Goal: Transaction & Acquisition: Purchase product/service

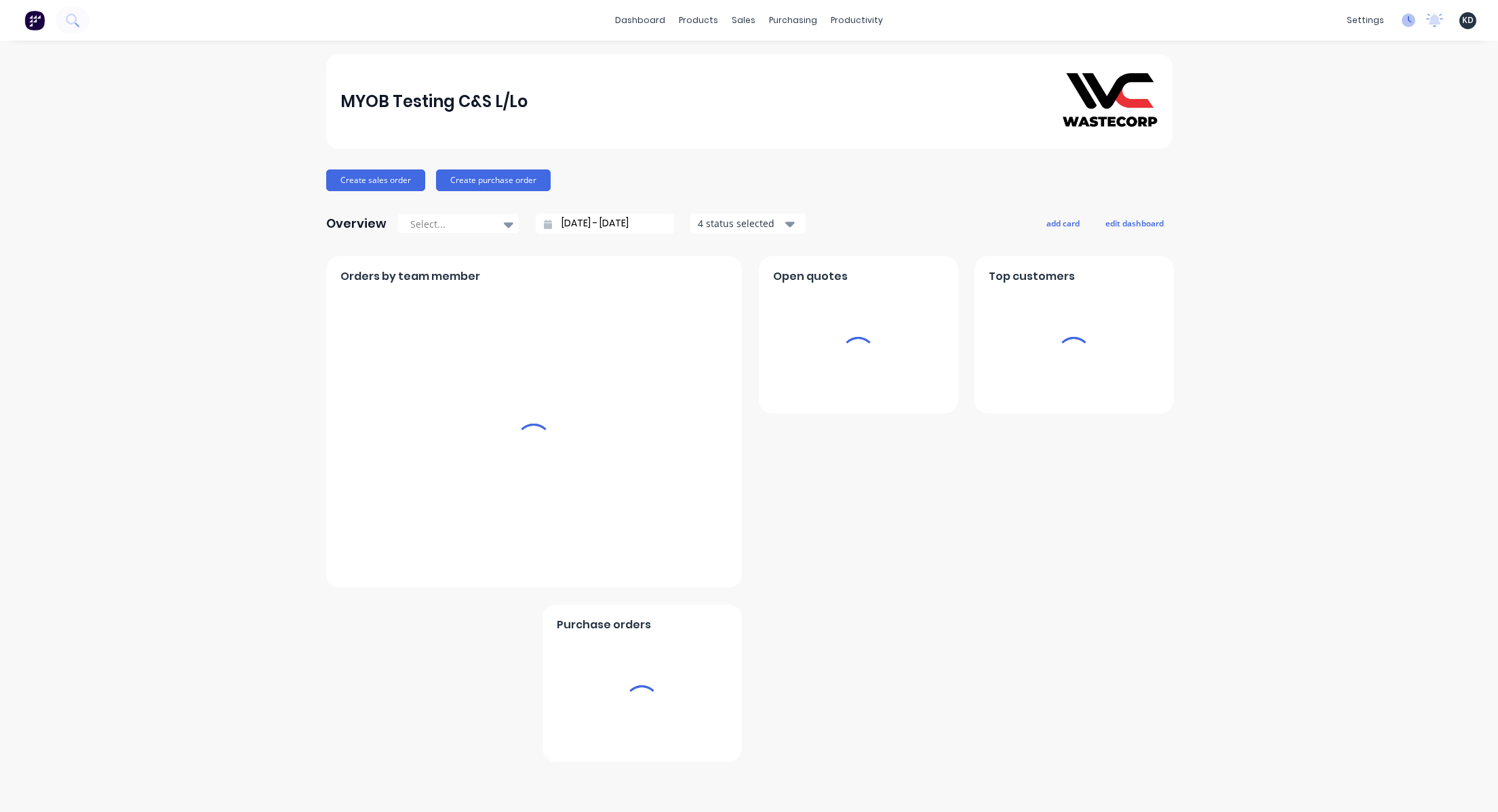
click at [1402, 19] on icon at bounding box center [1408, 20] width 13 height 13
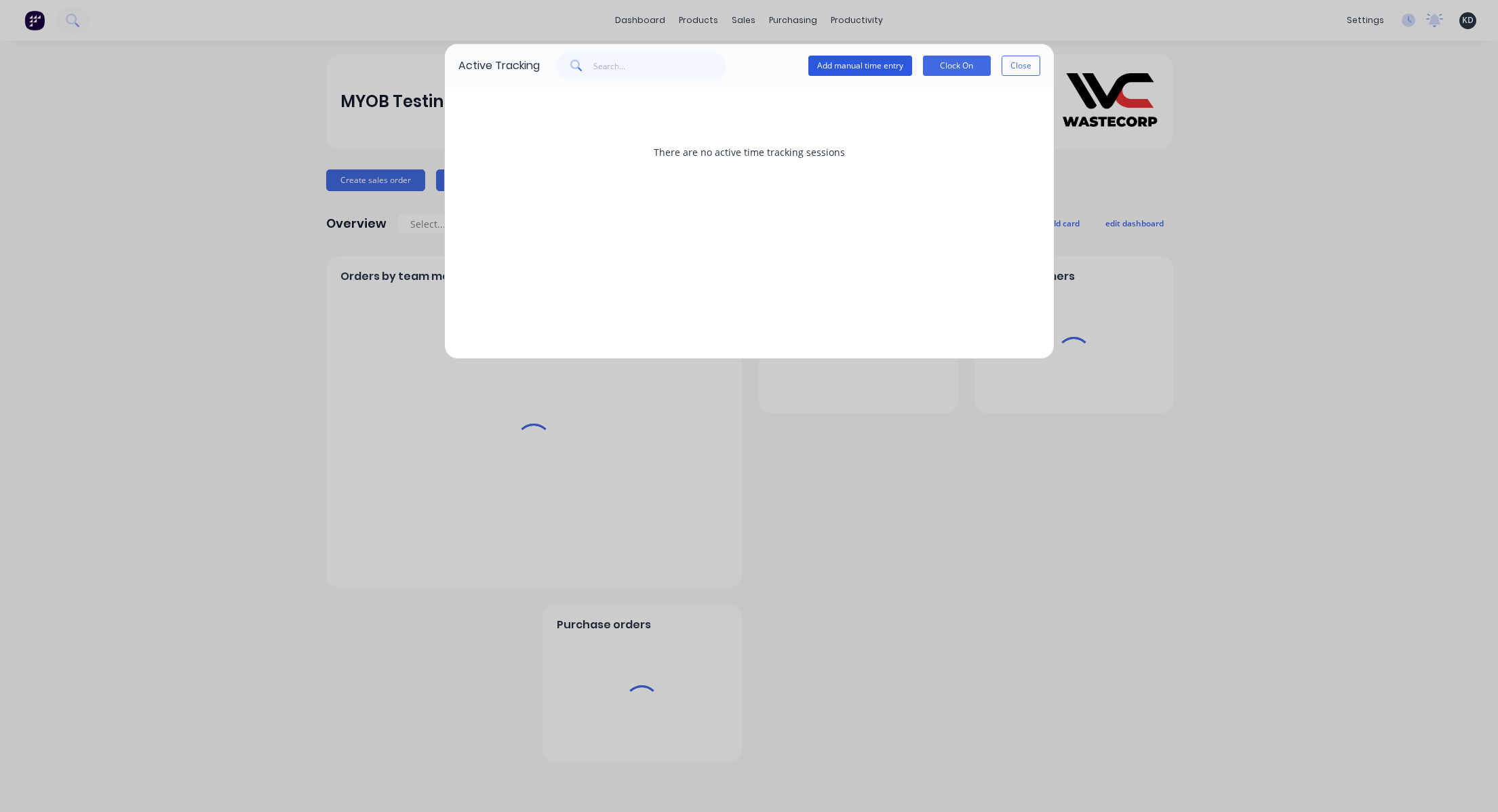
click at [879, 69] on button "Add manual time entry" at bounding box center [860, 66] width 104 height 20
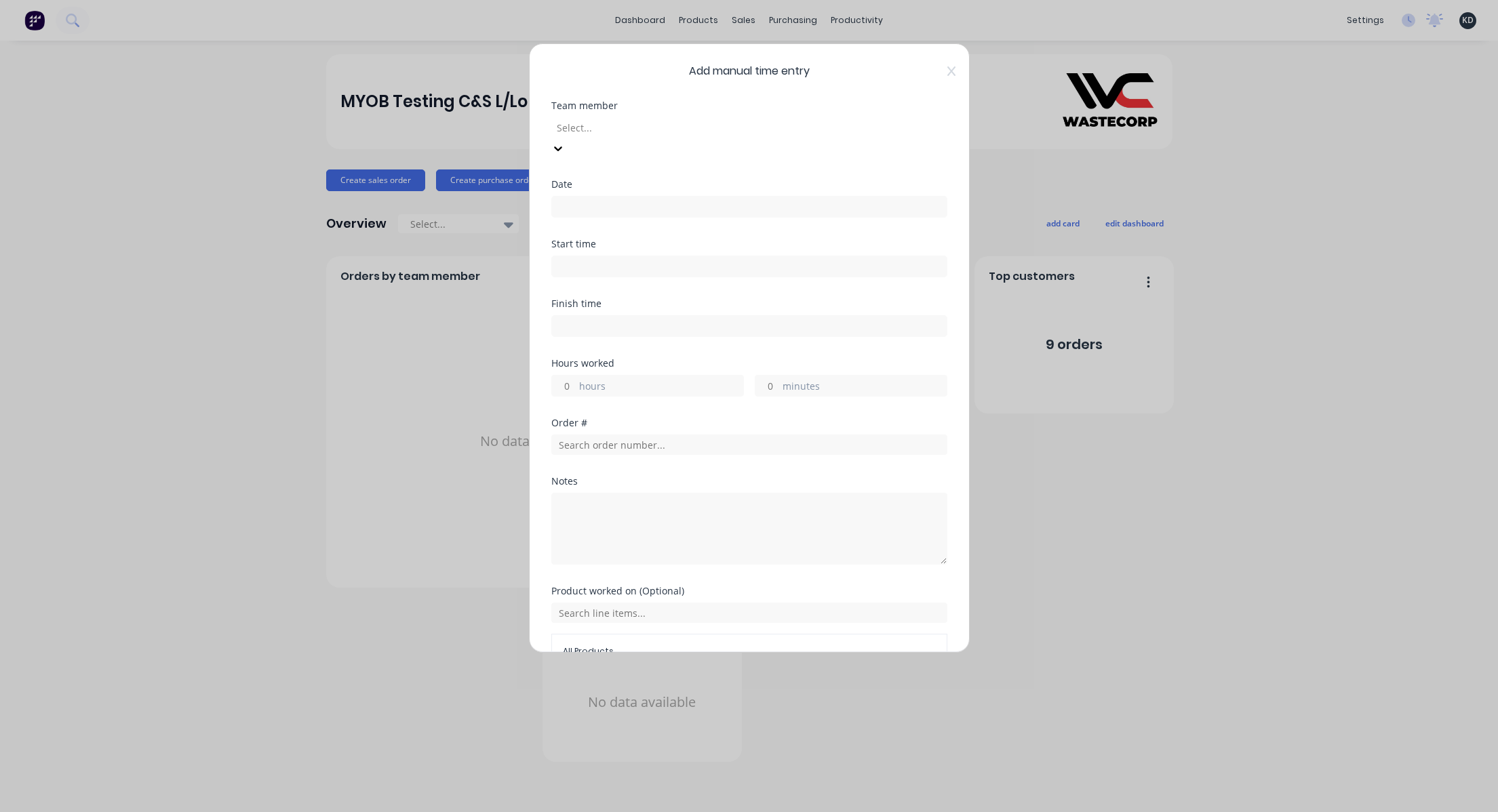
click at [616, 133] on div at bounding box center [653, 128] width 195 height 17
click at [581, 197] on input at bounding box center [749, 207] width 394 height 20
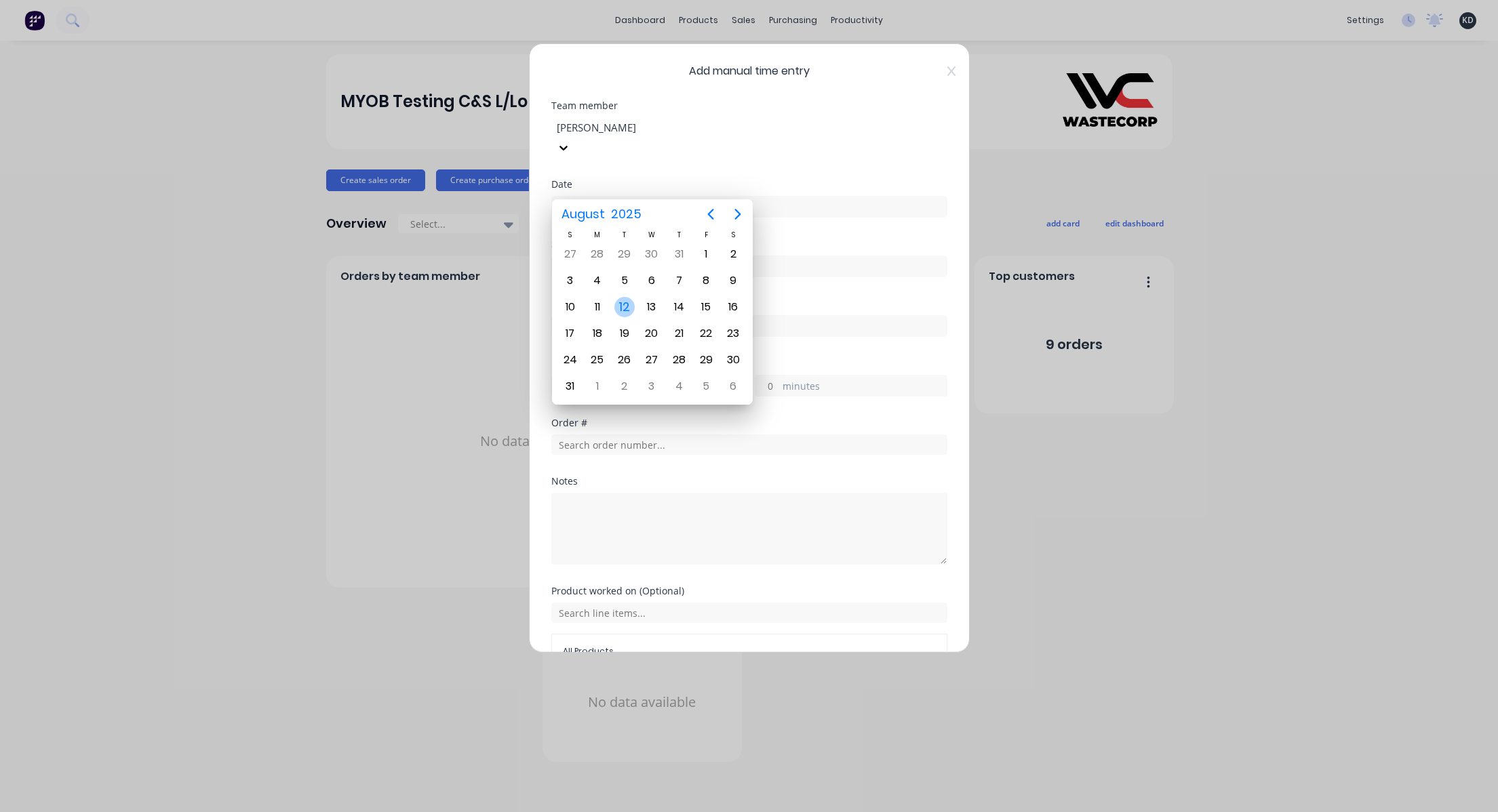
click at [617, 307] on div "12" at bounding box center [625, 307] width 20 height 20
type input "12/08/2025"
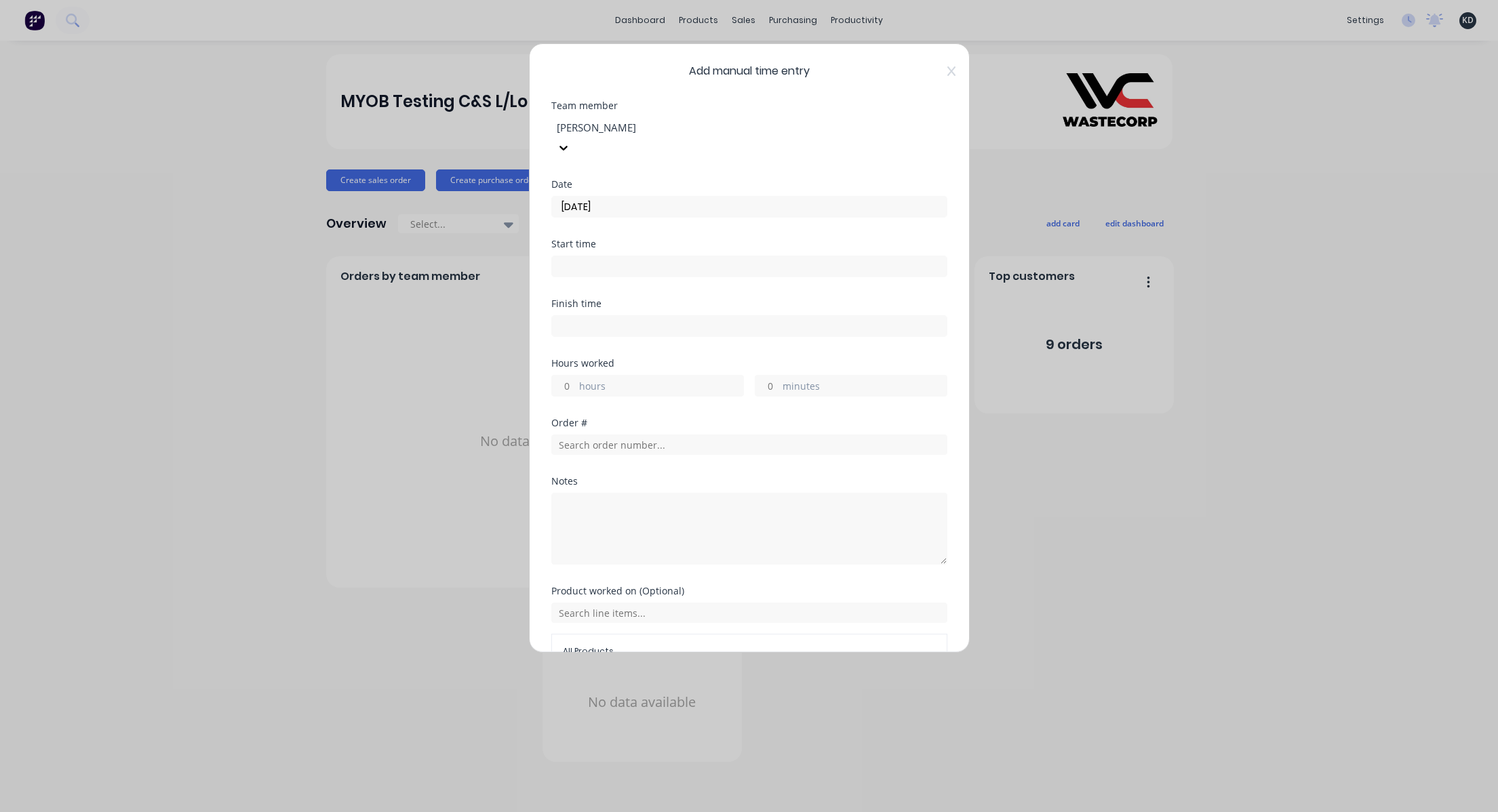
click at [564, 256] on input at bounding box center [749, 266] width 394 height 20
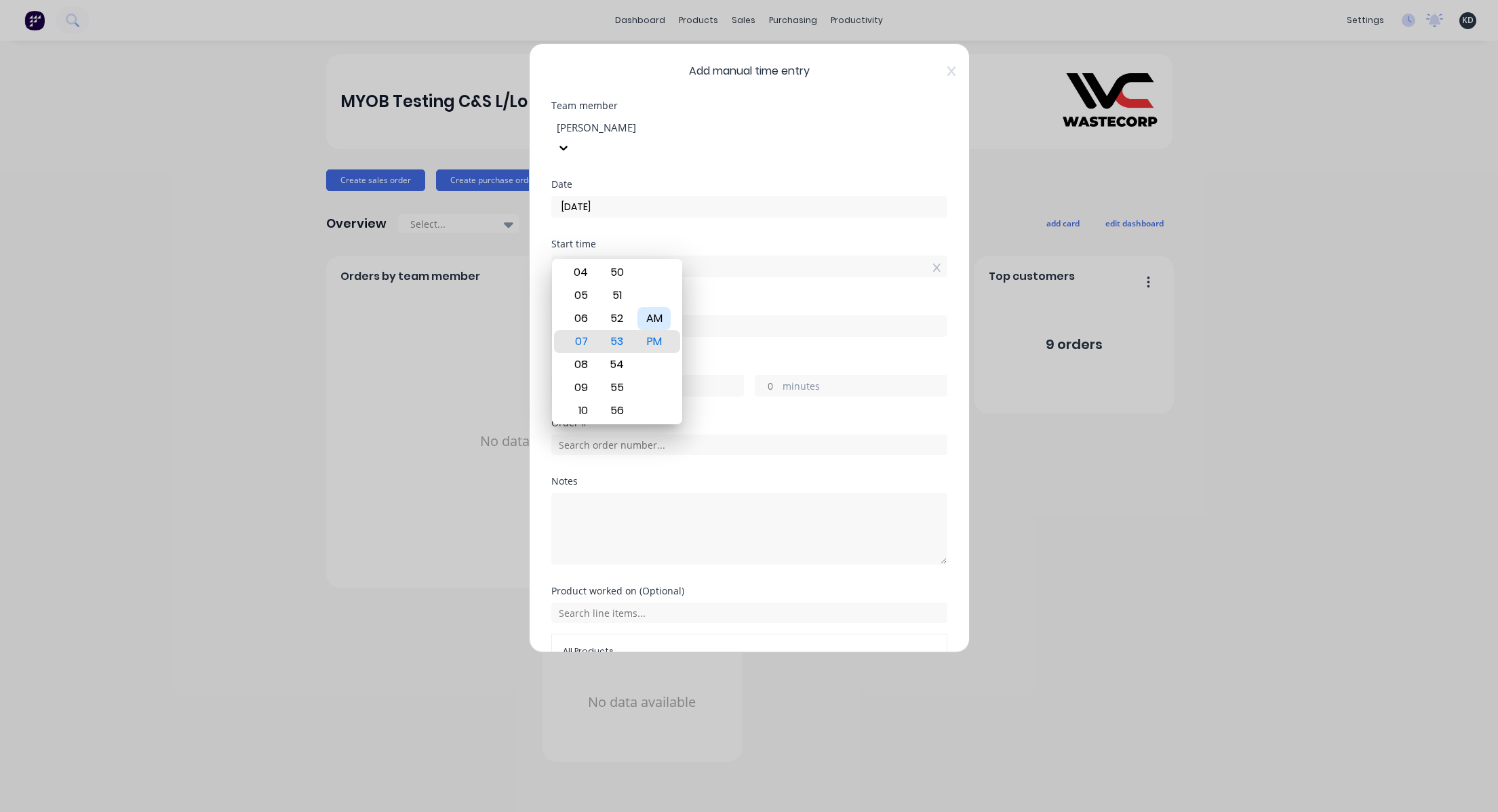
click at [657, 323] on div "AM" at bounding box center [654, 319] width 34 height 23
type input "07:53 AM"
click at [700, 299] on div "Finish time" at bounding box center [749, 304] width 396 height 9
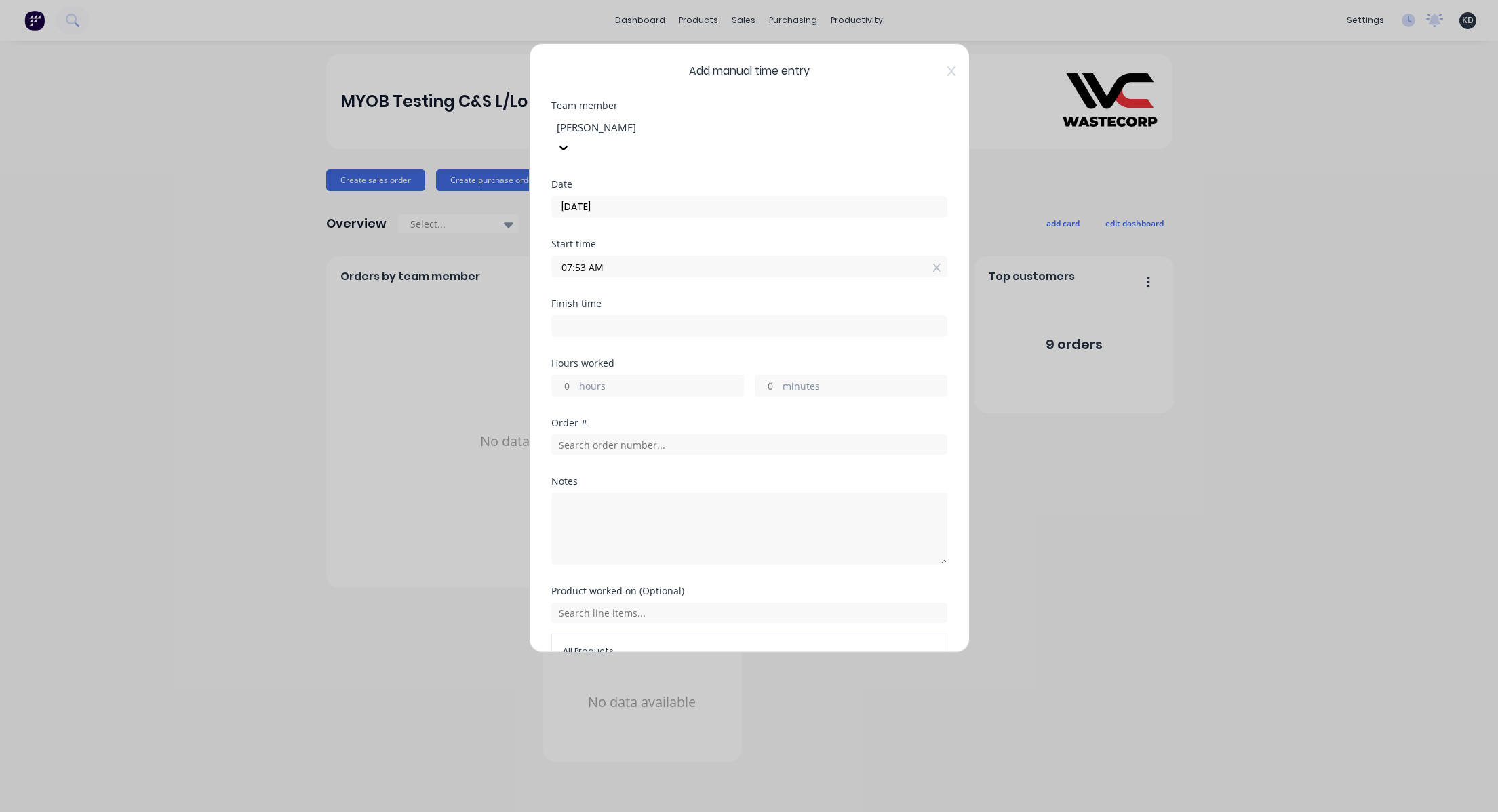
click at [570, 376] on input "hours" at bounding box center [564, 386] width 23 height 20
type input "6"
type input "01:53 PM"
click at [677, 326] on div "Finish time 01:53 PM" at bounding box center [749, 329] width 396 height 59
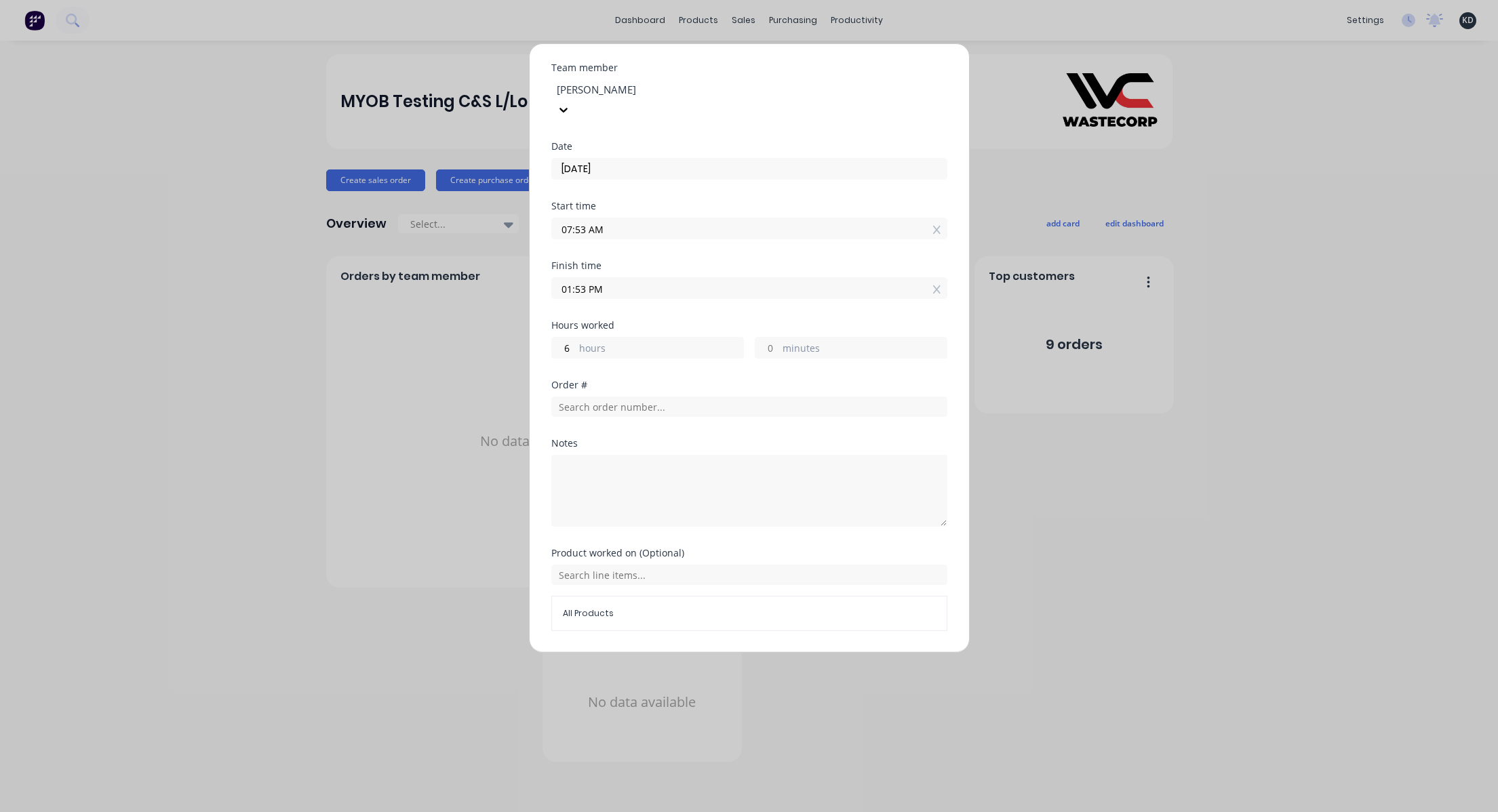
scroll to position [59, 0]
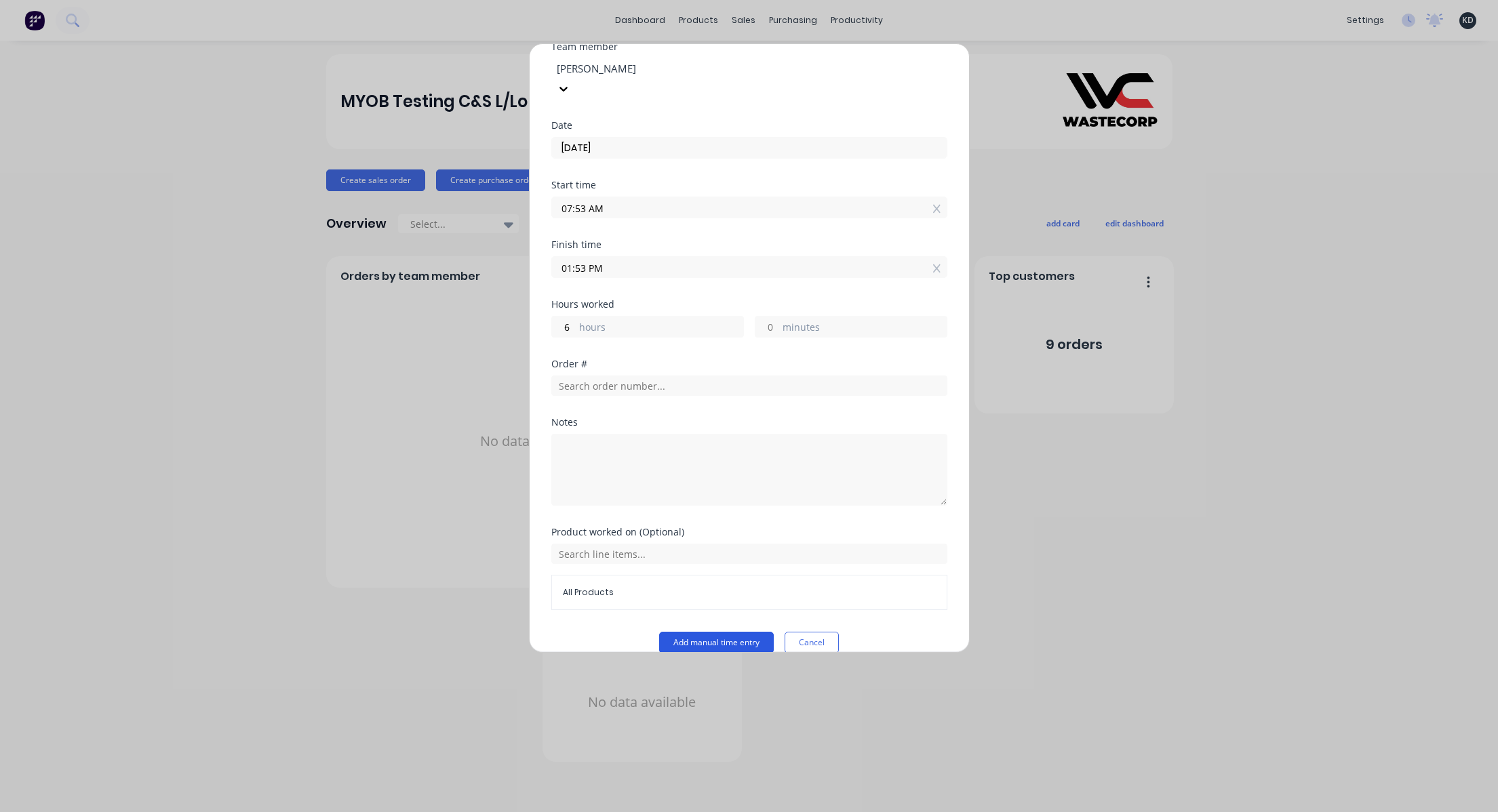
click at [714, 632] on button "Add manual time entry" at bounding box center [716, 643] width 115 height 22
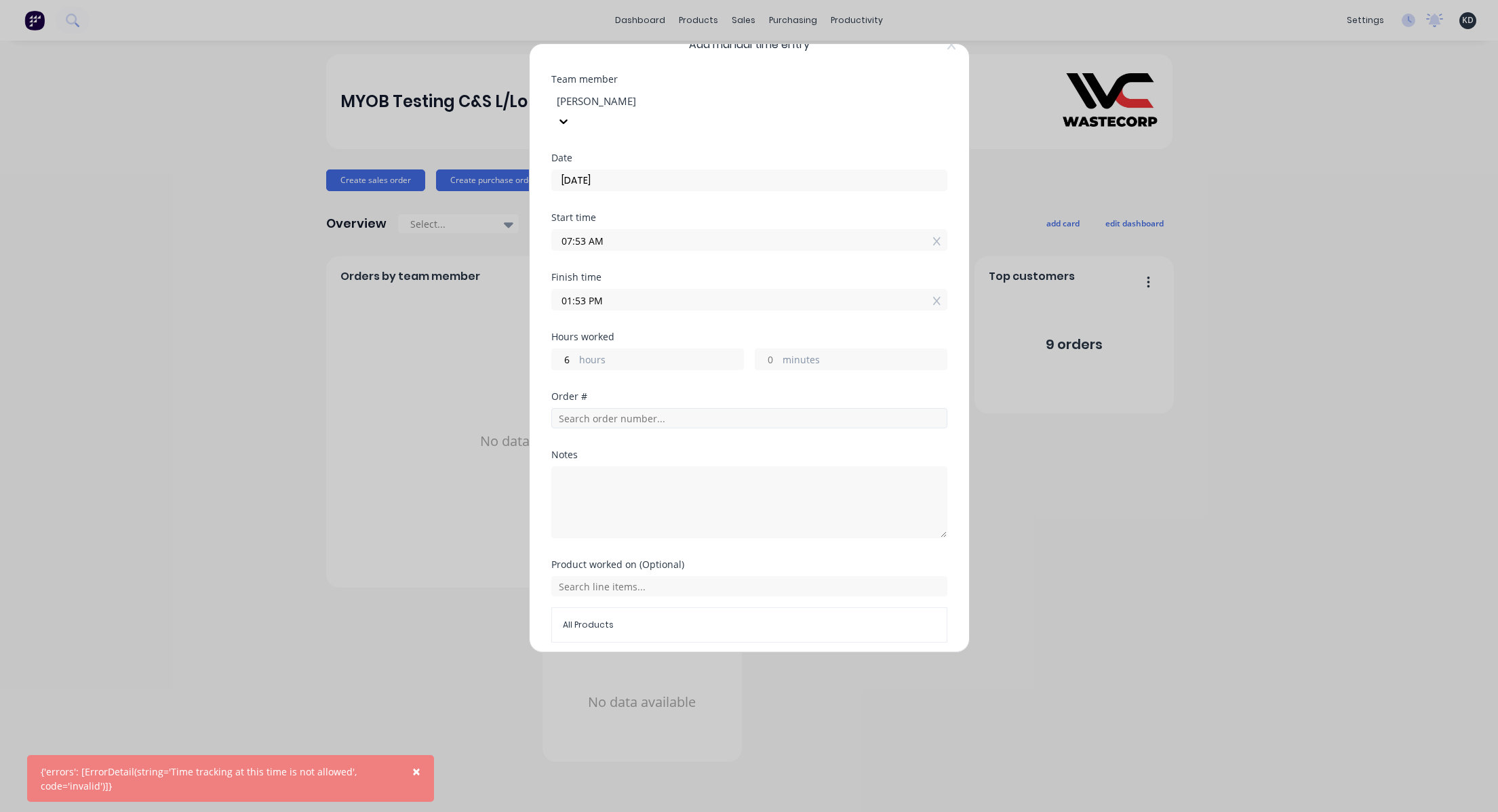
scroll to position [0, 0]
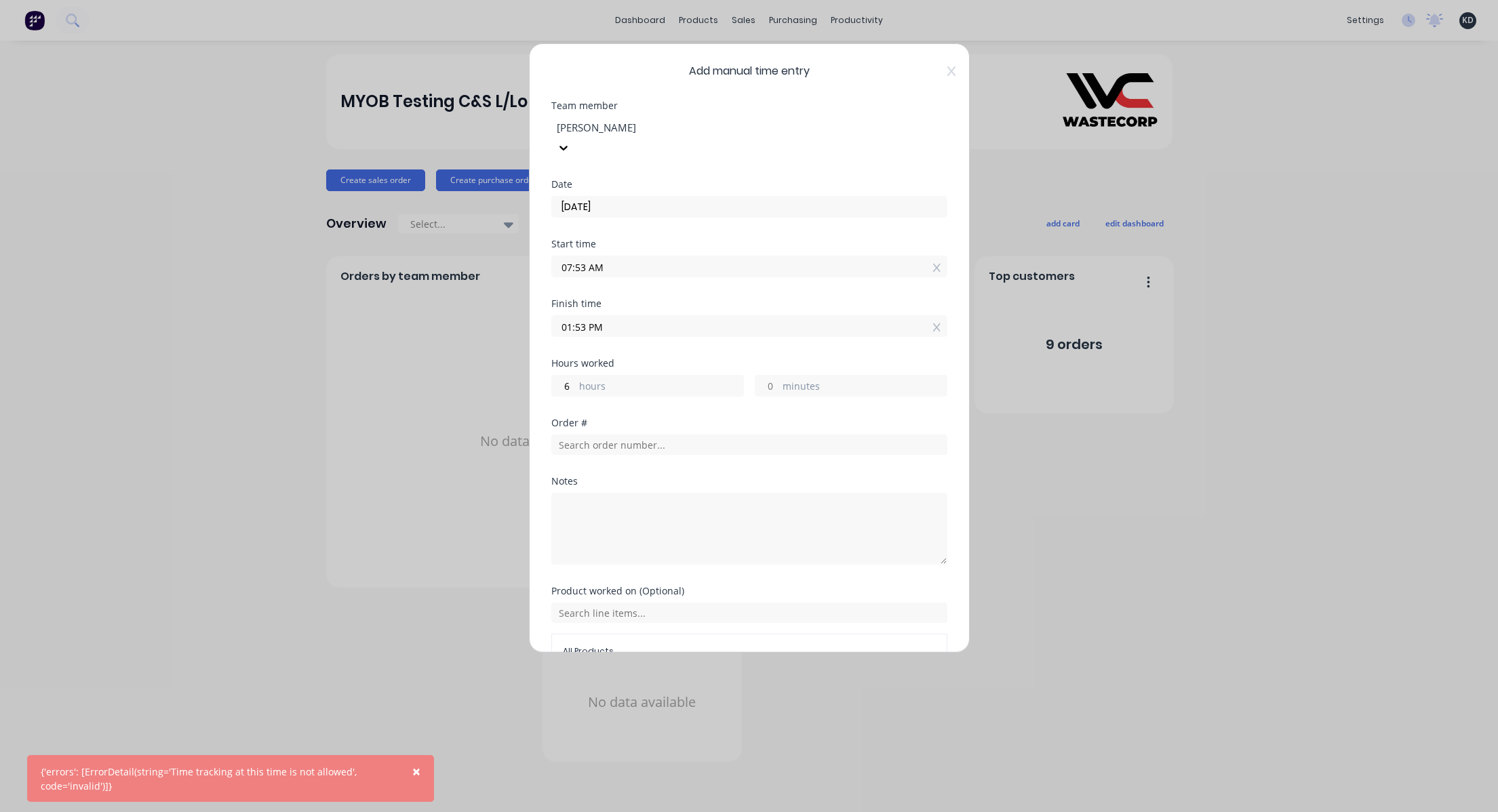
click at [562, 256] on input "07:53 AM" at bounding box center [749, 266] width 394 height 20
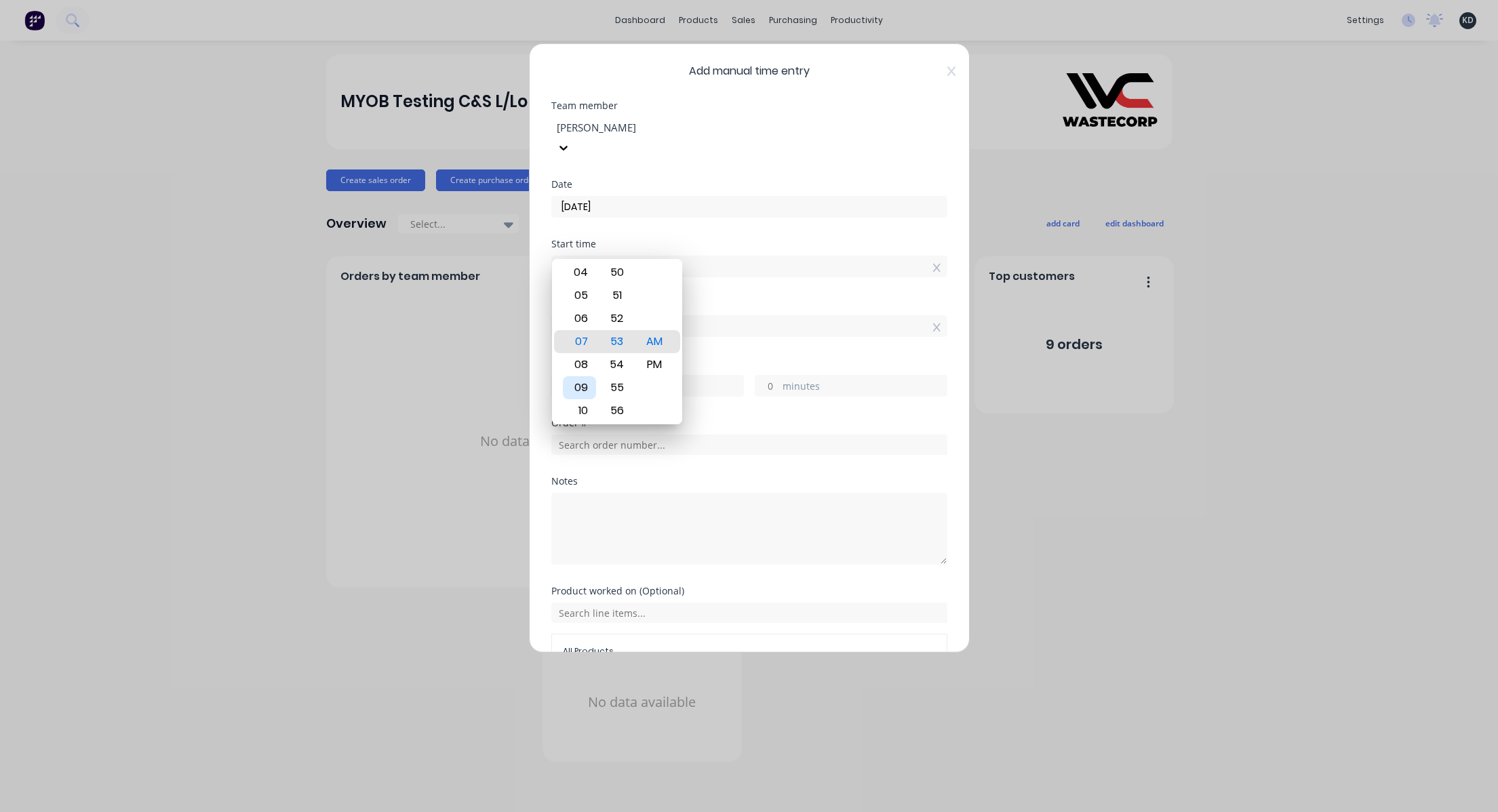
click at [579, 387] on div "09" at bounding box center [580, 388] width 34 height 23
type input "09:53 AM"
type input "11"
type input "0"
click at [696, 556] on div "Notes" at bounding box center [749, 531] width 396 height 110
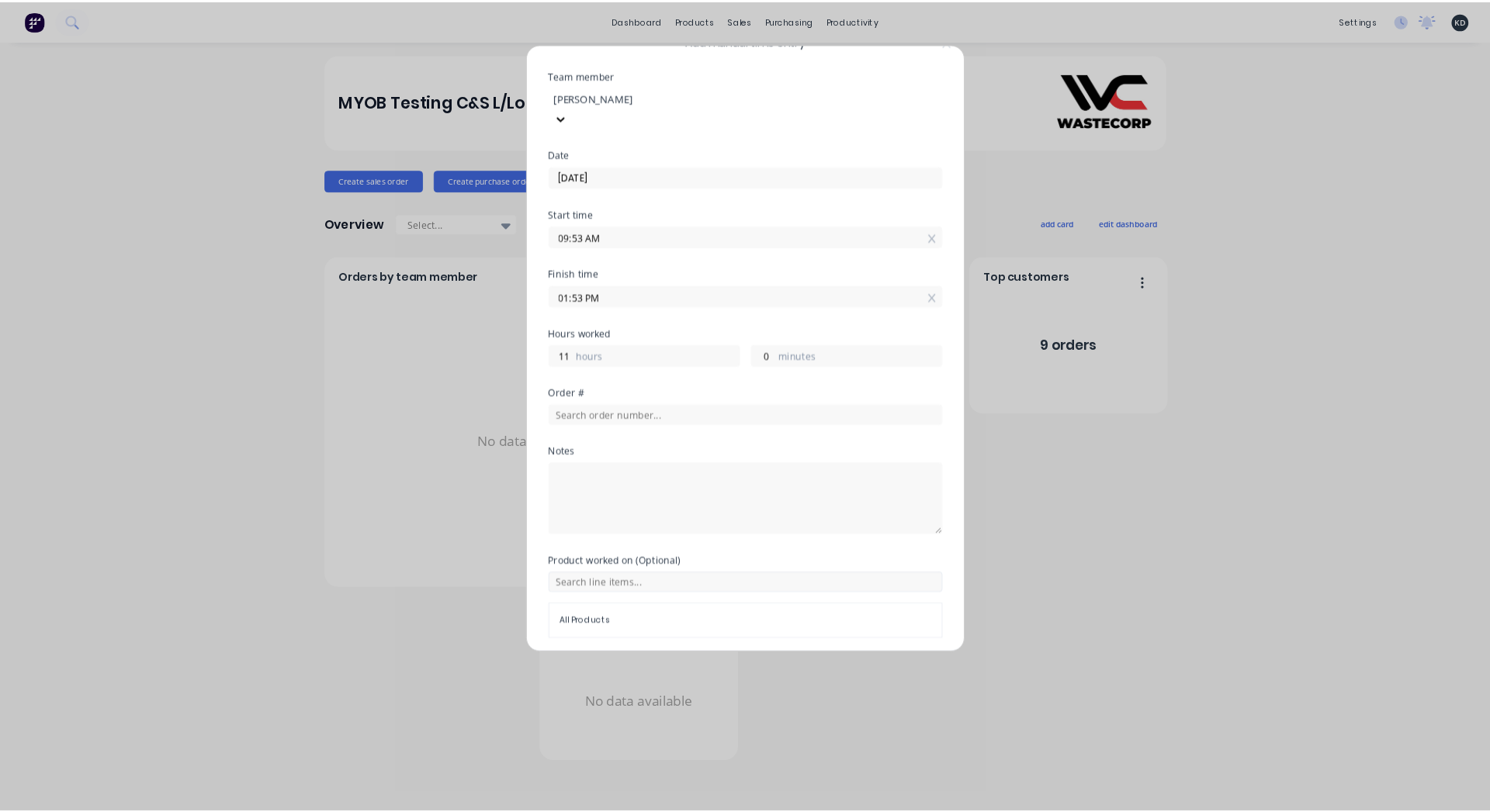
scroll to position [68, 0]
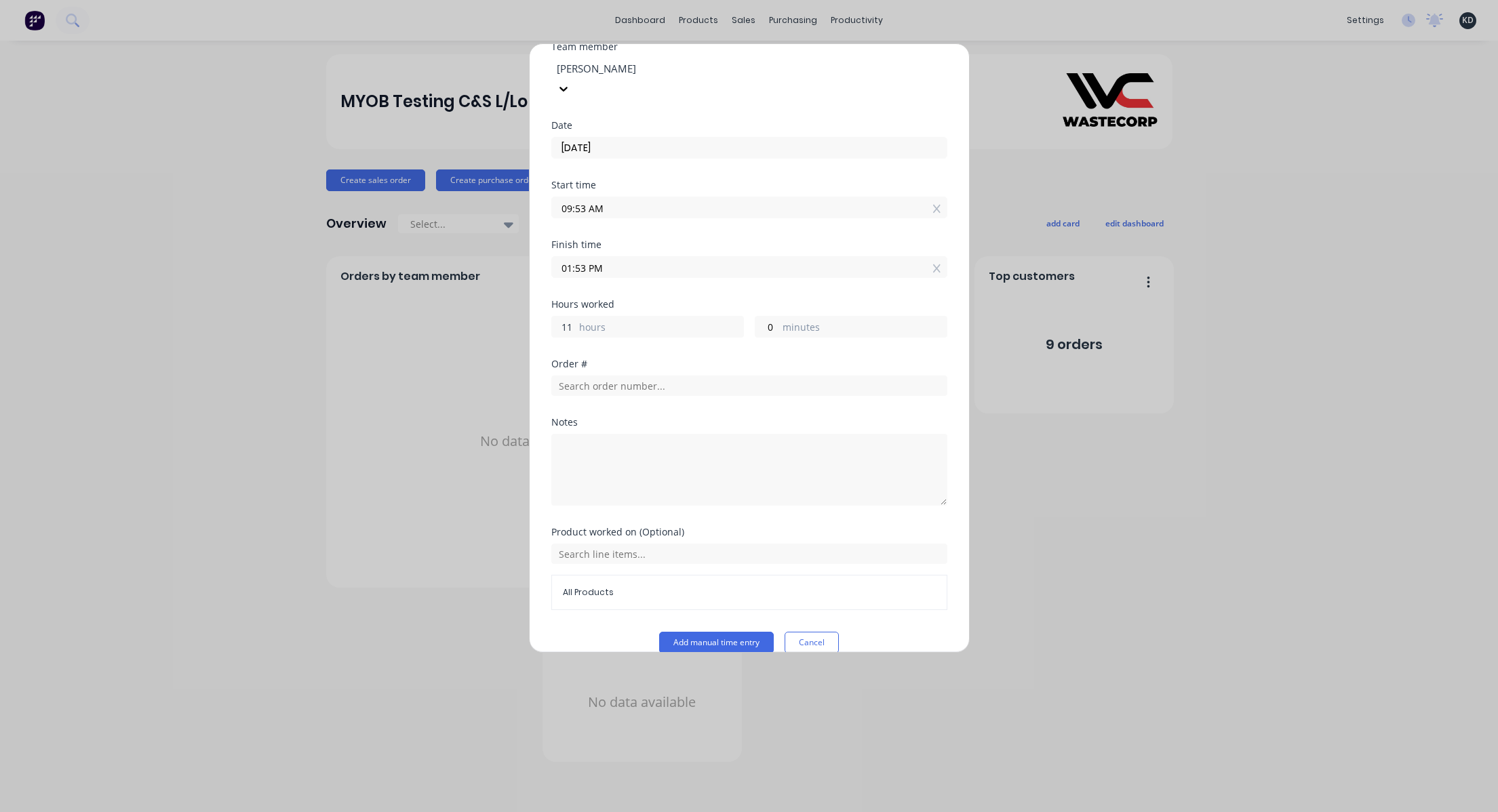
drag, startPoint x: 557, startPoint y: 307, endPoint x: 710, endPoint y: 283, distance: 154.9
click at [665, 312] on div "11 hours 0 minutes" at bounding box center [749, 325] width 396 height 25
type input "08:53 PM"
click at [933, 265] on icon at bounding box center [937, 269] width 8 height 8
click at [694, 273] on div "Finish time" at bounding box center [749, 269] width 396 height 59
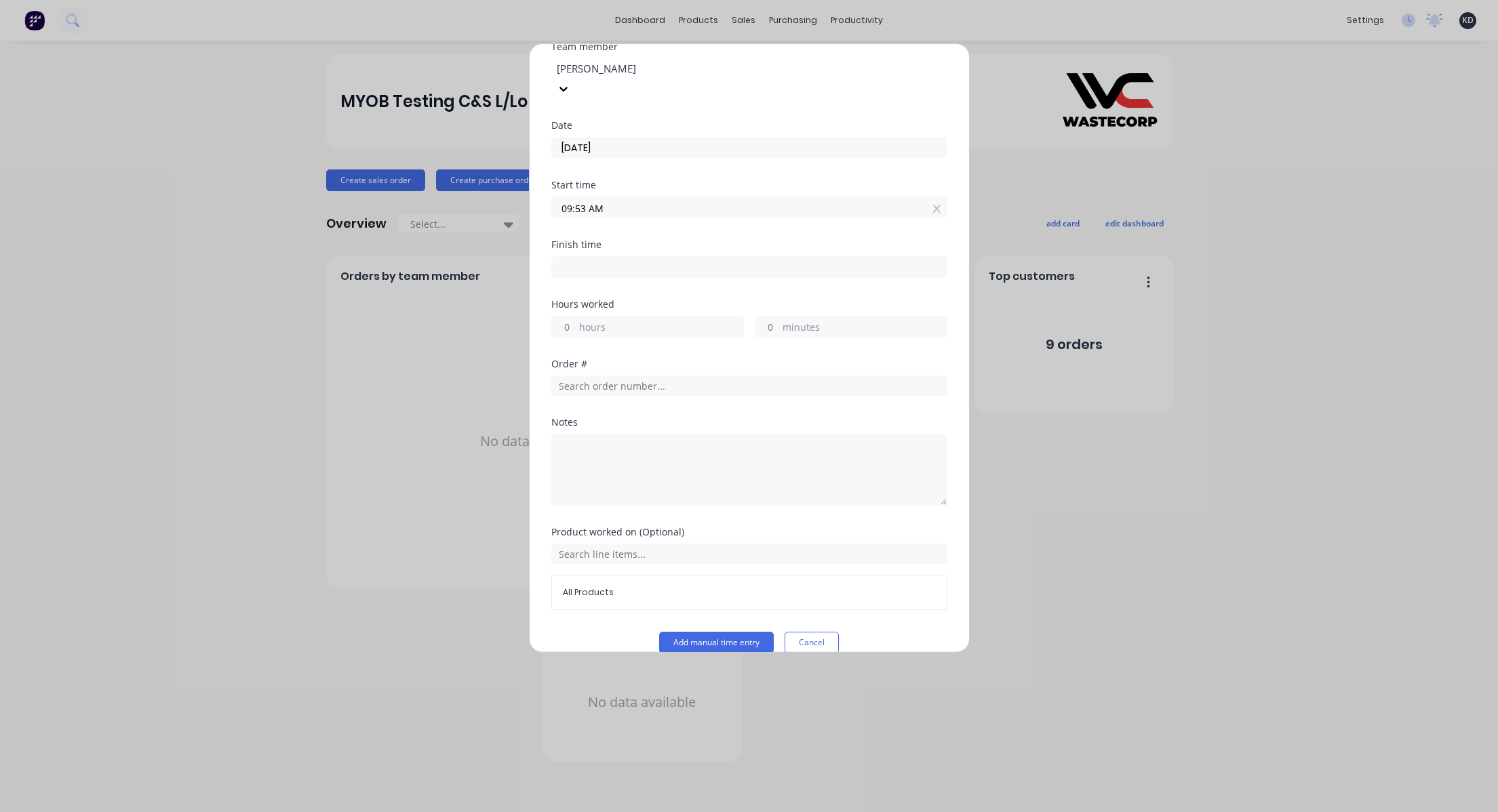
click at [559, 317] on input "hours" at bounding box center [564, 327] width 23 height 20
type input "8"
type input "05:53 PM"
click at [669, 300] on div "Hours worked" at bounding box center [749, 304] width 396 height 9
click at [697, 632] on button "Add manual time entry" at bounding box center [716, 643] width 115 height 22
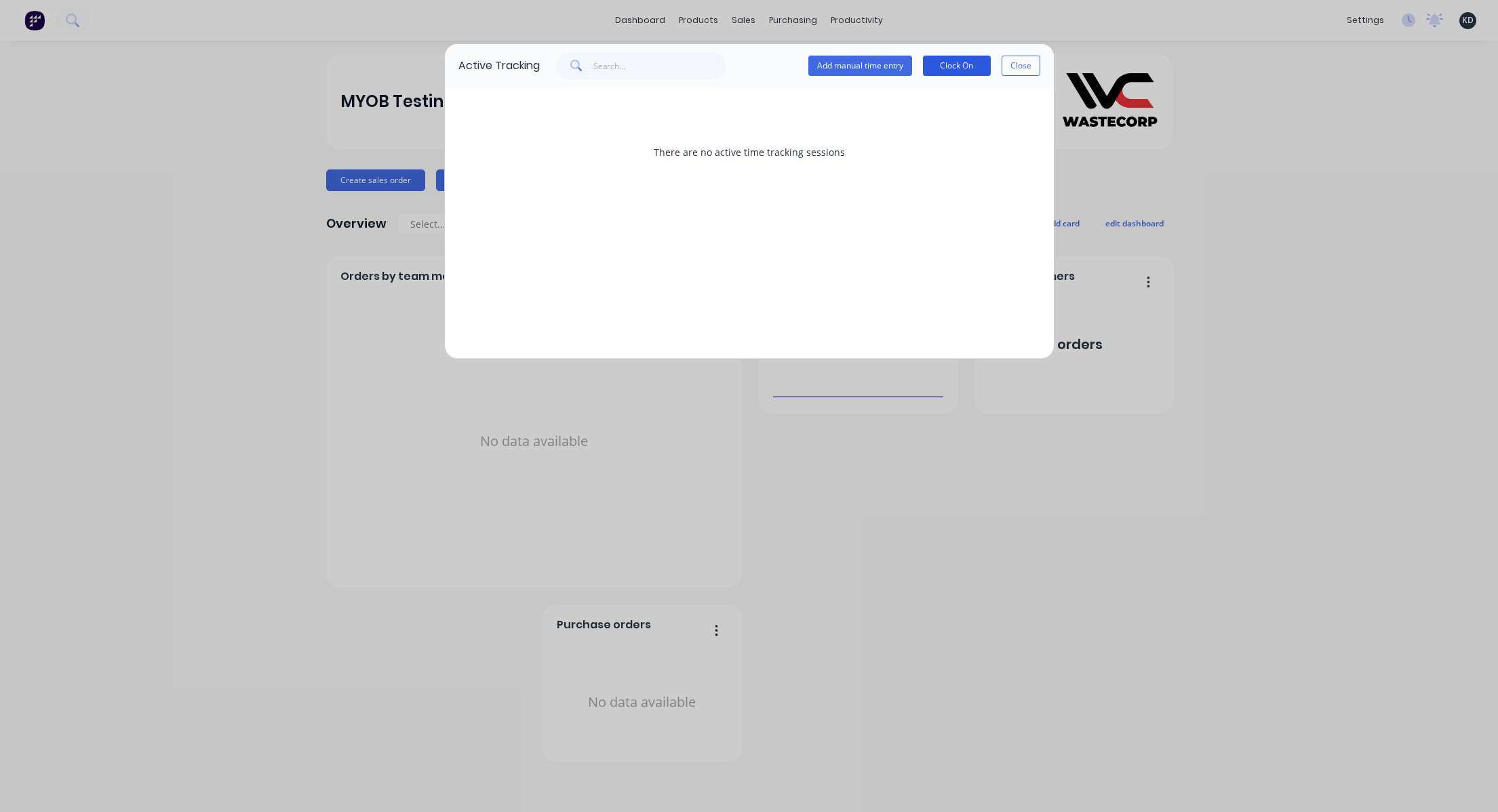
click at [963, 70] on button "Clock On" at bounding box center [957, 66] width 68 height 20
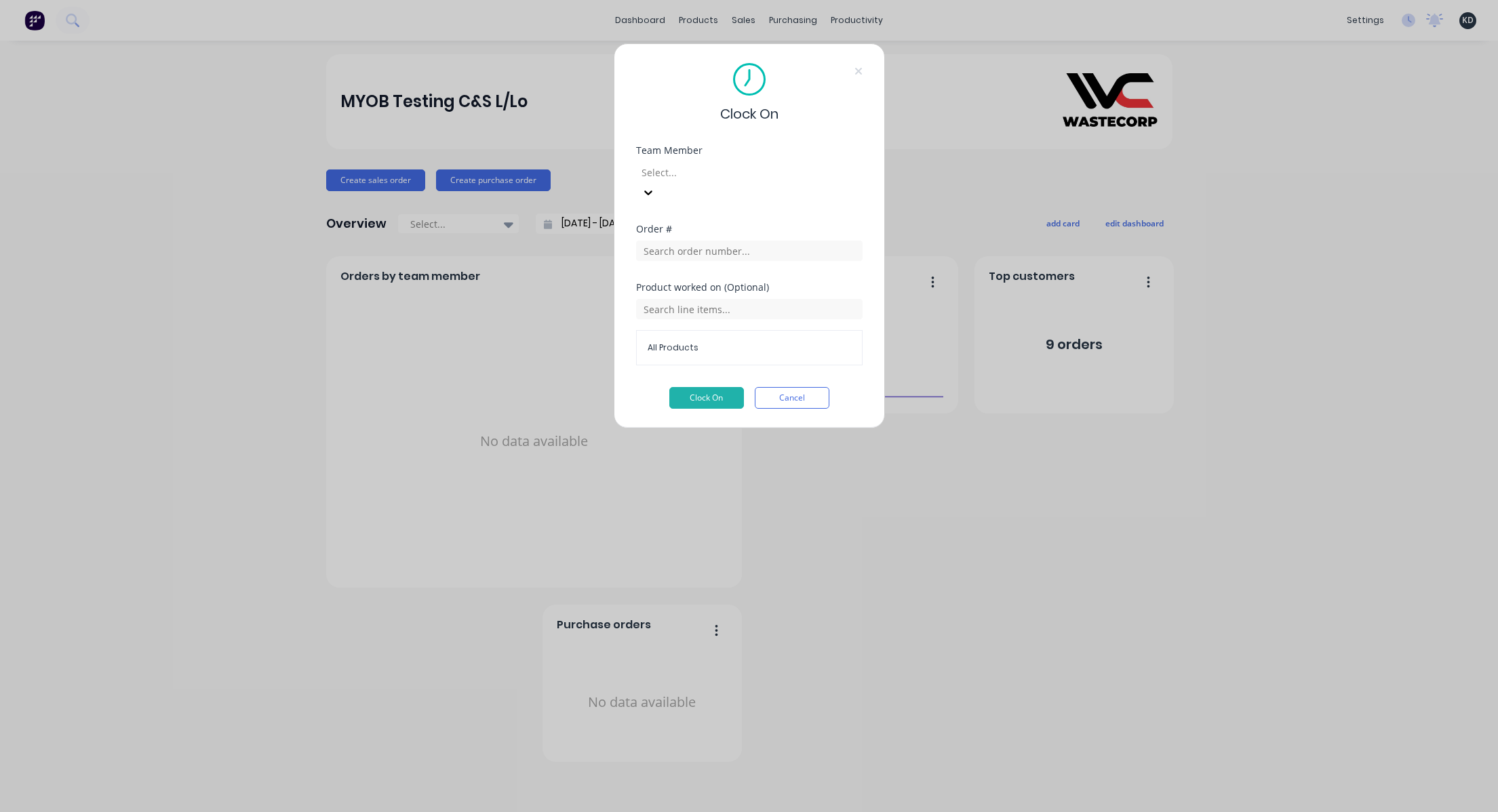
click at [685, 169] on div at bounding box center [738, 173] width 195 height 17
click at [690, 387] on button "Clock On" at bounding box center [707, 398] width 75 height 22
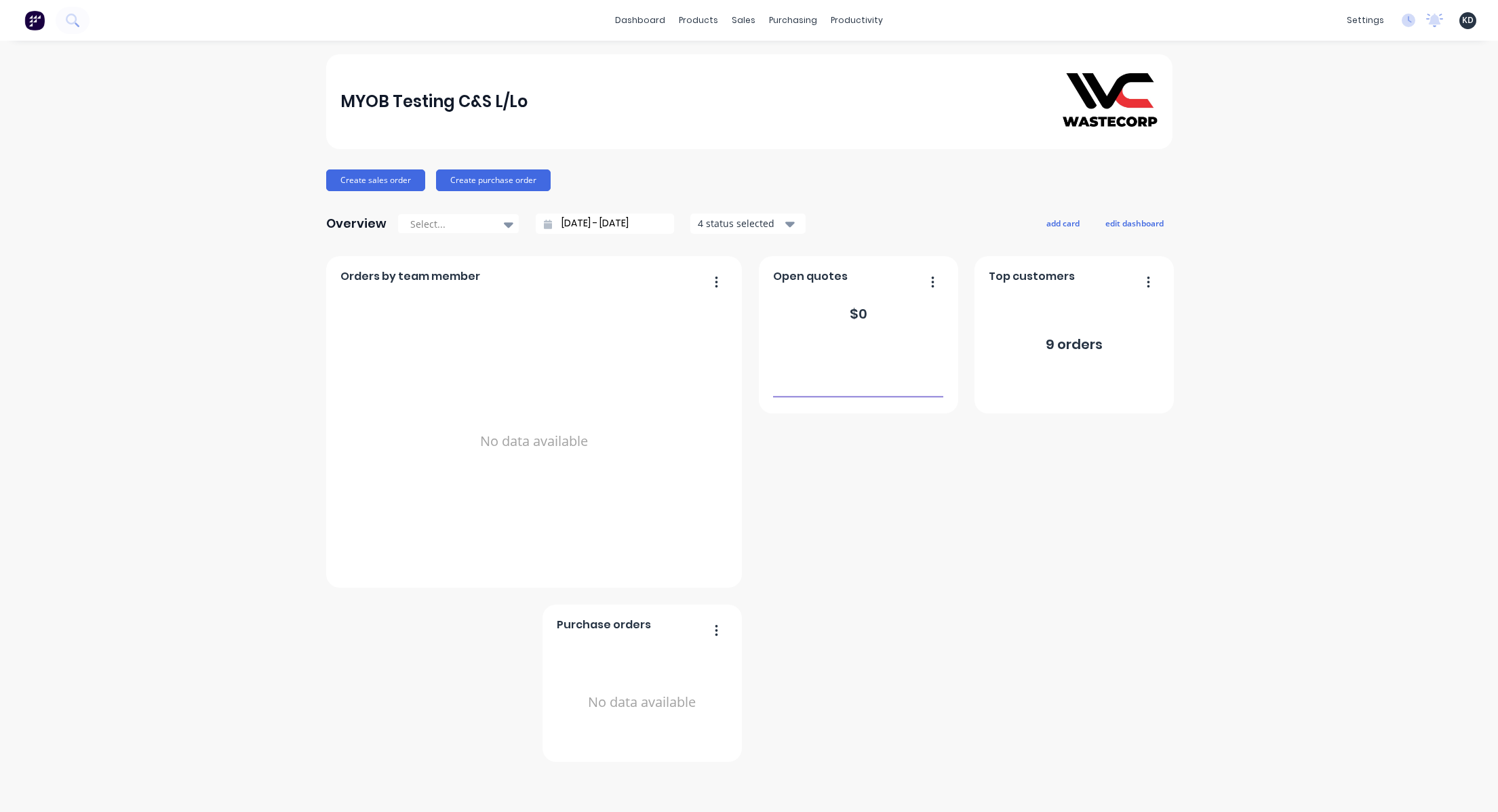
click at [1357, 181] on div "MYOB Testing C&S L/Lo Create sales order Create purchase order Overview Select.…" at bounding box center [749, 426] width 1498 height 745
click at [1410, 23] on icon at bounding box center [1408, 20] width 13 height 13
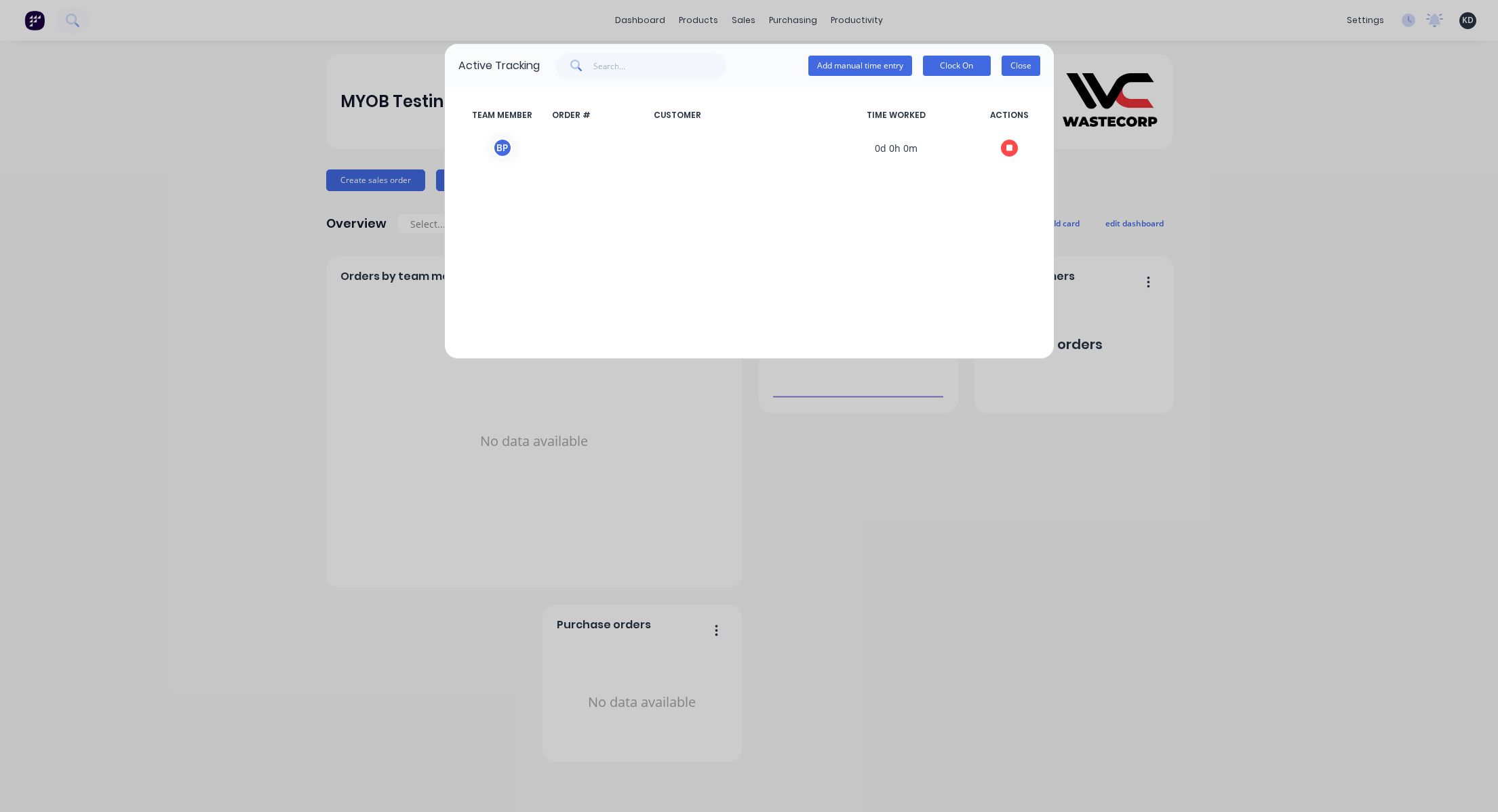
click at [1017, 57] on button "Close" at bounding box center [1021, 66] width 38 height 20
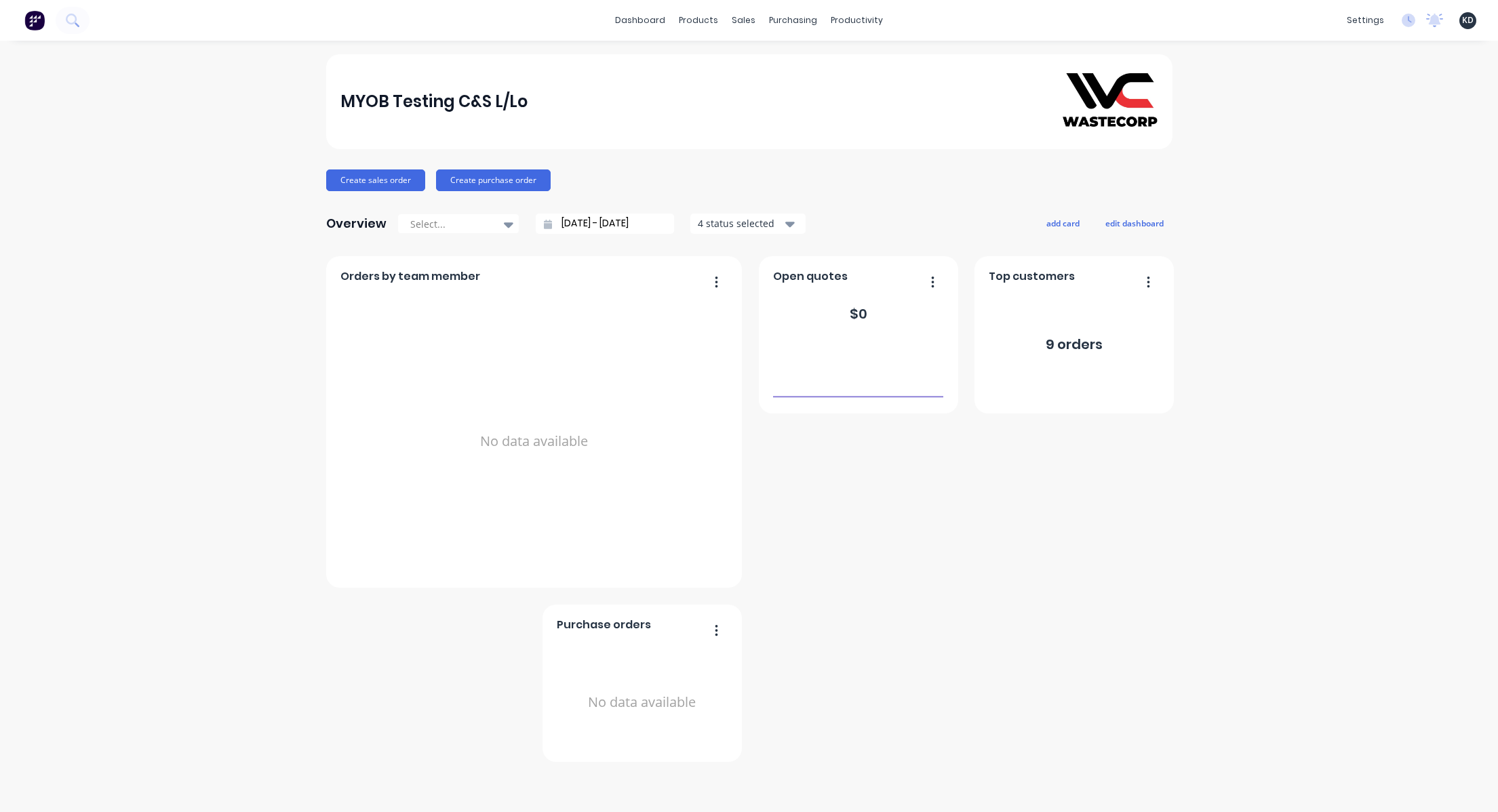
click at [1347, 187] on div "MYOB Testing C&S L/Lo Create sales order Create purchase order Overview Select.…" at bounding box center [749, 426] width 1498 height 745
click at [255, 547] on div "MYOB Testing C&S L/Lo Create sales order Create purchase order Overview Select.…" at bounding box center [749, 426] width 1498 height 745
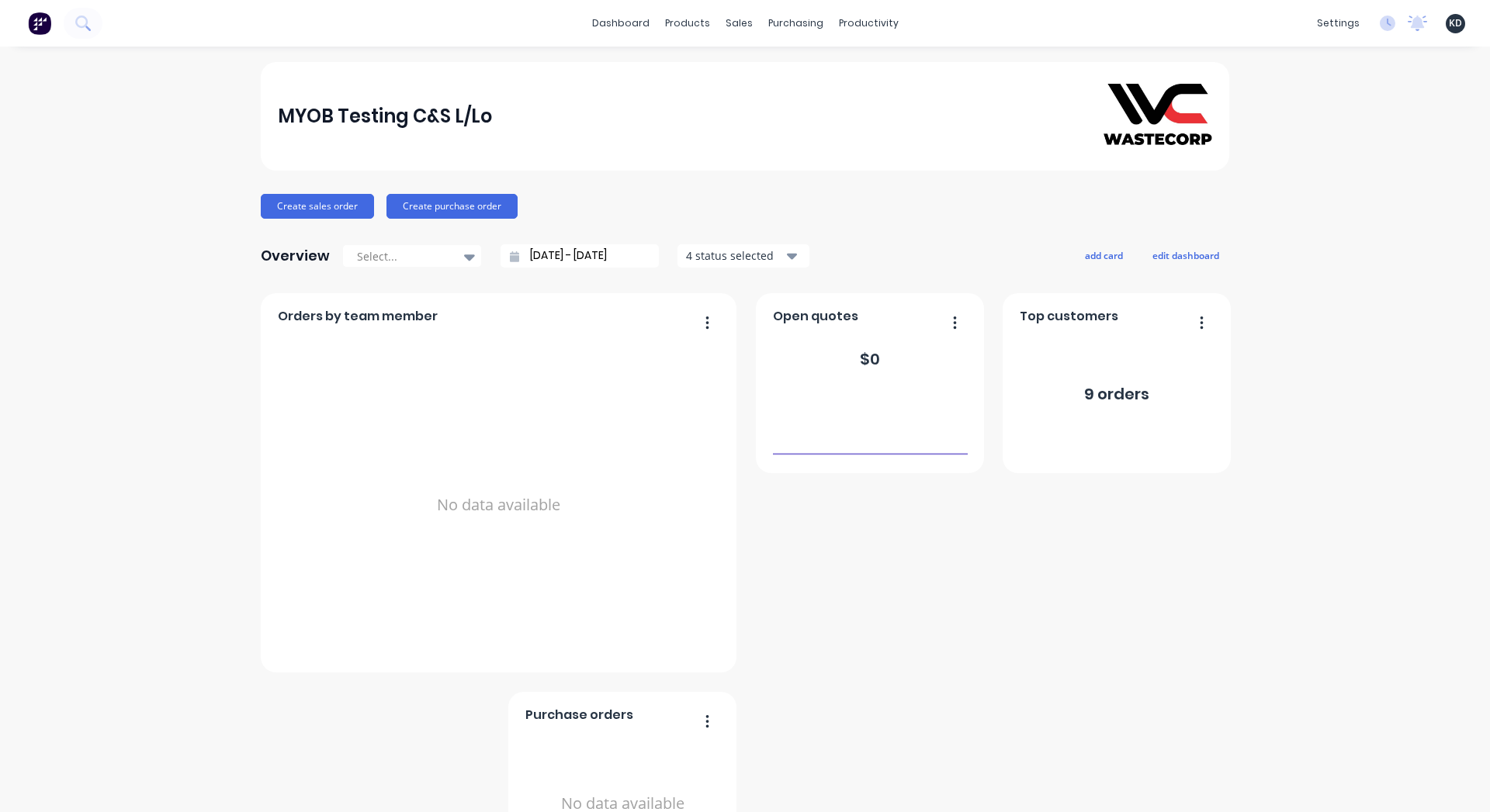
click at [151, 317] on div "MYOB Testing C&S L/Lo Create sales order Create purchase order Overview Select.…" at bounding box center [745, 466] width 1490 height 810
click at [1382, 29] on div "settings No new notifications [PERSON_NAME] all as read [PERSON_NAME] mentioned…" at bounding box center [1400, 23] width 181 height 23
click at [1382, 29] on icon at bounding box center [1387, 22] width 15 height 15
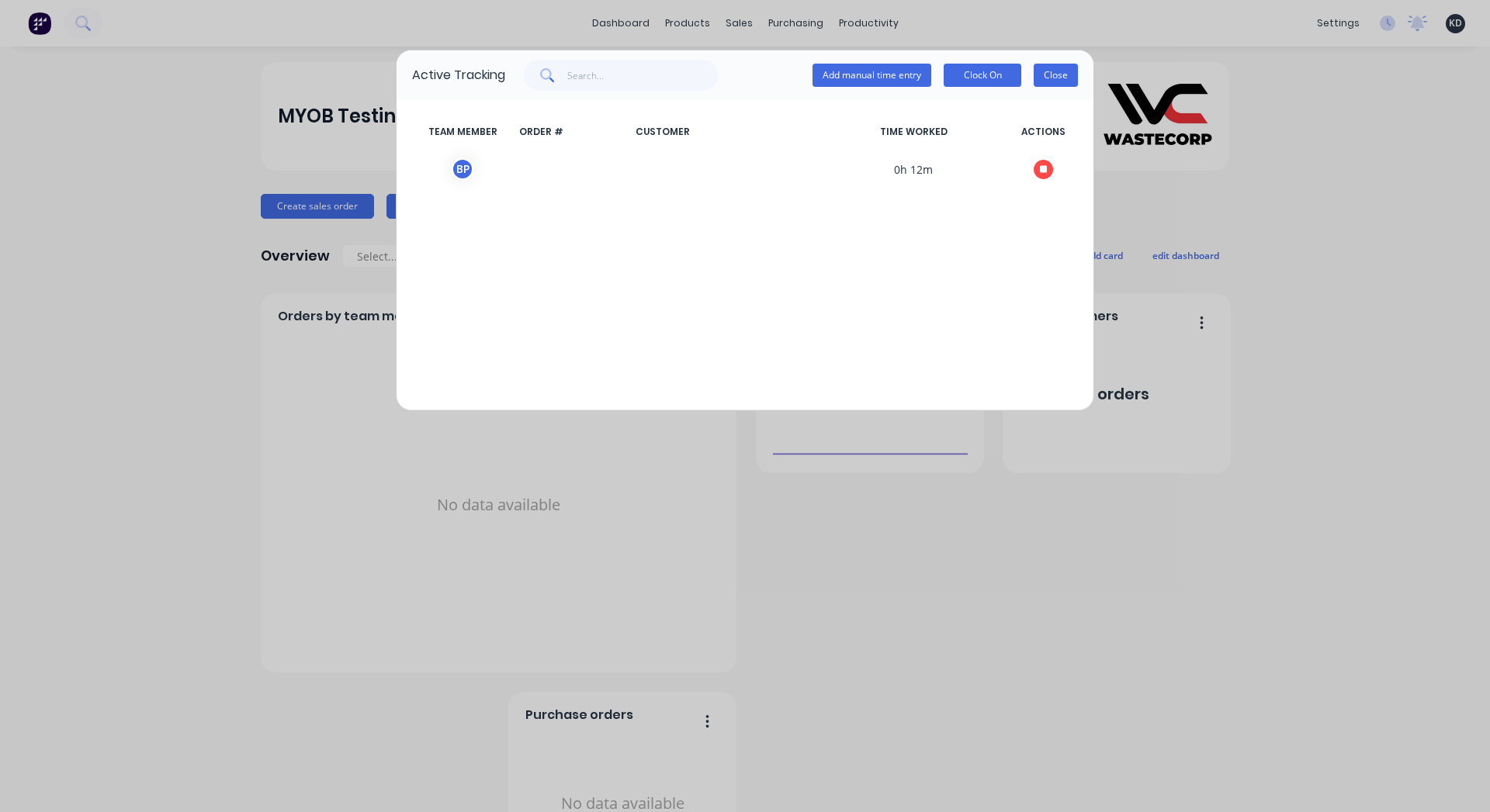
click at [1059, 83] on button "Close" at bounding box center [1056, 75] width 44 height 23
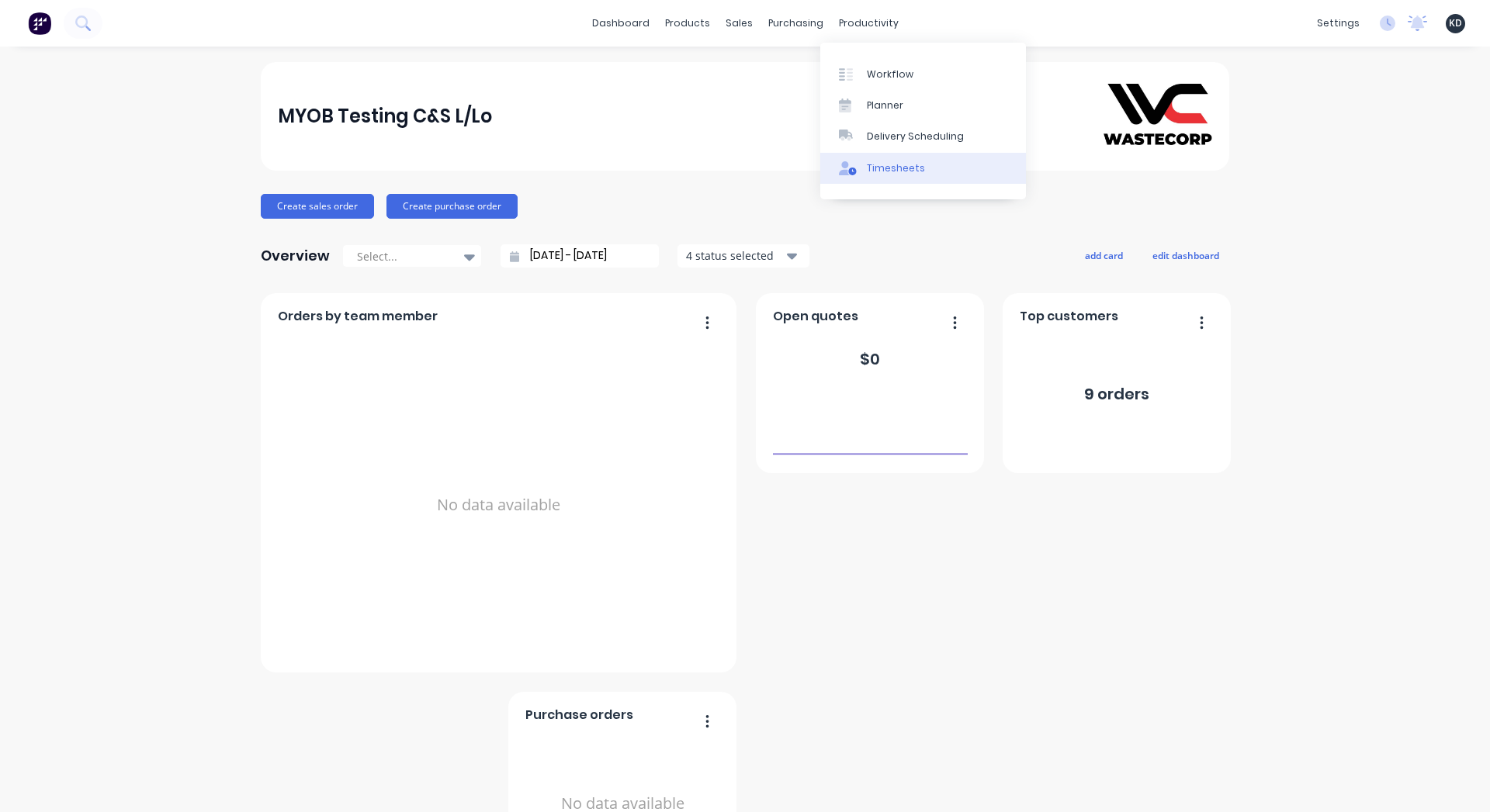
click at [893, 166] on div "Timesheets" at bounding box center [896, 169] width 58 height 14
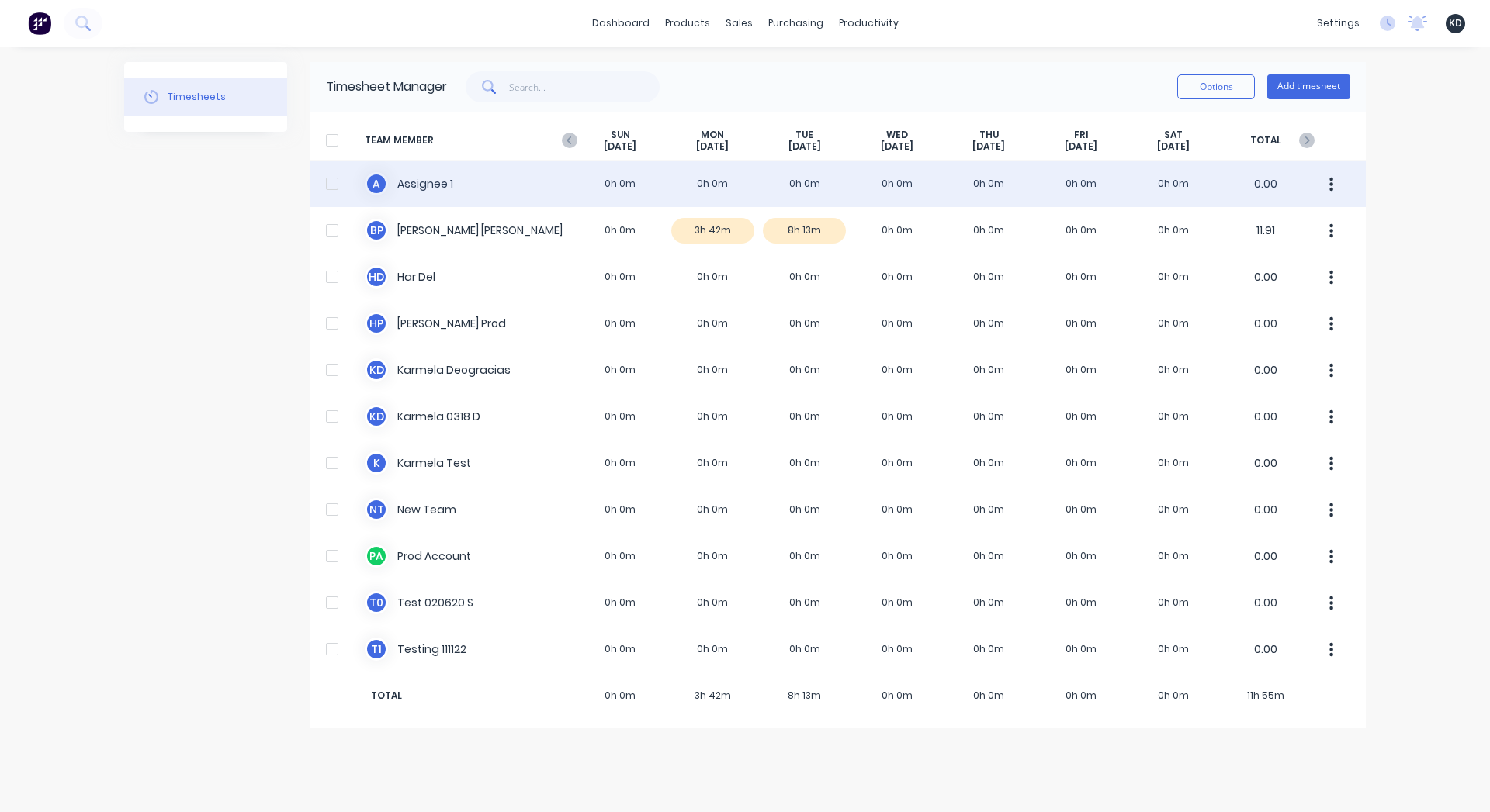
click at [610, 188] on div "A Assignee 1 0h 0m 0h 0m 0h 0m 0h 0m 0h 0m 0h 0m 0h 0m 0.00" at bounding box center [838, 184] width 1056 height 46
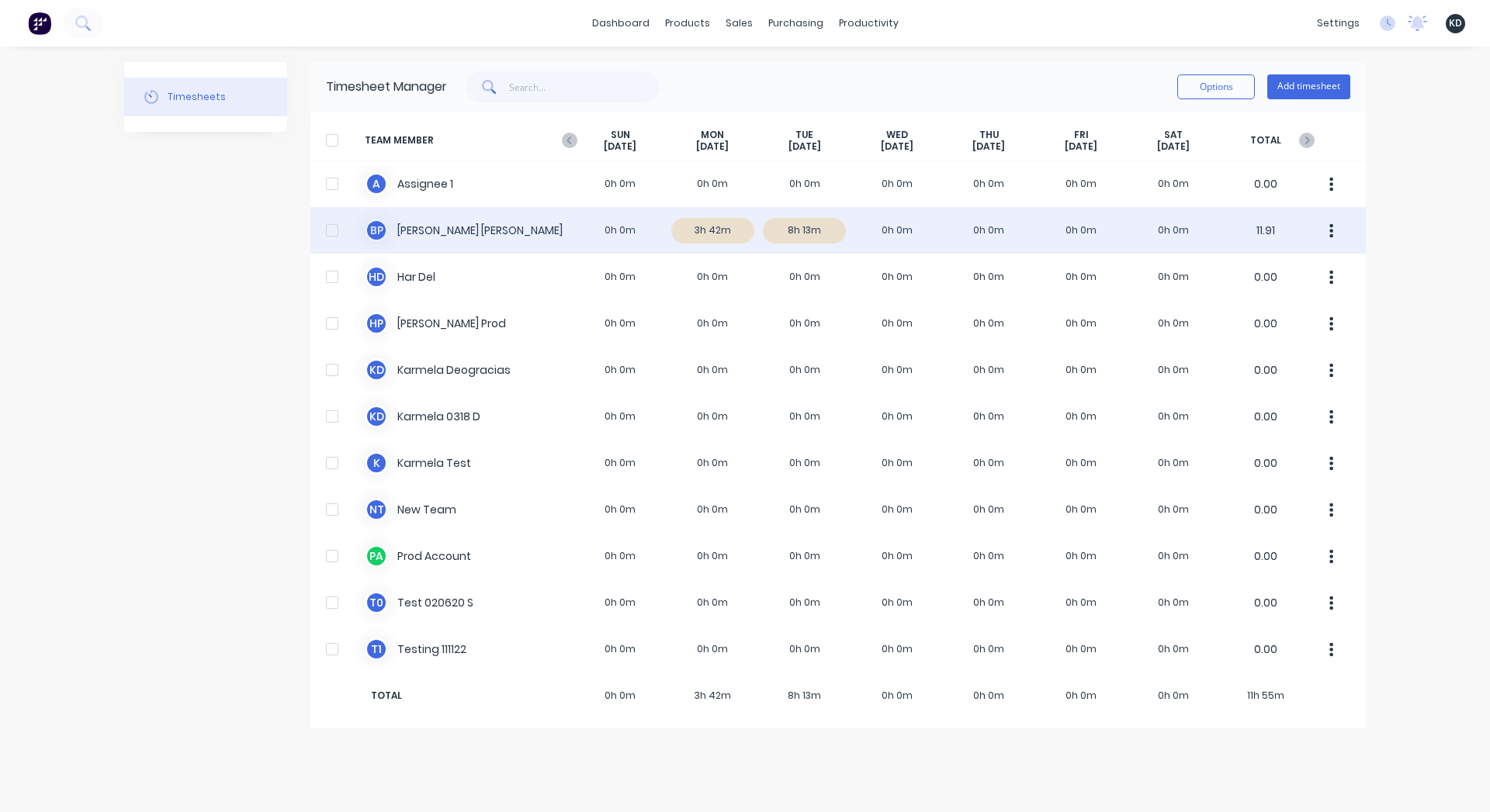
click at [634, 239] on div "B P Billy Parrish 0h 0m 3h 42m 8h 13m 0h 0m 0h 0m 0h 0m 0h 0m 11.91" at bounding box center [838, 230] width 1056 height 46
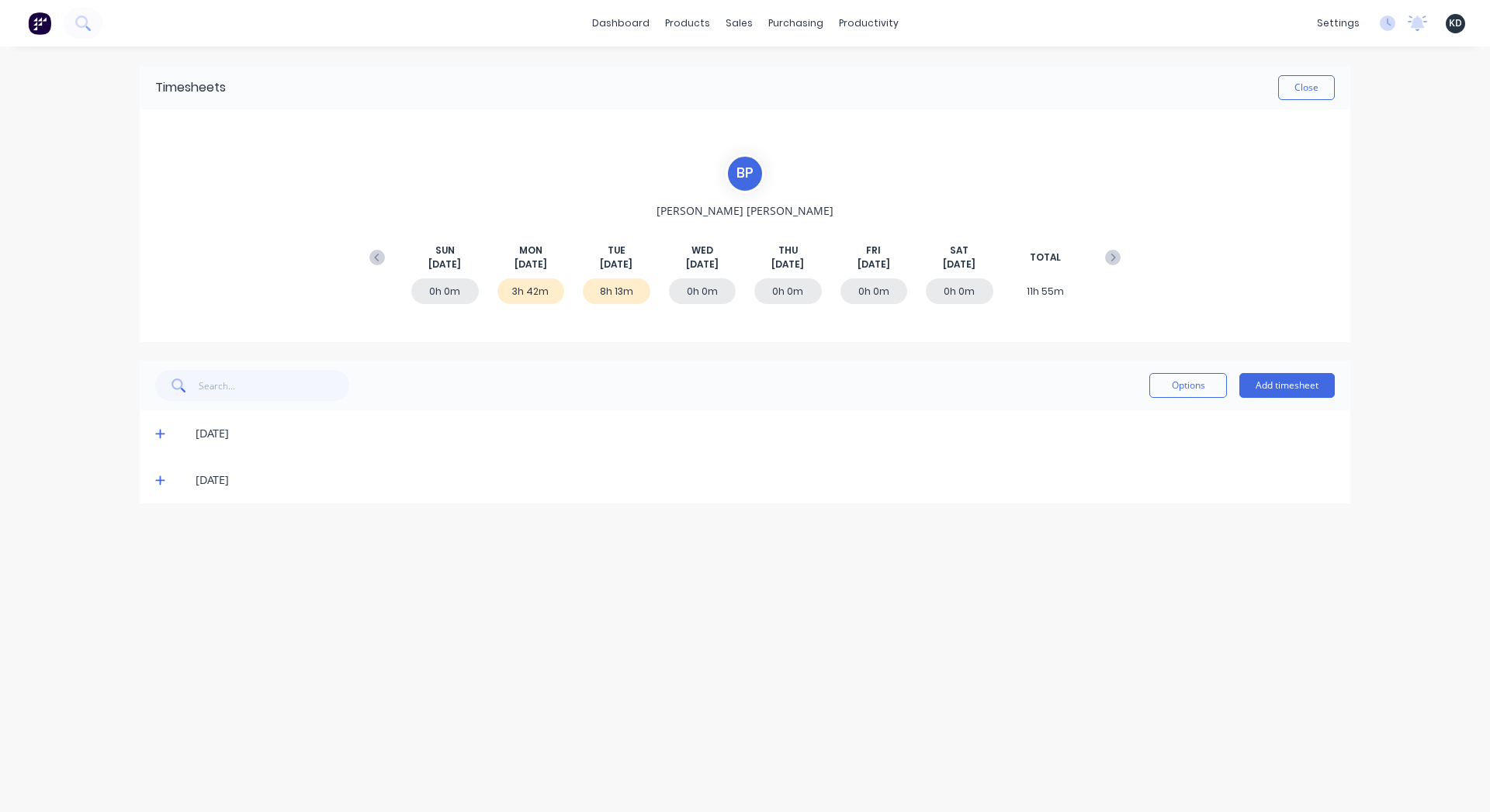
click at [157, 484] on icon at bounding box center [160, 480] width 10 height 11
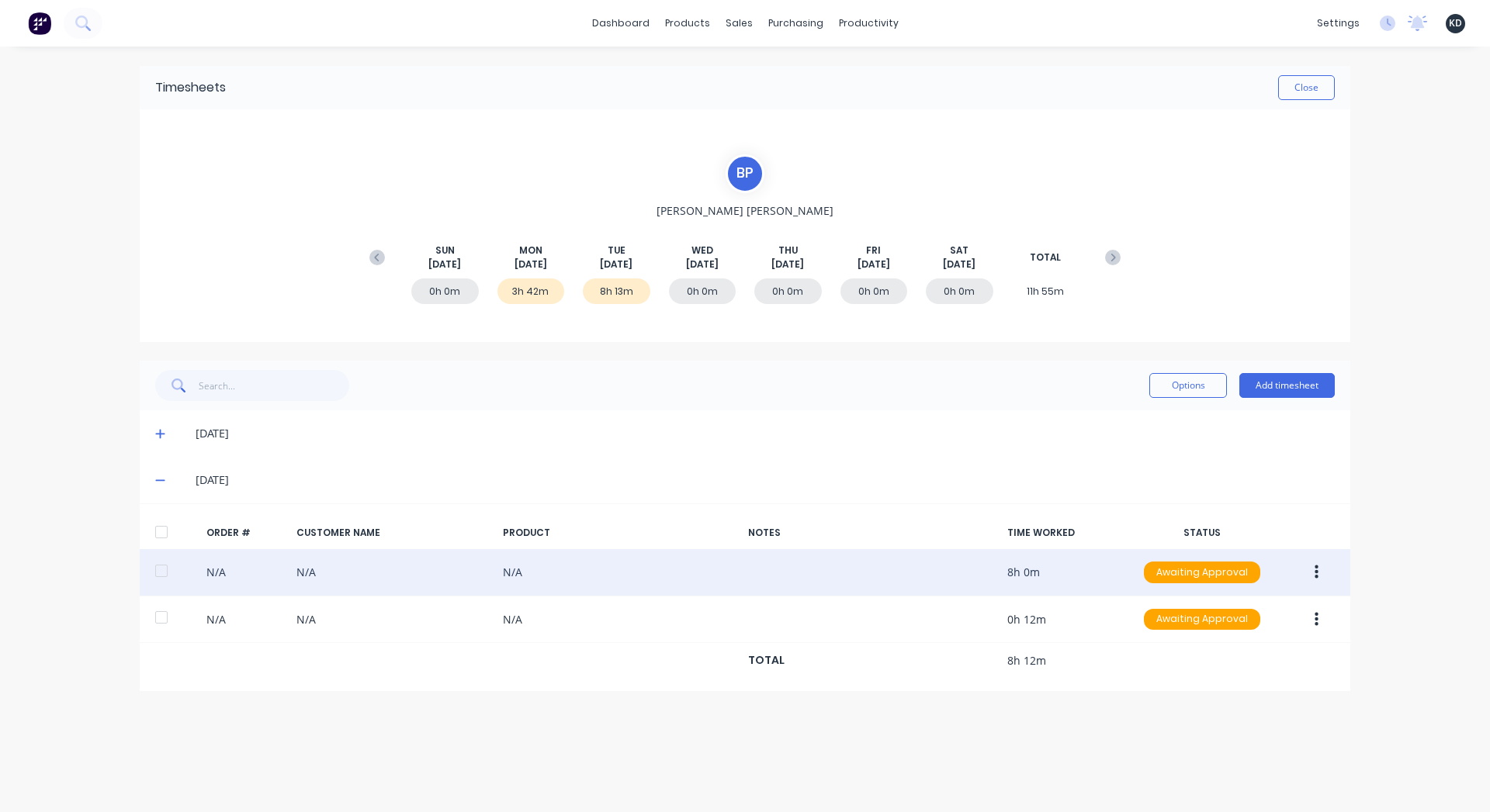
click at [166, 563] on div at bounding box center [161, 571] width 31 height 31
click at [1323, 568] on button "button" at bounding box center [1317, 572] width 37 height 28
click at [1253, 717] on button "Duplicate" at bounding box center [1261, 707] width 147 height 31
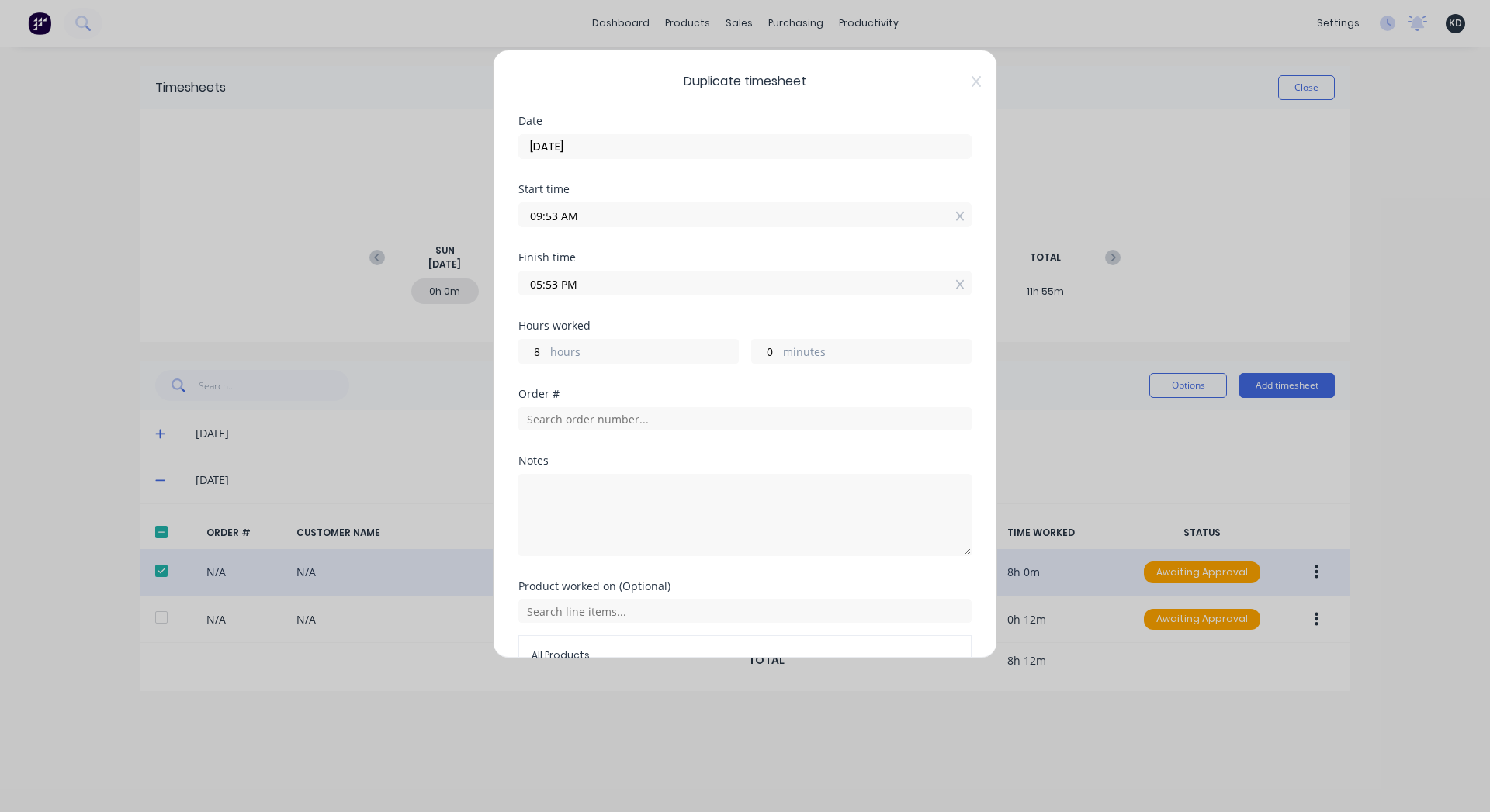
scroll to position [89, 0]
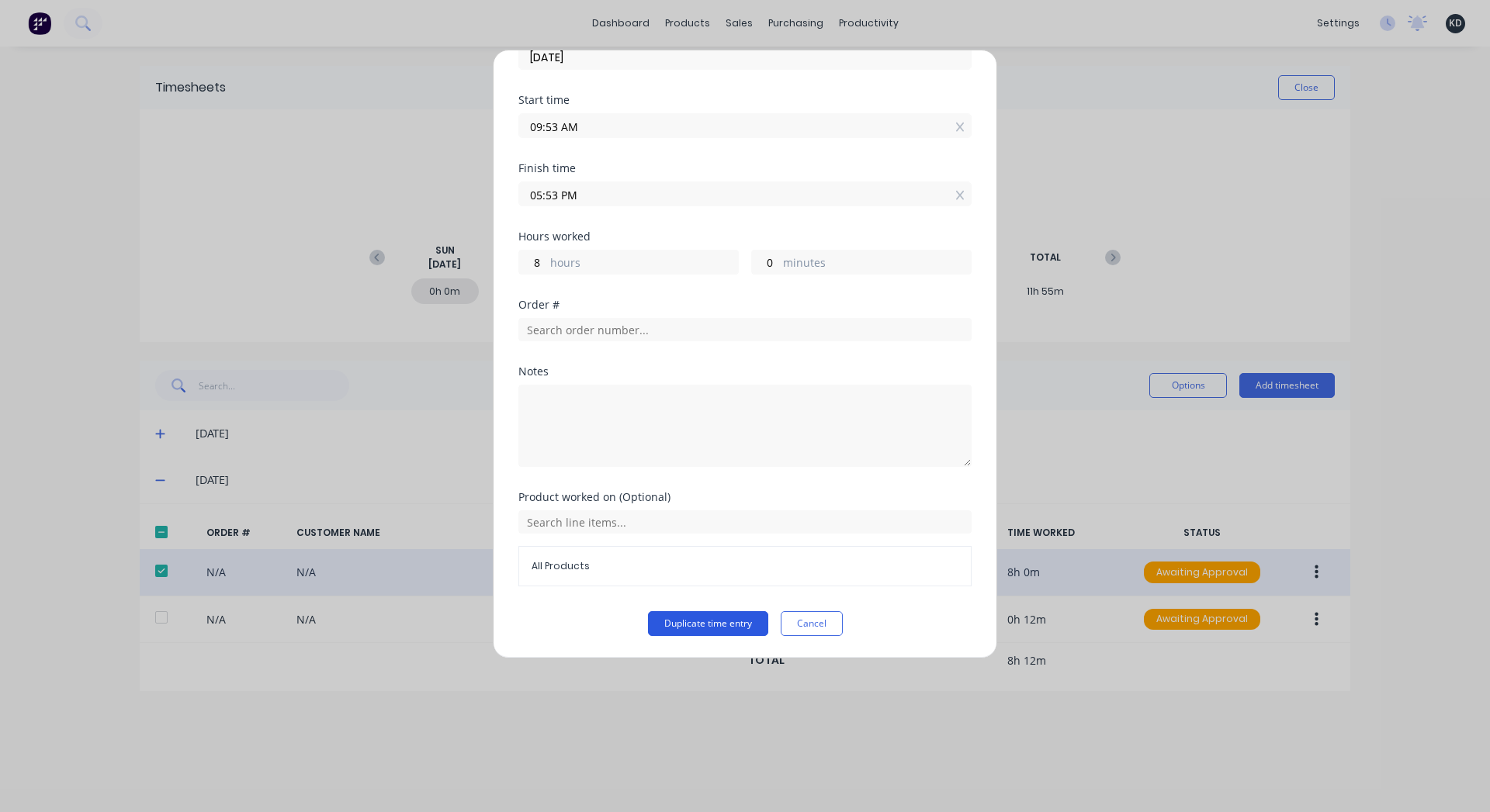
click at [736, 616] on button "Duplicate time entry" at bounding box center [708, 624] width 121 height 25
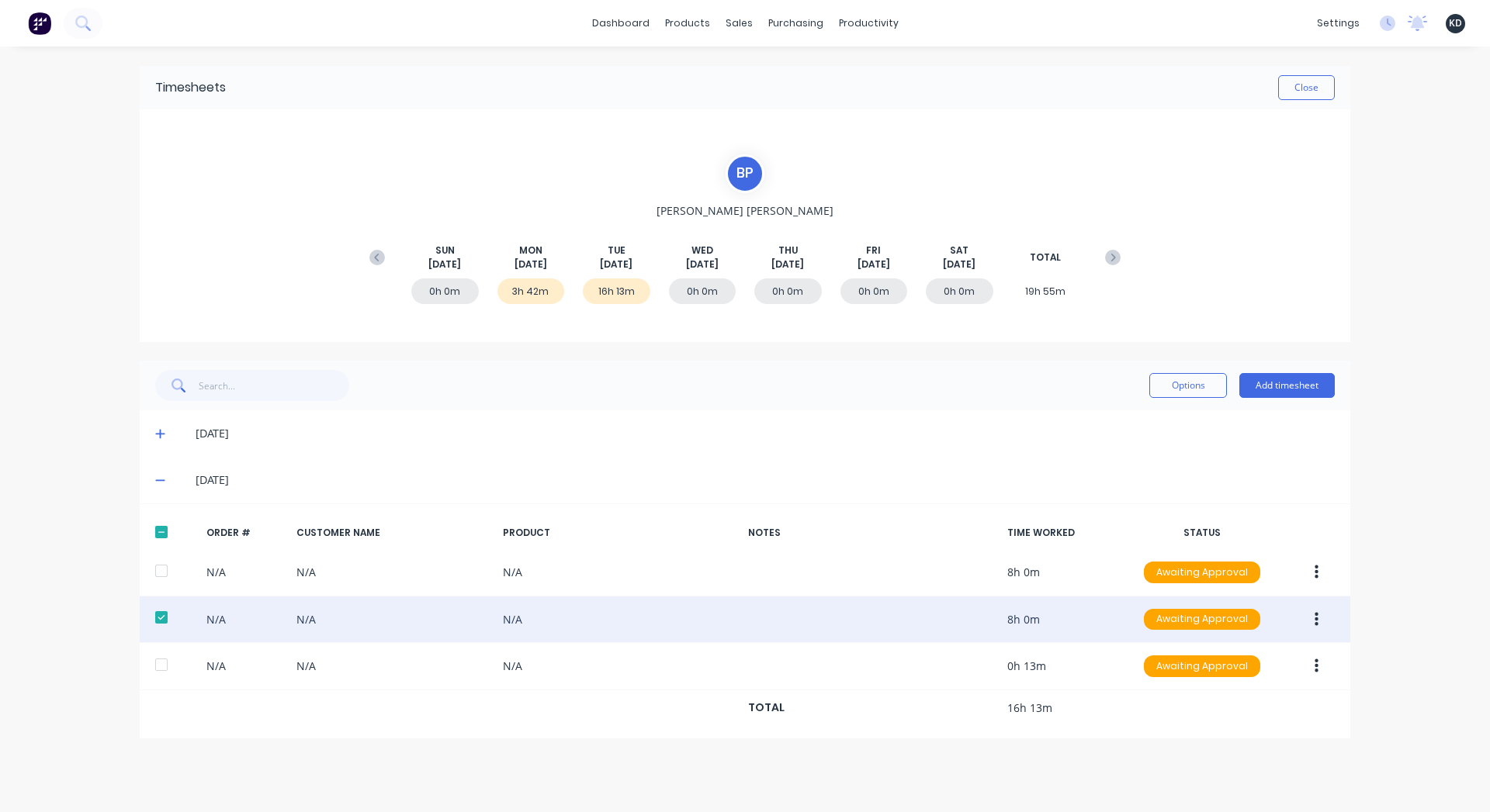
click at [583, 299] on div "0h 0m 3h 42m 16h 13m 0h 0m 0h 0m 0h 0m 0h 0m 19h 55m" at bounding box center [745, 295] width 767 height 46
click at [1296, 91] on button "Close" at bounding box center [1306, 88] width 56 height 25
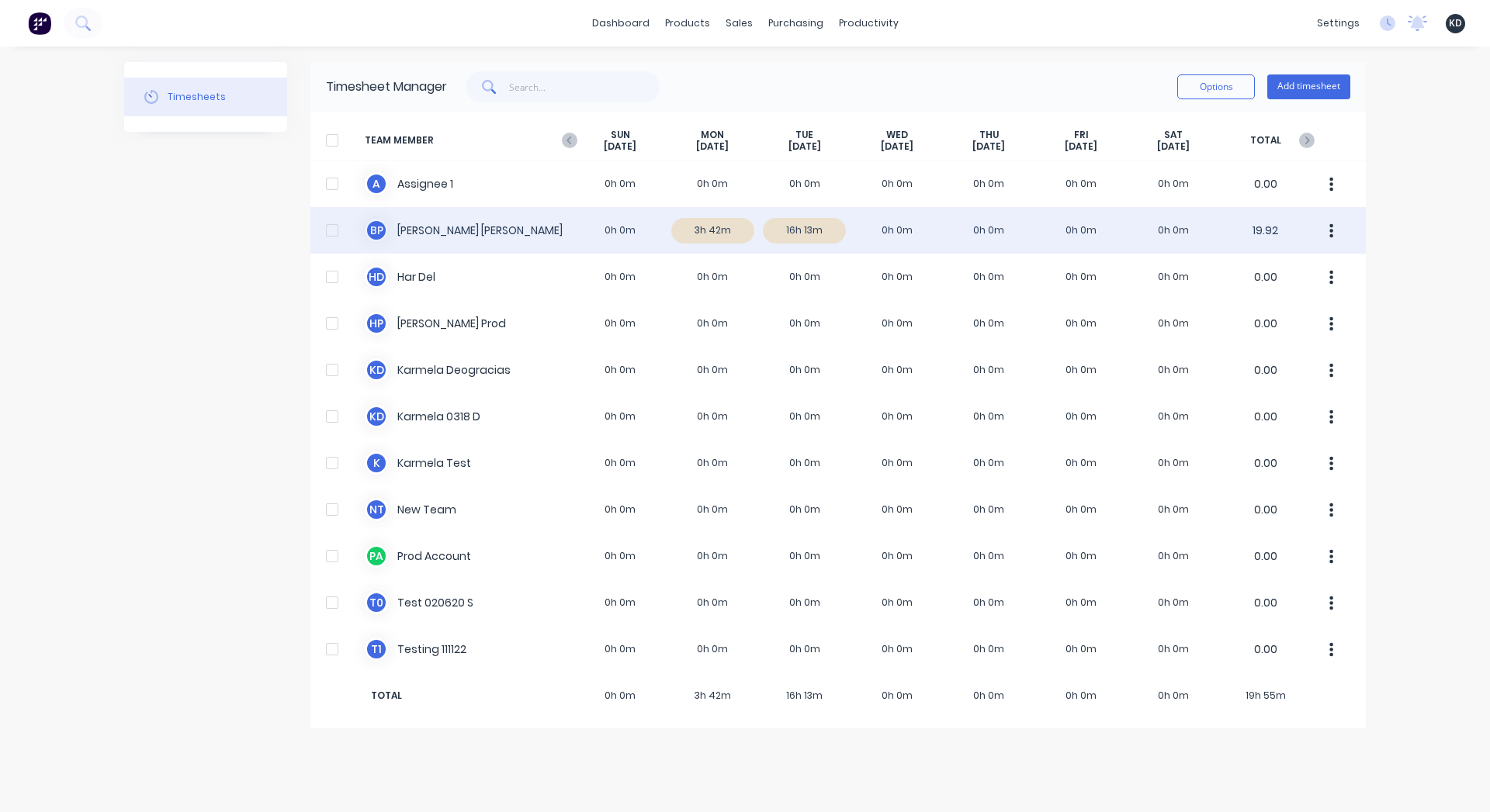
click at [871, 238] on div "B P Billy Parrish 0h 0m 3h 42m 16h 13m 0h 0m 0h 0m 0h 0m 0h 0m 19.92" at bounding box center [838, 230] width 1056 height 46
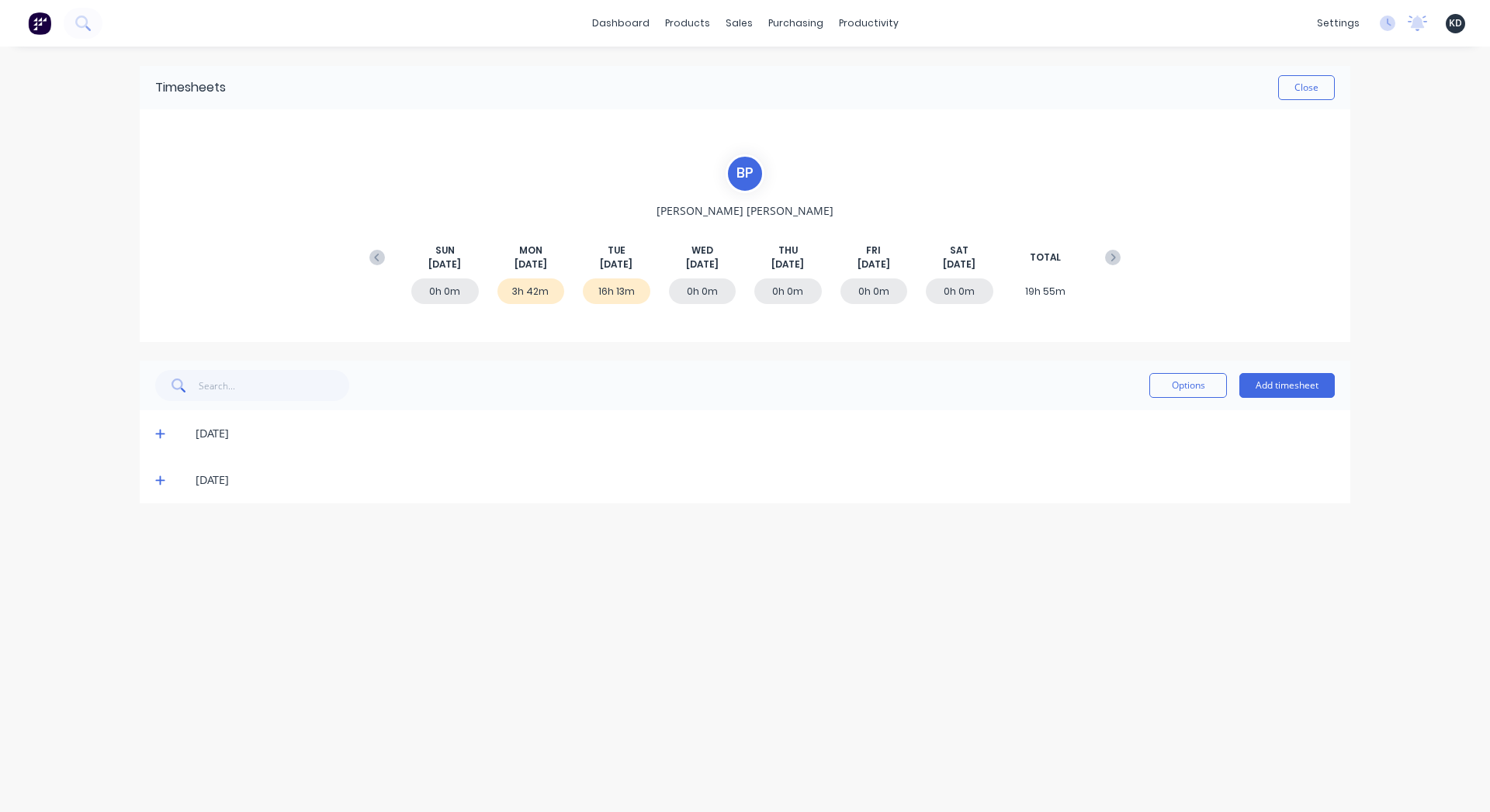
click at [160, 473] on span at bounding box center [163, 480] width 15 height 15
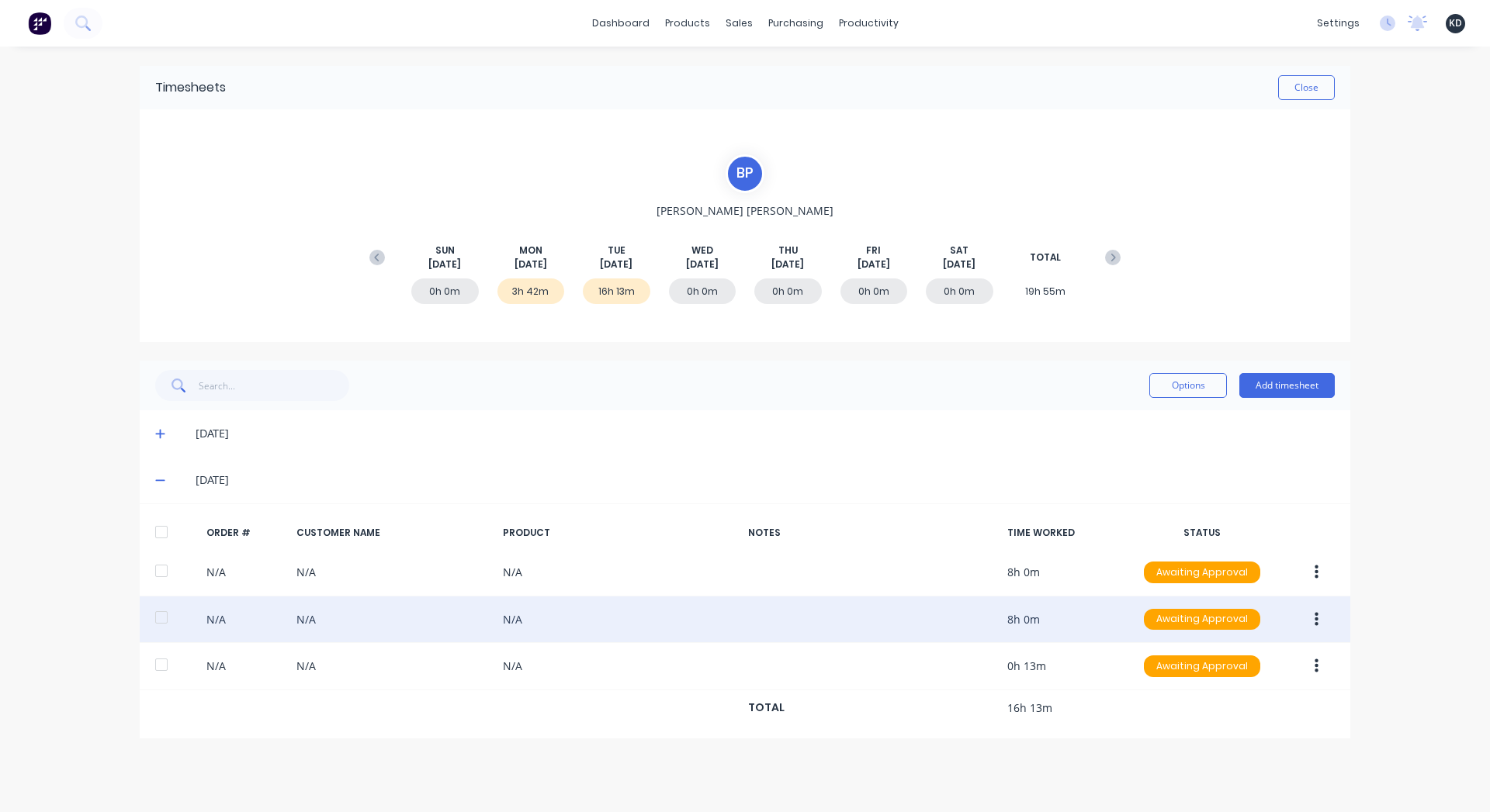
click at [1317, 615] on icon "button" at bounding box center [1317, 619] width 4 height 14
click at [1228, 764] on div "Duplicate" at bounding box center [1261, 753] width 120 height 22
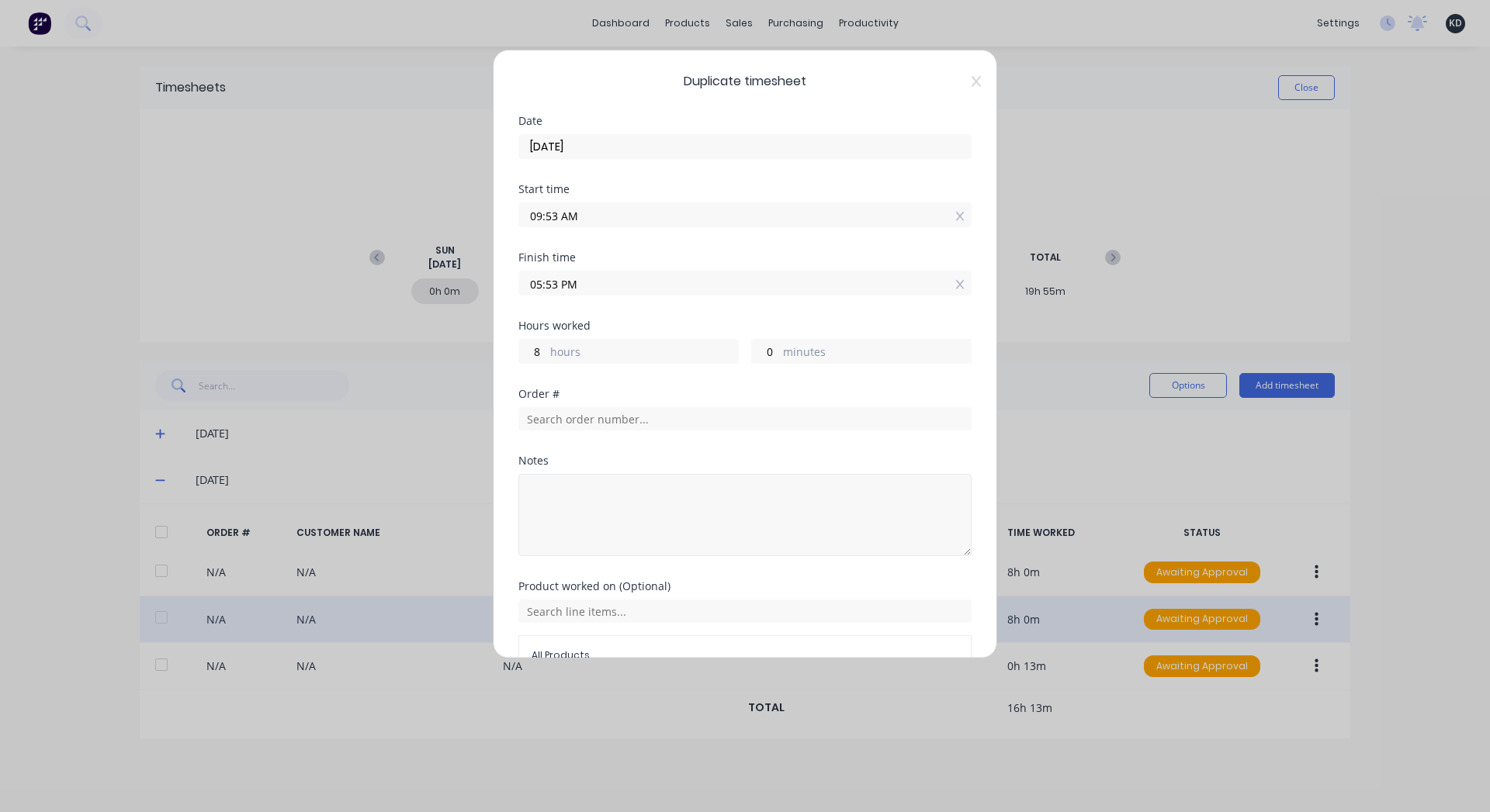
scroll to position [89, 0]
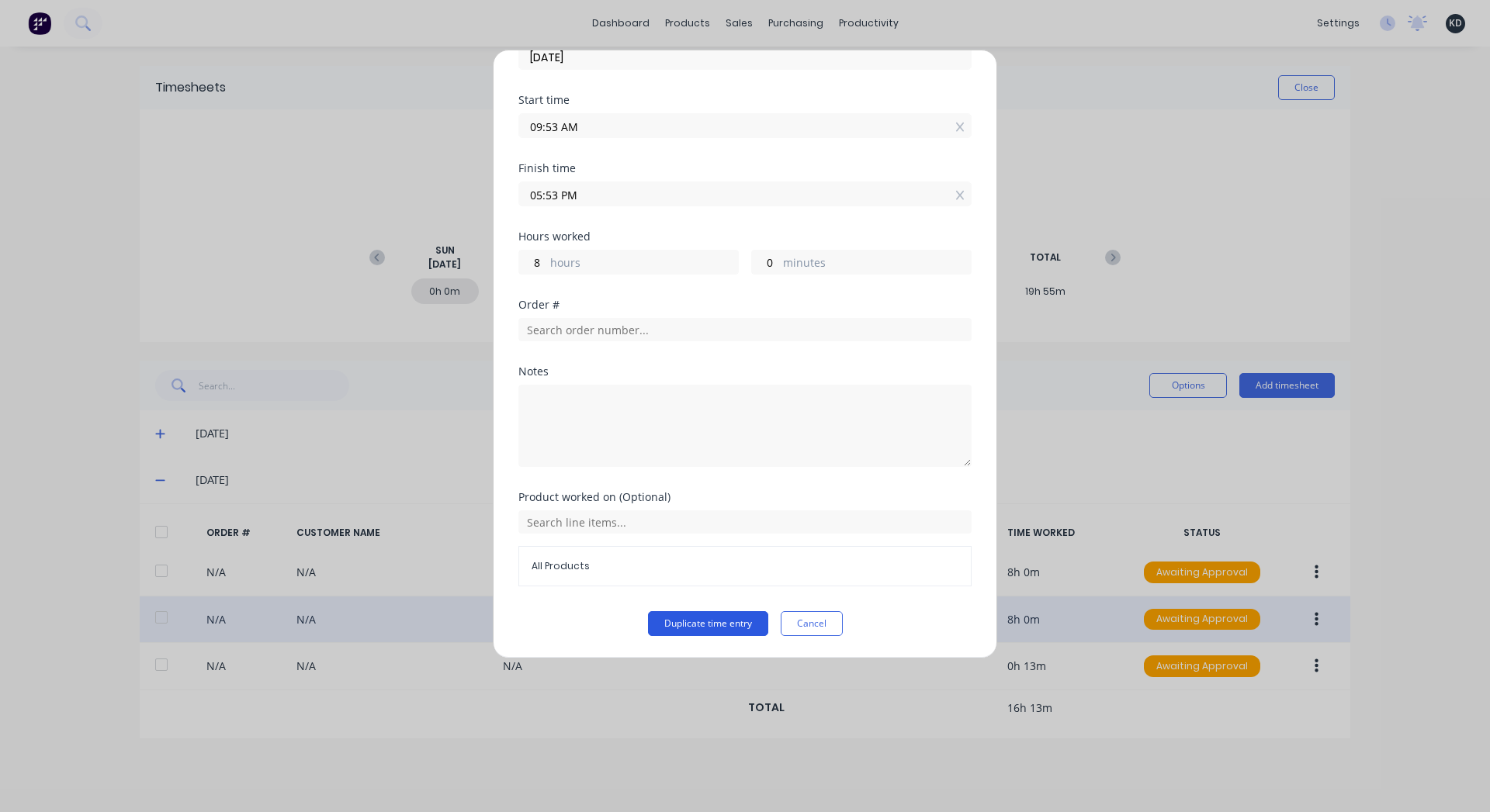
click at [688, 623] on button "Duplicate time entry" at bounding box center [708, 624] width 121 height 25
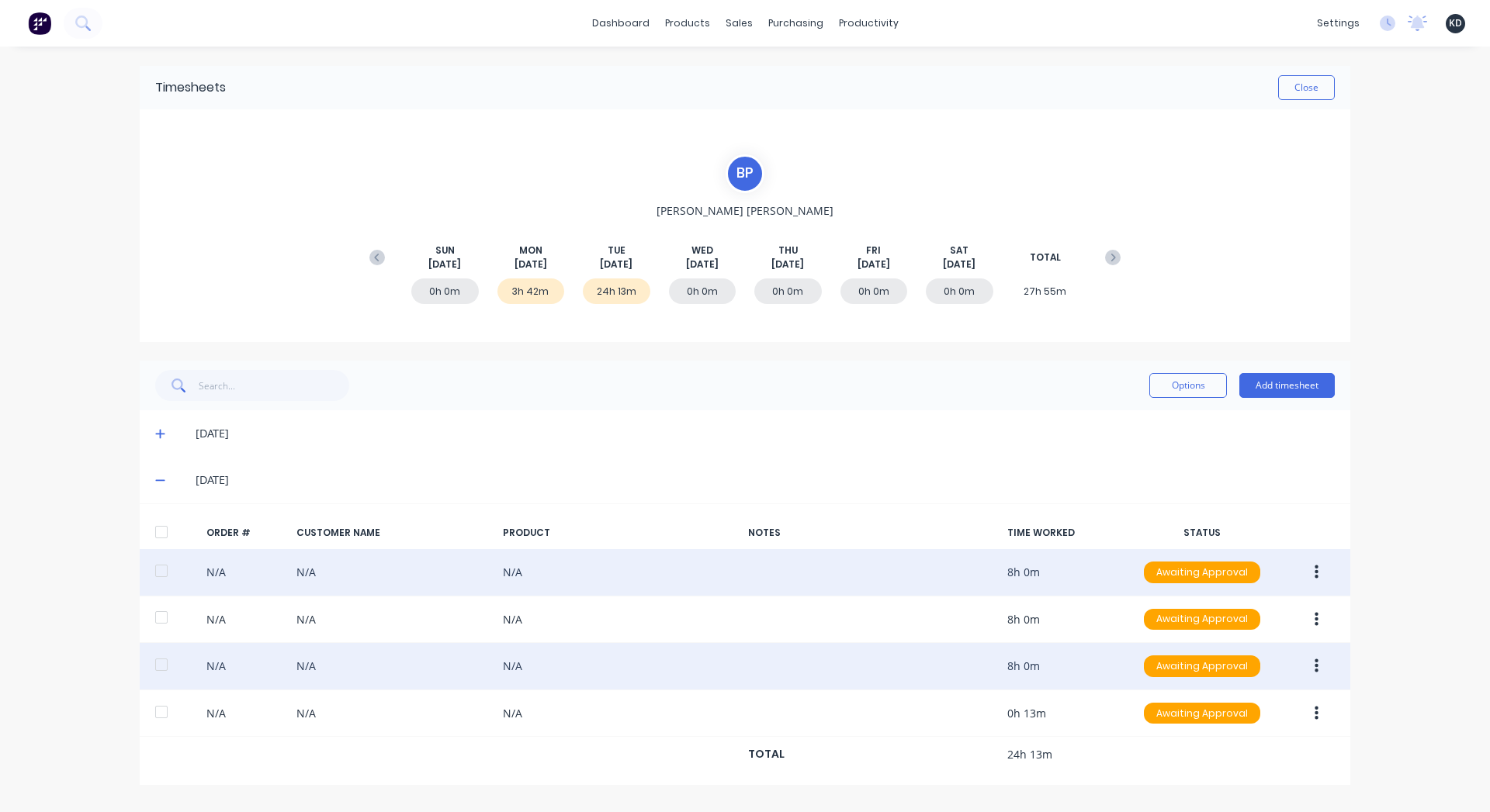
click at [1315, 565] on icon "button" at bounding box center [1317, 572] width 4 height 17
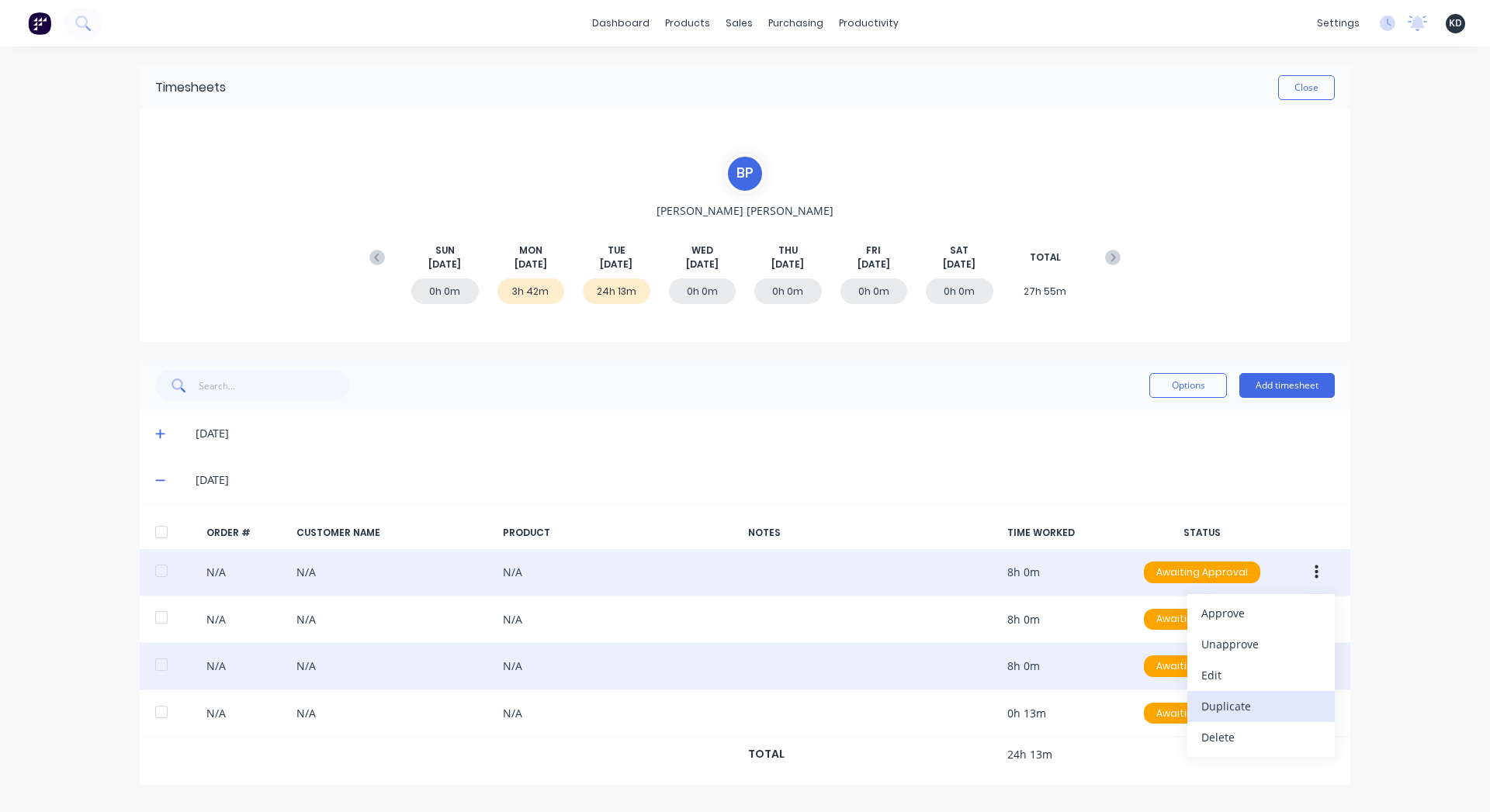
click at [1229, 708] on div "Duplicate" at bounding box center [1261, 706] width 120 height 22
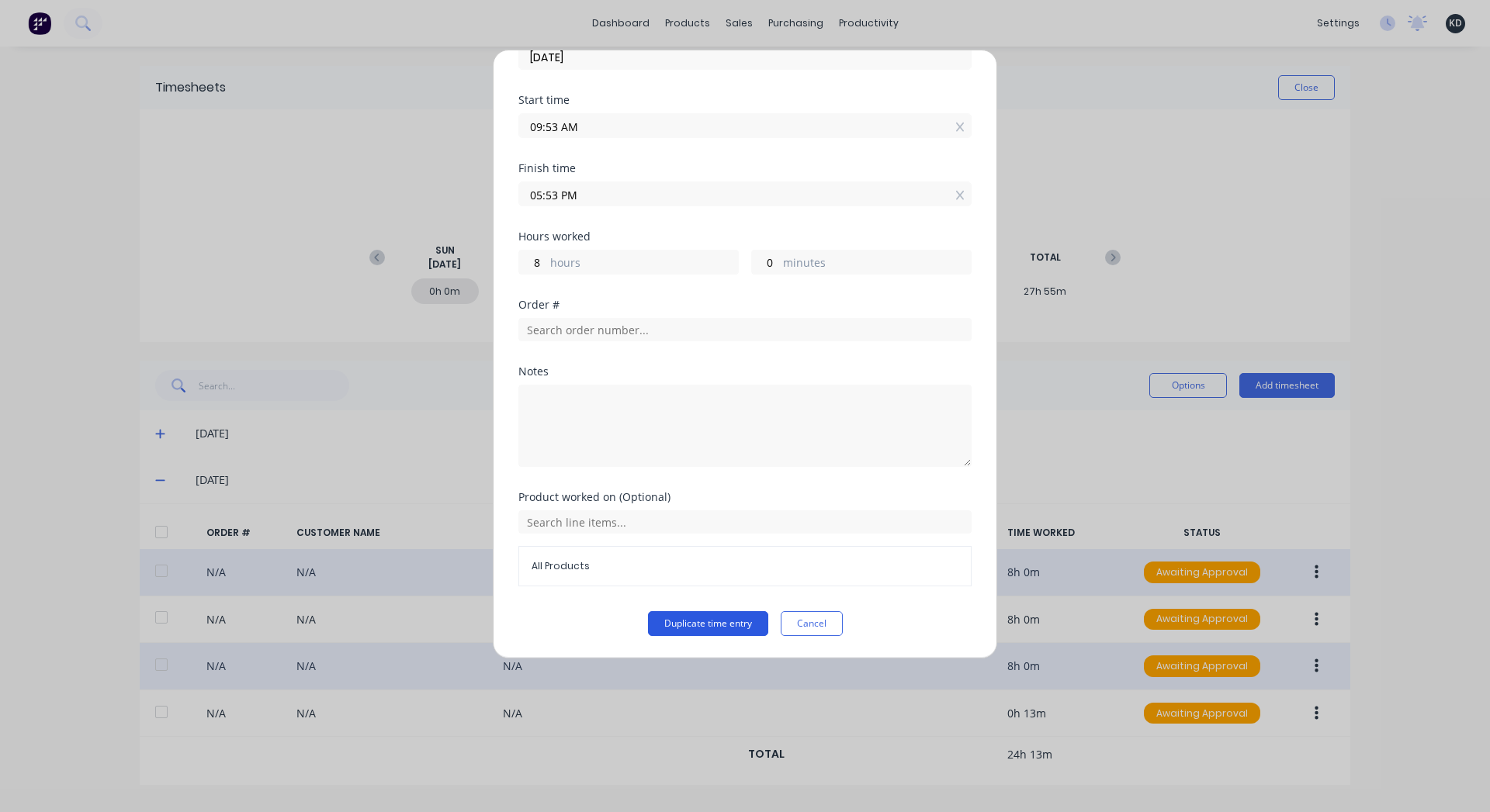
click at [689, 628] on button "Duplicate time entry" at bounding box center [708, 624] width 121 height 25
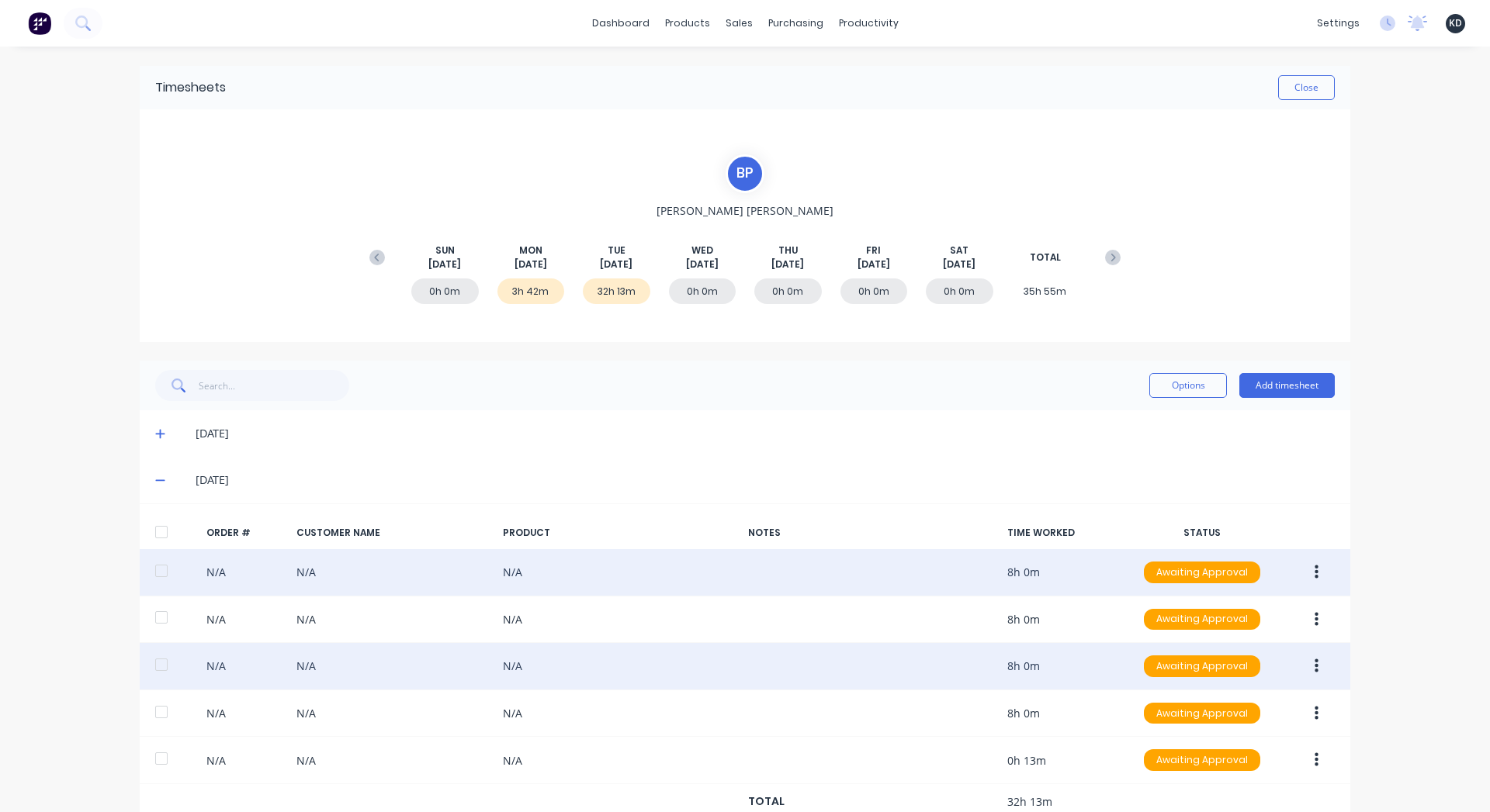
scroll to position [39, 0]
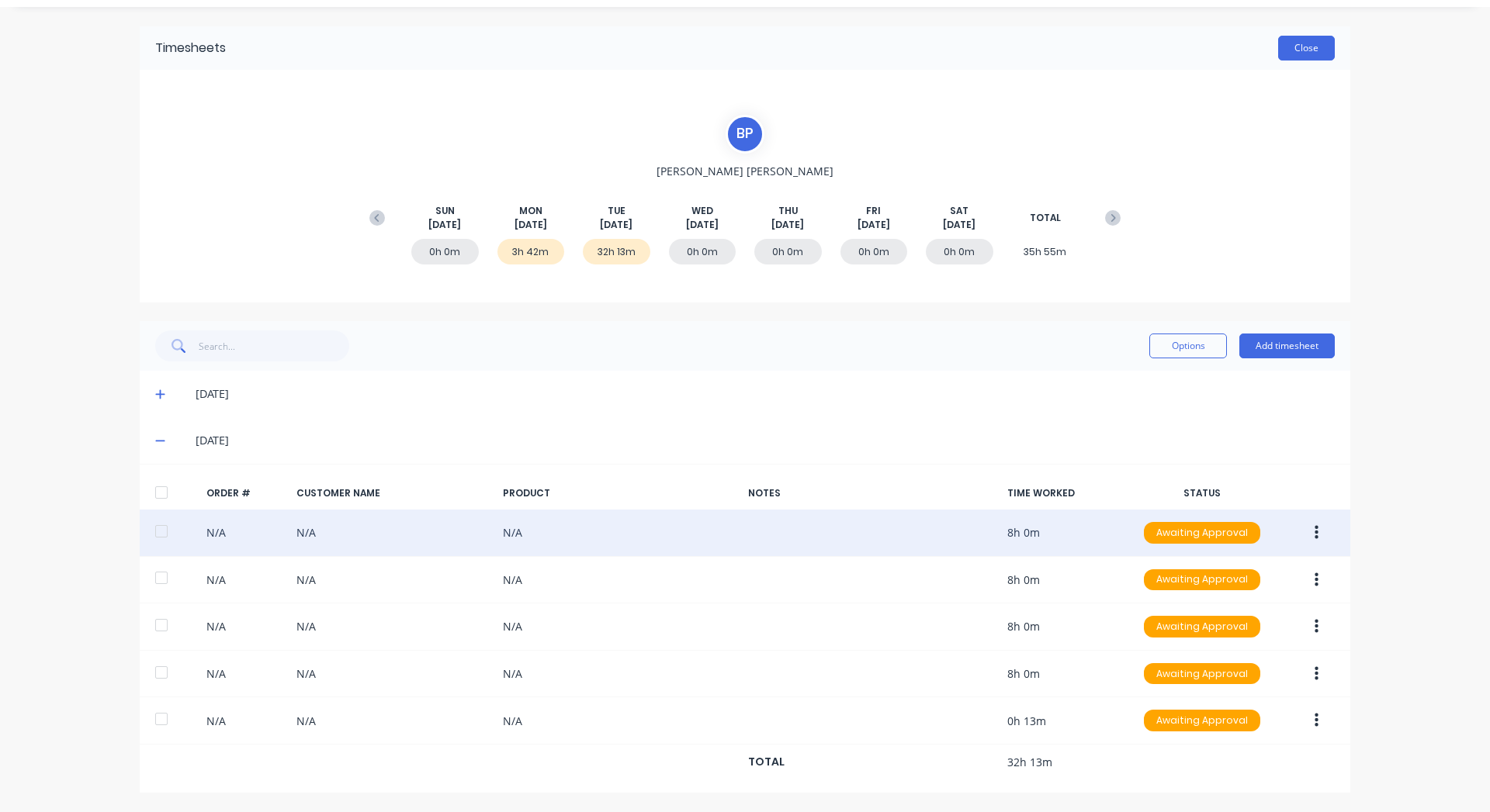
click at [1301, 58] on button "Close" at bounding box center [1306, 48] width 56 height 25
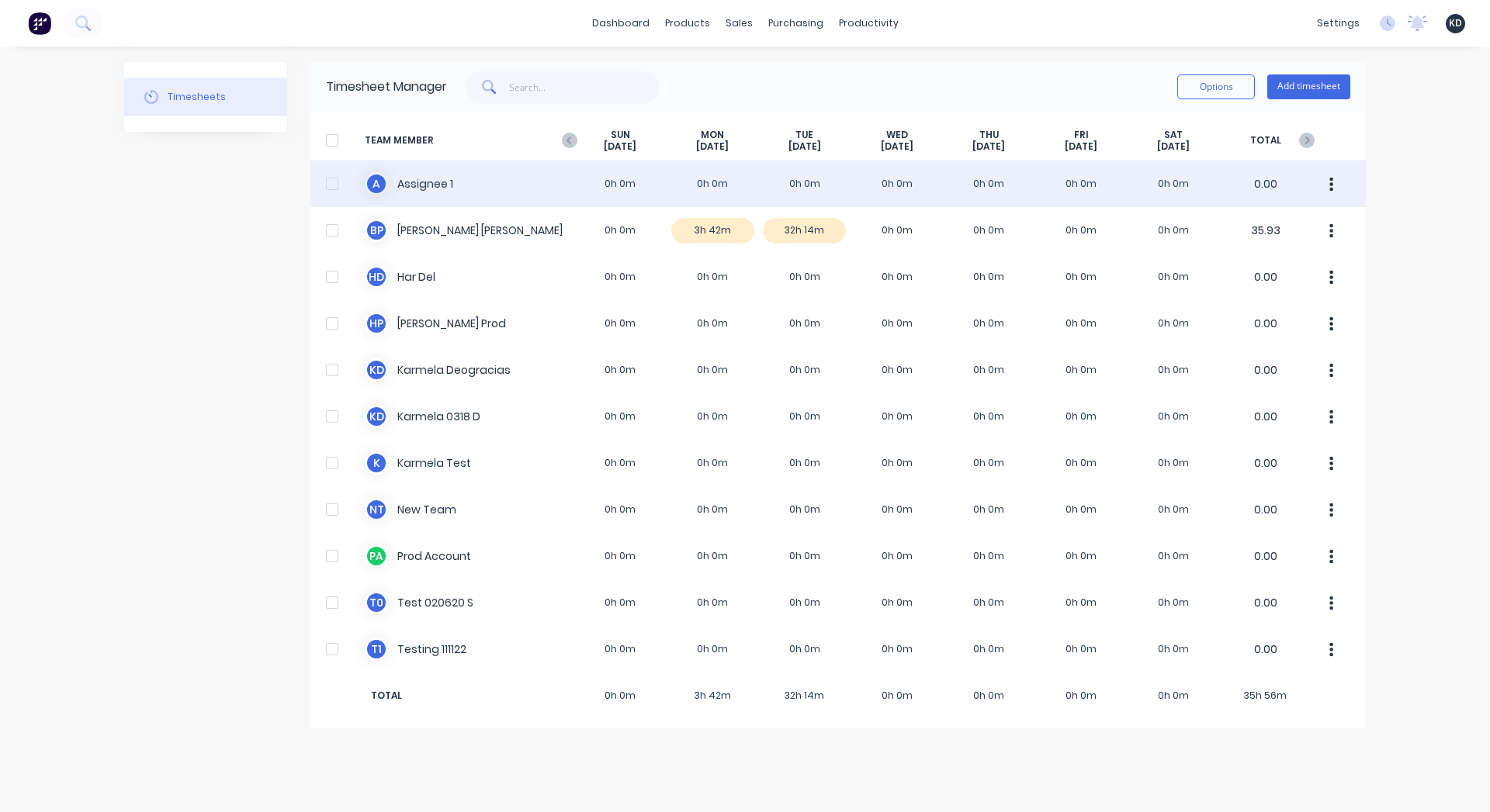
click at [411, 177] on div "A Assignee 1 0h 0m 0h 0m 0h 0m 0h 0m 0h 0m 0h 0m 0h 0m 0.00" at bounding box center [838, 184] width 1056 height 46
click at [671, 194] on div "A Assignee 1 0h 0m 0h 0m 0h 0m 0h 0m 0h 0m 0h 0m 0h 0m 0.00" at bounding box center [838, 184] width 1056 height 46
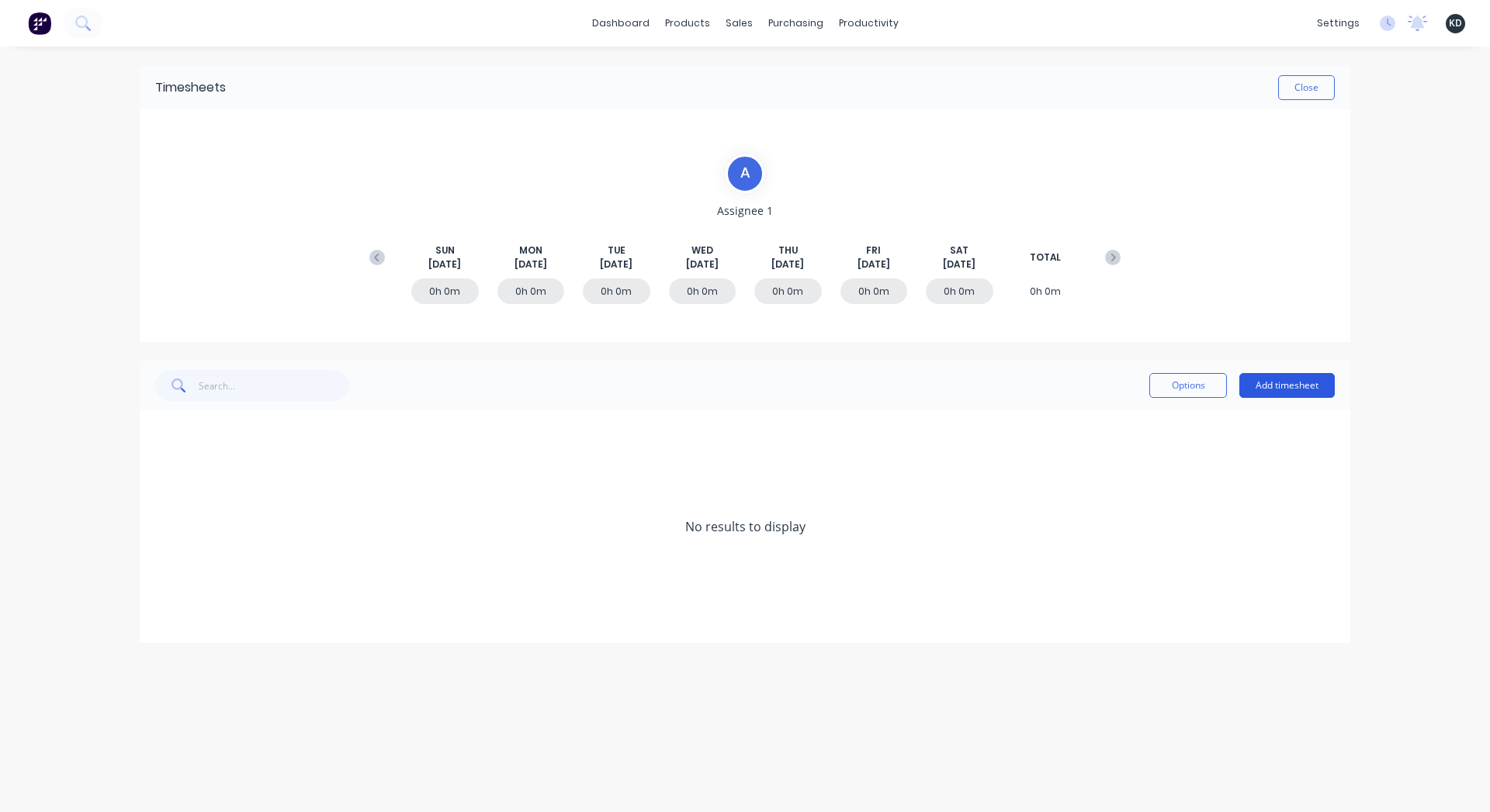
click at [1288, 389] on button "Add timesheet" at bounding box center [1287, 386] width 96 height 25
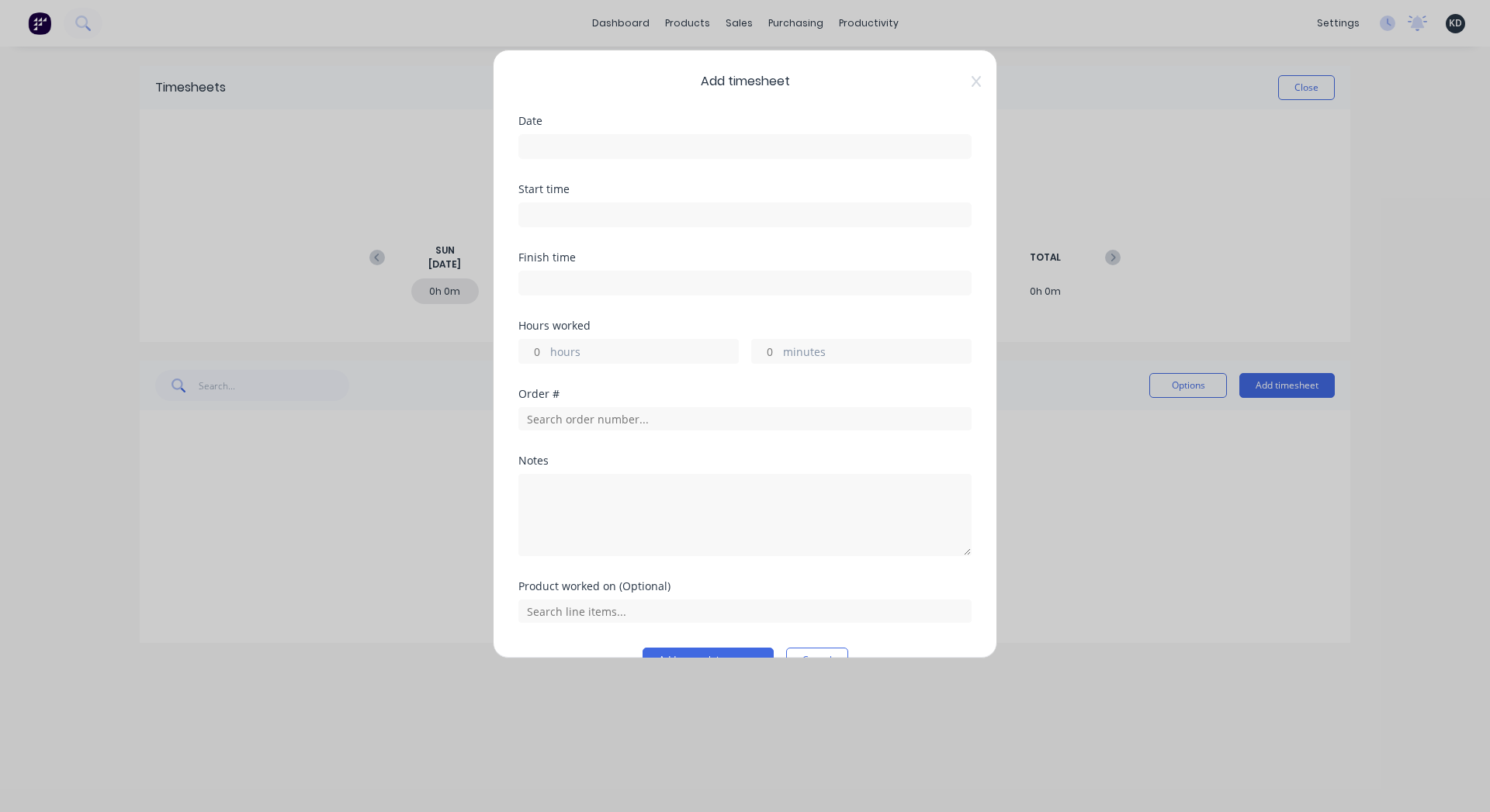
click at [568, 154] on input at bounding box center [745, 146] width 451 height 23
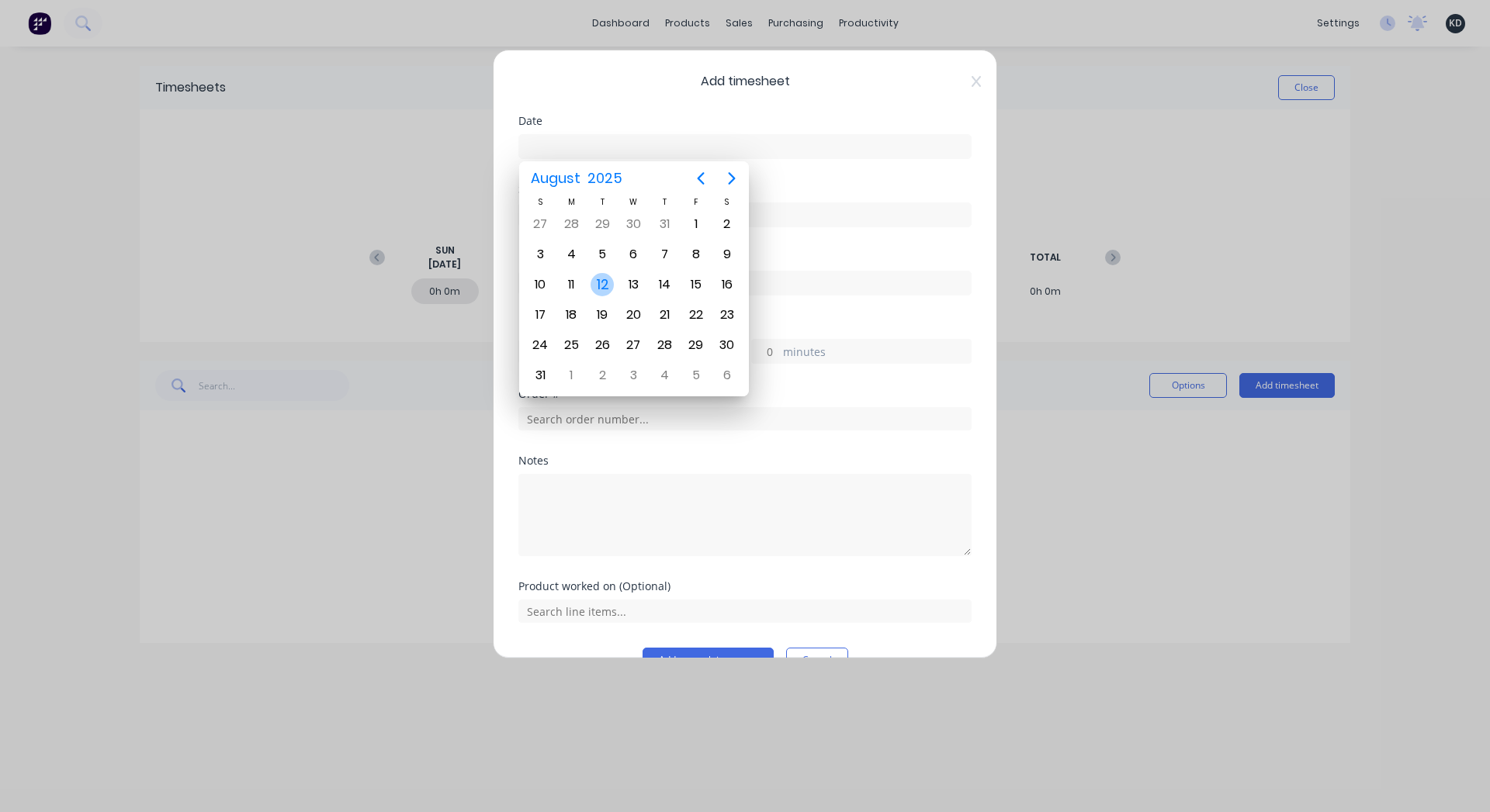
click at [608, 290] on div "12" at bounding box center [602, 285] width 23 height 23
type input "12/08/2025"
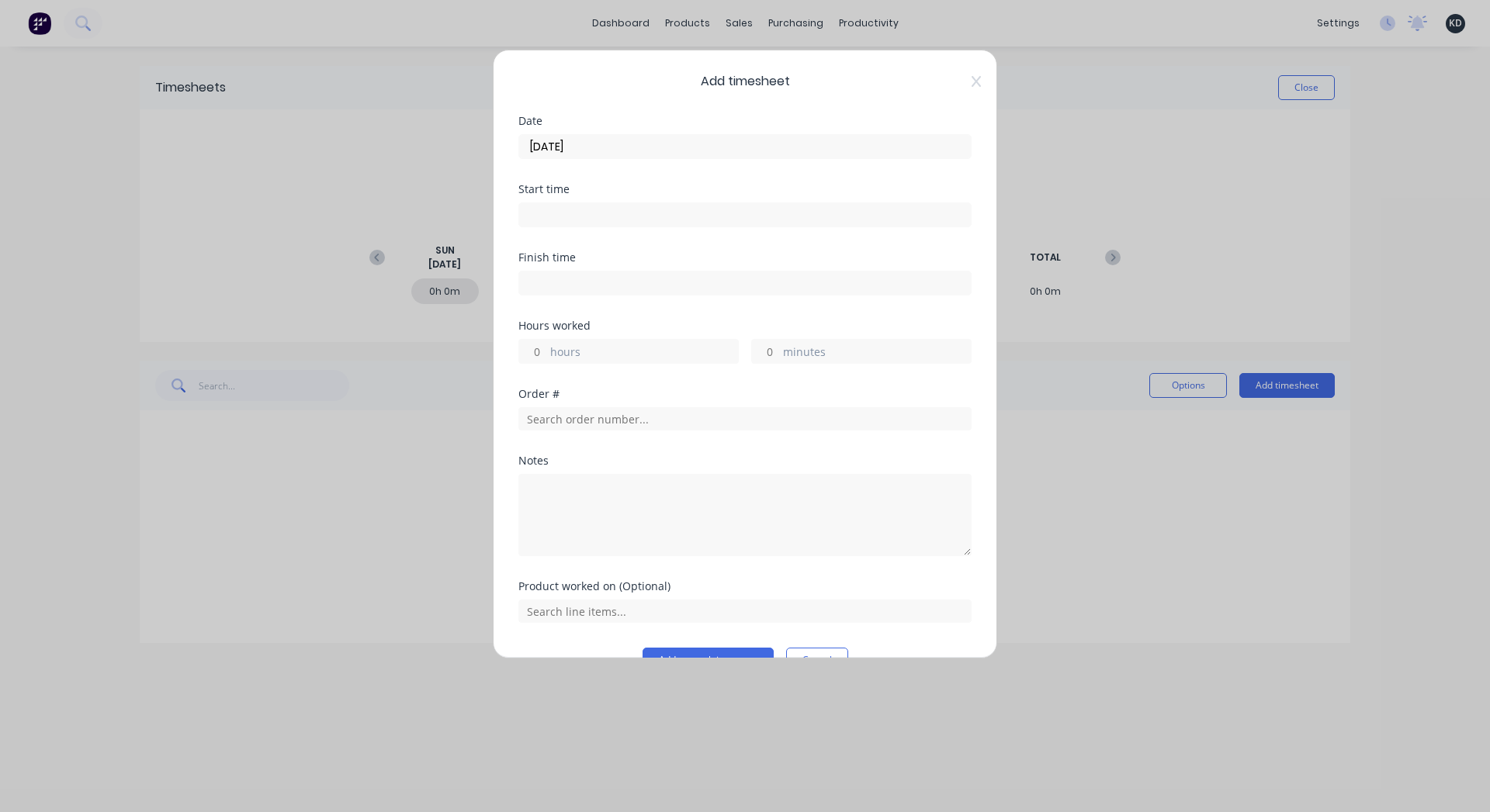
click at [537, 356] on input "hours" at bounding box center [533, 351] width 27 height 23
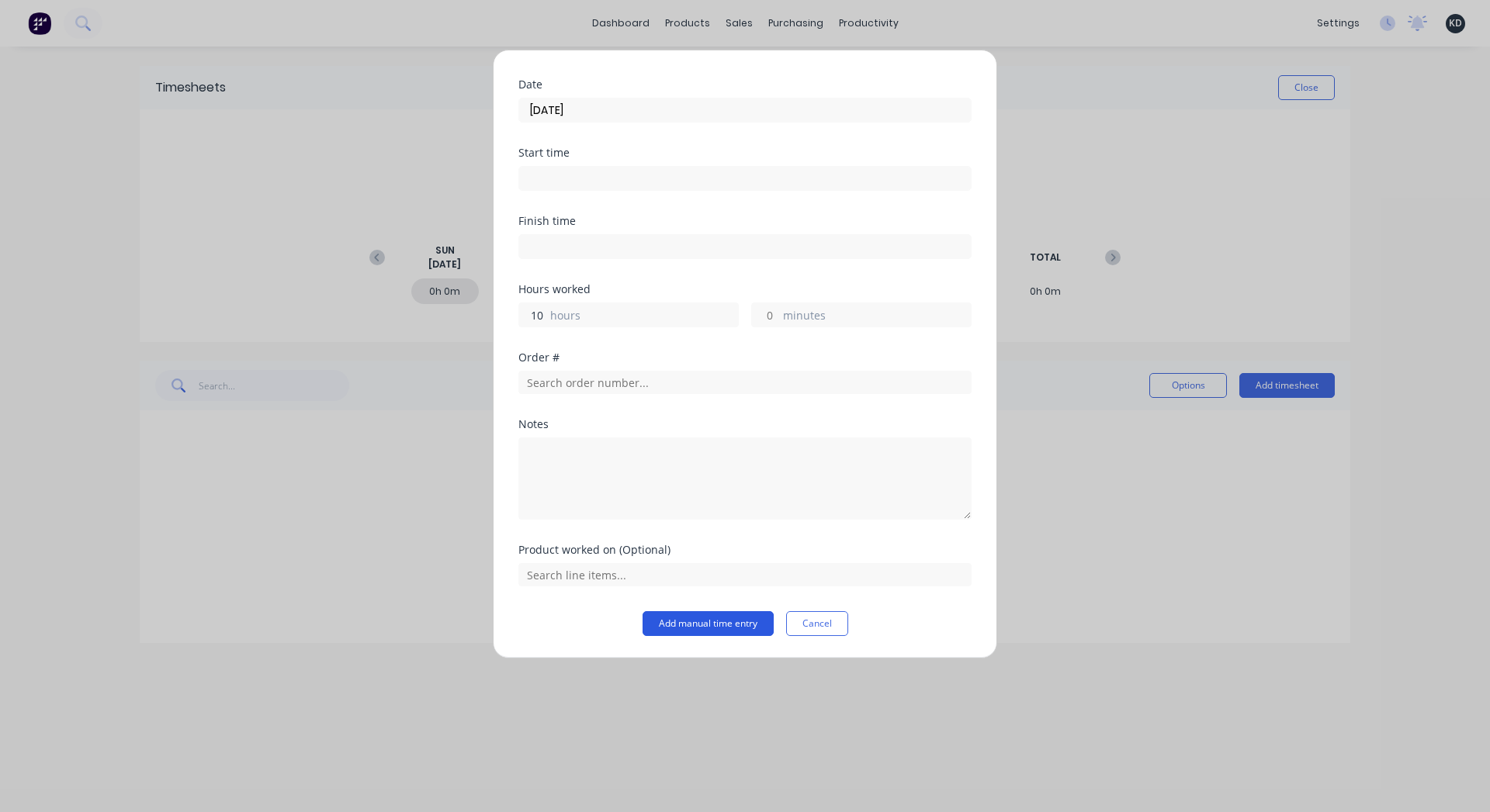
type input "10"
click at [691, 633] on button "Add manual time entry" at bounding box center [708, 624] width 131 height 25
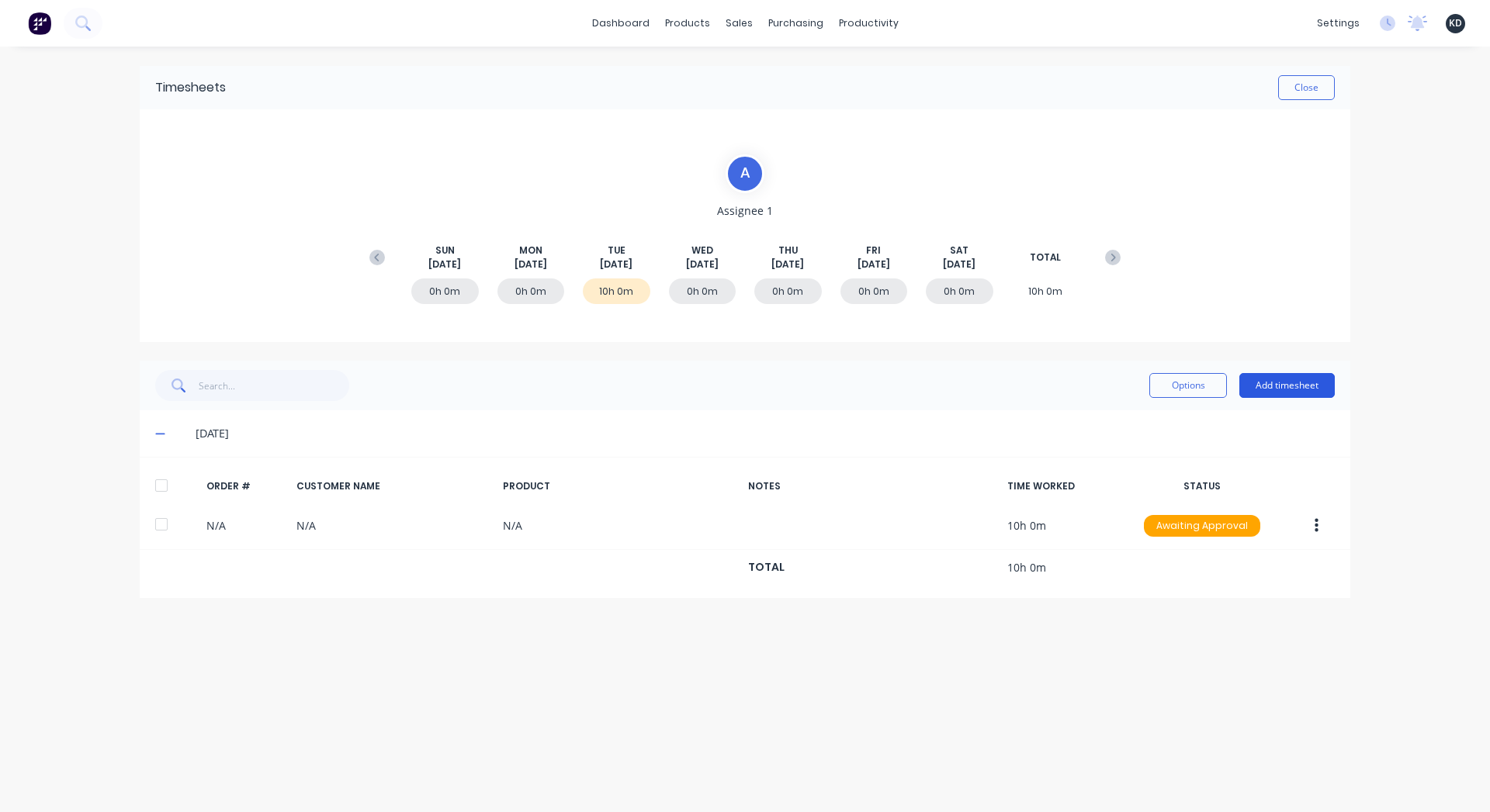
click at [1305, 384] on button "Add timesheet" at bounding box center [1287, 386] width 96 height 25
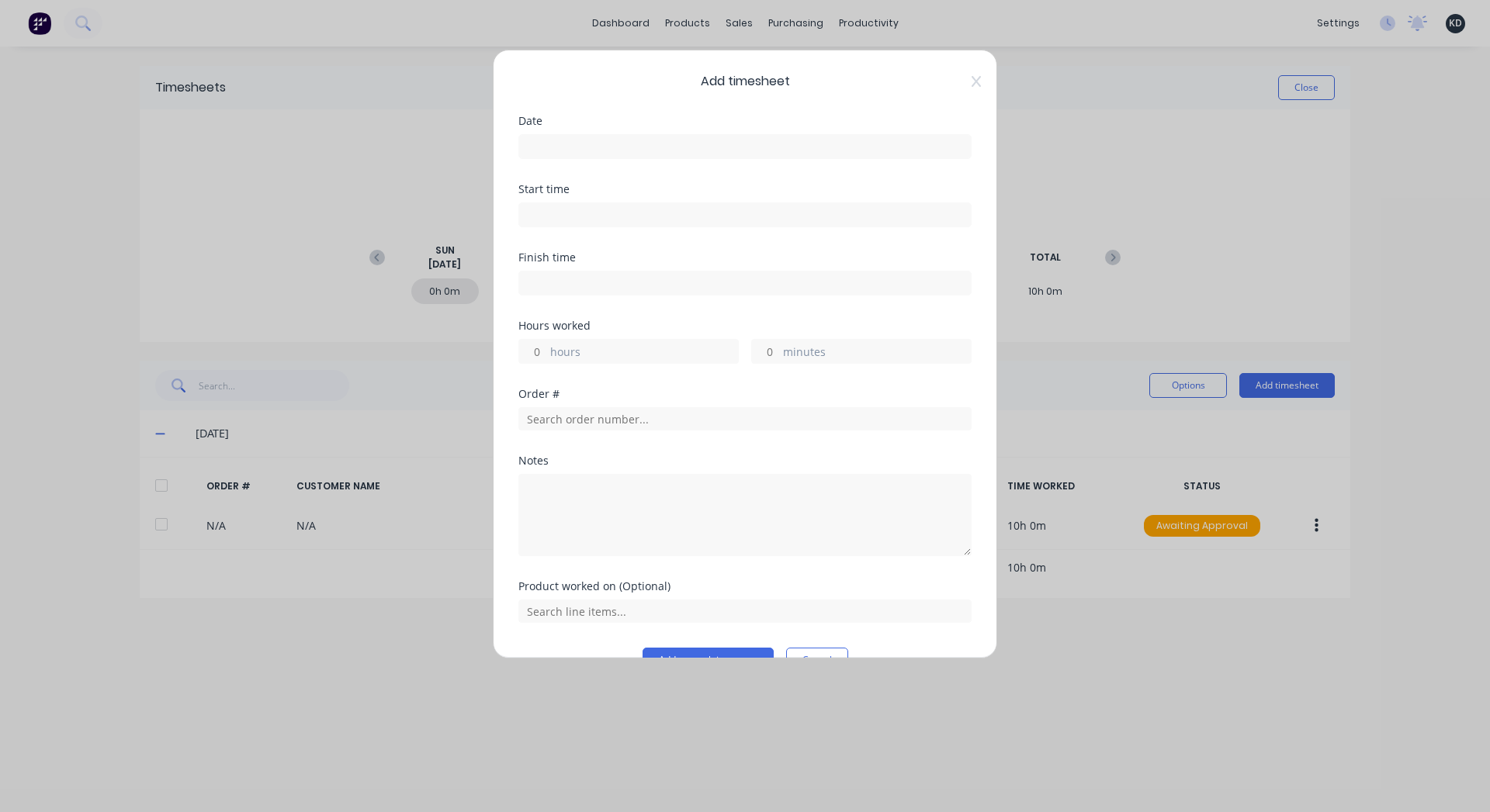
click at [568, 149] on input at bounding box center [745, 146] width 451 height 23
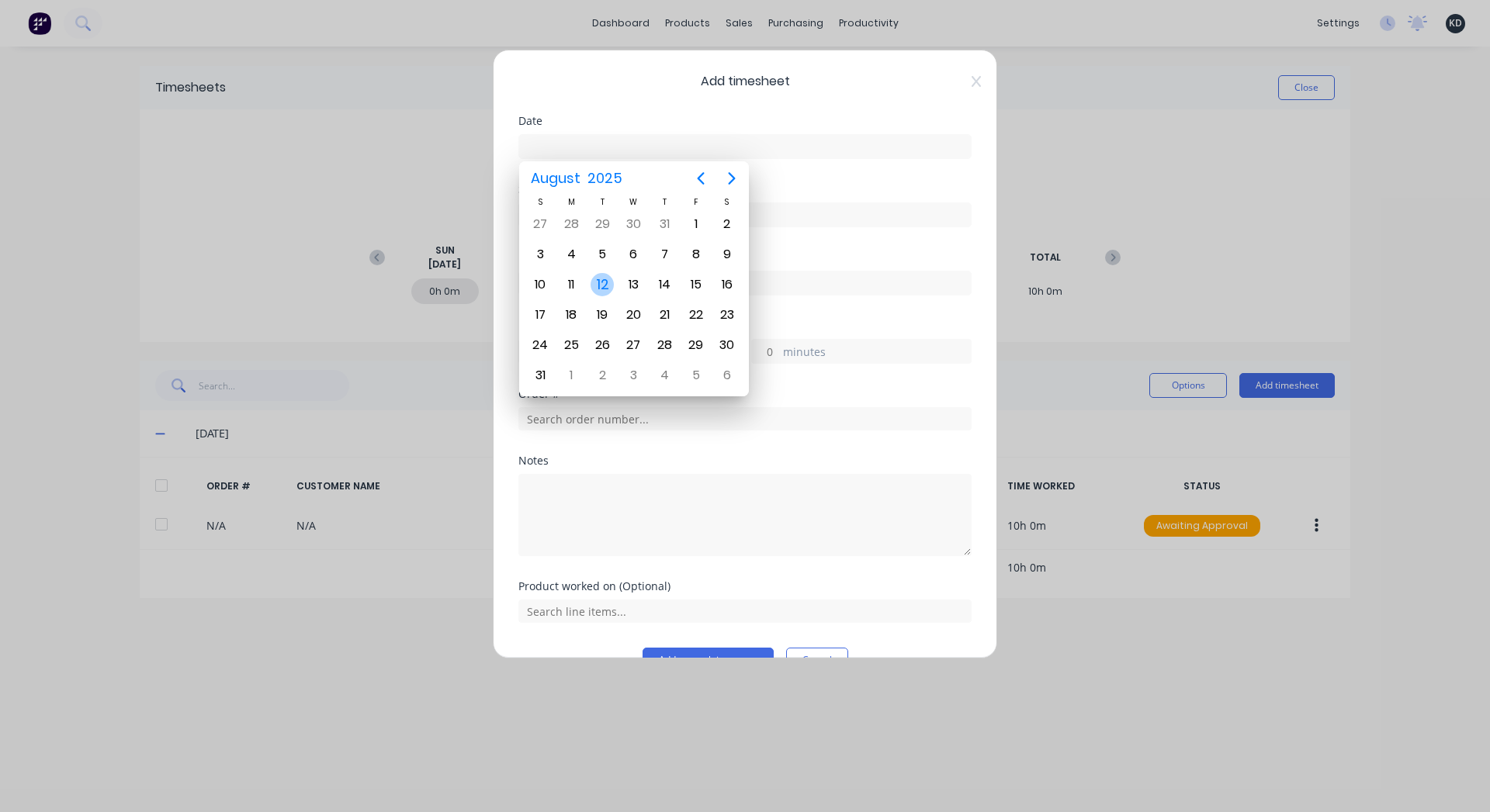
click at [607, 284] on div "12" at bounding box center [602, 285] width 23 height 23
type input "12/08/2025"
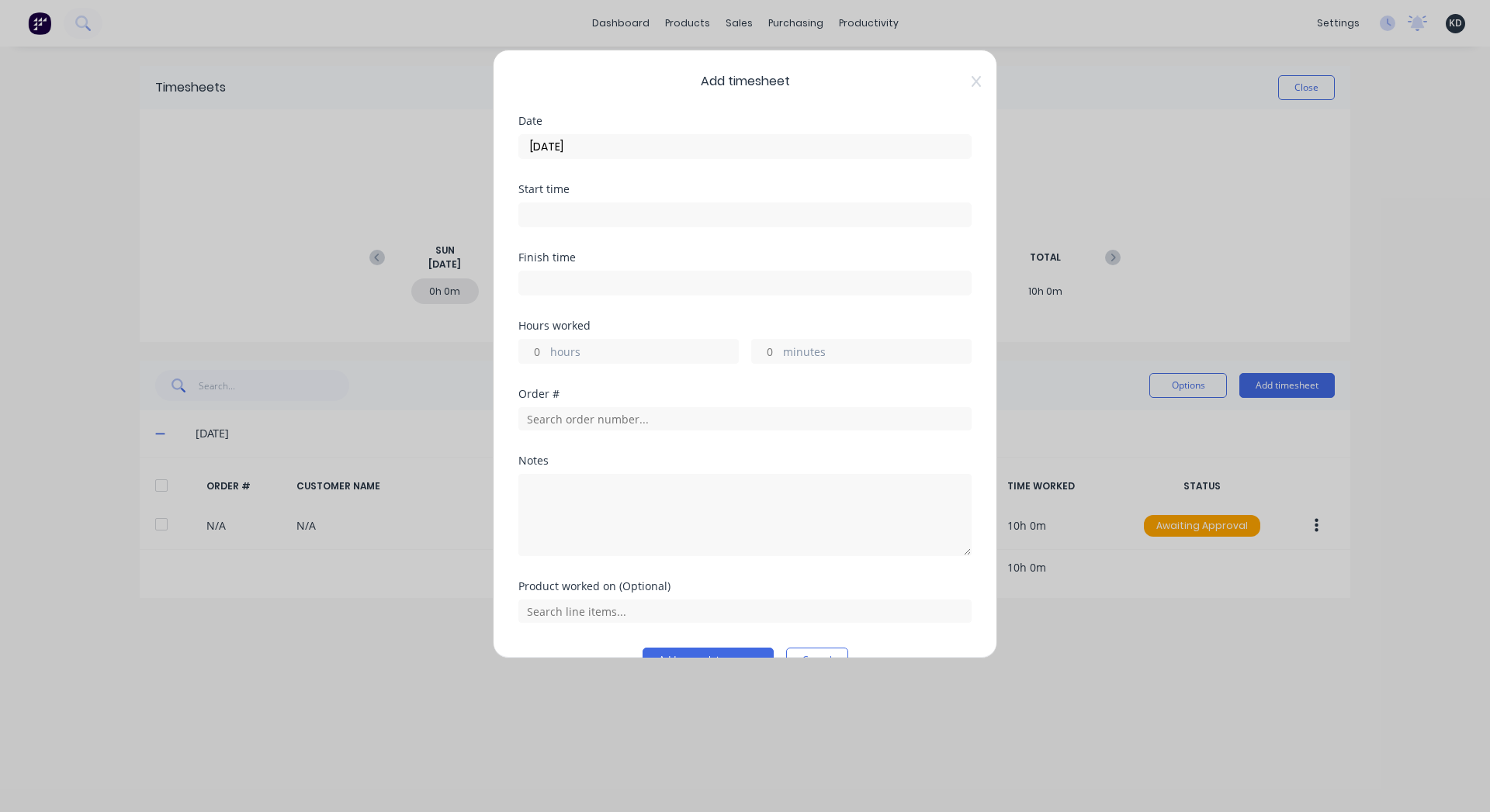
click at [536, 355] on input "hours" at bounding box center [533, 351] width 27 height 23
type input "1"
type input "16"
click at [652, 410] on input "text" at bounding box center [745, 419] width 453 height 23
click at [678, 380] on div "Hours worked 16 hours minutes" at bounding box center [745, 355] width 453 height 68
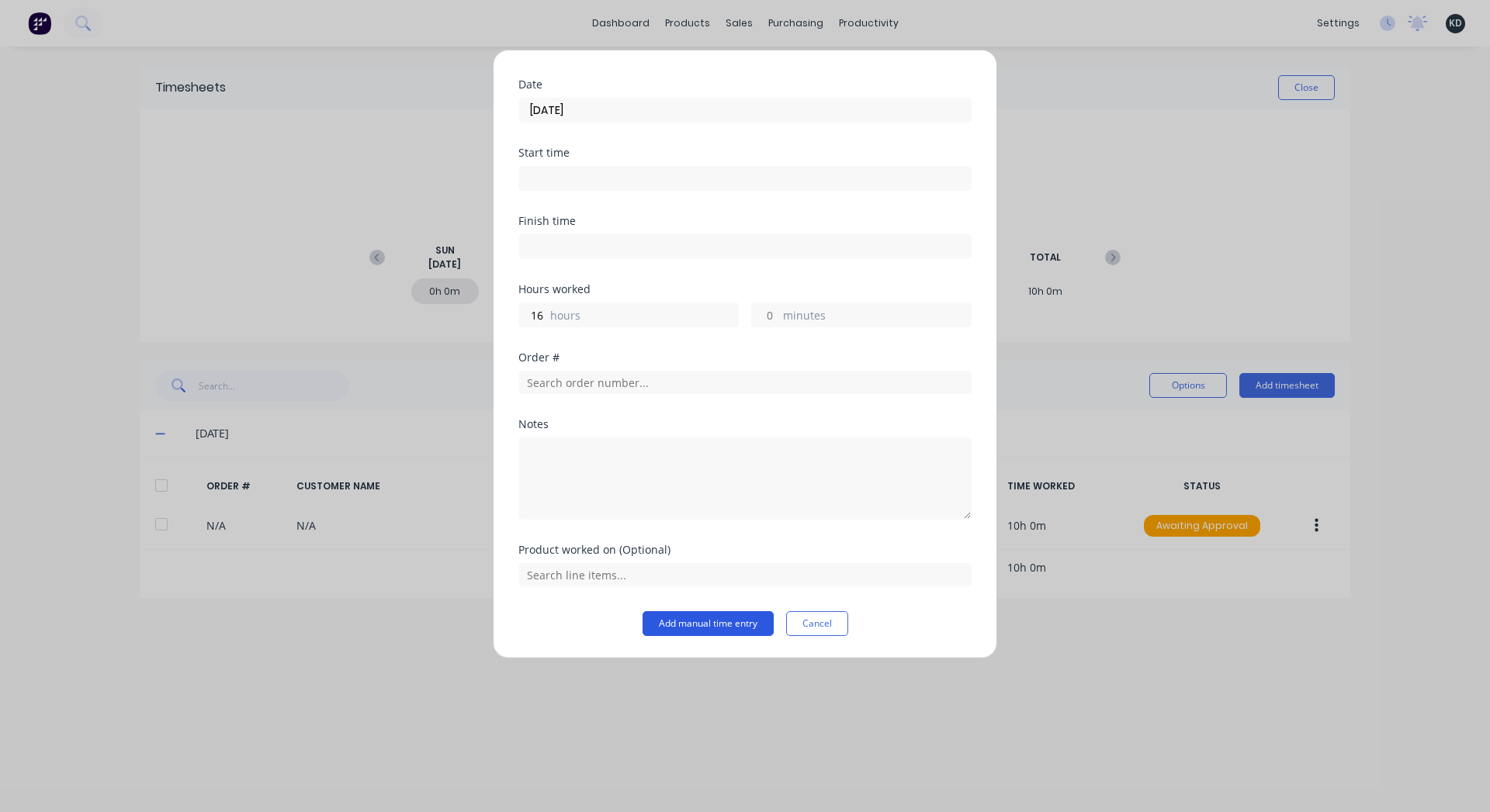
click at [679, 627] on button "Add manual time entry" at bounding box center [708, 624] width 131 height 25
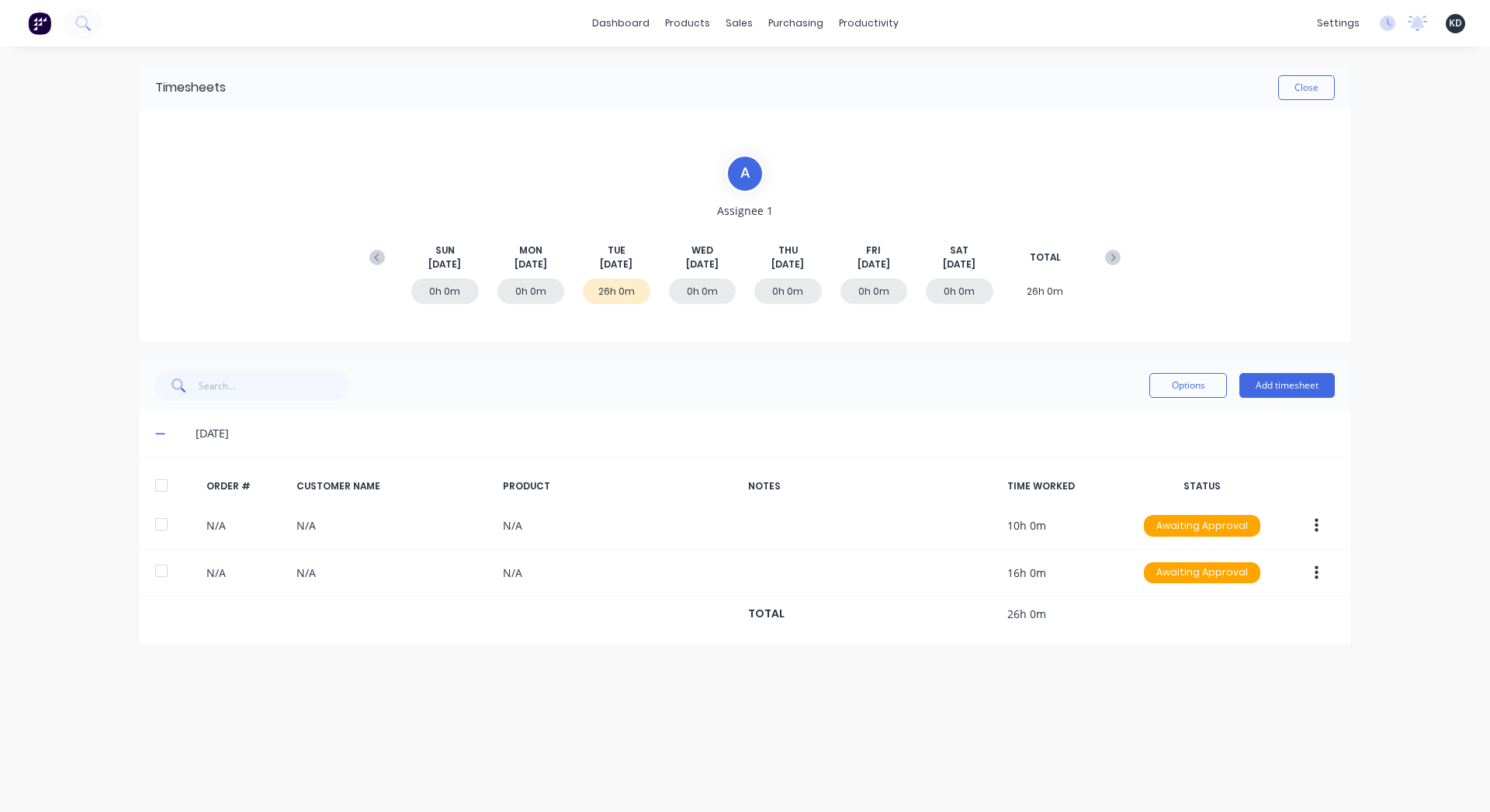
click at [825, 710] on div "Timesheets Close A Assignee 1 SUN Aug 10th MON Aug 11th TUE Aug 12th WED Aug 13…" at bounding box center [745, 414] width 1242 height 734
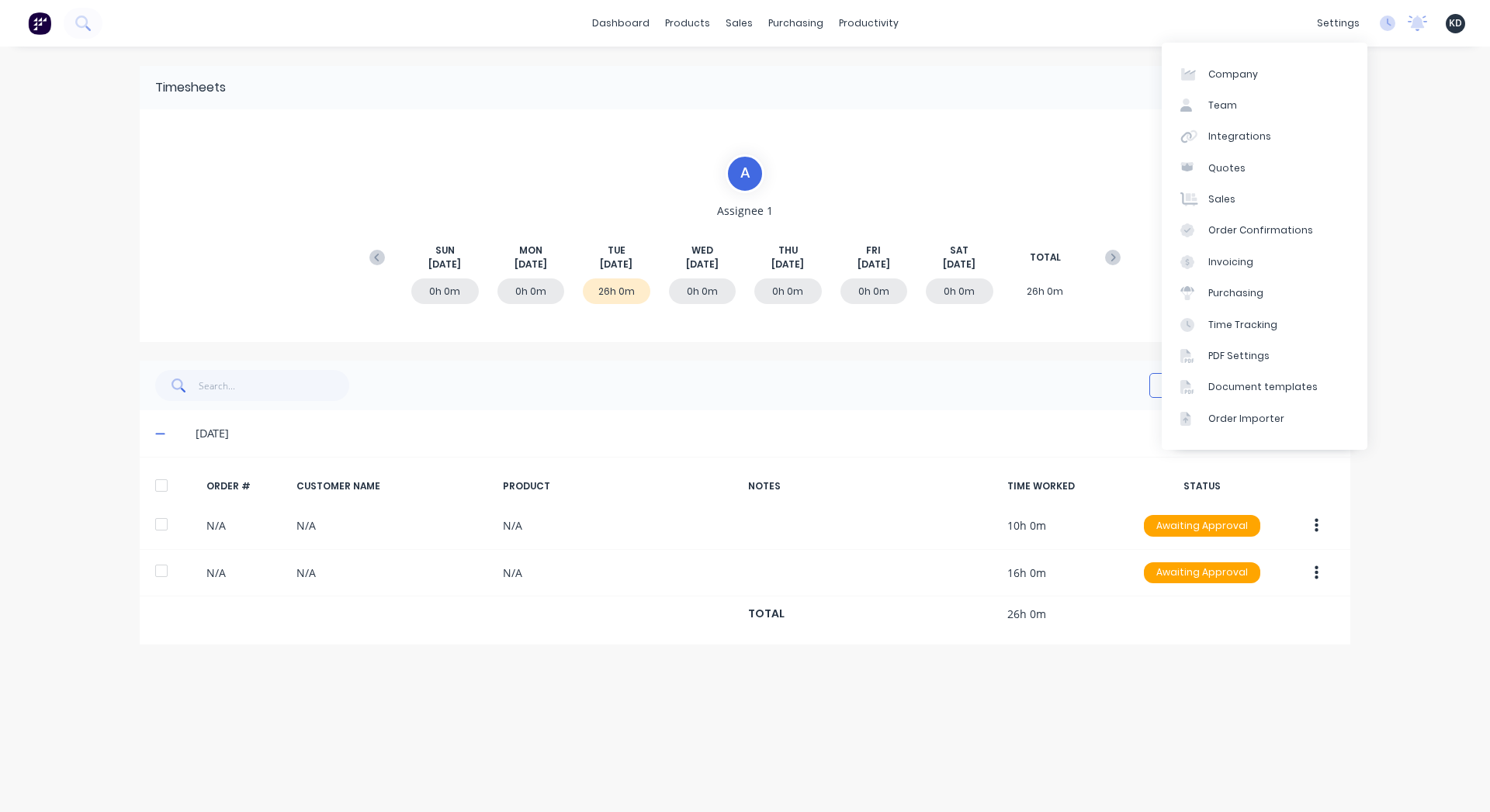
click at [1414, 105] on div "dashboard products sales purchasing productivity dashboard products Product Cat…" at bounding box center [745, 406] width 1490 height 812
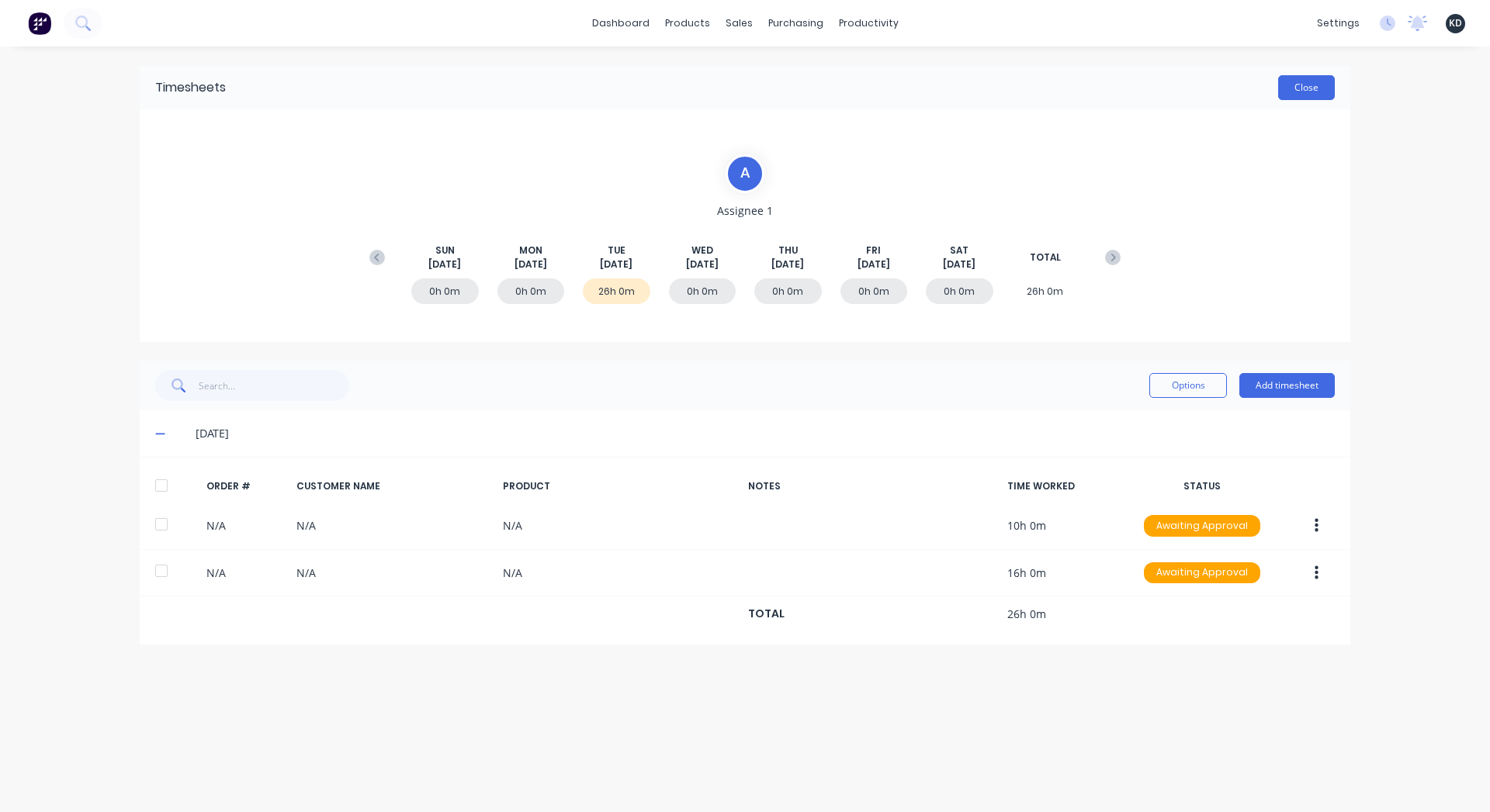
click at [1326, 96] on button "Close" at bounding box center [1306, 88] width 56 height 25
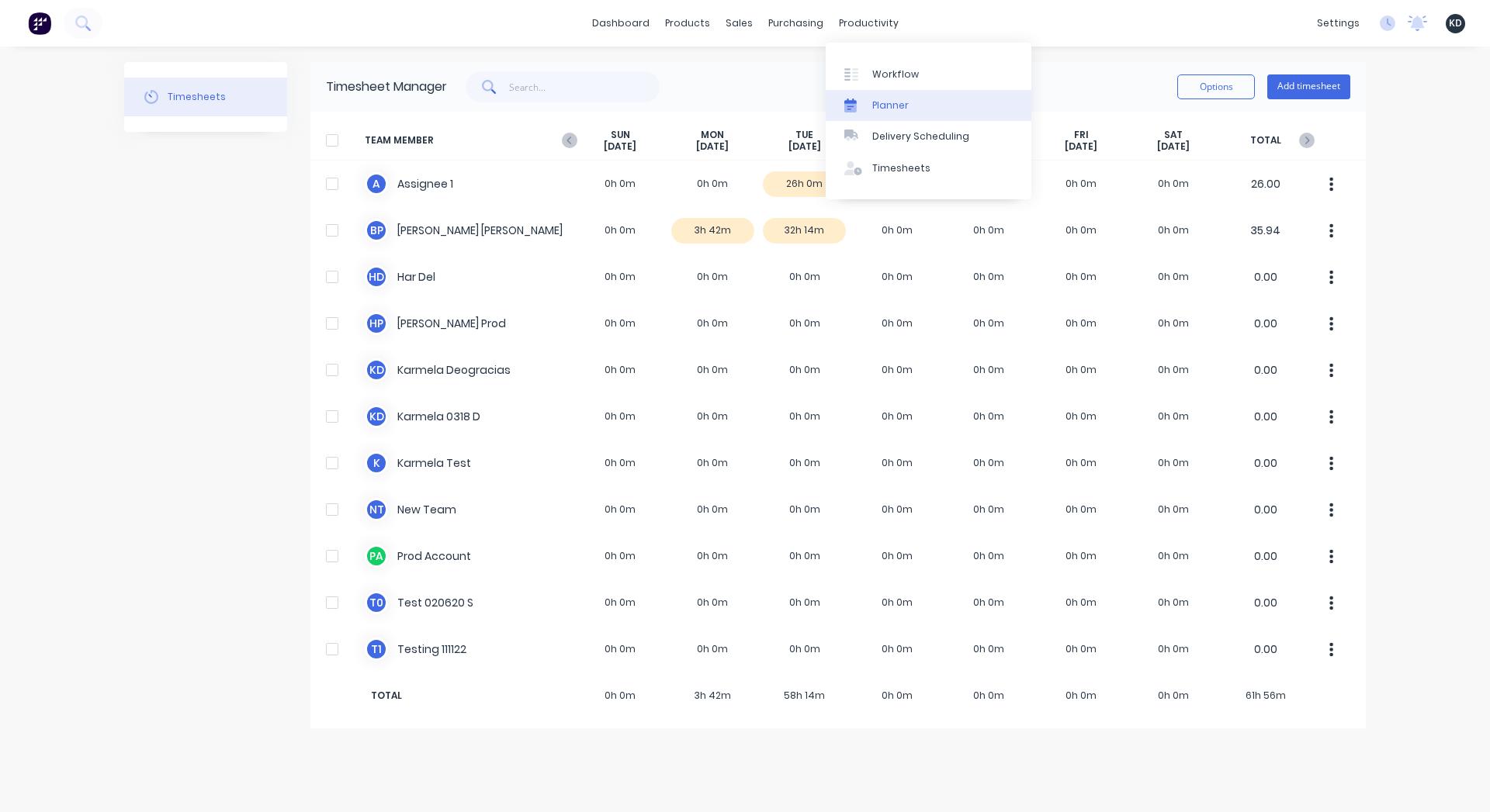
click at [898, 107] on div "Planner" at bounding box center [890, 105] width 37 height 14
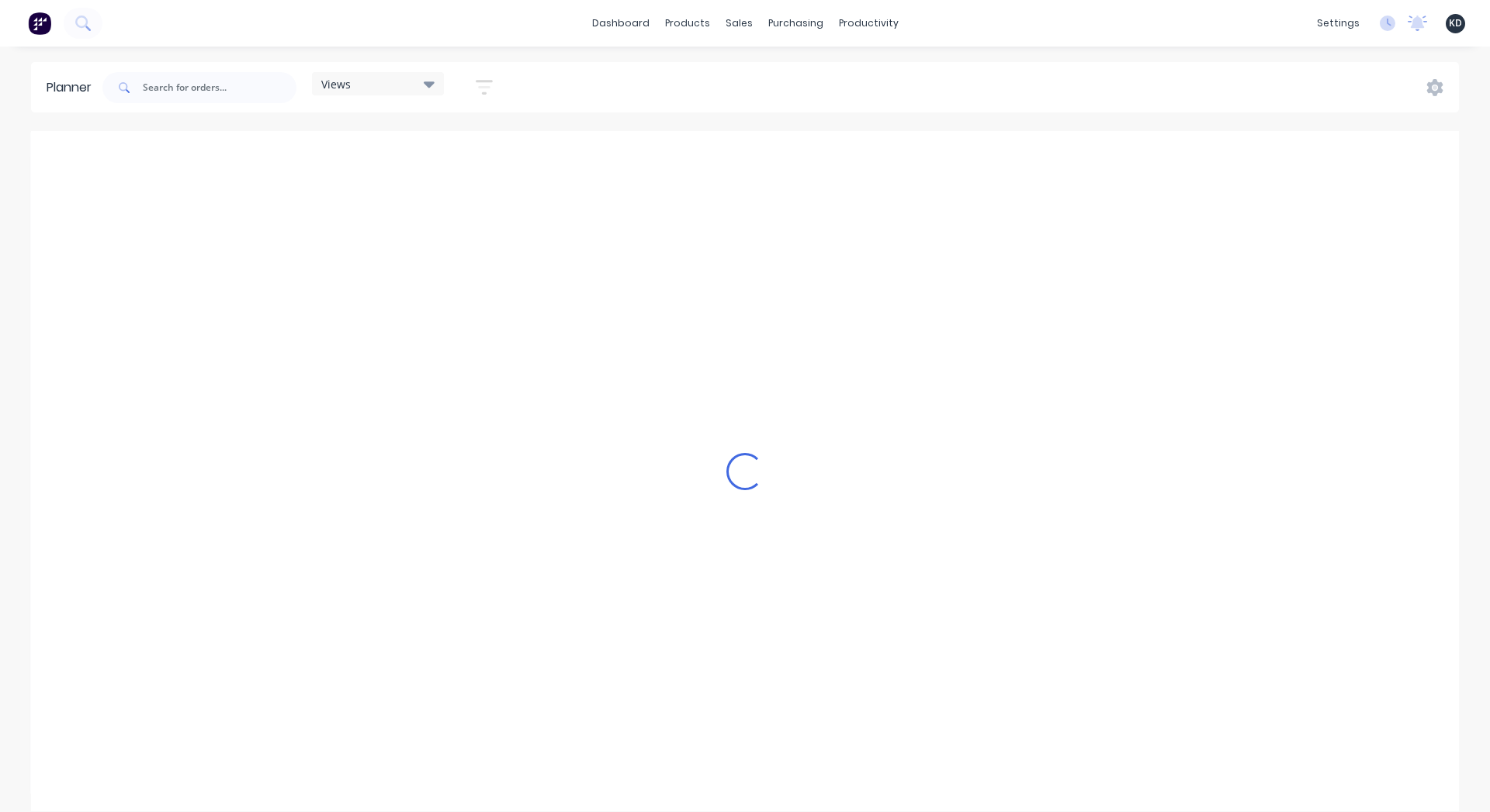
scroll to position [0, 1988]
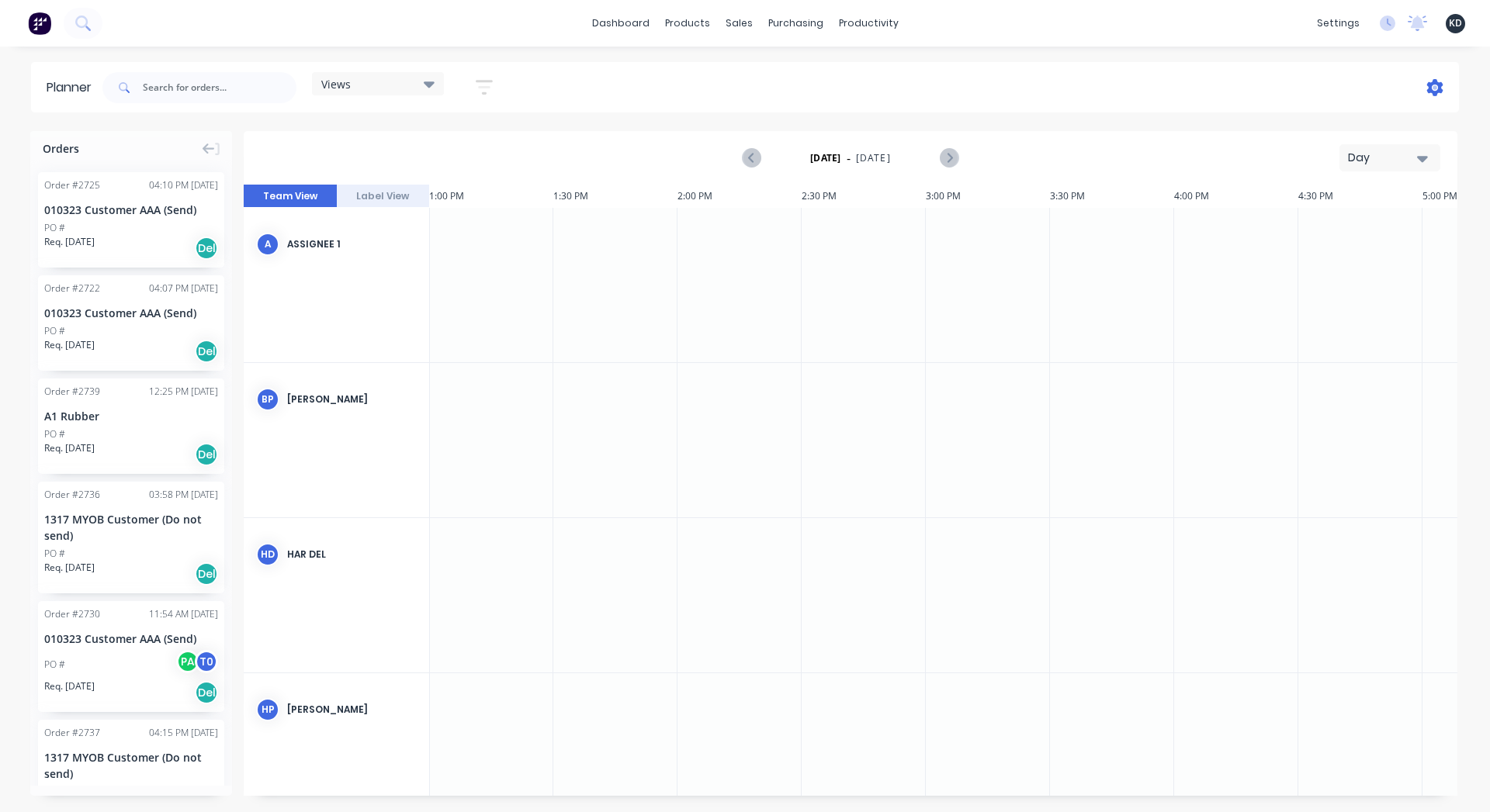
click at [1442, 94] on icon at bounding box center [1435, 88] width 17 height 17
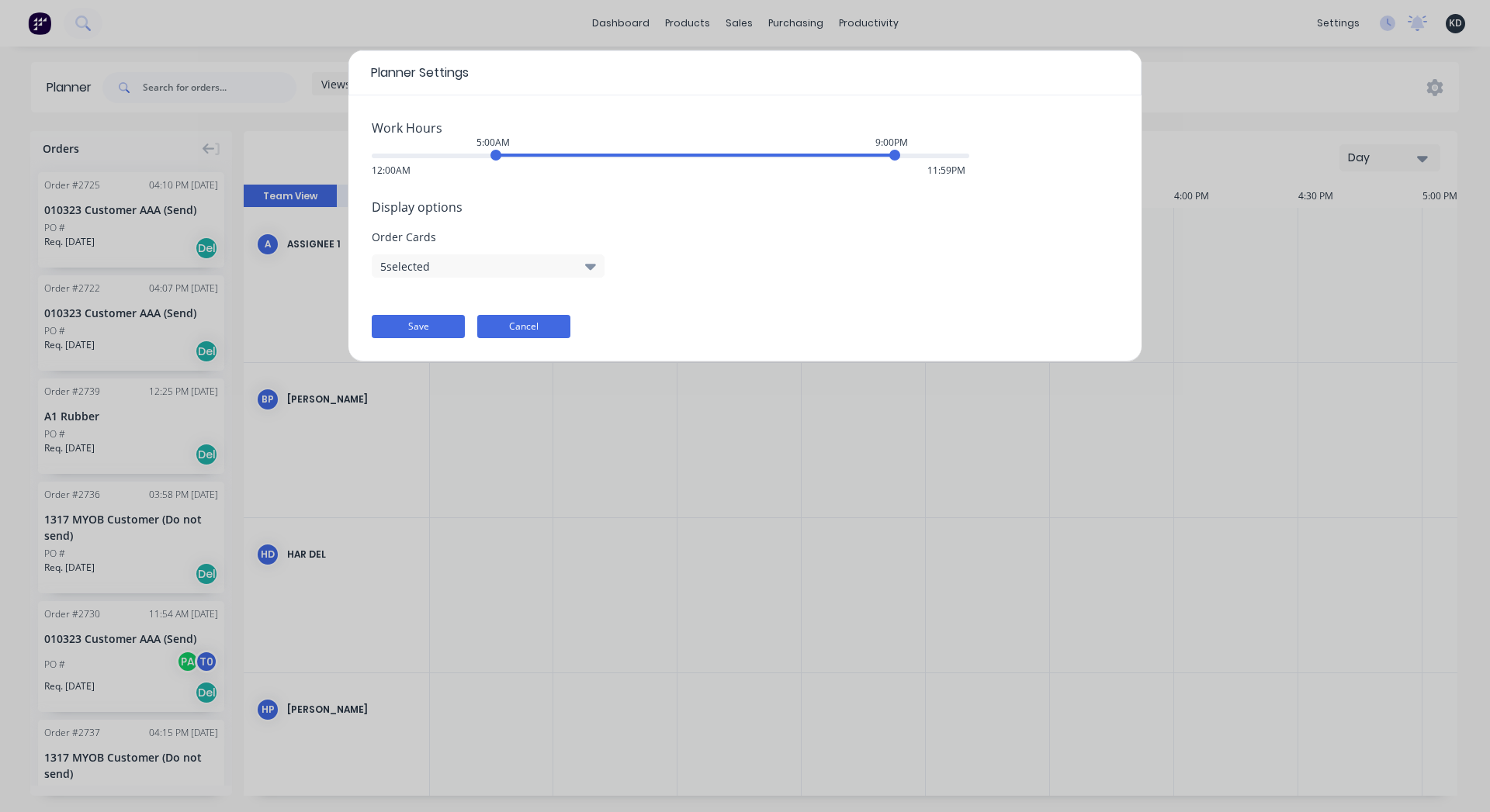
click at [527, 317] on button "Cancel" at bounding box center [524, 327] width 93 height 23
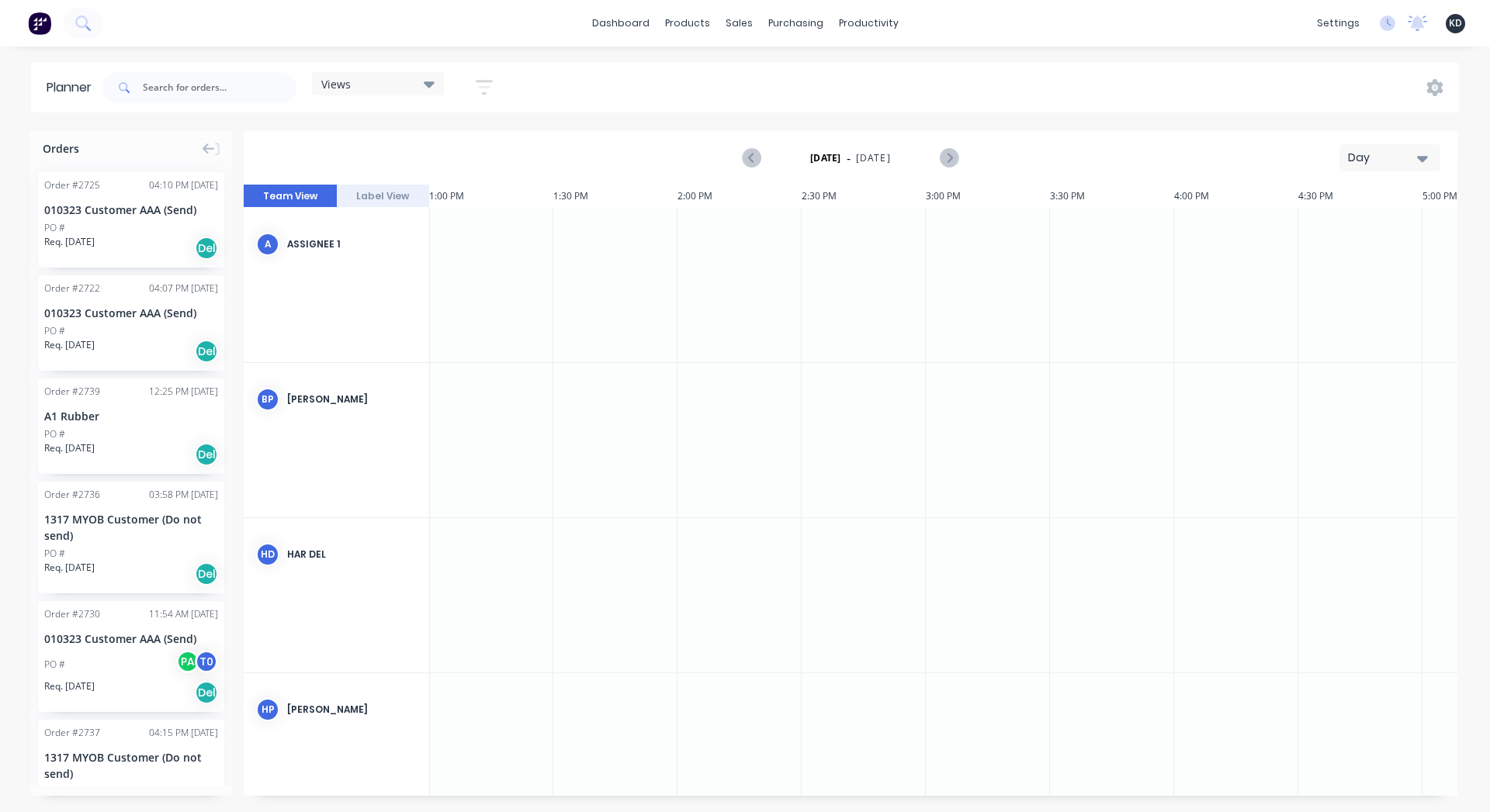
click at [1376, 147] on button "Day" at bounding box center [1390, 158] width 101 height 27
click at [1351, 237] on div "Week" at bounding box center [1362, 230] width 154 height 31
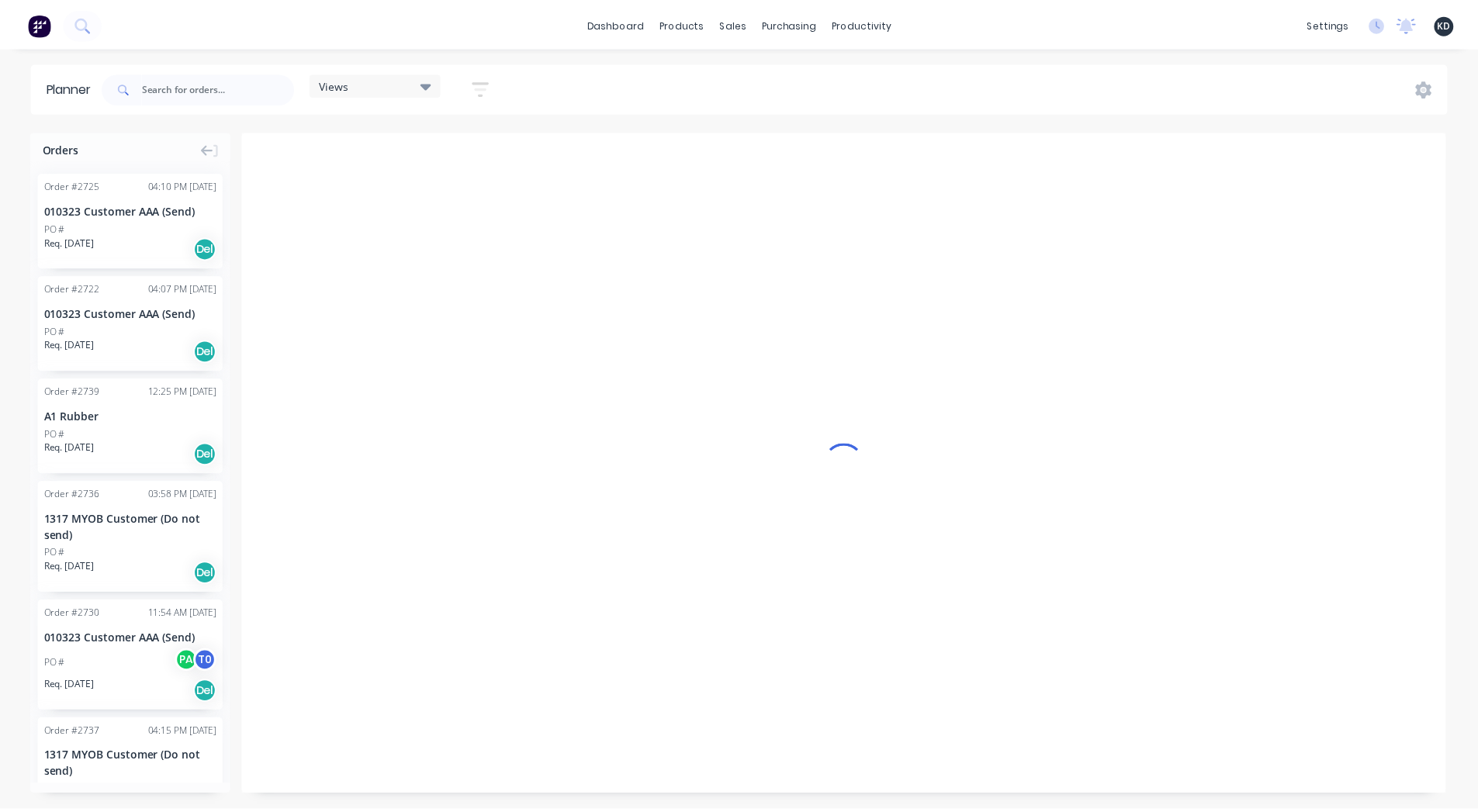
scroll to position [0, 1]
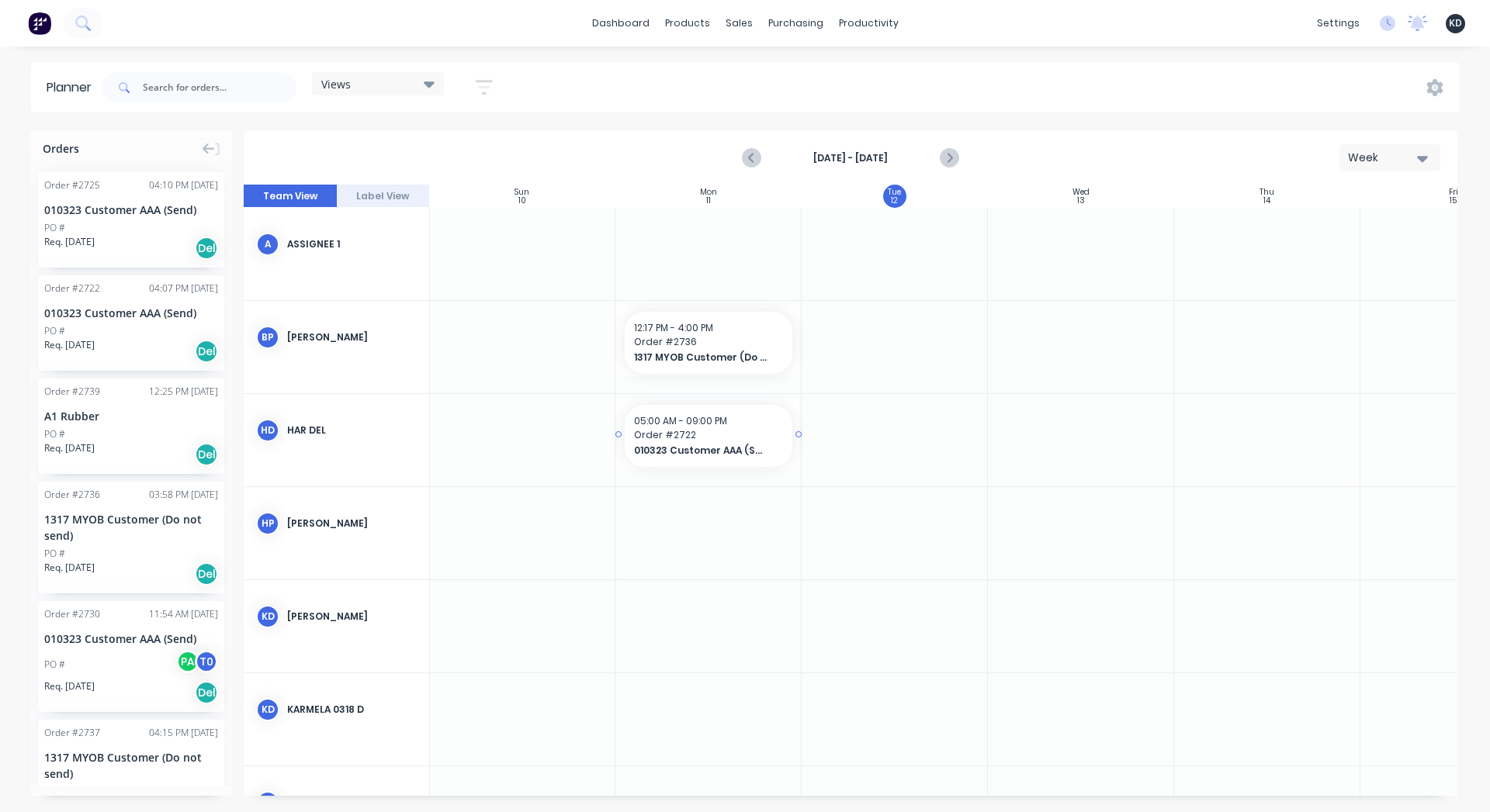
drag, startPoint x: 131, startPoint y: 320, endPoint x: 686, endPoint y: 437, distance: 567.2
drag, startPoint x: 800, startPoint y: 435, endPoint x: 1048, endPoint y: 436, distance: 248.0
drag, startPoint x: 104, startPoint y: 506, endPoint x: 905, endPoint y: 545, distance: 801.9
drag, startPoint x: 984, startPoint y: 528, endPoint x: 1393, endPoint y: 551, distance: 409.6
click at [804, 423] on div "5:00 AM - 9:00 PM" at bounding box center [895, 422] width 522 height 14
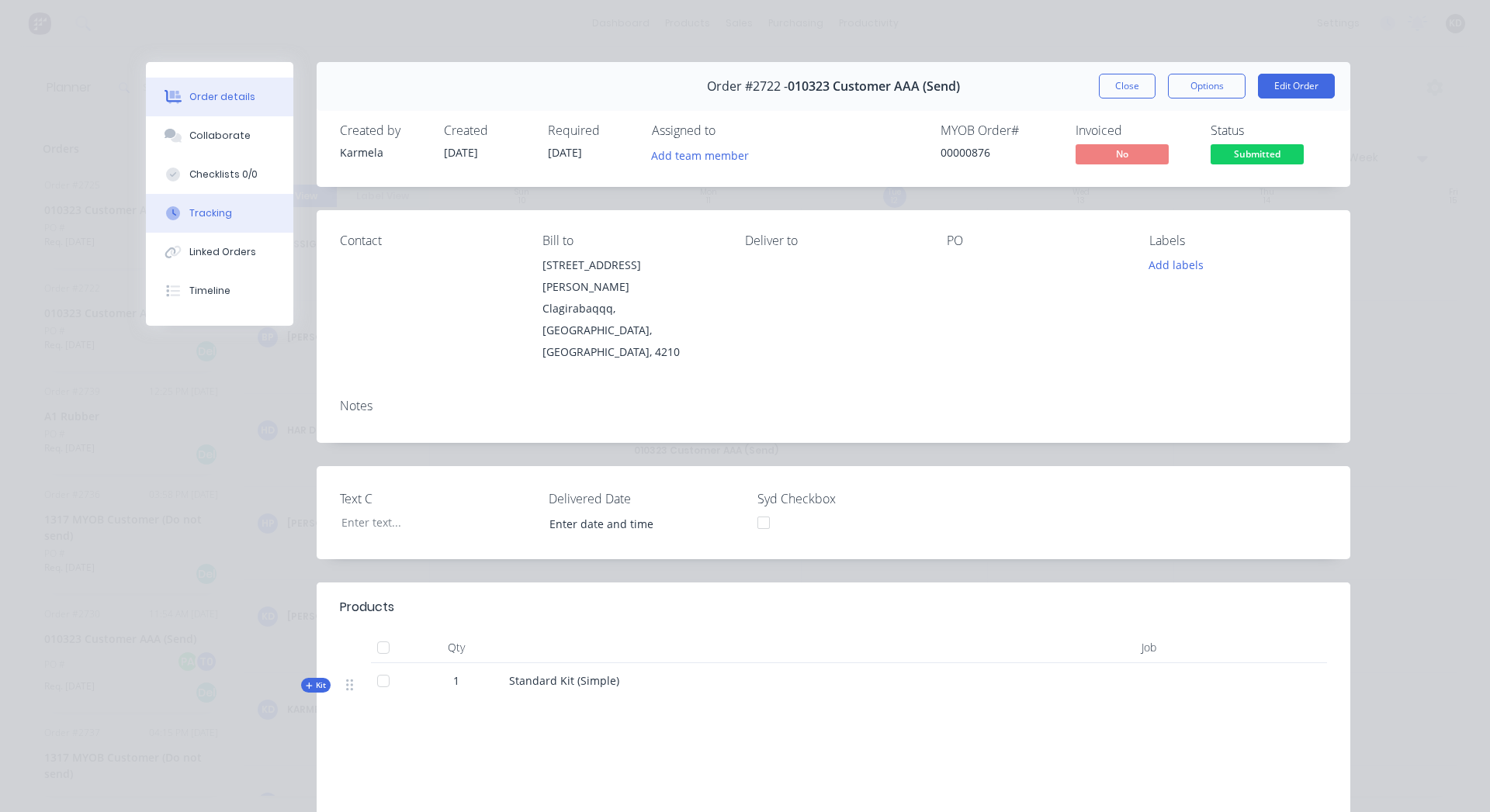
click at [197, 217] on div "Tracking" at bounding box center [211, 213] width 43 height 14
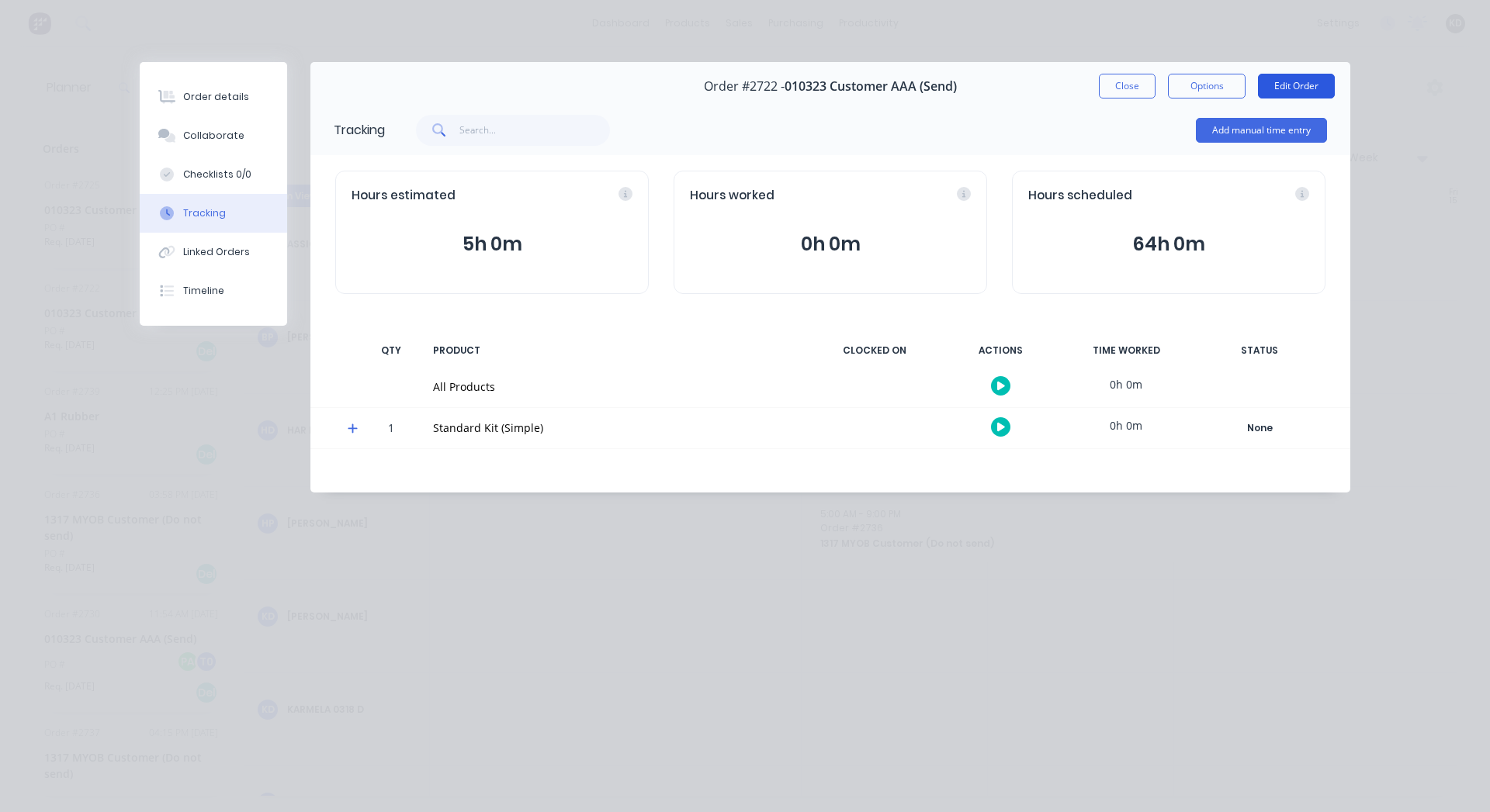
click at [1314, 88] on button "Edit Order" at bounding box center [1297, 86] width 77 height 25
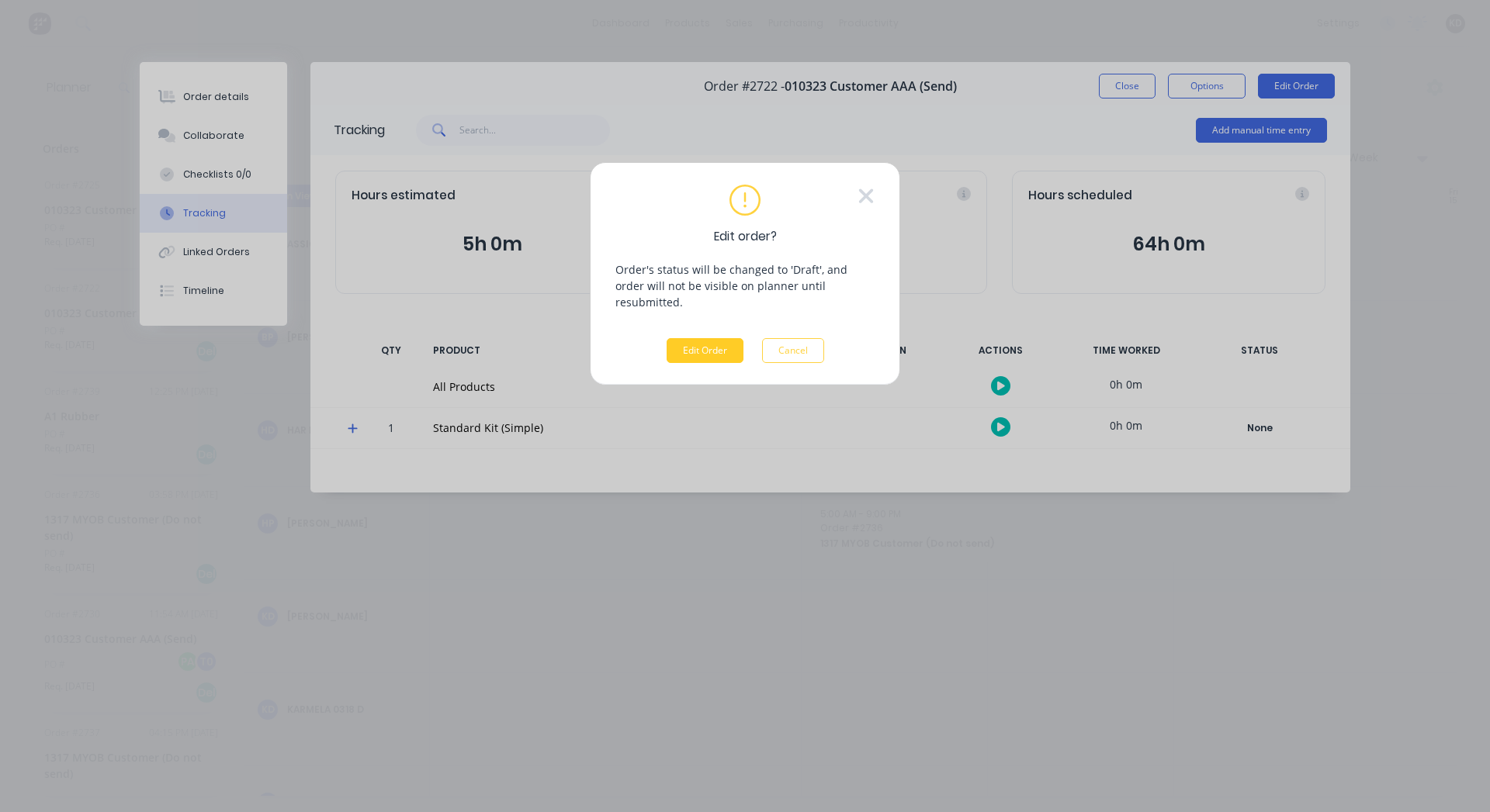
click at [705, 339] on button "Edit Order" at bounding box center [705, 351] width 77 height 25
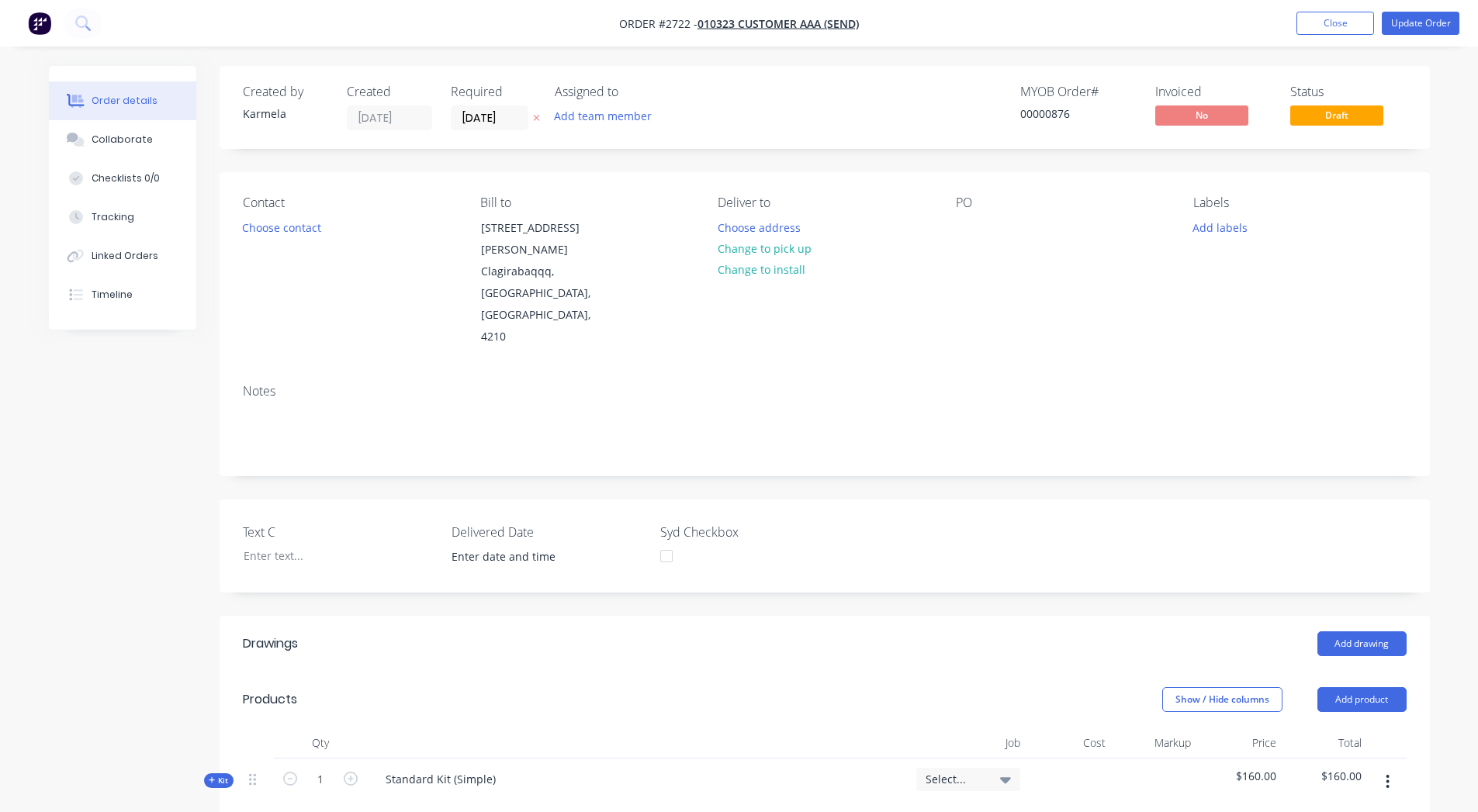
scroll to position [416, 0]
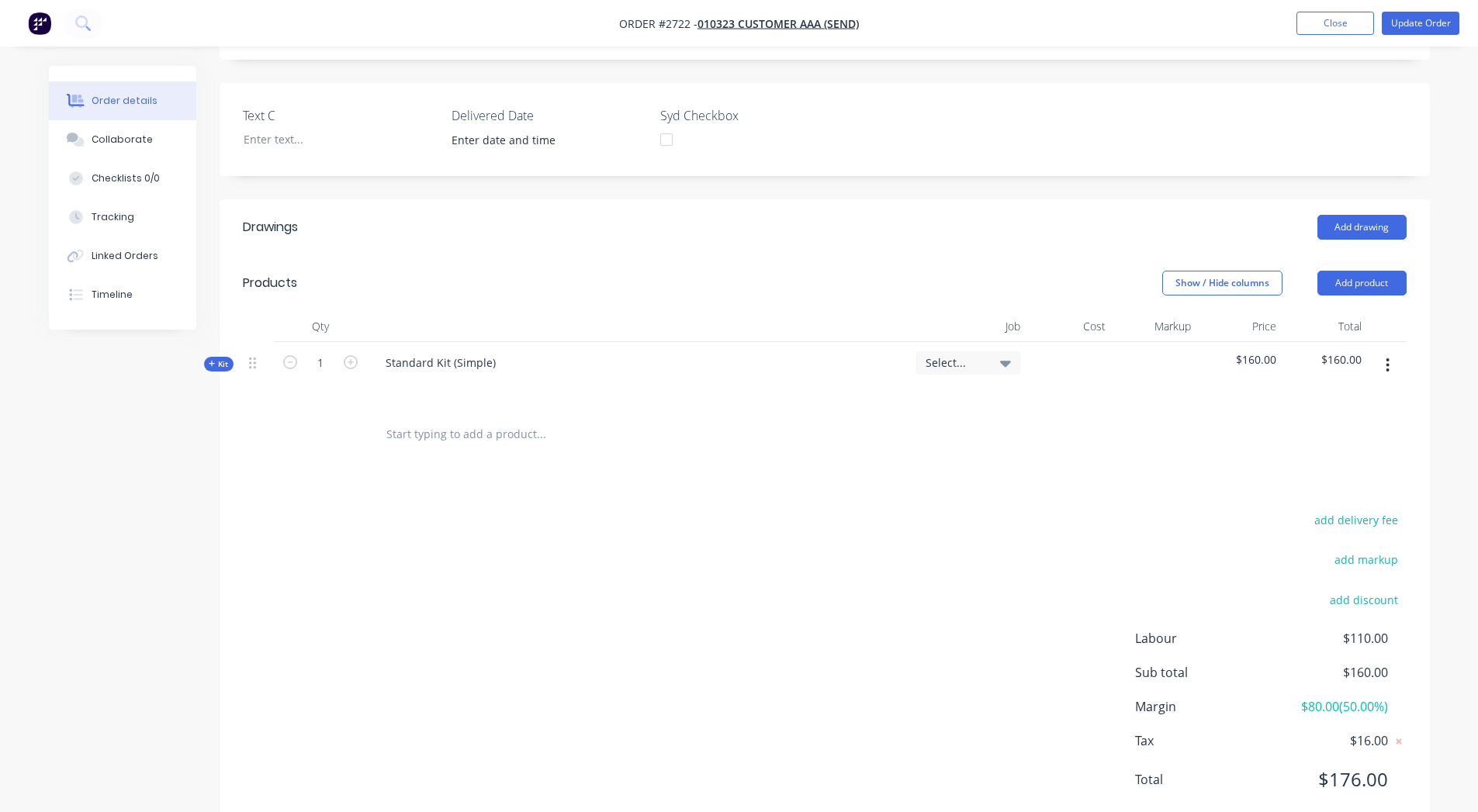
click at [232, 356] on div "Kit" at bounding box center [218, 364] width 29 height 14
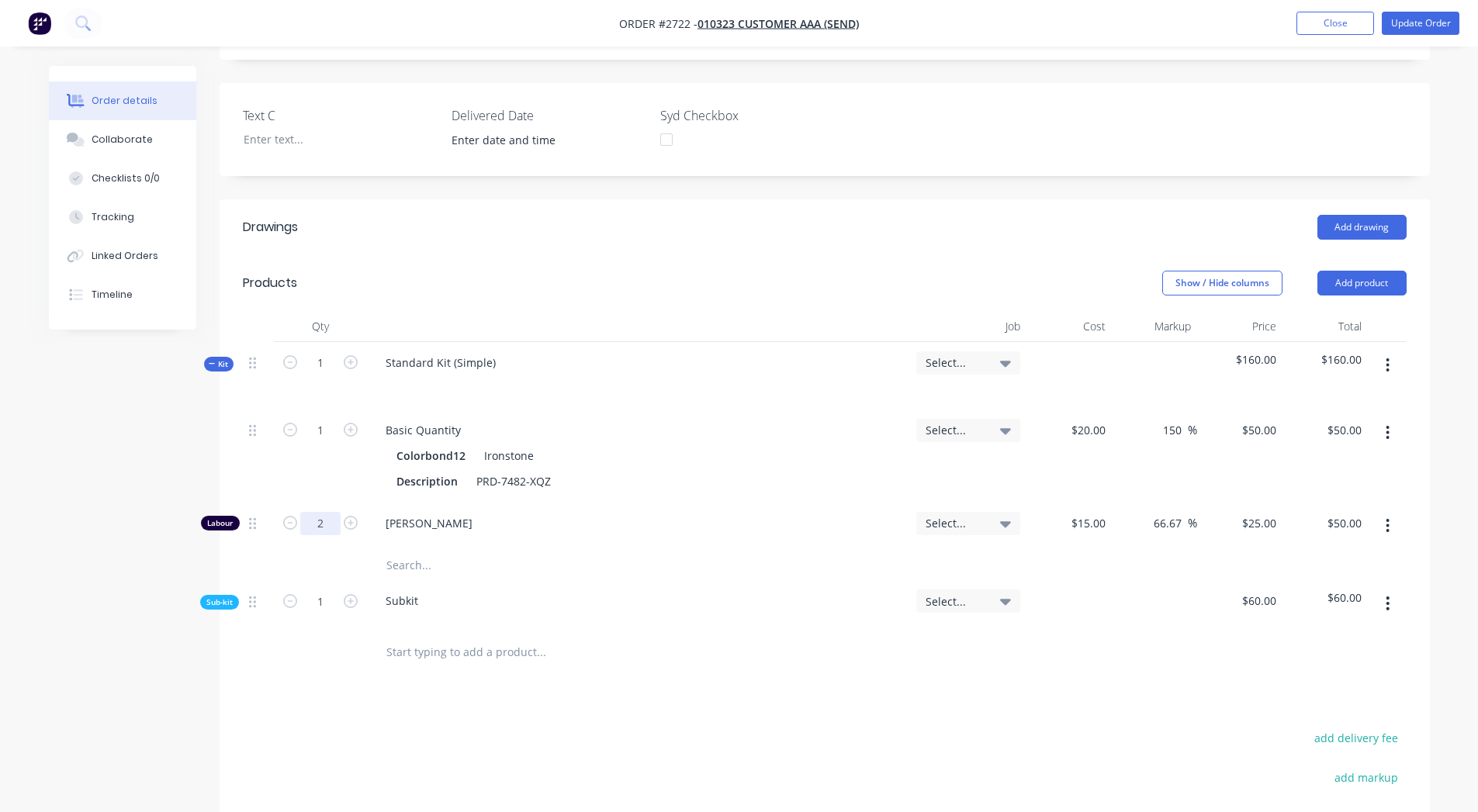
click at [316, 442] on input "2" at bounding box center [320, 431] width 40 height 23
type input "56"
type input "$1,400.00"
click at [159, 473] on div "Created by Karmela Created 18/06/25 Required 18/06/25 Assigned to Add team memb…" at bounding box center [740, 361] width 1381 height 1424
click at [126, 213] on div "Tracking" at bounding box center [113, 217] width 43 height 14
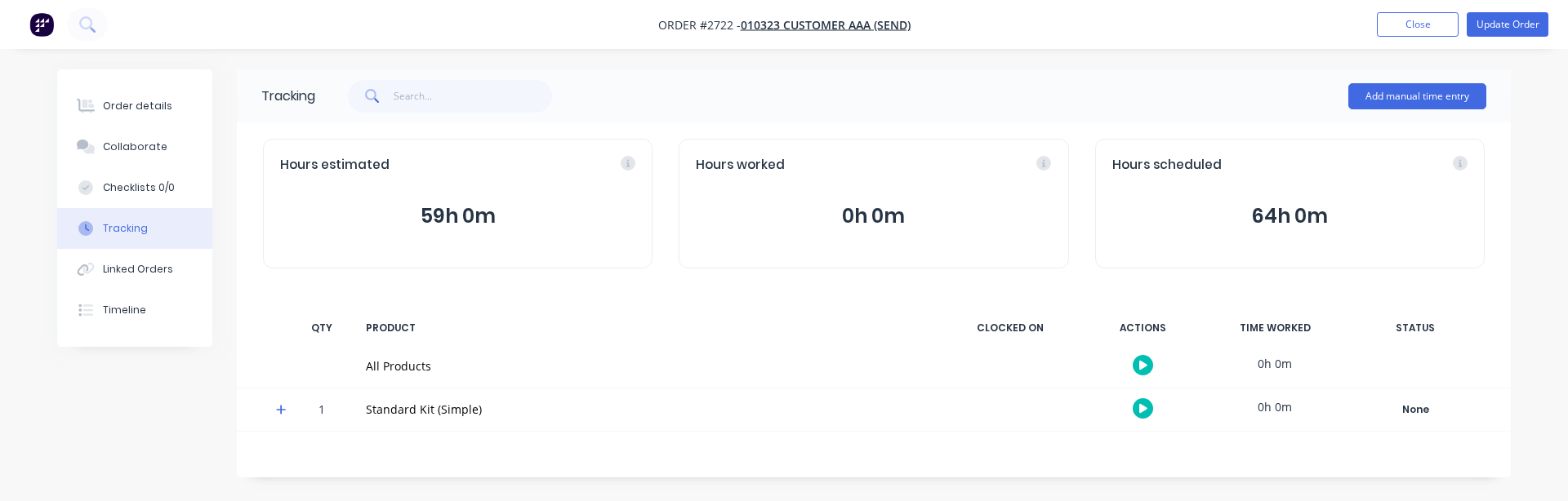
click at [448, 220] on button "59h 0m" at bounding box center [458, 216] width 356 height 31
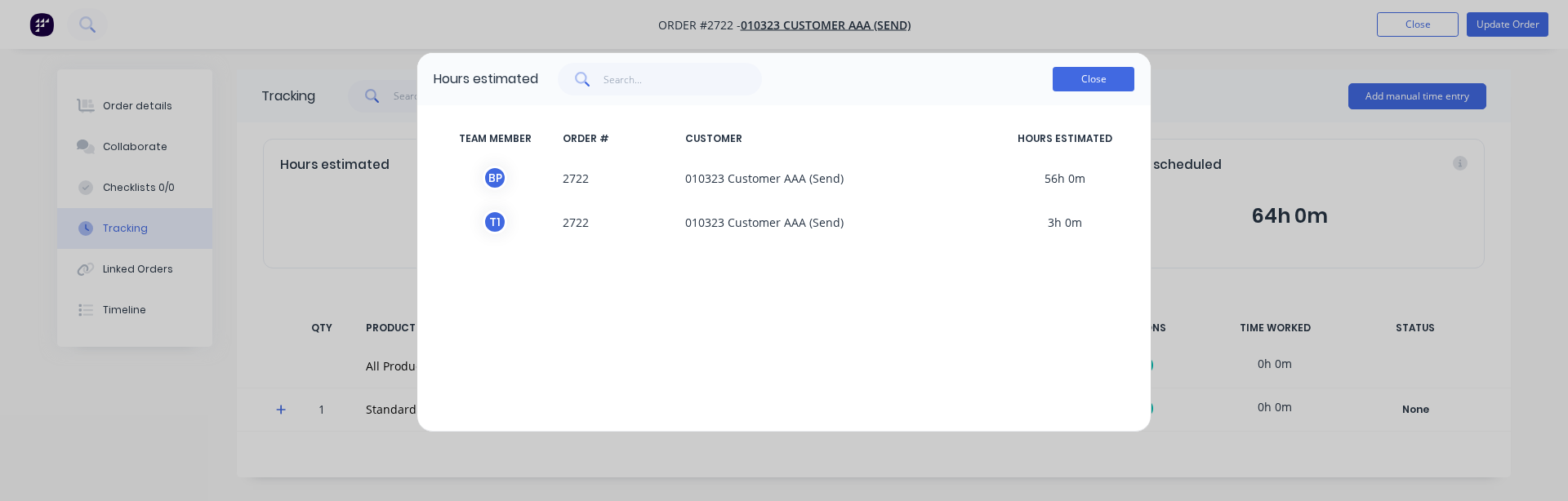
click at [1101, 86] on button "Close" at bounding box center [1093, 79] width 82 height 24
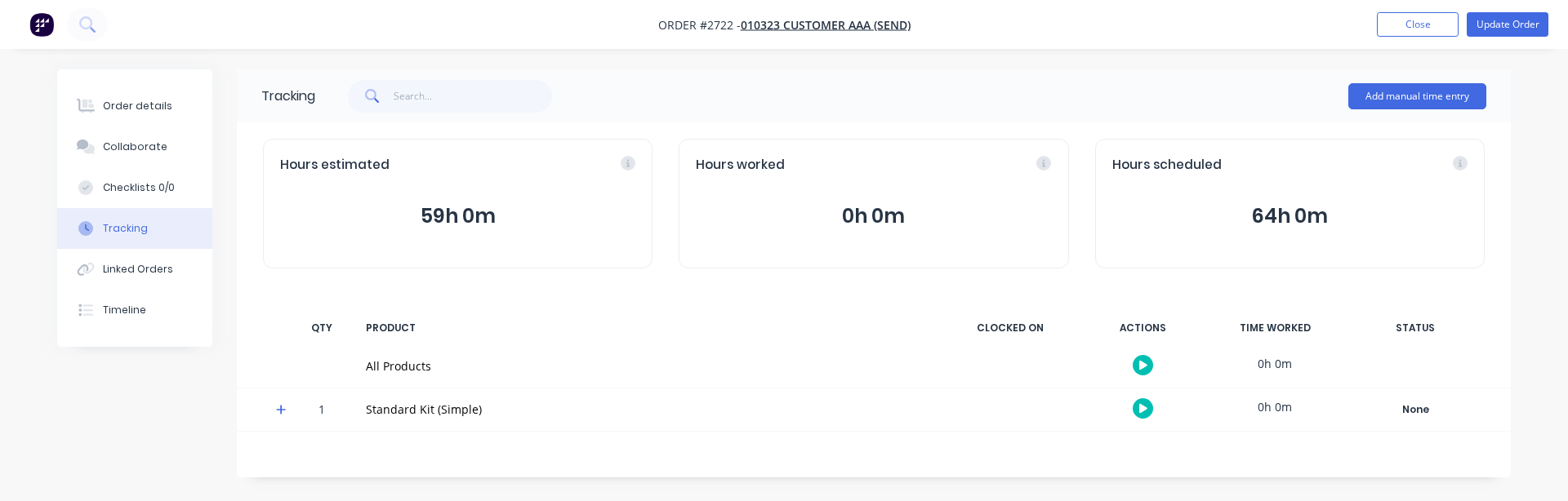
click at [862, 215] on button "0h 0m" at bounding box center [874, 216] width 356 height 31
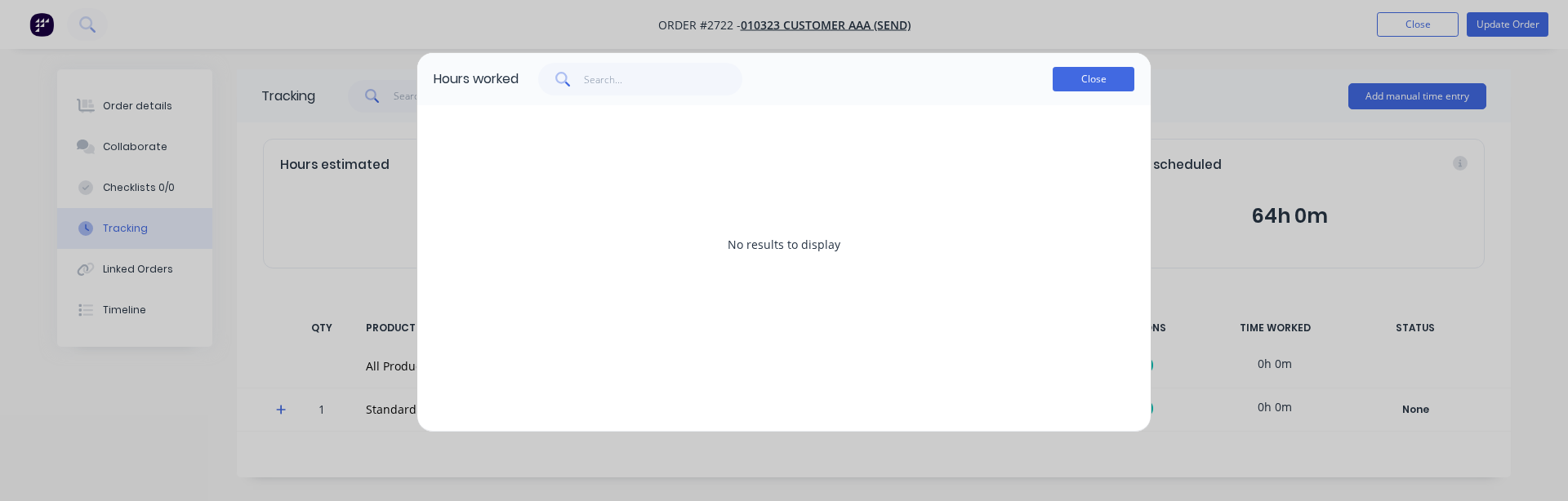
click at [1079, 86] on button "Close" at bounding box center [1093, 79] width 82 height 24
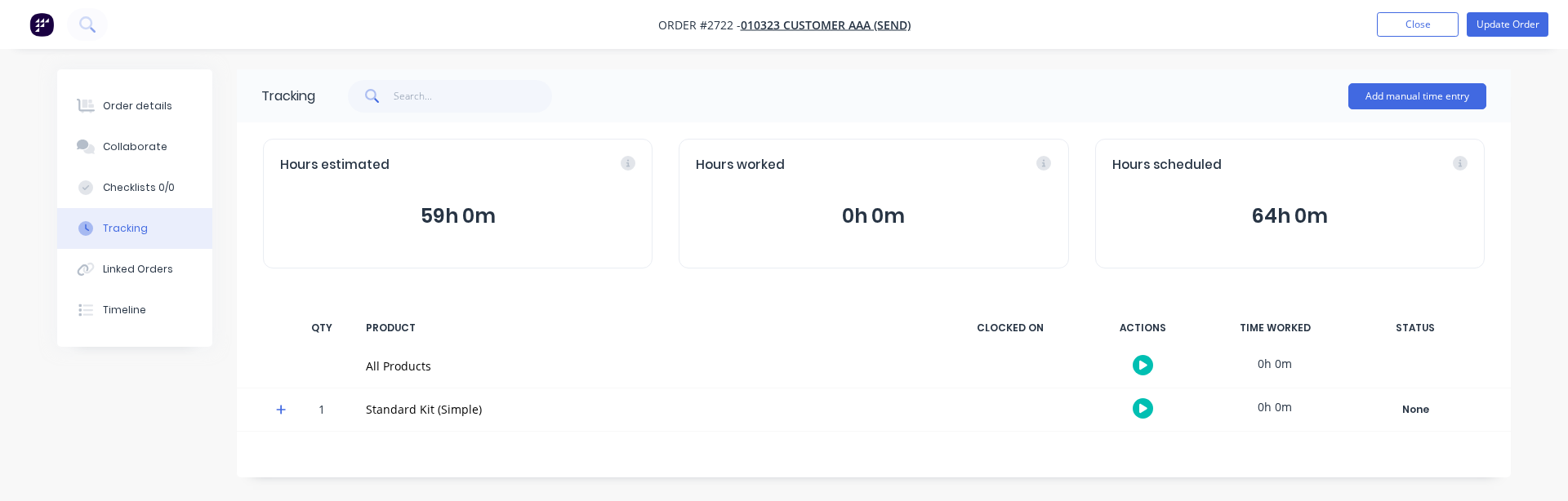
click at [1263, 225] on button "64h 0m" at bounding box center [1291, 216] width 356 height 31
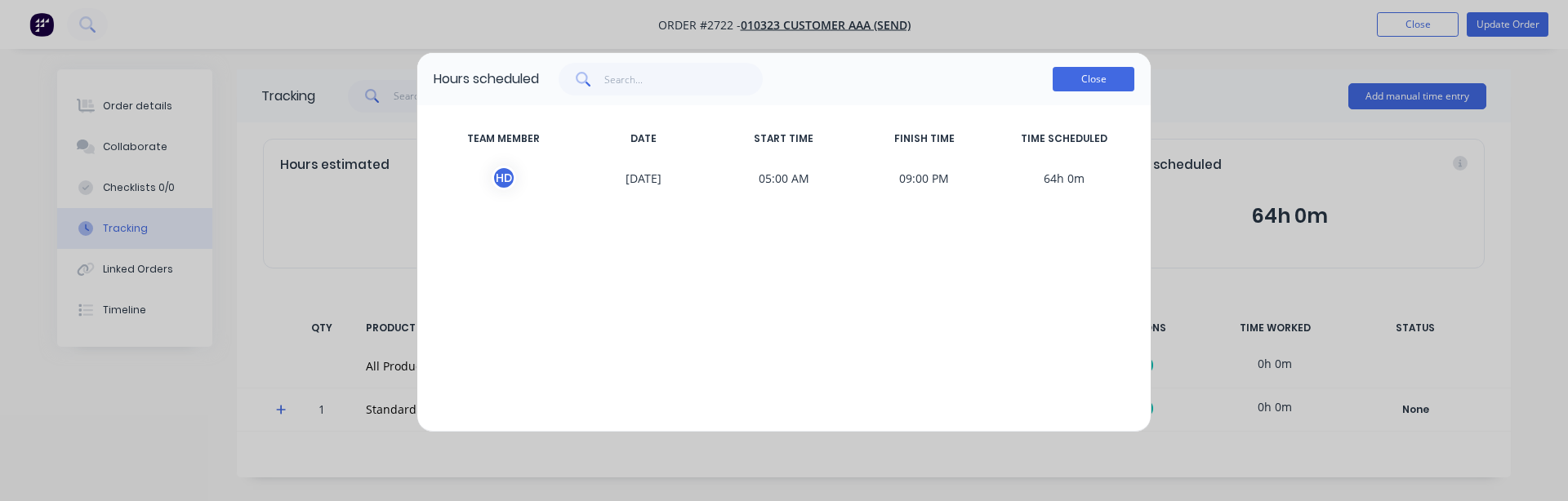
click at [1089, 85] on button "Close" at bounding box center [1093, 79] width 82 height 24
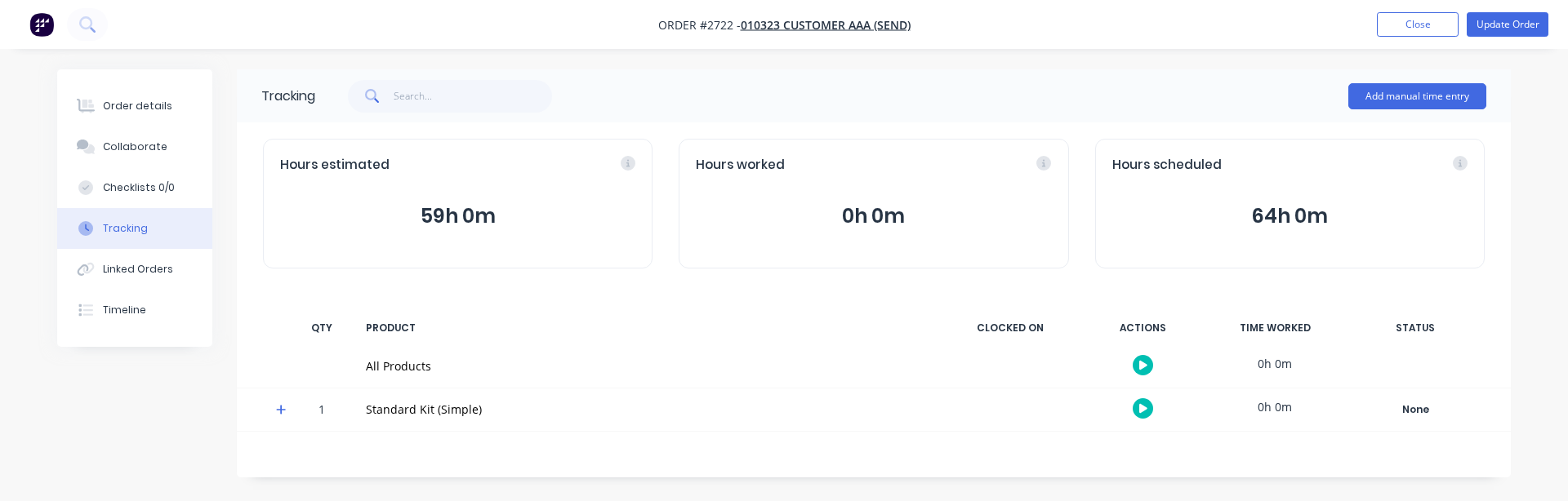
click at [1144, 377] on div at bounding box center [1143, 365] width 122 height 40
click at [1144, 368] on icon "button" at bounding box center [1143, 365] width 8 height 10
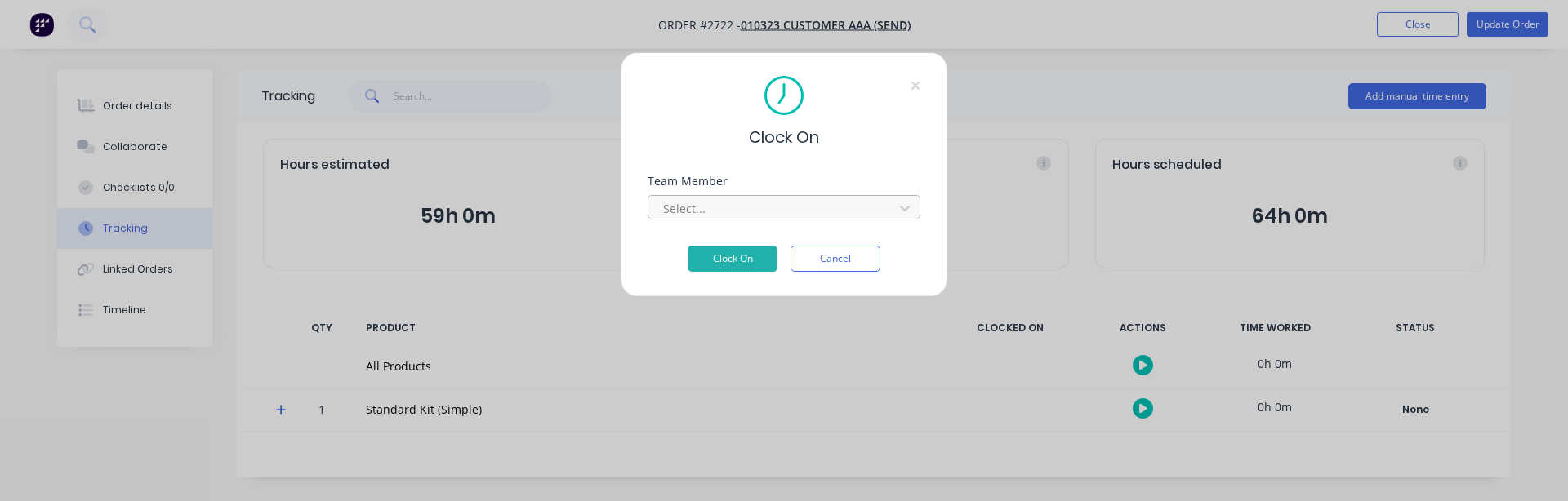
click at [736, 201] on div at bounding box center [773, 209] width 224 height 21
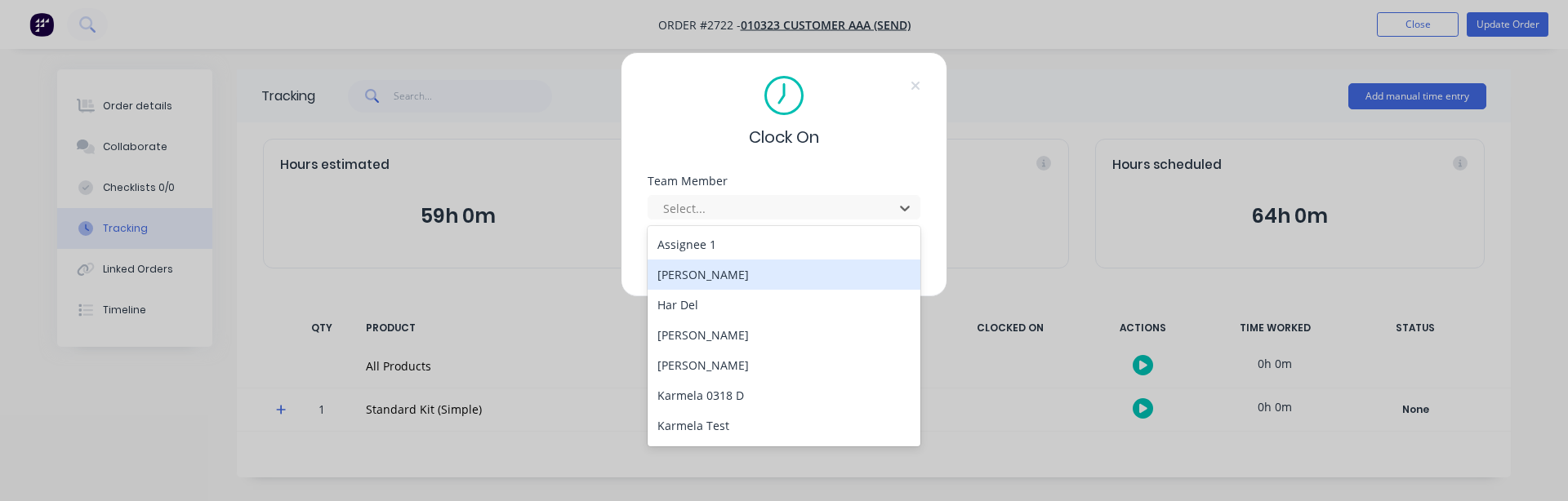
click at [725, 274] on div "[PERSON_NAME]" at bounding box center [784, 274] width 273 height 30
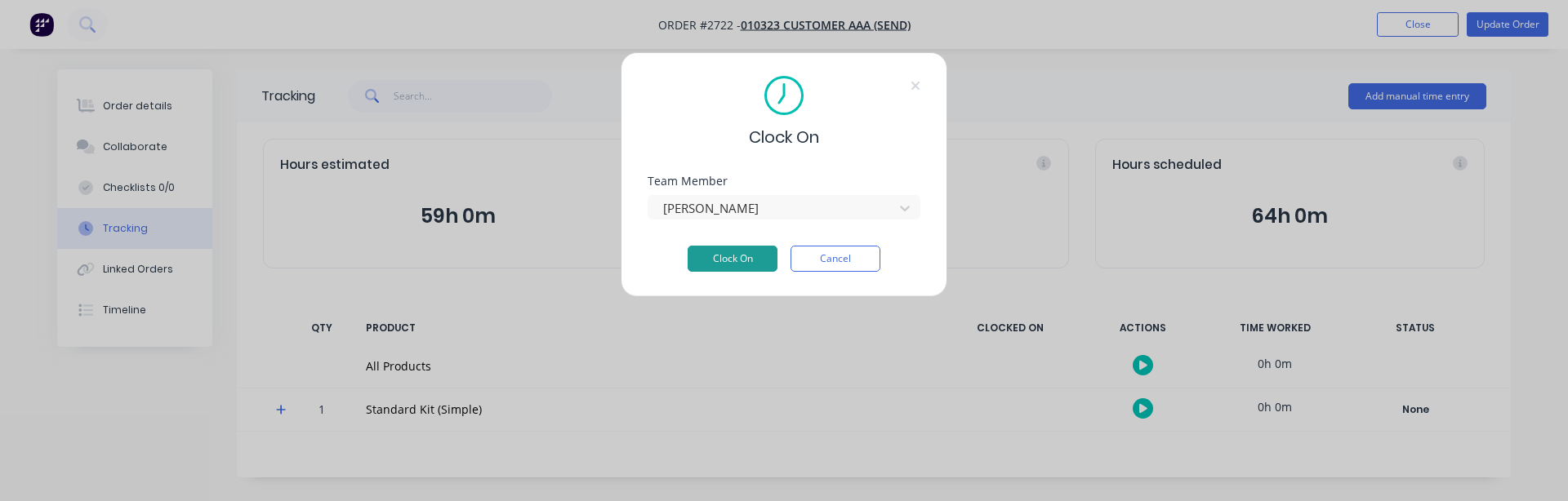
click at [752, 270] on button "Clock On" at bounding box center [733, 258] width 90 height 26
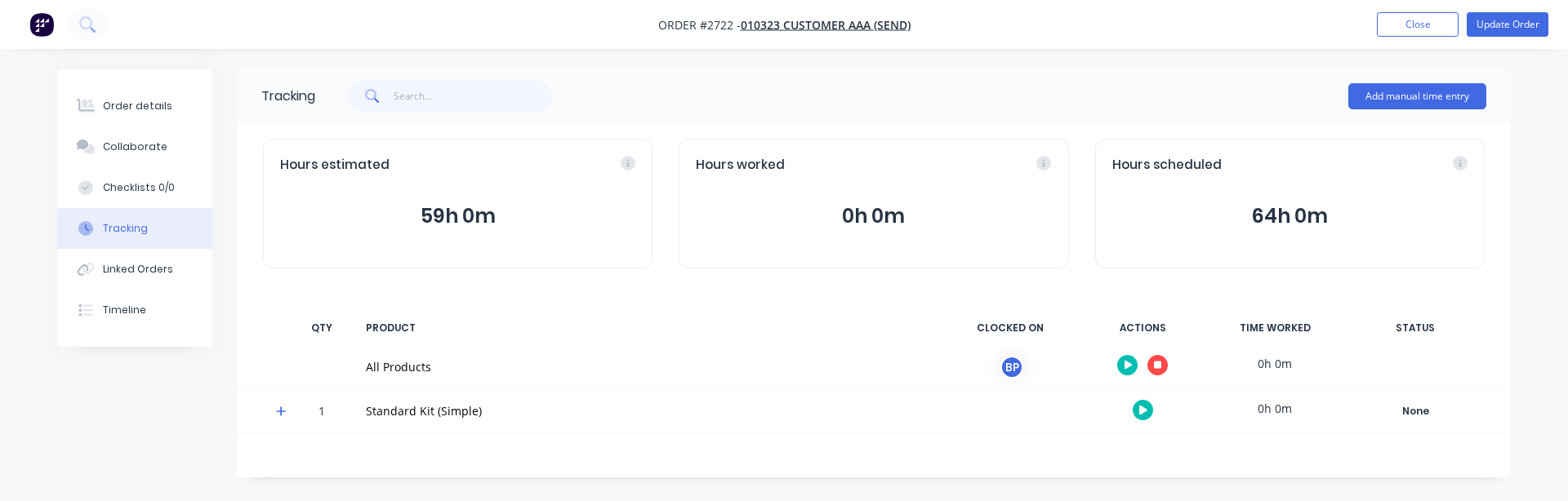
click at [872, 211] on button "0h 0m" at bounding box center [874, 216] width 356 height 31
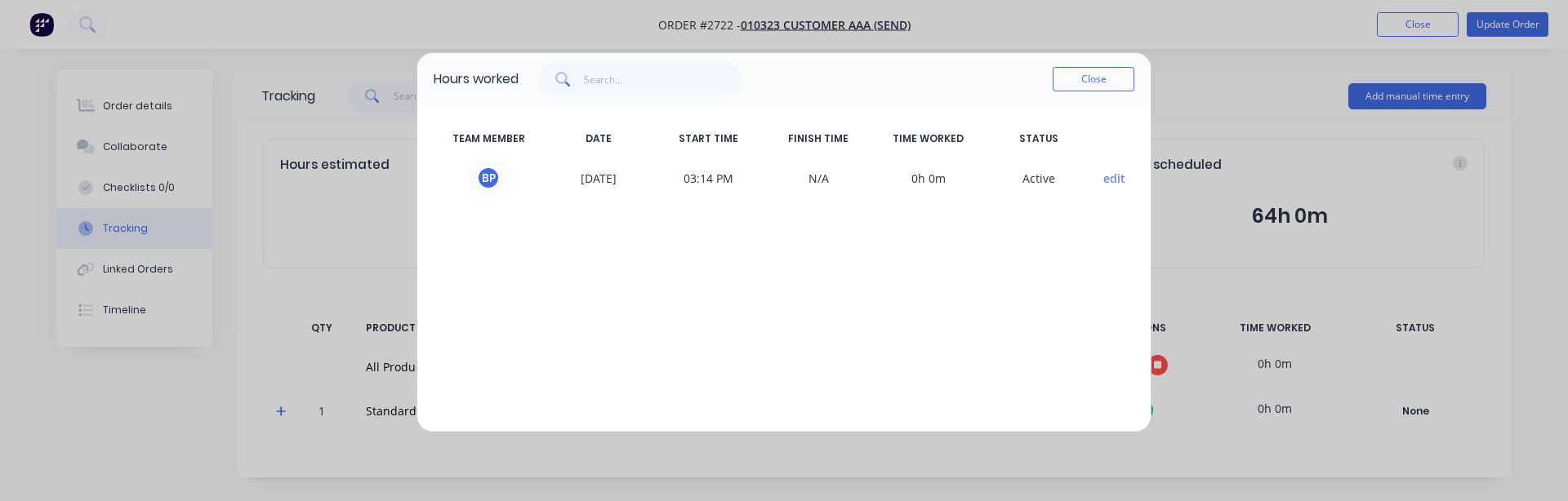
click at [1115, 180] on button "edit" at bounding box center [1114, 179] width 22 height 17
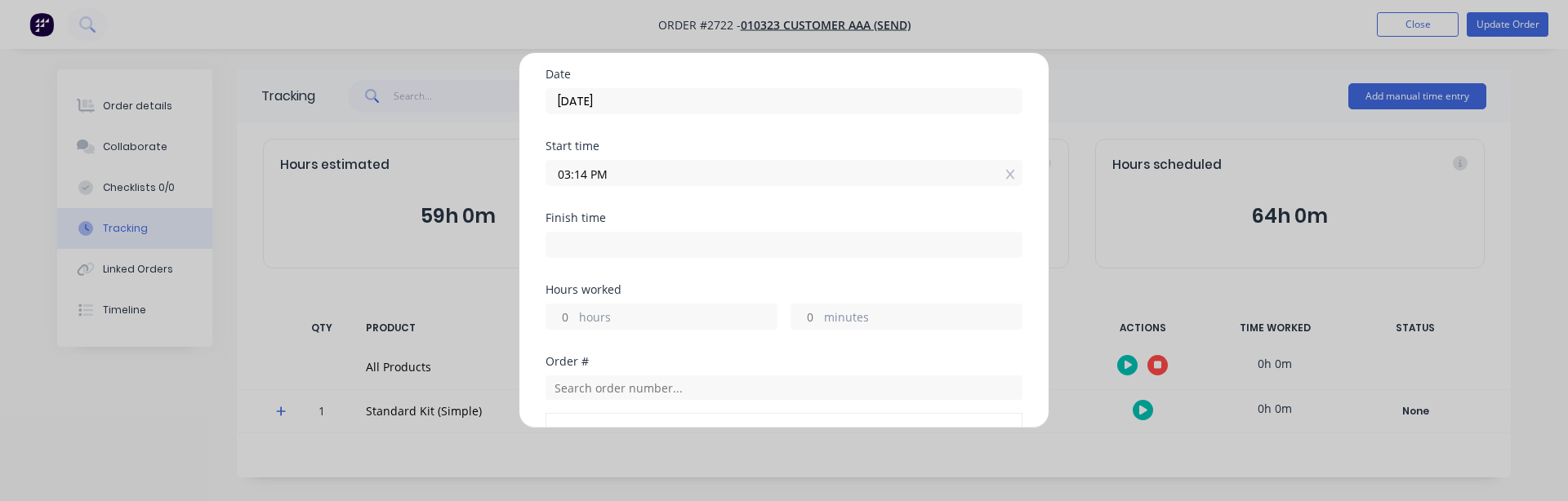
scroll to position [127, 0]
drag, startPoint x: 615, startPoint y: 168, endPoint x: 542, endPoint y: 167, distance: 73.0
click at [542, 167] on div "Edit time tracking entry Team member Billy Parrish Date 12/08/2025 Start time 0…" at bounding box center [784, 241] width 531 height 376
click at [1006, 167] on icon at bounding box center [1011, 170] width 9 height 11
click at [555, 321] on input "hours" at bounding box center [561, 325] width 28 height 24
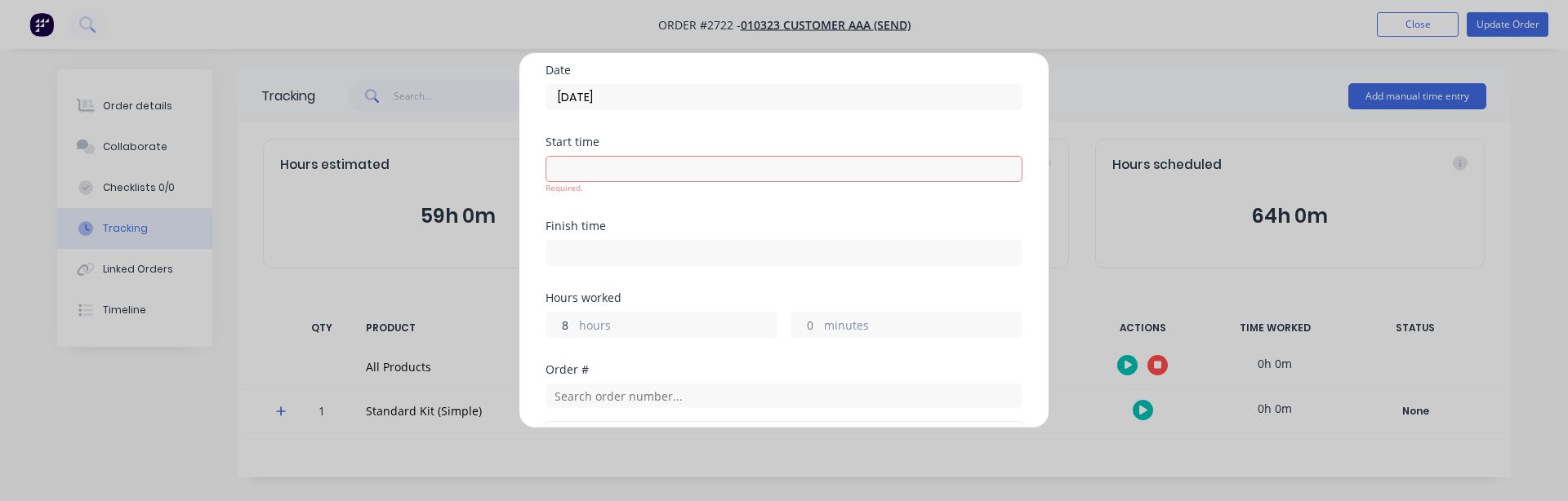
type input "8"
click at [723, 297] on div "Hours worked 8 hours minutes" at bounding box center [784, 315] width 477 height 46
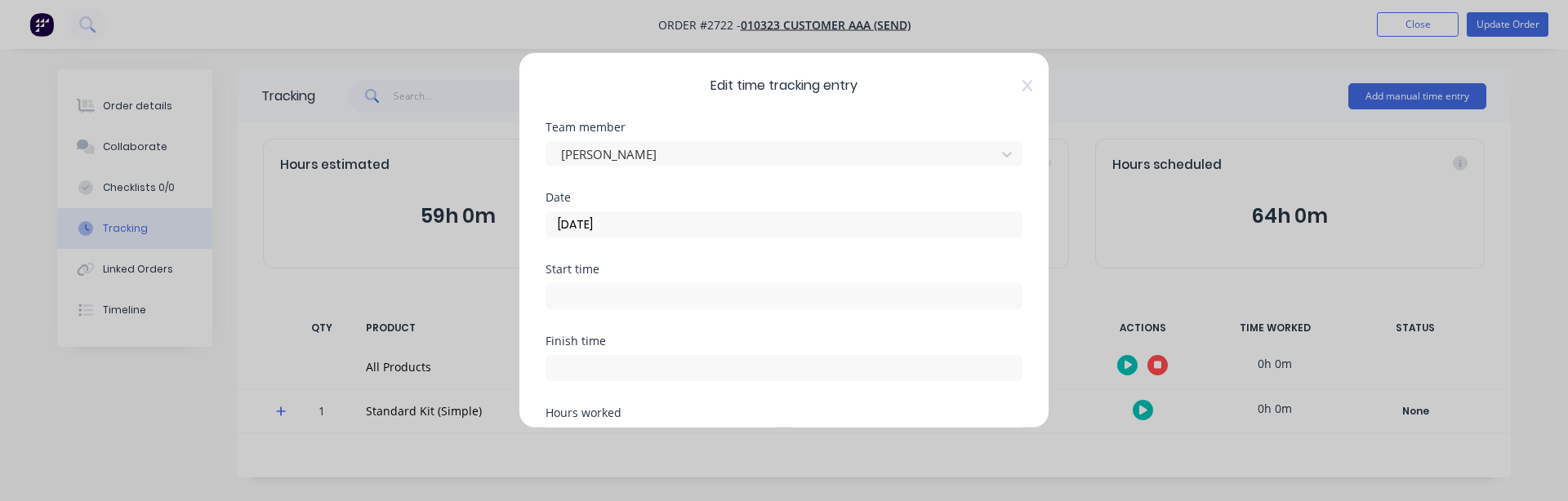
scroll to position [484, 0]
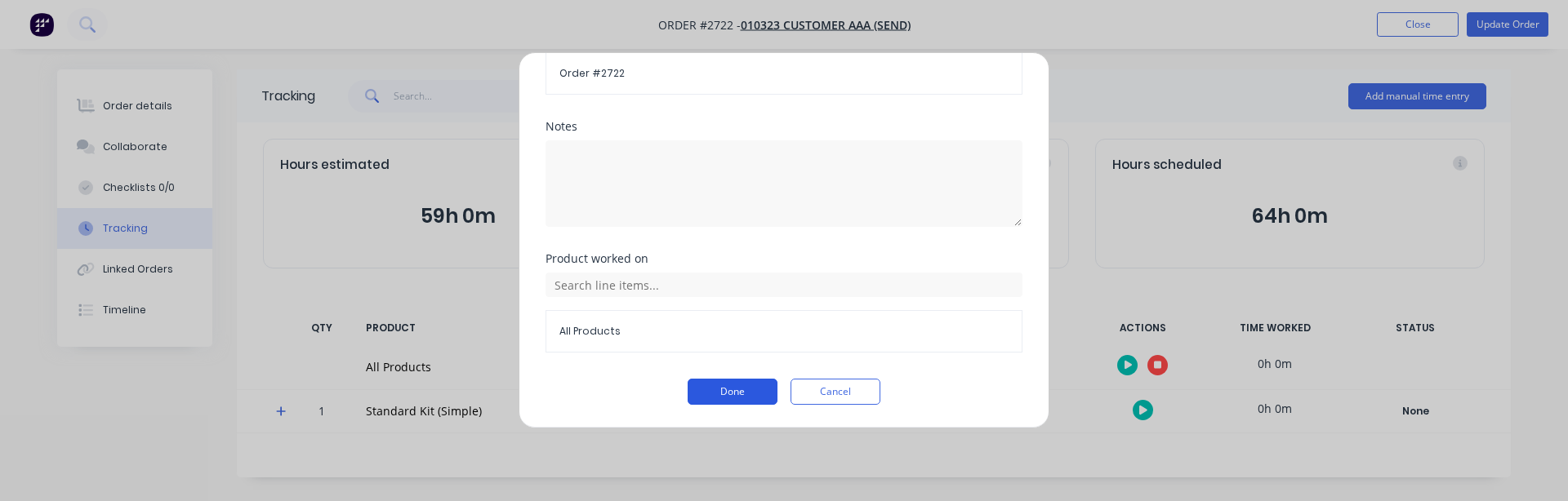
click at [718, 384] on button "Done" at bounding box center [733, 392] width 90 height 26
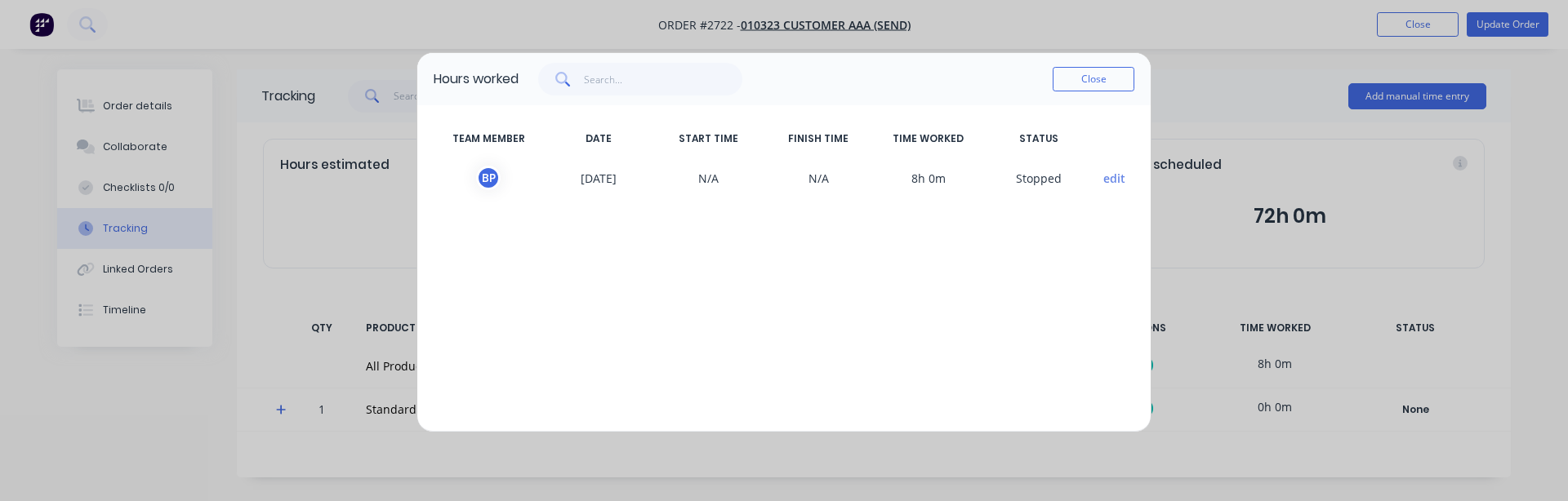
click at [1090, 97] on div "Hours worked Close" at bounding box center [784, 79] width 734 height 53
click at [1075, 83] on button "Close" at bounding box center [1093, 79] width 82 height 24
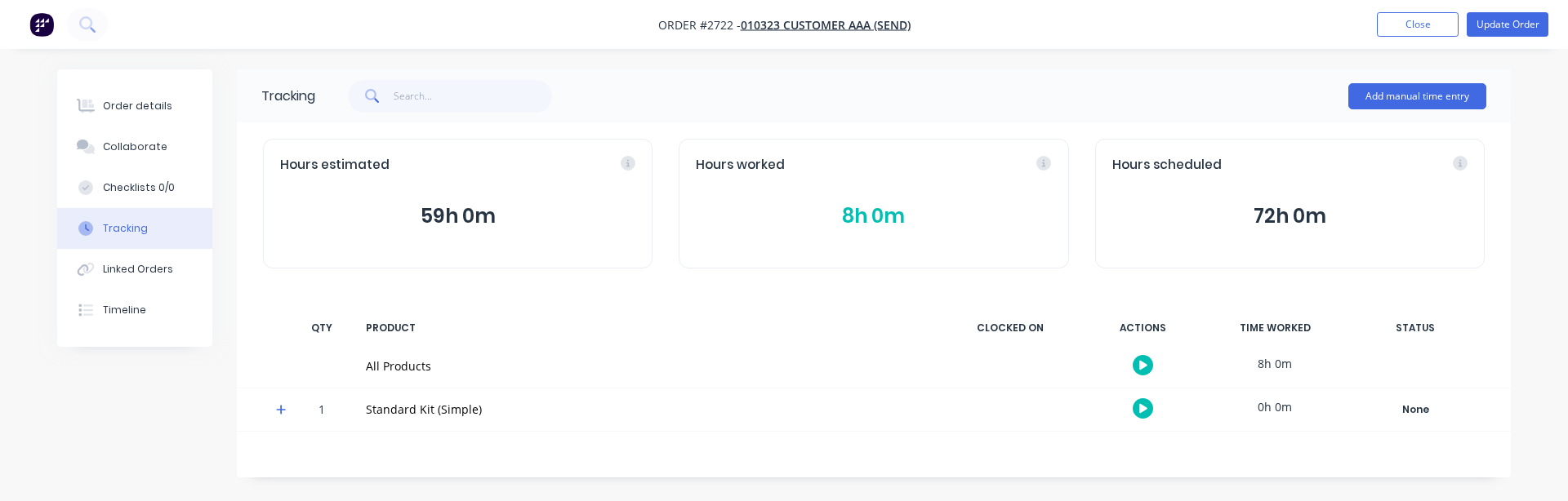
click at [1157, 371] on div at bounding box center [1143, 365] width 122 height 40
click at [1147, 368] on icon "button" at bounding box center [1143, 365] width 8 height 10
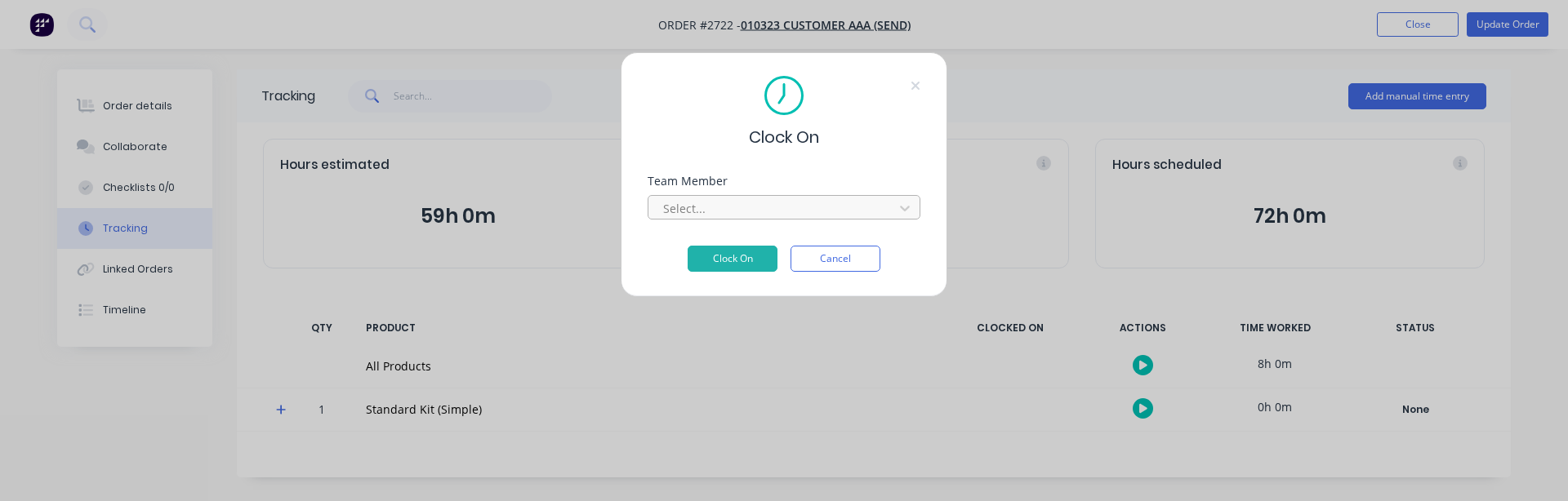
click at [756, 196] on div "Select..." at bounding box center [773, 208] width 233 height 24
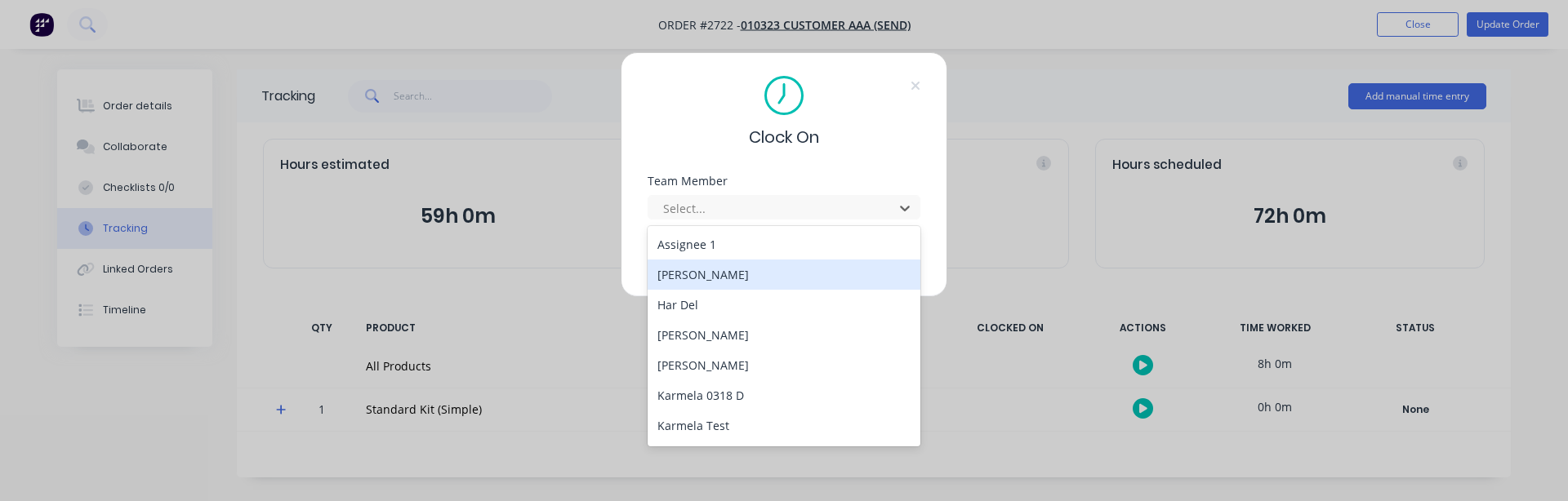
click at [730, 288] on div "[PERSON_NAME]" at bounding box center [784, 274] width 273 height 30
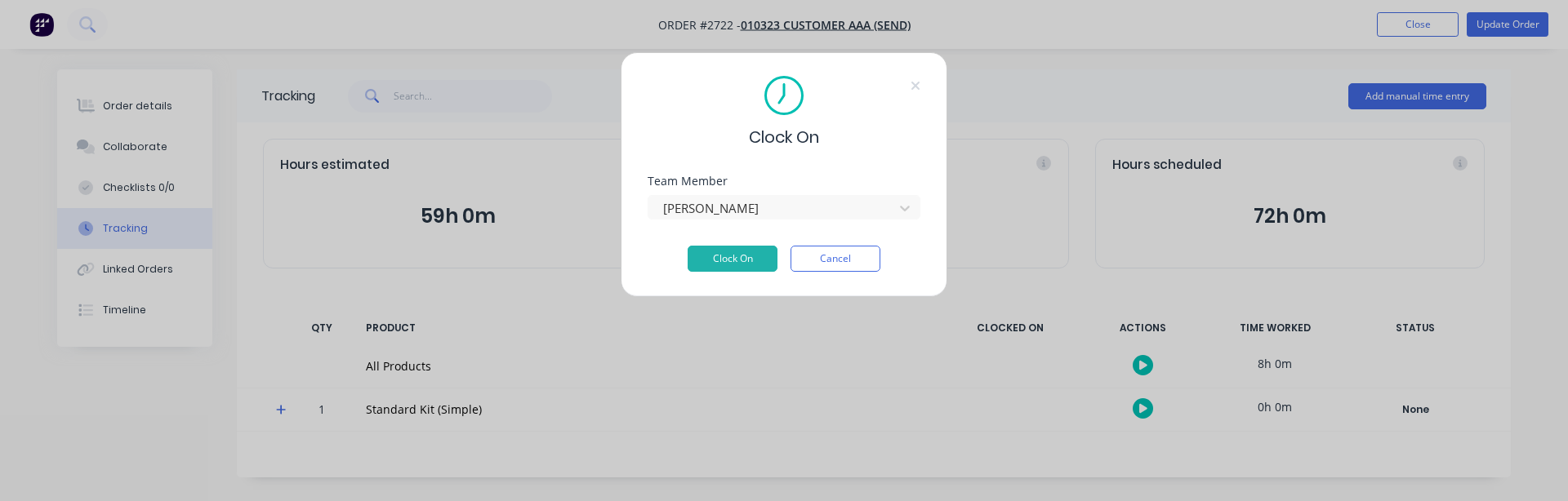
click at [721, 244] on div "Team Member Billy Parrish" at bounding box center [784, 211] width 273 height 70
click at [721, 261] on button "Clock On" at bounding box center [733, 258] width 90 height 26
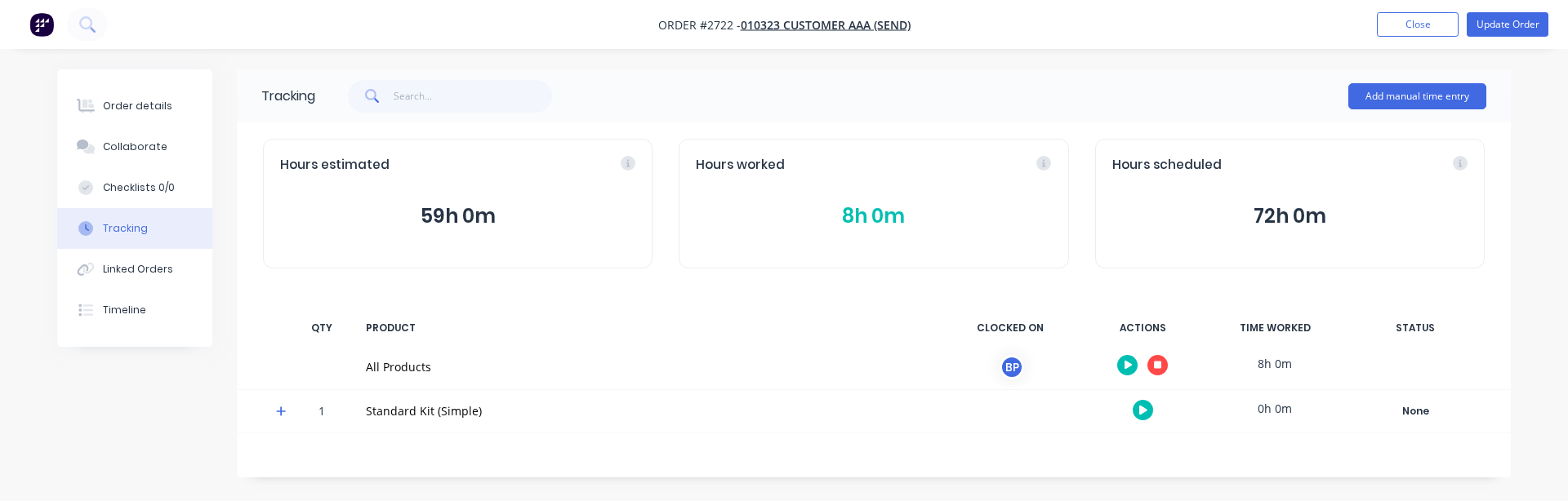
click at [853, 214] on button "8h 0m" at bounding box center [874, 216] width 356 height 31
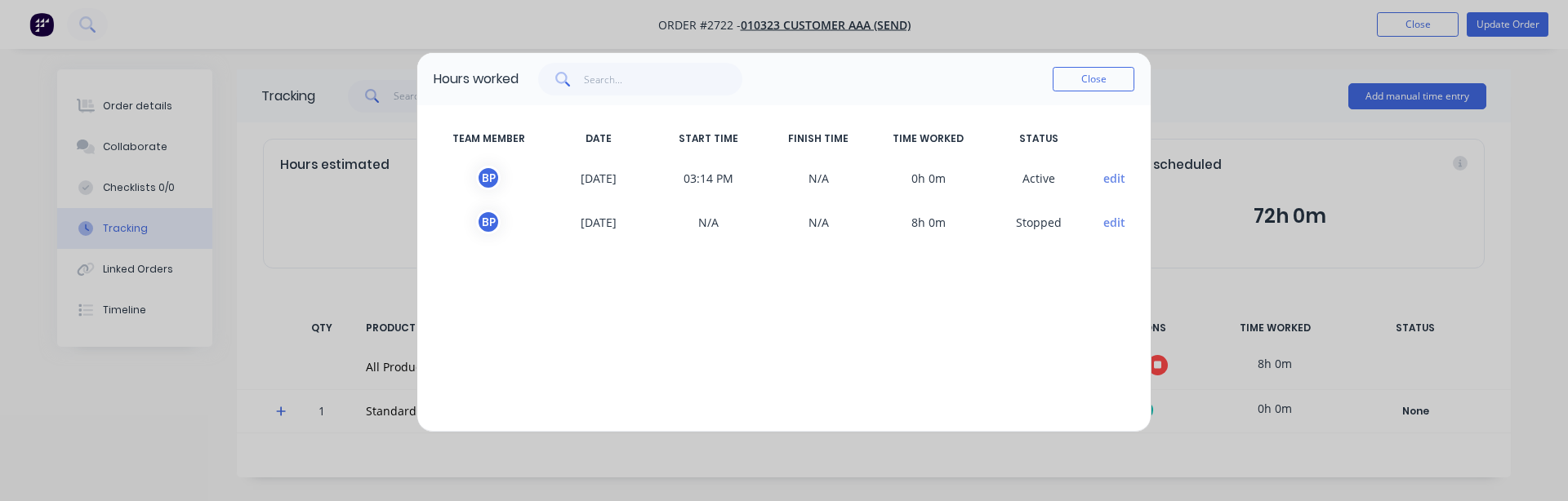
click at [1110, 183] on button "edit" at bounding box center [1114, 179] width 22 height 17
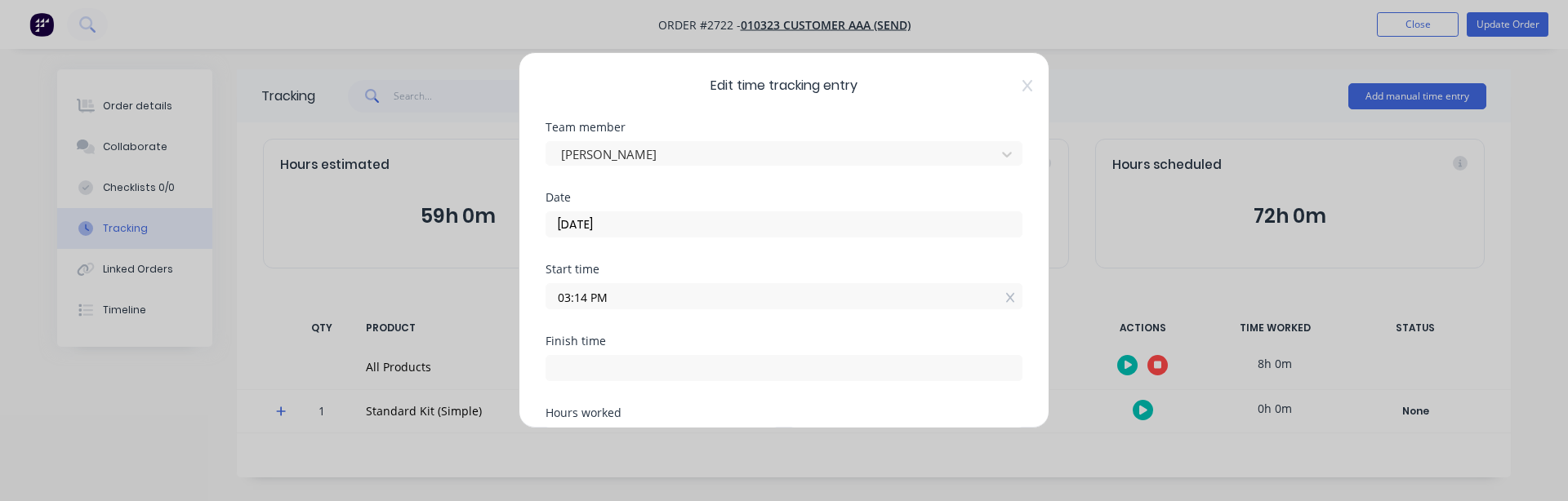
drag, startPoint x: 634, startPoint y: 301, endPoint x: 519, endPoint y: 295, distance: 115.2
click at [519, 295] on div "Edit time tracking entry Team member Billy Parrish Date 12/08/2025 Start time 0…" at bounding box center [784, 241] width 531 height 376
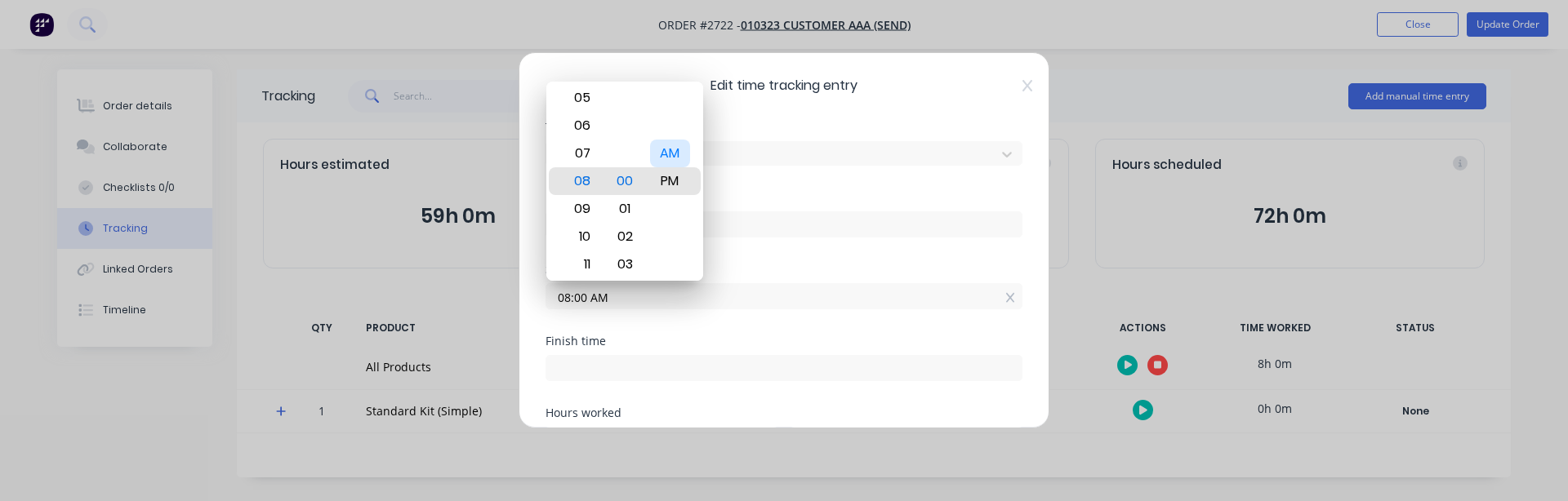
click at [663, 152] on div "AM" at bounding box center [670, 153] width 40 height 28
click at [752, 251] on div "Date 12/08/2025" at bounding box center [784, 227] width 477 height 71
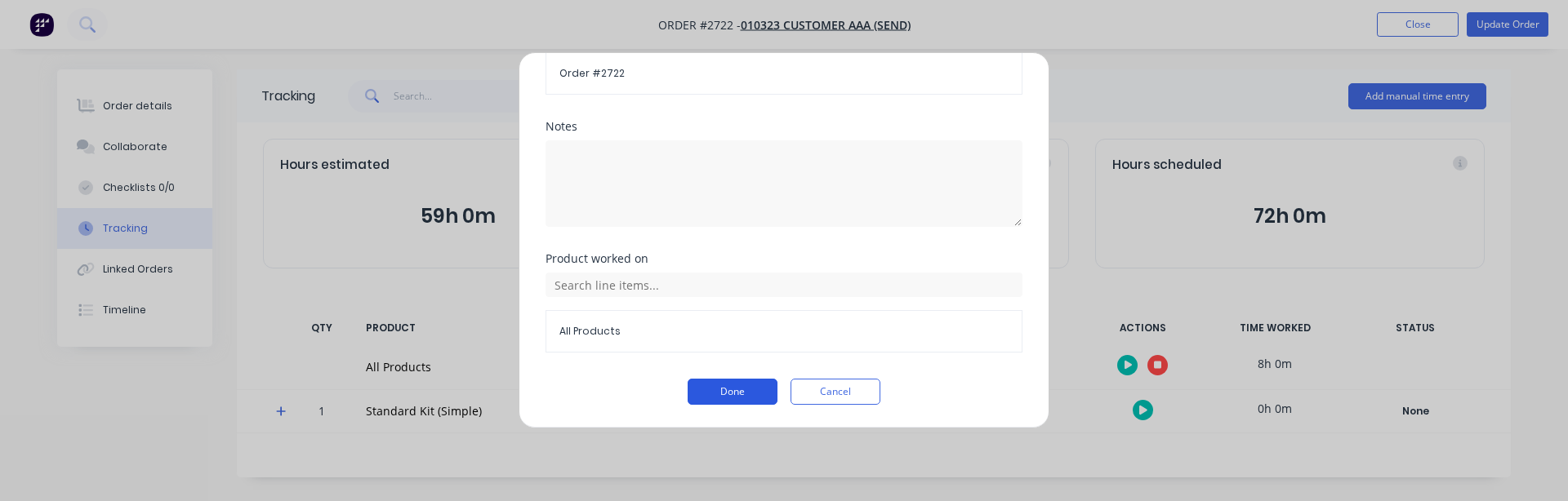
click at [709, 387] on button "Done" at bounding box center [733, 392] width 90 height 26
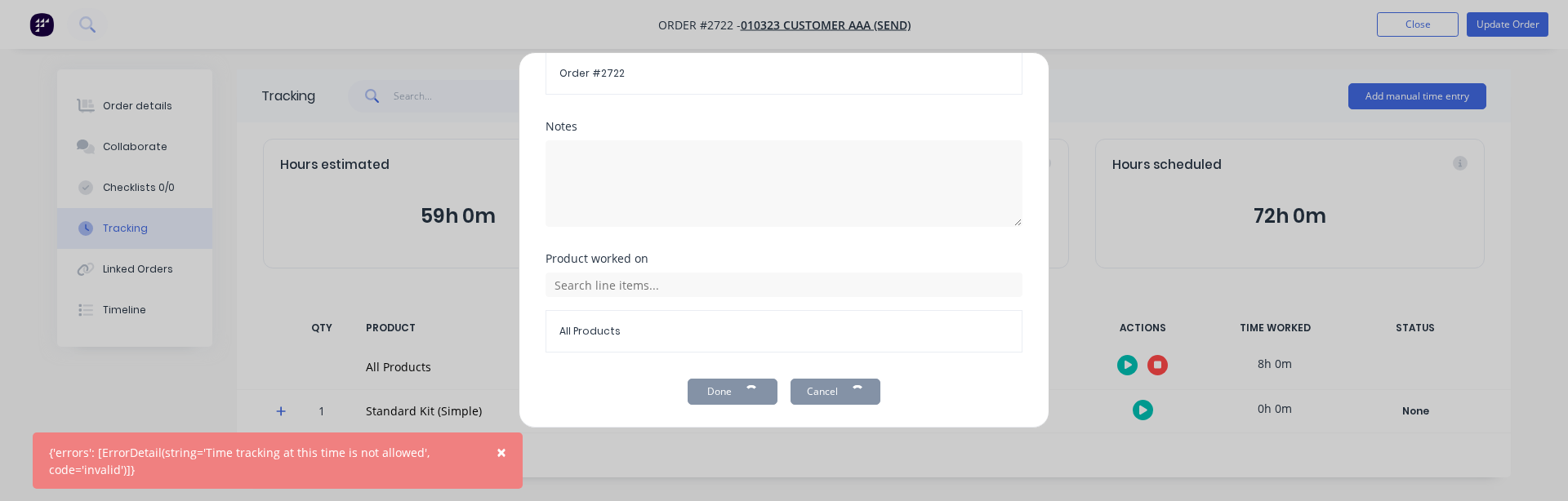
click at [498, 458] on span "×" at bounding box center [501, 452] width 9 height 23
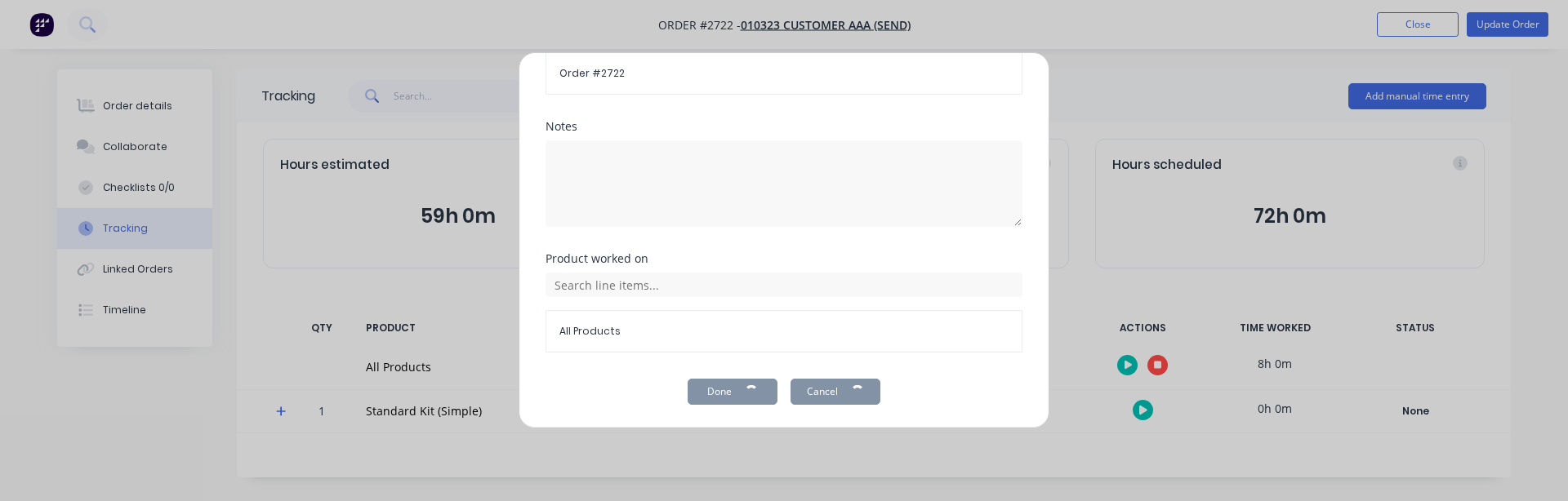
scroll to position [0, 0]
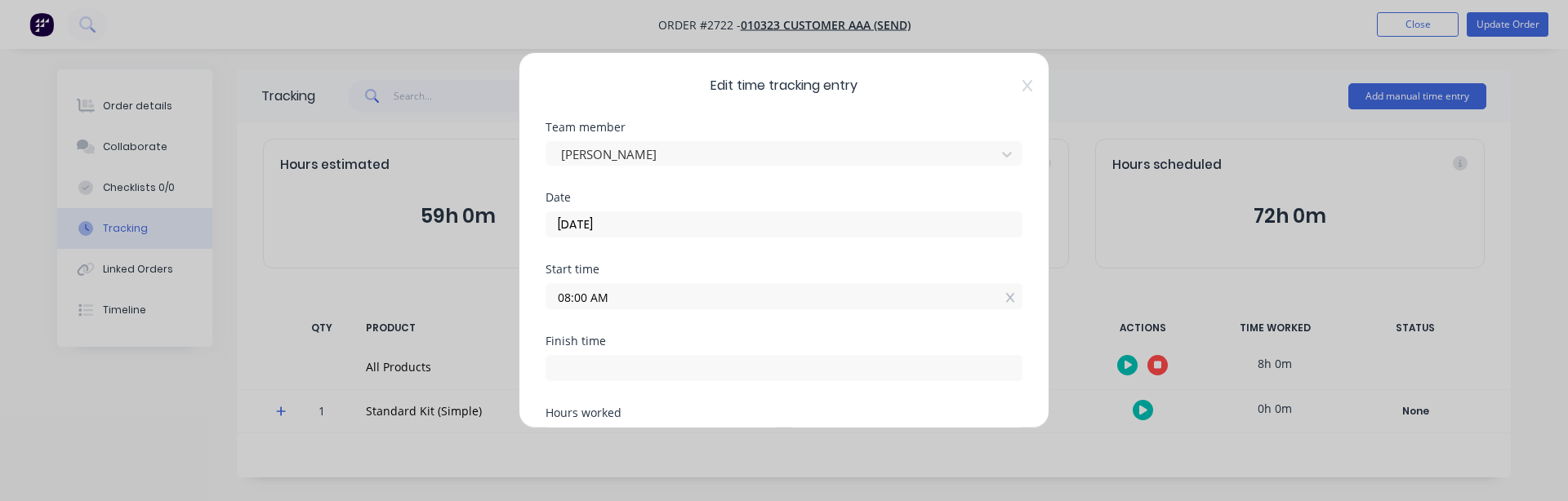
click at [569, 295] on input "08:00 AM" at bounding box center [784, 296] width 475 height 24
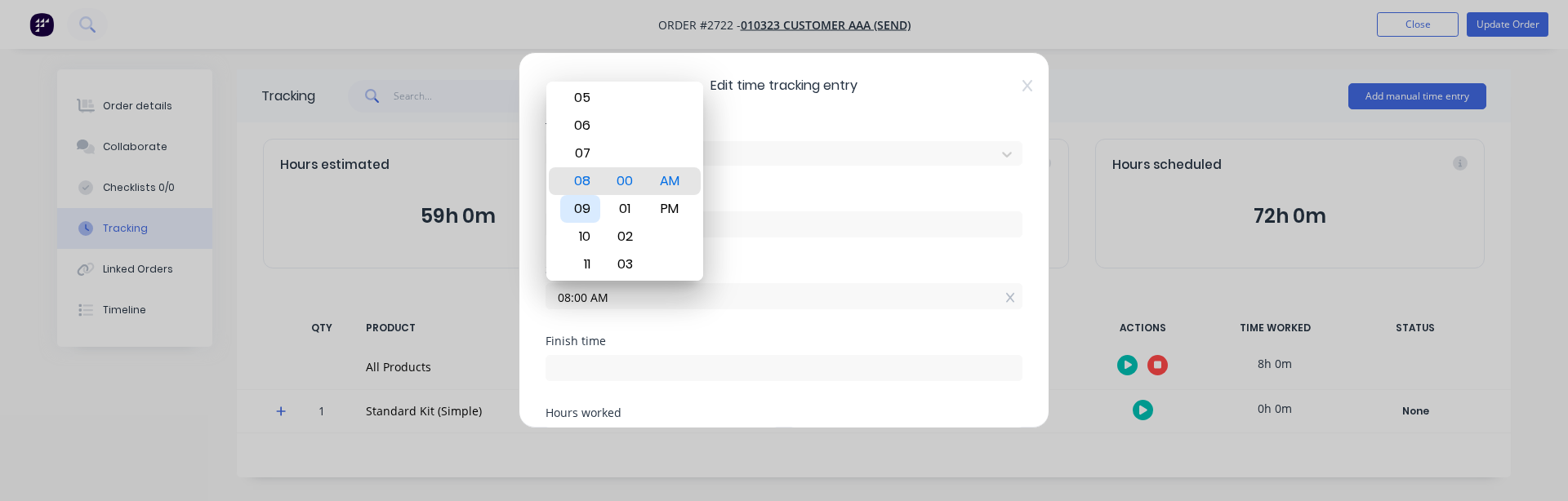
click at [586, 216] on div "09" at bounding box center [580, 210] width 40 height 28
type input "09:00 AM"
click at [829, 257] on div "Date 12/08/2025" at bounding box center [784, 227] width 477 height 71
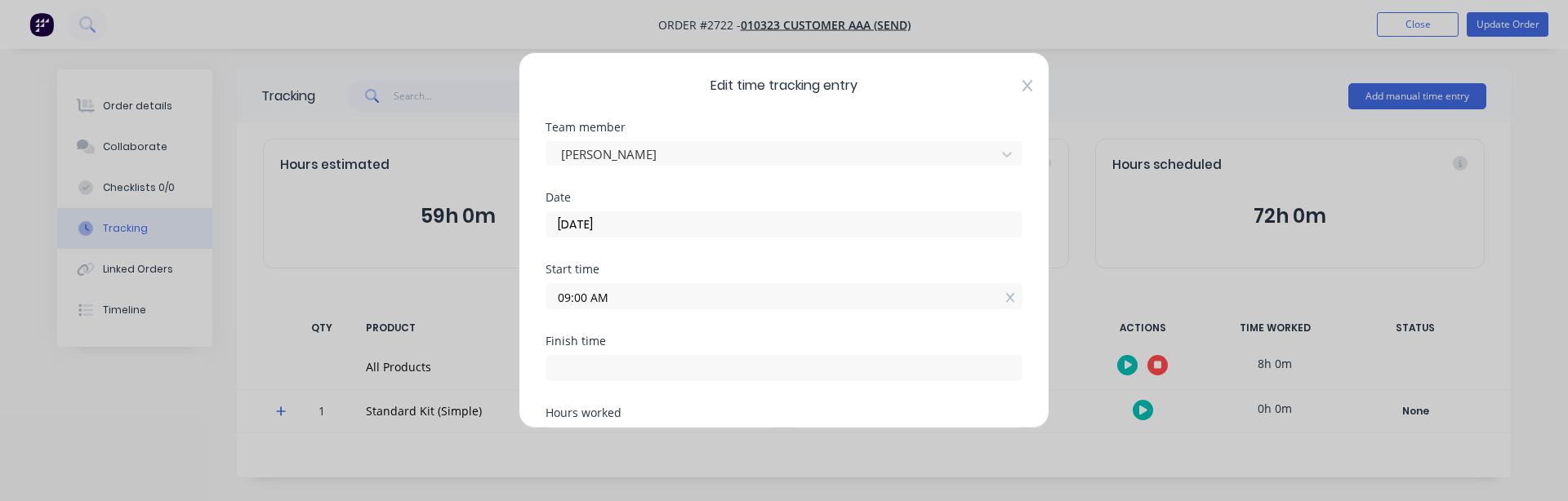
click at [1022, 84] on icon at bounding box center [1027, 86] width 9 height 13
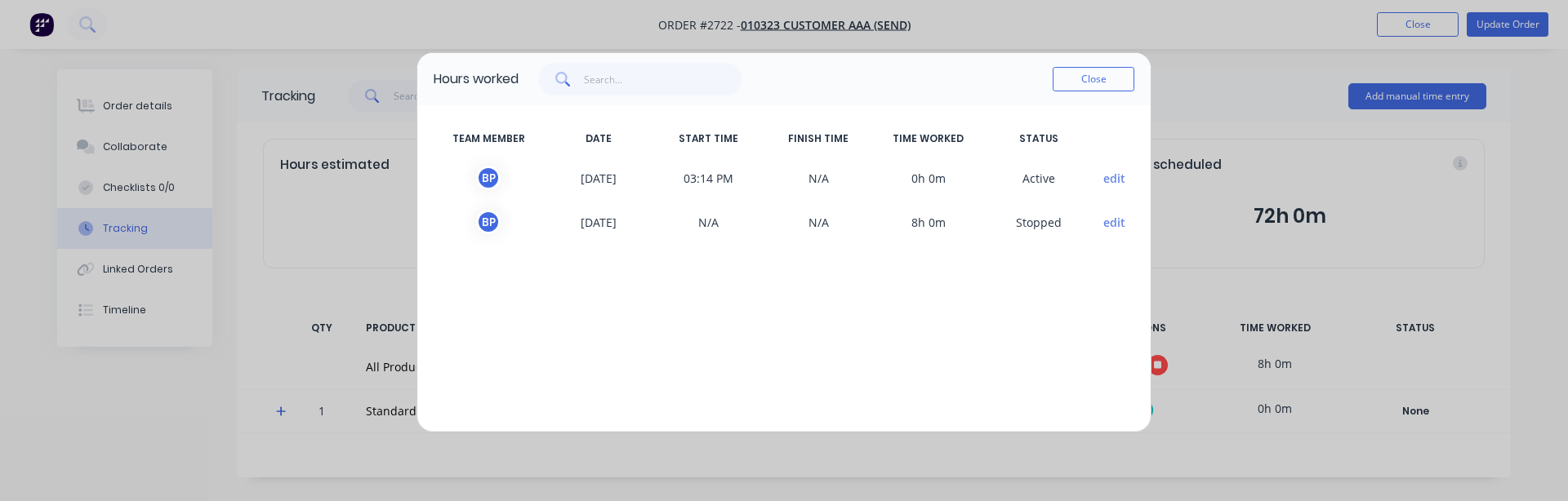
click at [1109, 175] on button "edit" at bounding box center [1114, 179] width 22 height 17
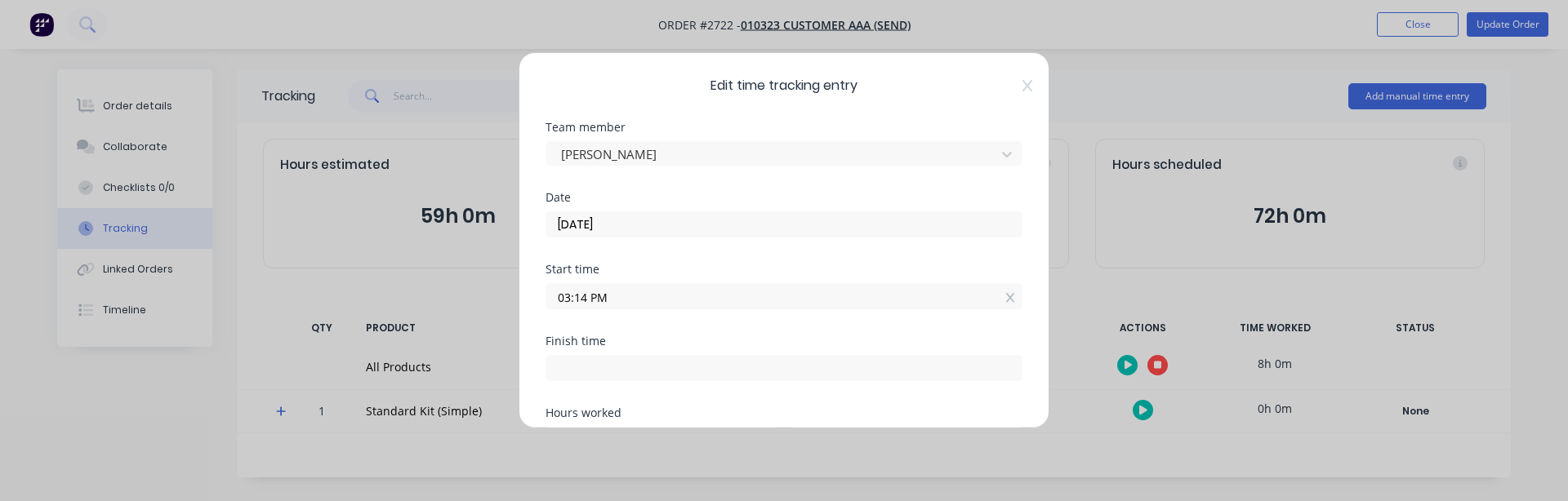
click at [635, 290] on input "03:14 PM" at bounding box center [784, 296] width 475 height 24
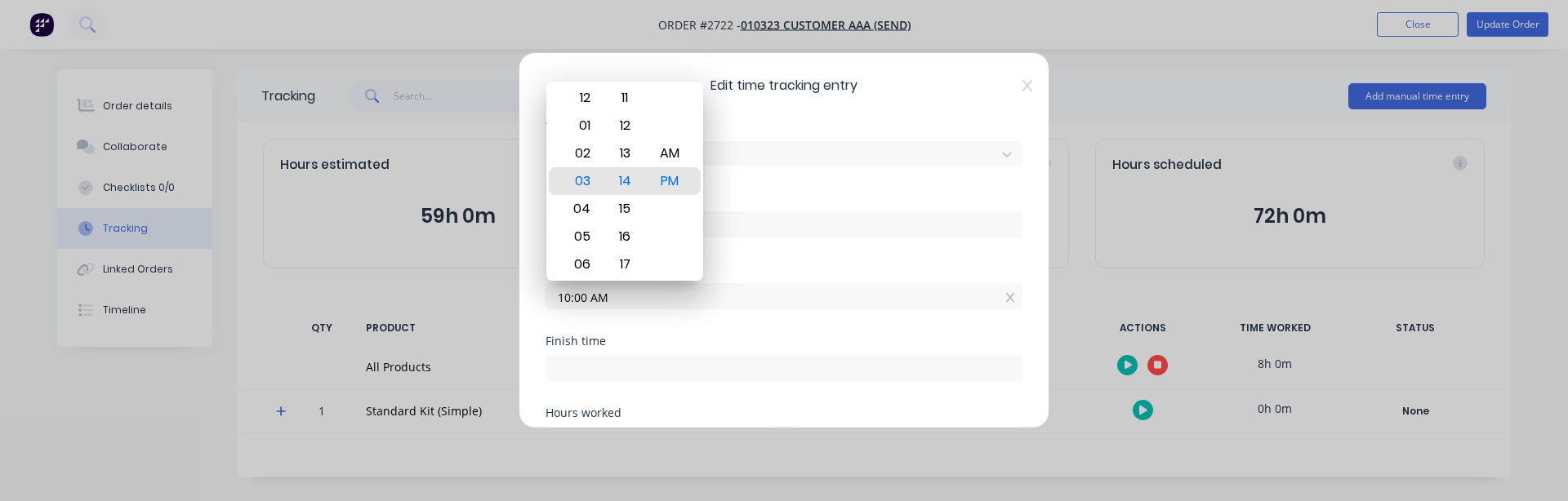
type input "10:00 AM"
click at [761, 257] on div "Date 12/08/2025" at bounding box center [784, 227] width 477 height 71
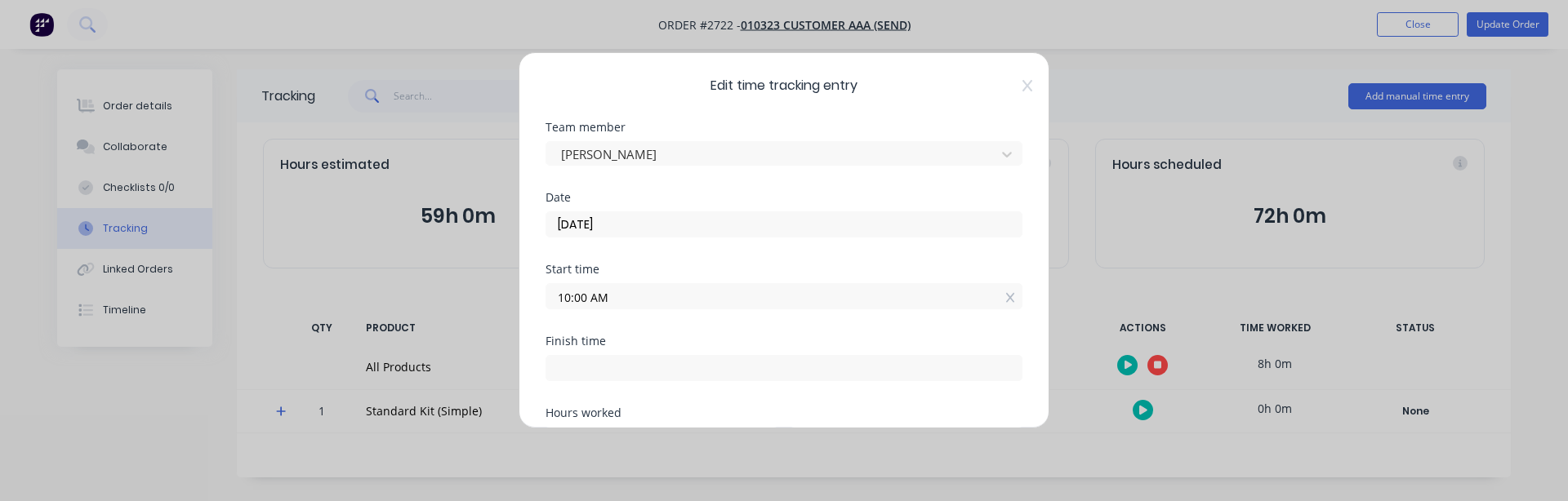
scroll to position [484, 0]
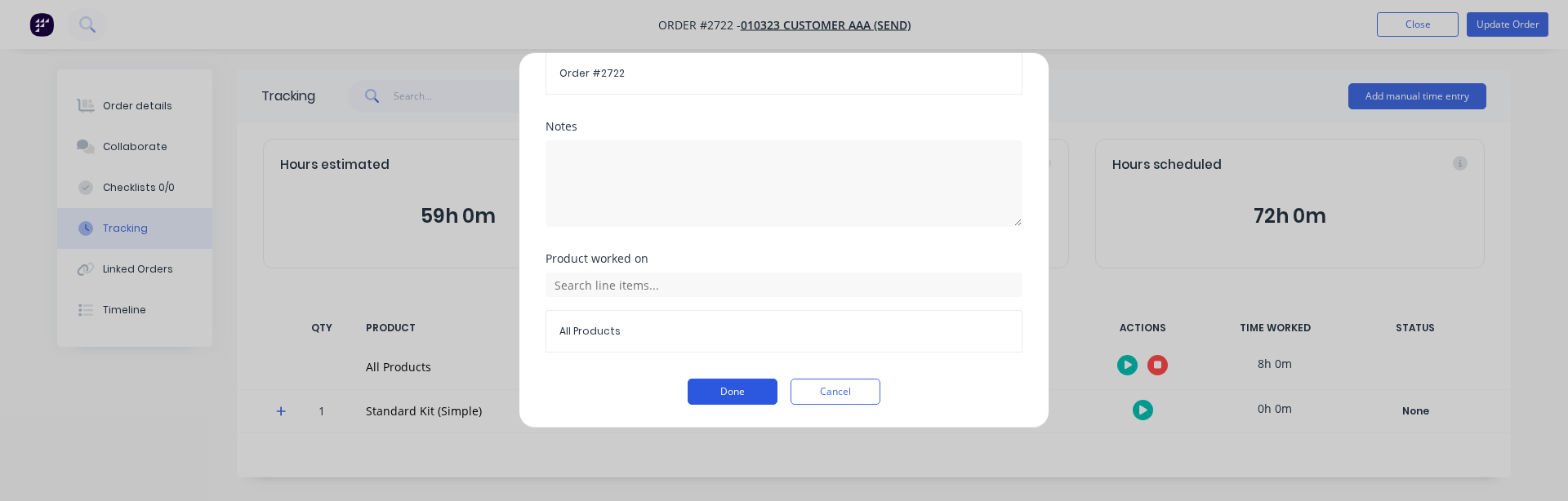
click at [727, 386] on button "Done" at bounding box center [733, 392] width 90 height 26
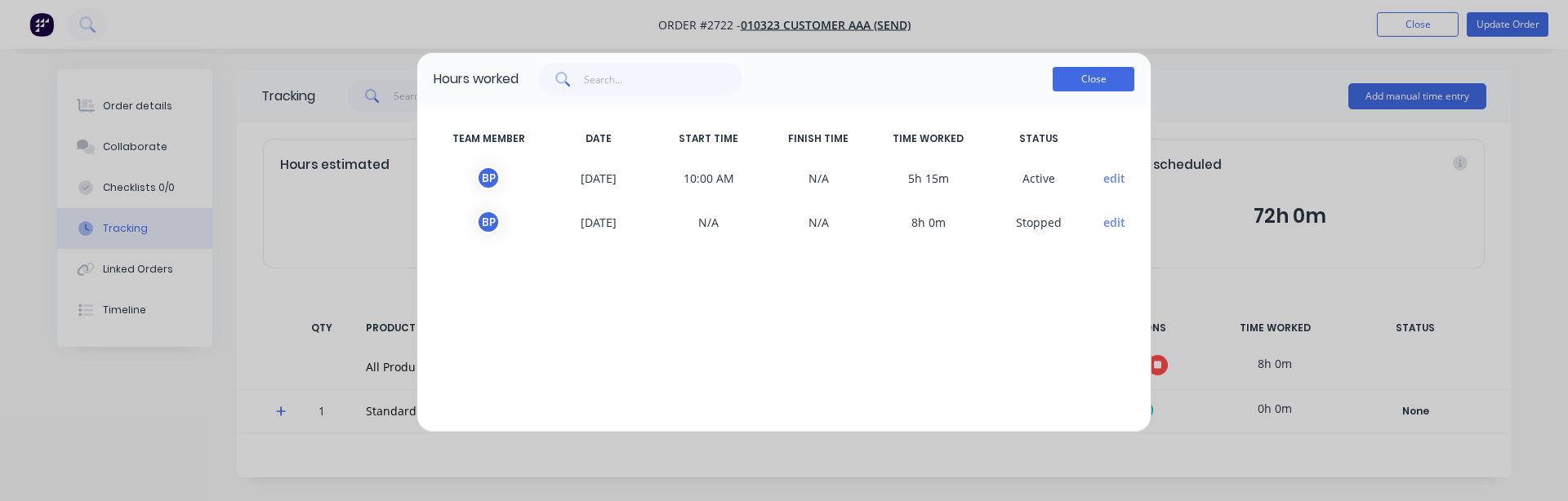
click at [1100, 84] on button "Close" at bounding box center [1093, 79] width 82 height 24
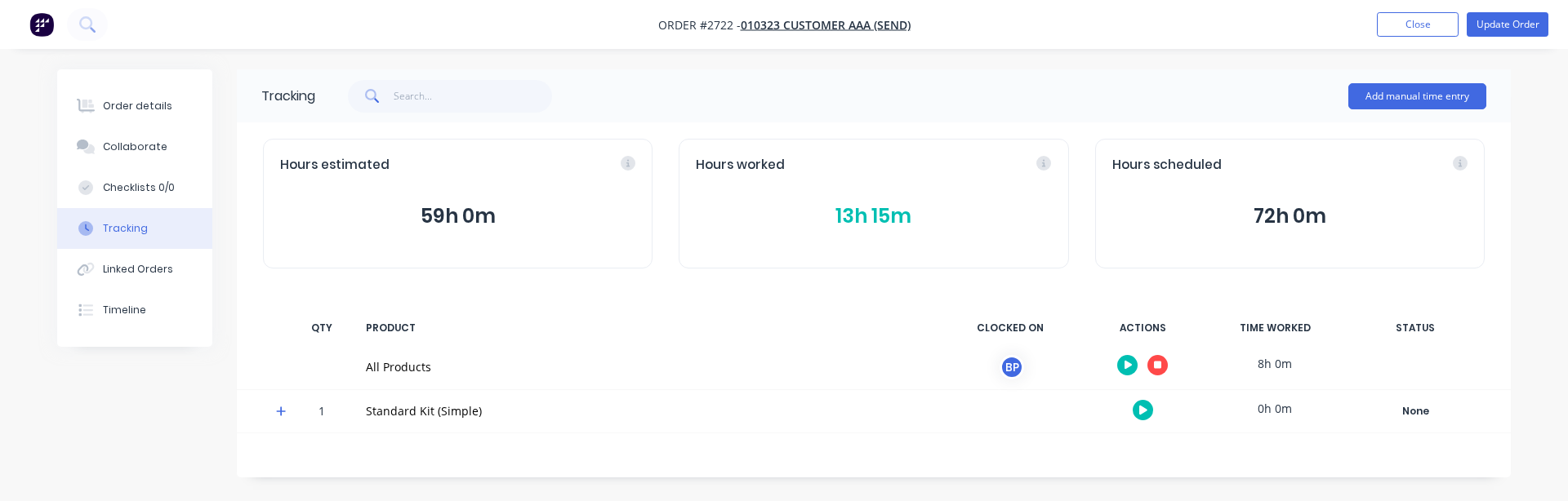
click at [1149, 415] on button "button" at bounding box center [1143, 411] width 21 height 21
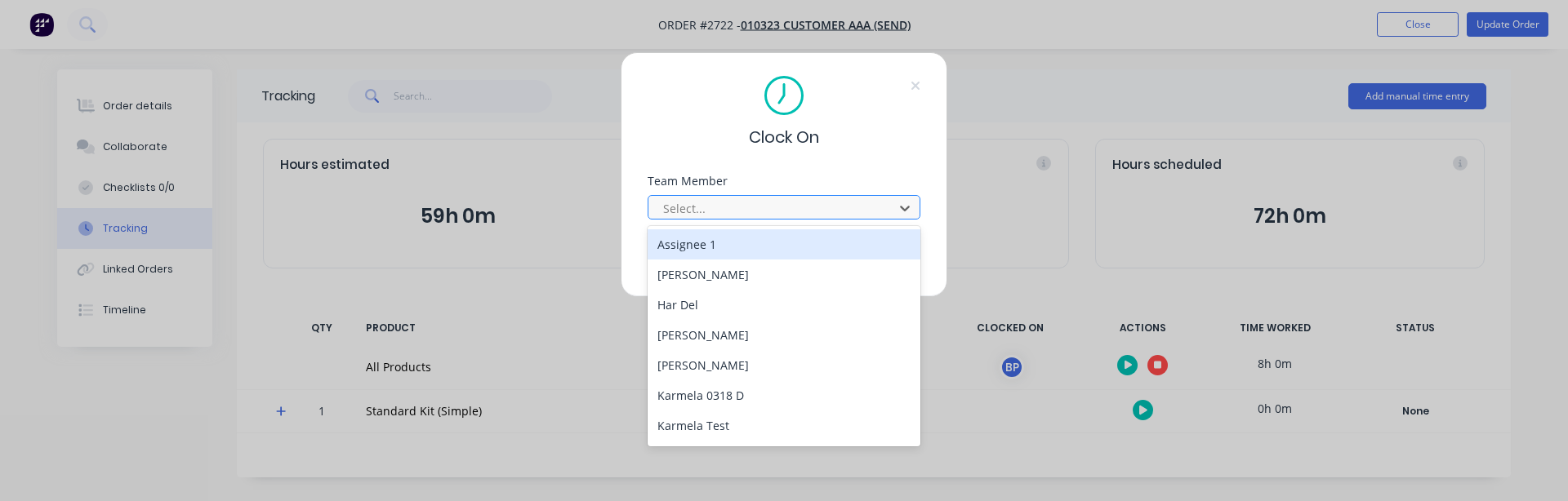
click at [719, 216] on div at bounding box center [773, 209] width 224 height 21
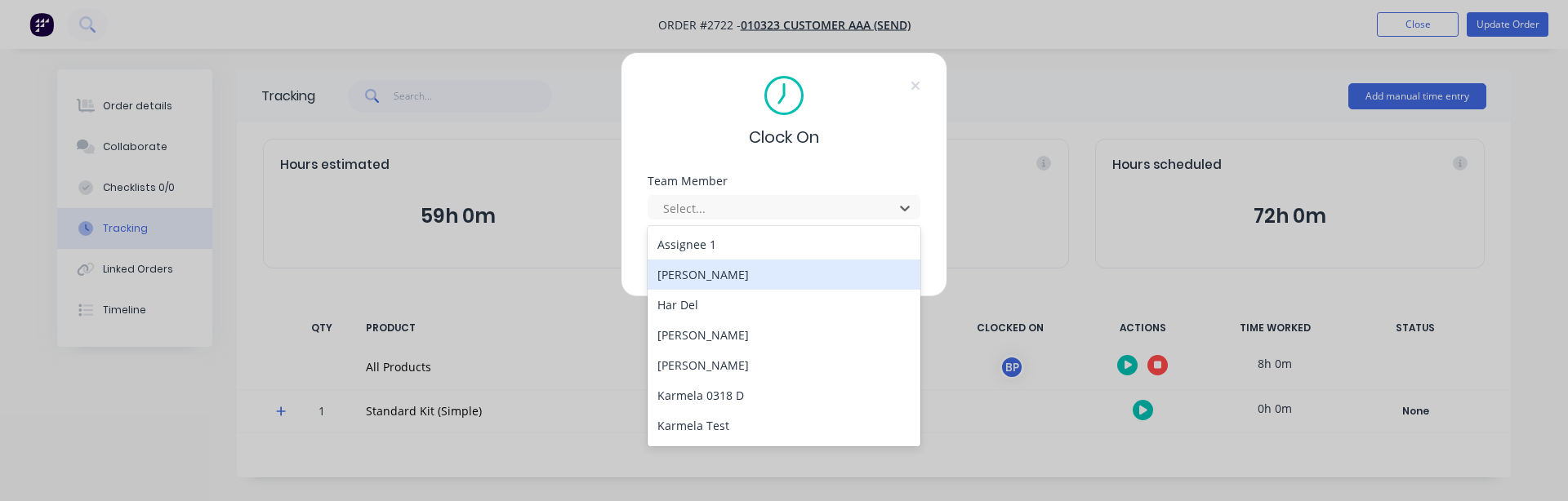
click at [747, 259] on div "[PERSON_NAME]" at bounding box center [784, 274] width 273 height 30
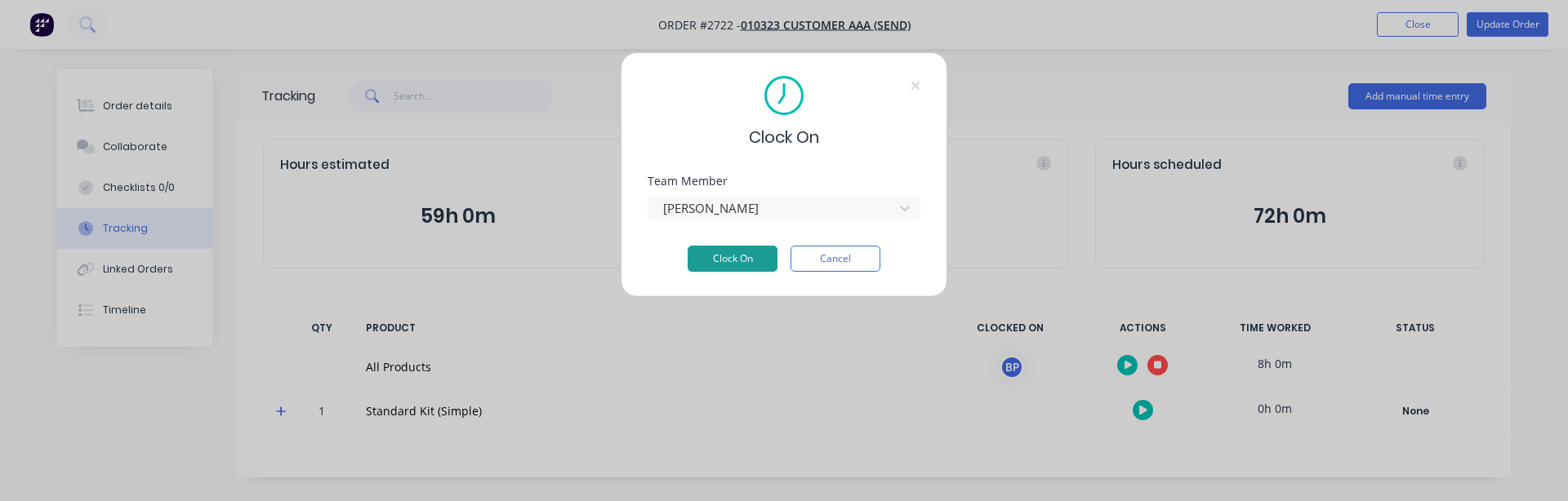
click at [746, 258] on button "Clock On" at bounding box center [733, 258] width 90 height 26
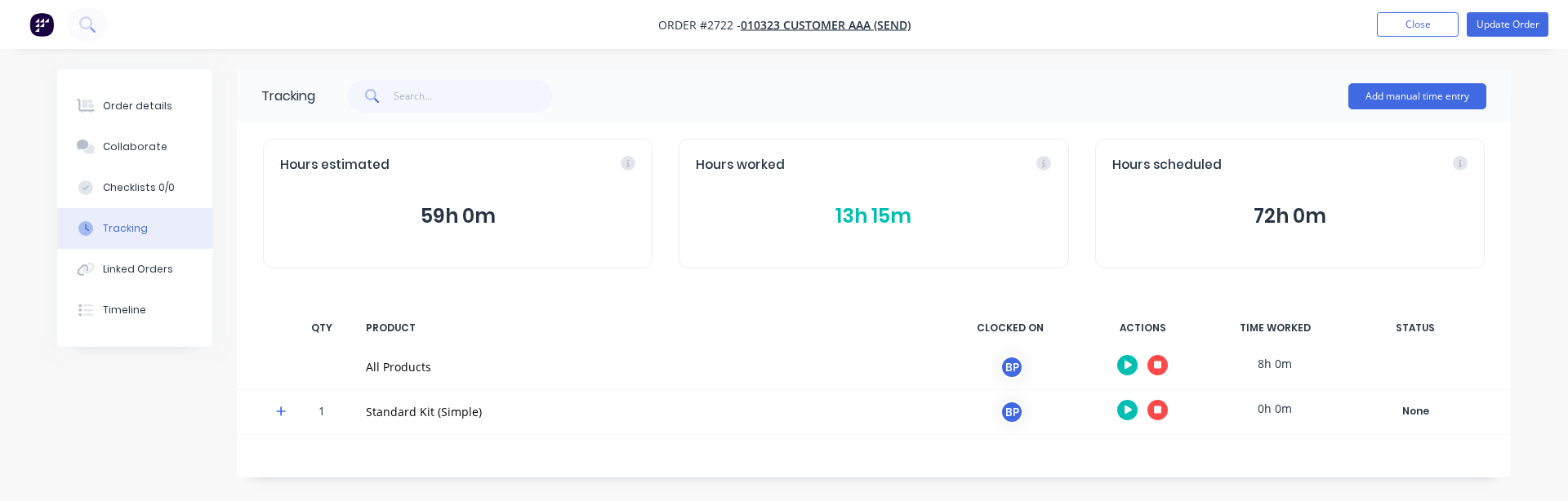
click at [879, 218] on button "13h 15m" at bounding box center [874, 216] width 356 height 31
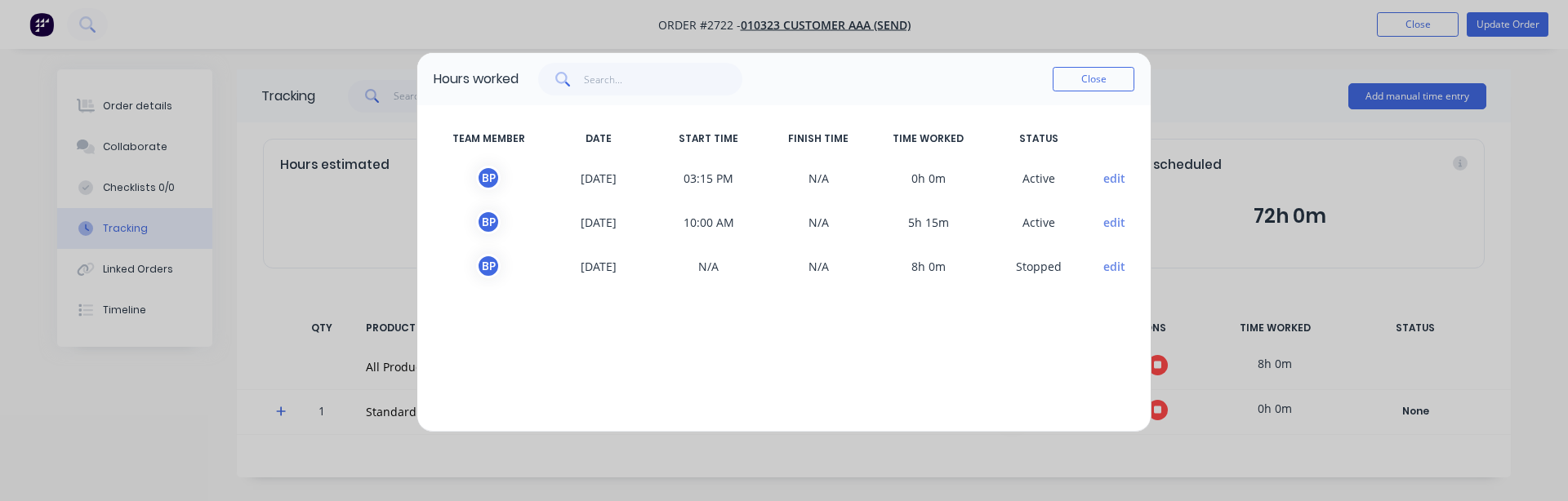
click at [1122, 185] on button "edit" at bounding box center [1114, 179] width 22 height 17
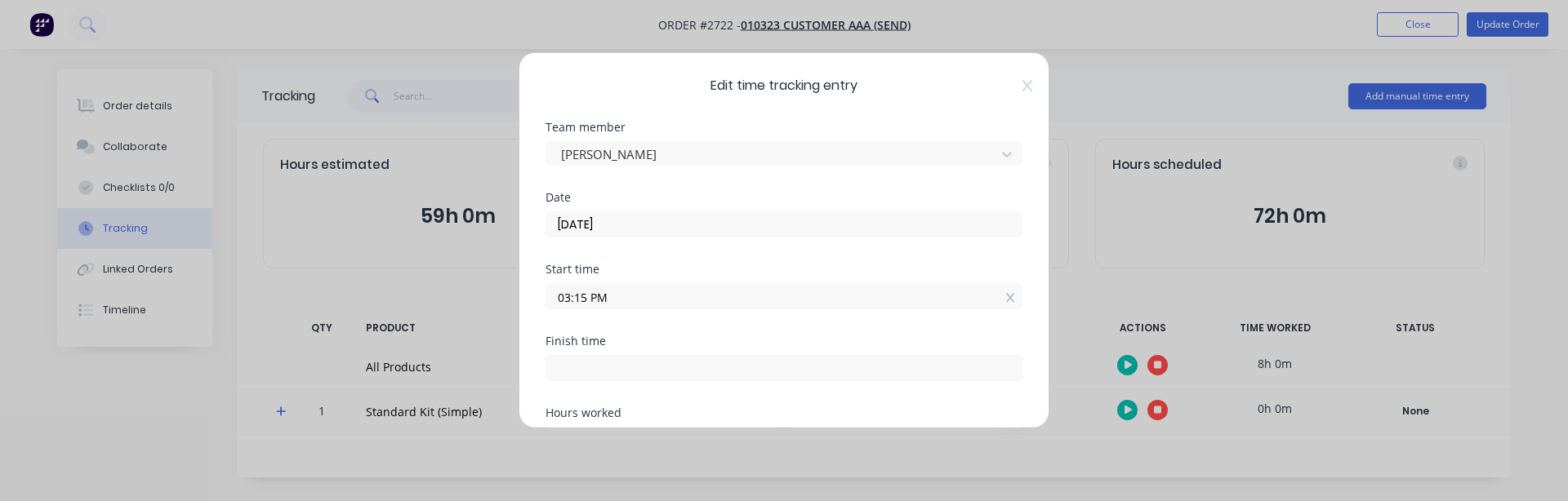
click at [639, 300] on input "03:15 PM" at bounding box center [784, 296] width 475 height 24
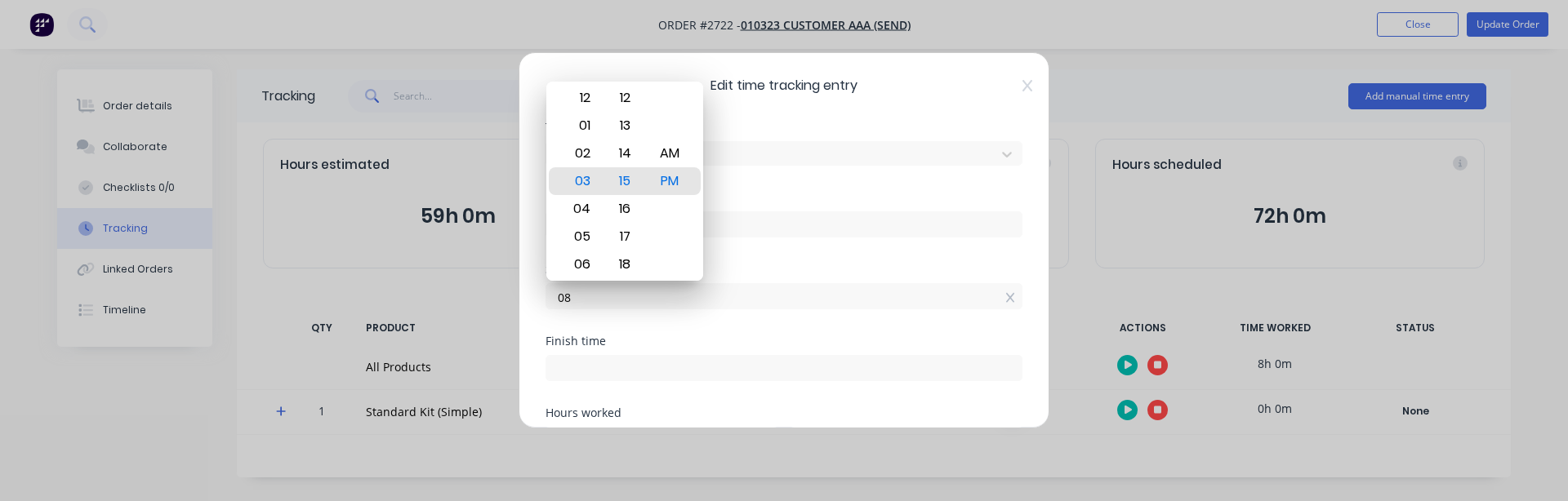
type input "0"
type input "10:00 AM"
click at [682, 337] on div "Finish time" at bounding box center [784, 341] width 477 height 11
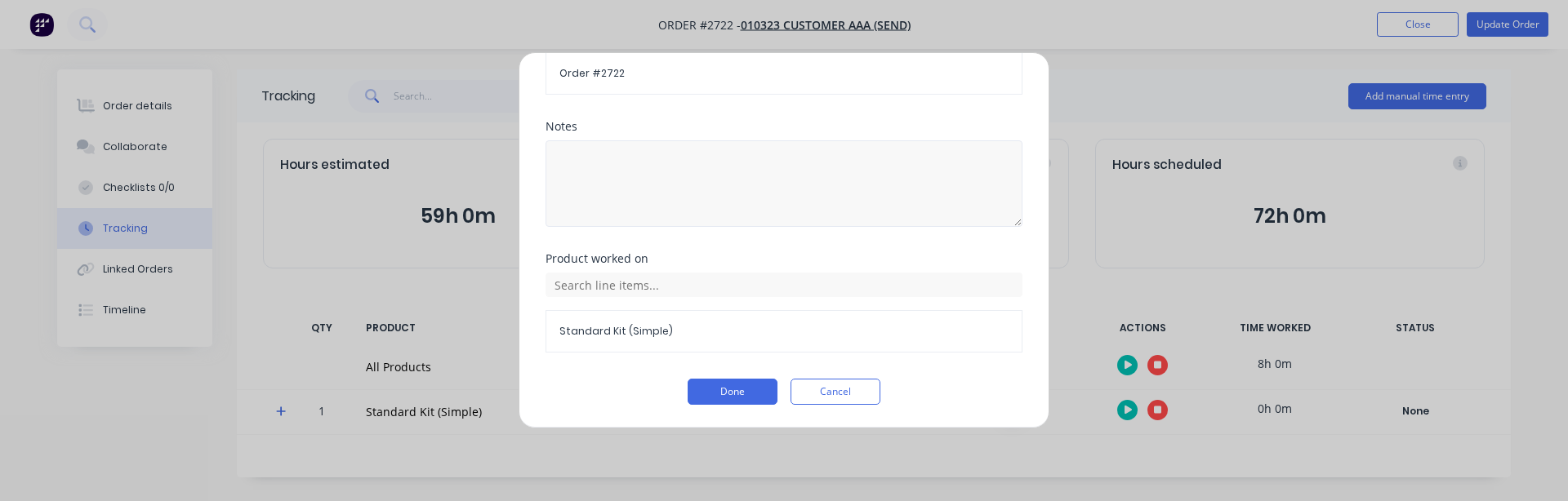
scroll to position [140, 0]
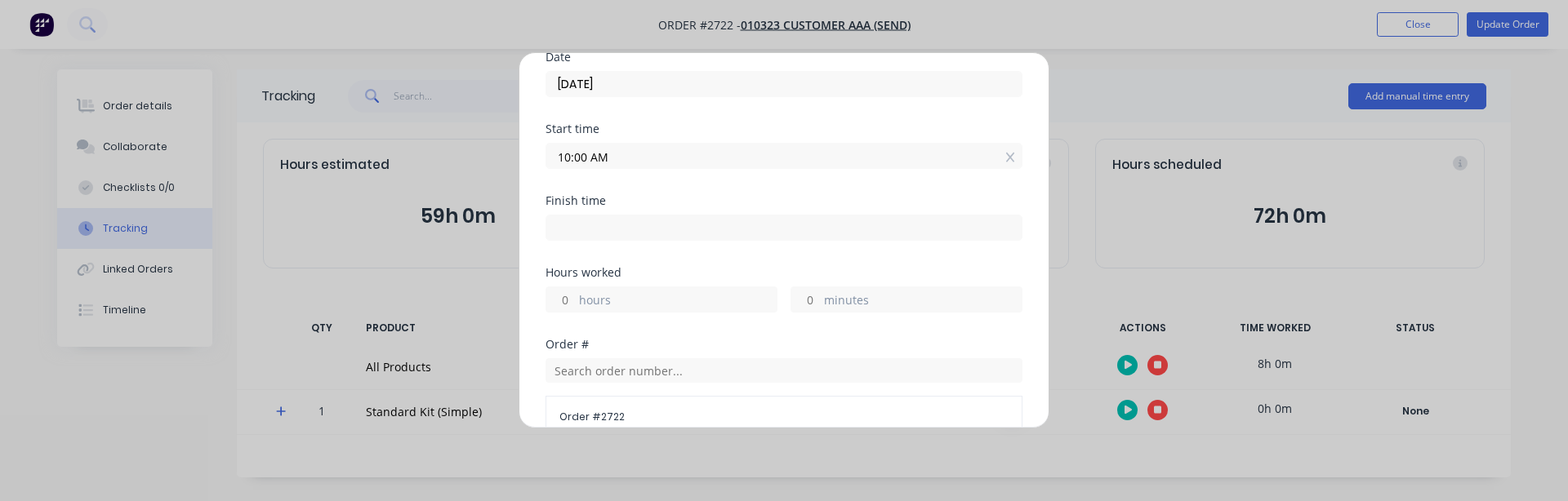
click at [570, 301] on input "hours" at bounding box center [561, 300] width 28 height 24
type input "10"
type input "08:00 PM"
click at [655, 327] on div "Hours worked 10 hours minutes" at bounding box center [784, 303] width 477 height 71
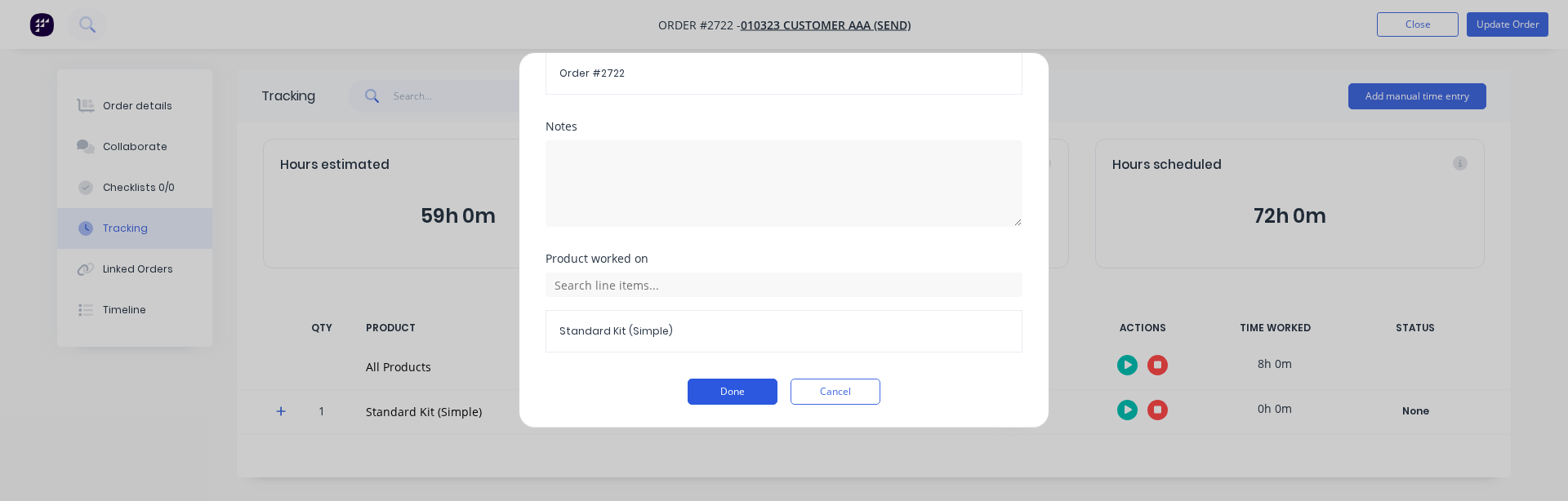
click at [716, 387] on button "Done" at bounding box center [733, 392] width 90 height 26
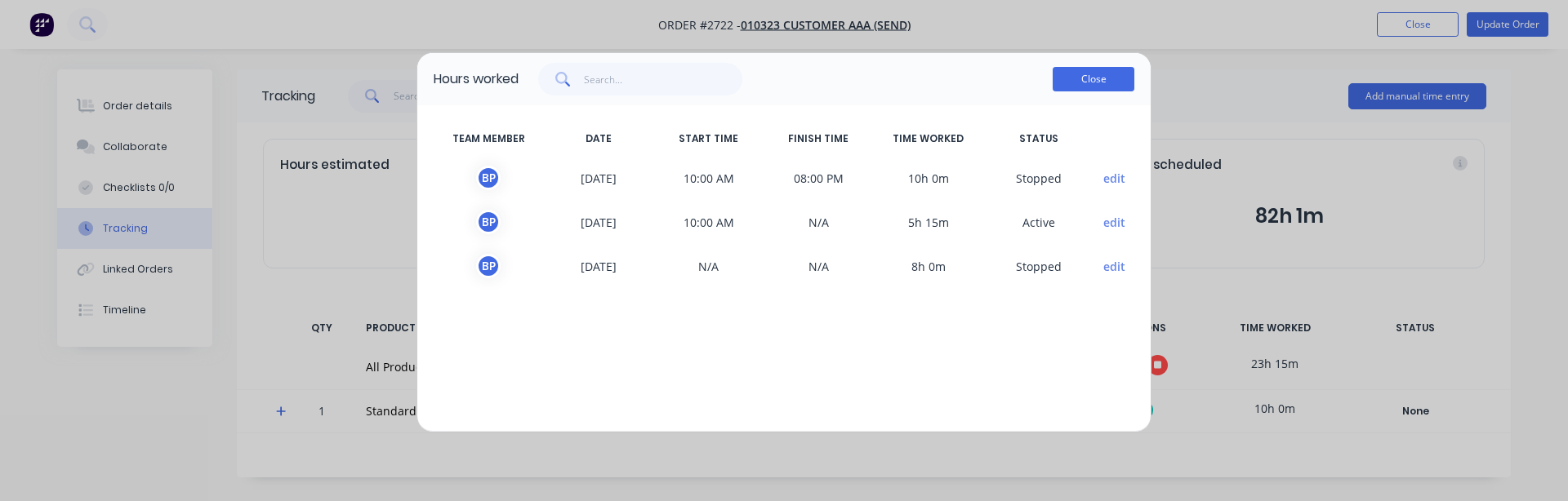
click at [1085, 72] on button "Close" at bounding box center [1093, 79] width 82 height 24
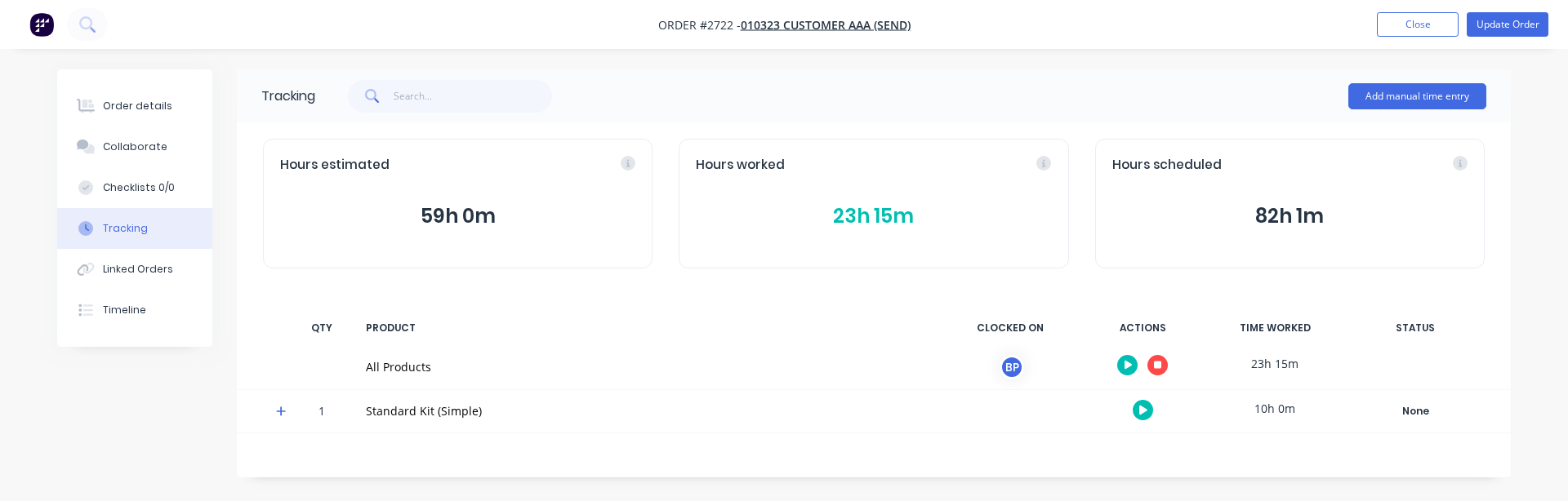
click at [980, 197] on div "Hours worked 23h 15m" at bounding box center [874, 204] width 389 height 130
click at [888, 215] on button "23h 15m" at bounding box center [874, 216] width 356 height 31
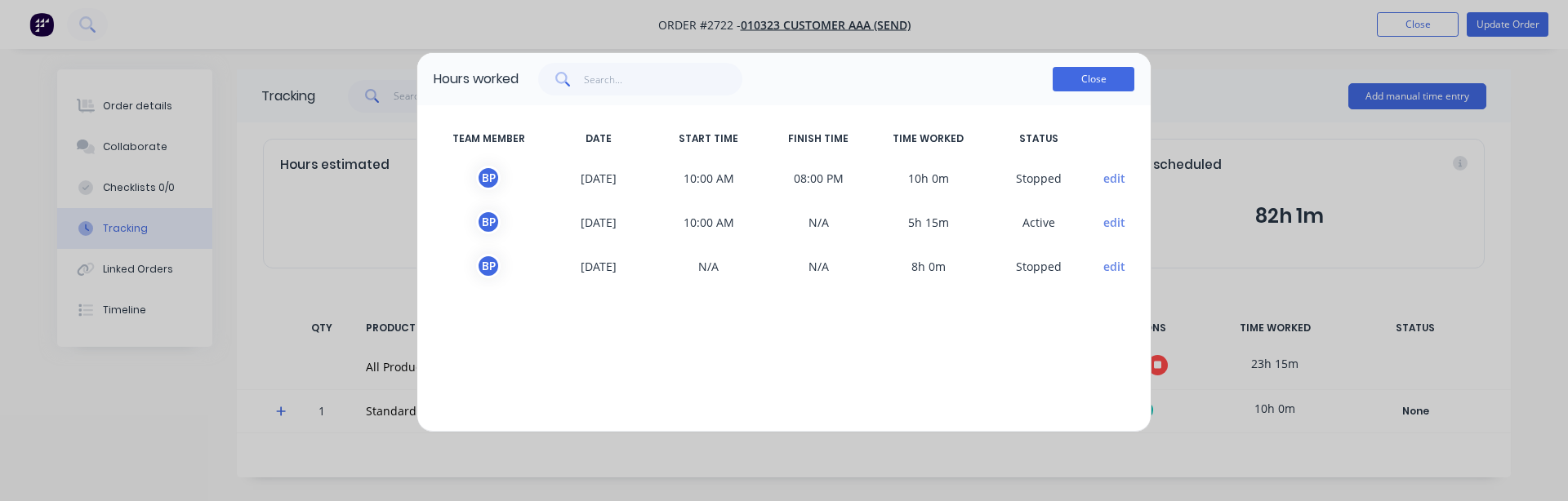
click at [1089, 83] on button "Close" at bounding box center [1093, 79] width 82 height 24
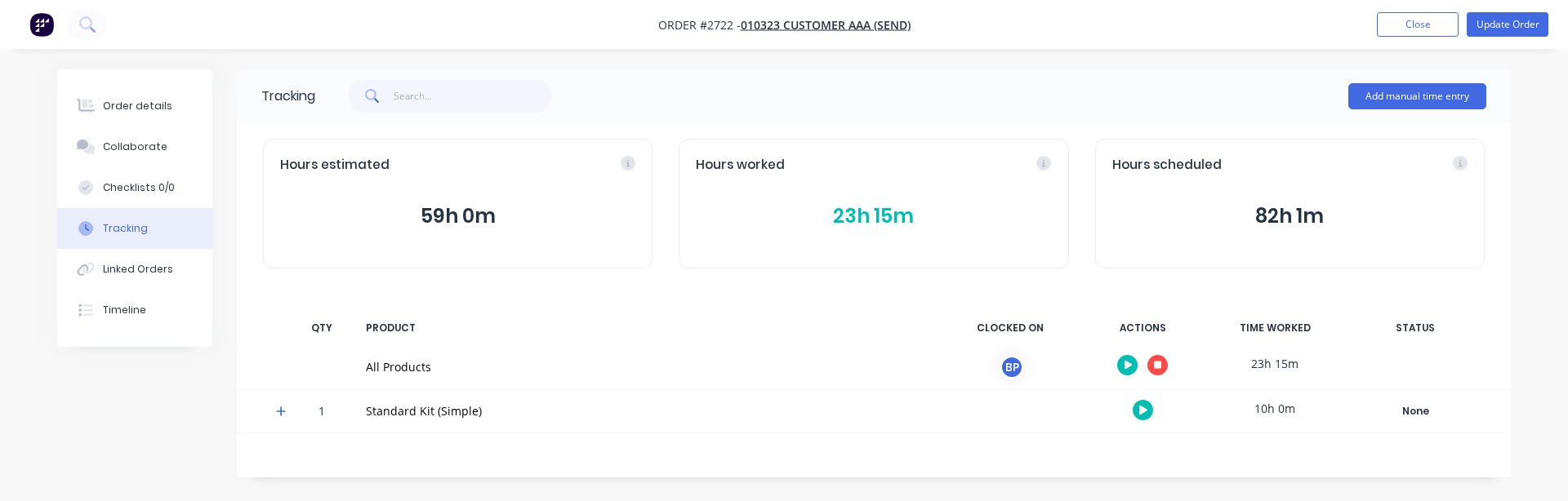
click at [1143, 409] on icon "button" at bounding box center [1143, 411] width 8 height 9
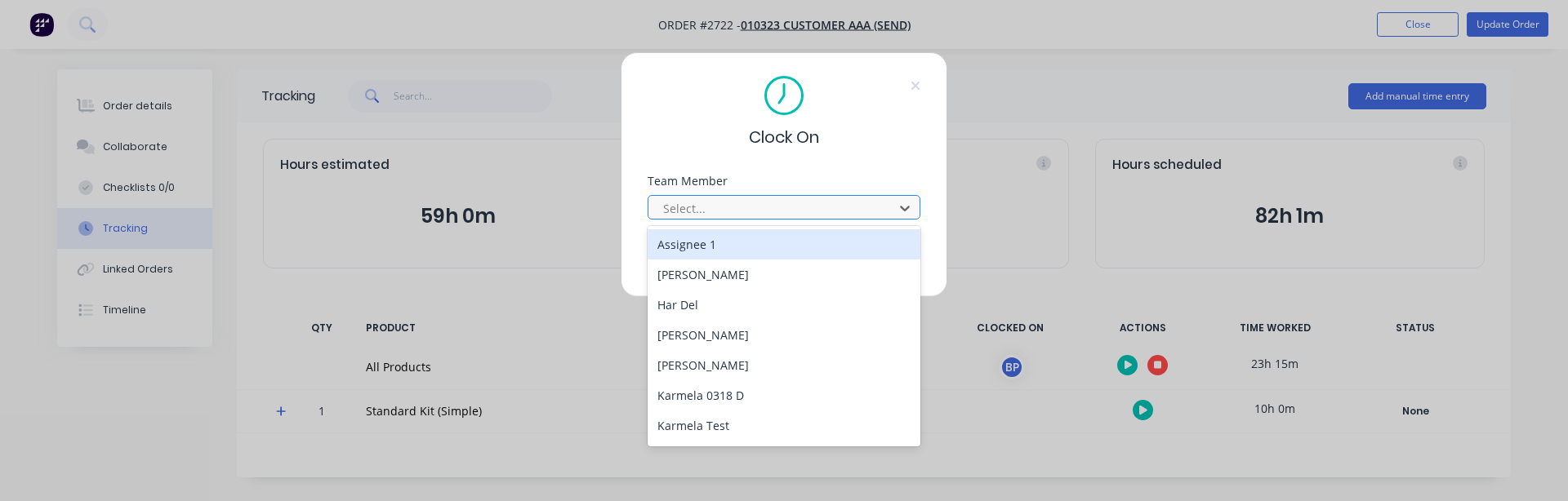
click at [740, 203] on div at bounding box center [773, 209] width 224 height 21
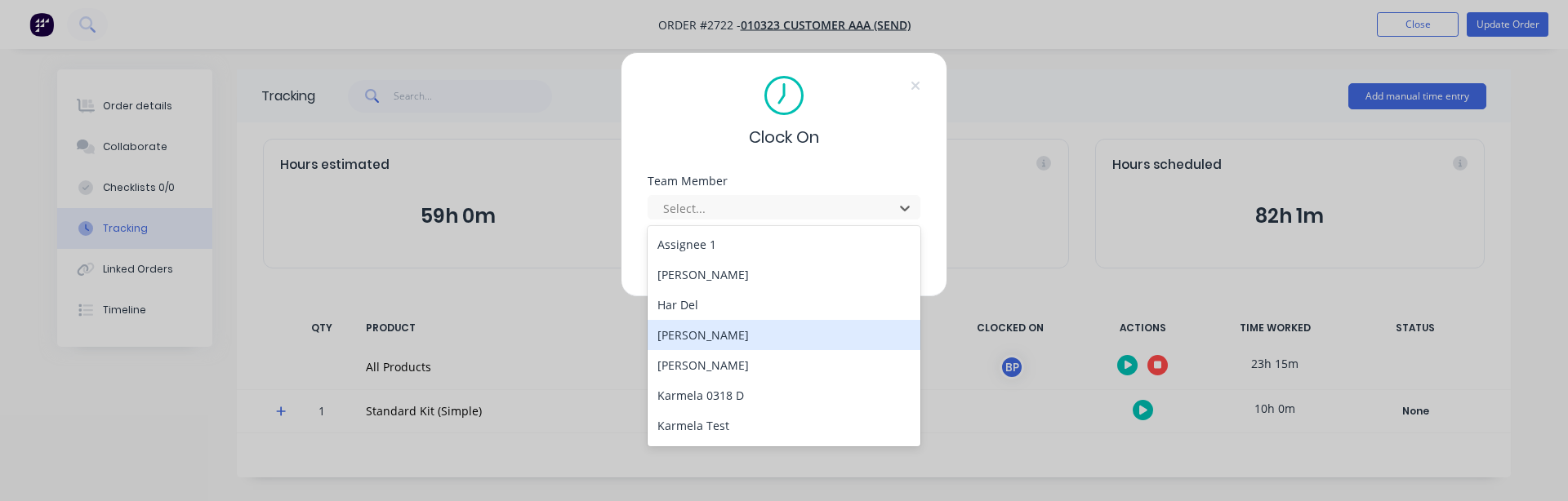
click at [748, 340] on div "Harold Prod" at bounding box center [784, 335] width 273 height 30
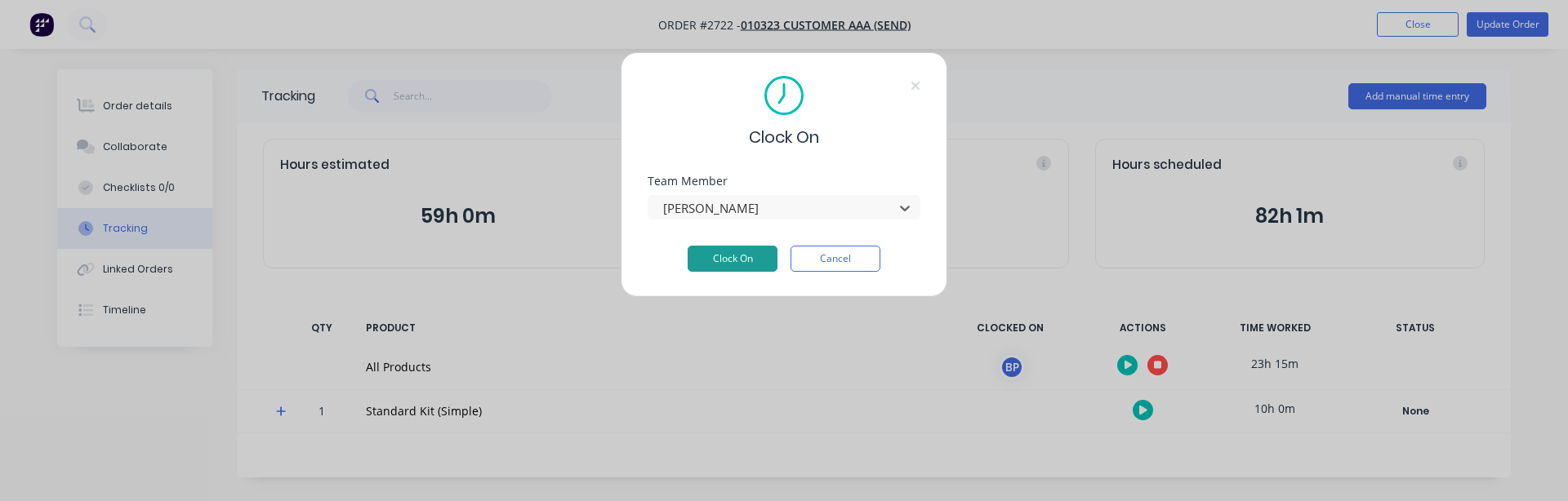
click at [738, 254] on button "Clock On" at bounding box center [733, 258] width 90 height 26
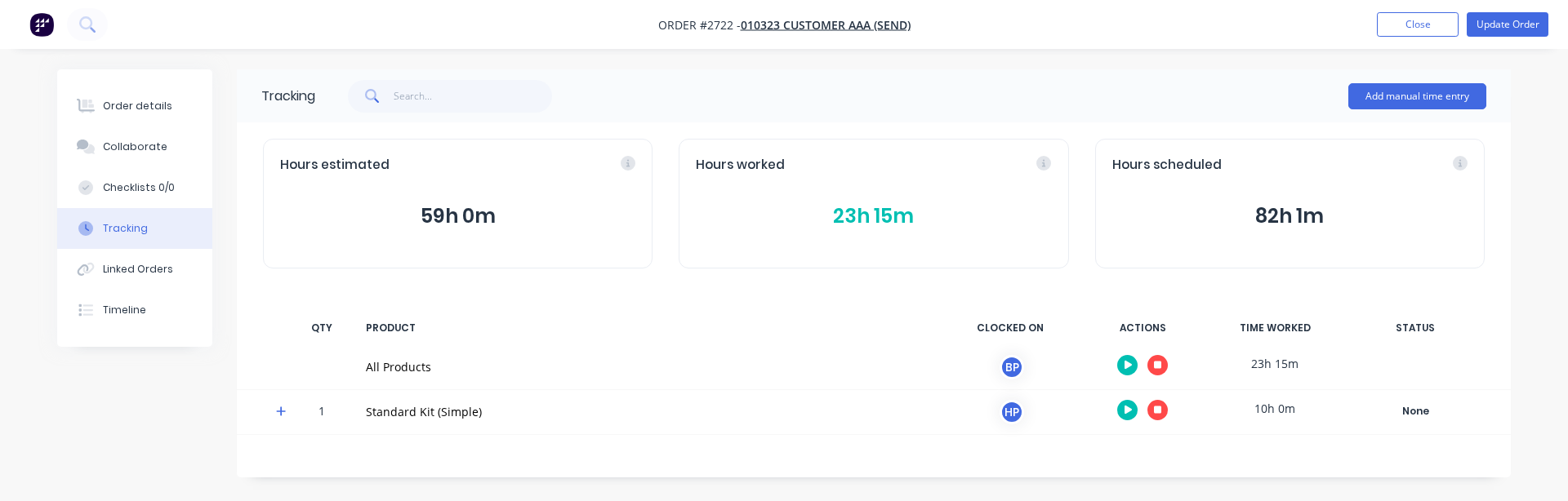
click at [841, 220] on button "23h 15m" at bounding box center [874, 216] width 356 height 31
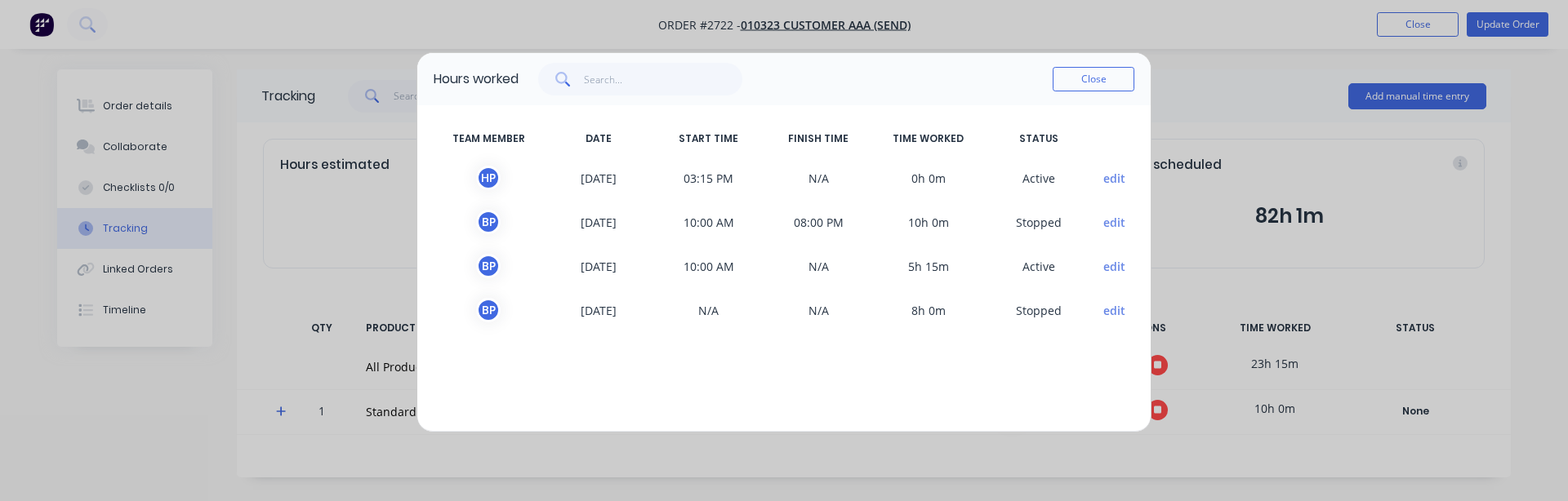
click at [1125, 174] on span "edit" at bounding box center [1114, 178] width 40 height 24
click at [1101, 180] on span "edit" at bounding box center [1114, 178] width 40 height 24
click at [1107, 180] on button "edit" at bounding box center [1114, 179] width 22 height 17
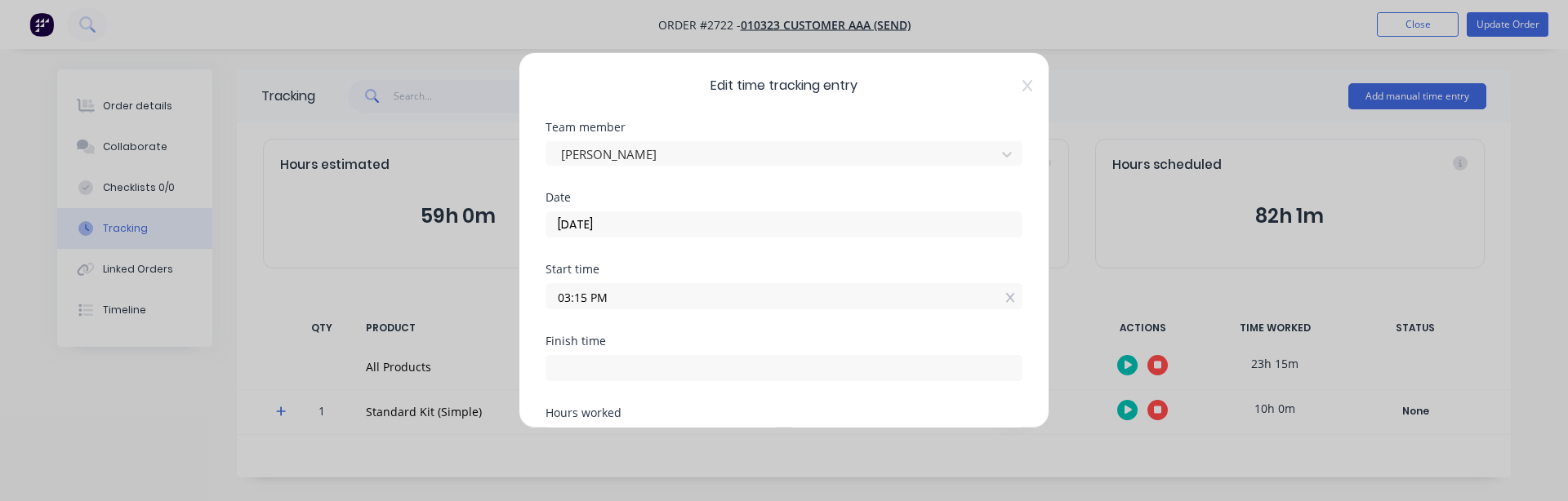
click at [657, 300] on input "03:15 PM" at bounding box center [784, 296] width 475 height 24
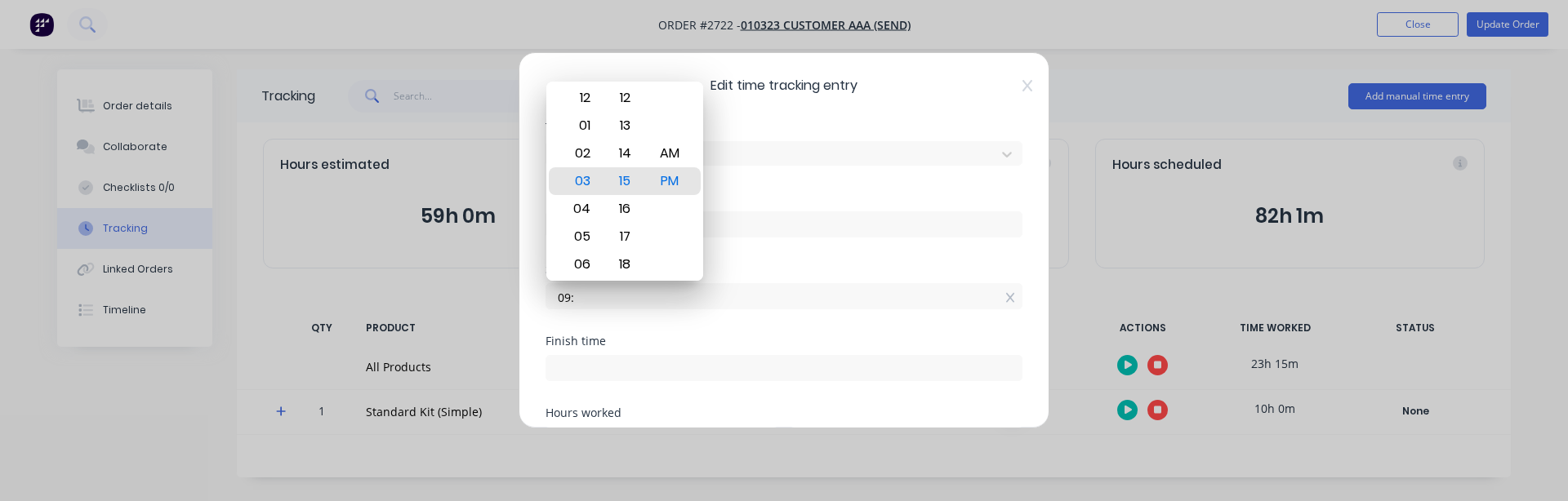
type input "09:00 AM"
click at [734, 261] on div "Date 12/08/2025" at bounding box center [784, 227] width 477 height 71
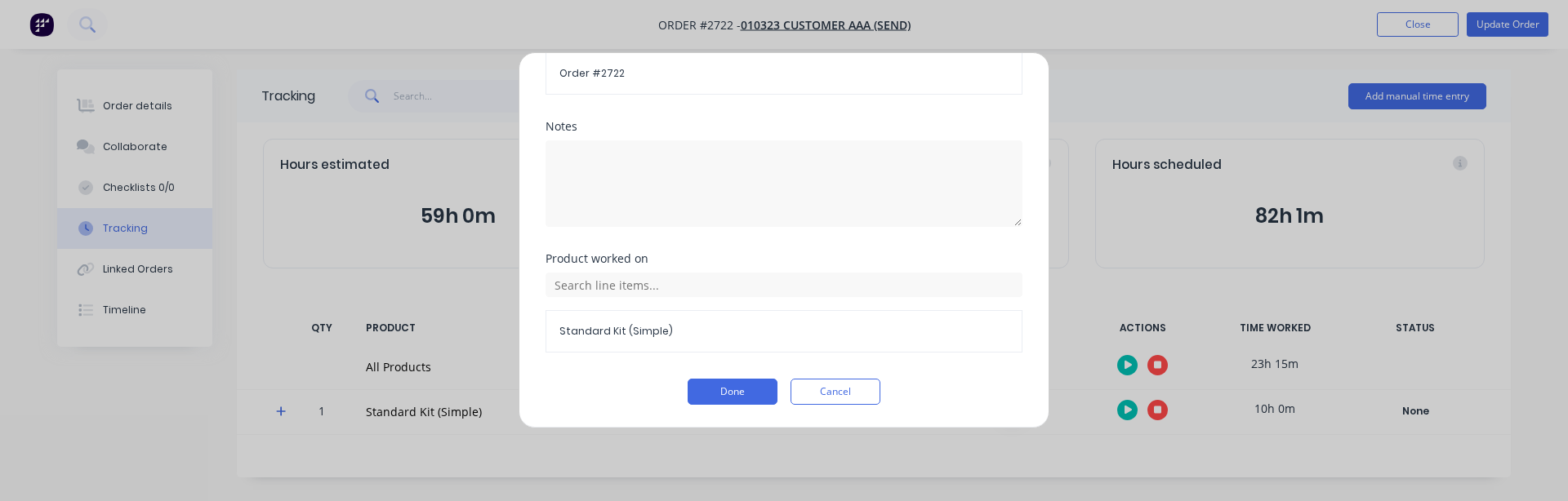
click at [719, 407] on div "Edit time tracking entry Team member Harold Prod Date 12/08/2025 Start time 09:…" at bounding box center [784, 241] width 531 height 376
click at [702, 393] on button "Done" at bounding box center [733, 392] width 90 height 26
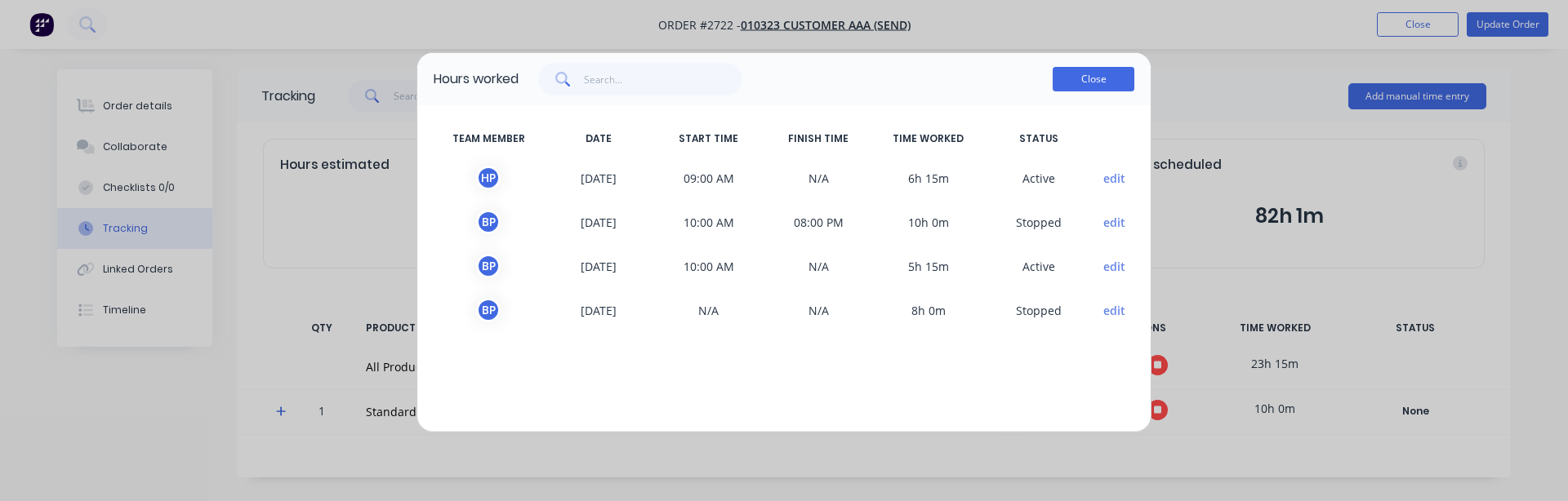
click at [1101, 88] on button "Close" at bounding box center [1093, 79] width 82 height 24
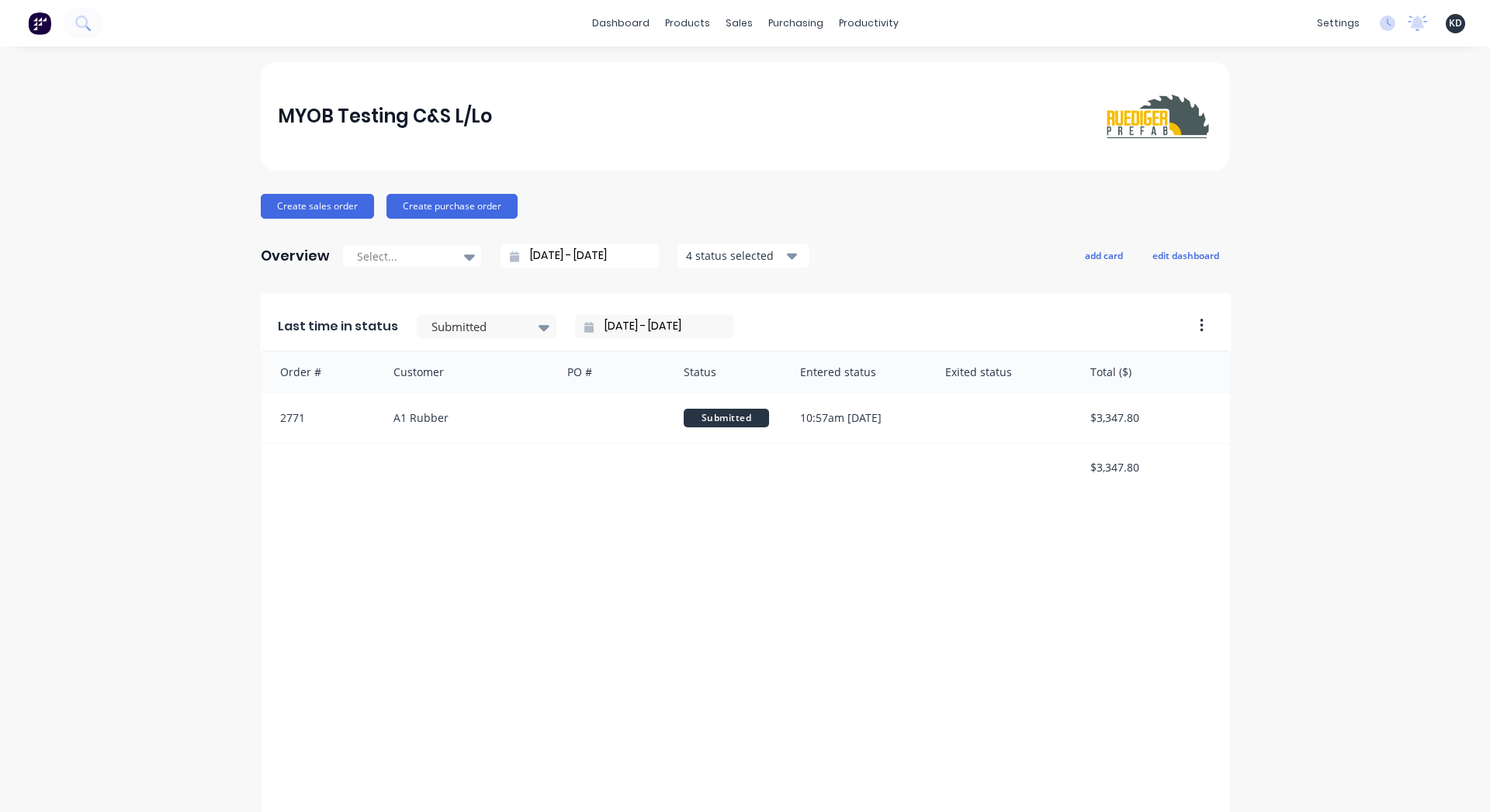
click at [1281, 389] on div "MYOB Testing C&S L/Lo Create sales order Create purchase order Overview Select.…" at bounding box center [745, 766] width 1490 height 1408
click at [1292, 126] on link "Integrations" at bounding box center [1253, 136] width 206 height 31
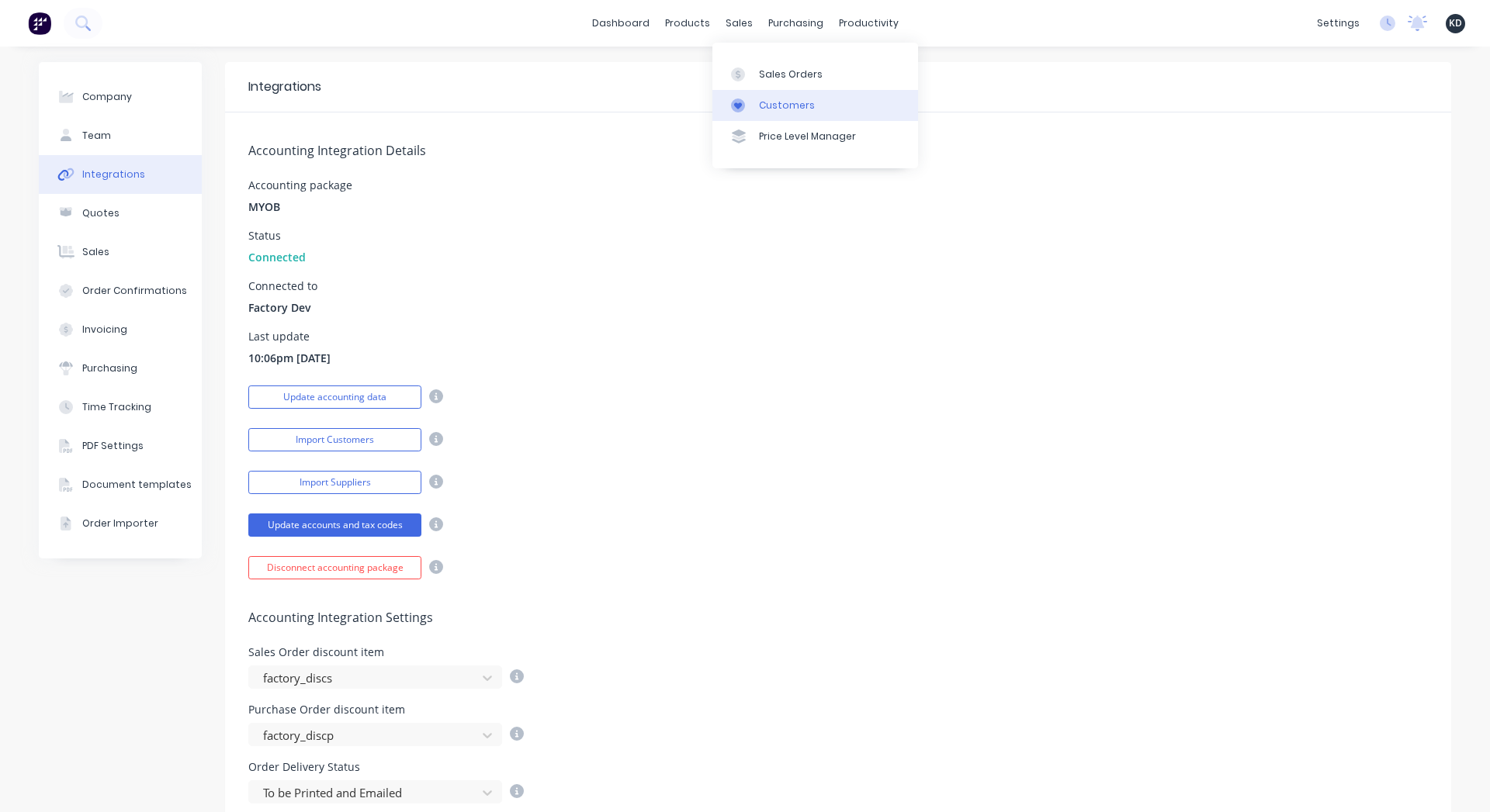
click at [799, 110] on div "Customers" at bounding box center [787, 105] width 56 height 14
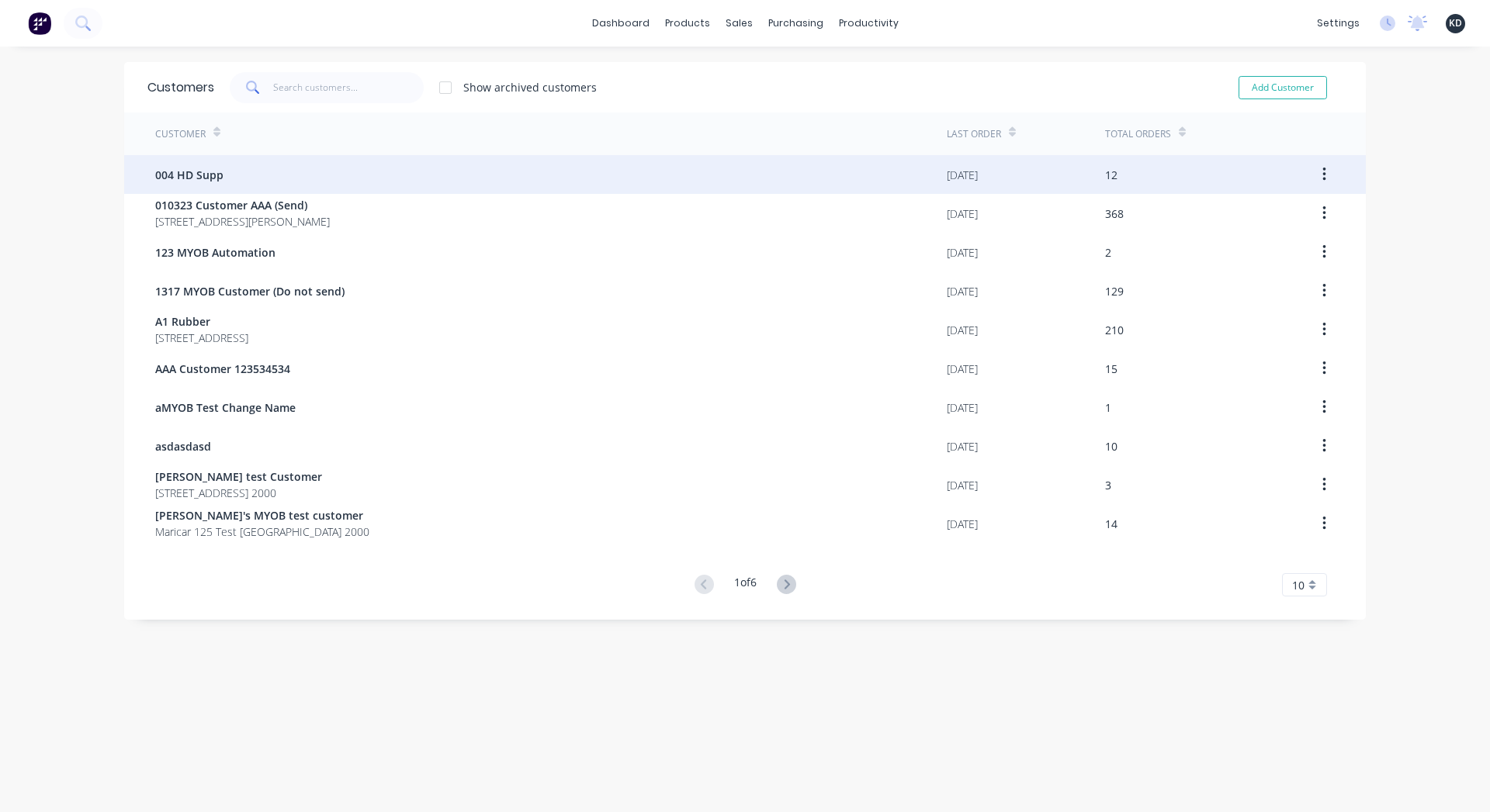
click at [646, 164] on div "004 HD Supp" at bounding box center [551, 174] width 792 height 38
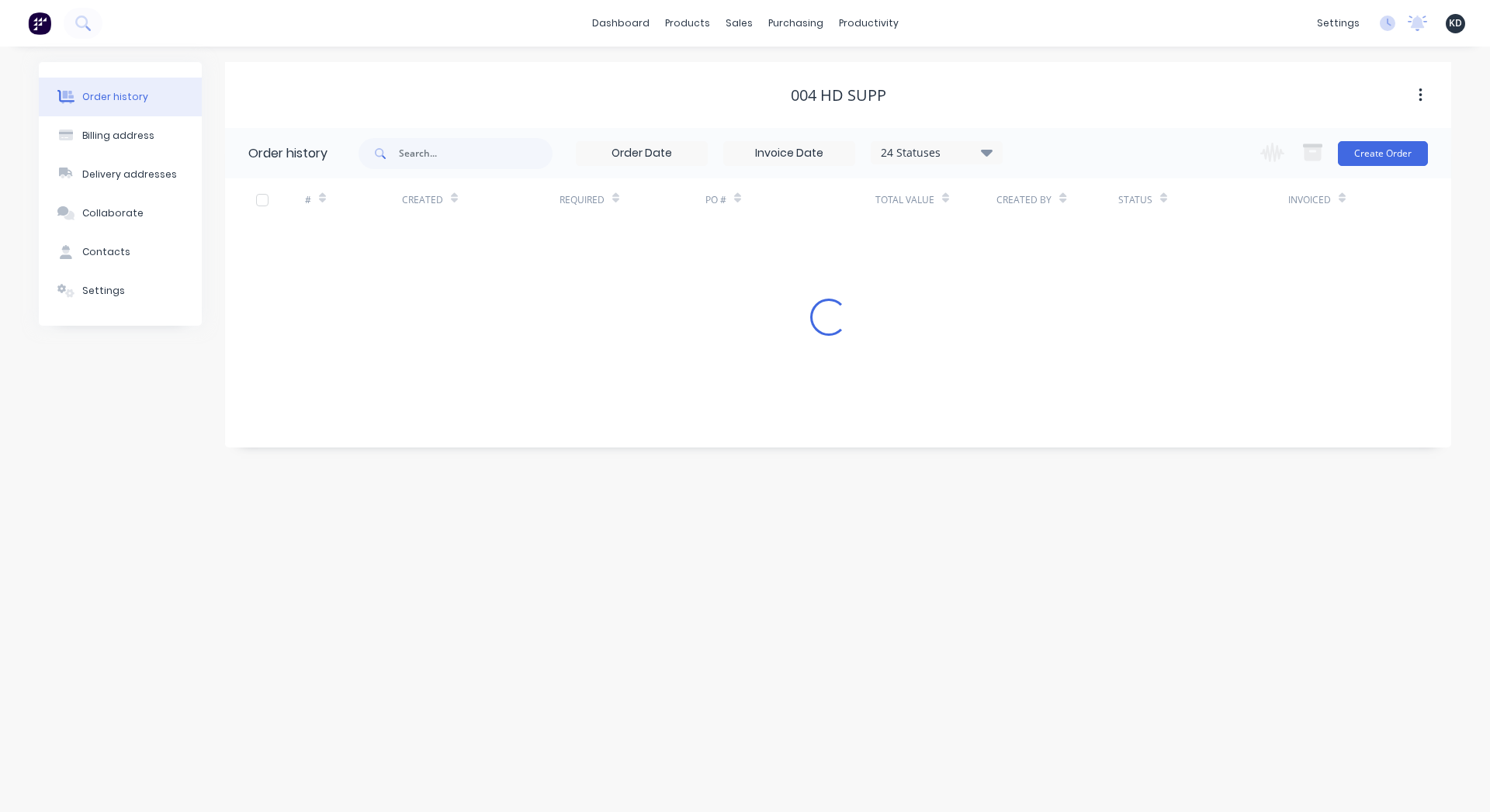
click at [1453, 19] on span "KD" at bounding box center [1455, 23] width 13 height 14
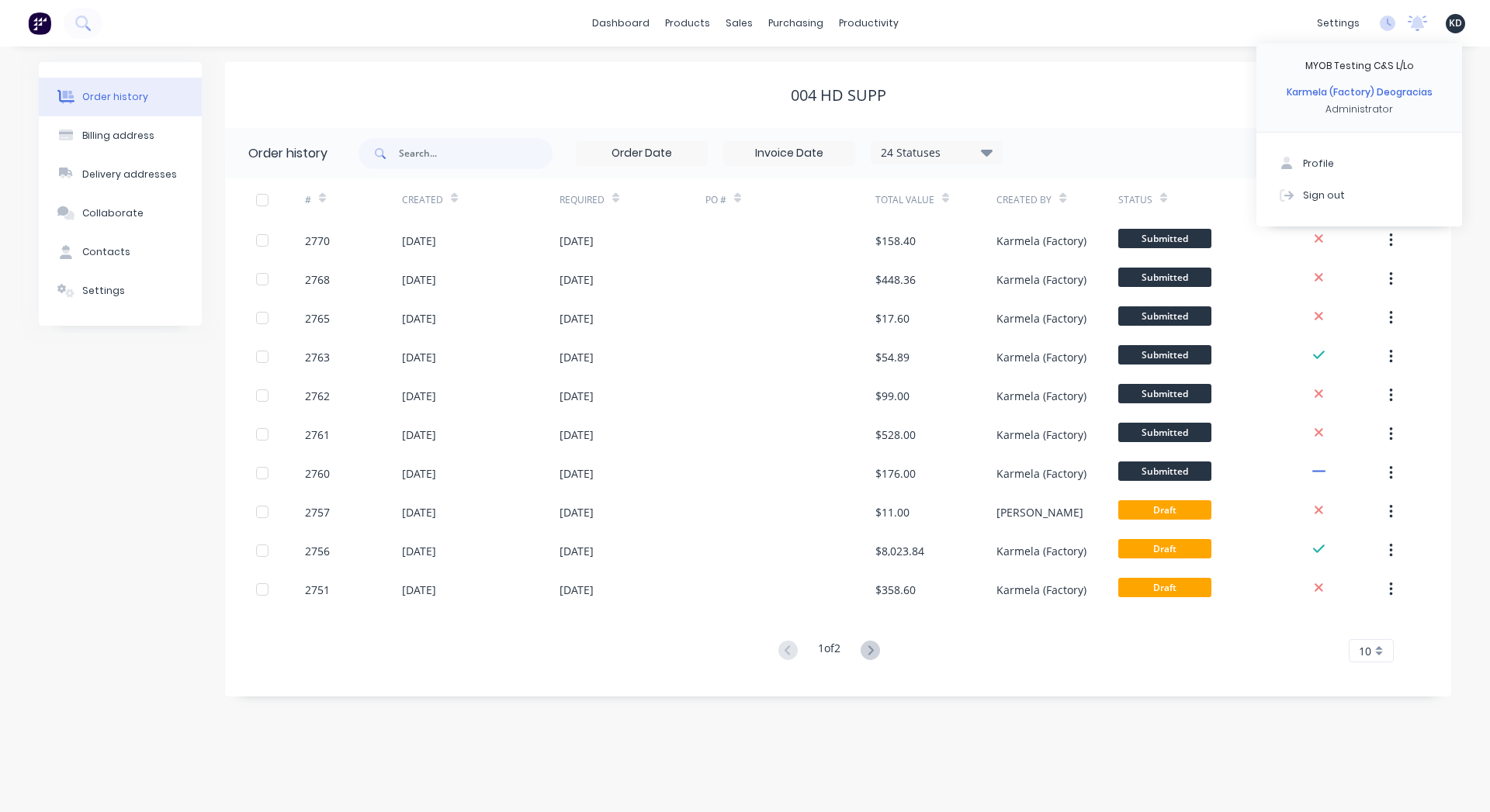
click at [1082, 121] on div "004 HD Supp" at bounding box center [838, 95] width 1226 height 66
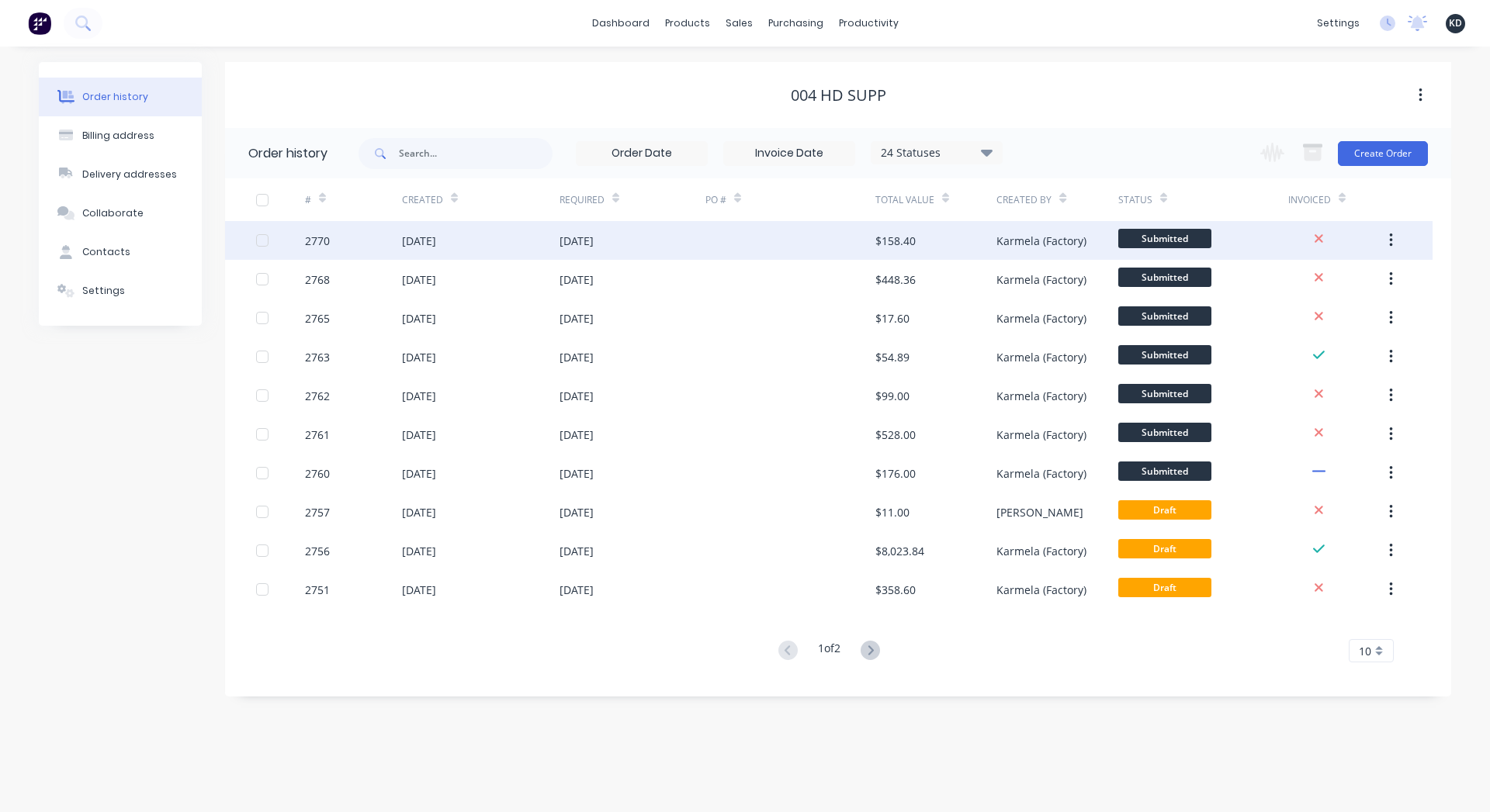
click at [1398, 250] on button "button" at bounding box center [1391, 240] width 37 height 28
click at [1324, 315] on div "Duplicate" at bounding box center [1336, 312] width 120 height 22
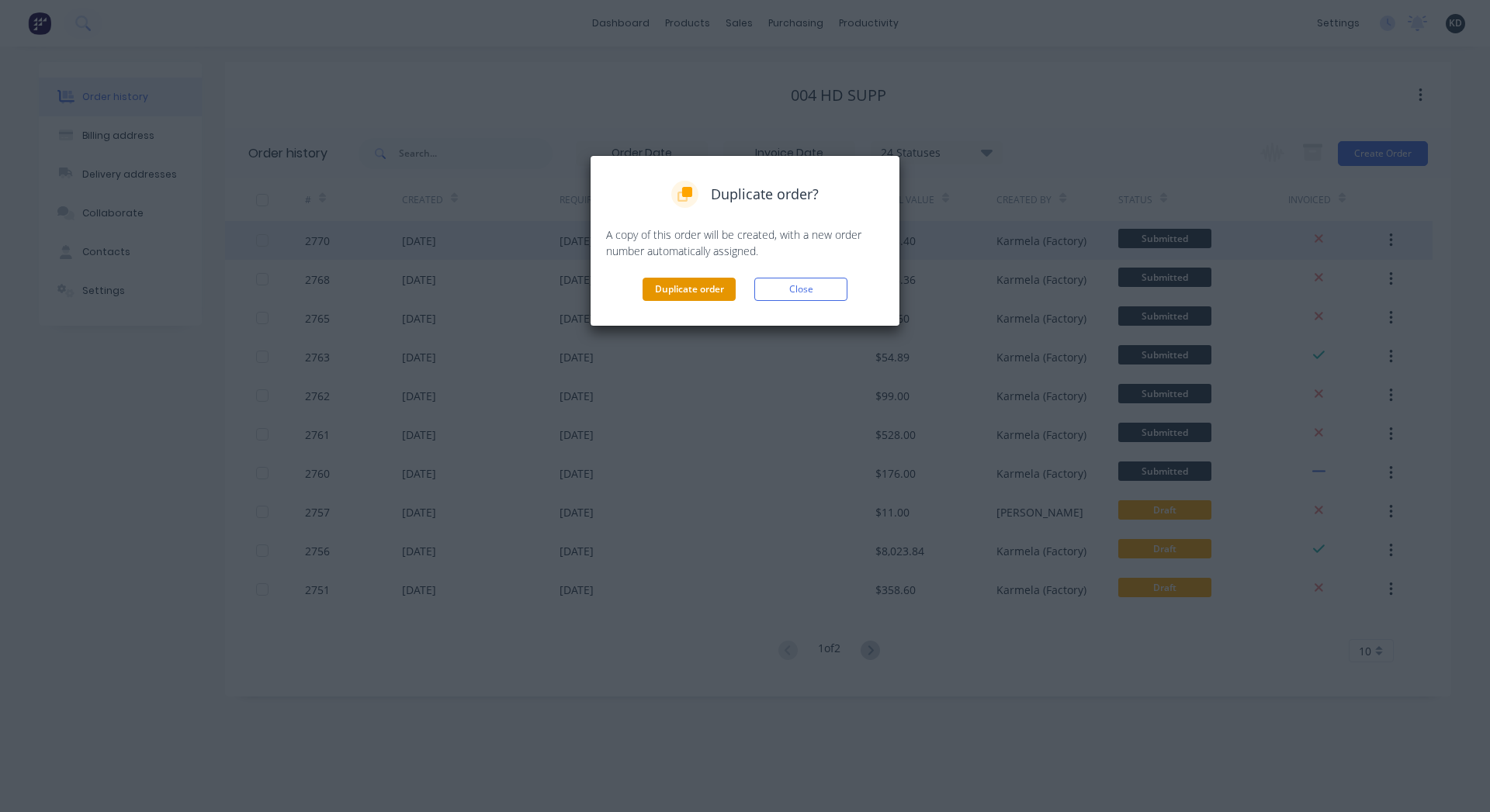
click at [675, 295] on button "Duplicate order" at bounding box center [689, 289] width 93 height 23
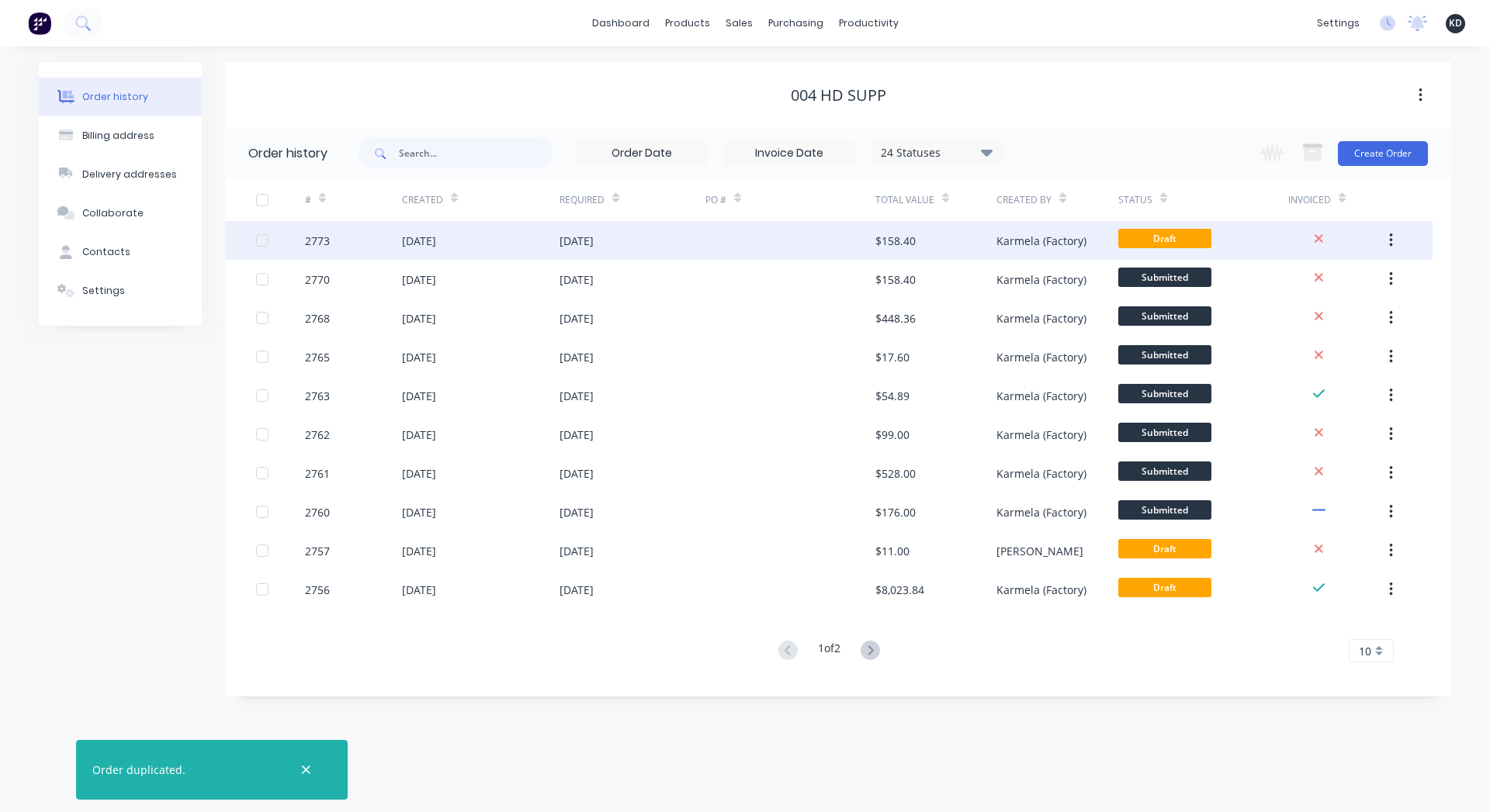
click at [752, 252] on div at bounding box center [790, 239] width 170 height 38
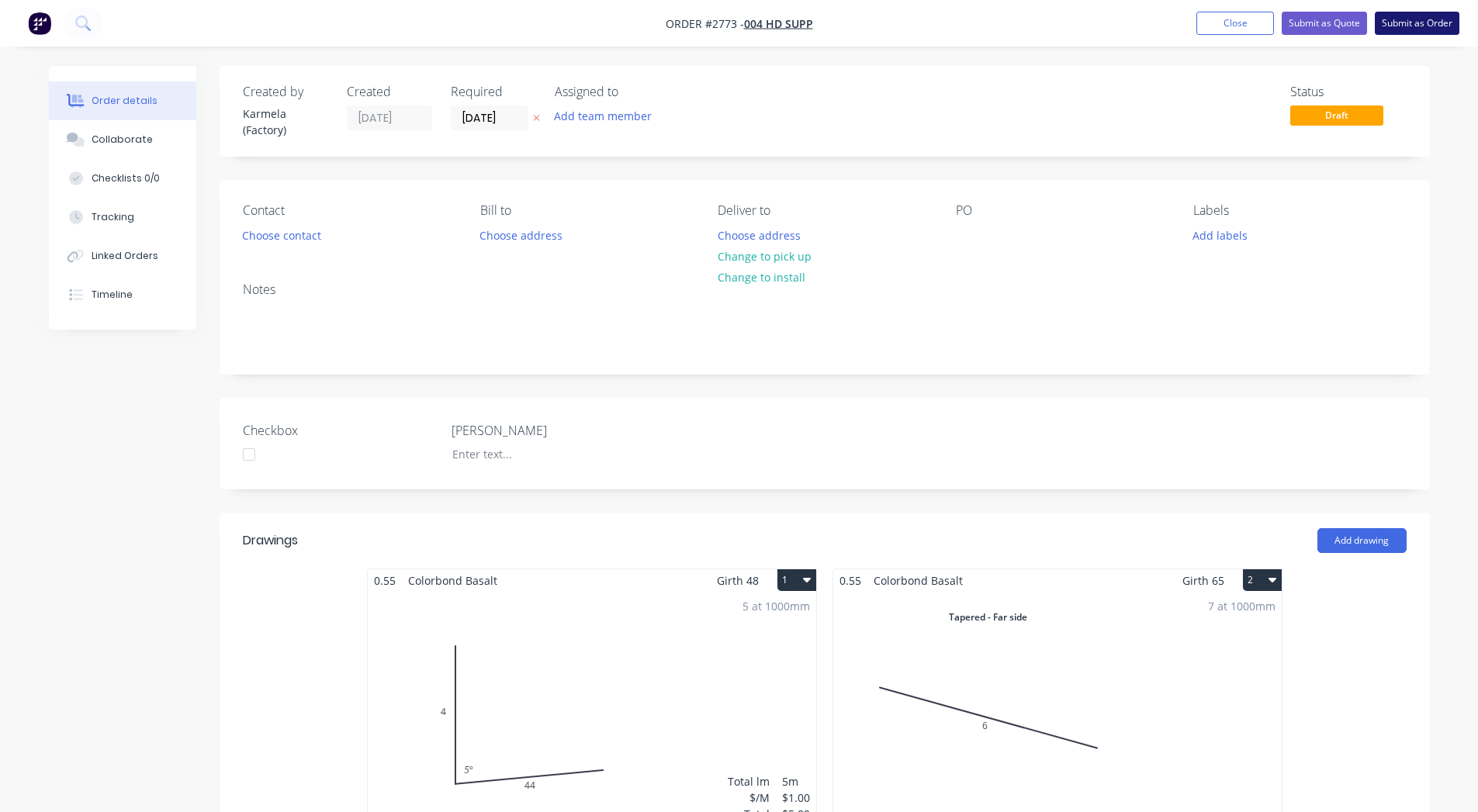
click at [1424, 21] on button "Submit as Order" at bounding box center [1417, 23] width 85 height 23
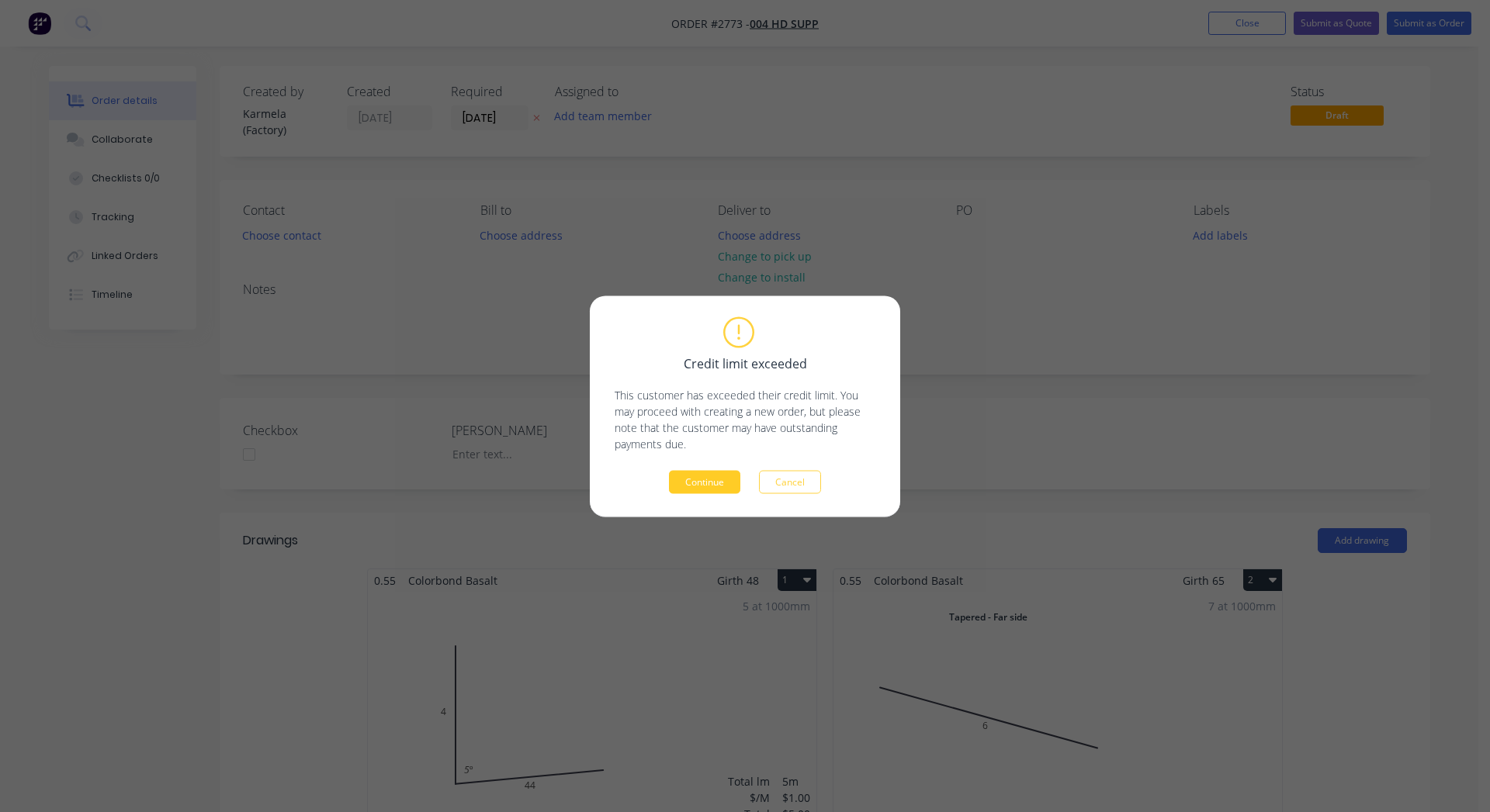
click at [678, 486] on button "Continue" at bounding box center [705, 481] width 72 height 23
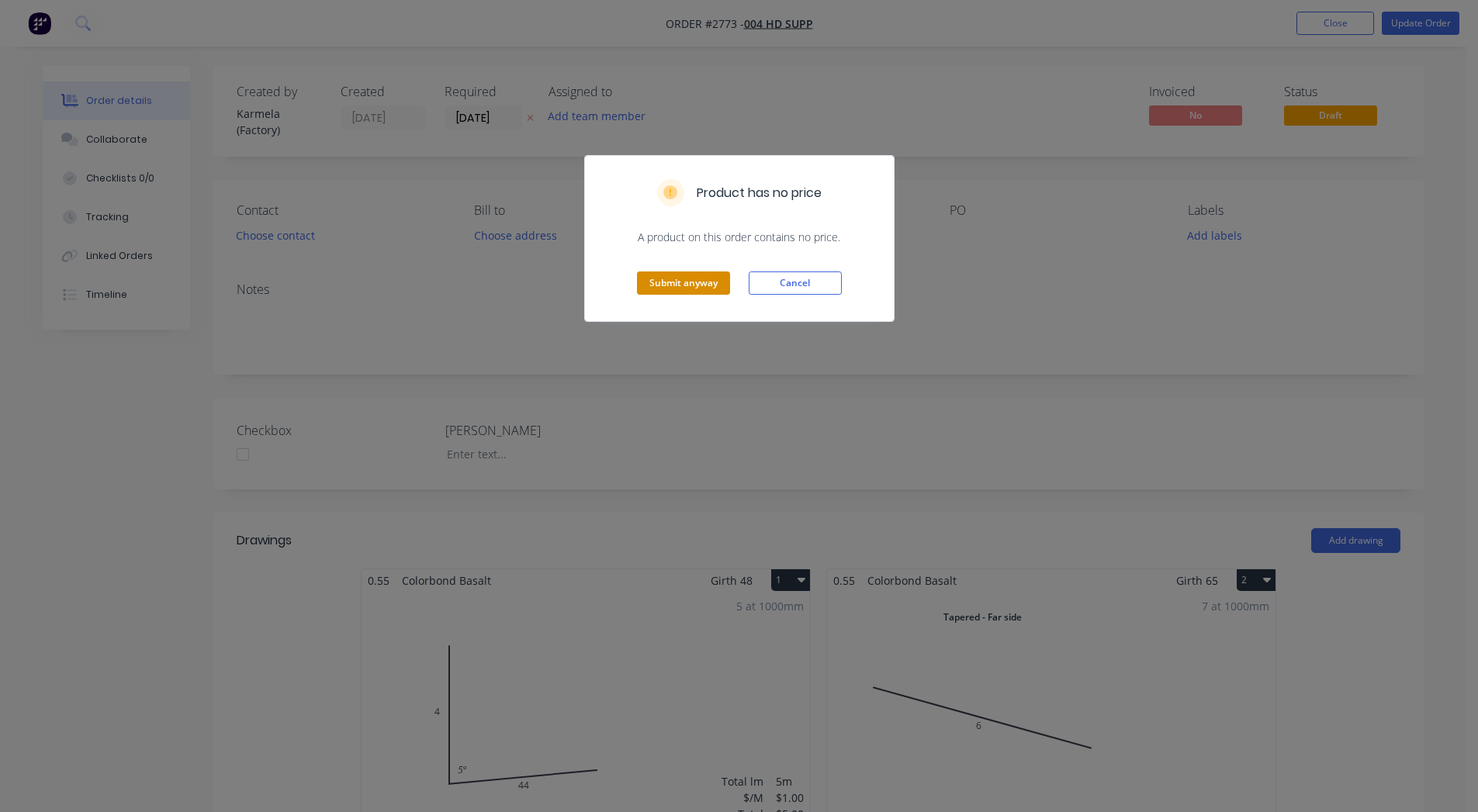
click at [676, 280] on button "Submit anyway" at bounding box center [684, 283] width 93 height 23
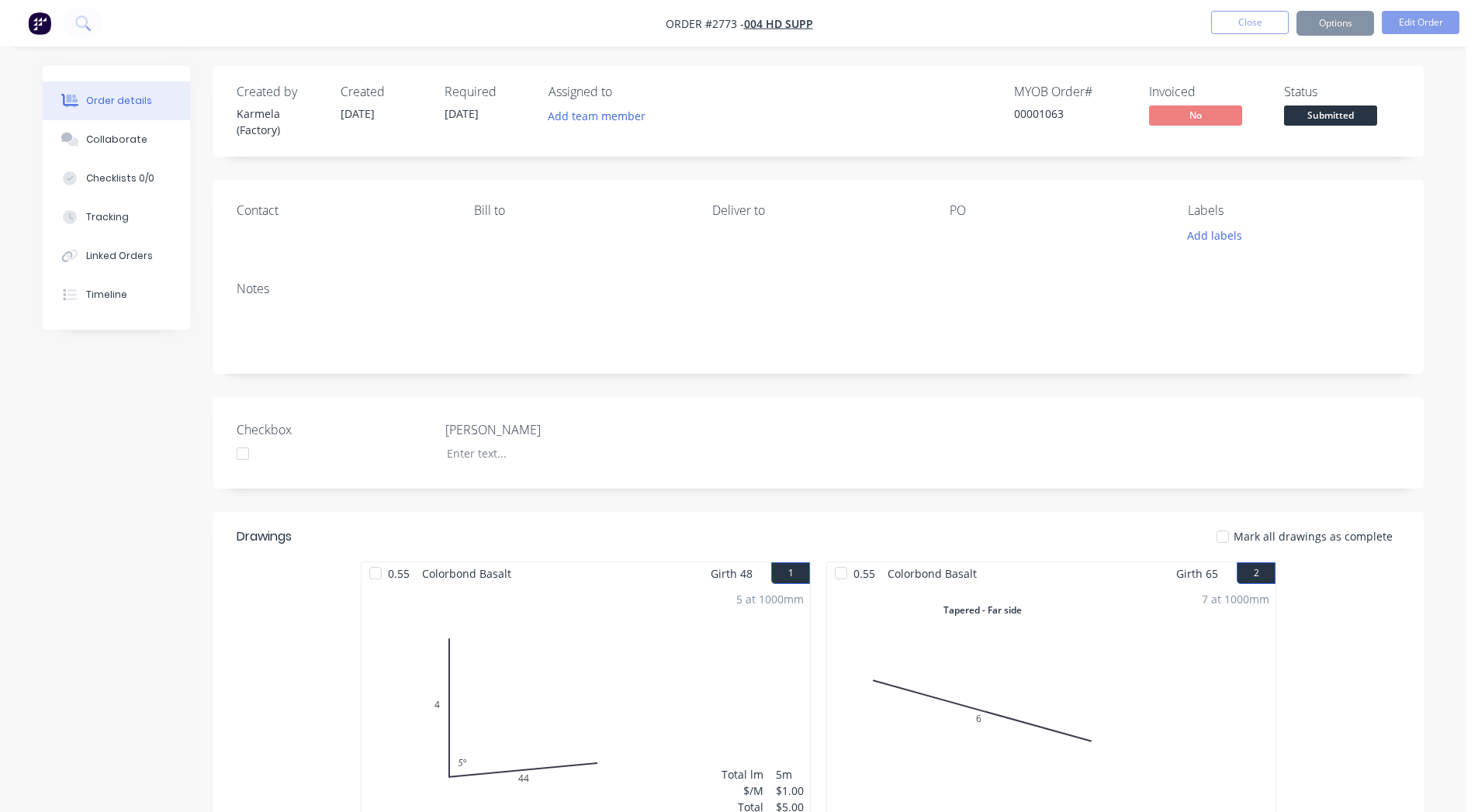
click at [1464, 194] on div "Order details Collaborate Checklists 0/0 Tracking Linked Orders Timeline Order …" at bounding box center [733, 695] width 1466 height 1390
click at [1331, 23] on button "Options" at bounding box center [1335, 23] width 78 height 25
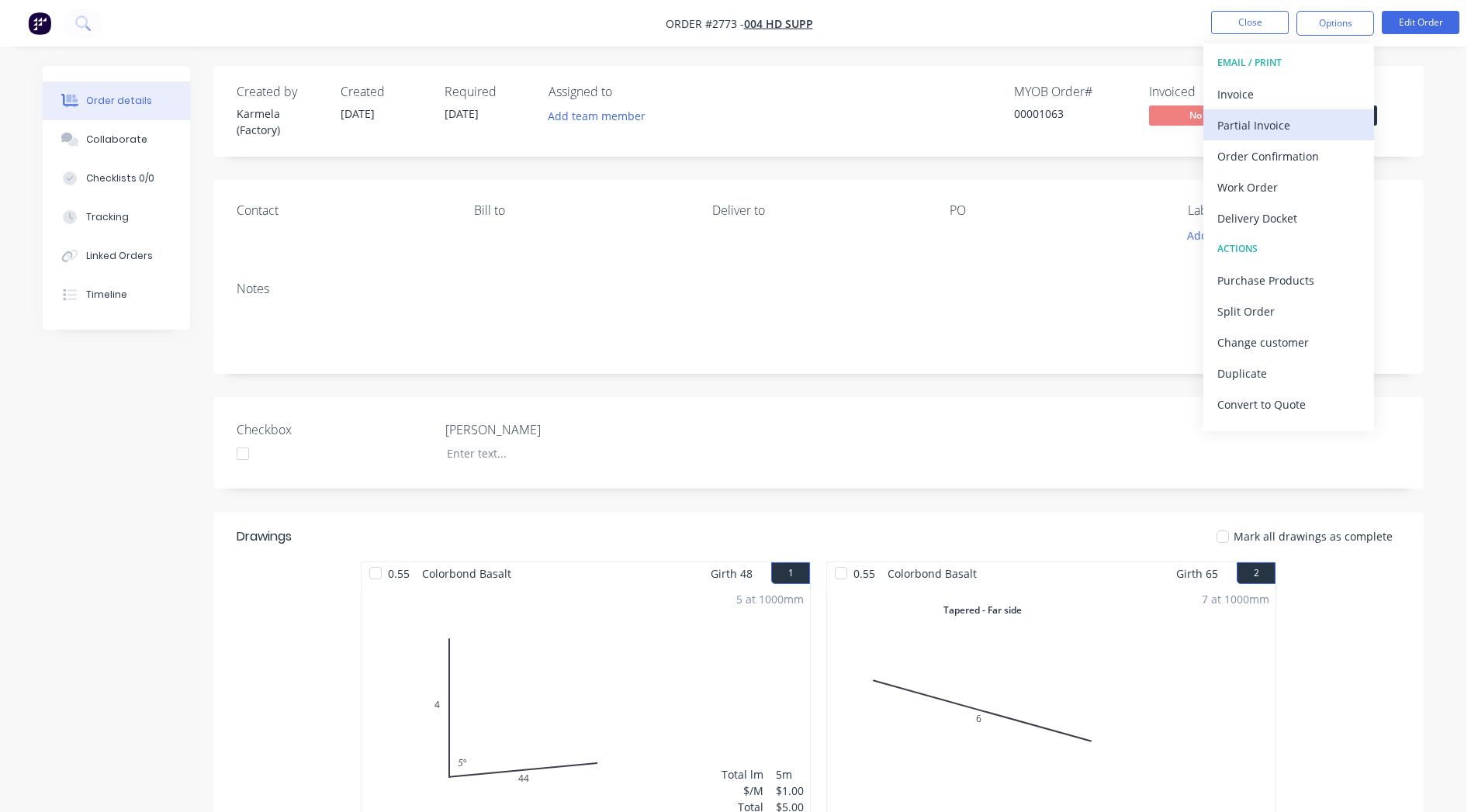
click at [1271, 115] on div "Partial Invoice" at bounding box center [1289, 125] width 143 height 22
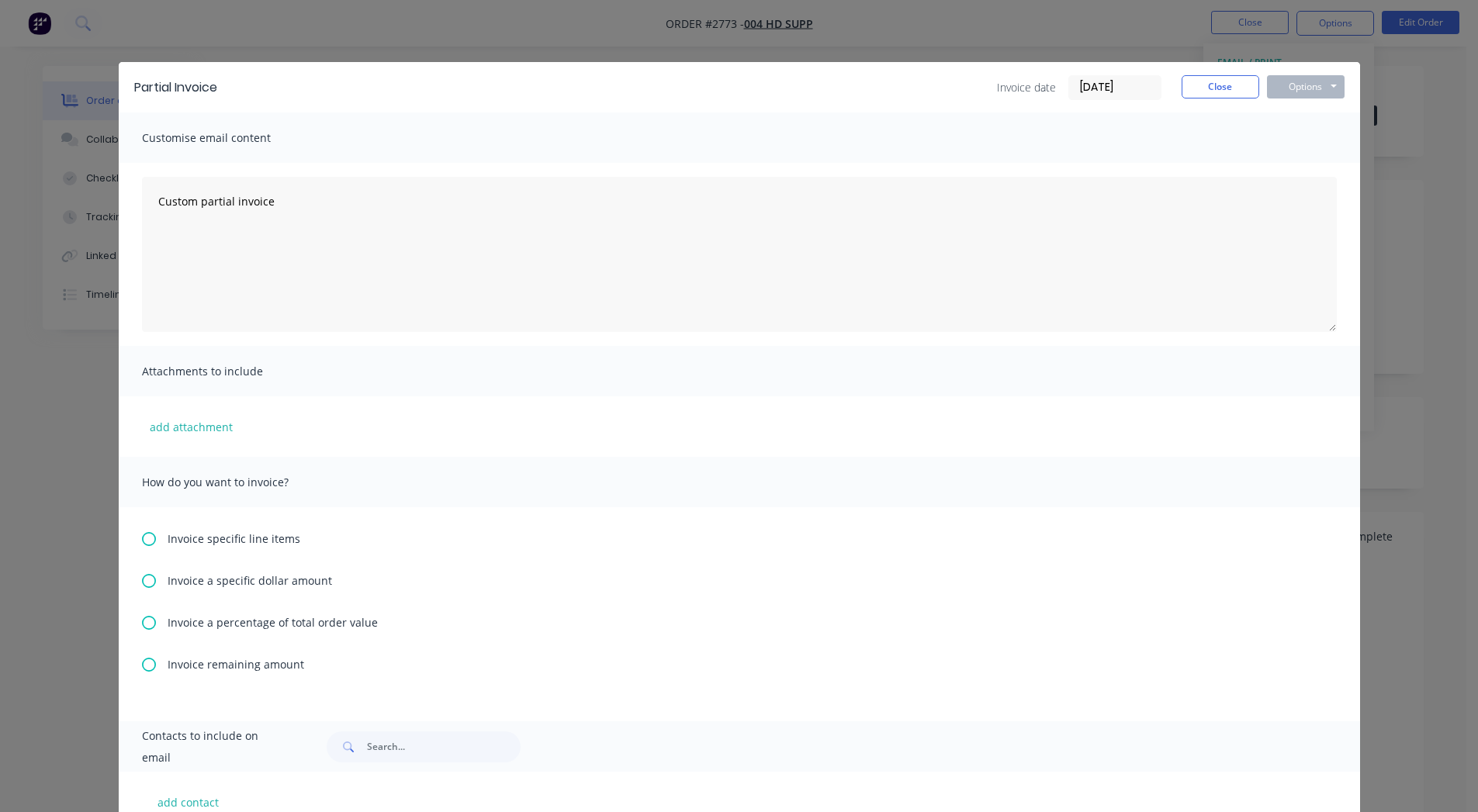
click at [246, 576] on span "Invoice a specific dollar amount" at bounding box center [250, 581] width 164 height 16
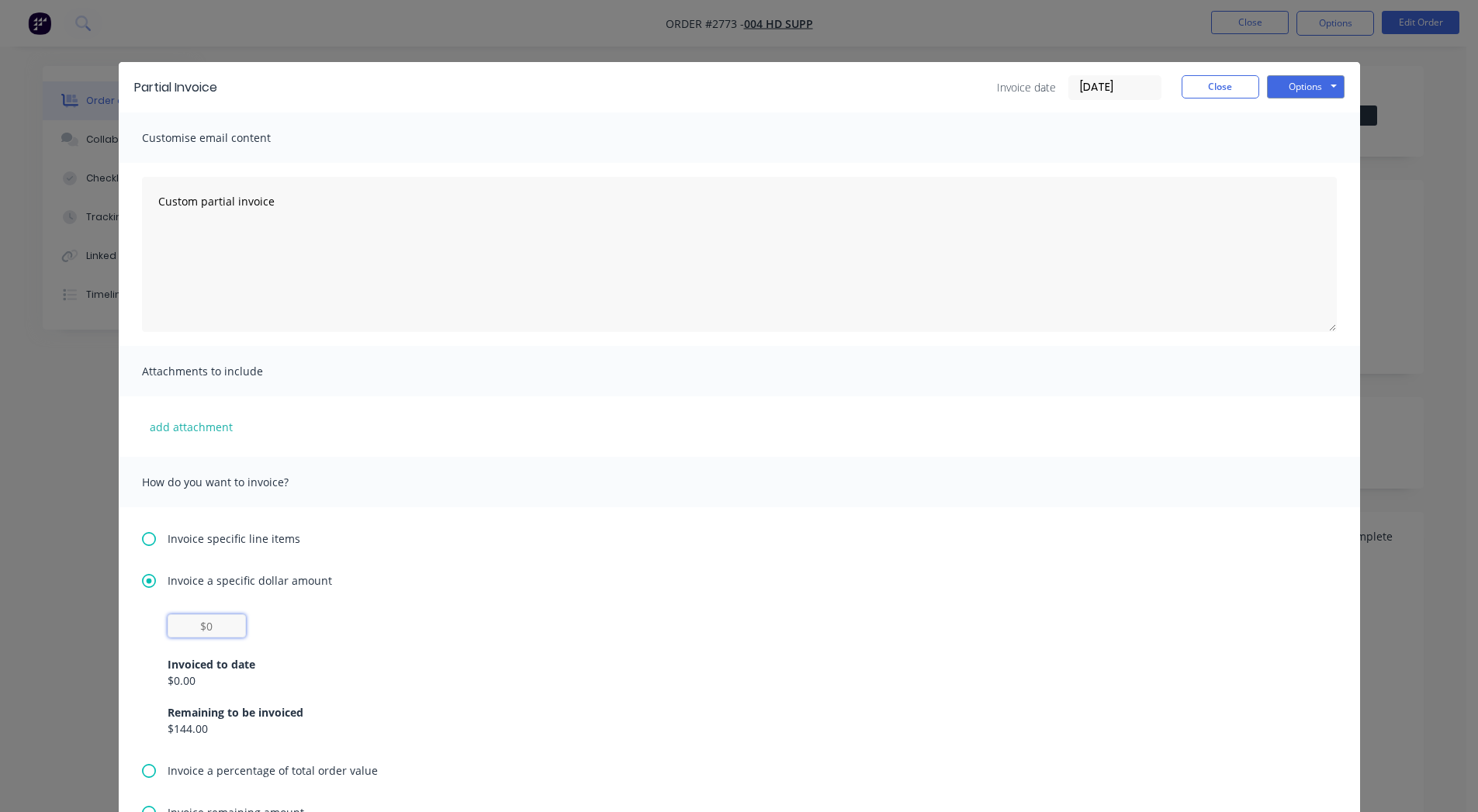
click at [215, 617] on input "text" at bounding box center [207, 626] width 79 height 23
type input "$100"
click at [1286, 92] on button "Options" at bounding box center [1306, 87] width 78 height 23
click at [1289, 138] on button "Print" at bounding box center [1316, 139] width 99 height 26
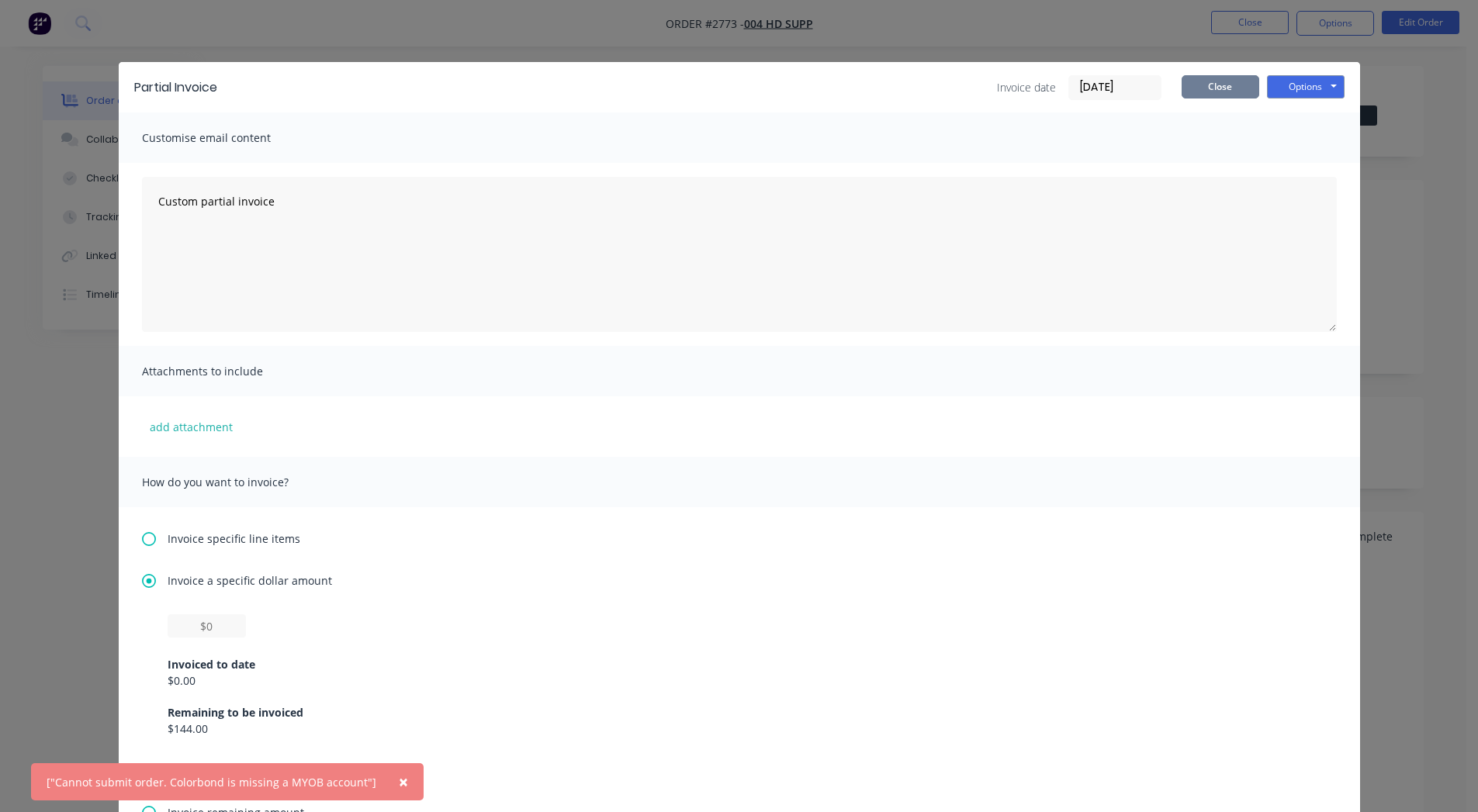
click at [1205, 96] on button "Close" at bounding box center [1221, 87] width 78 height 23
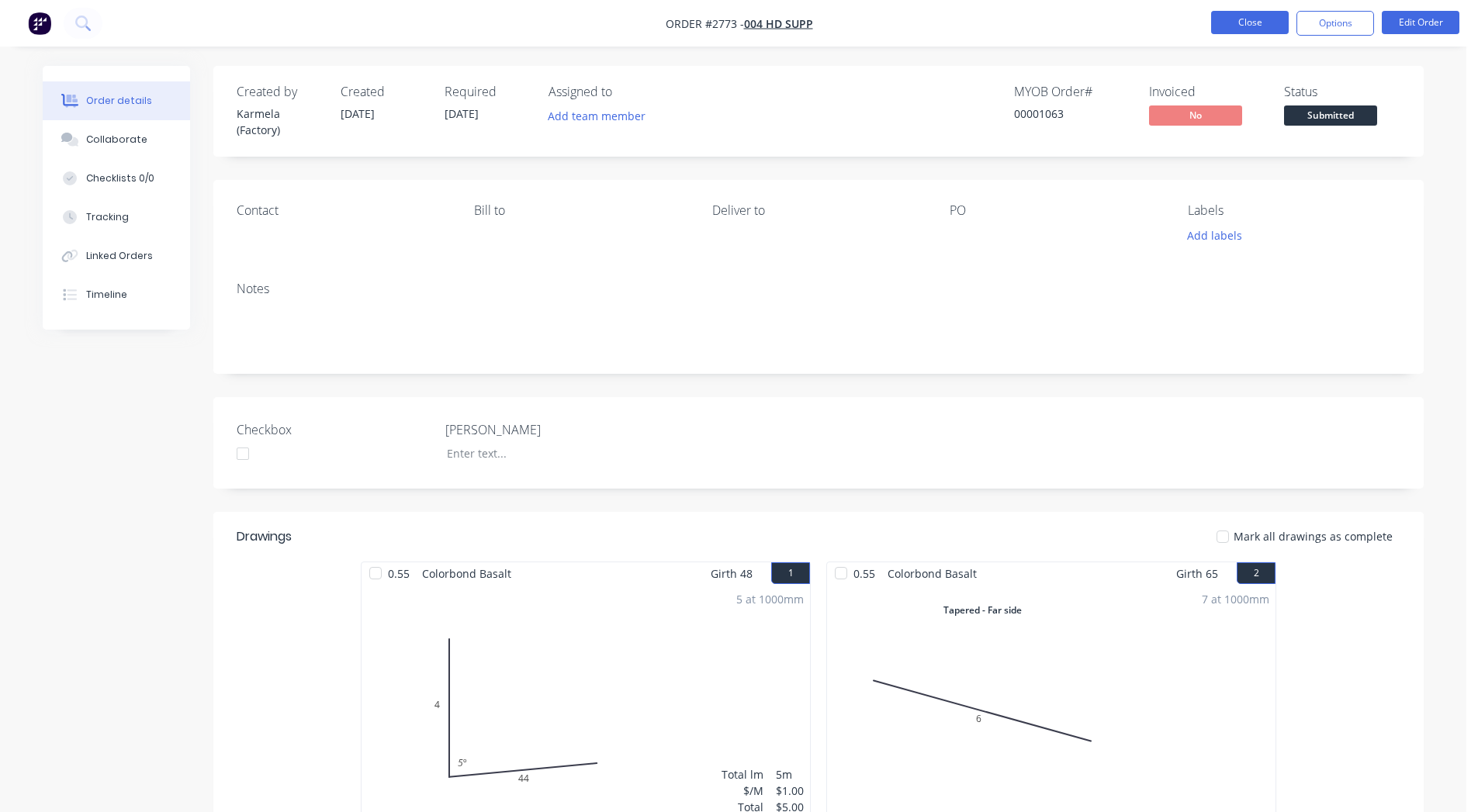
click at [1239, 20] on button "Close" at bounding box center [1250, 22] width 78 height 23
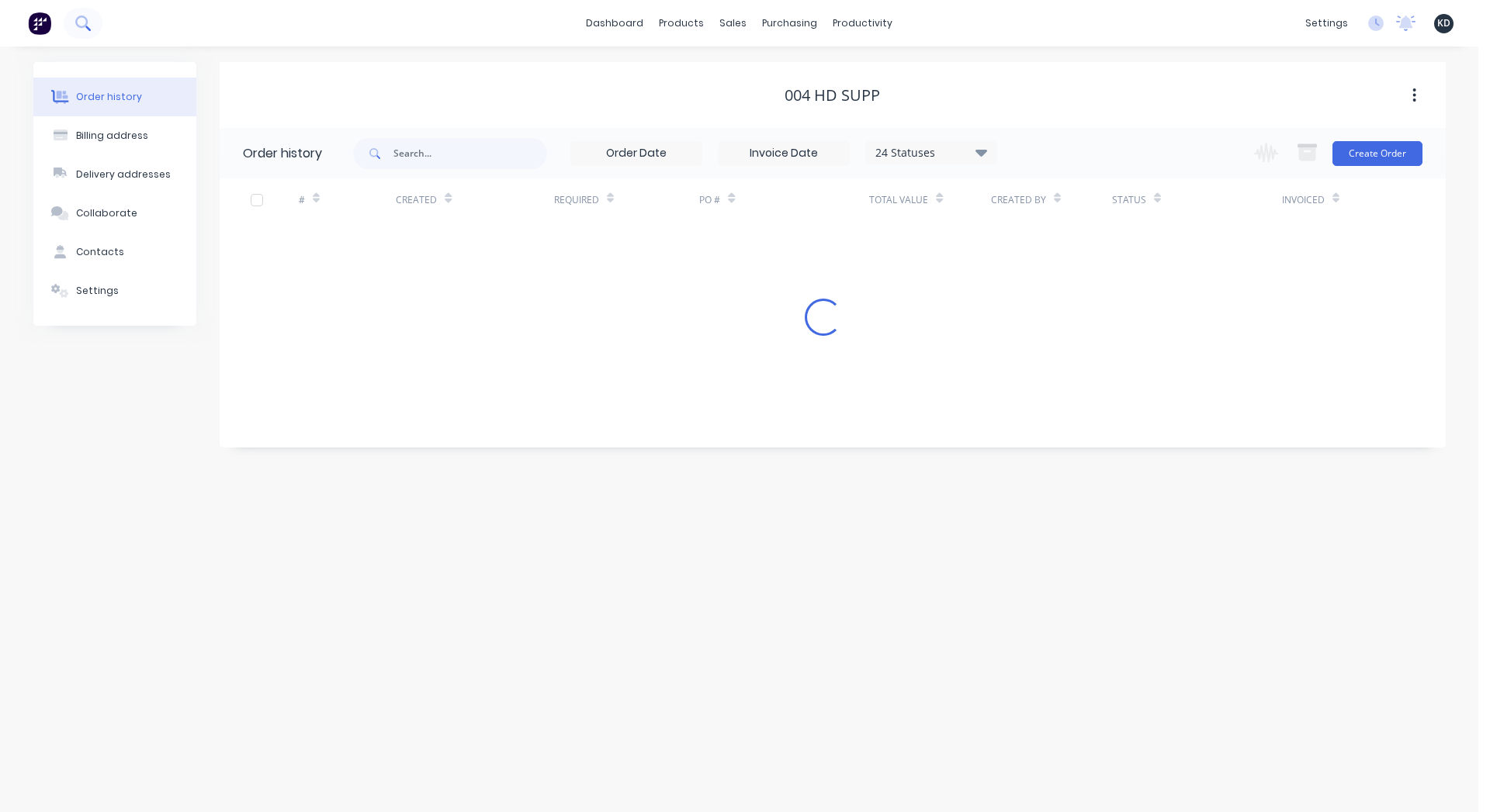
click at [78, 15] on icon at bounding box center [82, 22] width 14 height 14
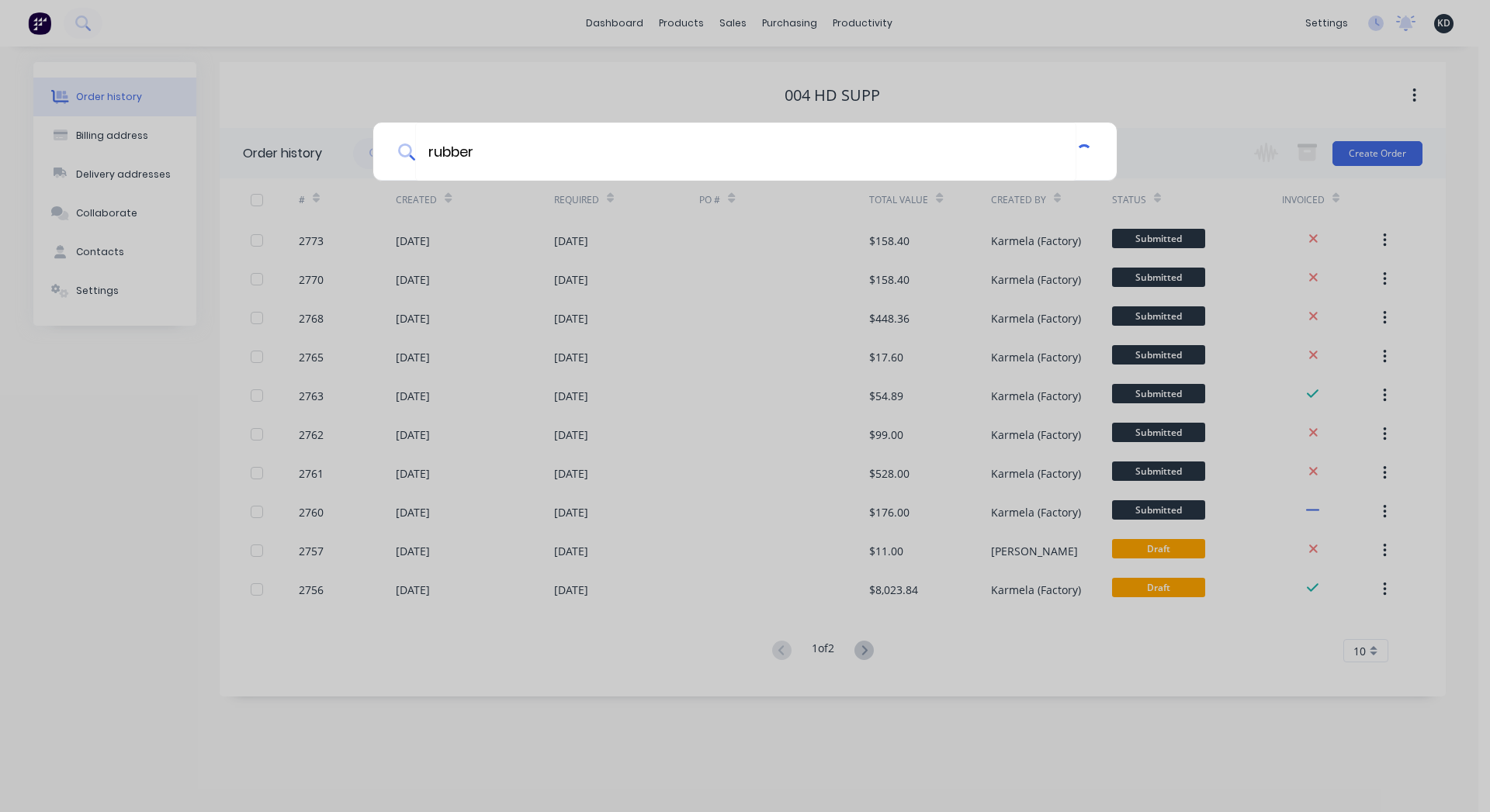
type input "rubber"
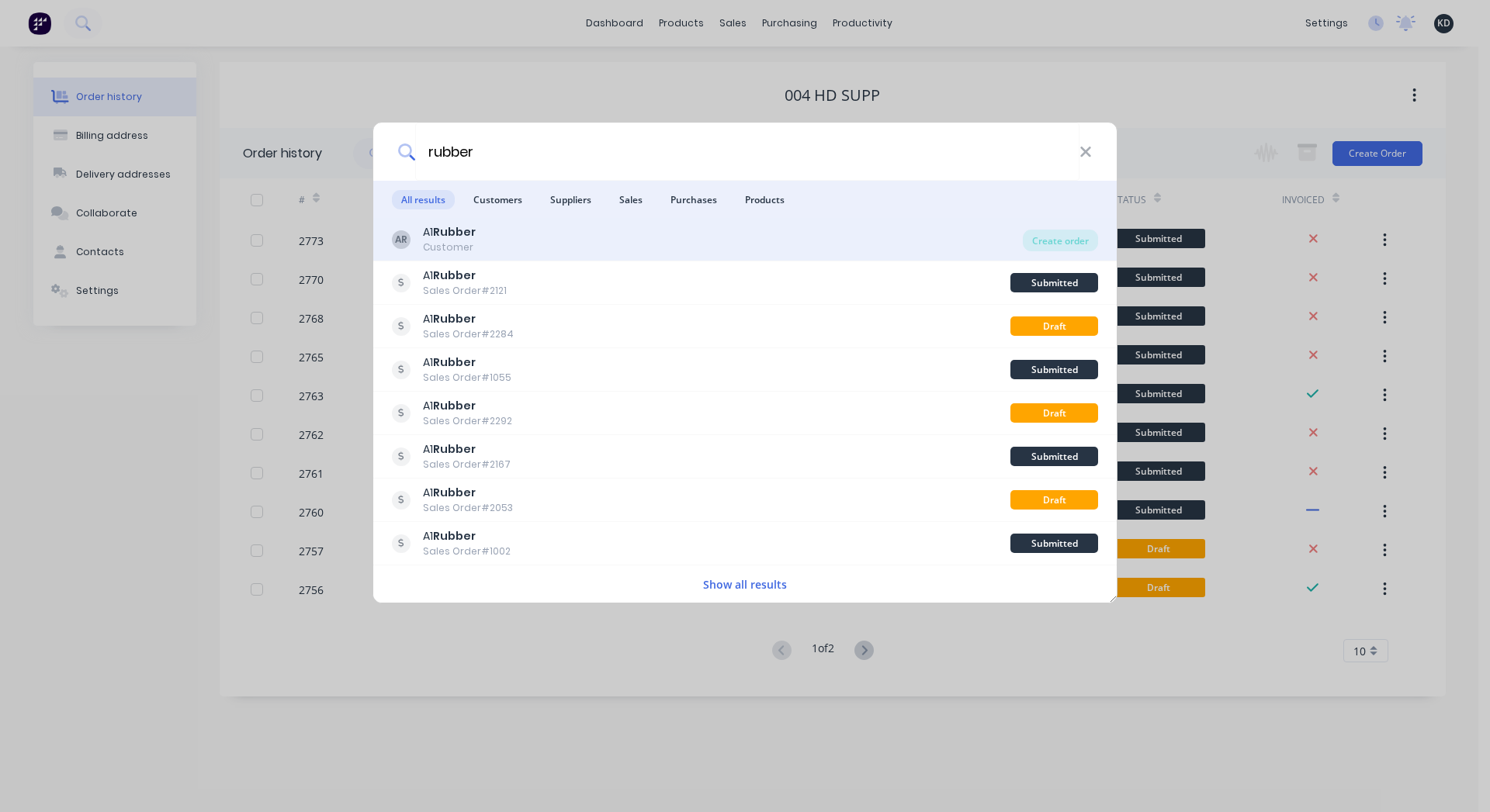
click at [598, 232] on div "AR A1 Rubber Customer" at bounding box center [708, 239] width 631 height 30
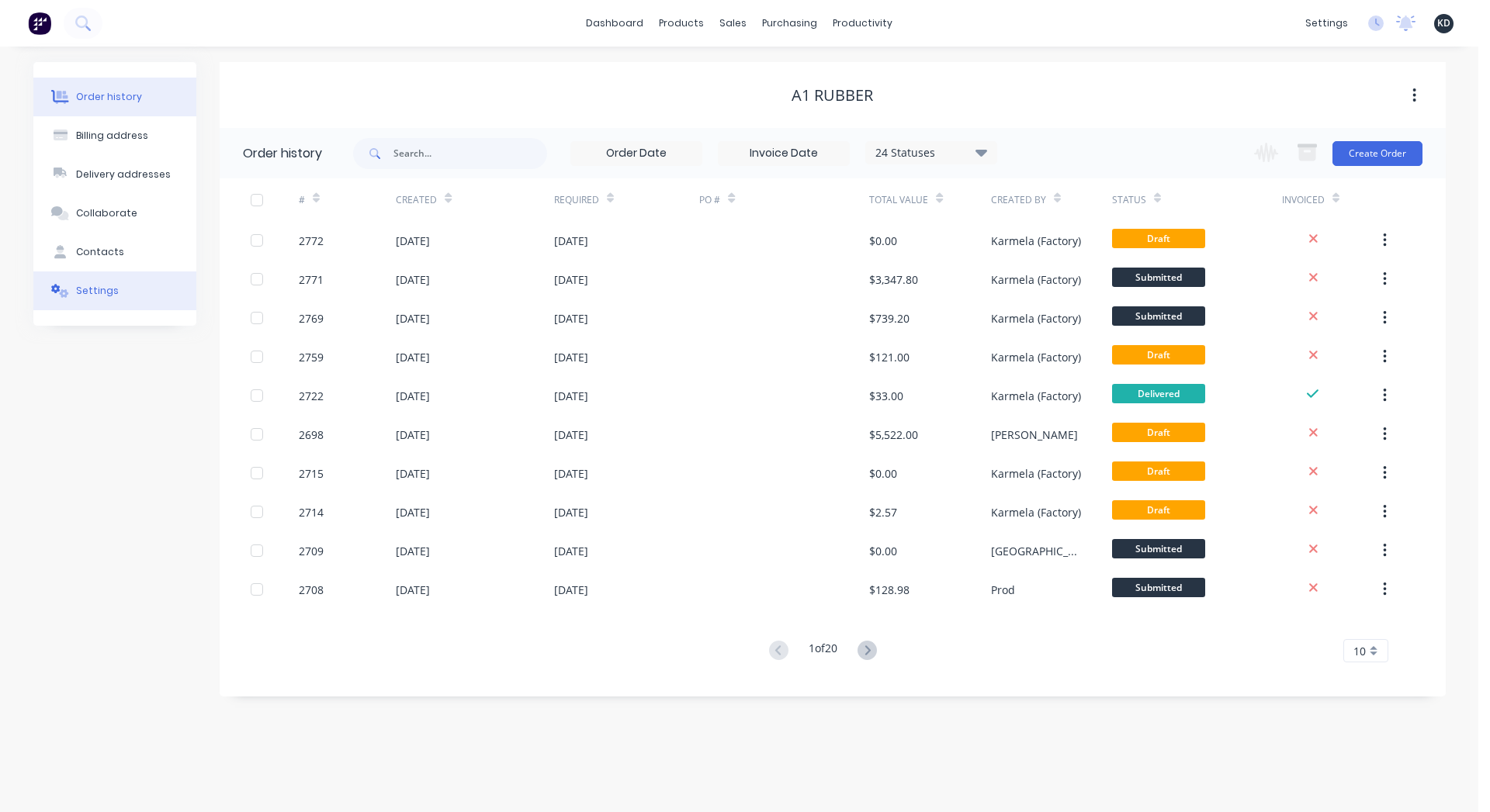
click at [100, 300] on button "Settings" at bounding box center [114, 290] width 163 height 38
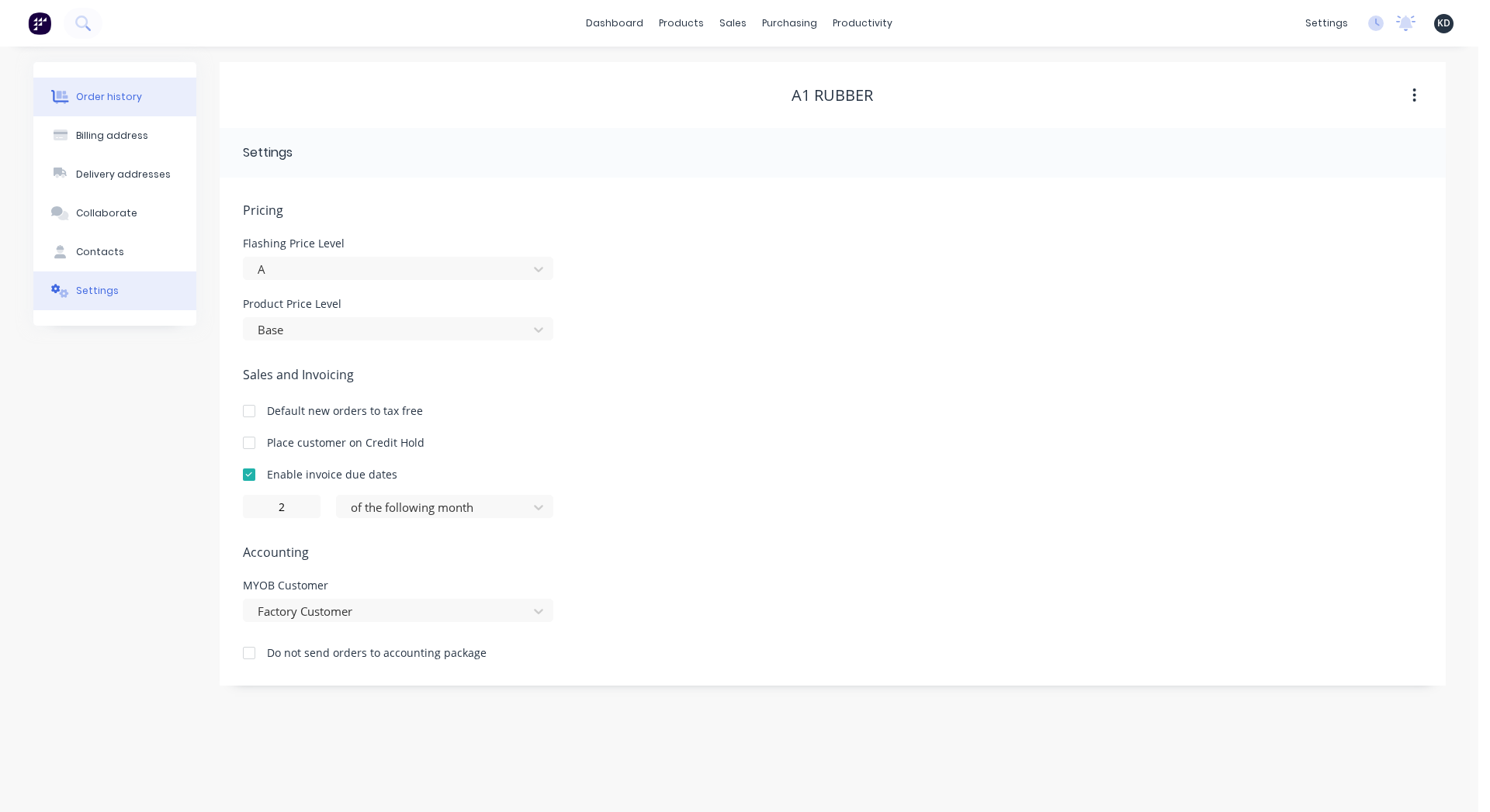
click at [133, 103] on div "Order history" at bounding box center [109, 97] width 66 height 14
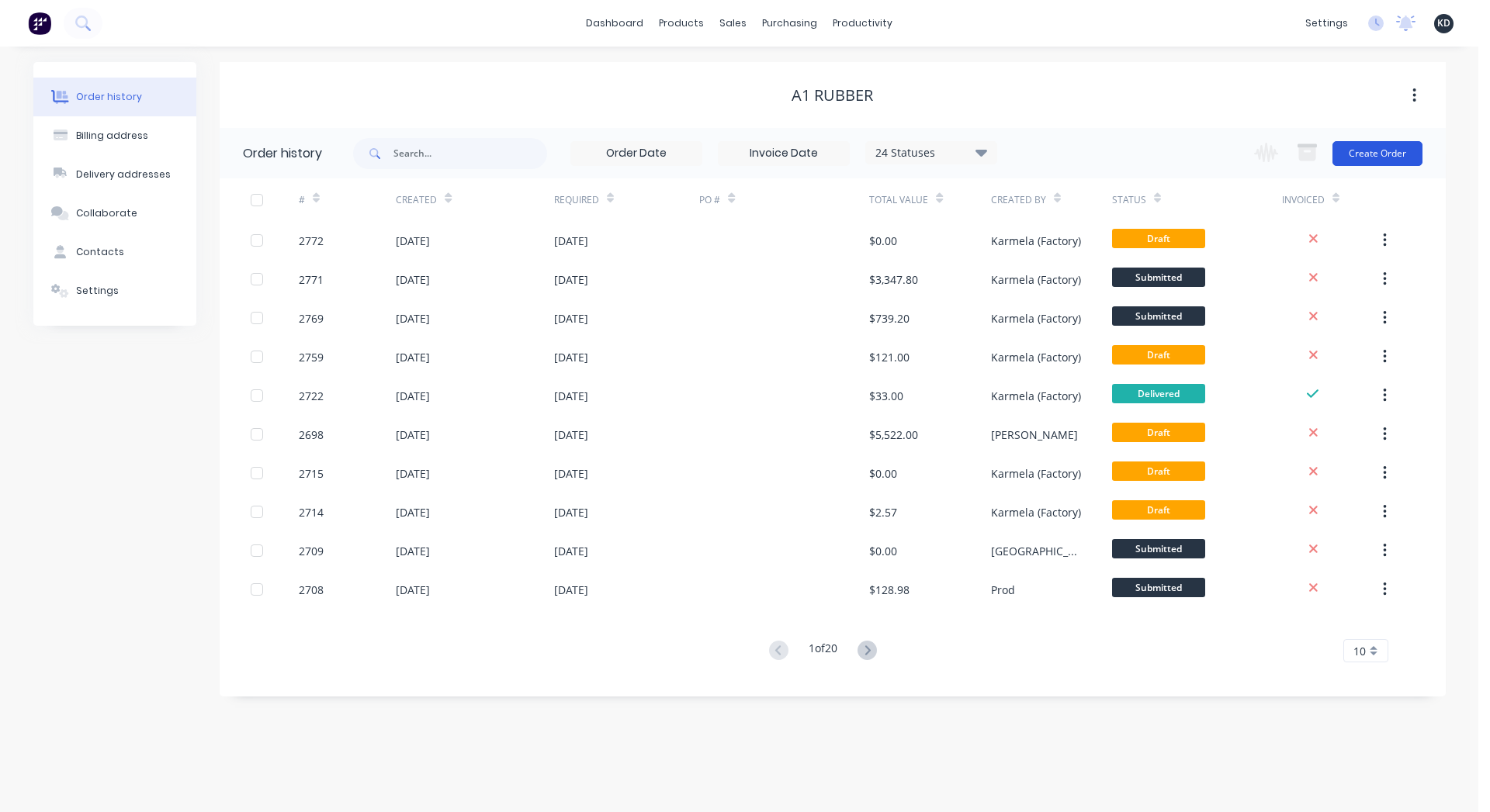
click at [1391, 152] on button "Create Order" at bounding box center [1377, 154] width 90 height 25
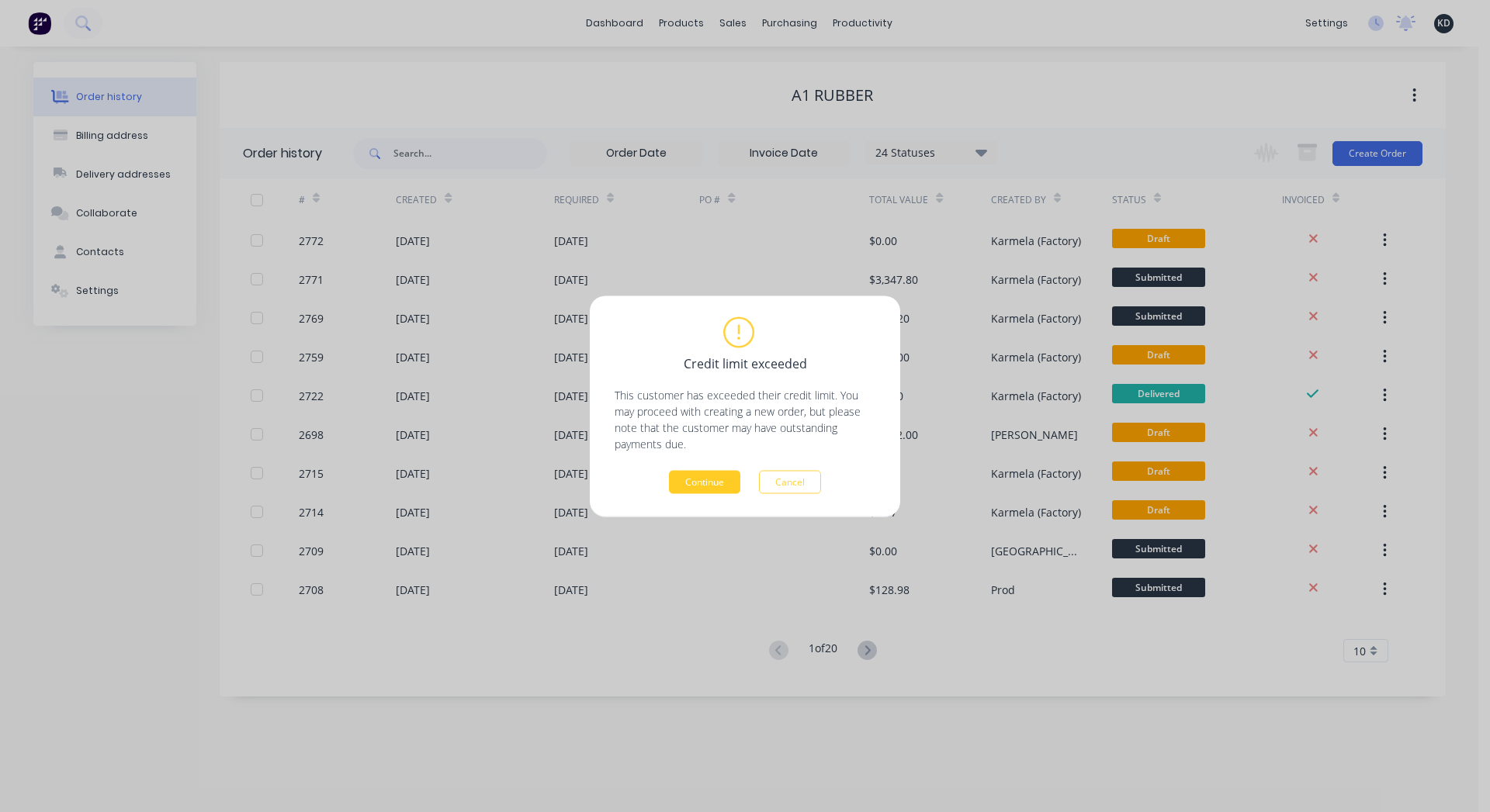
click at [728, 472] on button "Continue" at bounding box center [705, 481] width 72 height 23
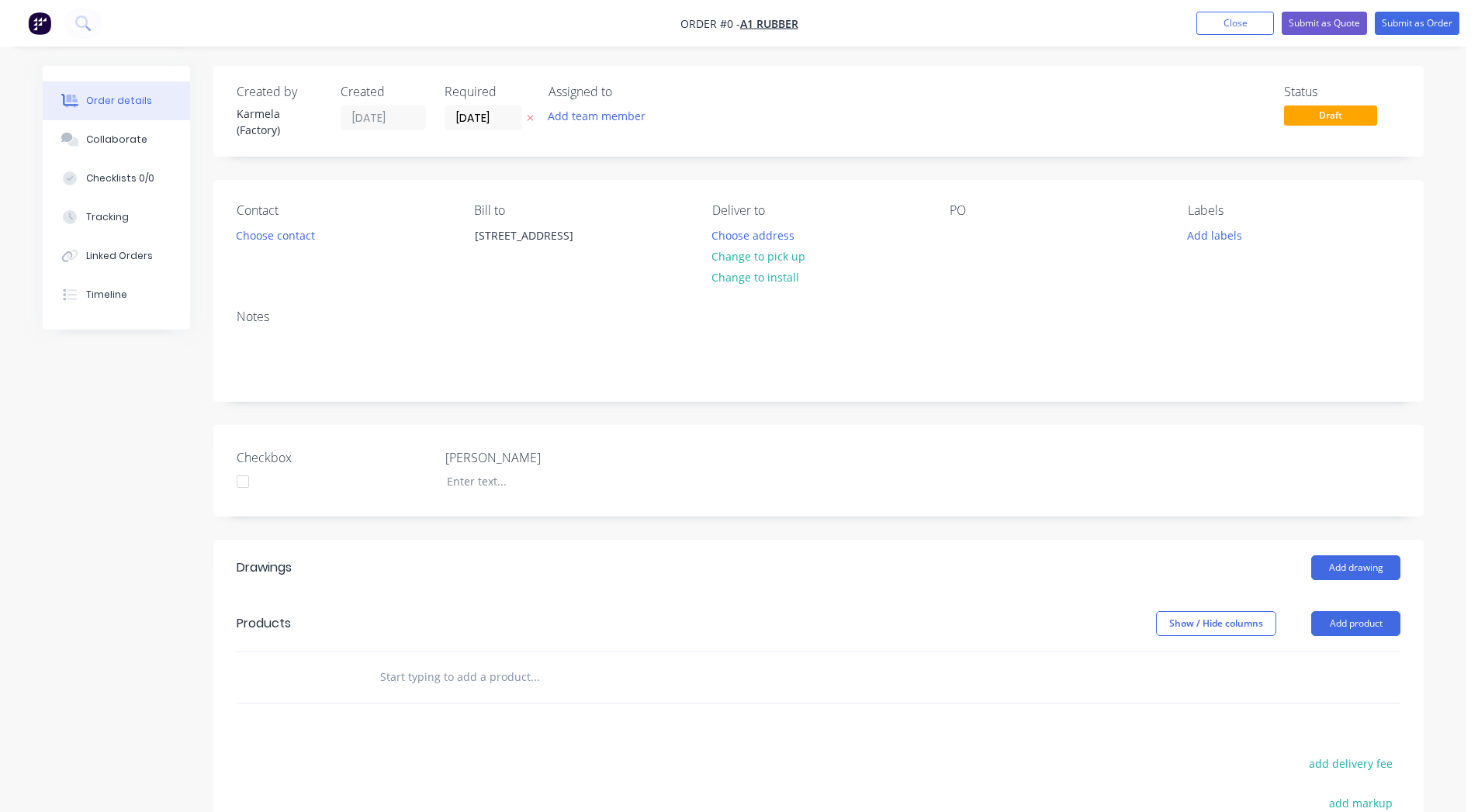
scroll to position [287, 0]
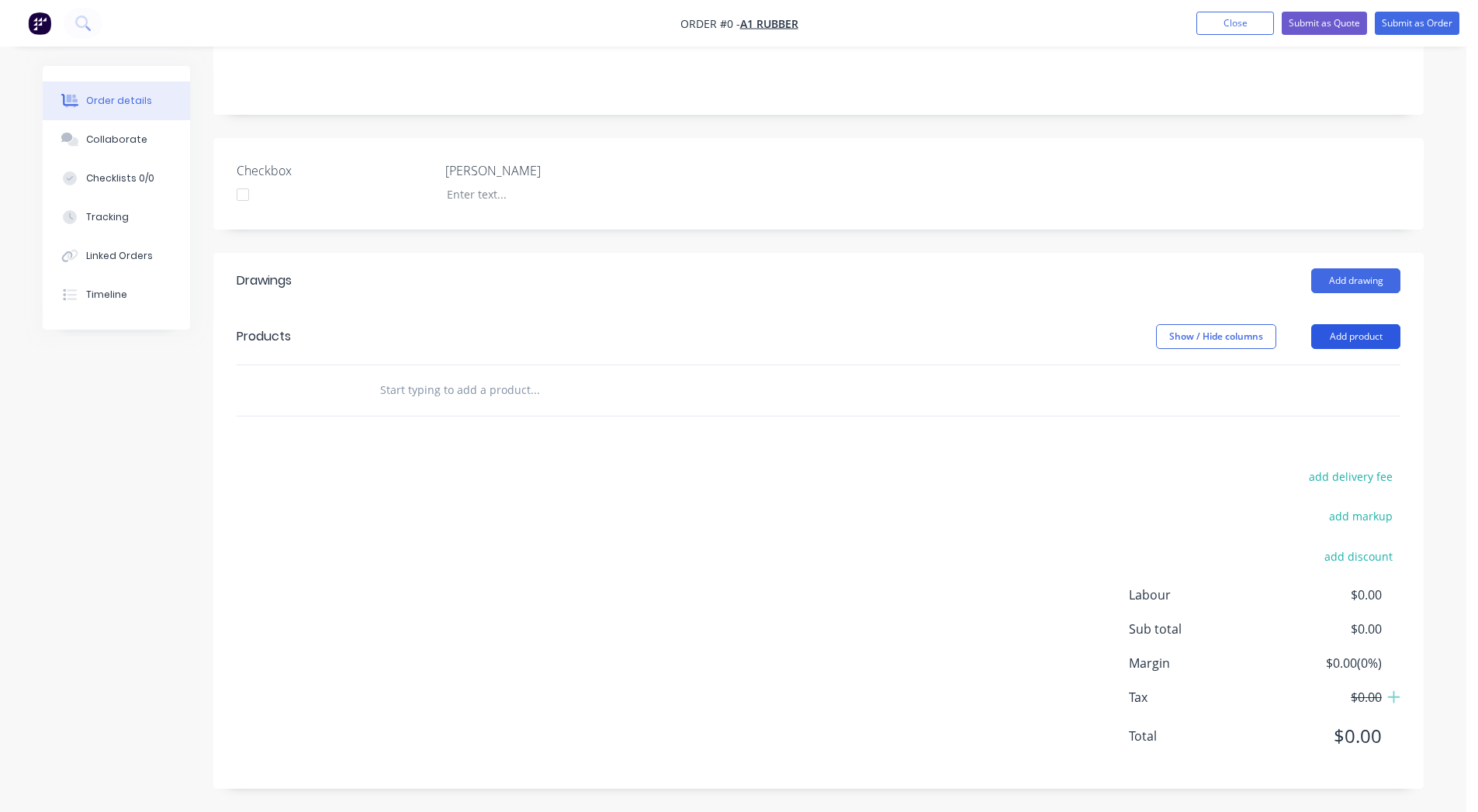
click at [1346, 339] on button "Add product" at bounding box center [1356, 337] width 89 height 25
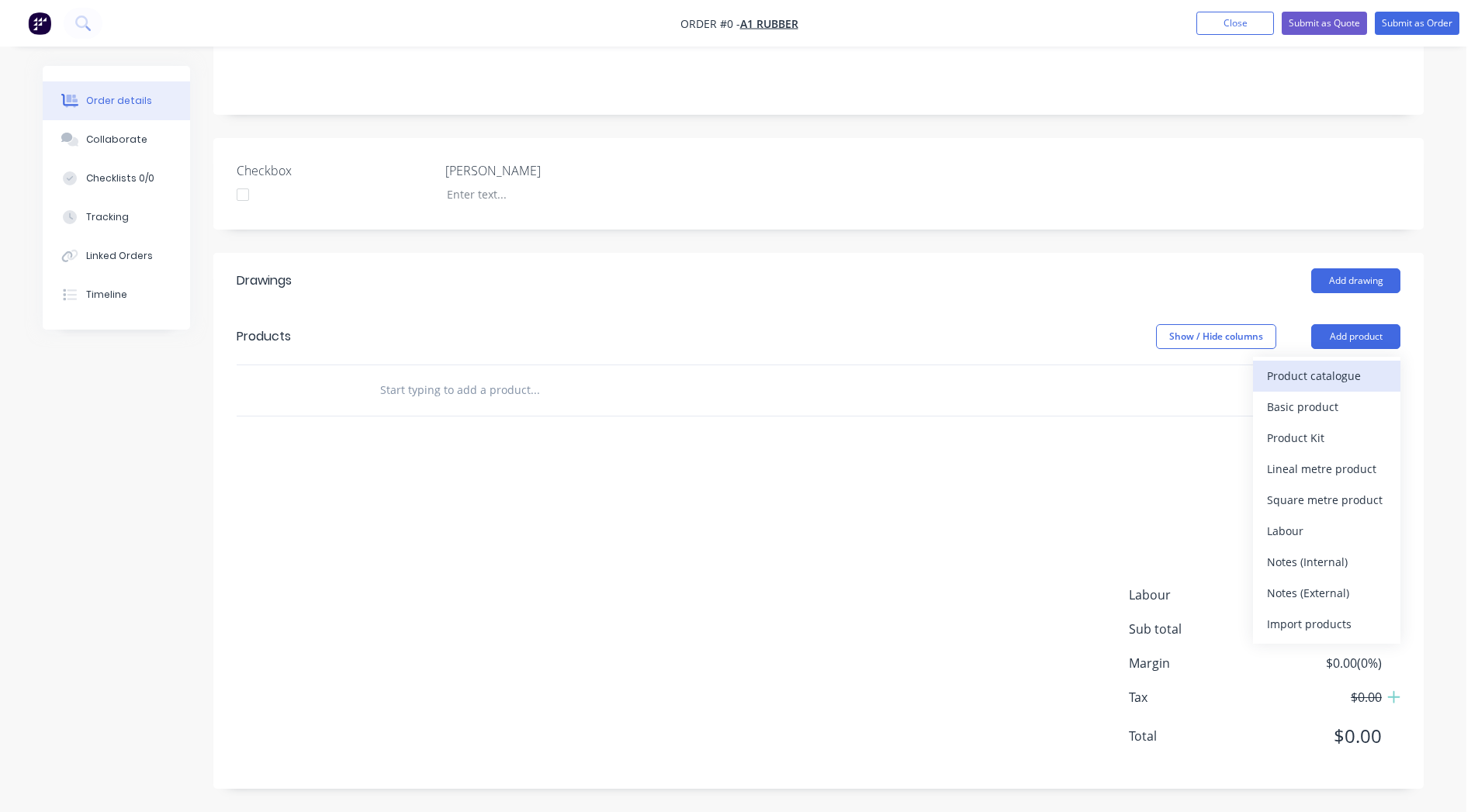
click at [1291, 365] on div "Product catalogue" at bounding box center [1327, 375] width 120 height 22
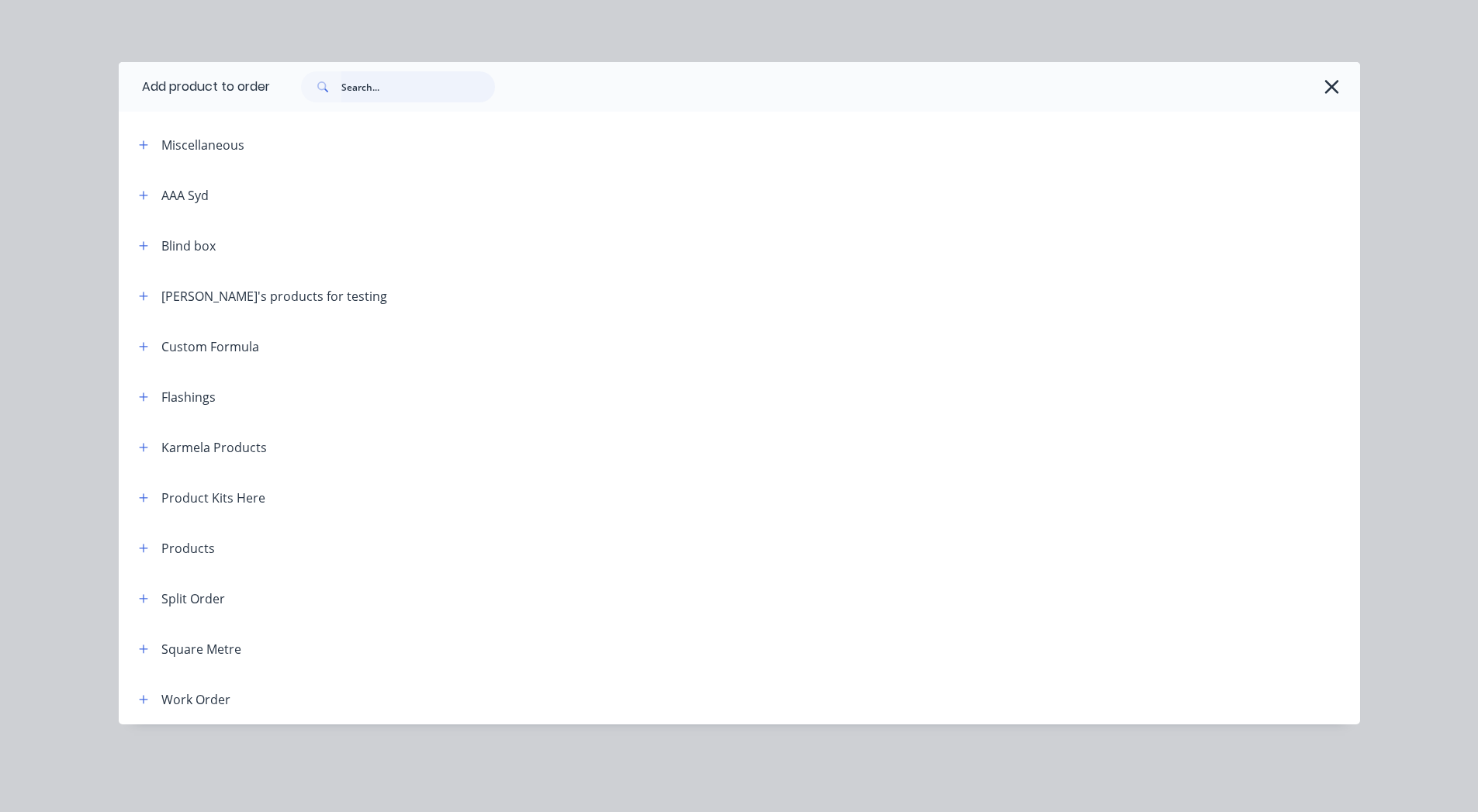
click at [363, 92] on input "text" at bounding box center [418, 87] width 154 height 31
click at [139, 707] on button "button" at bounding box center [144, 699] width 20 height 20
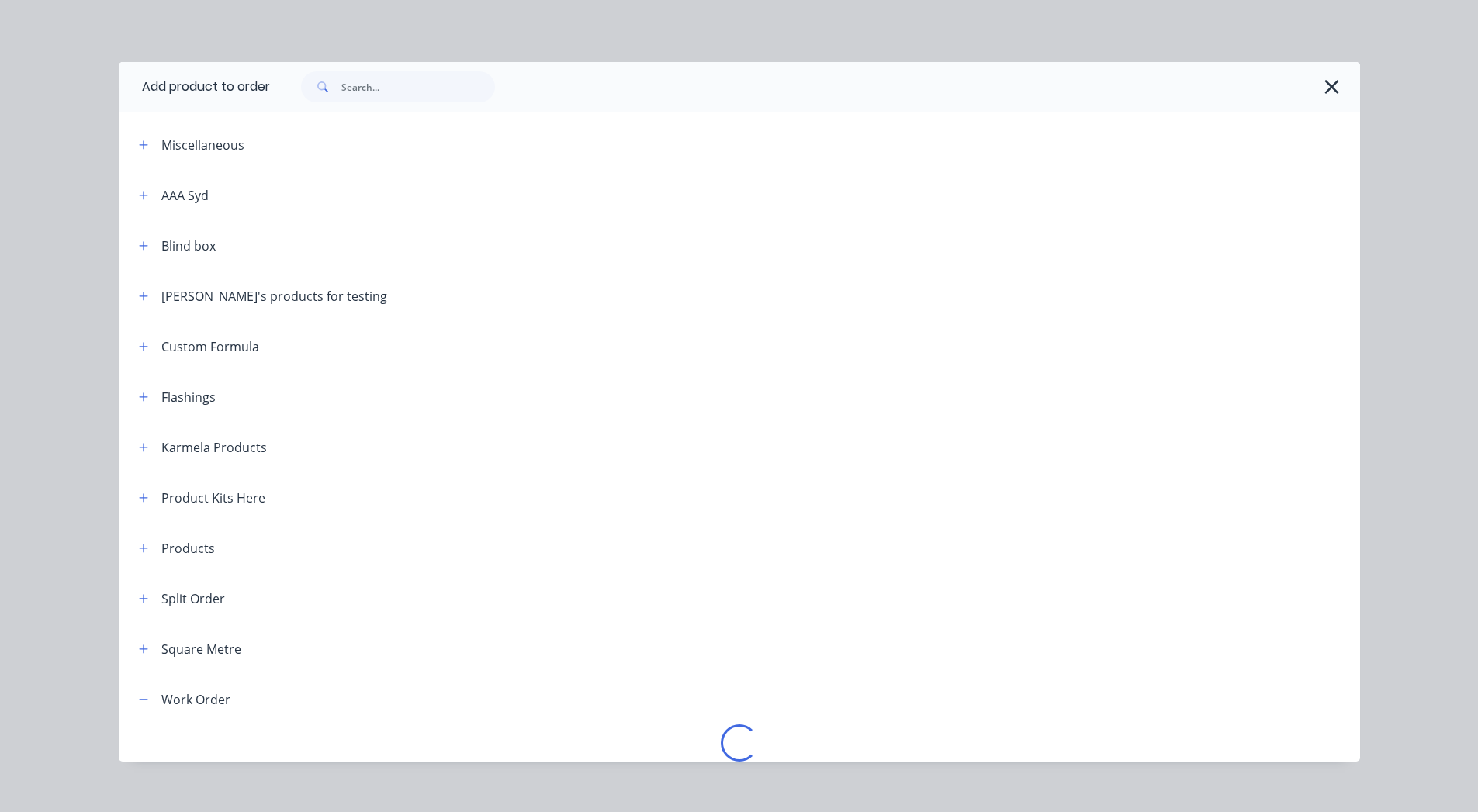
scroll to position [96, 0]
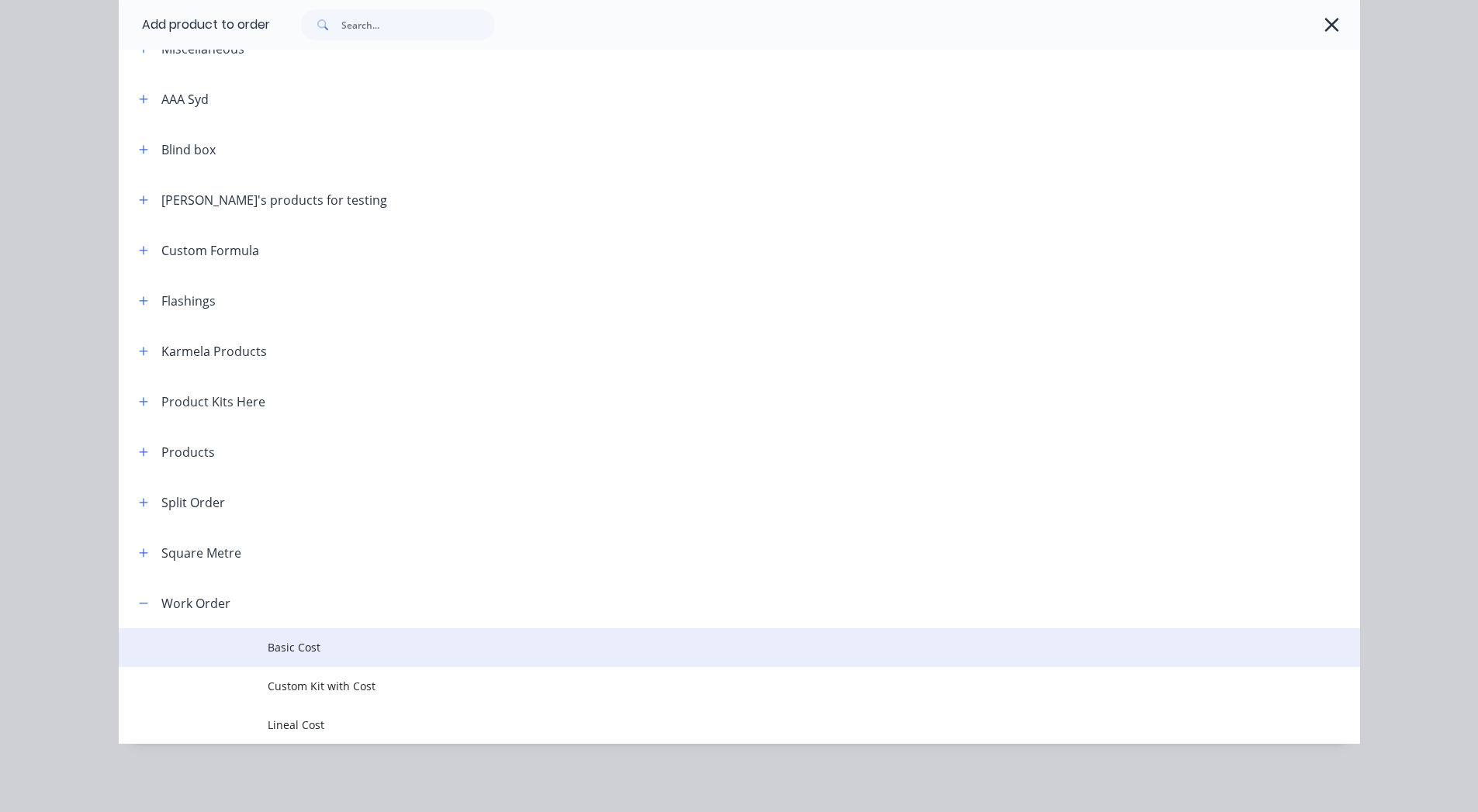
click at [320, 634] on td "Basic Cost" at bounding box center [814, 647] width 1093 height 38
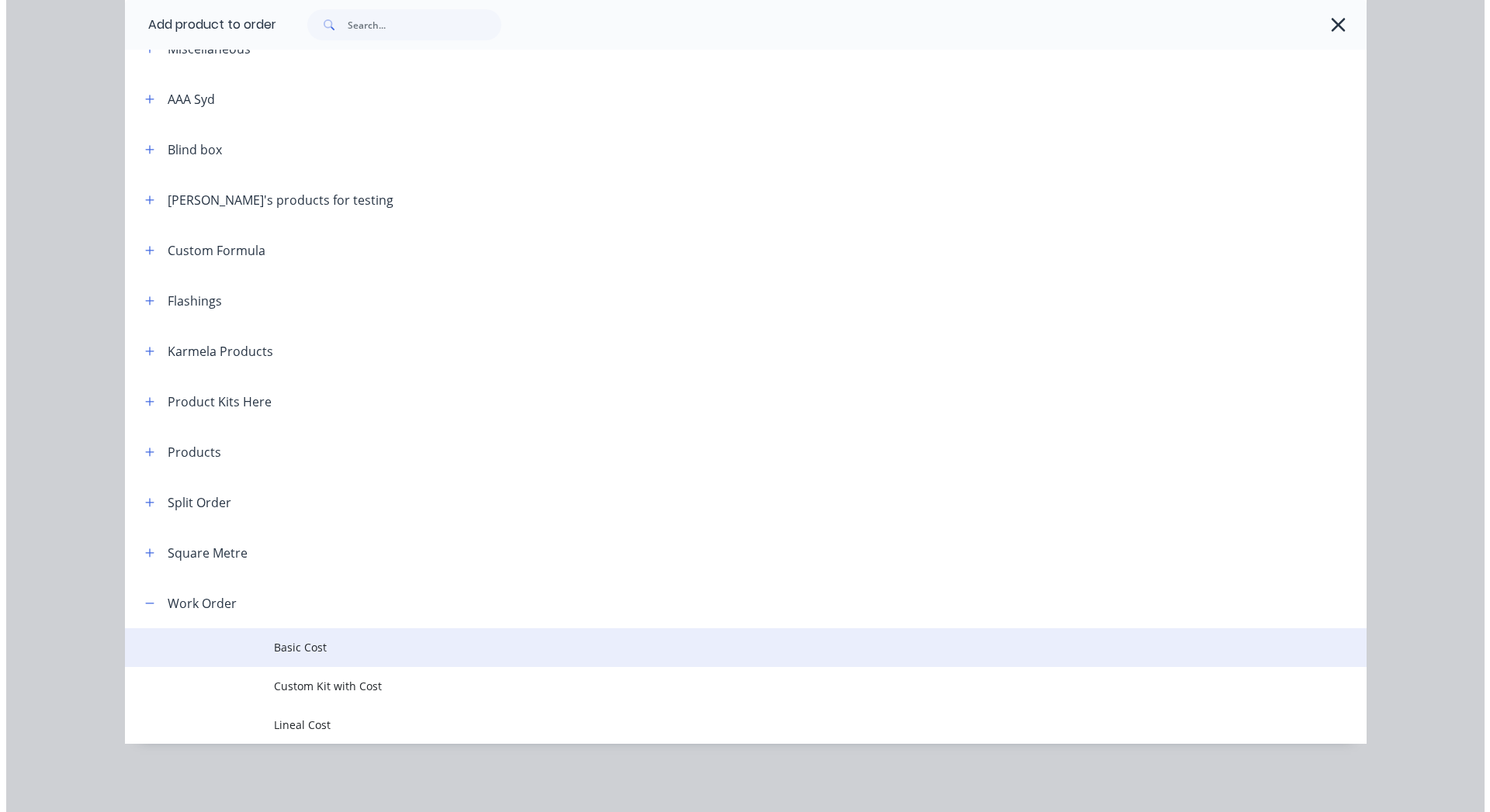
scroll to position [0, 0]
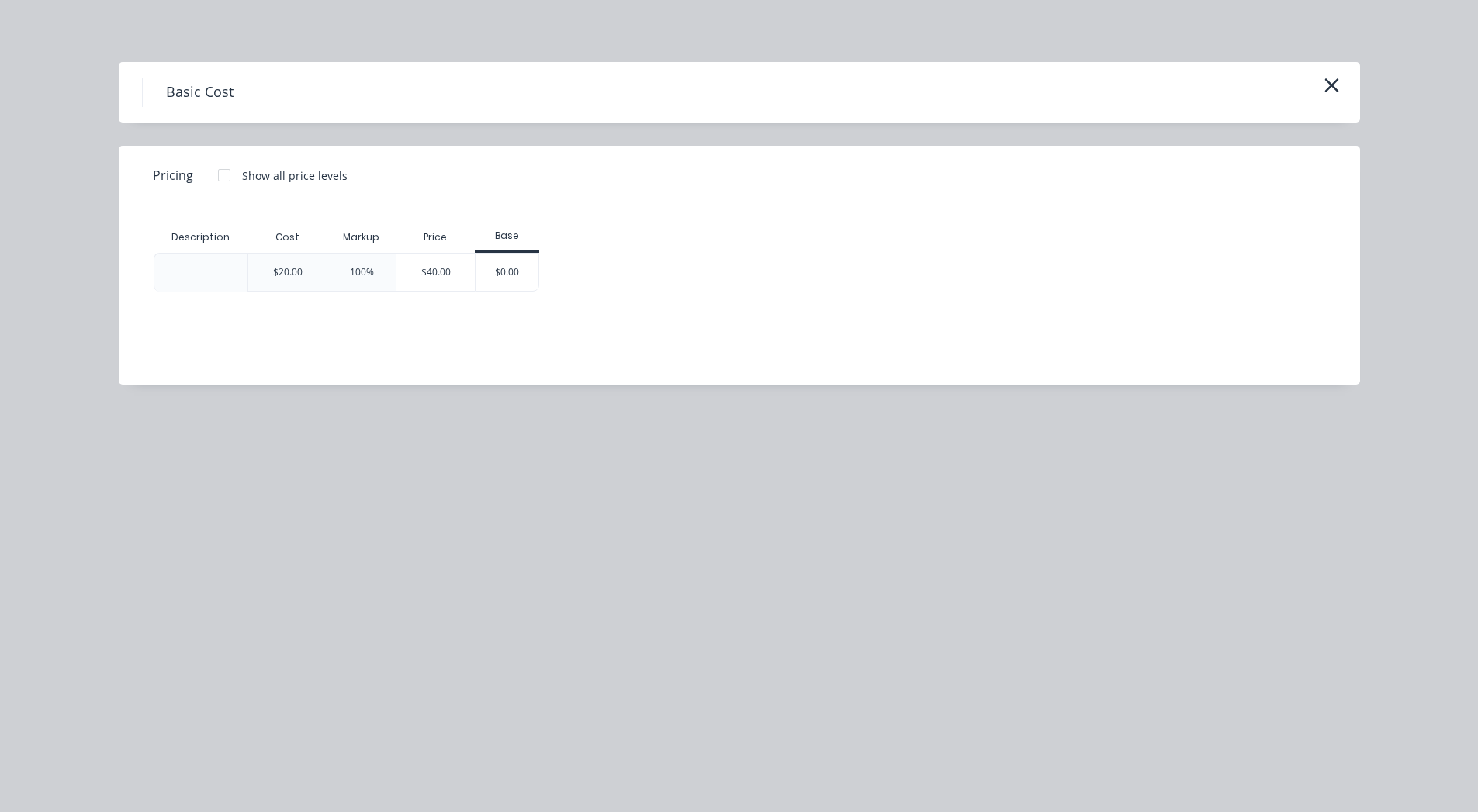
click at [224, 180] on div at bounding box center [224, 175] width 31 height 31
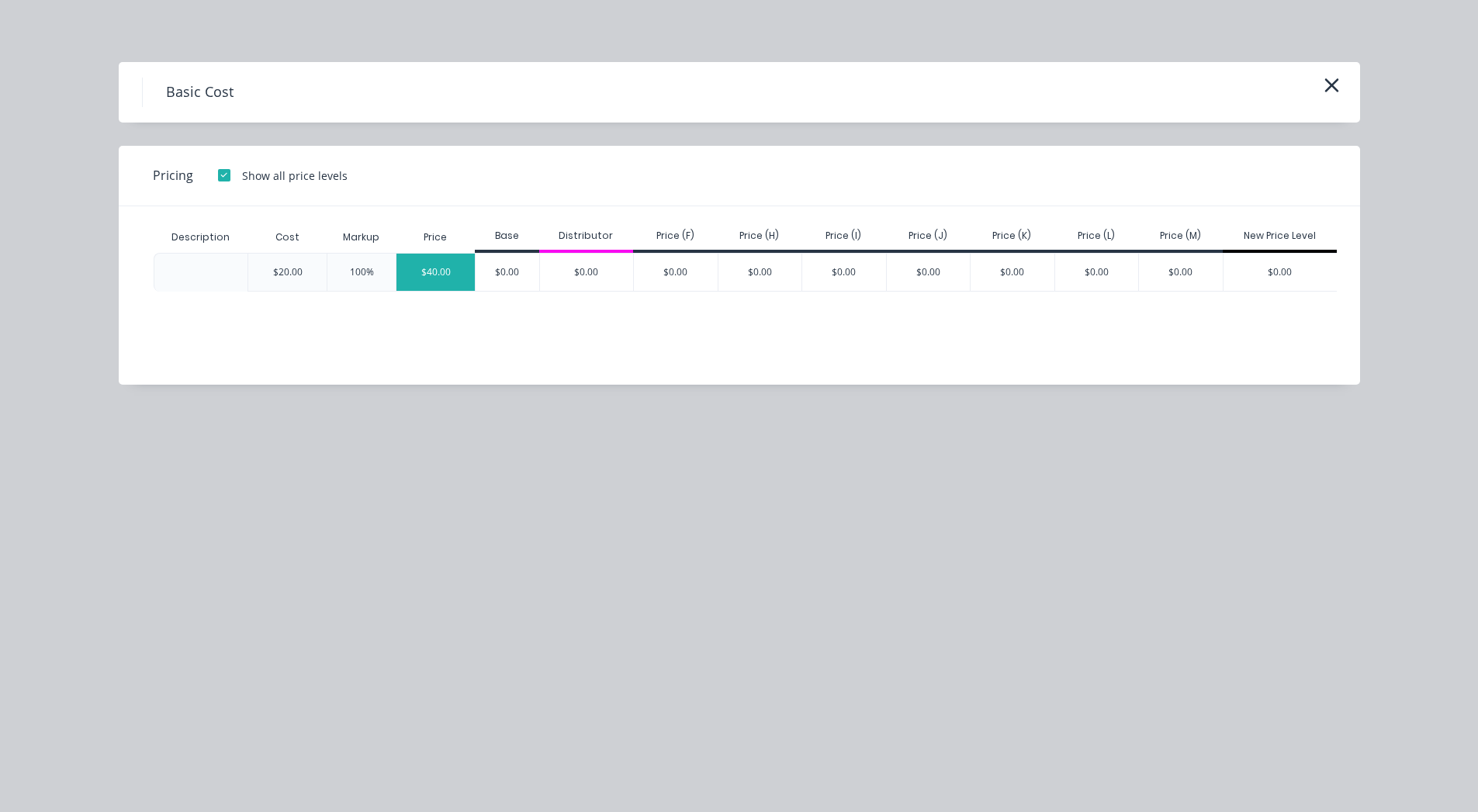
click at [440, 274] on div "$40.00" at bounding box center [436, 272] width 79 height 38
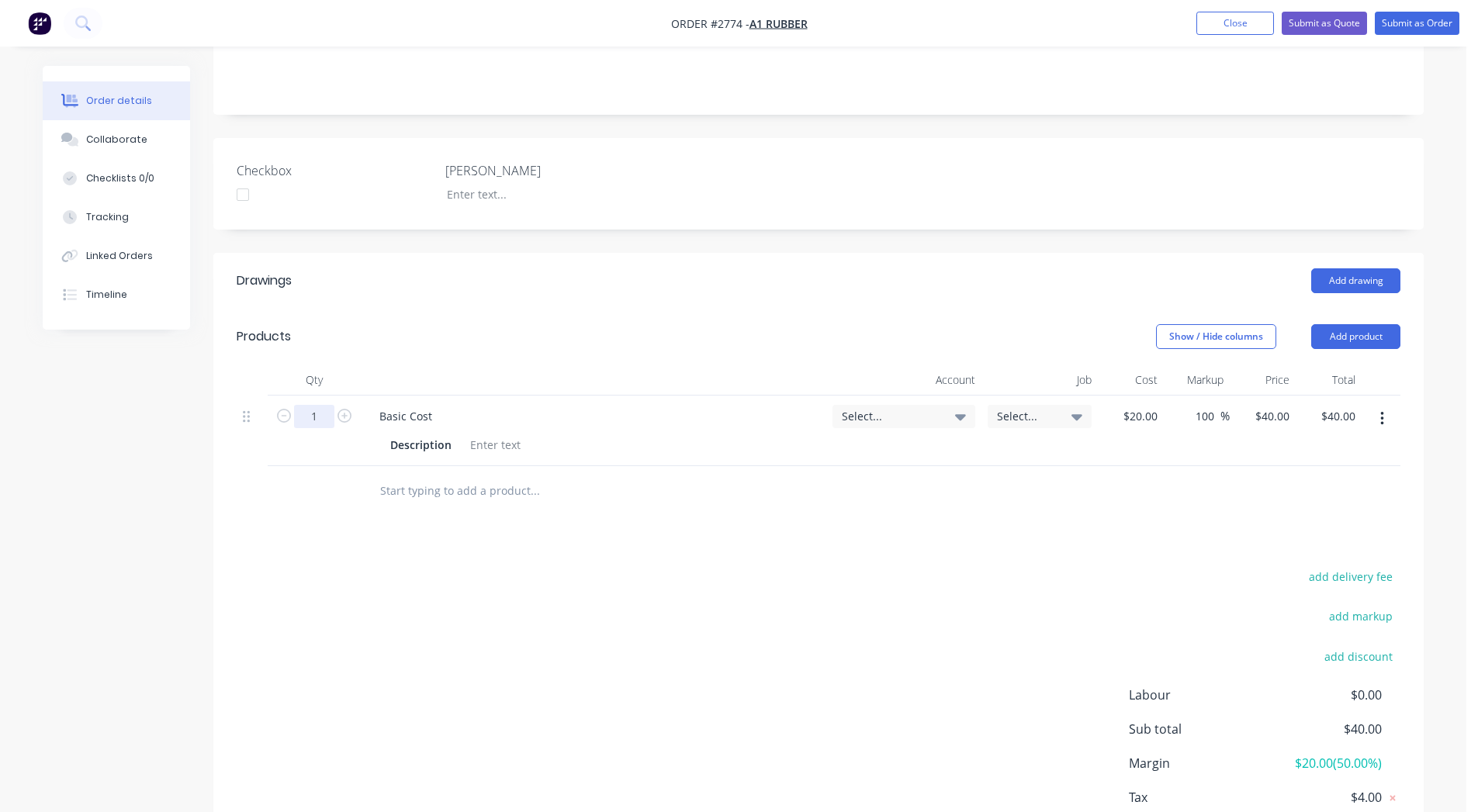
click at [326, 415] on input "1" at bounding box center [314, 416] width 40 height 23
type input "10"
type input "$400.00"
click at [734, 547] on div "Drawings Add drawing Products Show / Hide columns Add product Qty Account Job C…" at bounding box center [819, 571] width 1211 height 636
click at [1404, 28] on button "Submit as Order" at bounding box center [1417, 23] width 85 height 23
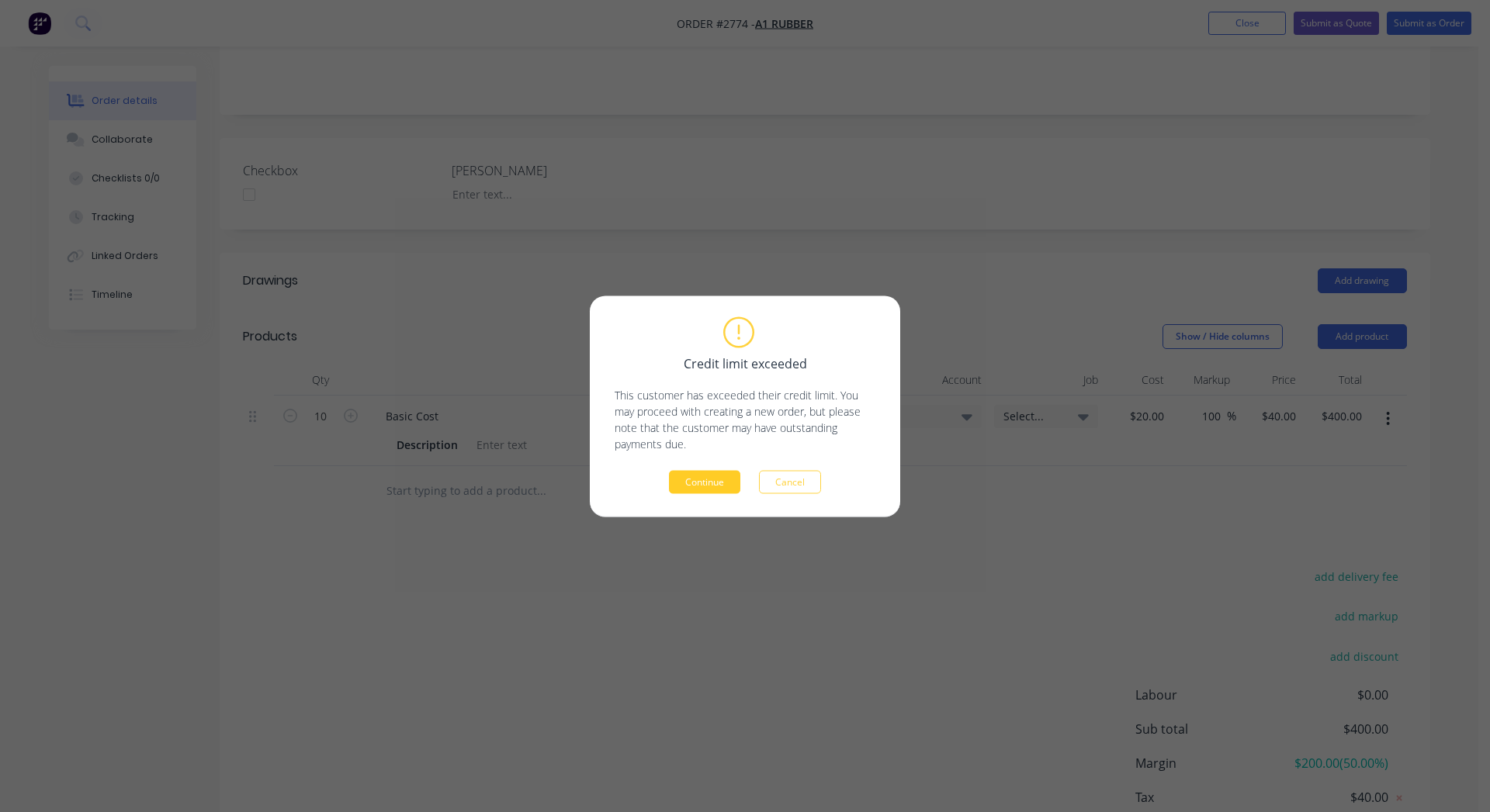
click at [699, 478] on button "Continue" at bounding box center [705, 481] width 72 height 23
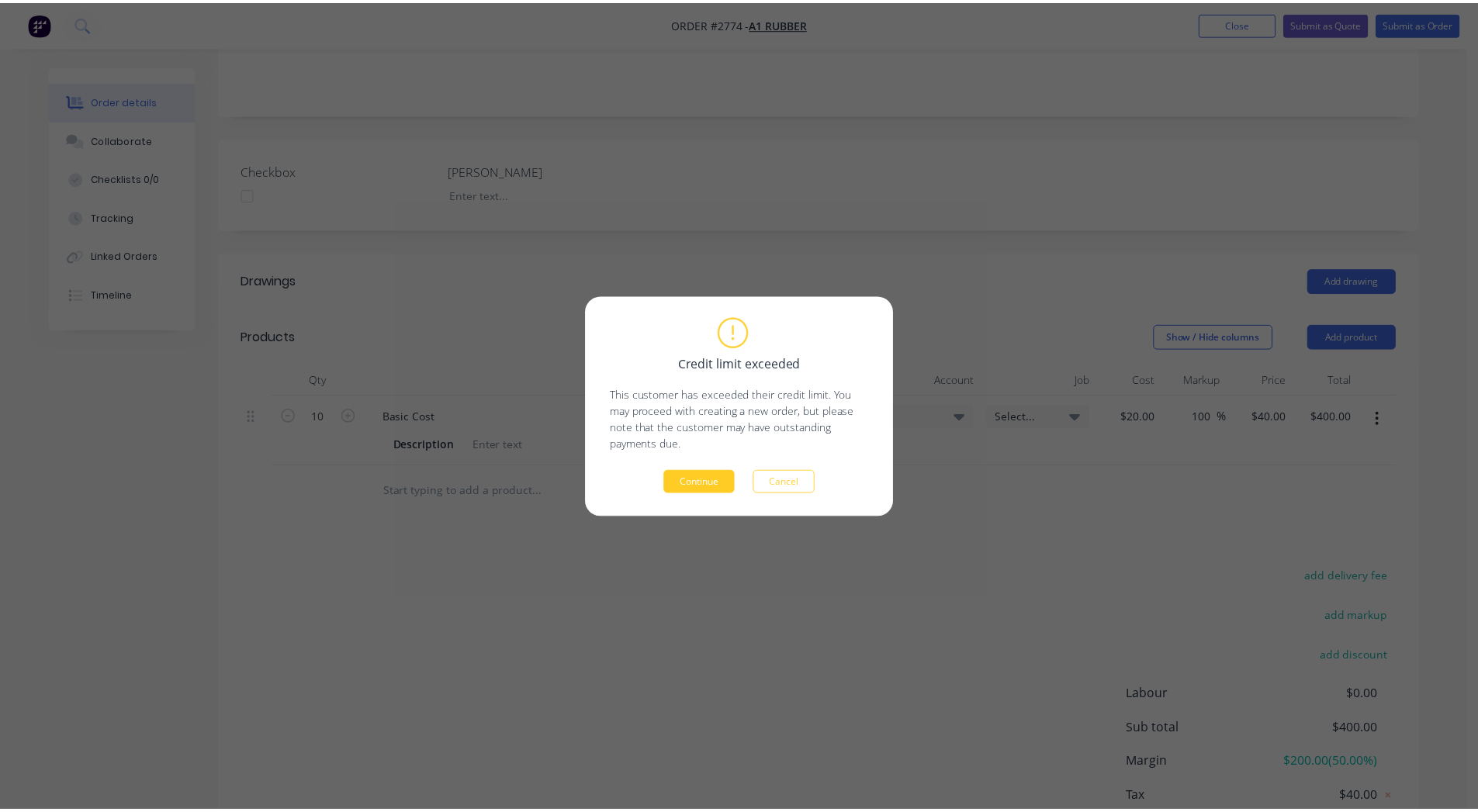
scroll to position [155, 0]
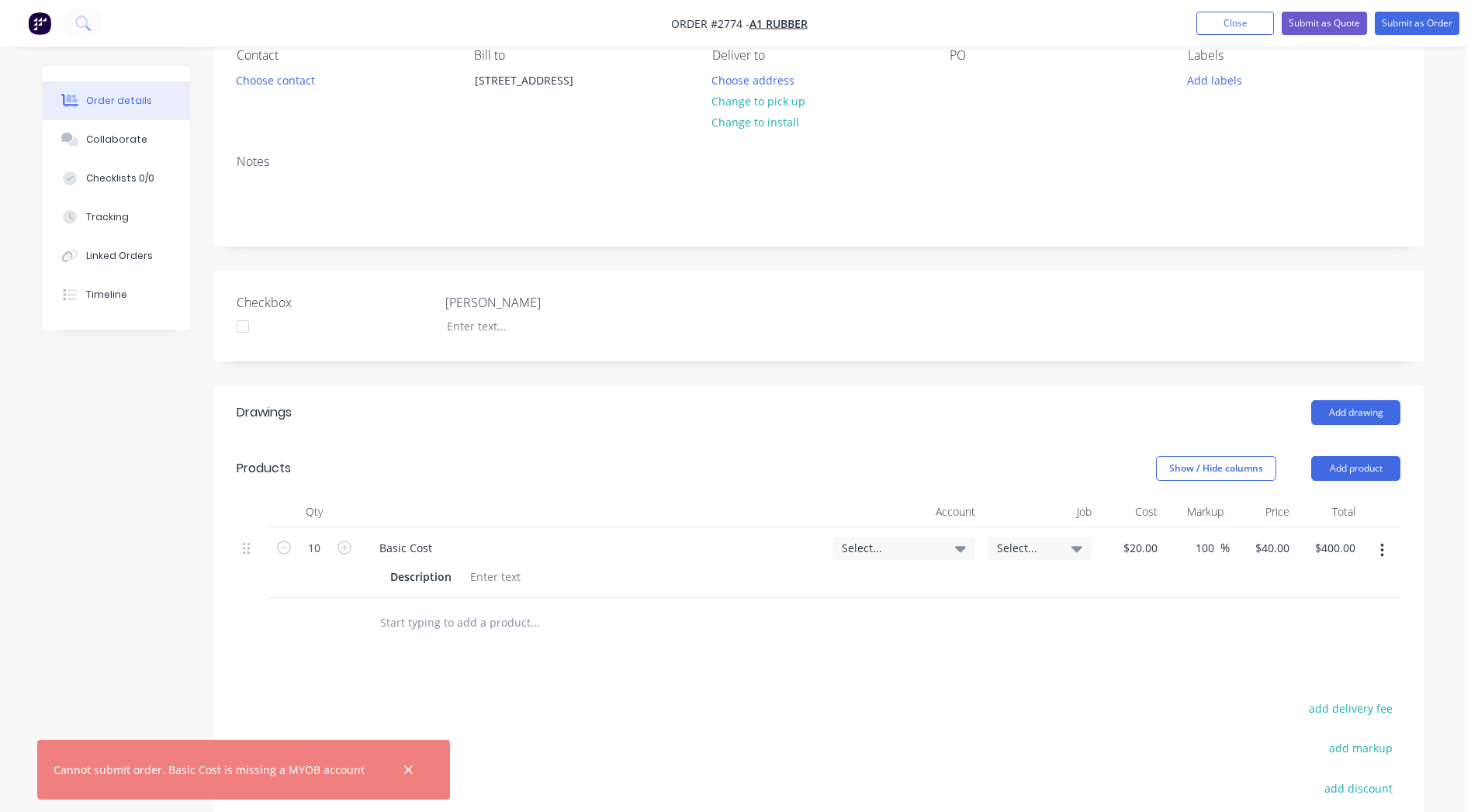
click at [868, 553] on span "Select..." at bounding box center [890, 548] width 97 height 16
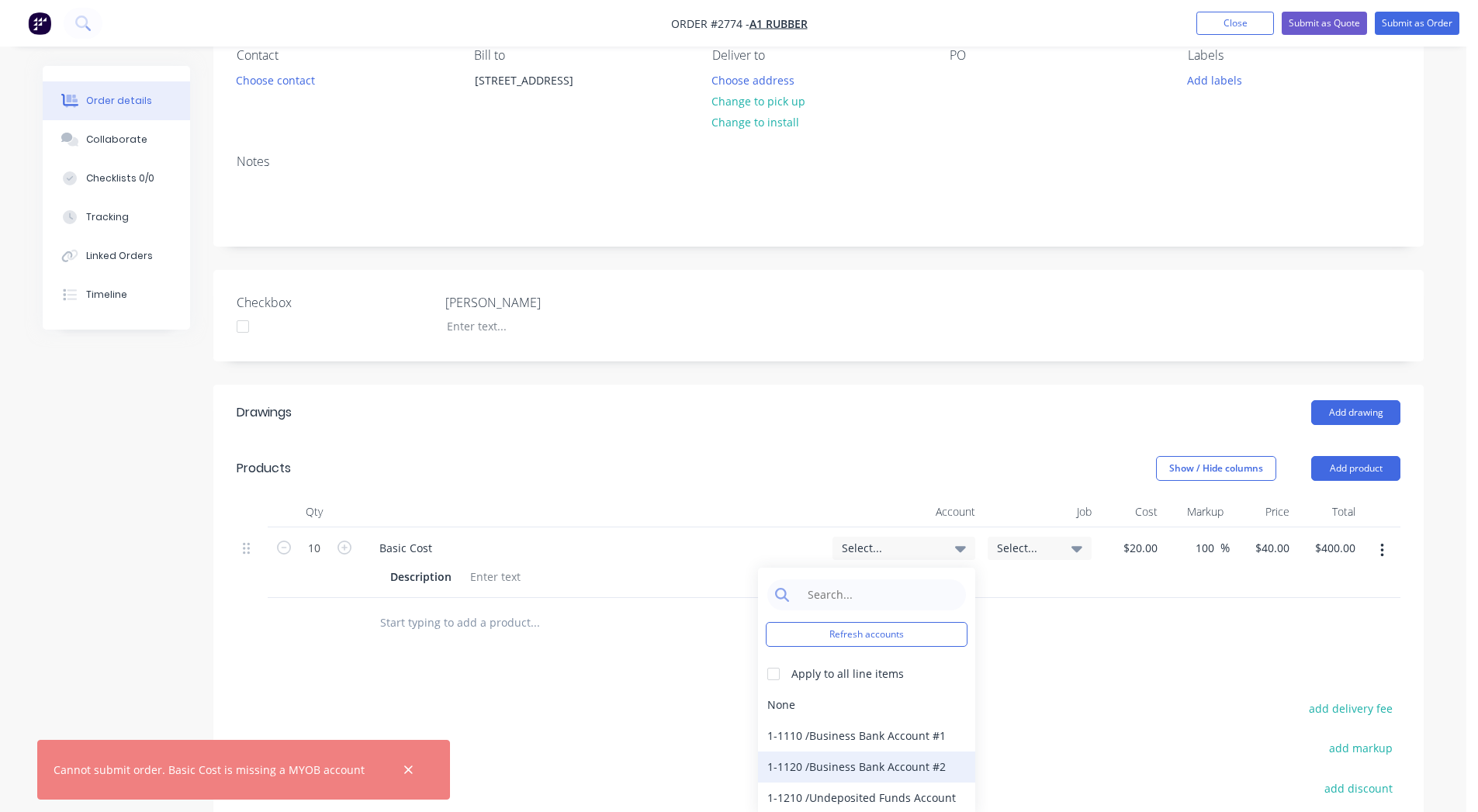
click at [888, 752] on div "1-1120 / Business Bank Account #2" at bounding box center [866, 766] width 217 height 31
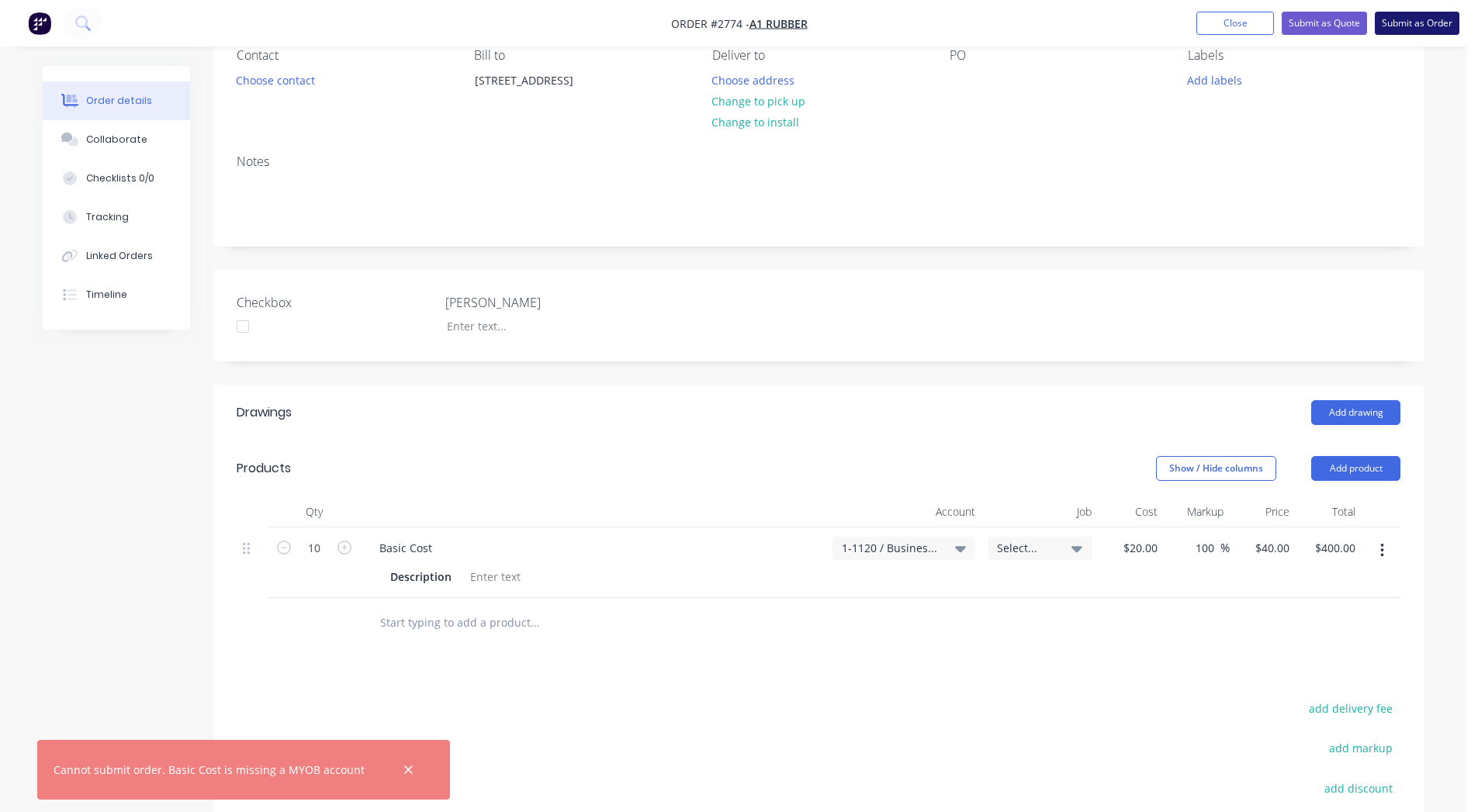
click at [1412, 30] on button "Submit as Order" at bounding box center [1417, 23] width 85 height 23
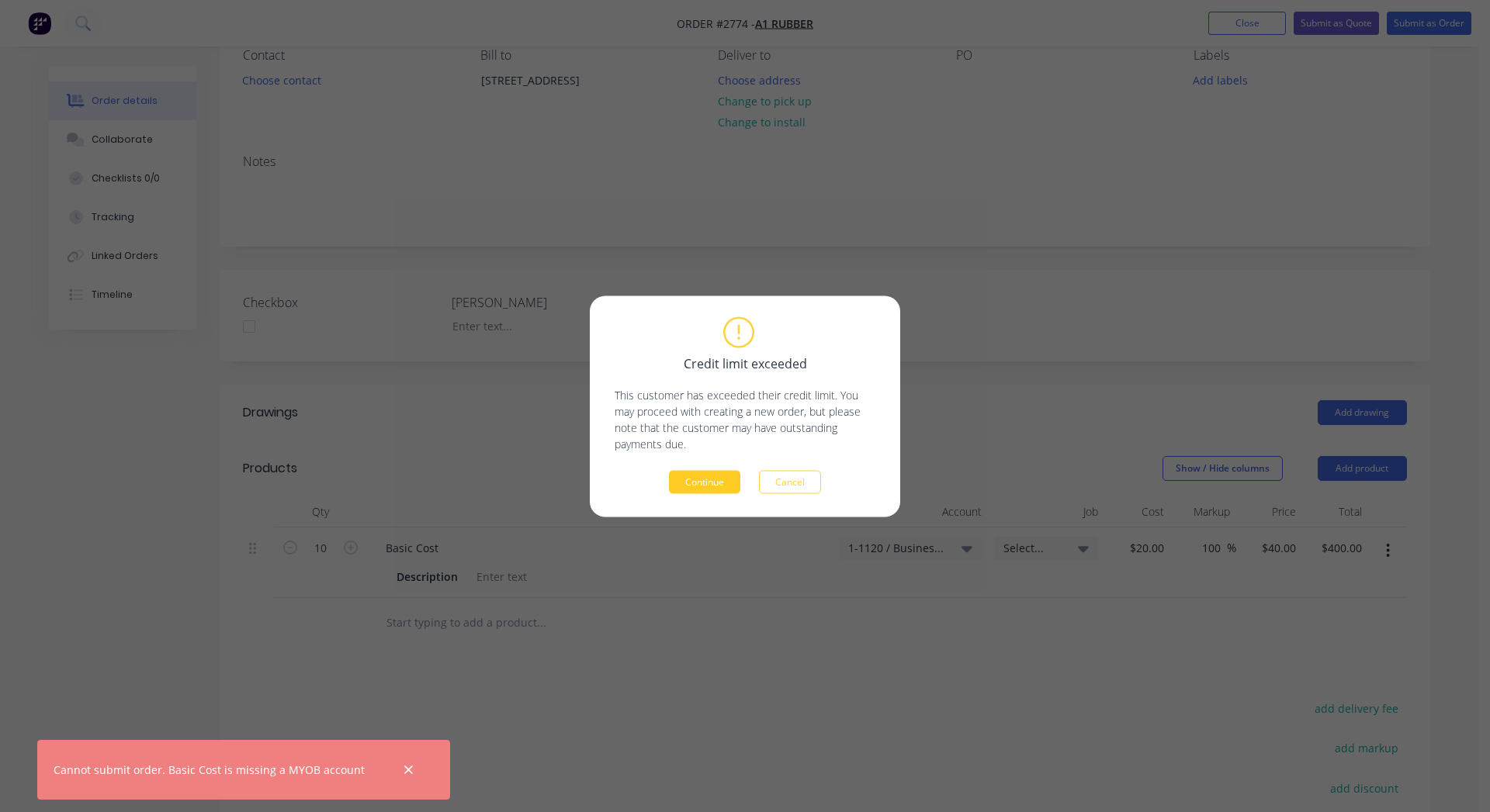
click at [715, 481] on button "Continue" at bounding box center [705, 481] width 72 height 23
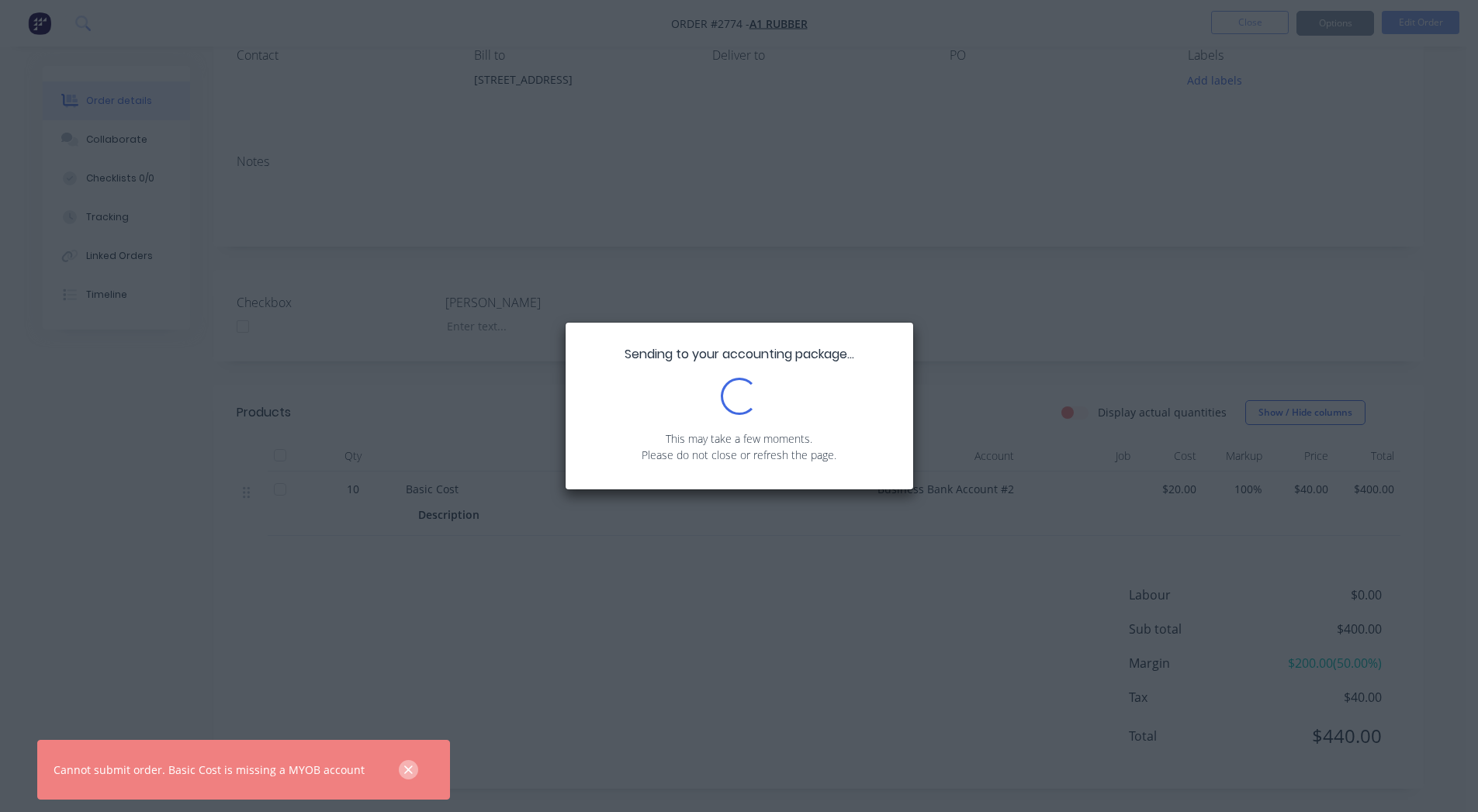
click at [404, 772] on icon "button" at bounding box center [408, 770] width 9 height 9
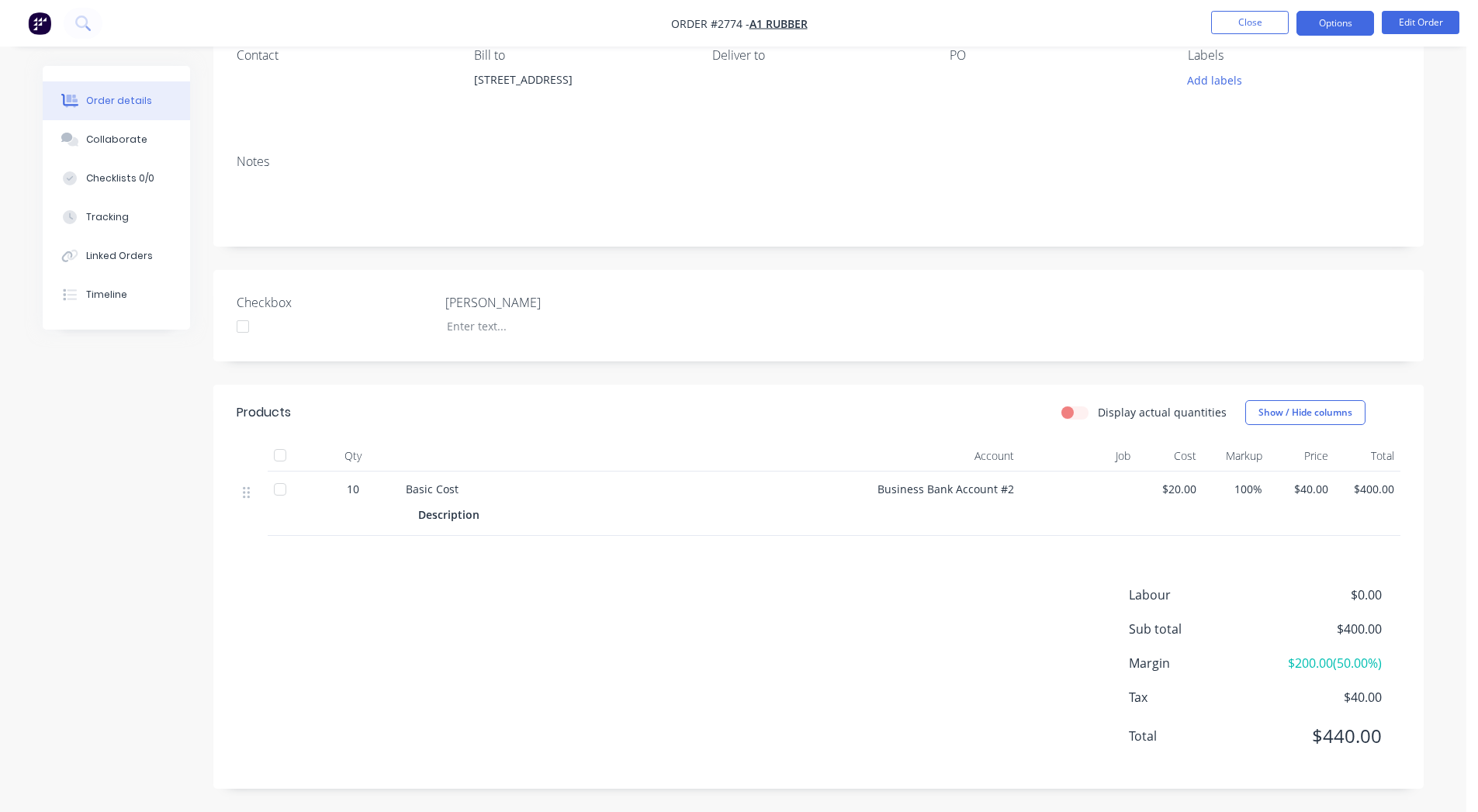
click at [1315, 22] on button "Options" at bounding box center [1335, 23] width 78 height 25
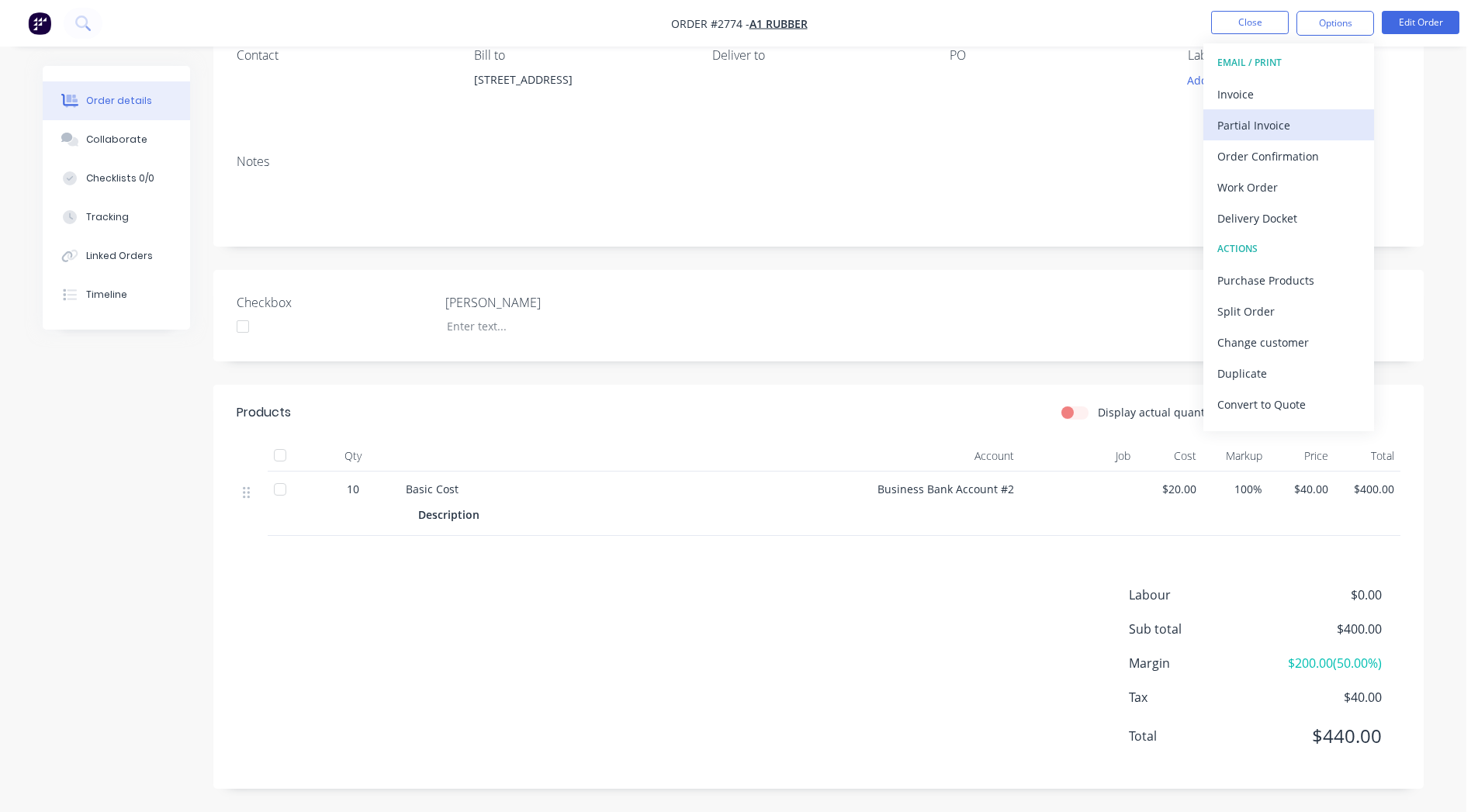
click at [1280, 129] on div "Partial Invoice" at bounding box center [1289, 125] width 143 height 22
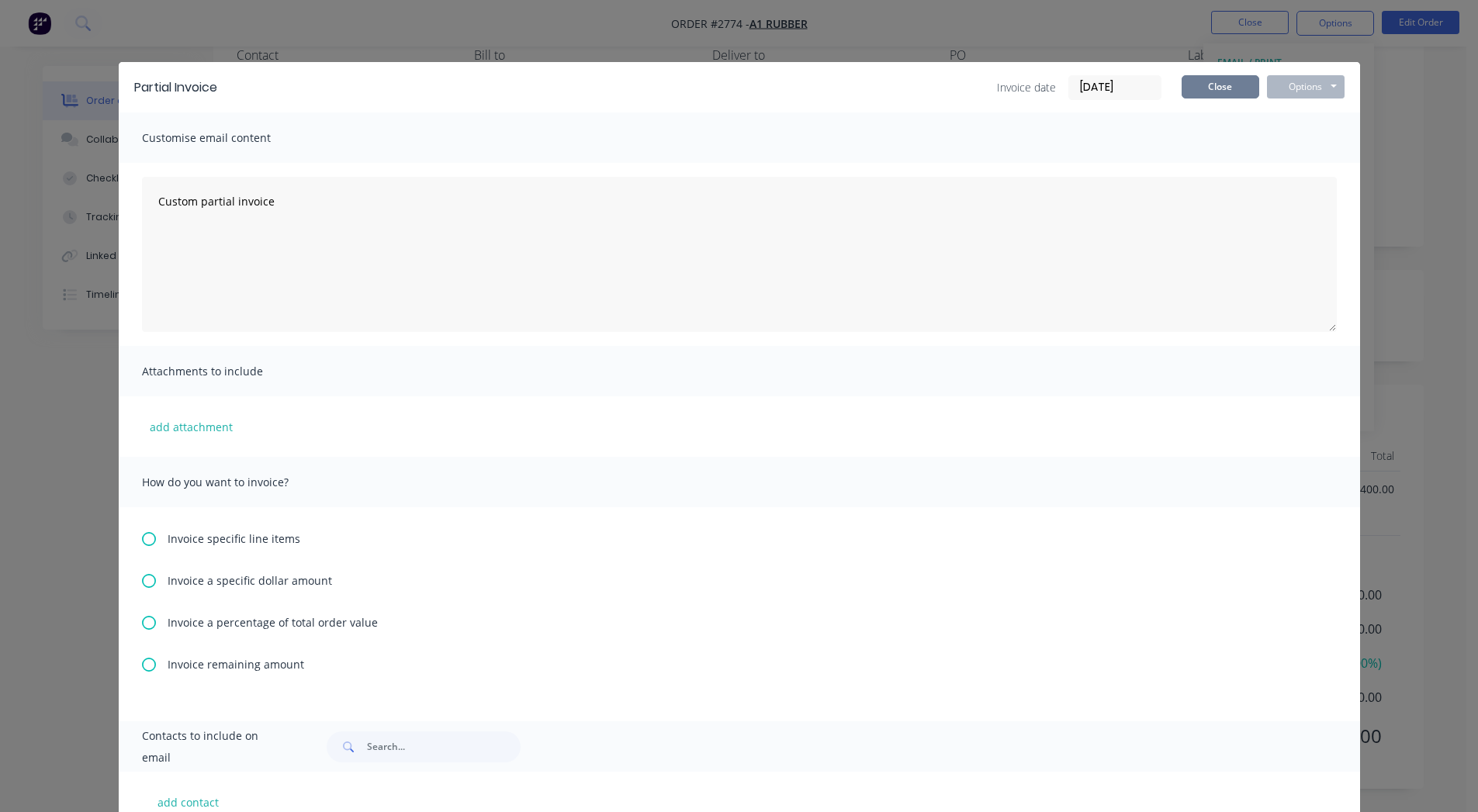
click at [1218, 91] on button "Close" at bounding box center [1221, 87] width 78 height 23
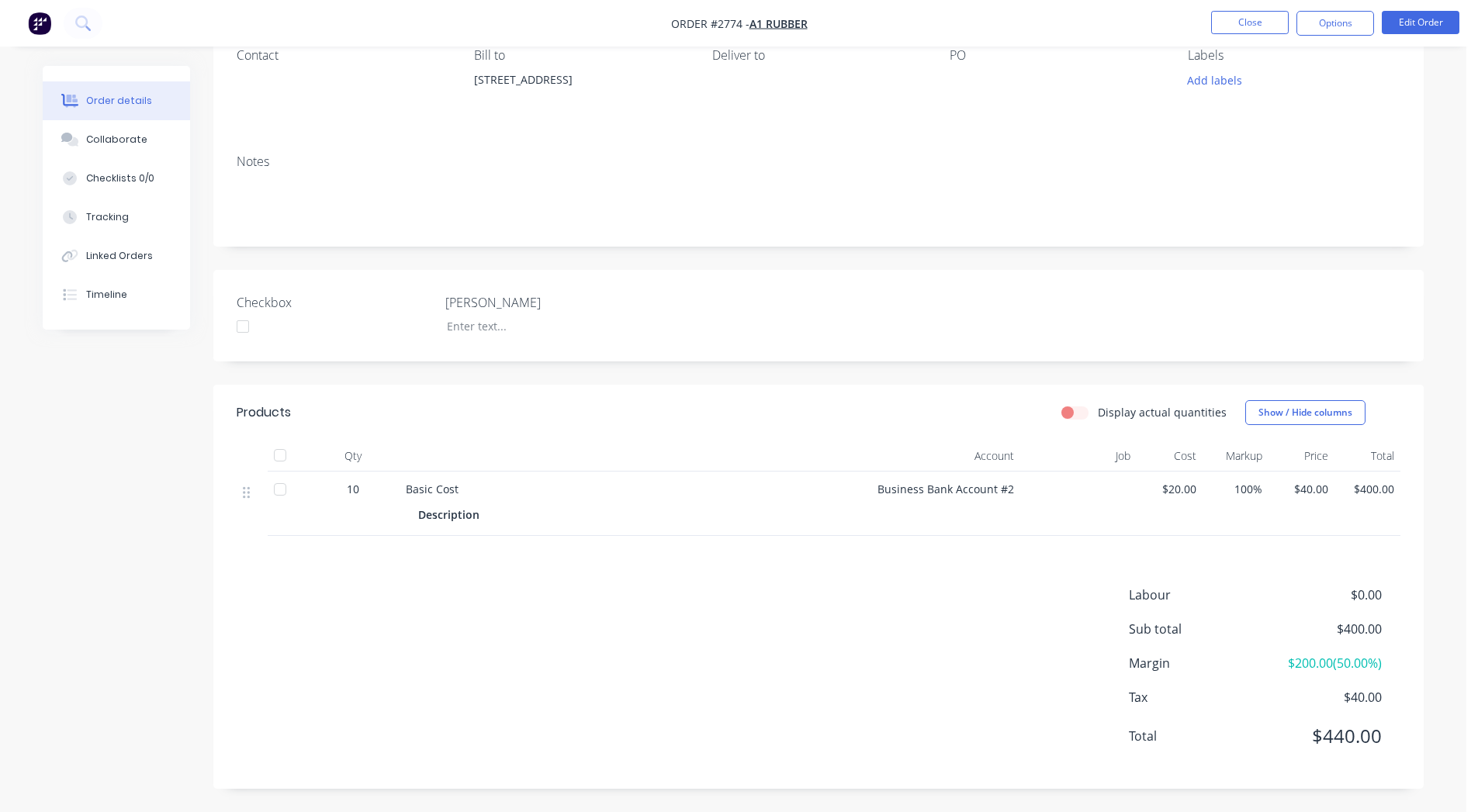
scroll to position [0, 0]
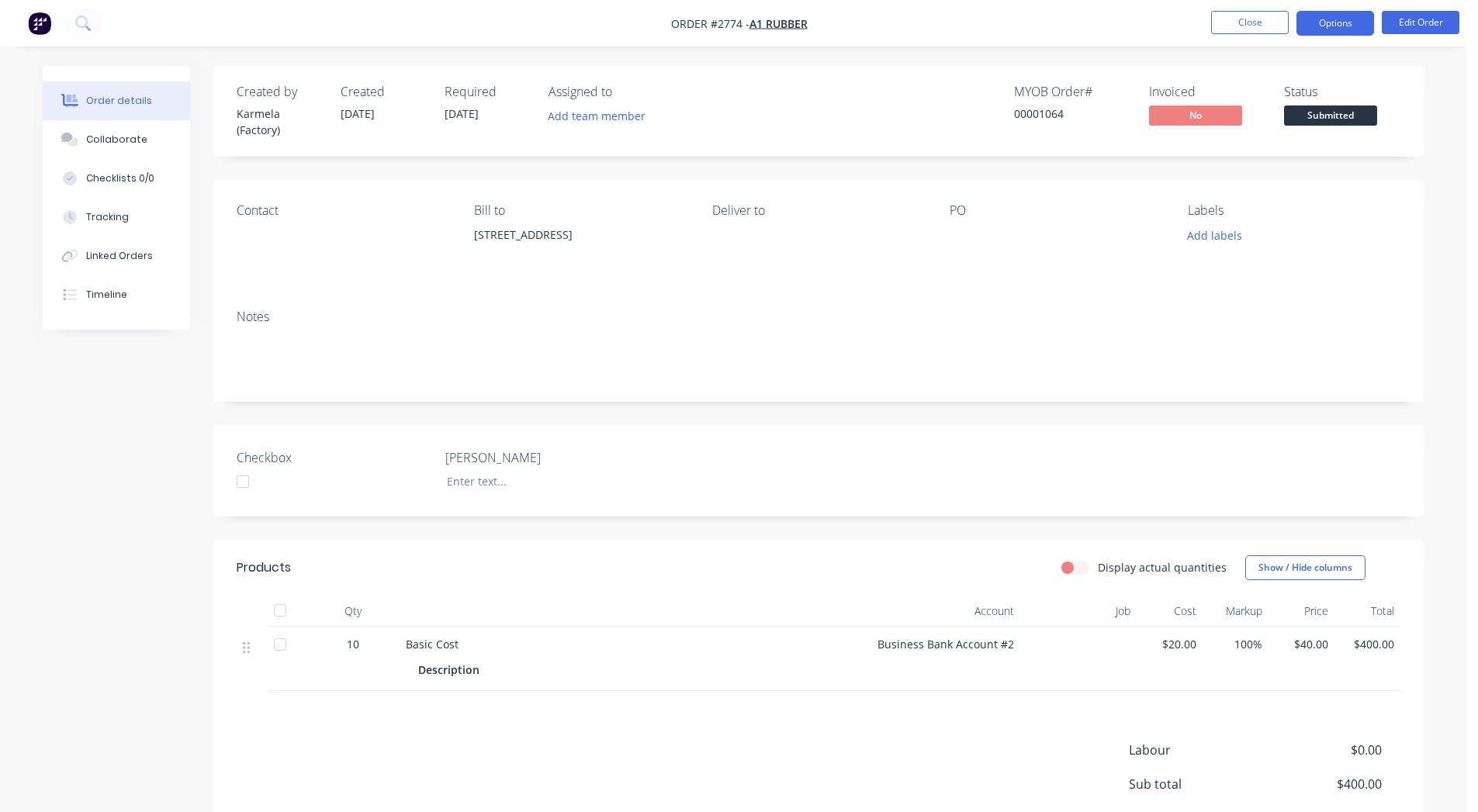
click at [1308, 27] on button "Options" at bounding box center [1335, 23] width 78 height 25
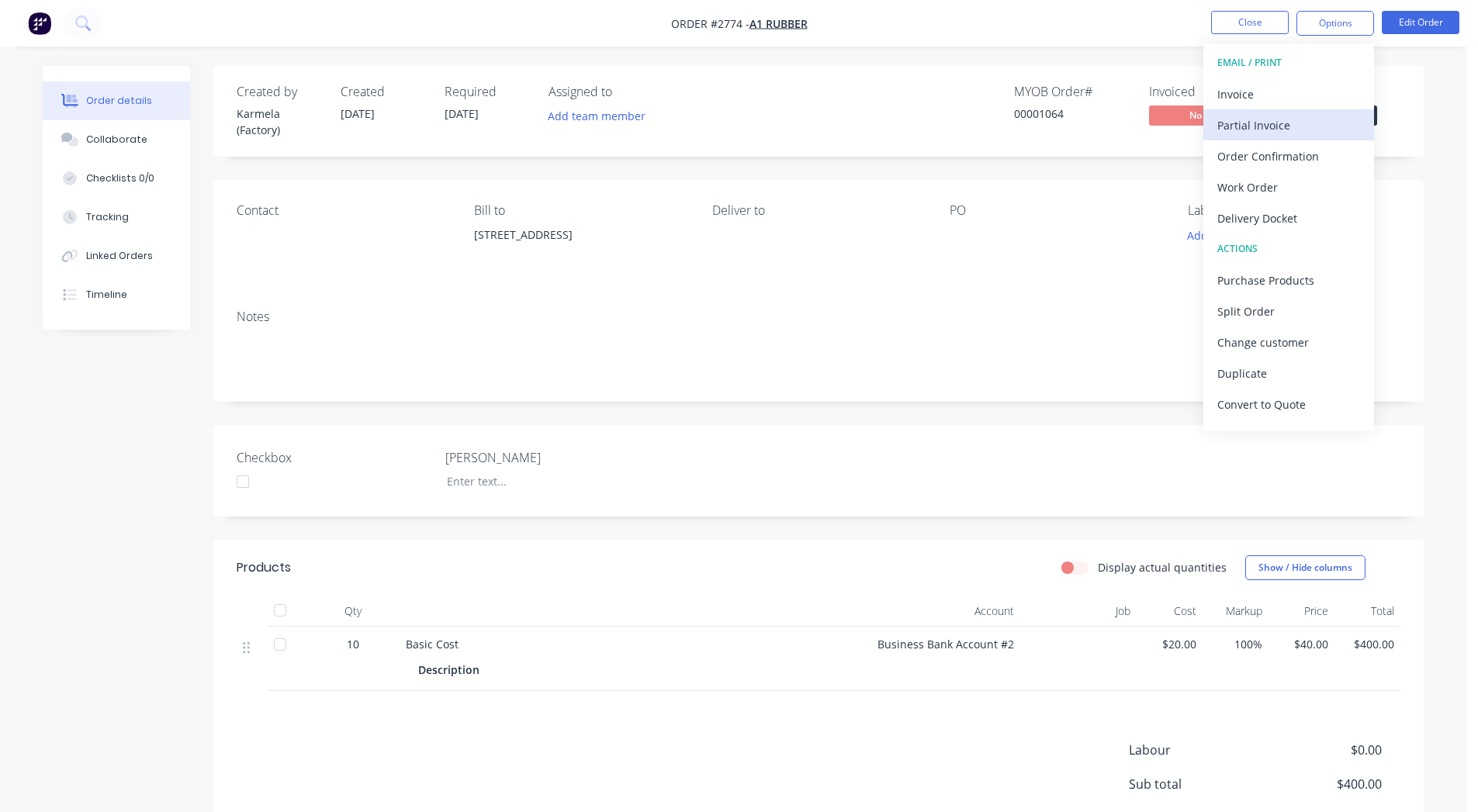
click at [1294, 130] on div "Partial Invoice" at bounding box center [1289, 125] width 143 height 22
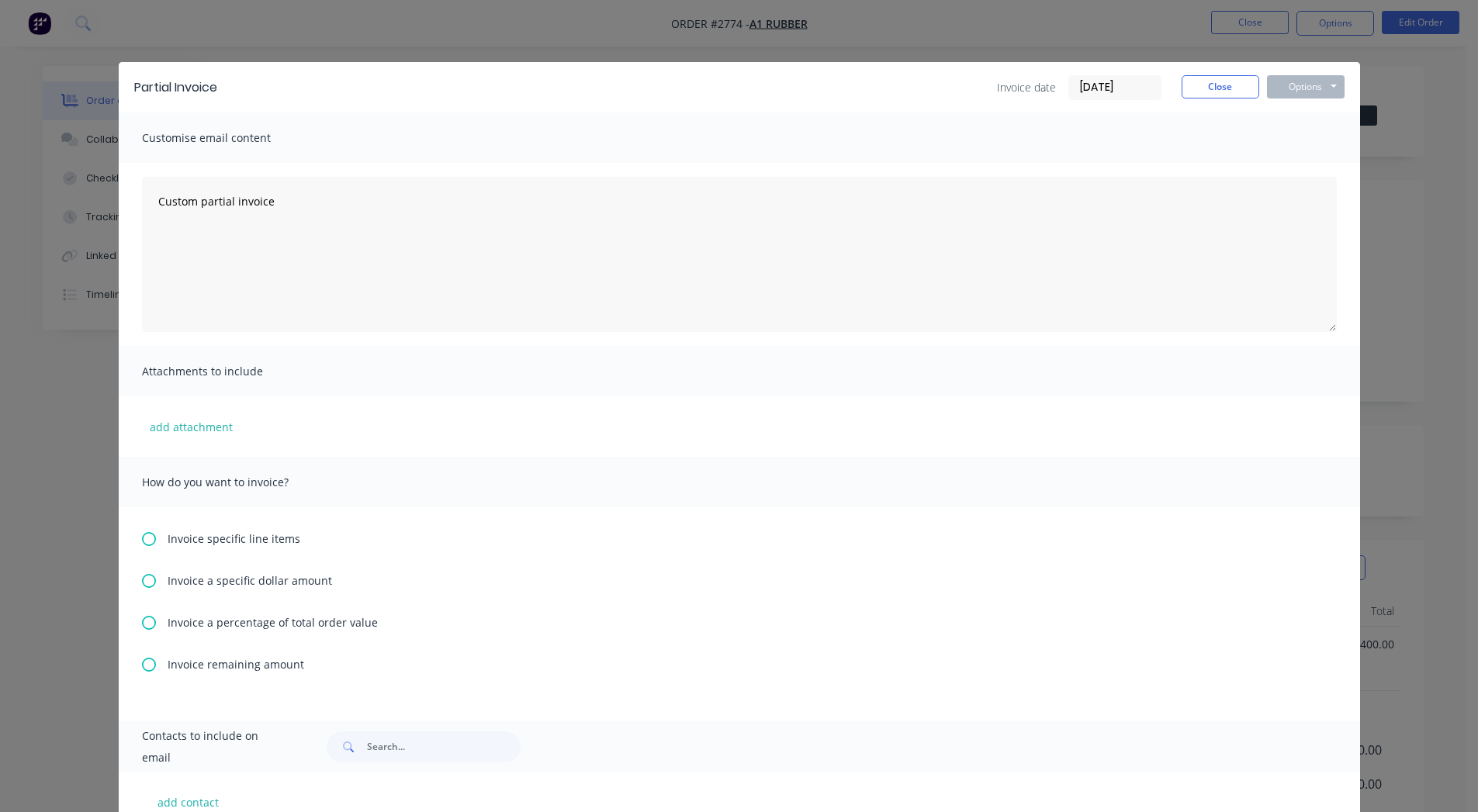
click at [207, 551] on div "Invoice specific line items Invoice a specific dollar amount Invoice a percenta…" at bounding box center [739, 615] width 1241 height 214
click at [185, 540] on span "Invoice specific line items" at bounding box center [234, 539] width 132 height 16
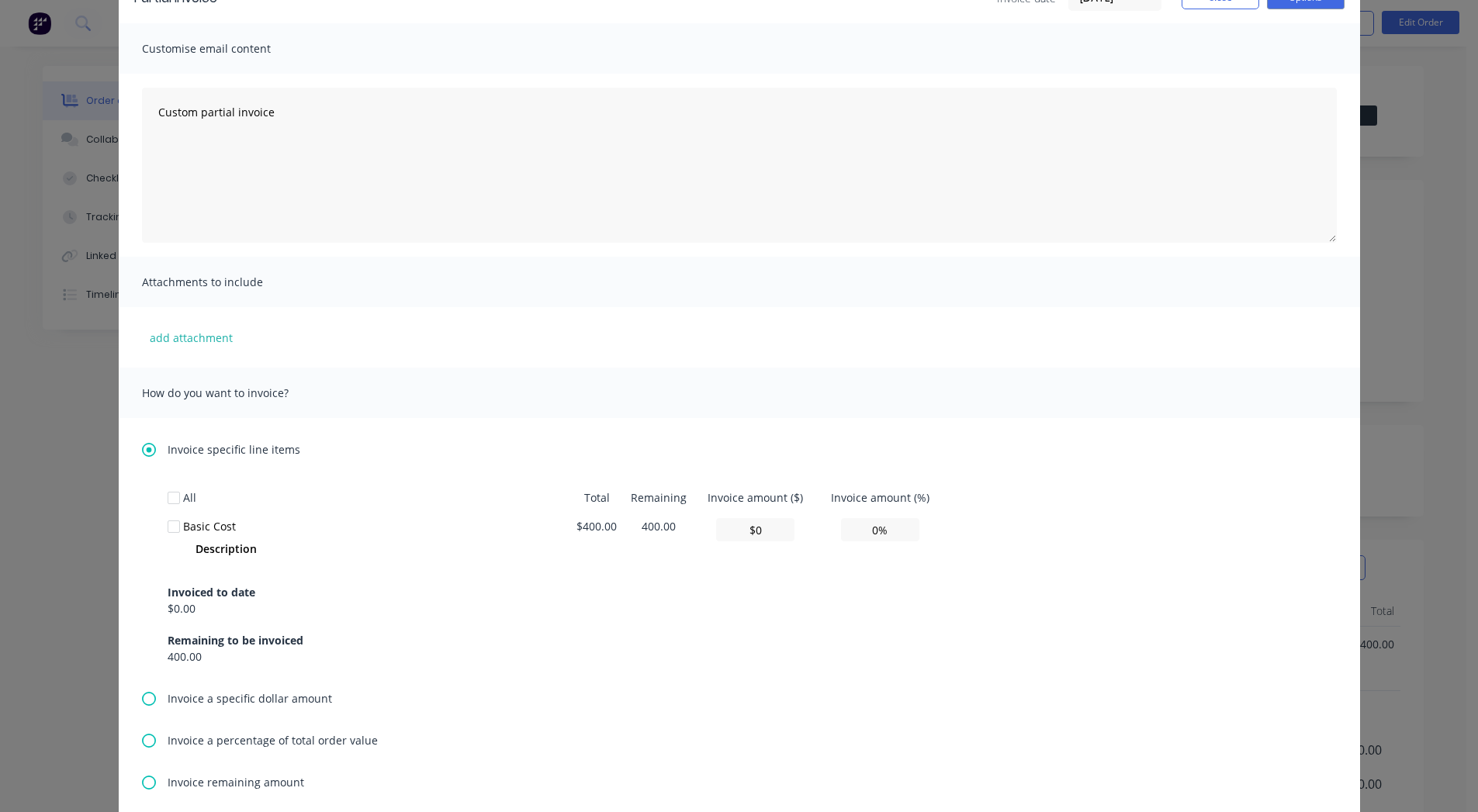
scroll to position [97, 0]
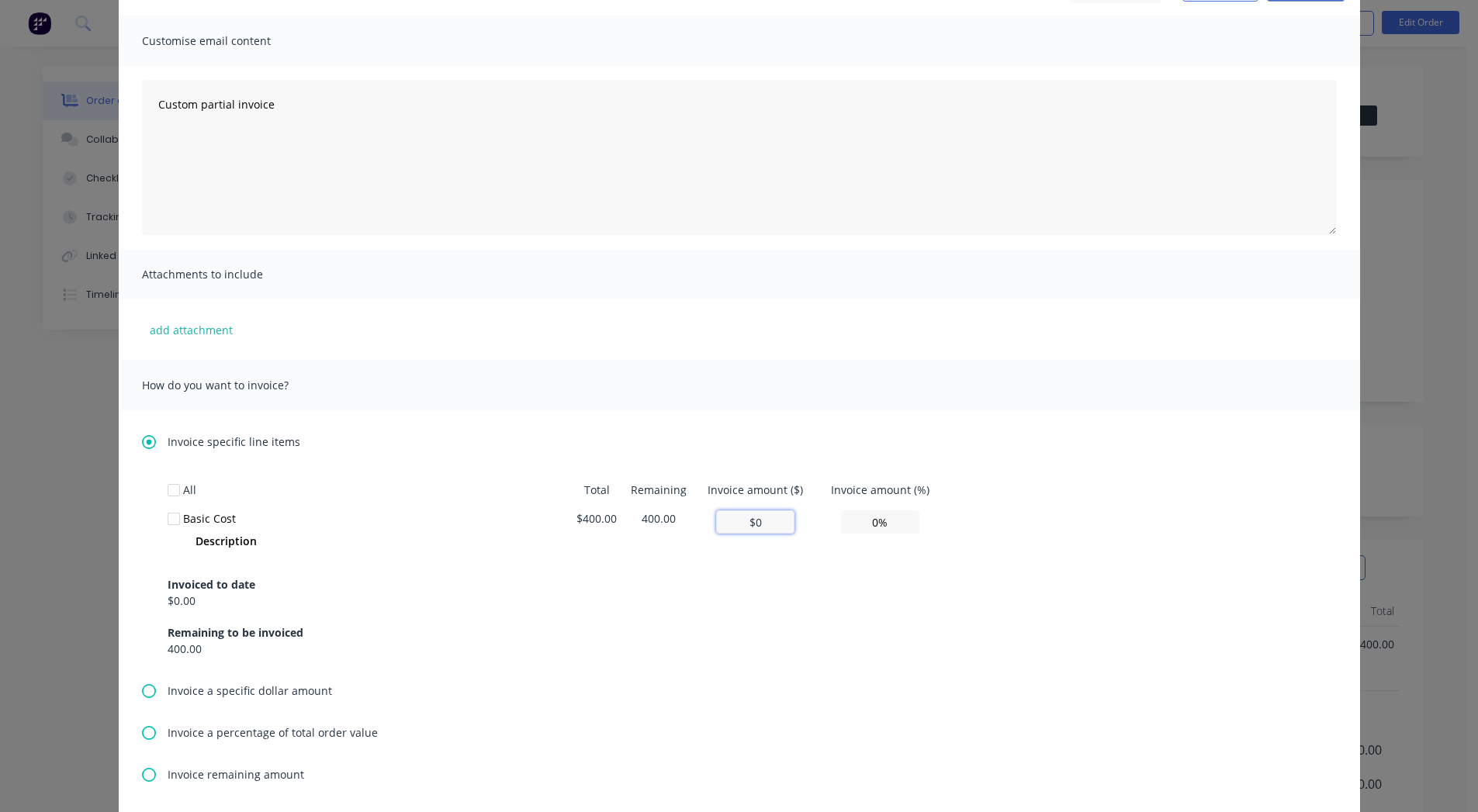
click at [736, 512] on input "$0" at bounding box center [756, 522] width 79 height 23
type input "$1"
type input "0.25%"
drag, startPoint x: 747, startPoint y: 528, endPoint x: 808, endPoint y: 516, distance: 62.2
click at [808, 516] on td "$1.00" at bounding box center [755, 531] width 122 height 54
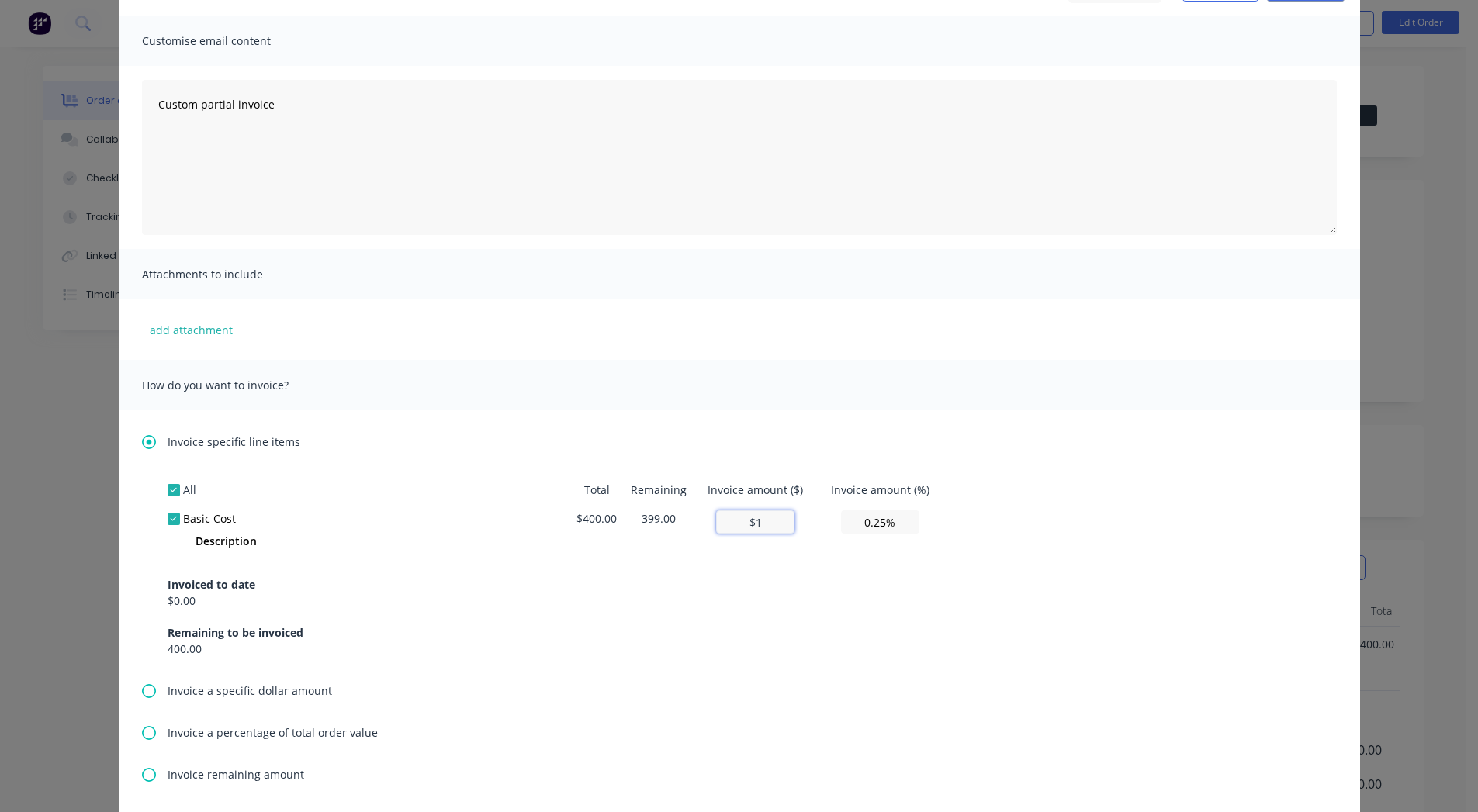
type input "$0"
type input "0%"
type input "$0"
type input "0.00%"
type input "$20"
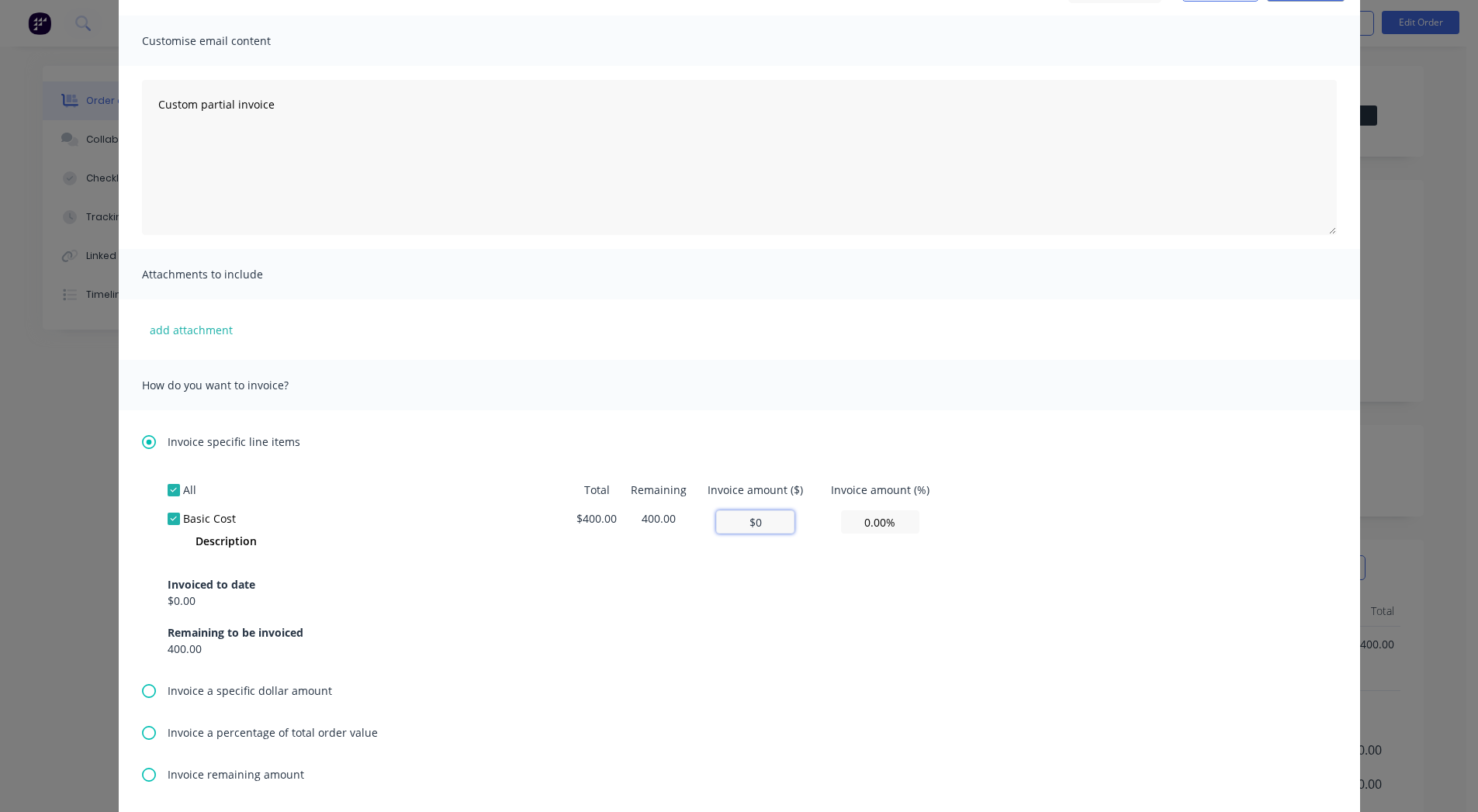
type input "5.00%"
type input "$200"
type input "50.00%"
click at [808, 516] on td "$200.00" at bounding box center [755, 531] width 122 height 54
click at [758, 523] on input "$200.00" at bounding box center [756, 522] width 79 height 23
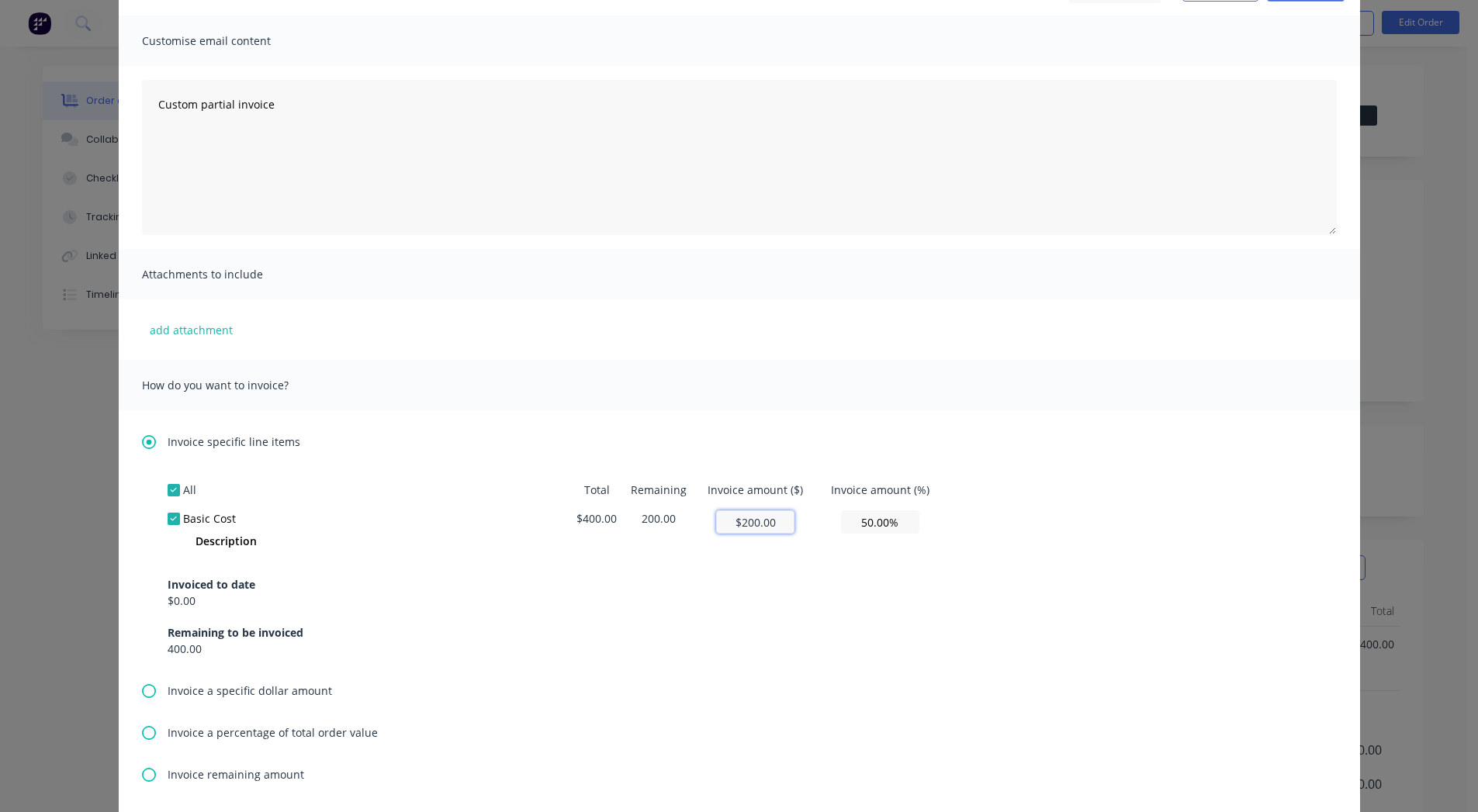
type input "$2"
type input "0.50%"
type input "$20"
type input "5.00%"
type input "$20.00"
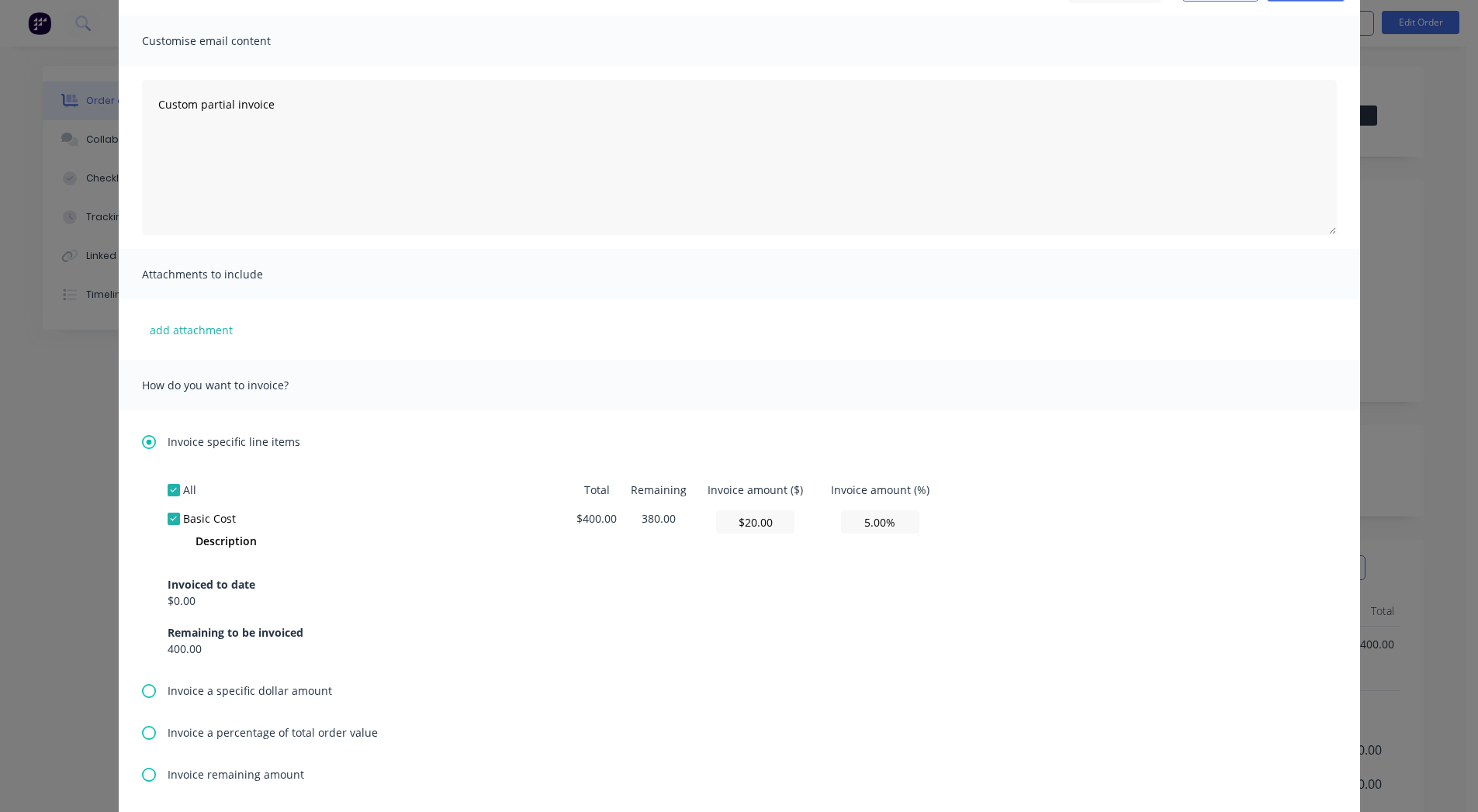
click at [958, 376] on div "How do you want to invoice?" at bounding box center [739, 385] width 1241 height 50
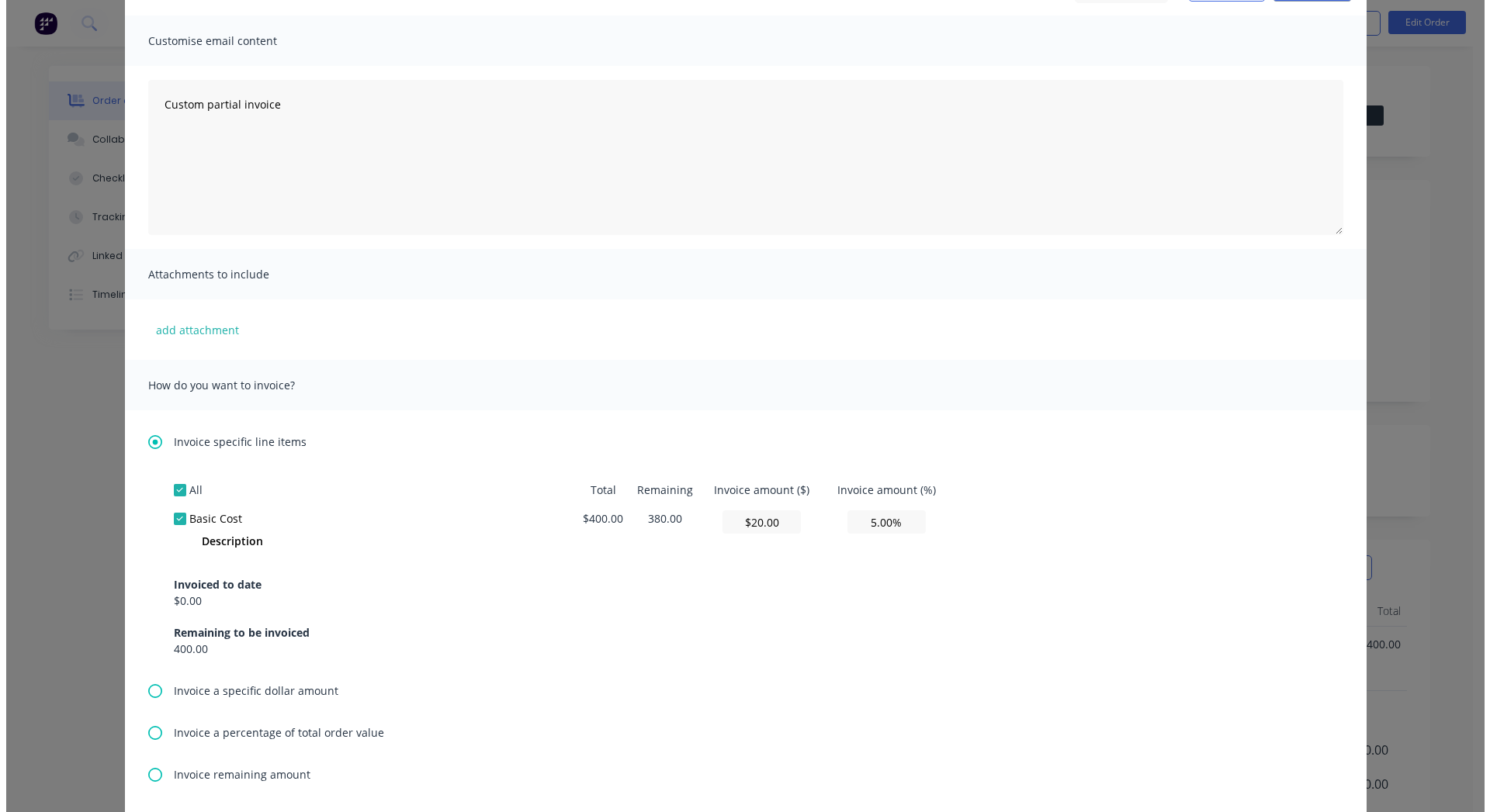
scroll to position [0, 0]
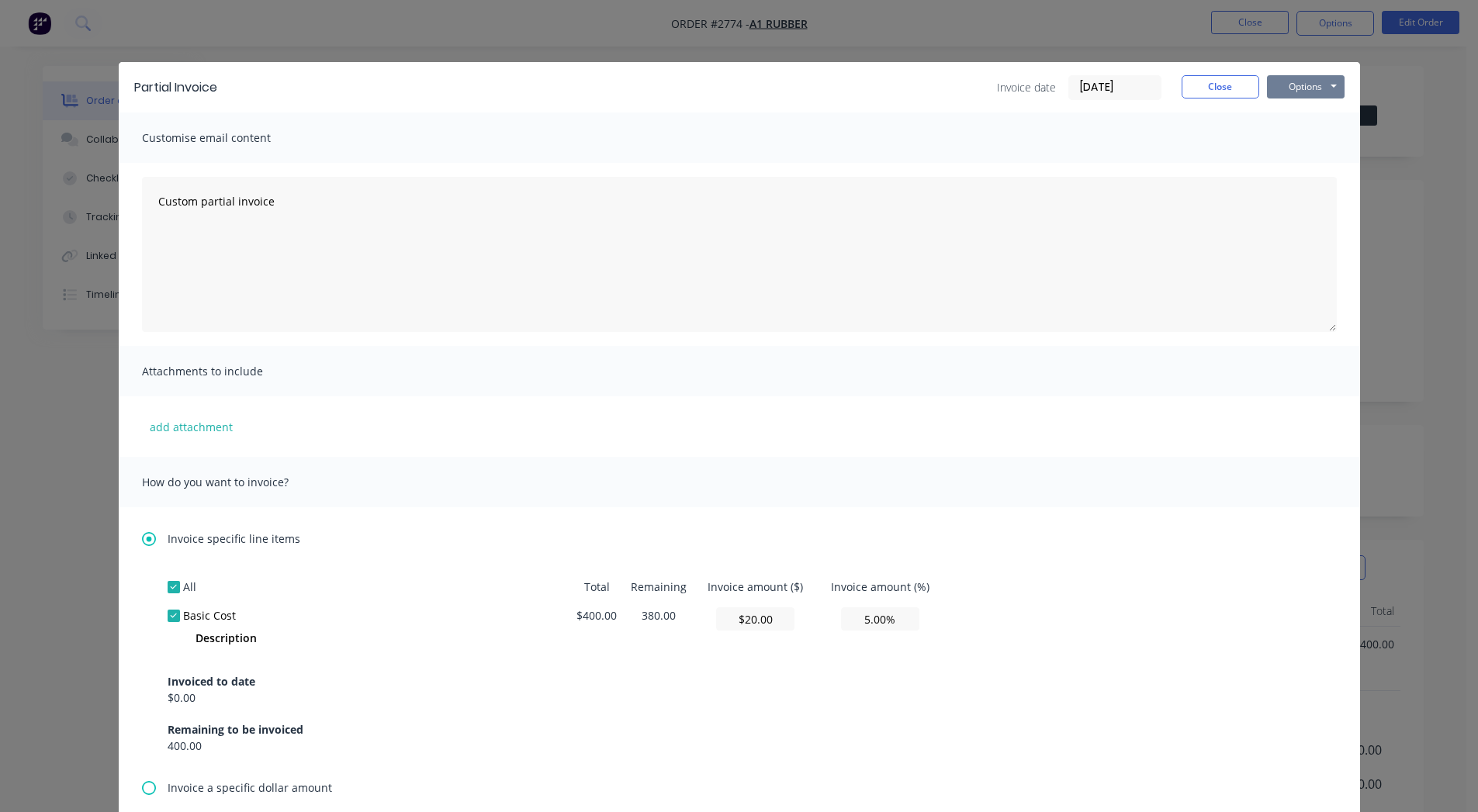
click at [1300, 86] on button "Options" at bounding box center [1306, 87] width 78 height 23
click at [1292, 145] on button "Print" at bounding box center [1316, 139] width 99 height 26
click at [1213, 85] on button "Close" at bounding box center [1221, 87] width 78 height 23
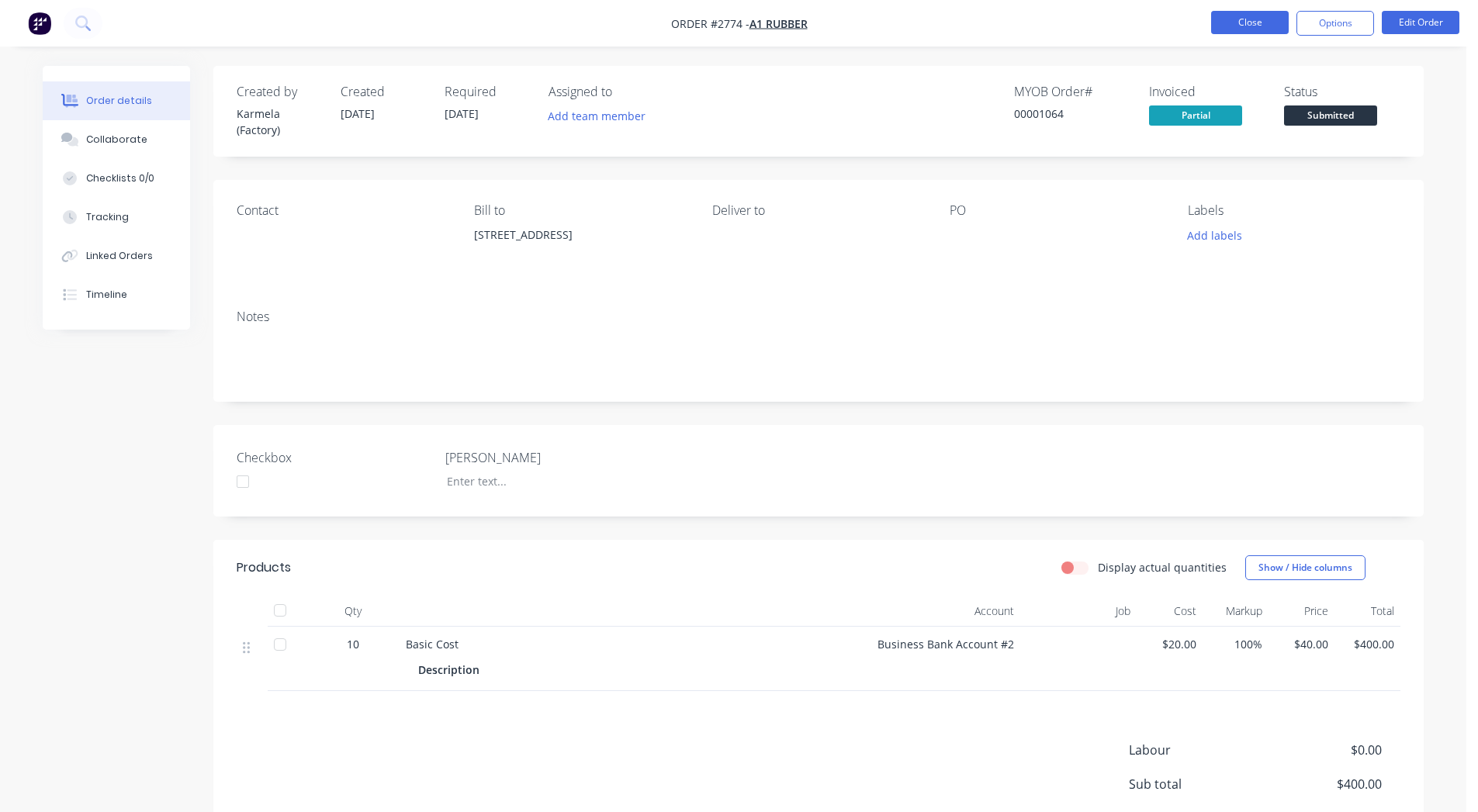
click at [1247, 17] on button "Close" at bounding box center [1250, 22] width 78 height 23
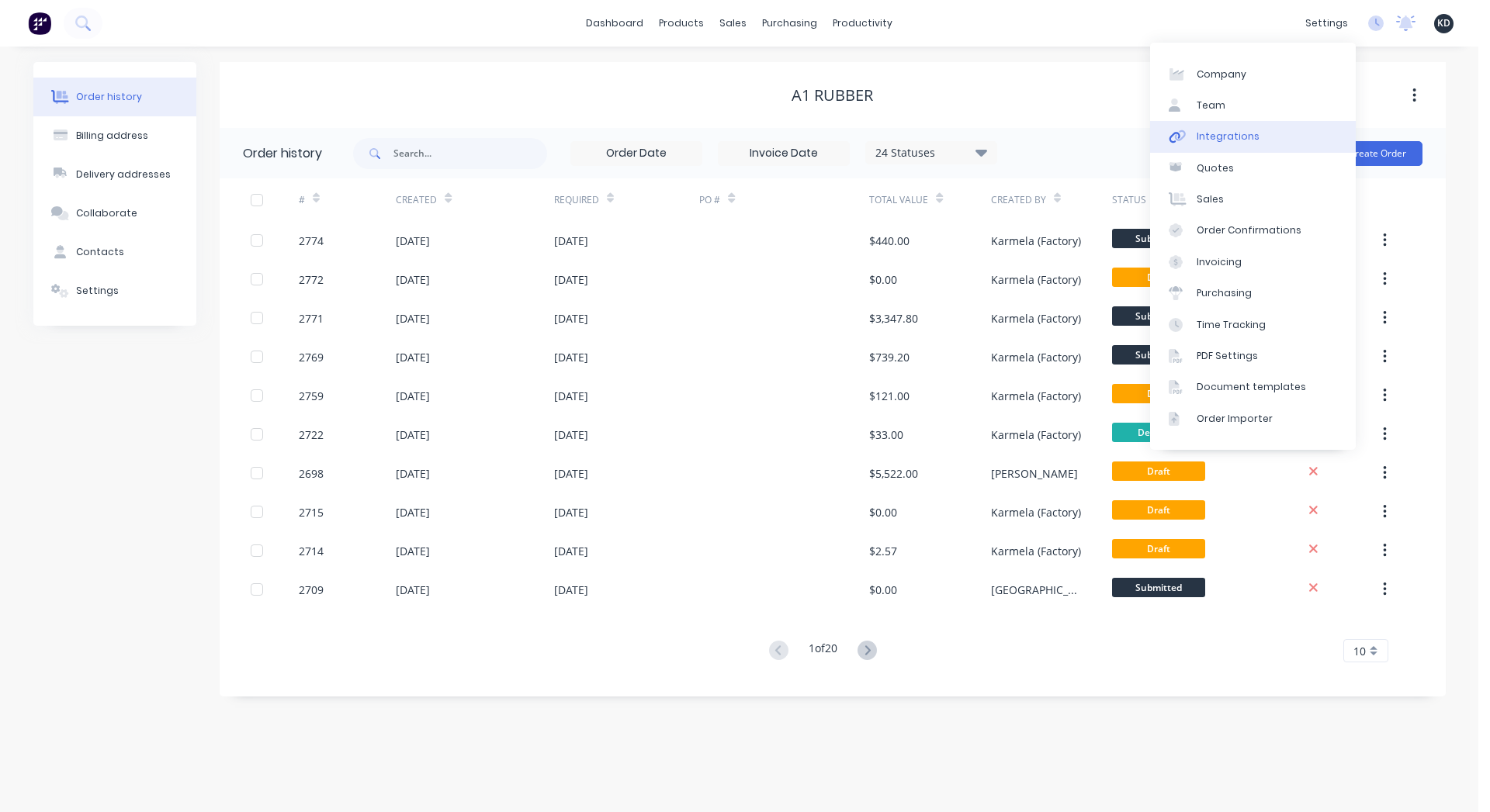
click at [1275, 142] on link "Integrations" at bounding box center [1253, 136] width 206 height 31
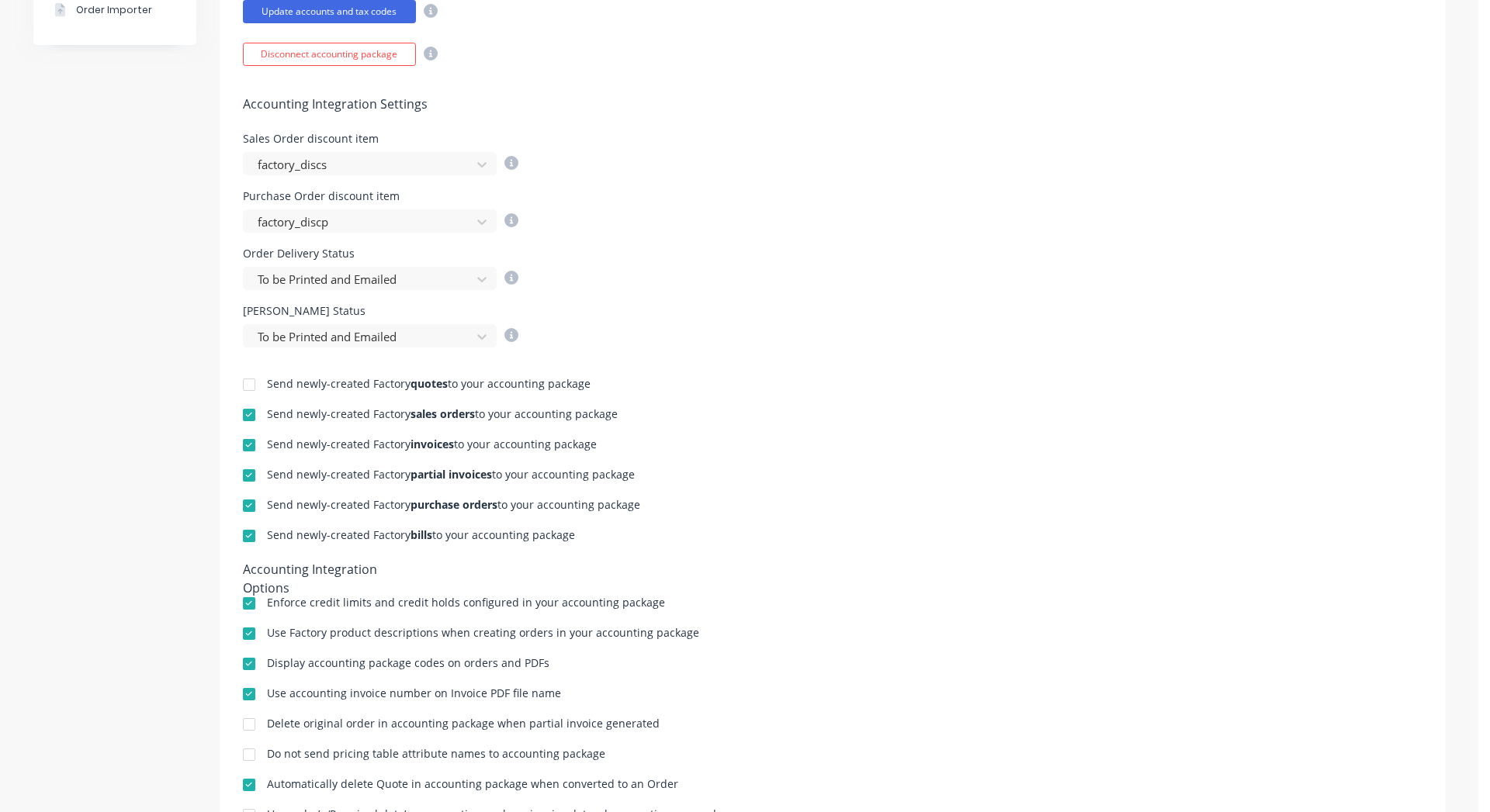
scroll to position [517, 0]
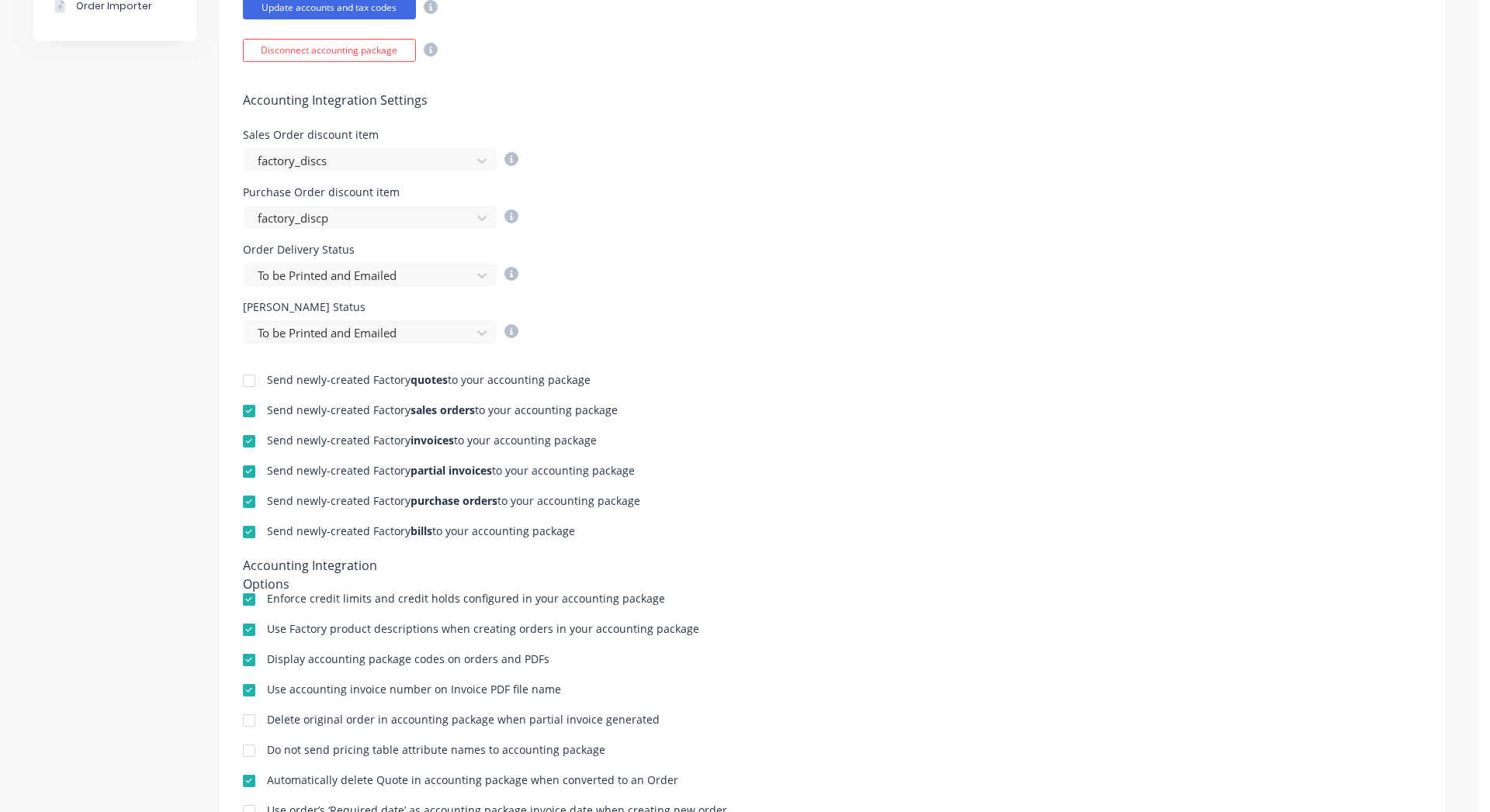
click at [240, 467] on div at bounding box center [248, 472] width 31 height 31
click at [856, 337] on div "Bill Delivery Status To be Printed and Emailed" at bounding box center [833, 322] width 1180 height 42
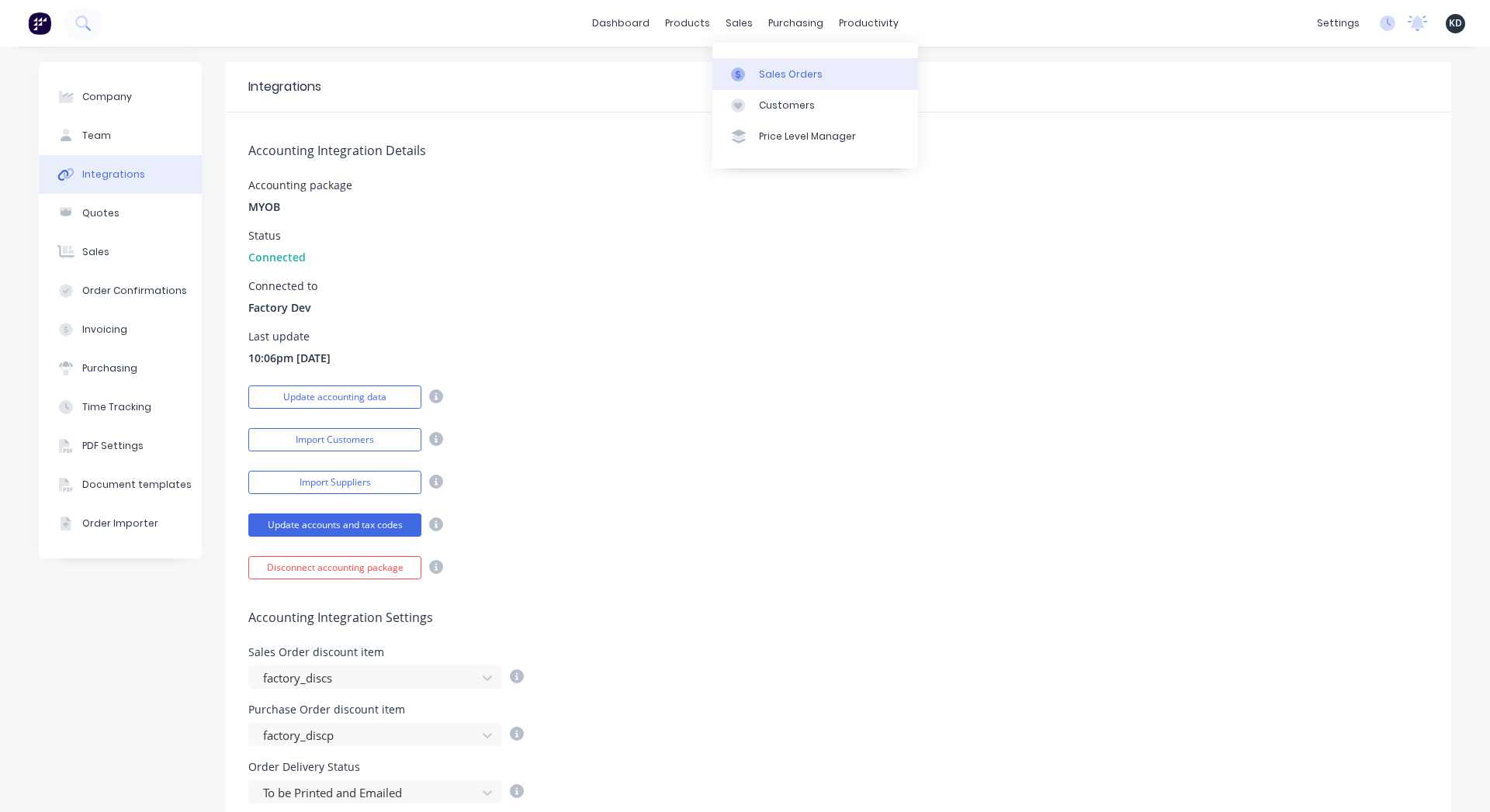
click at [782, 80] on div "Sales Orders" at bounding box center [790, 75] width 63 height 14
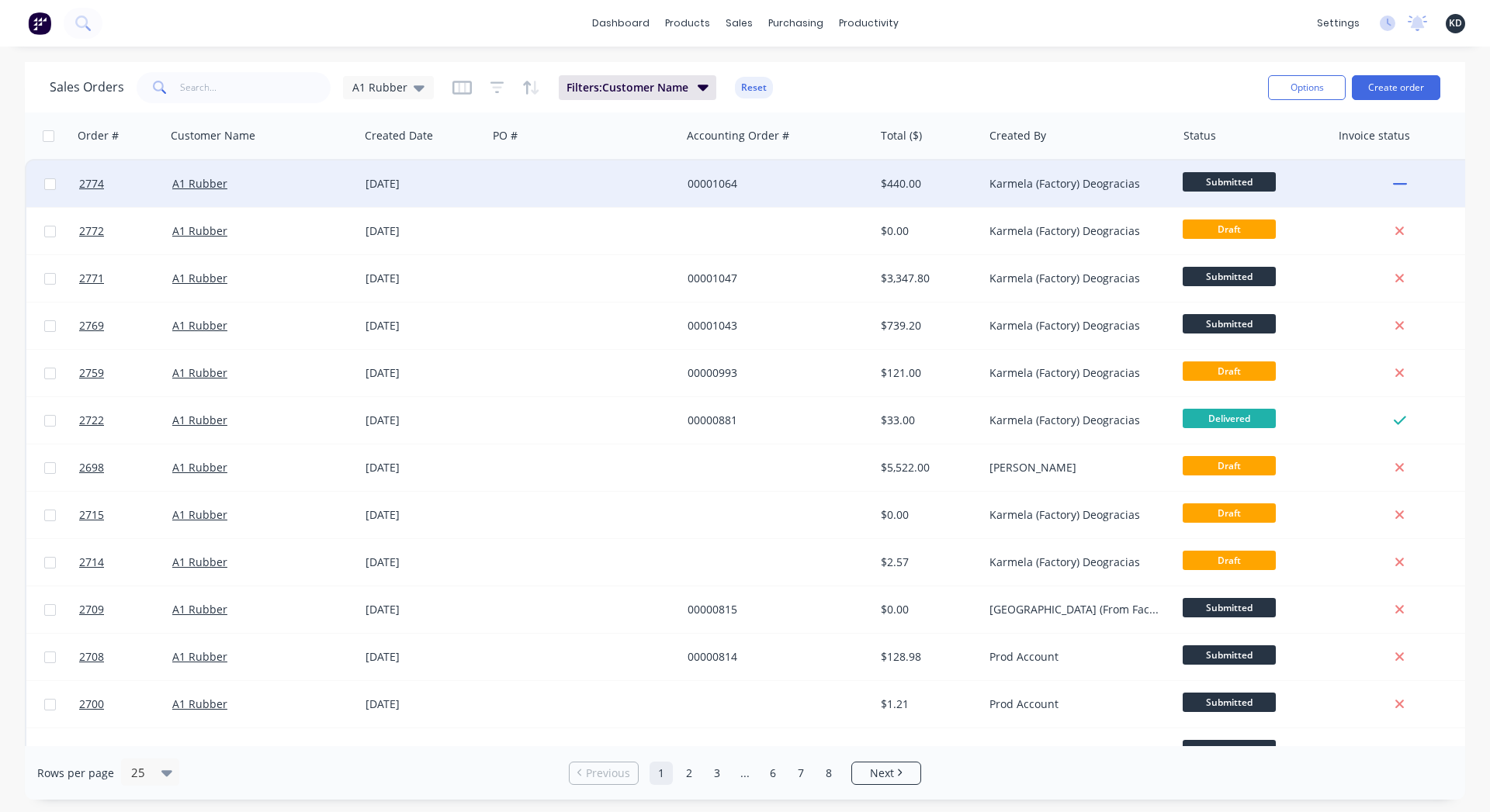
click at [627, 188] on div at bounding box center [584, 184] width 193 height 46
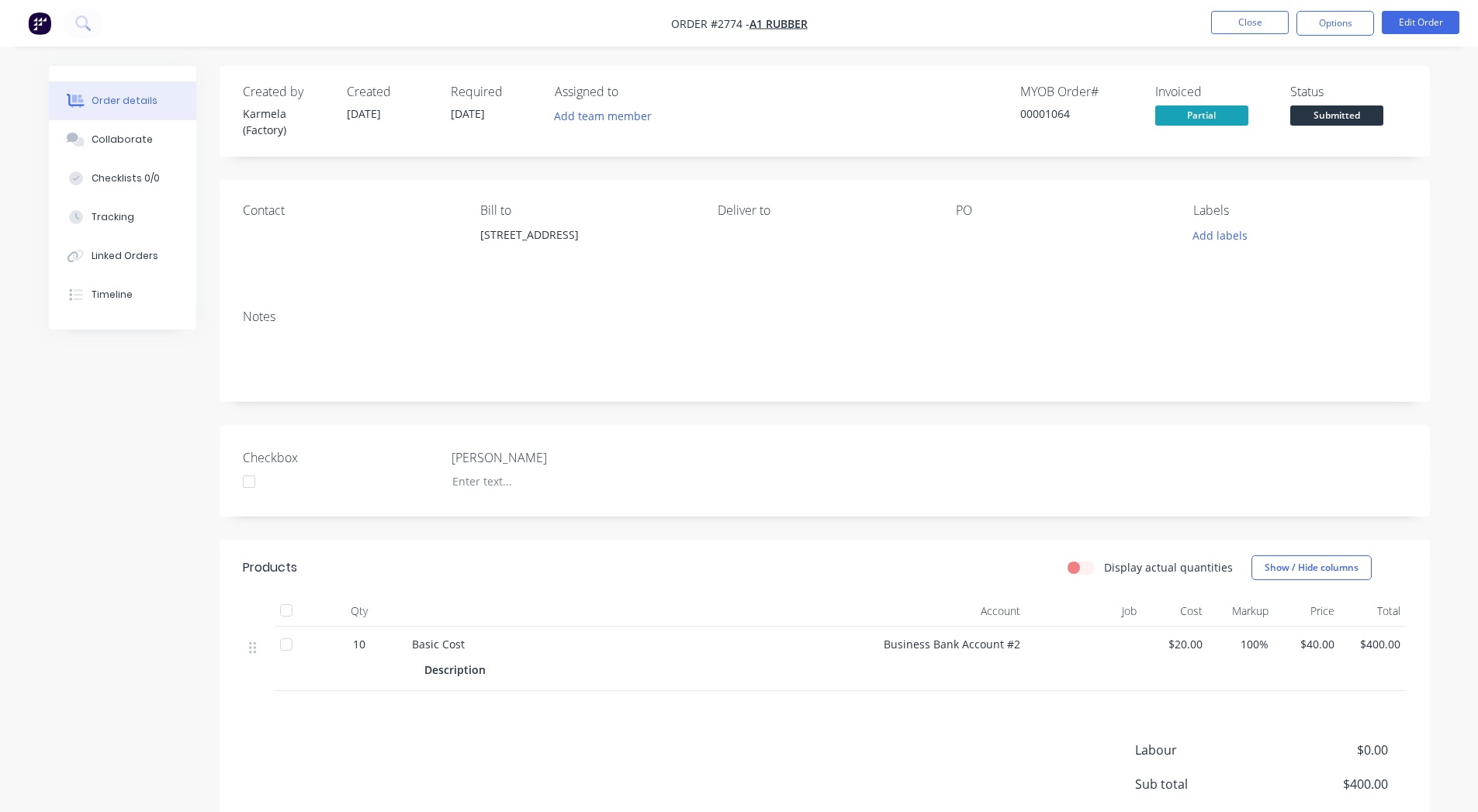
click at [1057, 116] on div "00001064" at bounding box center [1079, 113] width 116 height 16
copy div "00001064"
drag, startPoint x: 1352, startPoint y: 38, endPoint x: 1334, endPoint y: 26, distance: 21.6
click at [1334, 26] on nav "Order #2774 - A1 Rubber Close Options Edit Order" at bounding box center [739, 23] width 1478 height 46
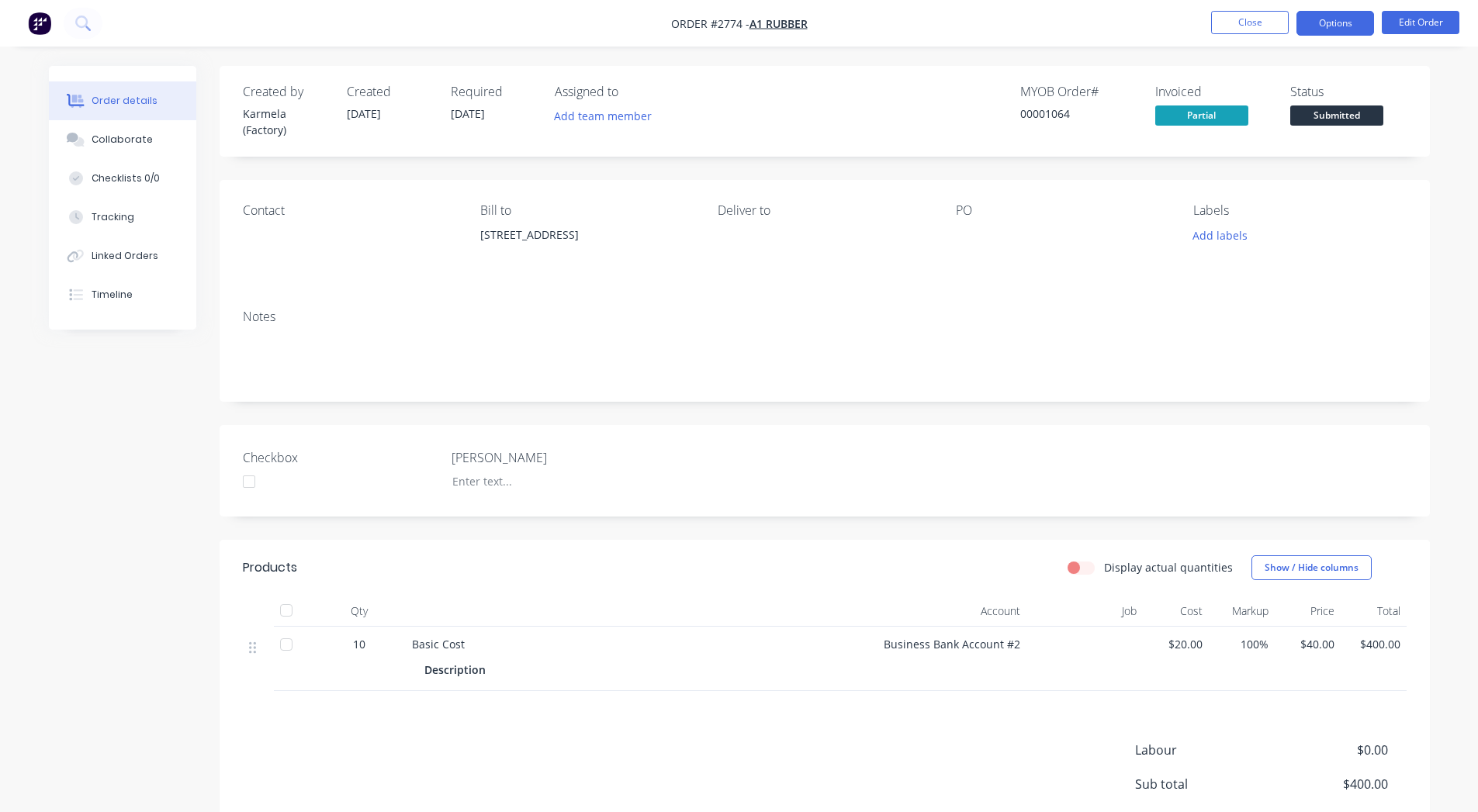
click at [1334, 26] on button "Options" at bounding box center [1335, 23] width 78 height 25
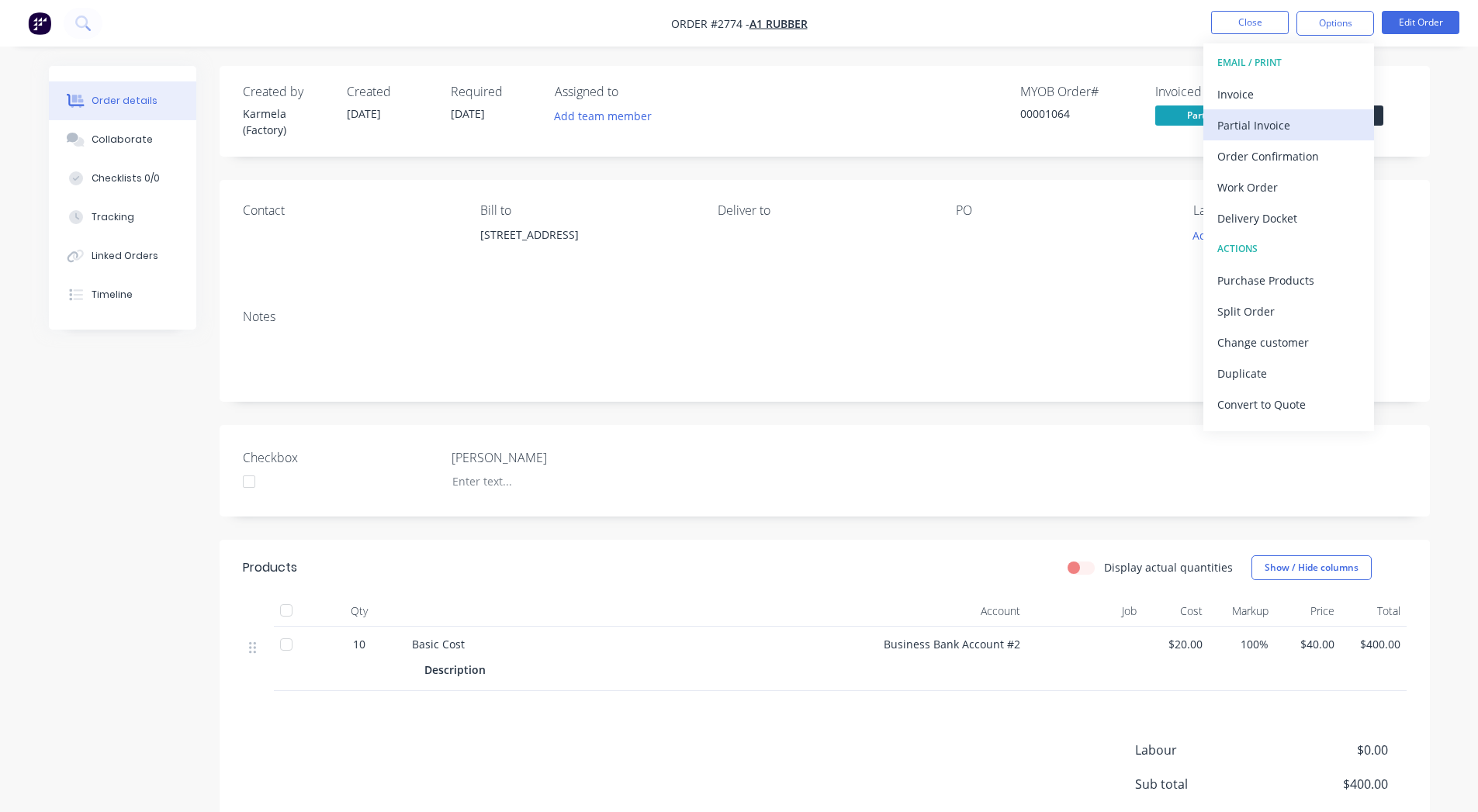
click at [1305, 135] on div "Partial Invoice" at bounding box center [1289, 125] width 143 height 22
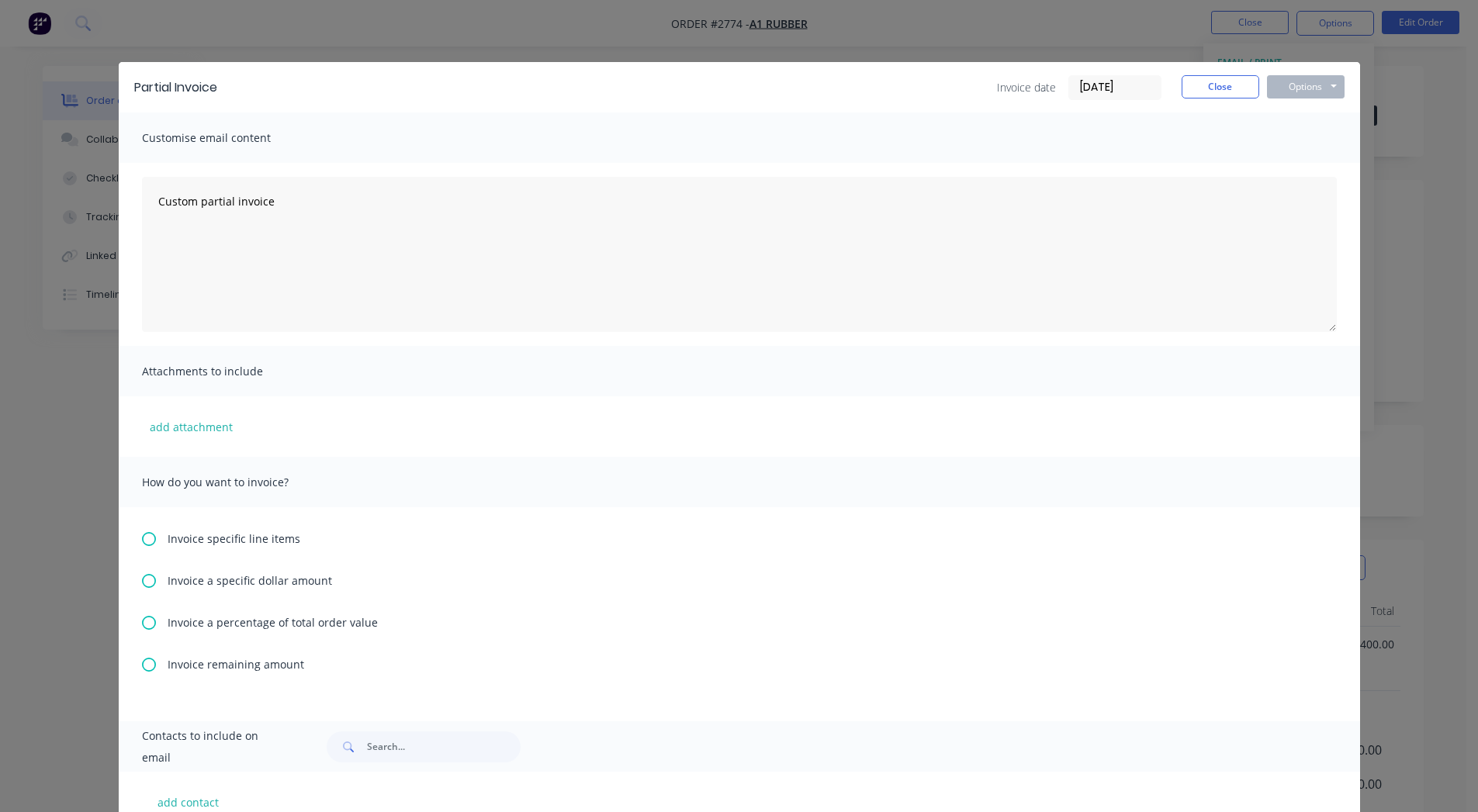
scroll to position [12, 0]
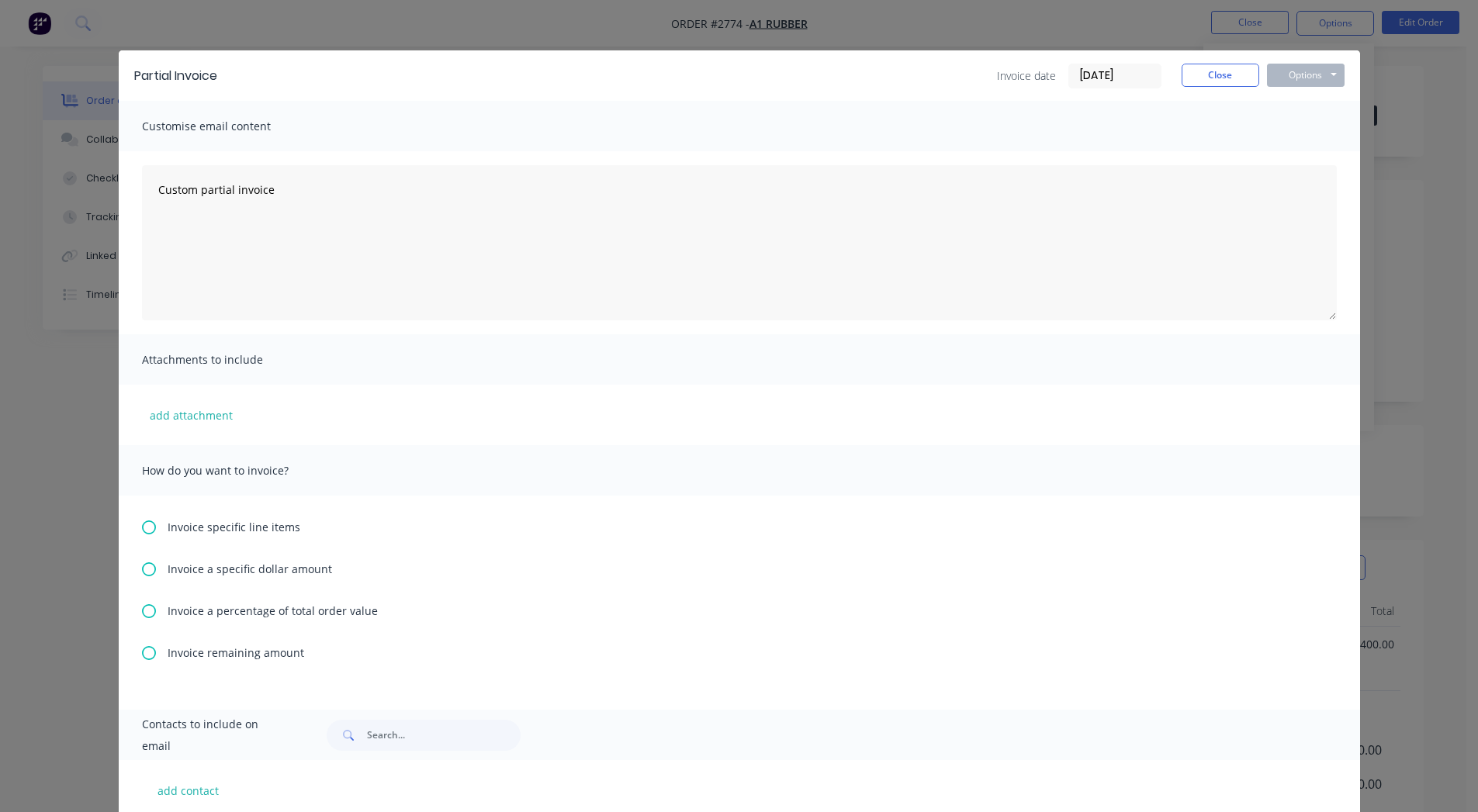
click at [281, 569] on span "Invoice a specific dollar amount" at bounding box center [250, 569] width 164 height 16
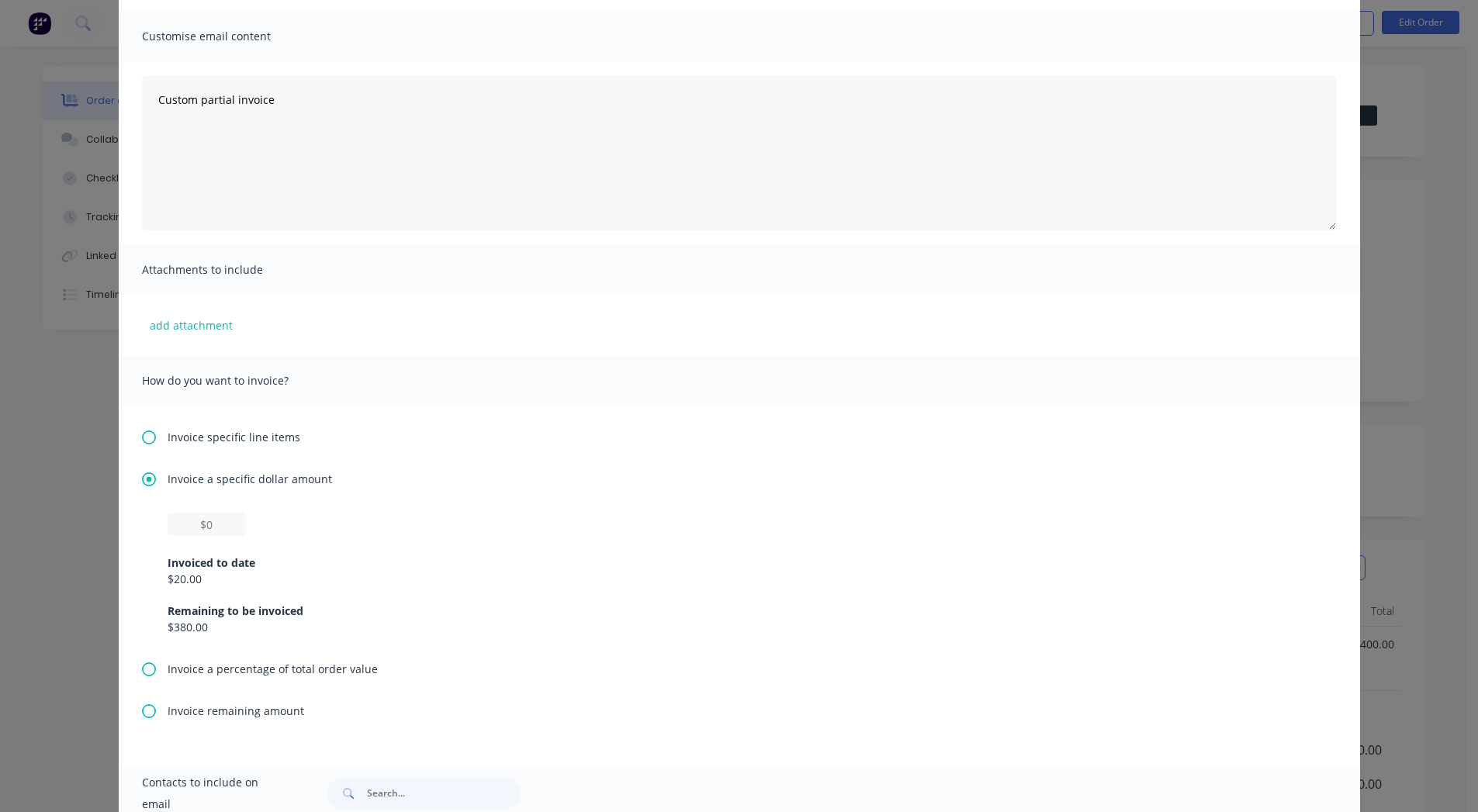
scroll to position [114, 0]
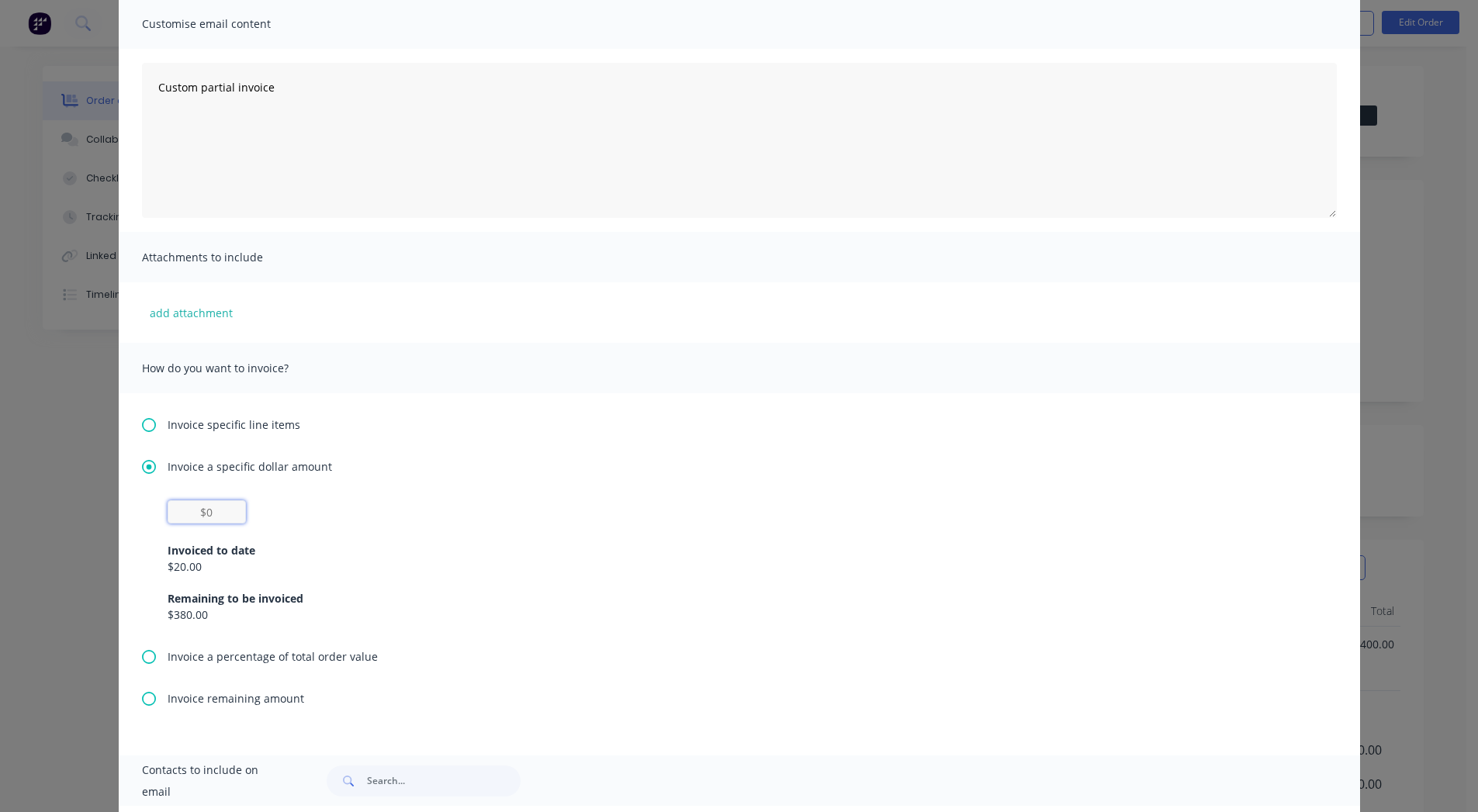
click at [204, 501] on input "text" at bounding box center [207, 512] width 79 height 23
type input "$20"
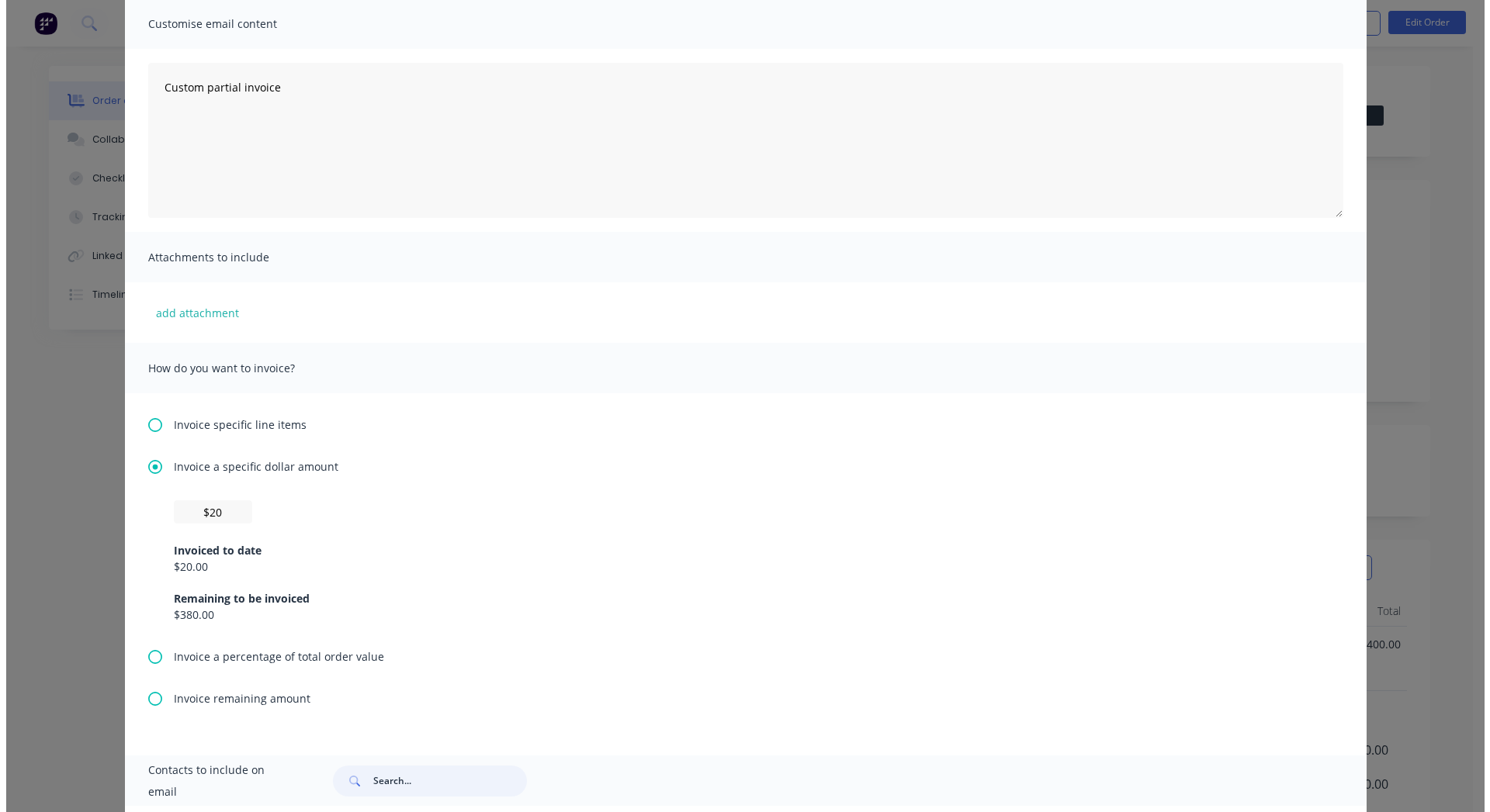
scroll to position [0, 0]
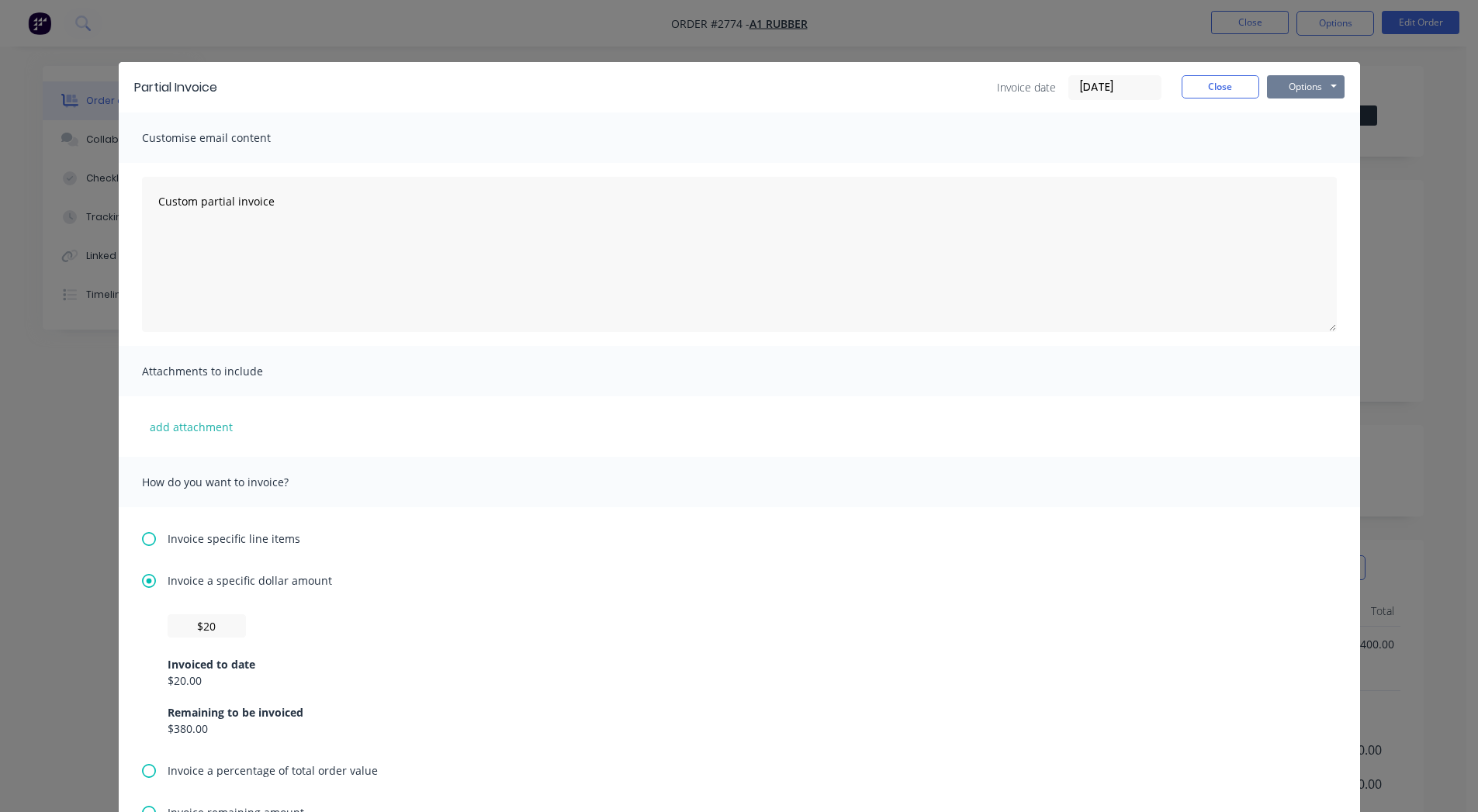
click at [1313, 83] on button "Options" at bounding box center [1306, 87] width 78 height 23
click at [1282, 140] on button "Print" at bounding box center [1316, 139] width 99 height 26
click at [1226, 83] on button "Close" at bounding box center [1221, 87] width 78 height 23
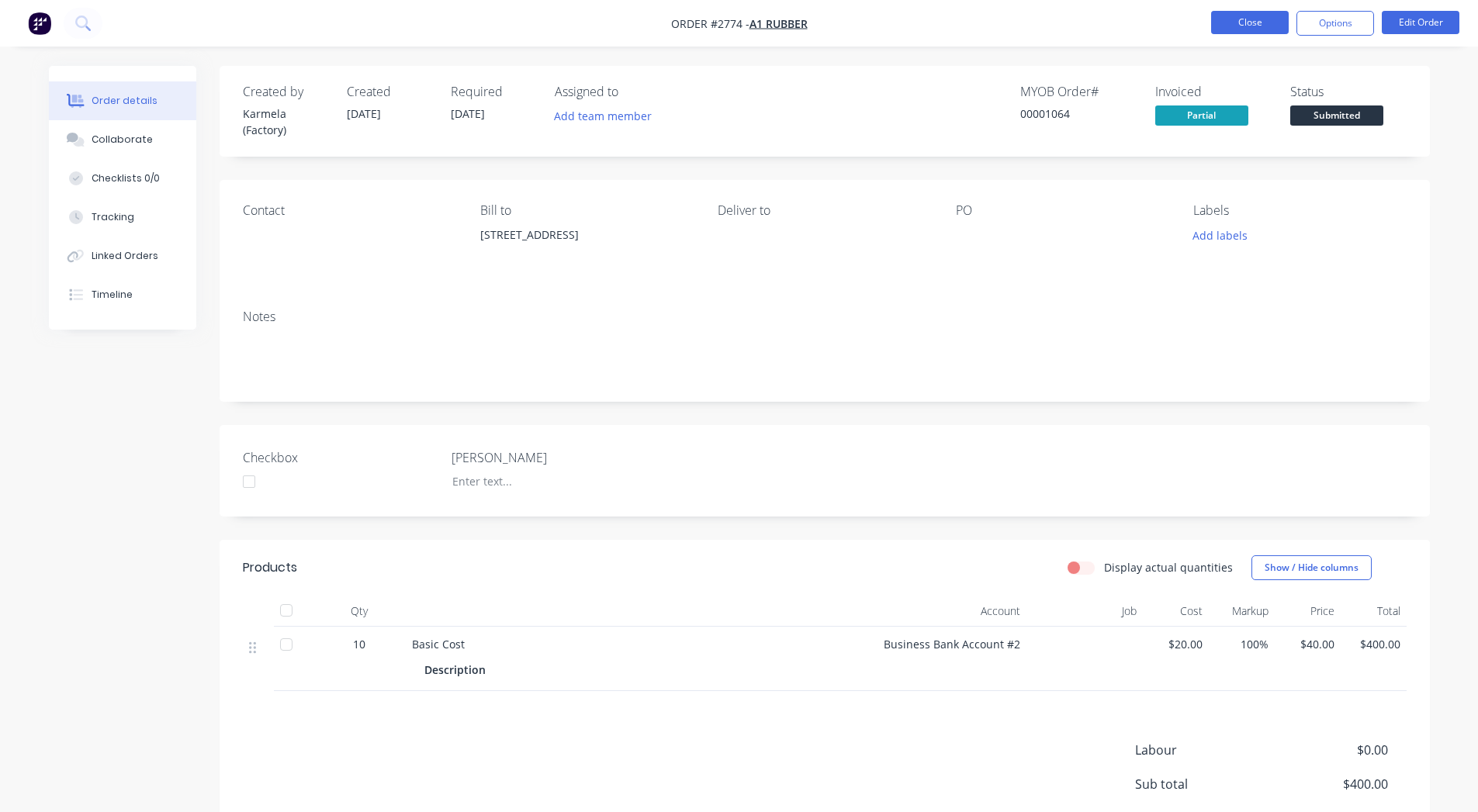
click at [1233, 27] on button "Close" at bounding box center [1250, 22] width 78 height 23
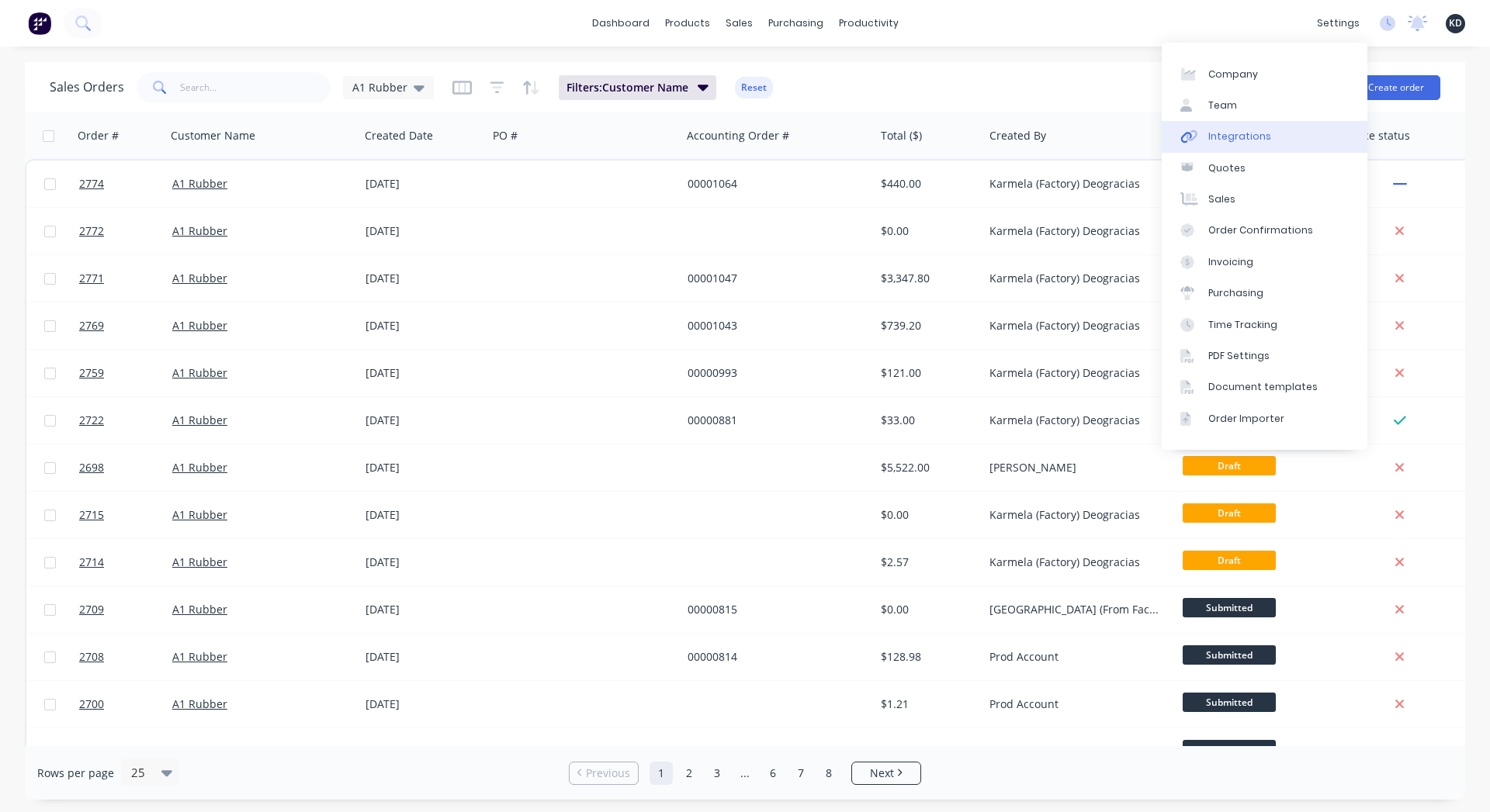
click at [1268, 138] on link "Integrations" at bounding box center [1265, 136] width 206 height 31
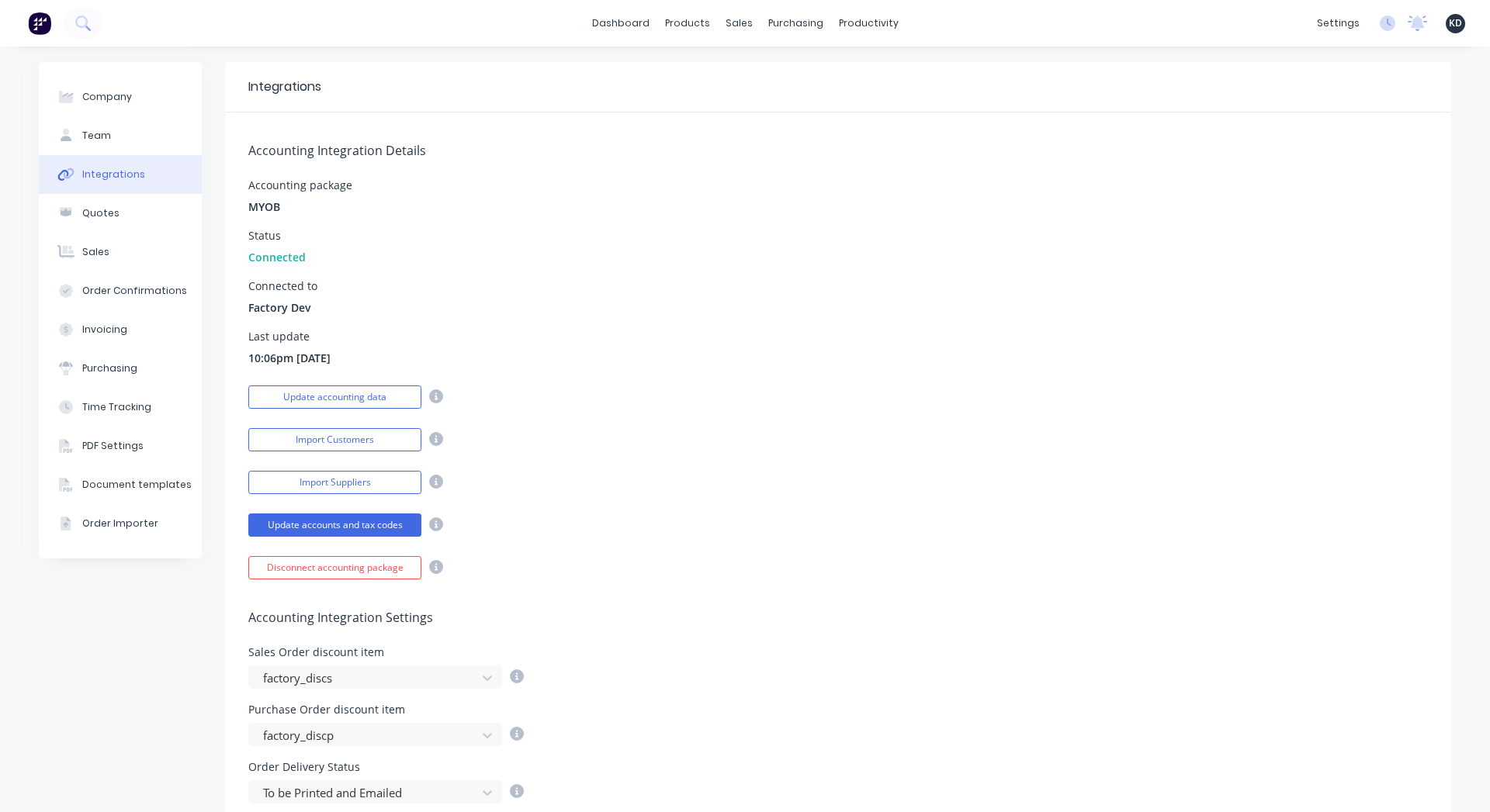
scroll to position [587, 0]
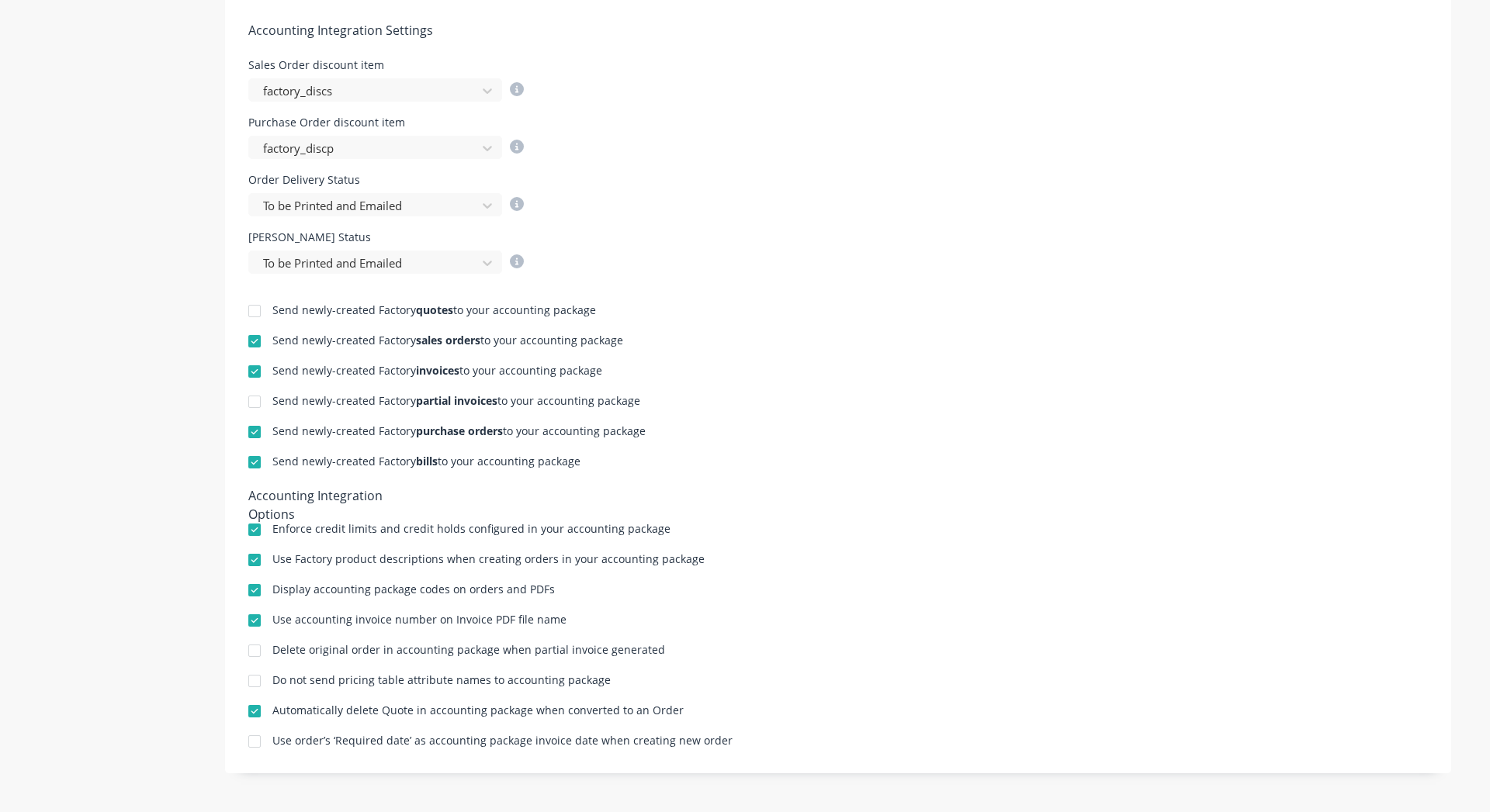
click at [249, 366] on div at bounding box center [254, 372] width 31 height 31
click at [251, 336] on div at bounding box center [254, 341] width 31 height 31
click at [246, 372] on div at bounding box center [254, 372] width 31 height 31
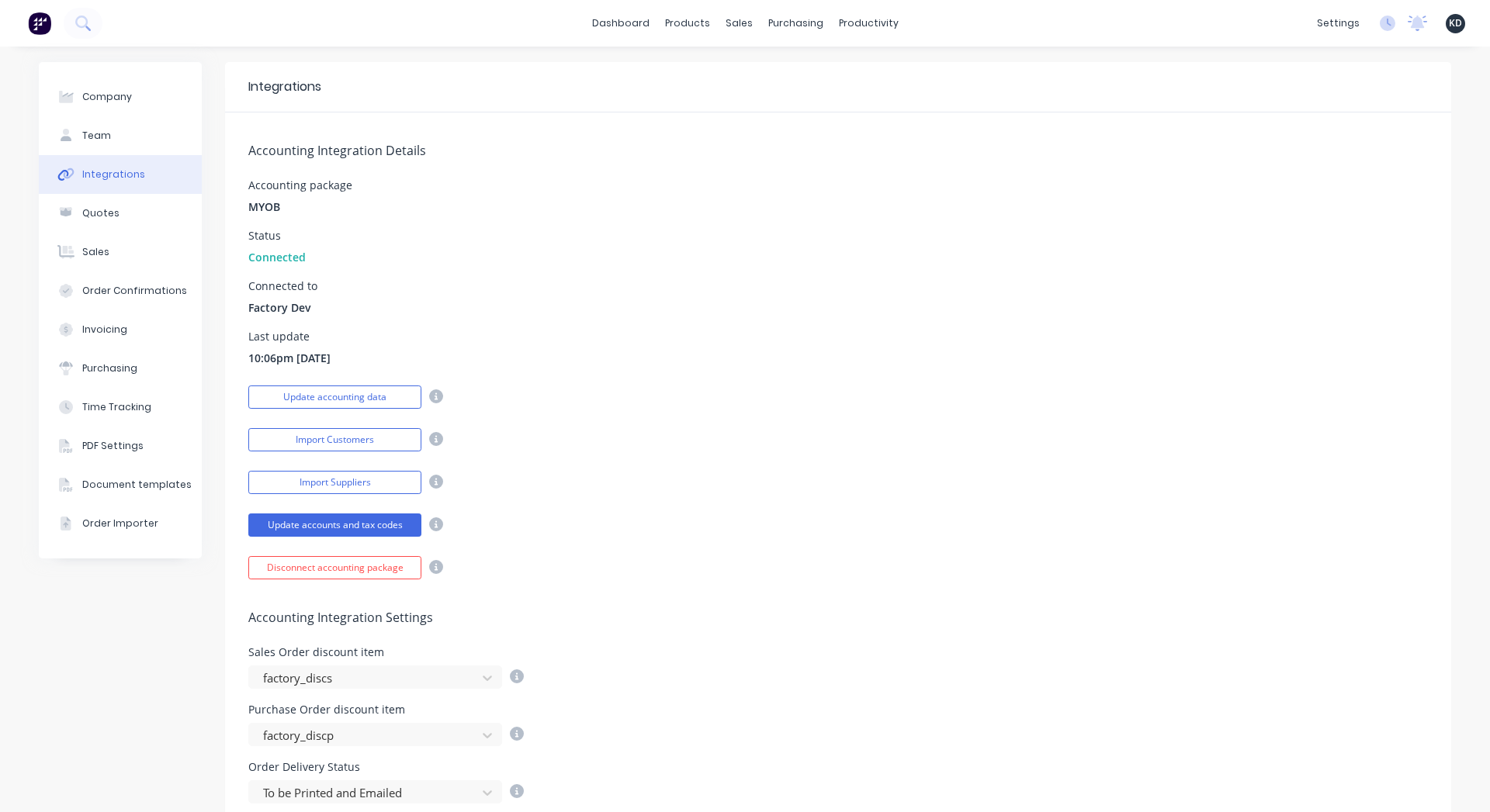
click at [166, 721] on div "Company Team Integrations Quotes Sales Order Confirmations Invoicing Purchasing…" at bounding box center [120, 723] width 163 height 1322
click at [779, 75] on div "Sales Orders" at bounding box center [790, 75] width 63 height 14
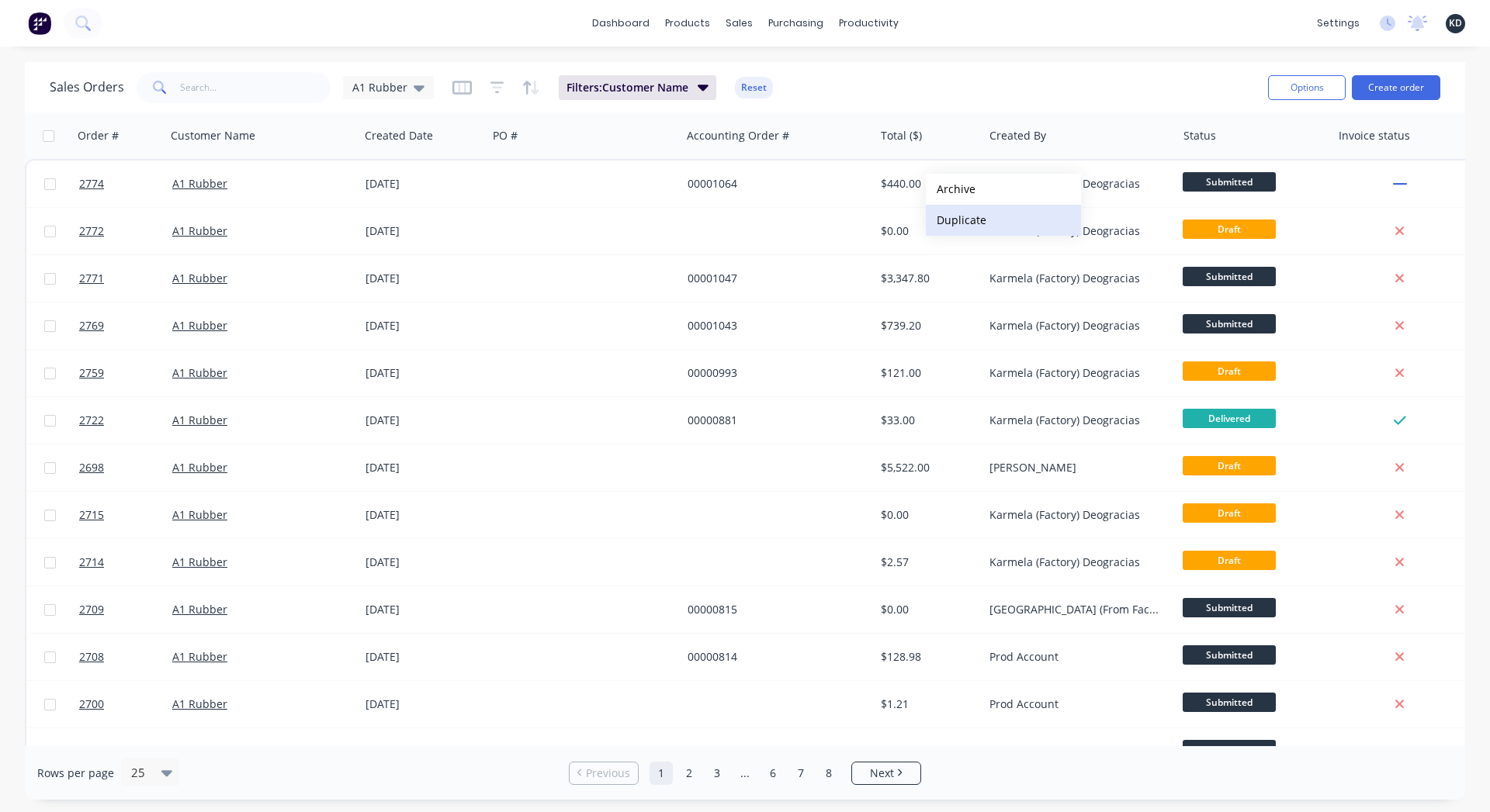
click at [965, 217] on button "Duplicate" at bounding box center [1004, 220] width 156 height 31
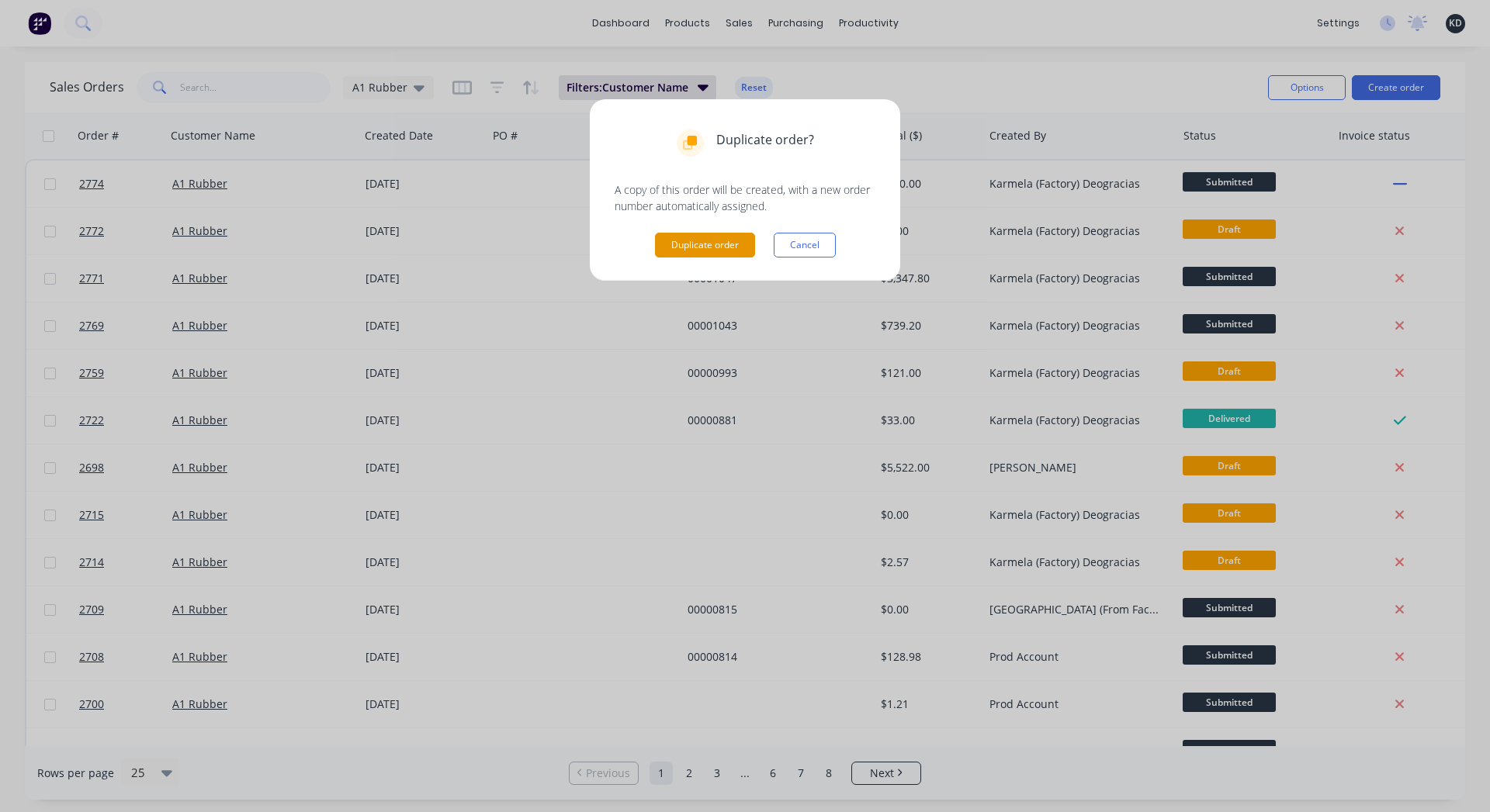
click at [694, 241] on button "Duplicate order" at bounding box center [705, 246] width 100 height 25
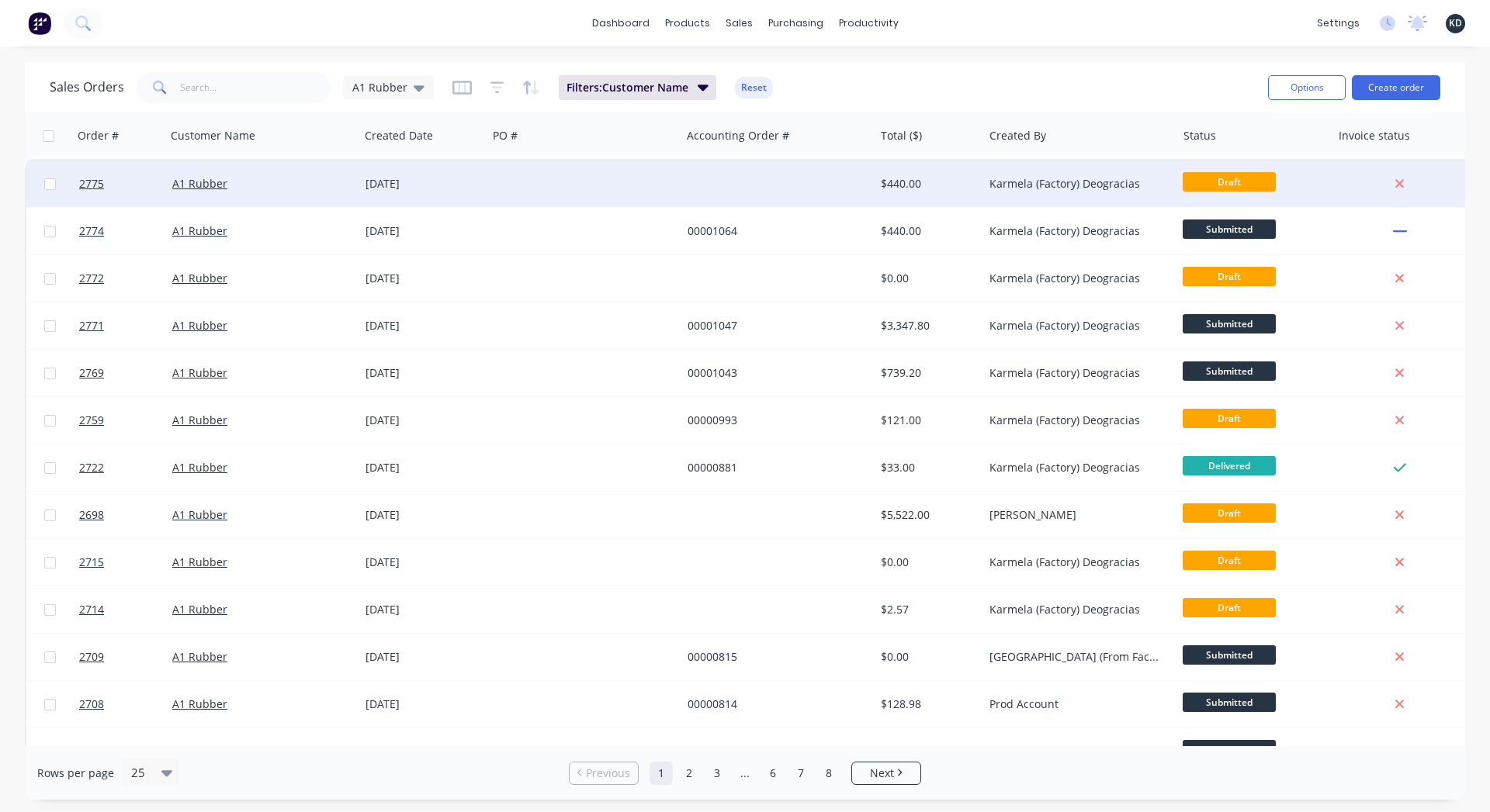
click at [799, 175] on div at bounding box center [778, 184] width 193 height 46
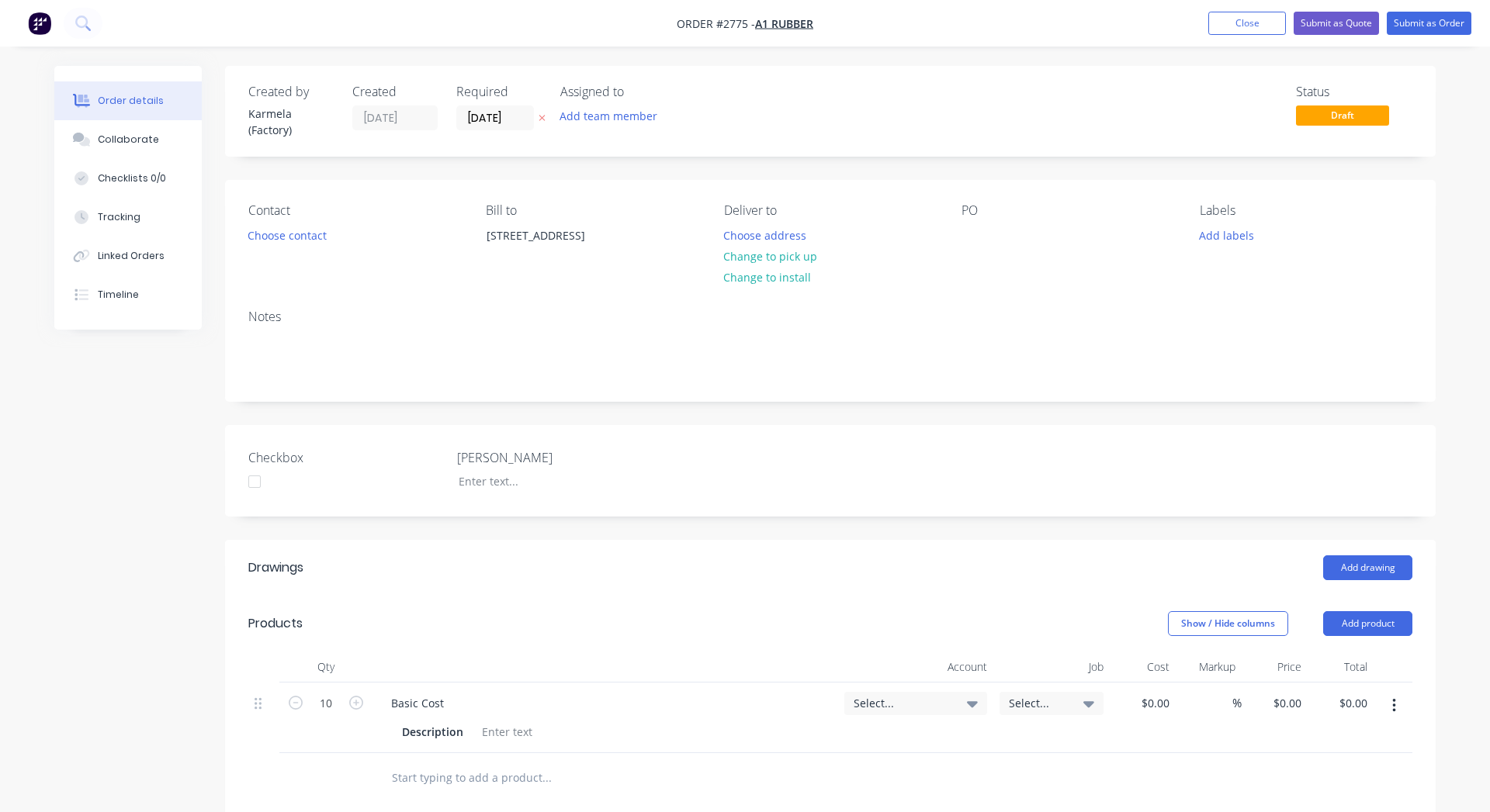
type input "$20.00"
type input "100"
type input "$40.00"
type input "$400.00"
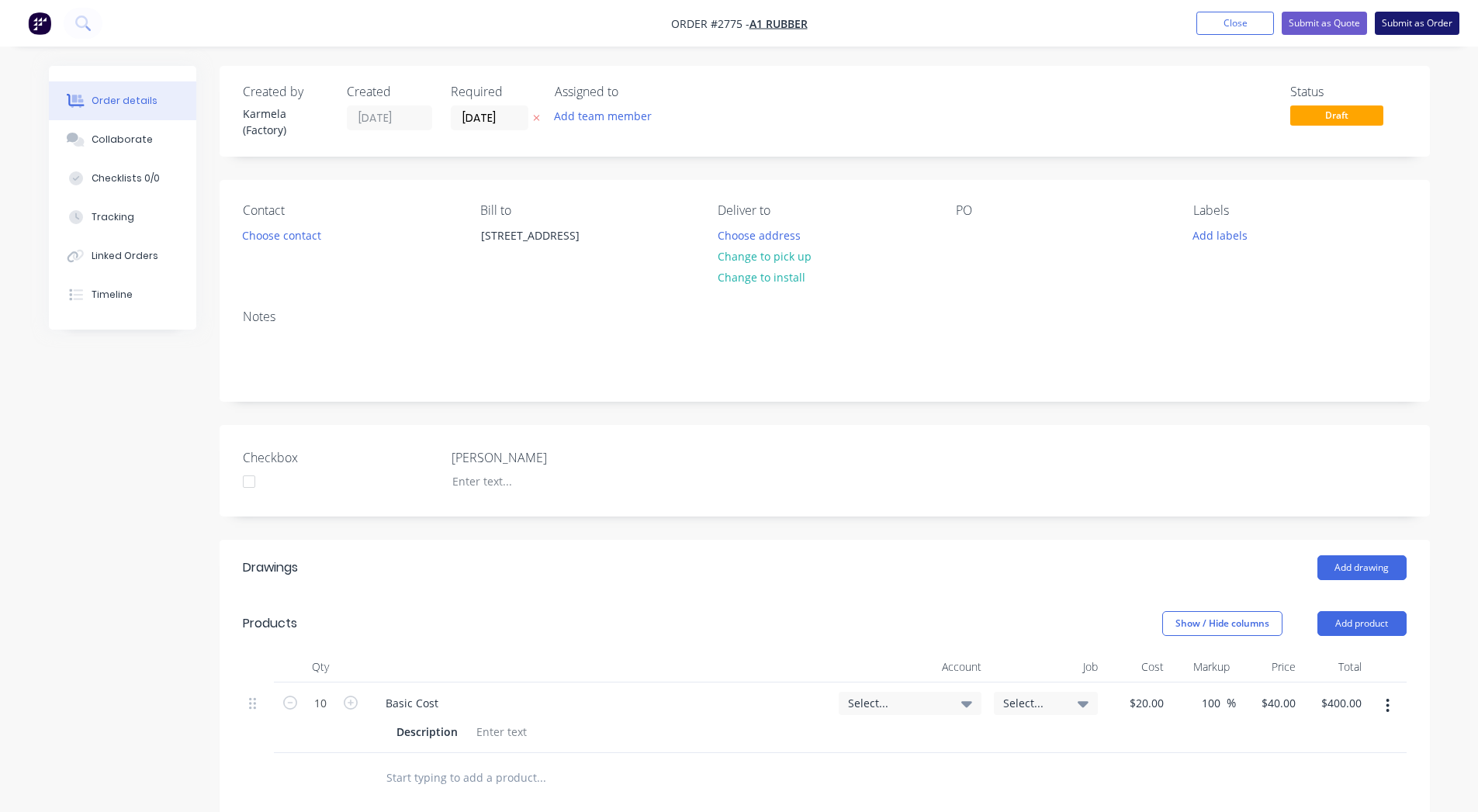
click at [1430, 23] on button "Submit as Order" at bounding box center [1417, 23] width 85 height 23
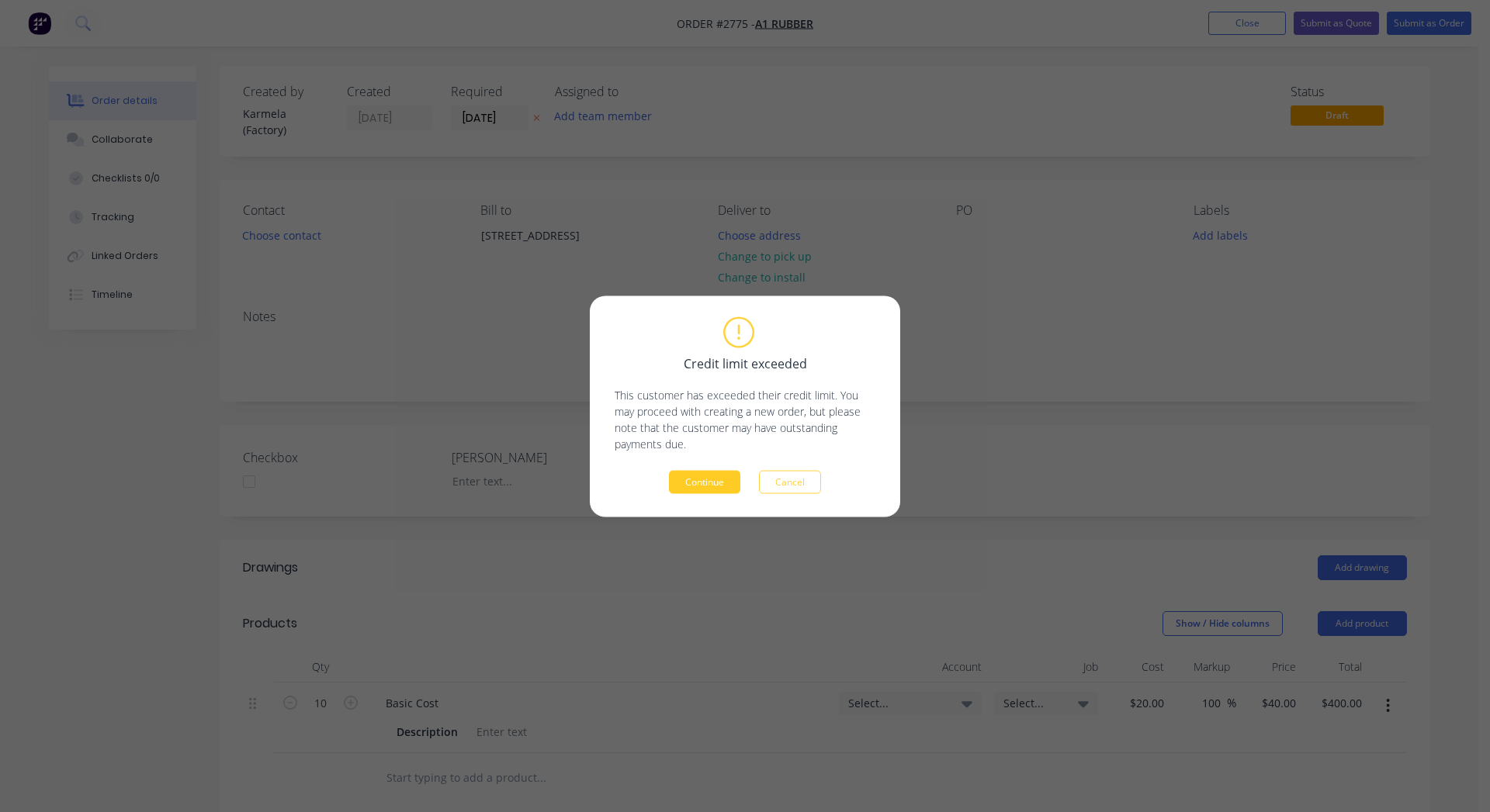
click at [714, 489] on button "Continue" at bounding box center [705, 481] width 72 height 23
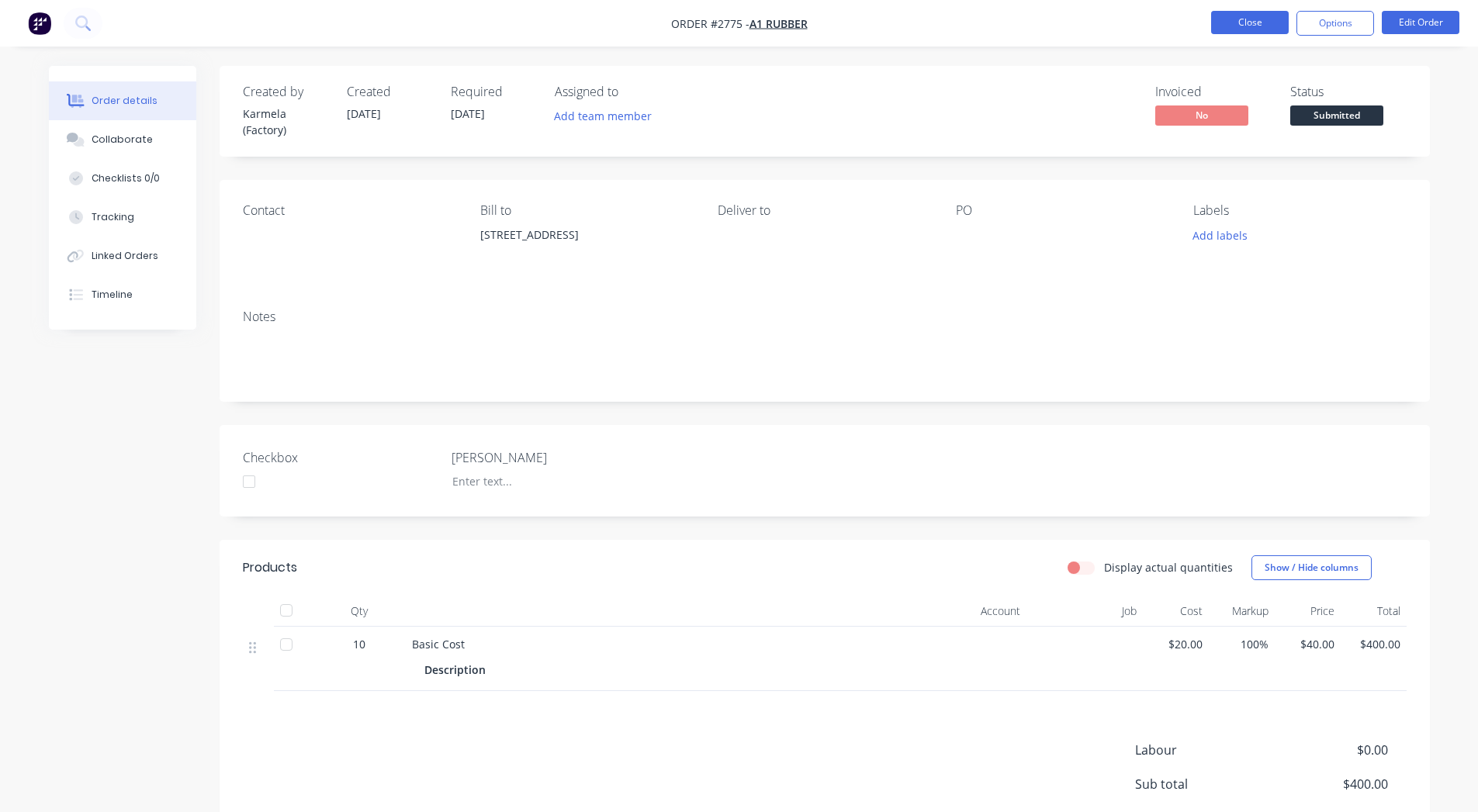
click at [1240, 32] on button "Close" at bounding box center [1250, 22] width 78 height 23
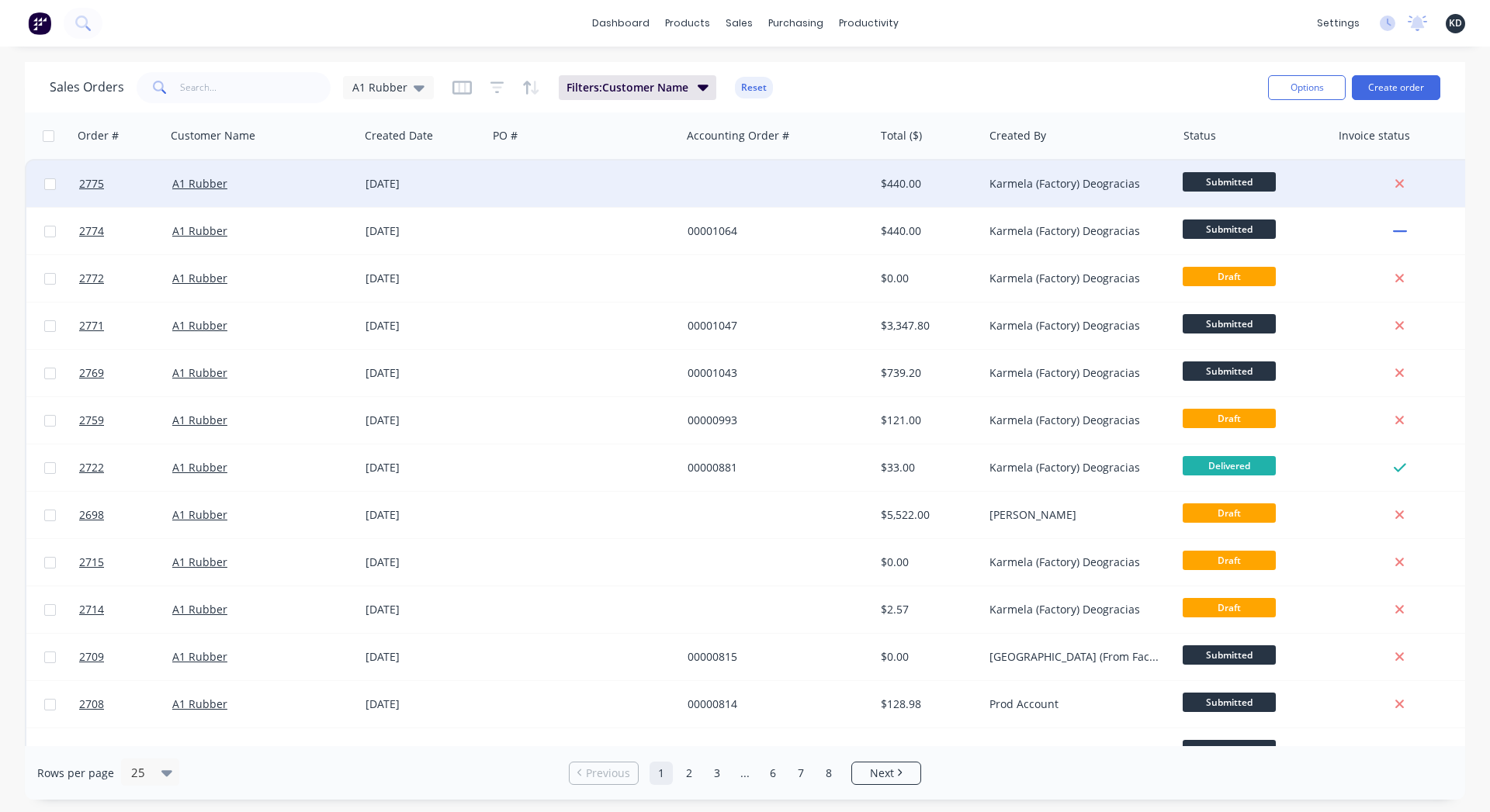
click at [673, 178] on div at bounding box center [584, 184] width 193 height 46
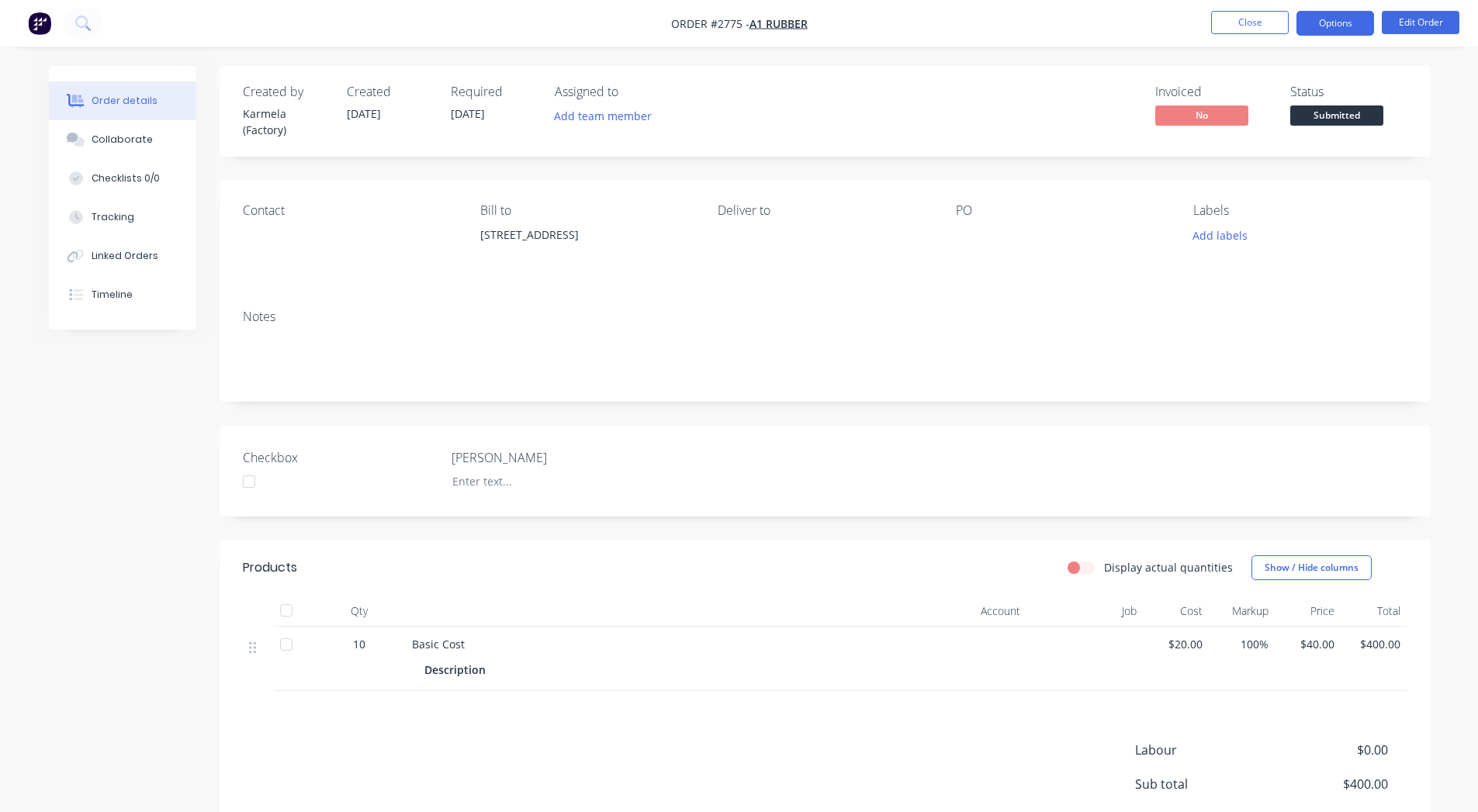
click at [1331, 21] on button "Options" at bounding box center [1335, 23] width 78 height 25
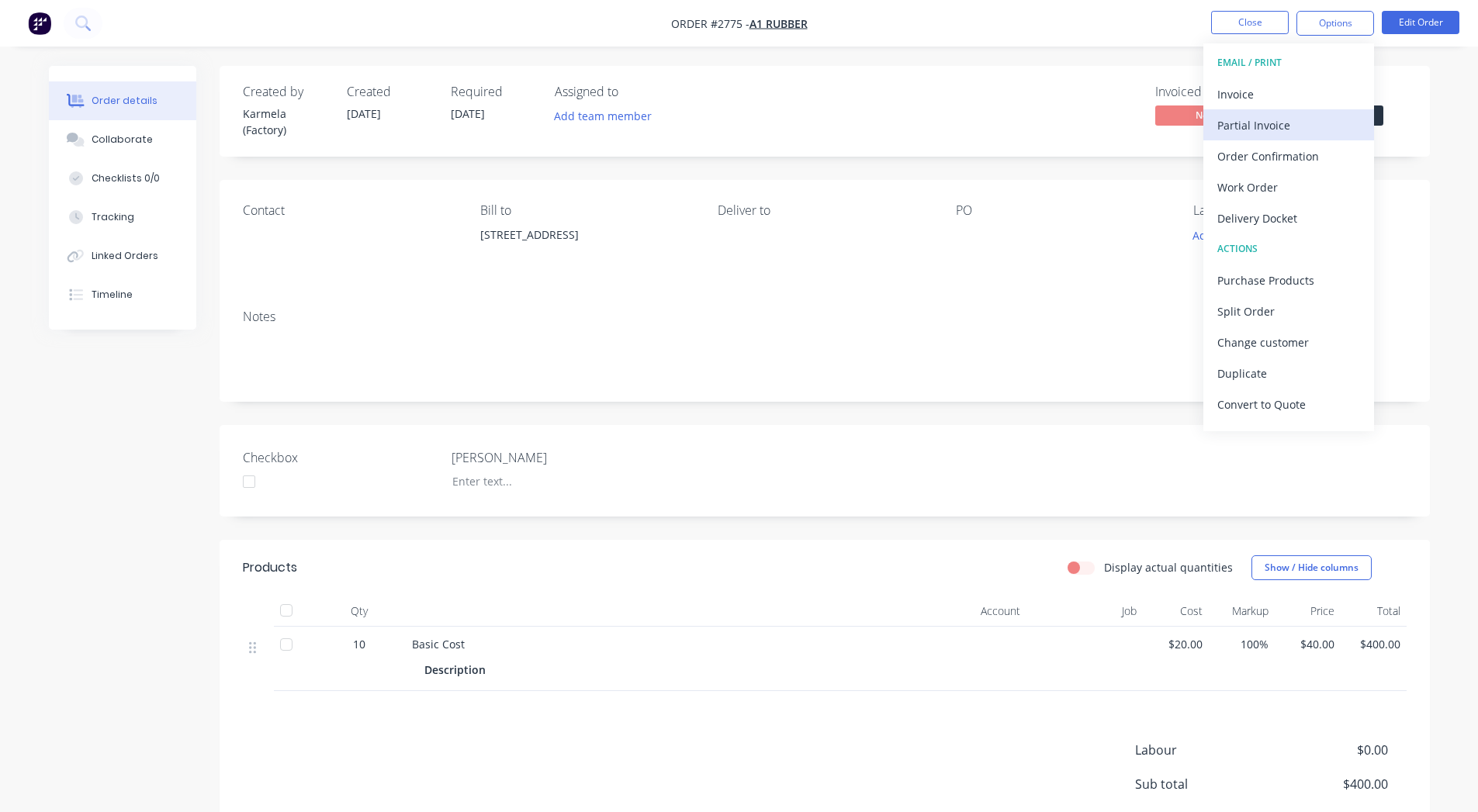
click at [1293, 134] on div "Partial Invoice" at bounding box center [1289, 125] width 143 height 22
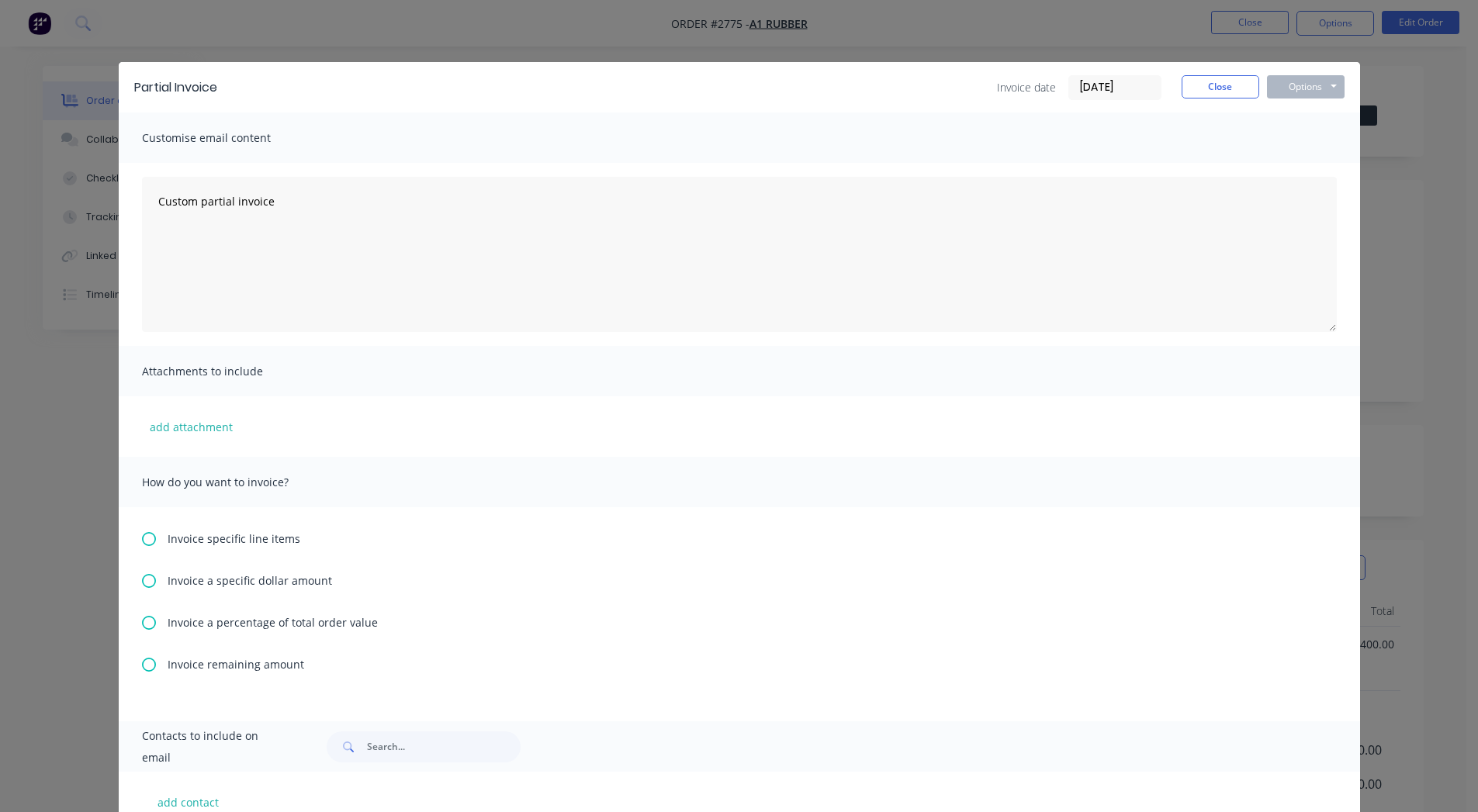
click at [242, 582] on span "Invoice a specific dollar amount" at bounding box center [250, 581] width 164 height 16
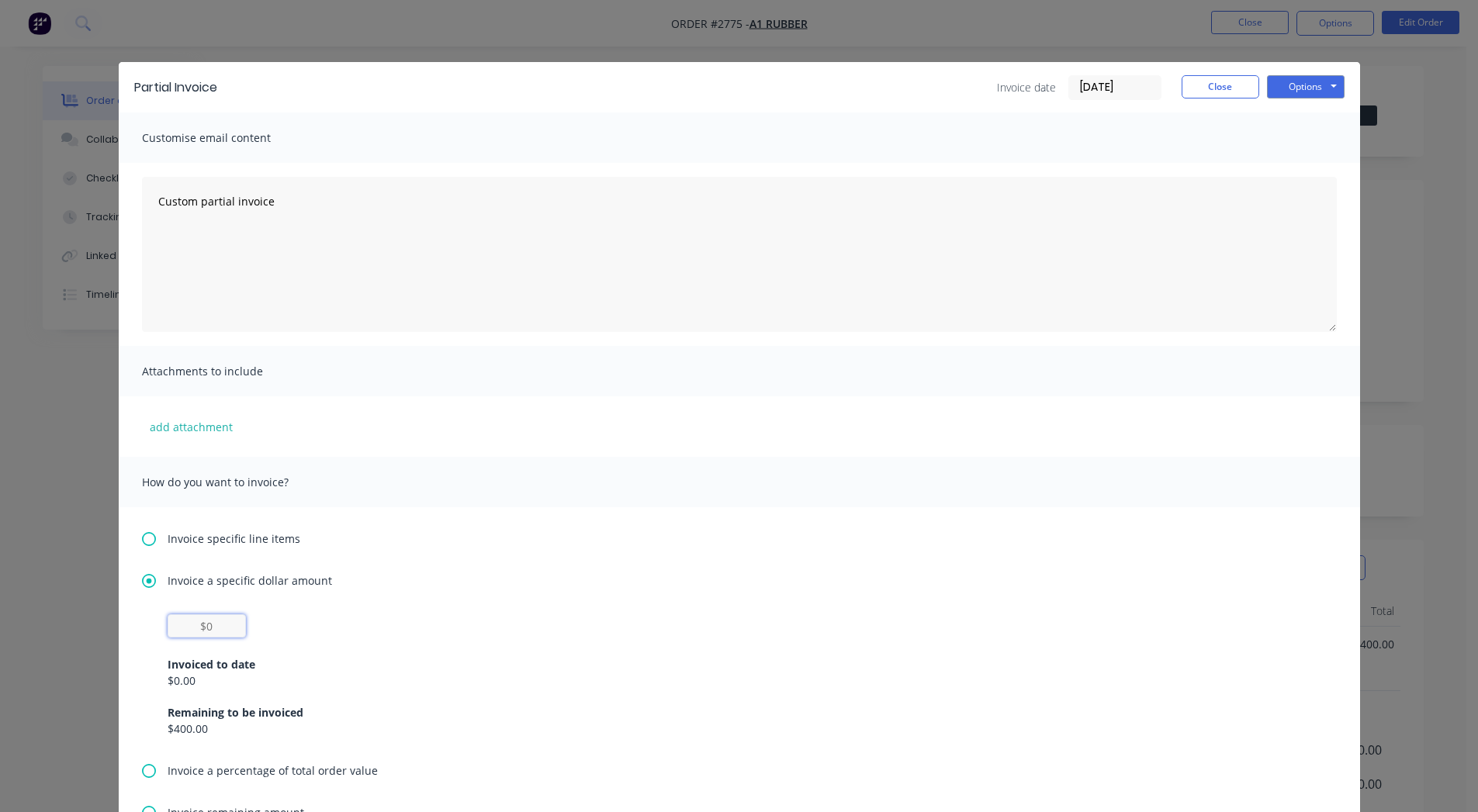
click at [207, 622] on input "text" at bounding box center [207, 626] width 79 height 23
type input "$300"
type input "$20"
click at [1293, 95] on button "Options" at bounding box center [1306, 87] width 78 height 23
click at [1295, 145] on button "Print" at bounding box center [1316, 139] width 99 height 26
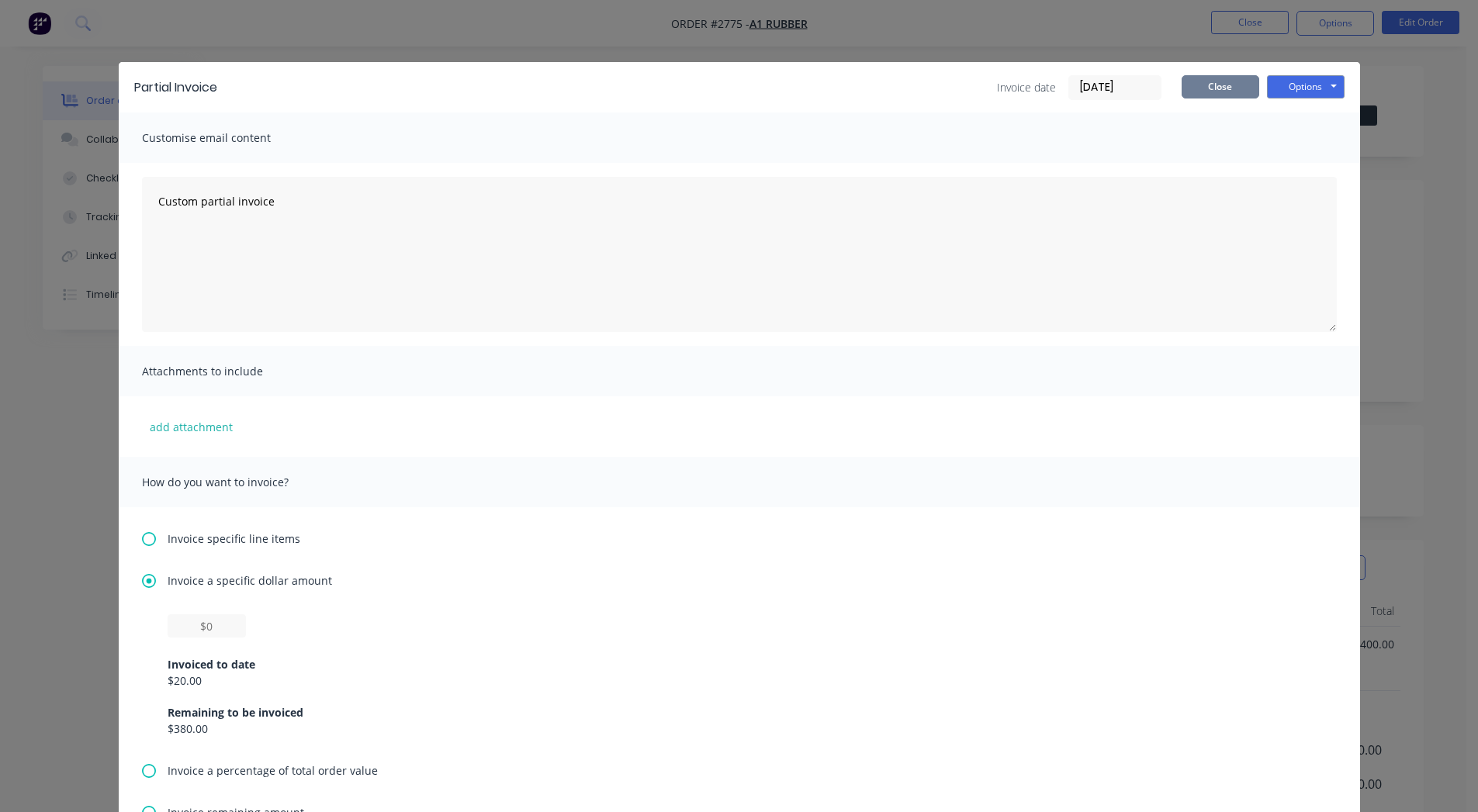
click at [1213, 91] on button "Close" at bounding box center [1221, 87] width 78 height 23
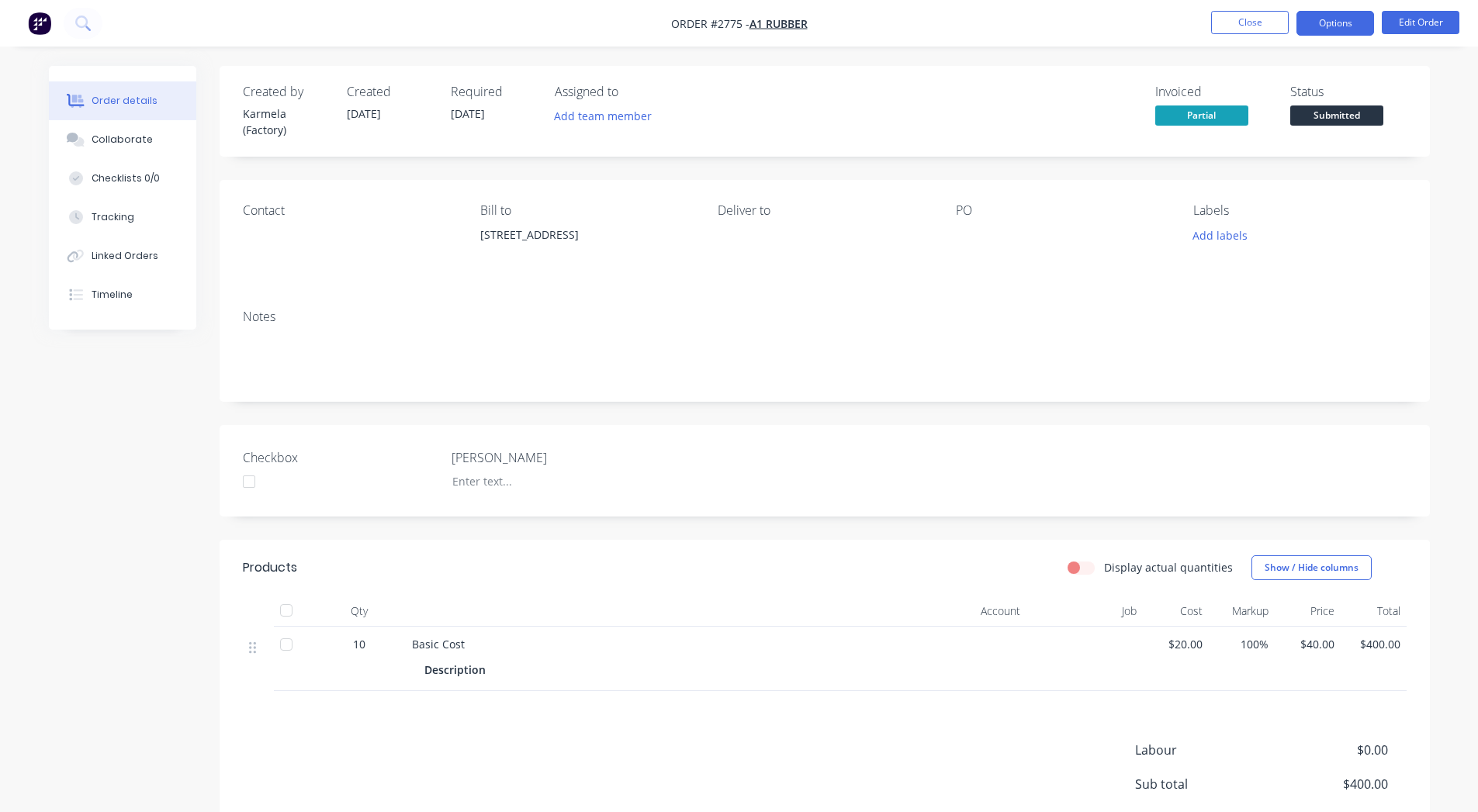
click at [1336, 24] on button "Options" at bounding box center [1335, 23] width 78 height 25
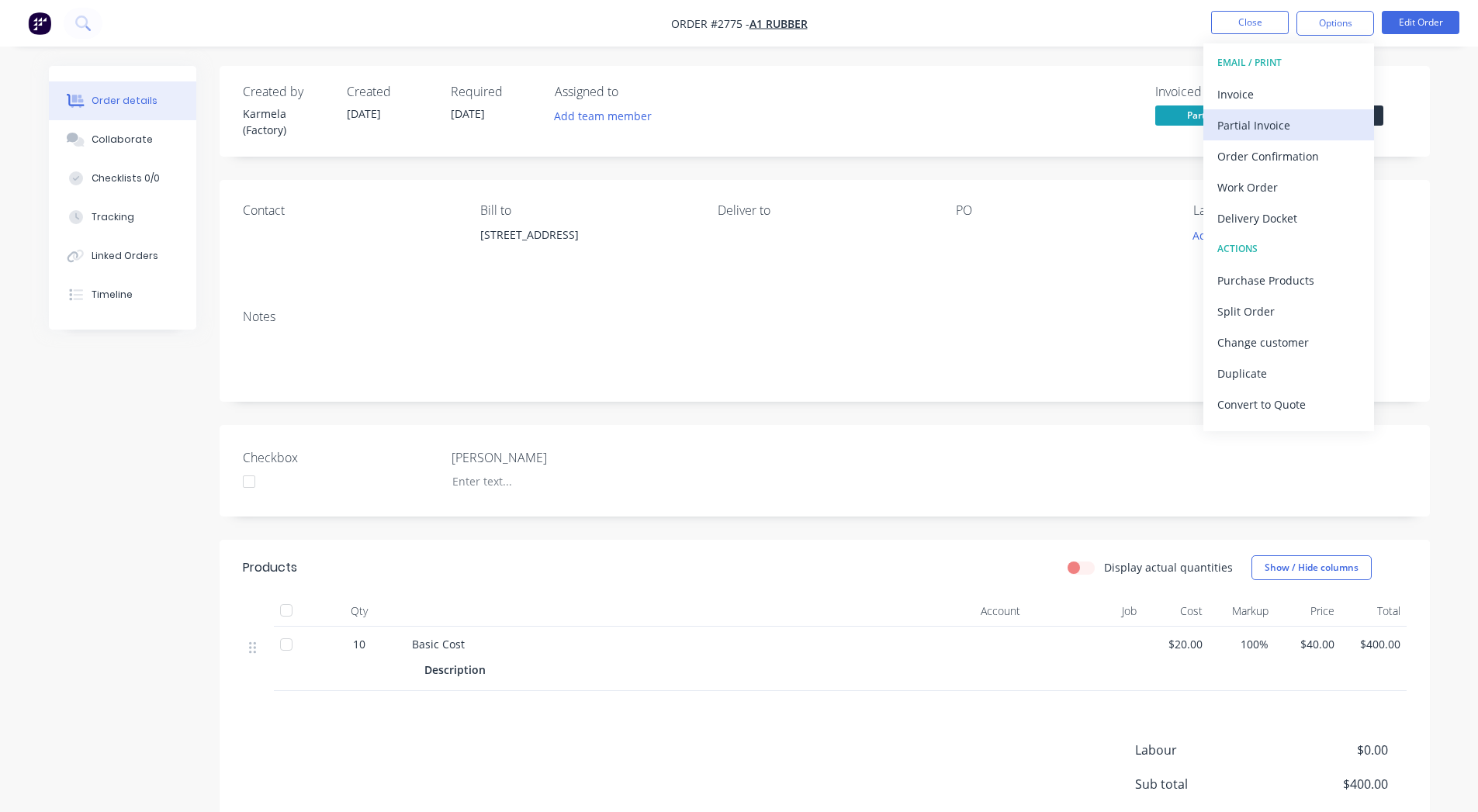
click at [1297, 132] on div "Partial Invoice" at bounding box center [1289, 125] width 143 height 22
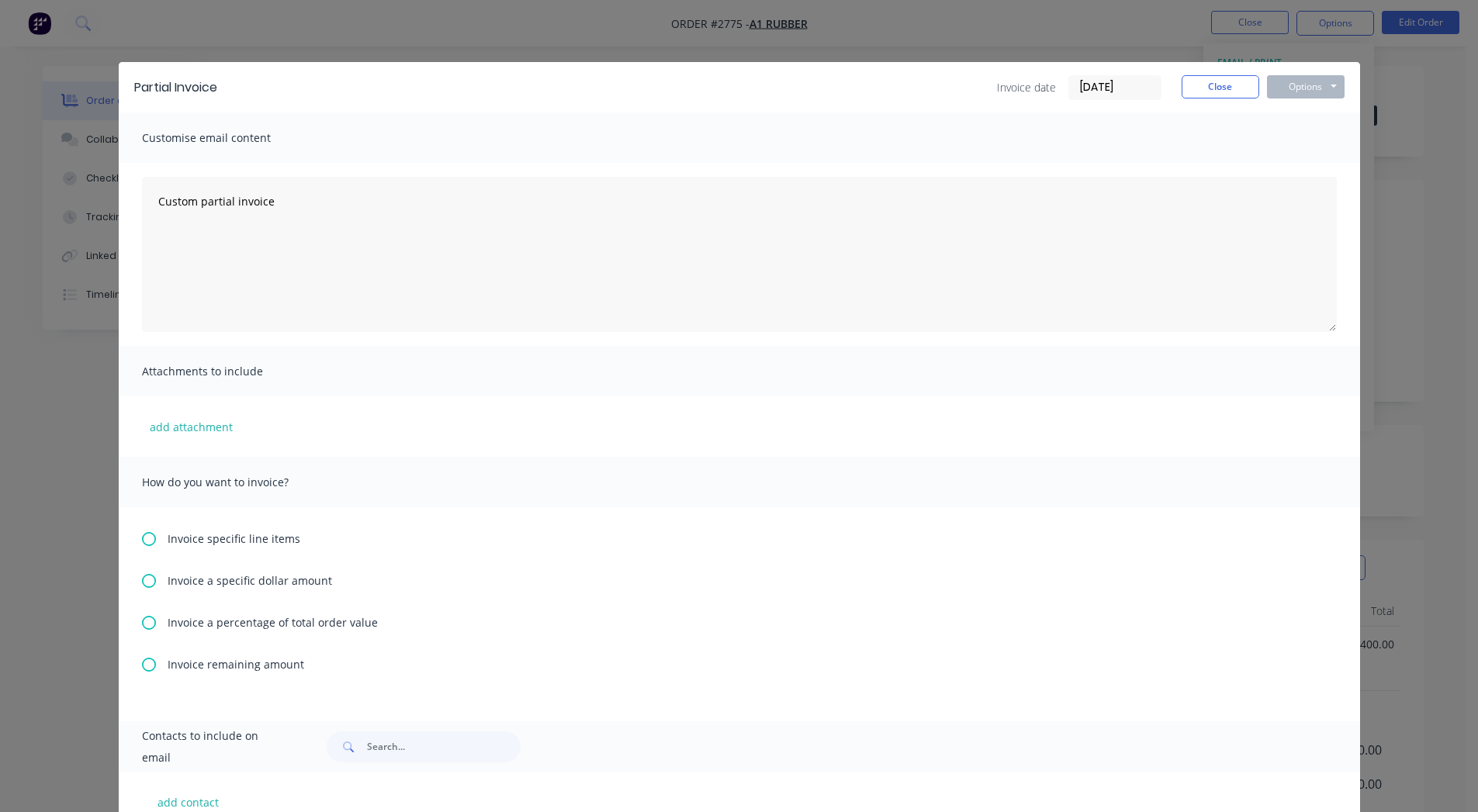
click at [213, 547] on div "Invoice specific line items Invoice a specific dollar amount Invoice a percenta…" at bounding box center [739, 615] width 1241 height 214
click at [175, 532] on span "Invoice specific line items" at bounding box center [234, 539] width 132 height 16
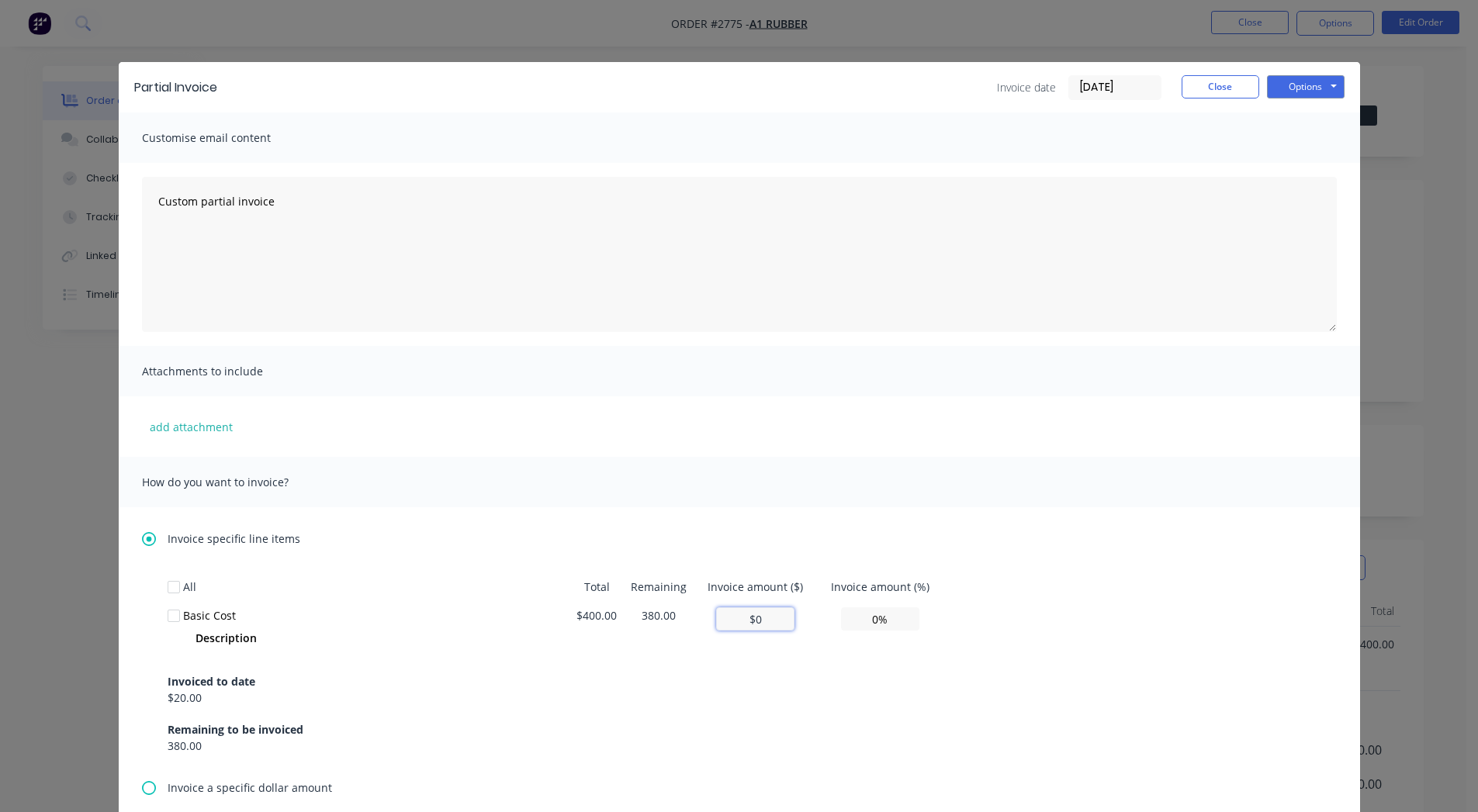
drag, startPoint x: 738, startPoint y: 628, endPoint x: 825, endPoint y: 628, distance: 87.0
click at [825, 628] on tr "Basic Cost Description $400.00 380.00 $0 0%" at bounding box center [556, 628] width 776 height 54
type input "$8"
type input "2.00%"
type input "$80"
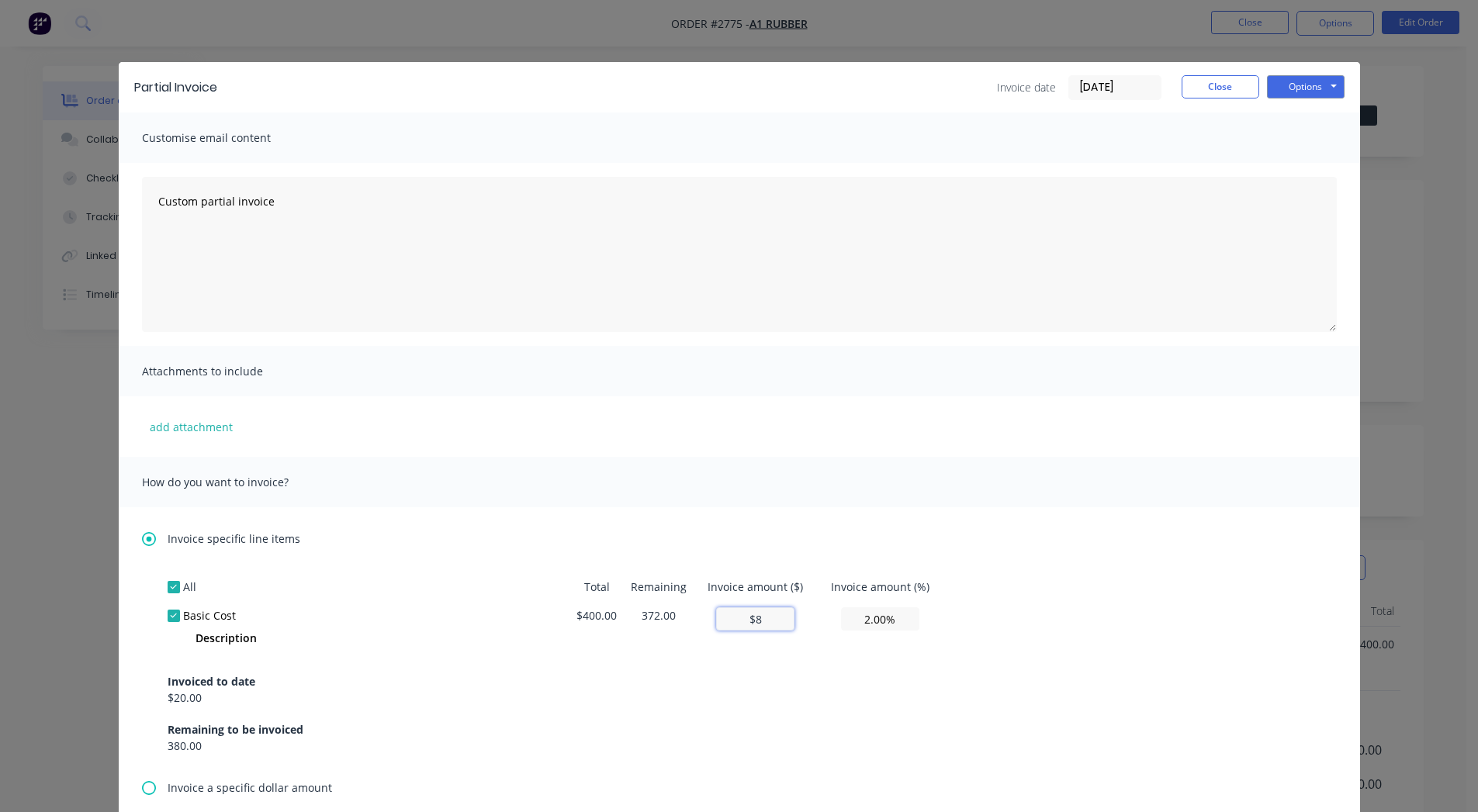
type input "20.00%"
type input "$80"
click at [1298, 83] on button "Options" at bounding box center [1306, 87] width 78 height 23
click at [1281, 115] on button "Preview" at bounding box center [1316, 114] width 99 height 26
click at [158, 616] on div at bounding box center [173, 615] width 31 height 31
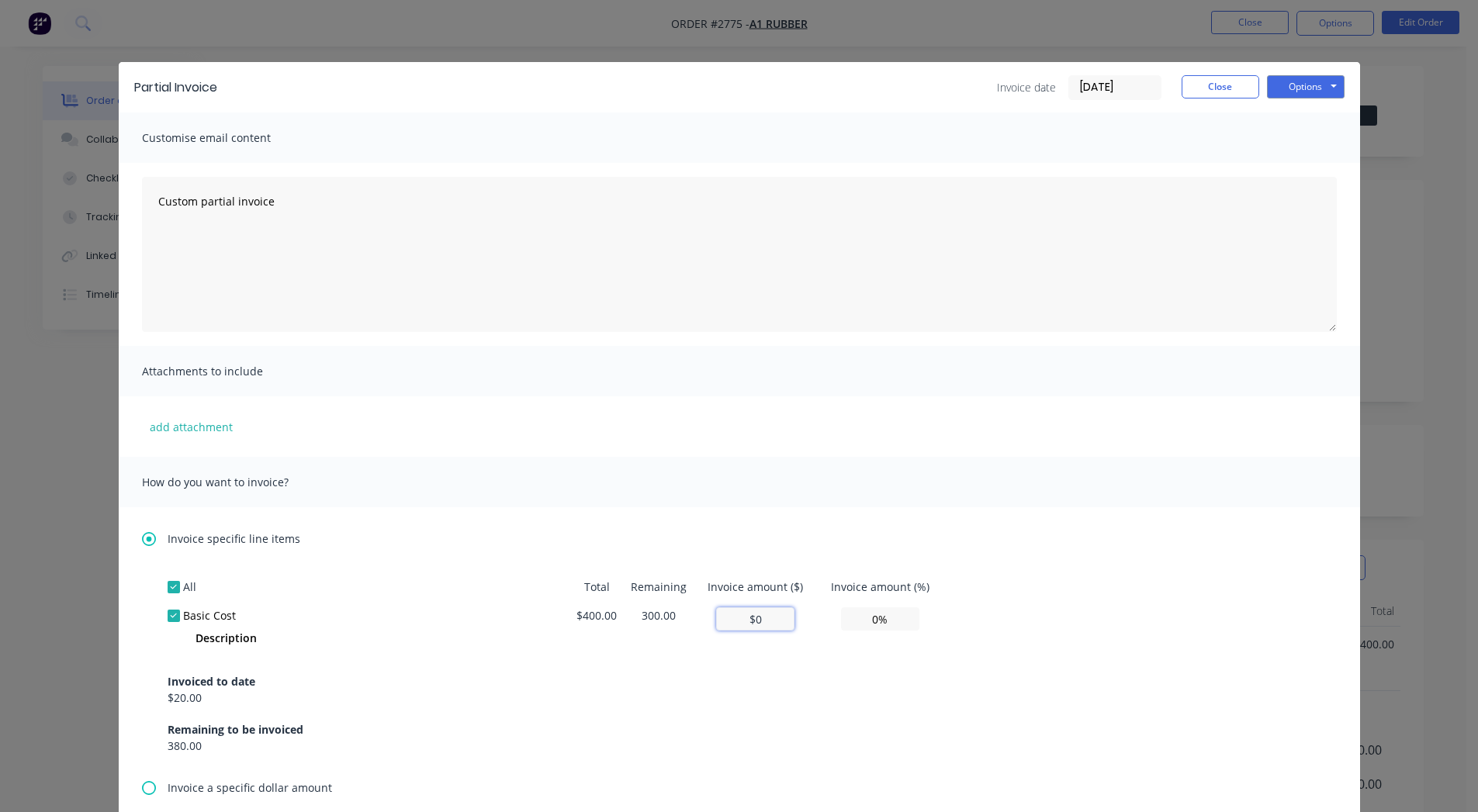
drag, startPoint x: 768, startPoint y: 618, endPoint x: 694, endPoint y: 617, distance: 74.0
click at [694, 617] on td "$0" at bounding box center [755, 628] width 122 height 54
type input "$5"
type input "1.25%"
type input "$50"
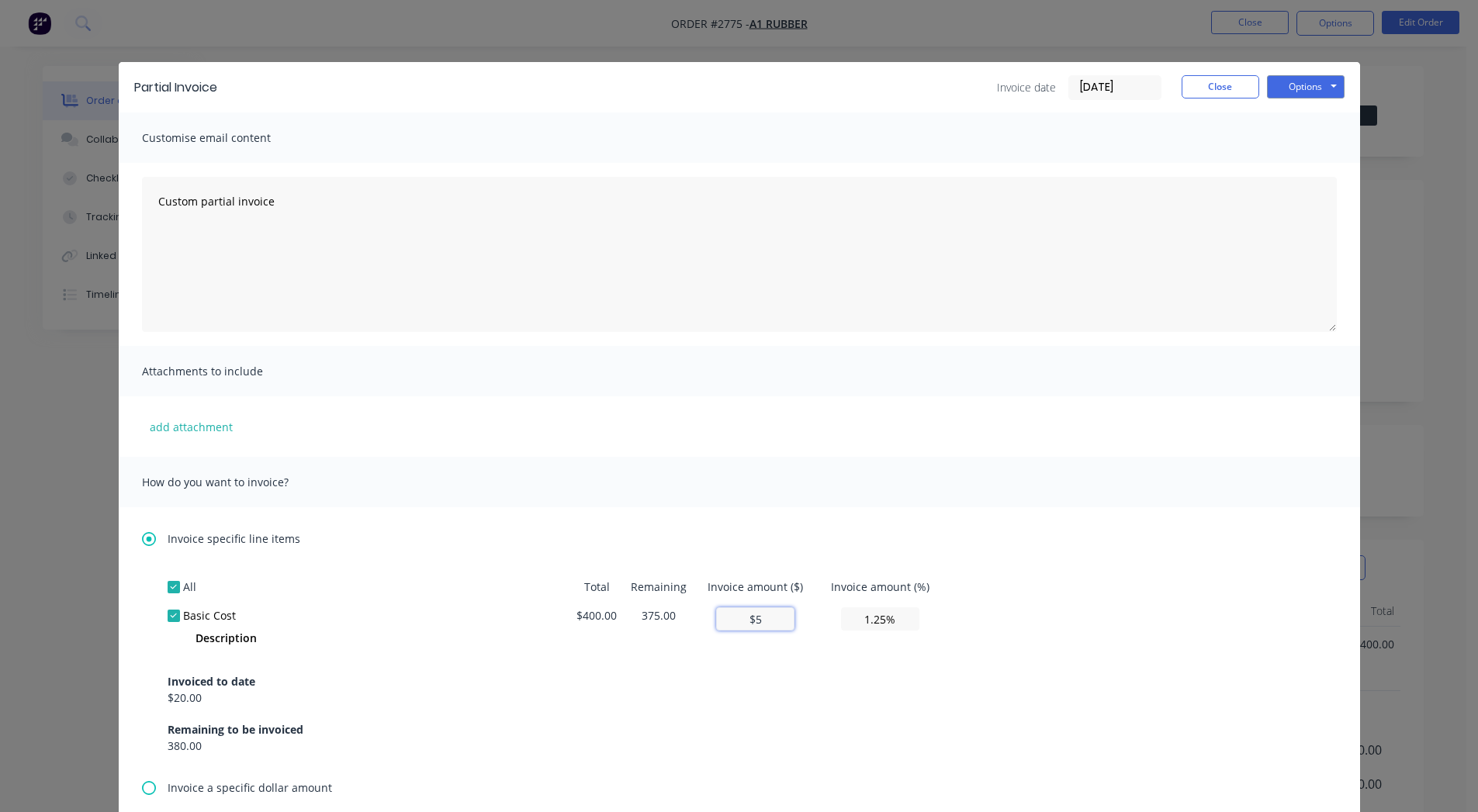
type input "12.50%"
type input "$50.00"
click at [1316, 91] on button "Options" at bounding box center [1306, 87] width 78 height 23
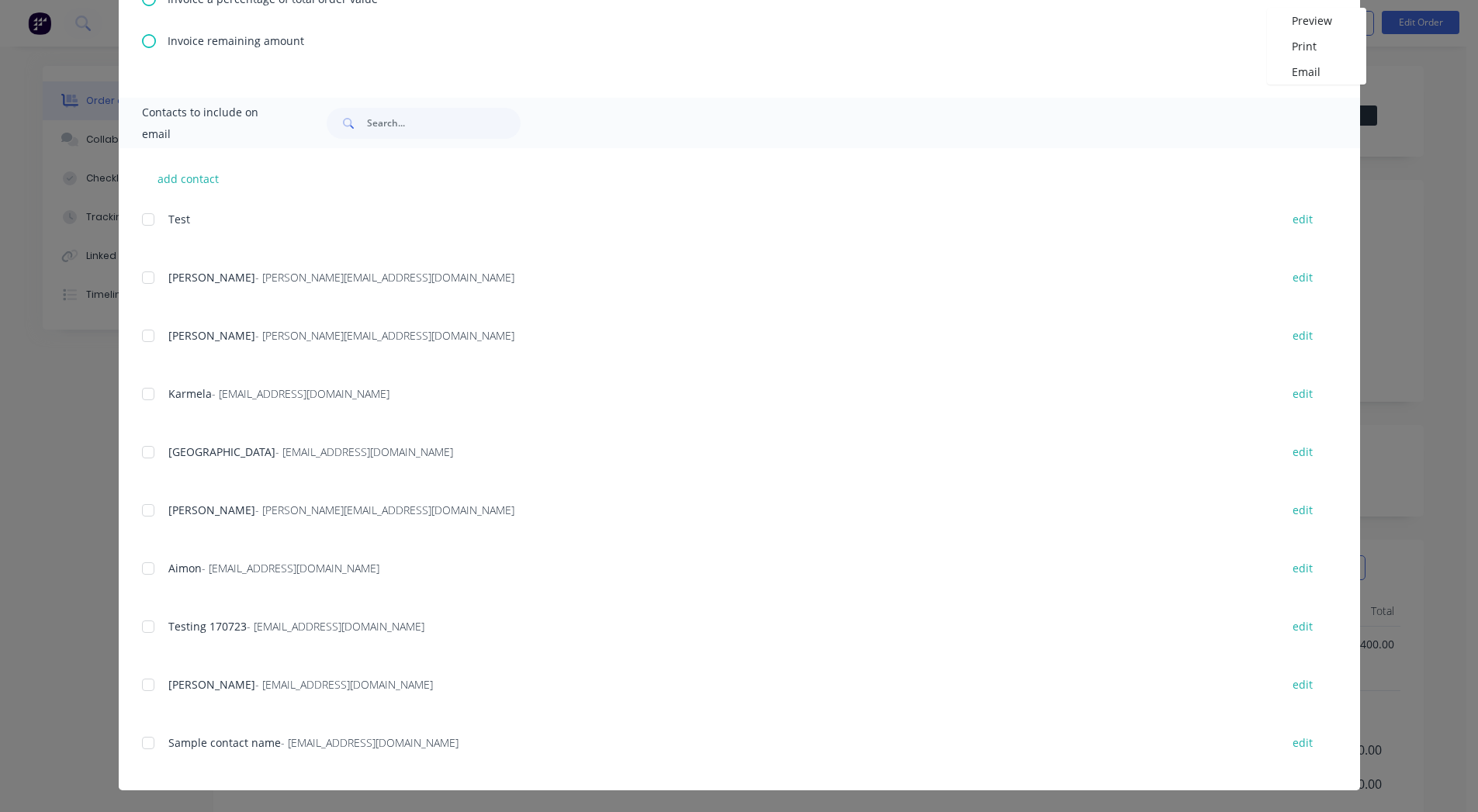
click at [140, 401] on div at bounding box center [147, 394] width 31 height 31
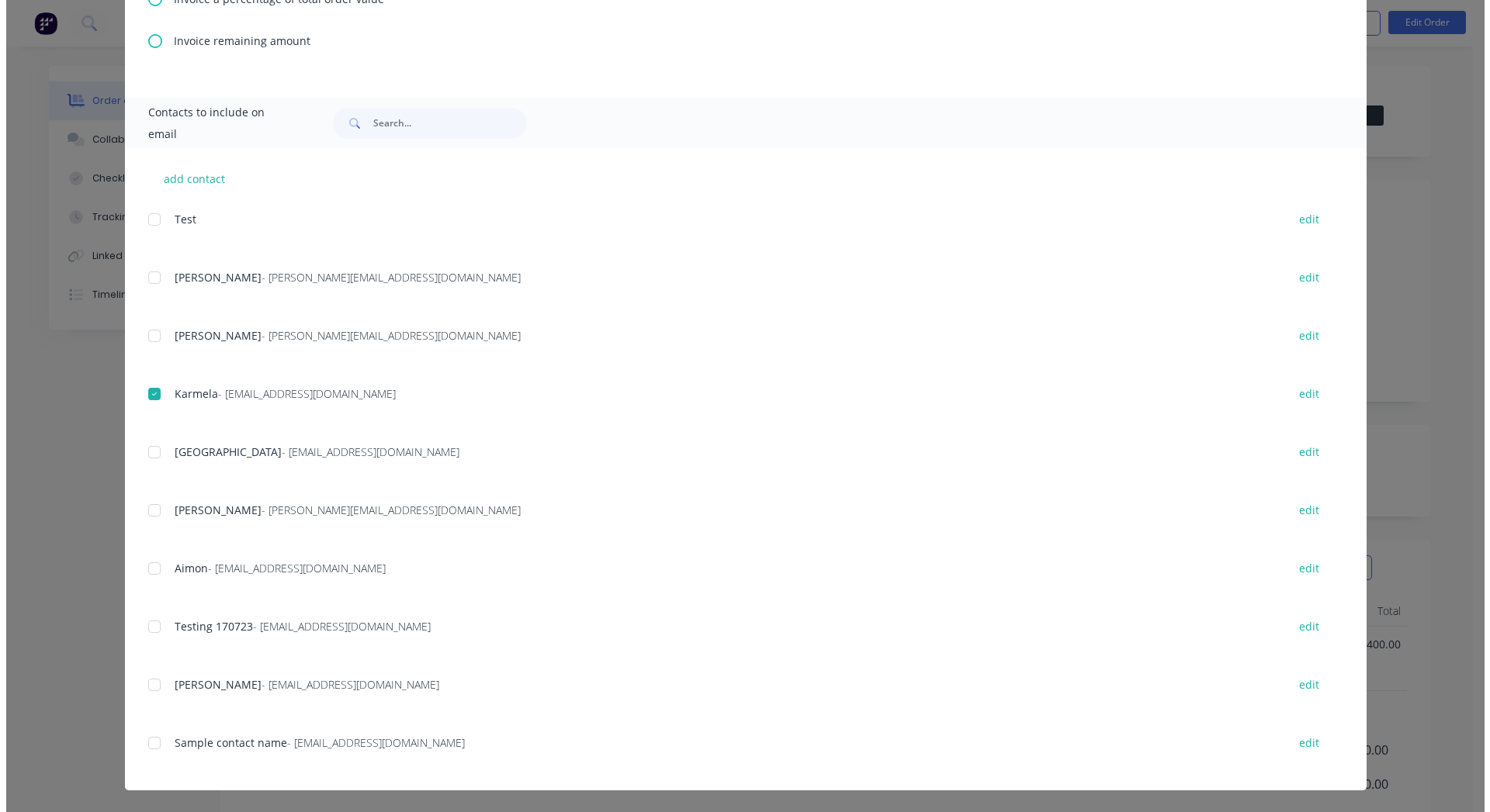
scroll to position [0, 0]
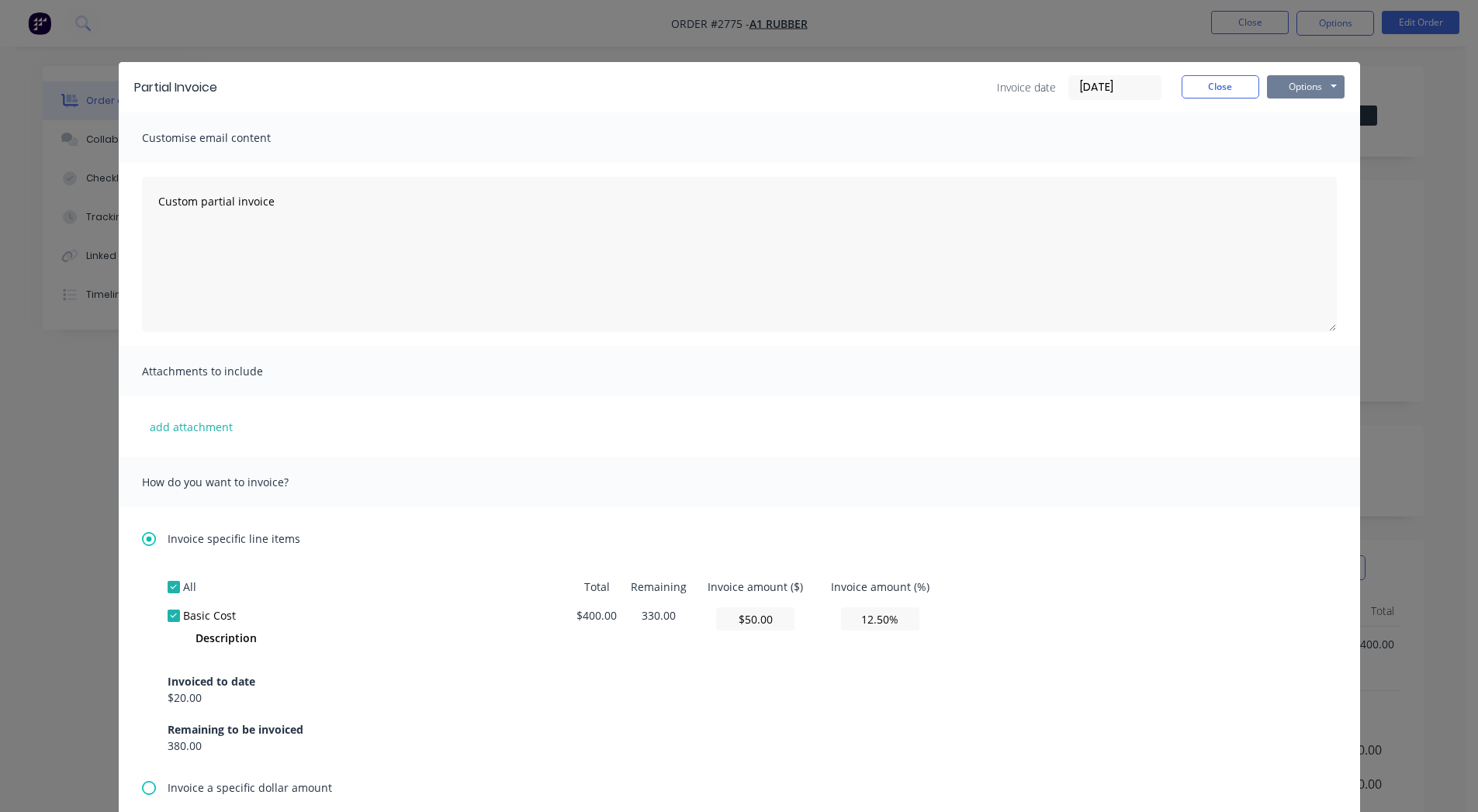
click at [1310, 80] on button "Options" at bounding box center [1306, 87] width 78 height 23
click at [1313, 163] on button "Email" at bounding box center [1316, 165] width 99 height 26
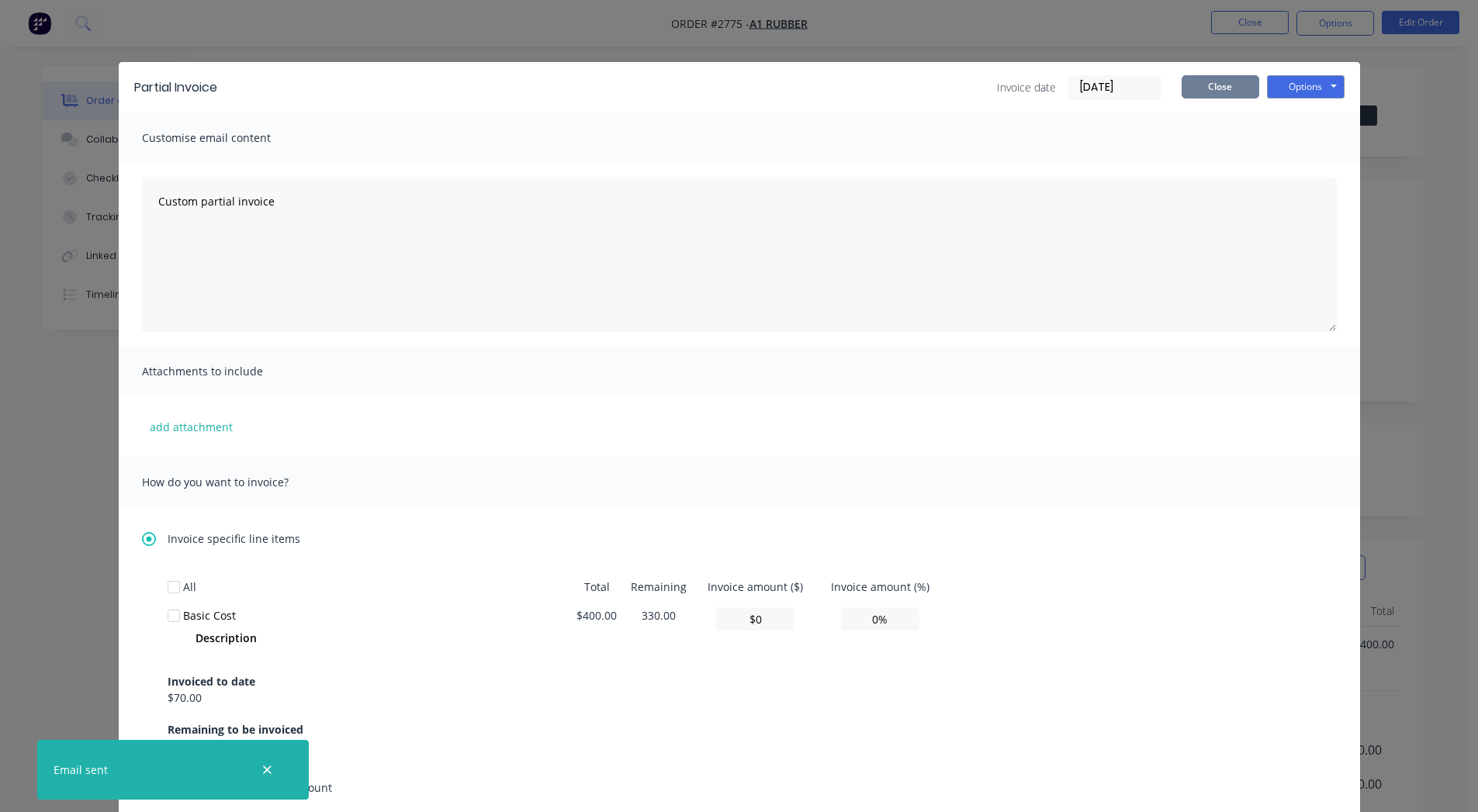
click at [1201, 87] on button "Close" at bounding box center [1221, 87] width 78 height 23
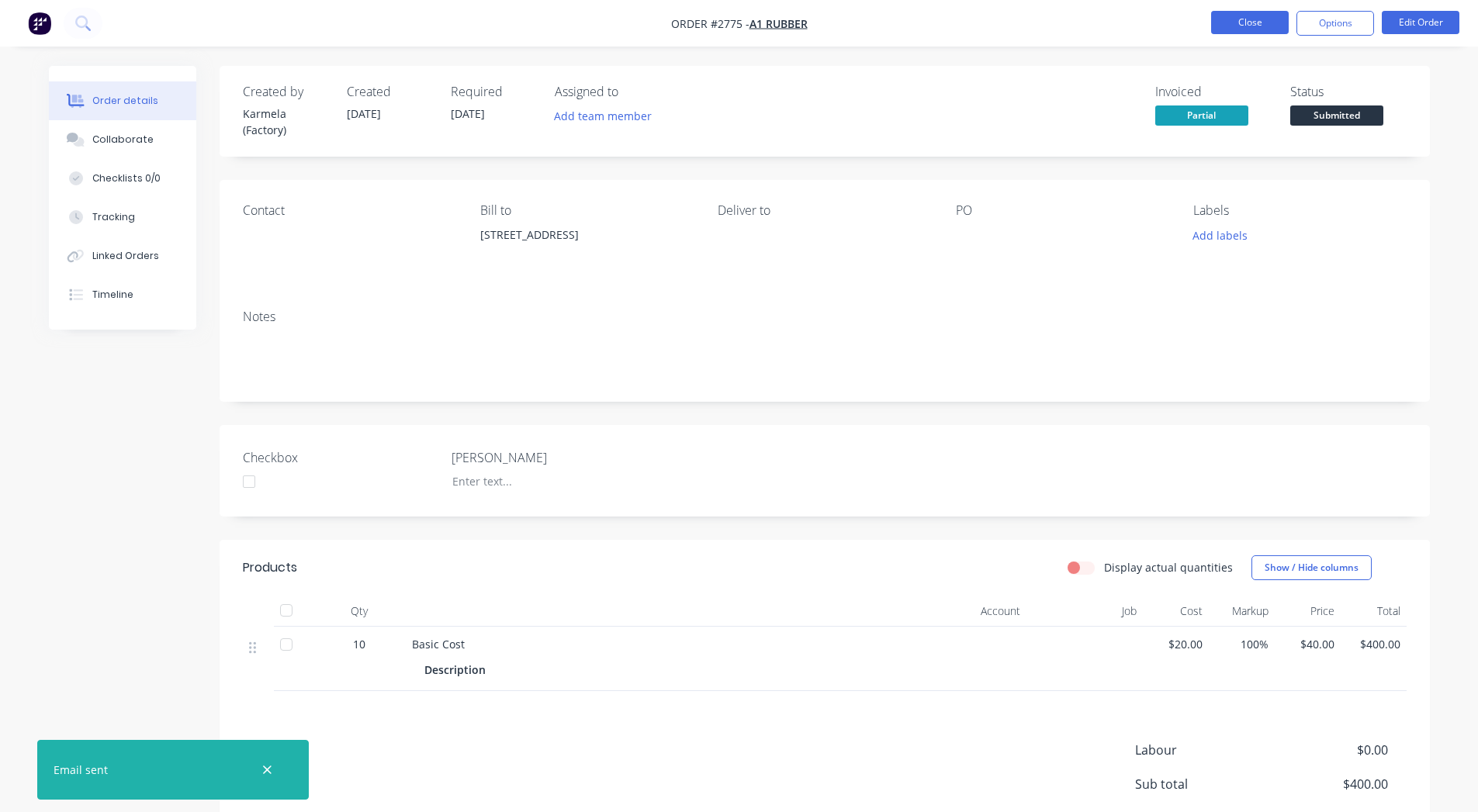
click at [1243, 13] on button "Close" at bounding box center [1250, 22] width 78 height 23
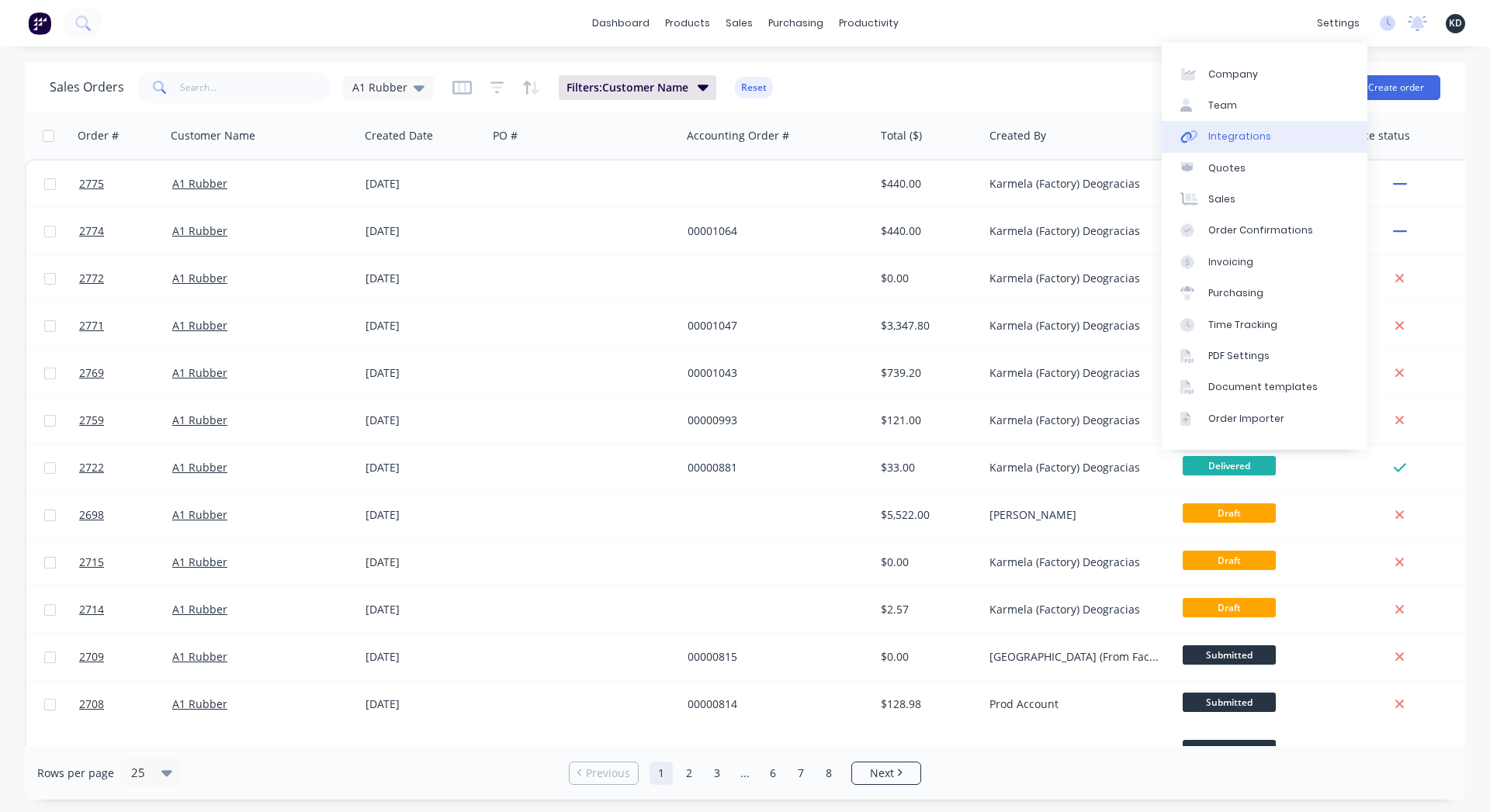
click at [1288, 138] on link "Integrations" at bounding box center [1265, 136] width 206 height 31
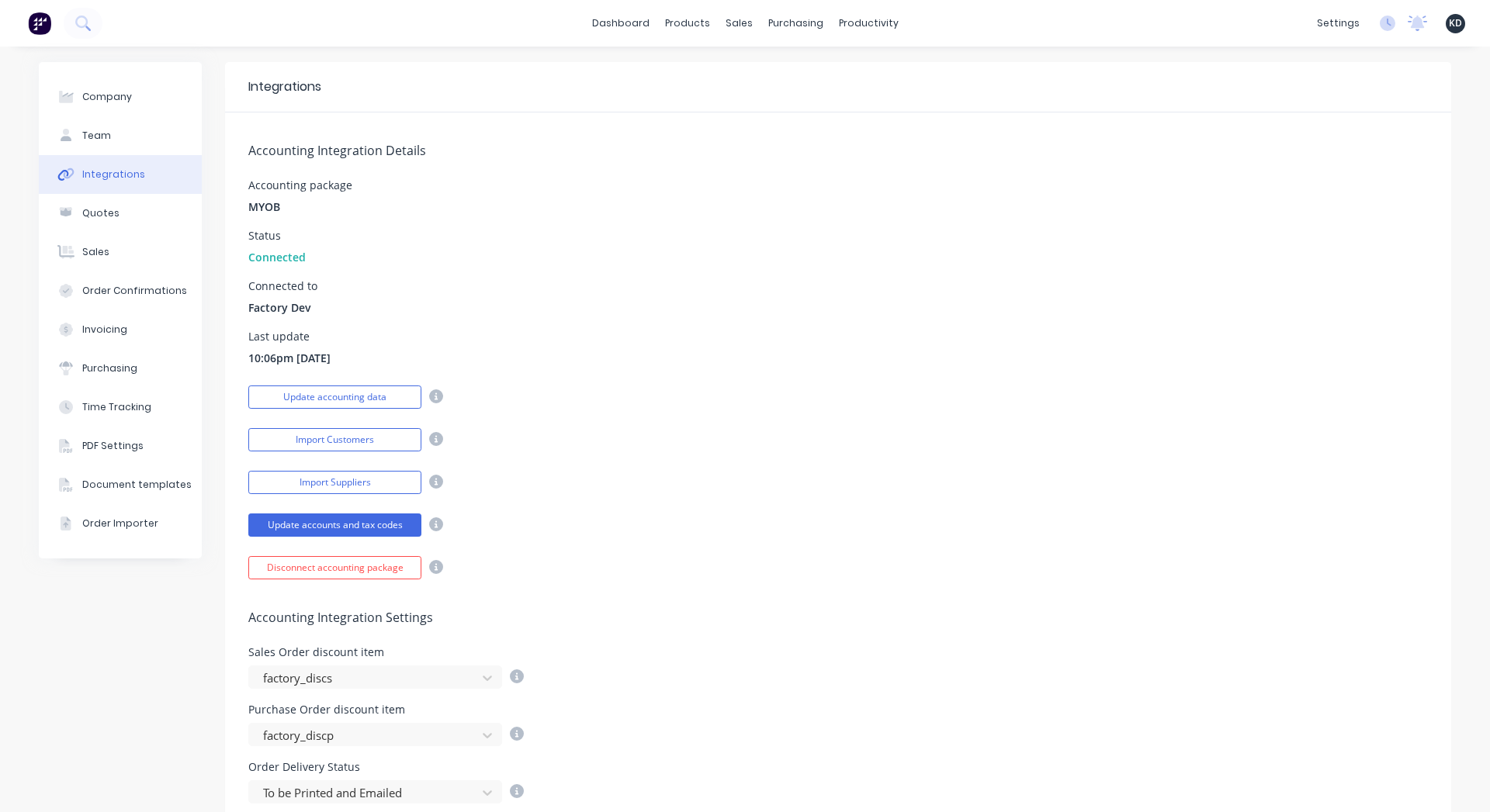
scroll to position [587, 0]
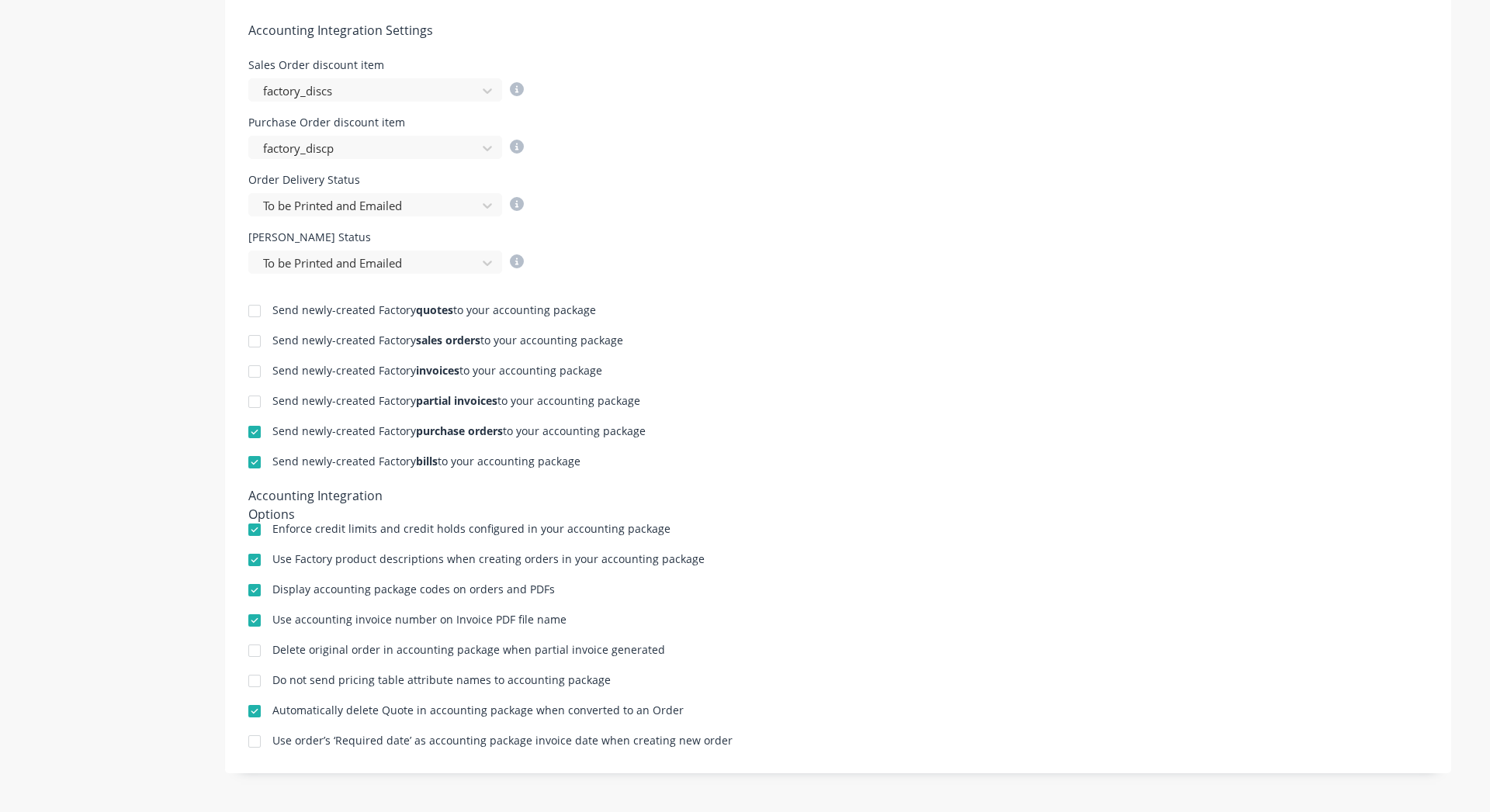
click at [248, 375] on div at bounding box center [254, 372] width 31 height 31
click at [246, 339] on div at bounding box center [254, 341] width 31 height 31
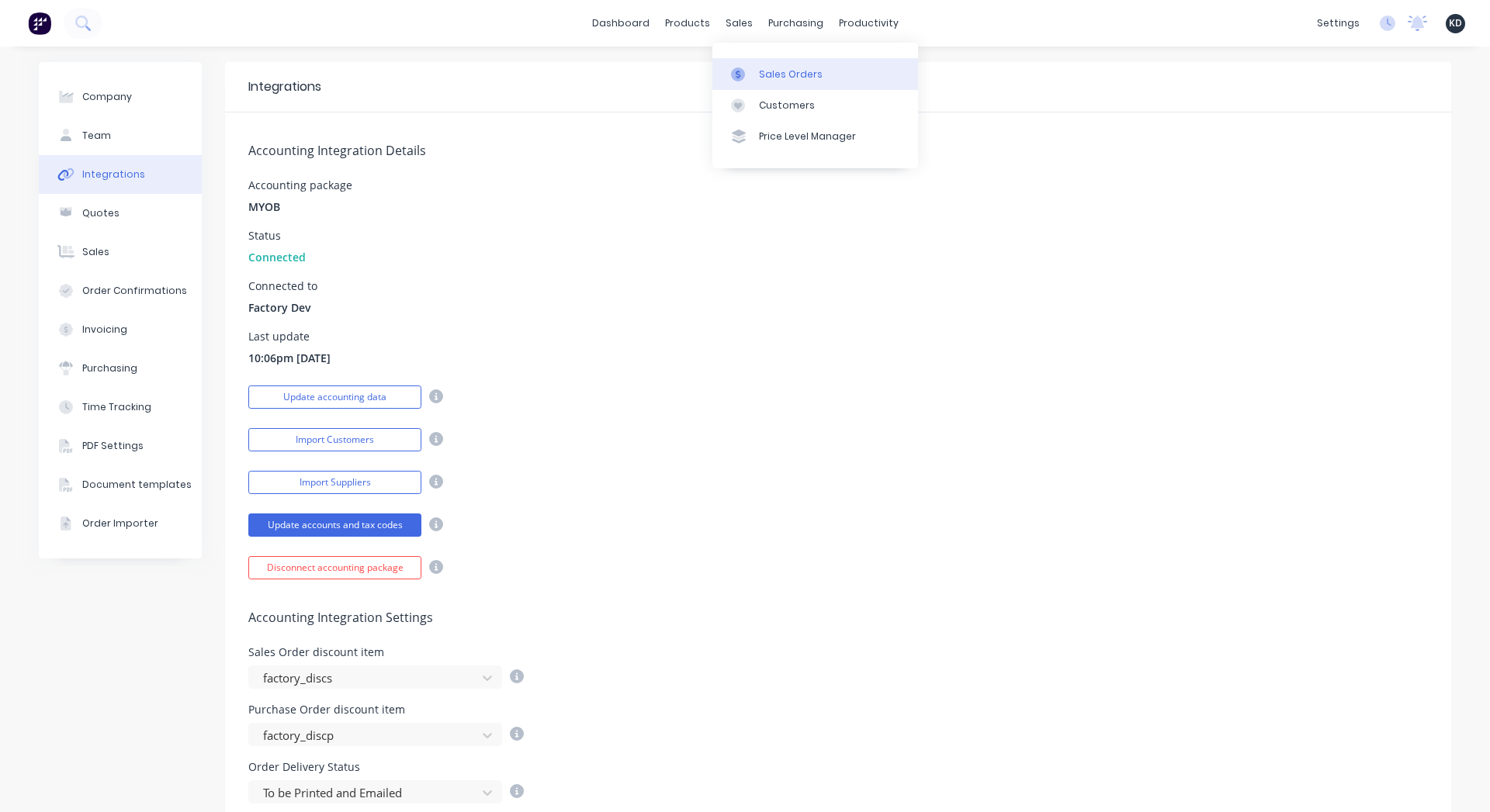
click at [781, 69] on div "Sales Orders" at bounding box center [790, 75] width 63 height 14
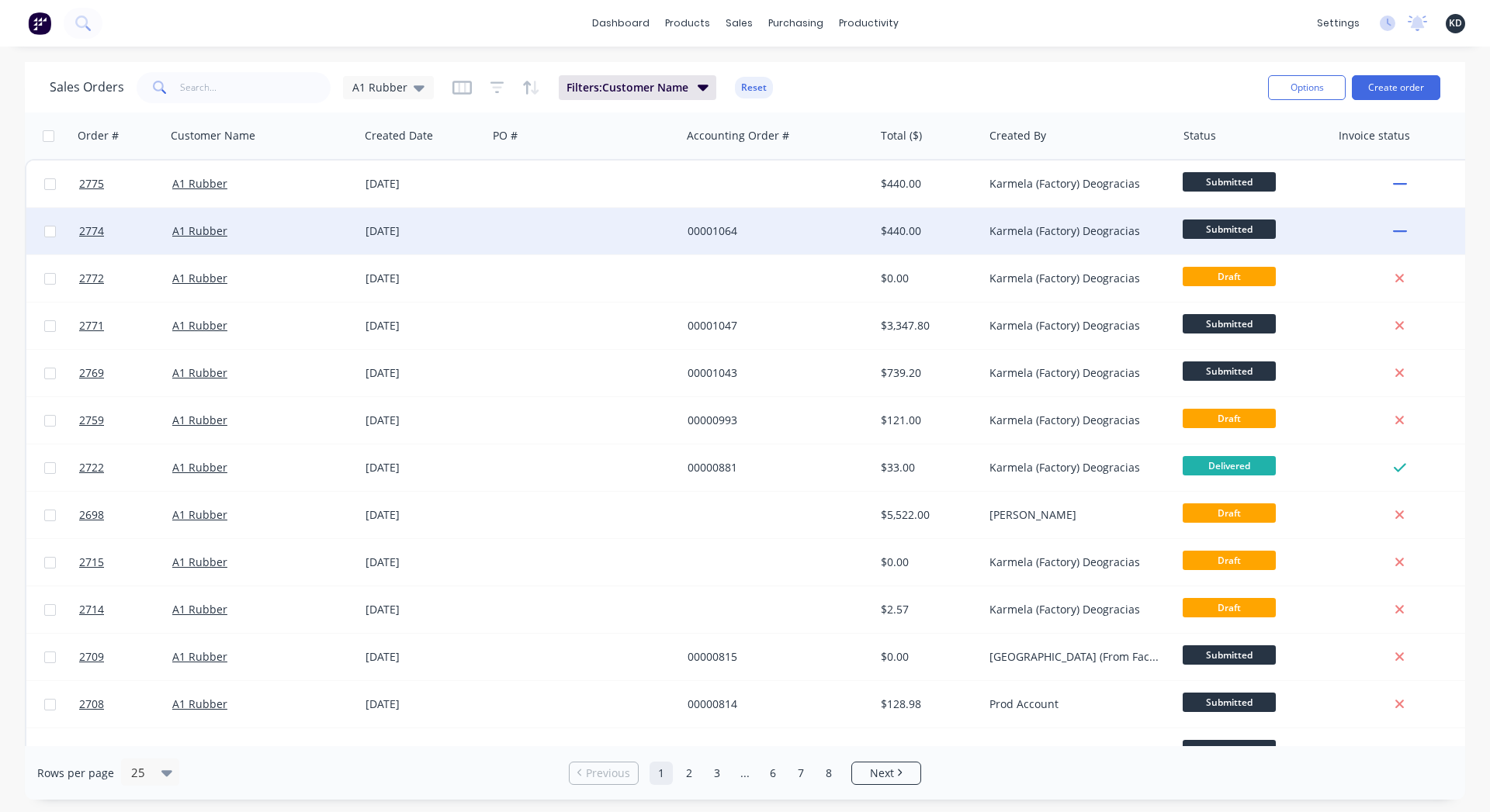
click at [929, 235] on div "$440.00" at bounding box center [927, 230] width 91 height 15
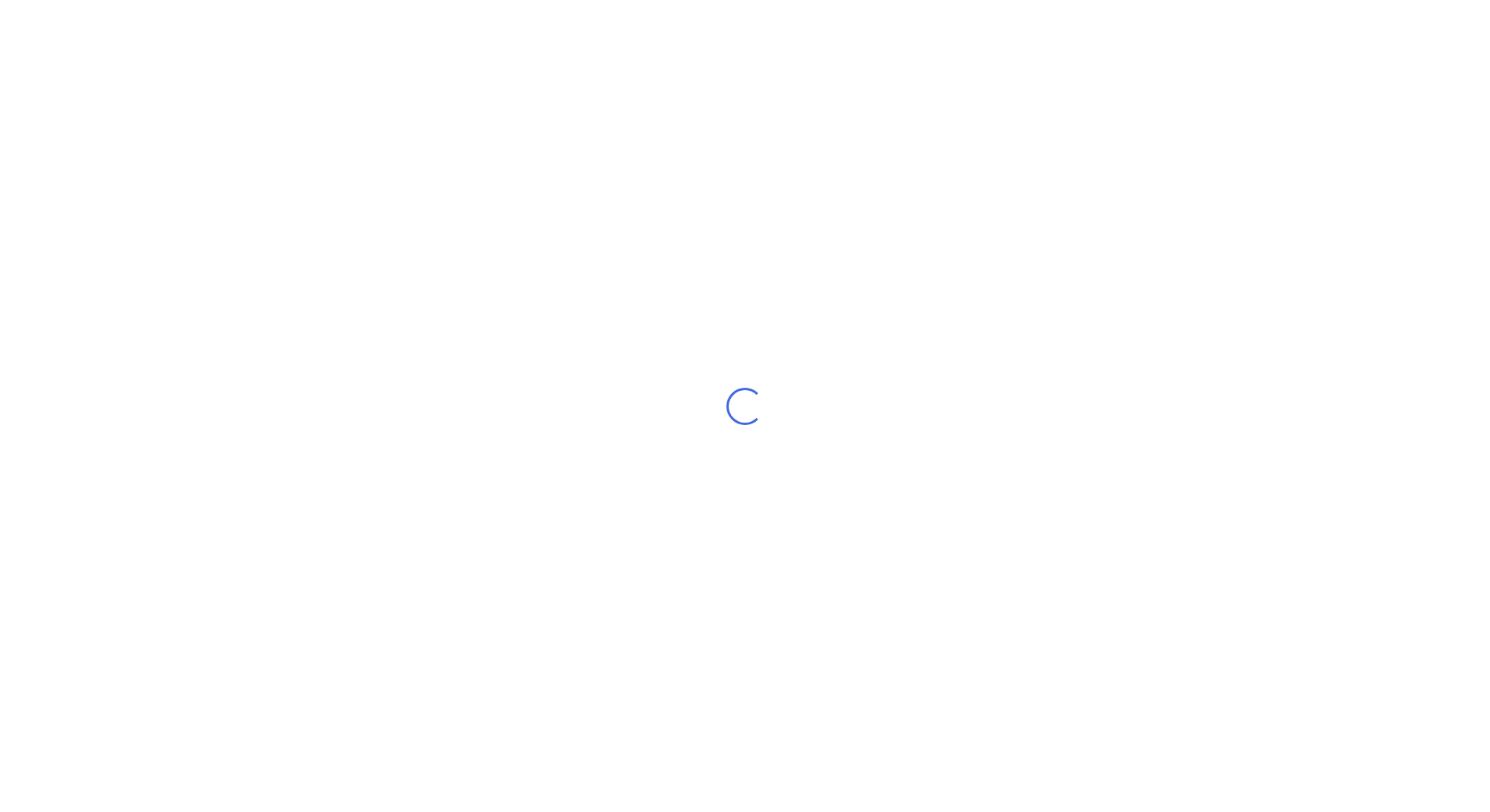
click at [929, 235] on div "Loading..." at bounding box center [745, 406] width 1490 height 812
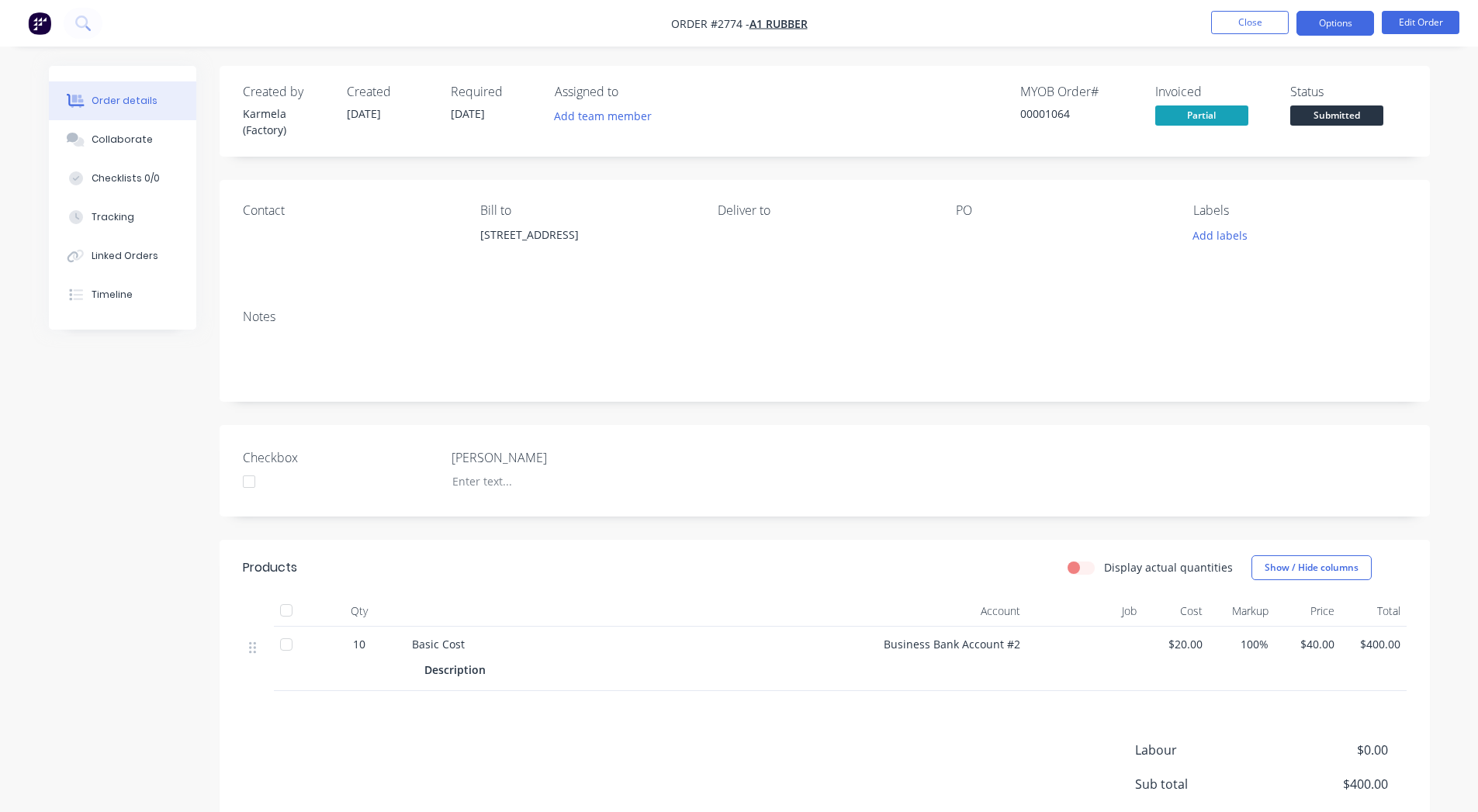
click at [1357, 27] on button "Options" at bounding box center [1335, 23] width 78 height 25
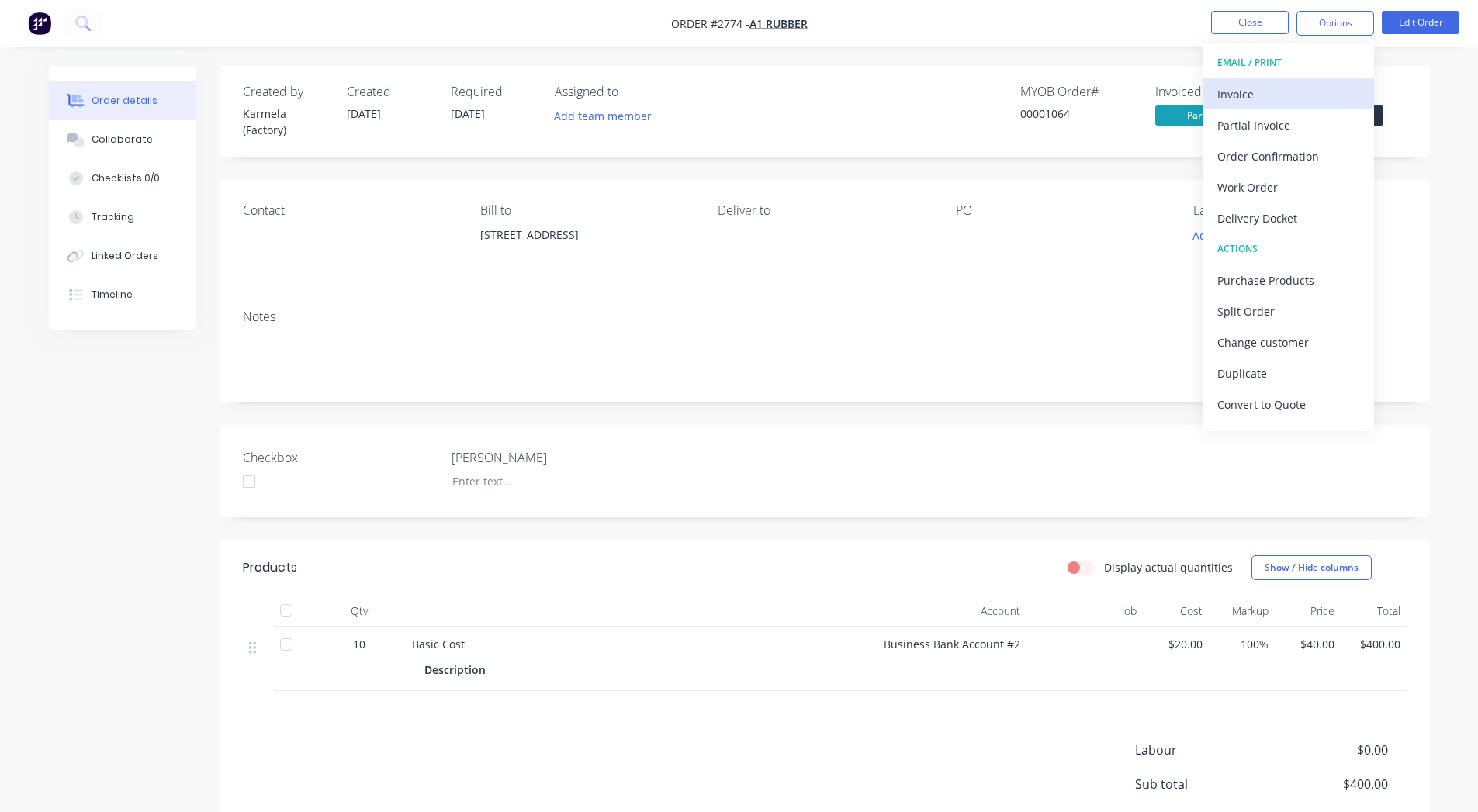
click at [1306, 97] on div "Invoice" at bounding box center [1289, 94] width 143 height 22
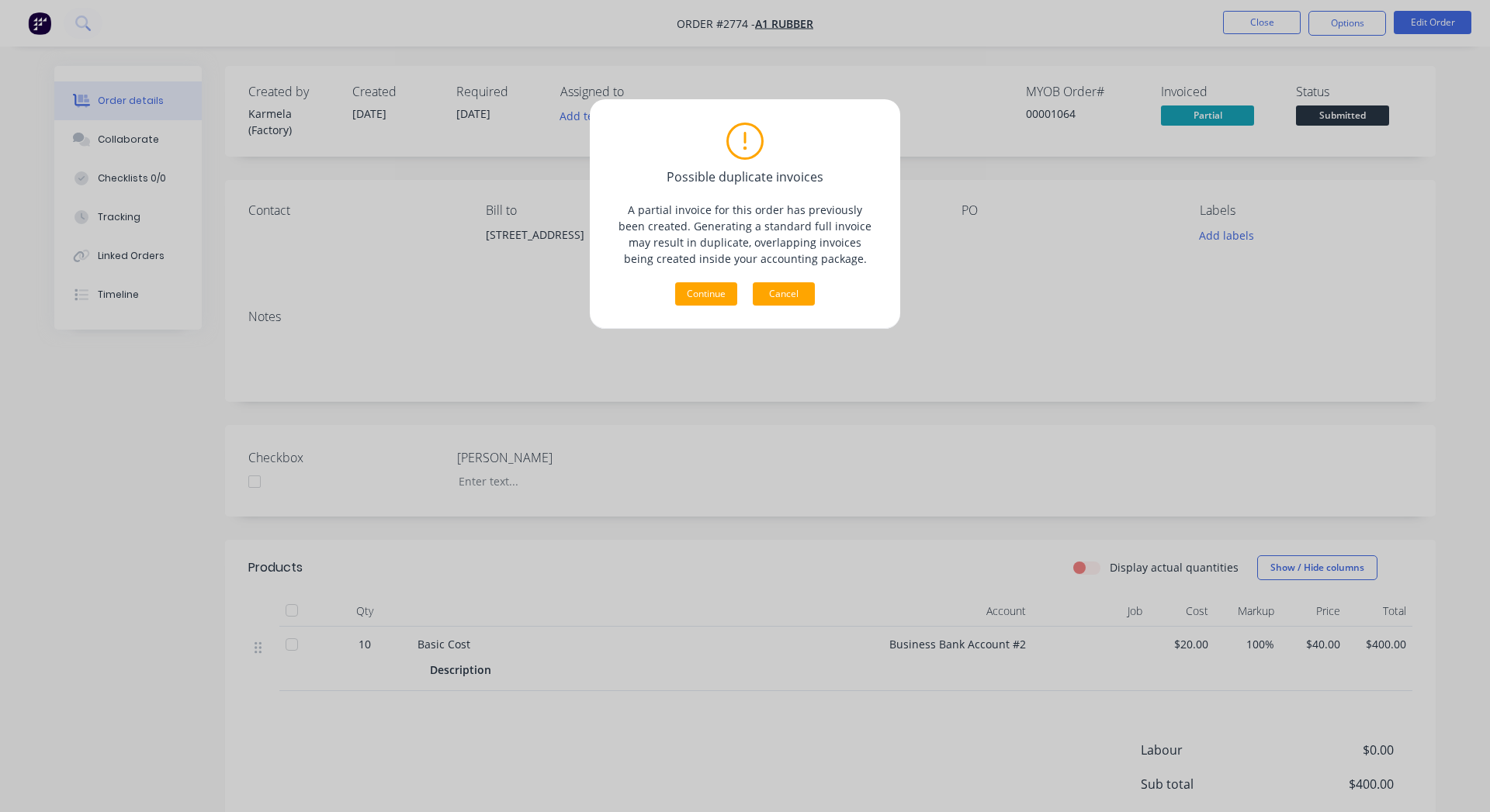
click at [804, 290] on button "Cancel" at bounding box center [783, 294] width 62 height 23
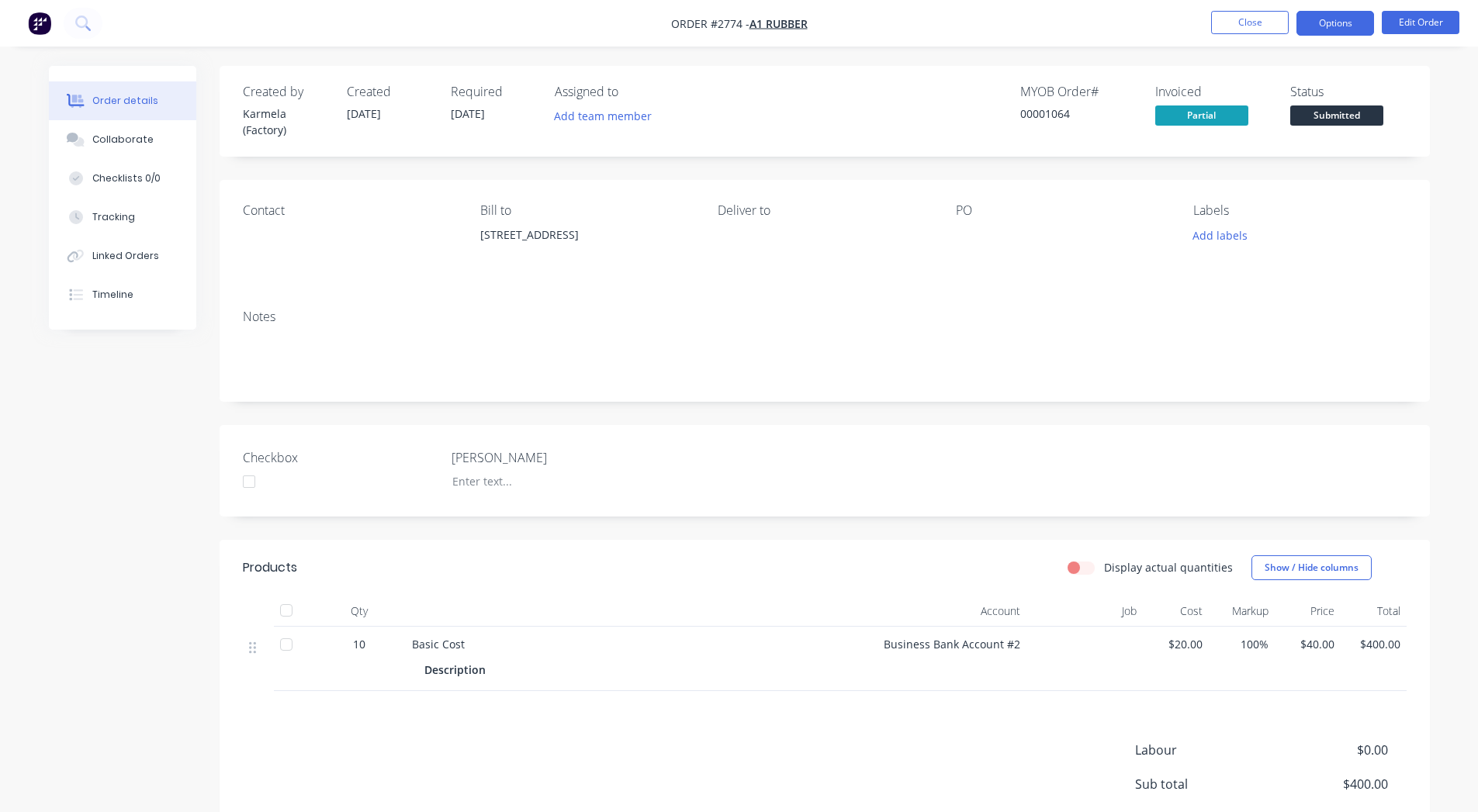
click at [1338, 33] on button "Options" at bounding box center [1335, 23] width 78 height 25
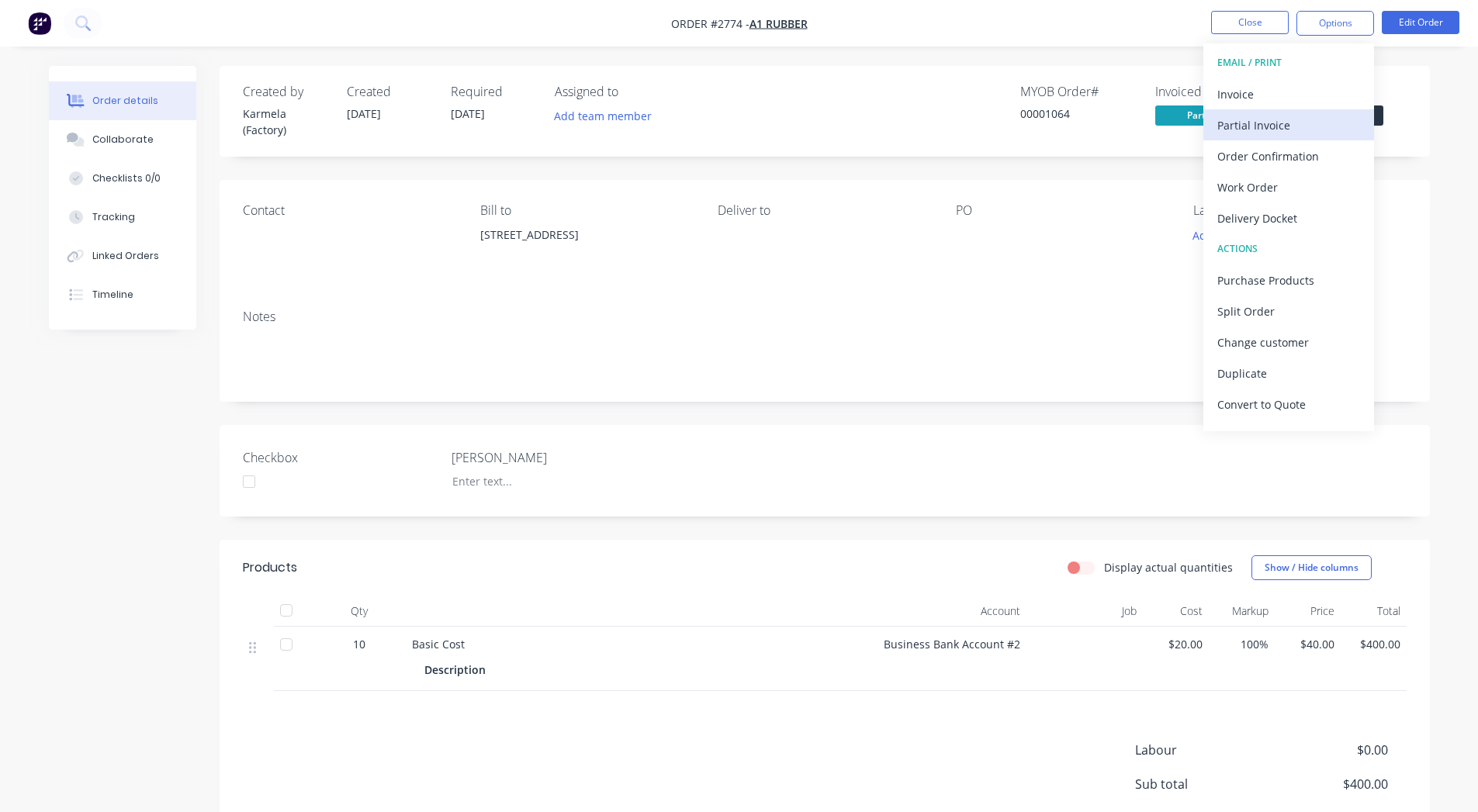
click at [1311, 114] on div "Partial Invoice" at bounding box center [1289, 125] width 143 height 22
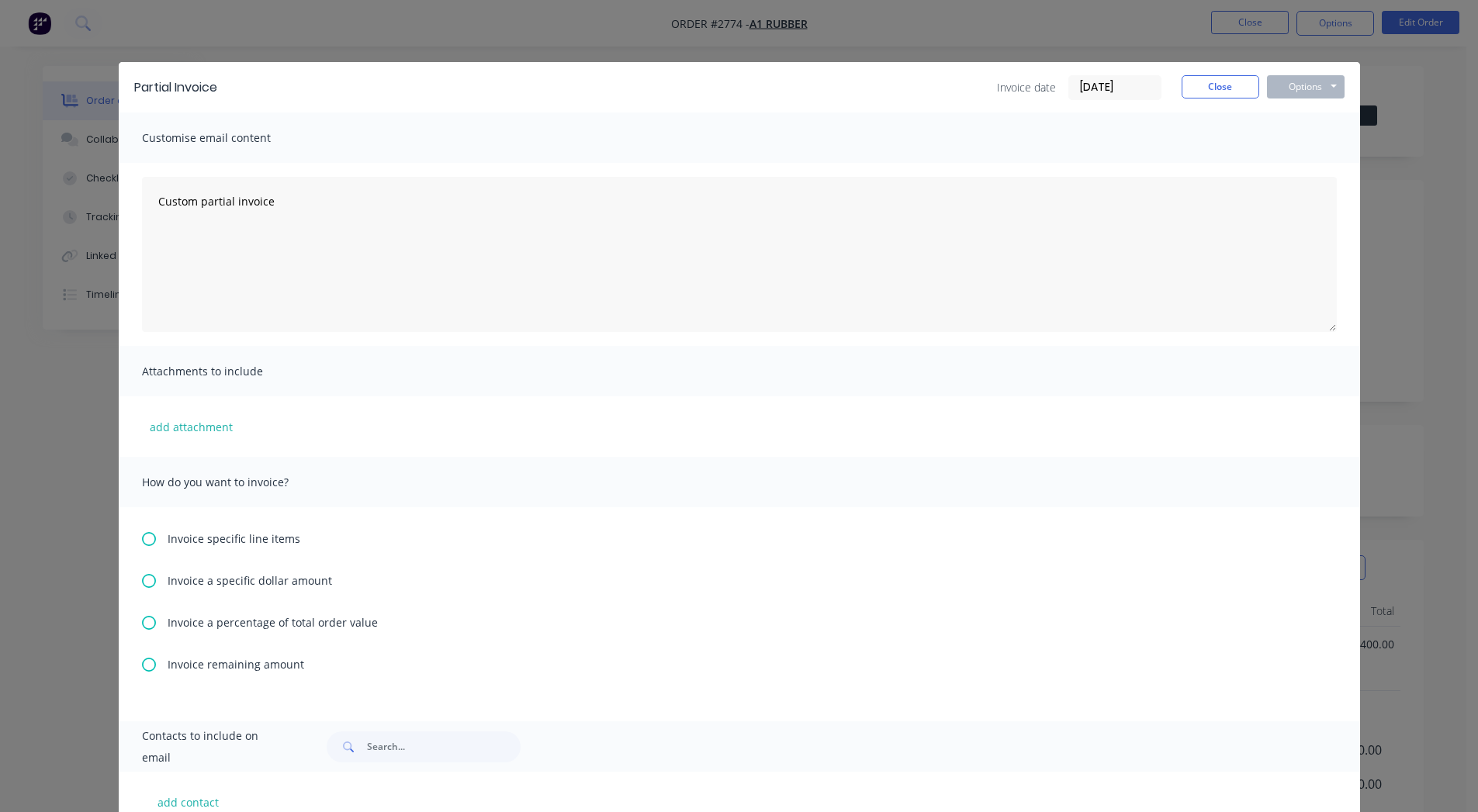
click at [239, 549] on div "Invoice specific line items Invoice a specific dollar amount Invoice a percenta…" at bounding box center [739, 615] width 1241 height 214
click at [194, 534] on span "Invoice specific line items" at bounding box center [234, 539] width 132 height 16
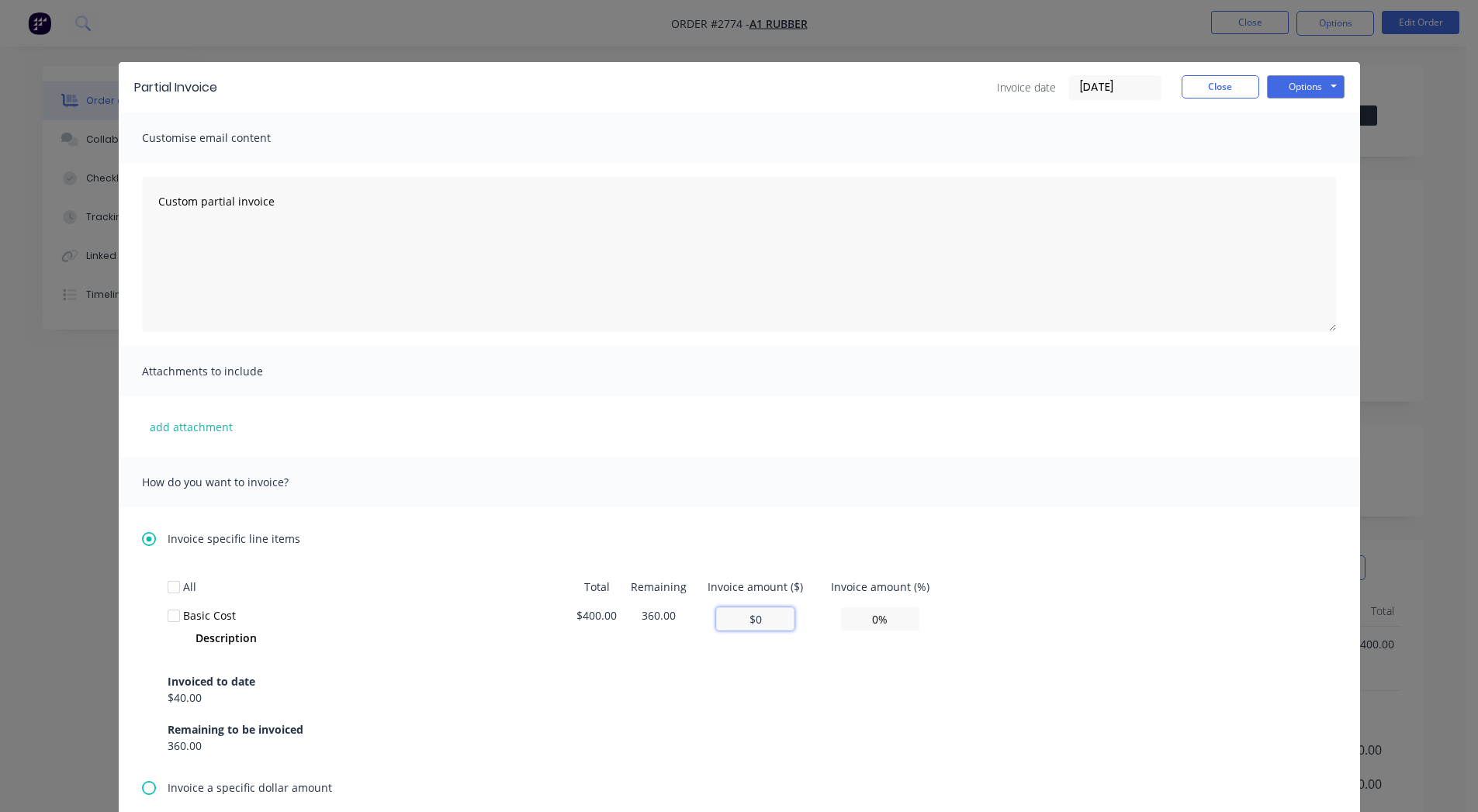
drag, startPoint x: 738, startPoint y: 616, endPoint x: 802, endPoint y: 622, distance: 64.3
click at [802, 622] on td "$0" at bounding box center [755, 628] width 122 height 54
type input "$6"
type input "1.50%"
type input "$60"
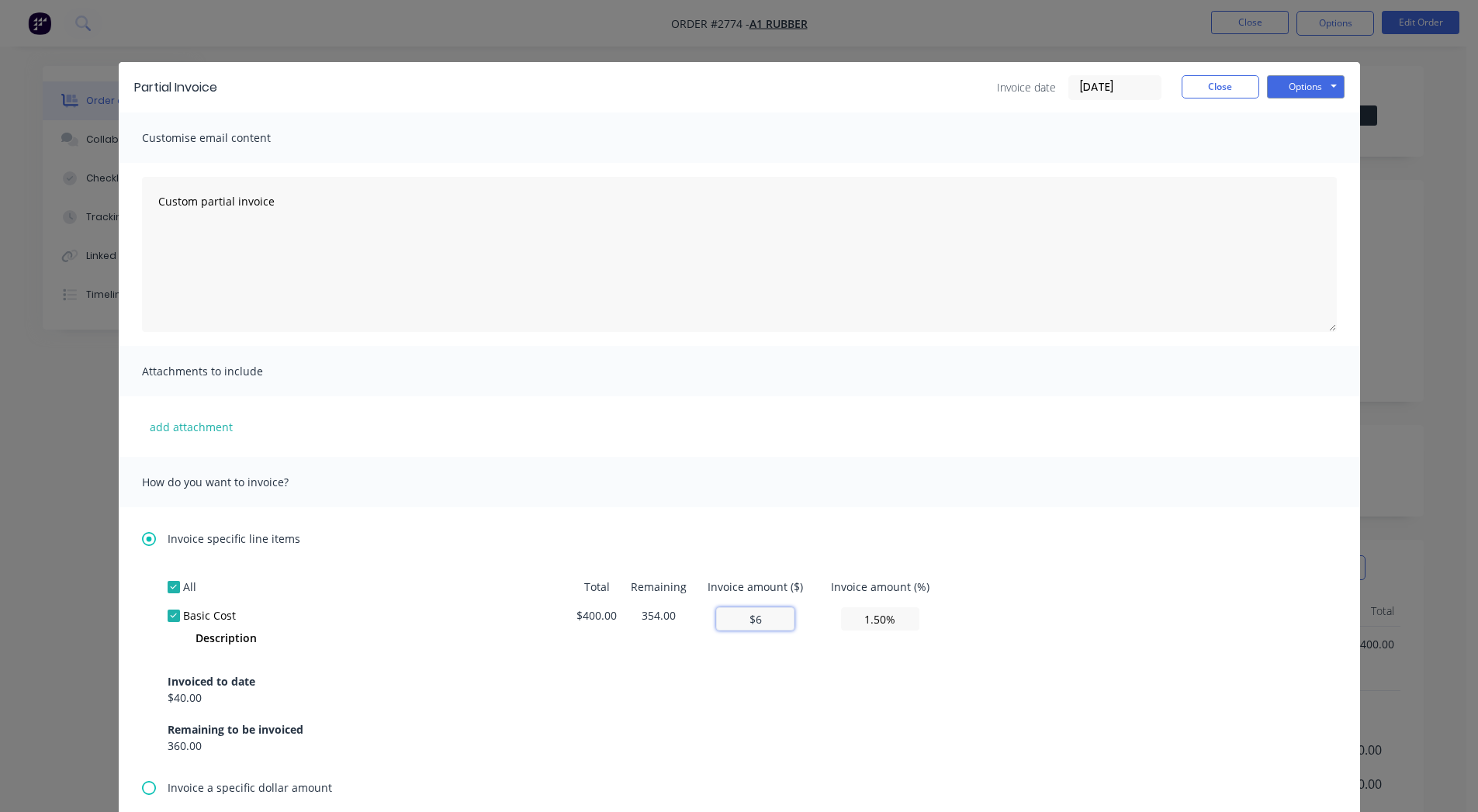
type input "15.00%"
type input "$60"
click at [1298, 91] on button "Options" at bounding box center [1306, 87] width 78 height 23
click at [1290, 115] on button "Preview" at bounding box center [1316, 114] width 99 height 26
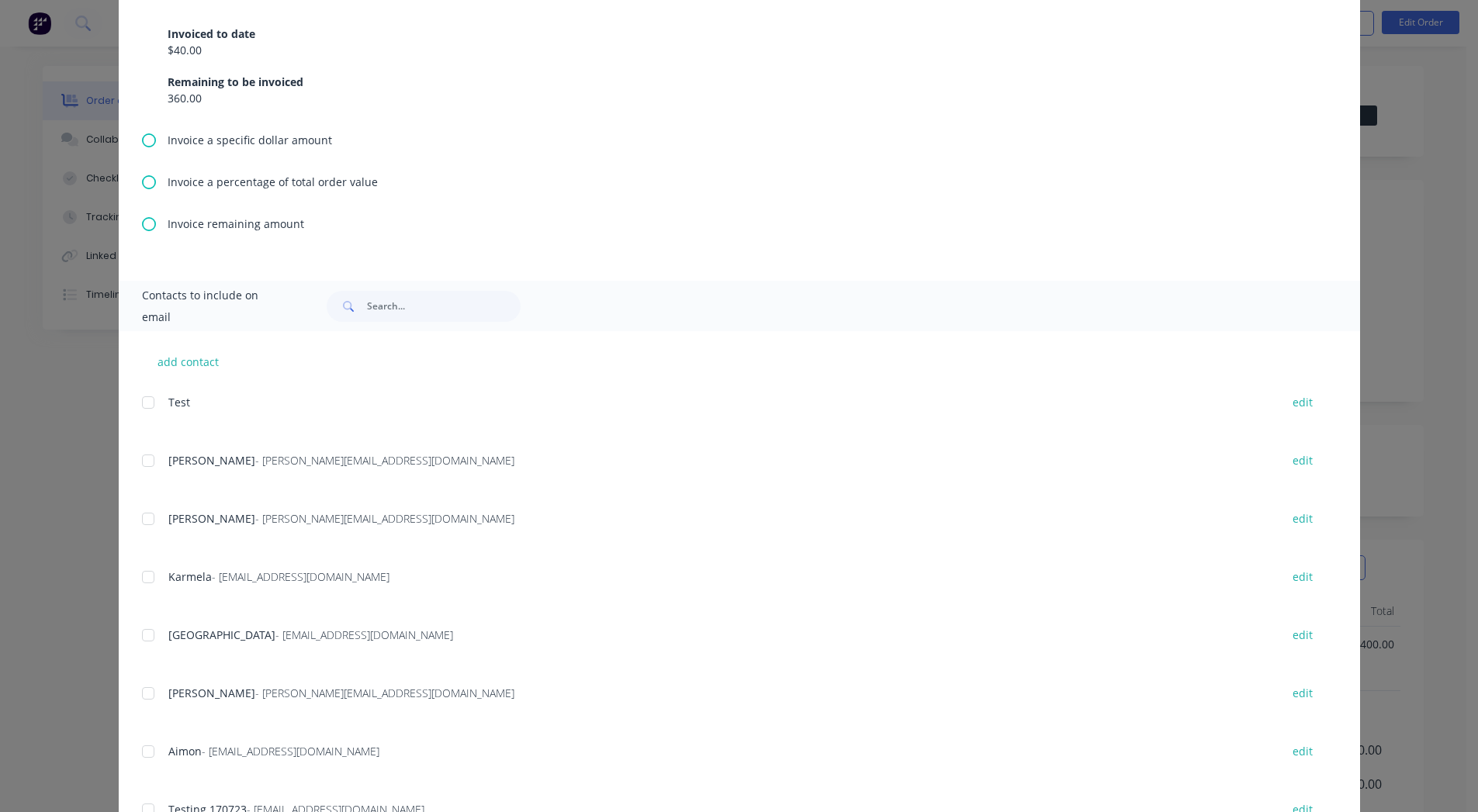
scroll to position [664, 0]
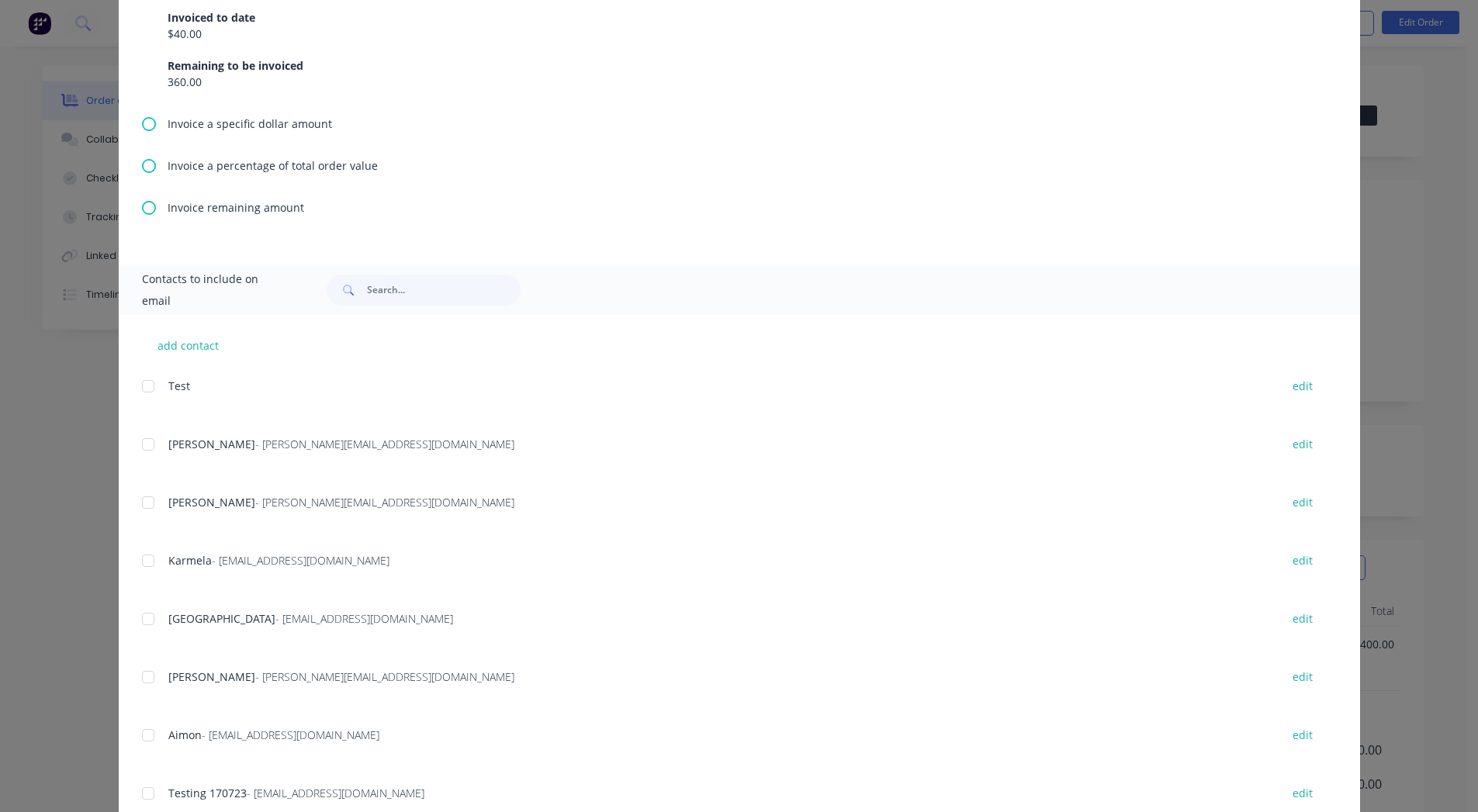
click at [221, 164] on span "Invoice a percentage of total order value" at bounding box center [273, 165] width 210 height 16
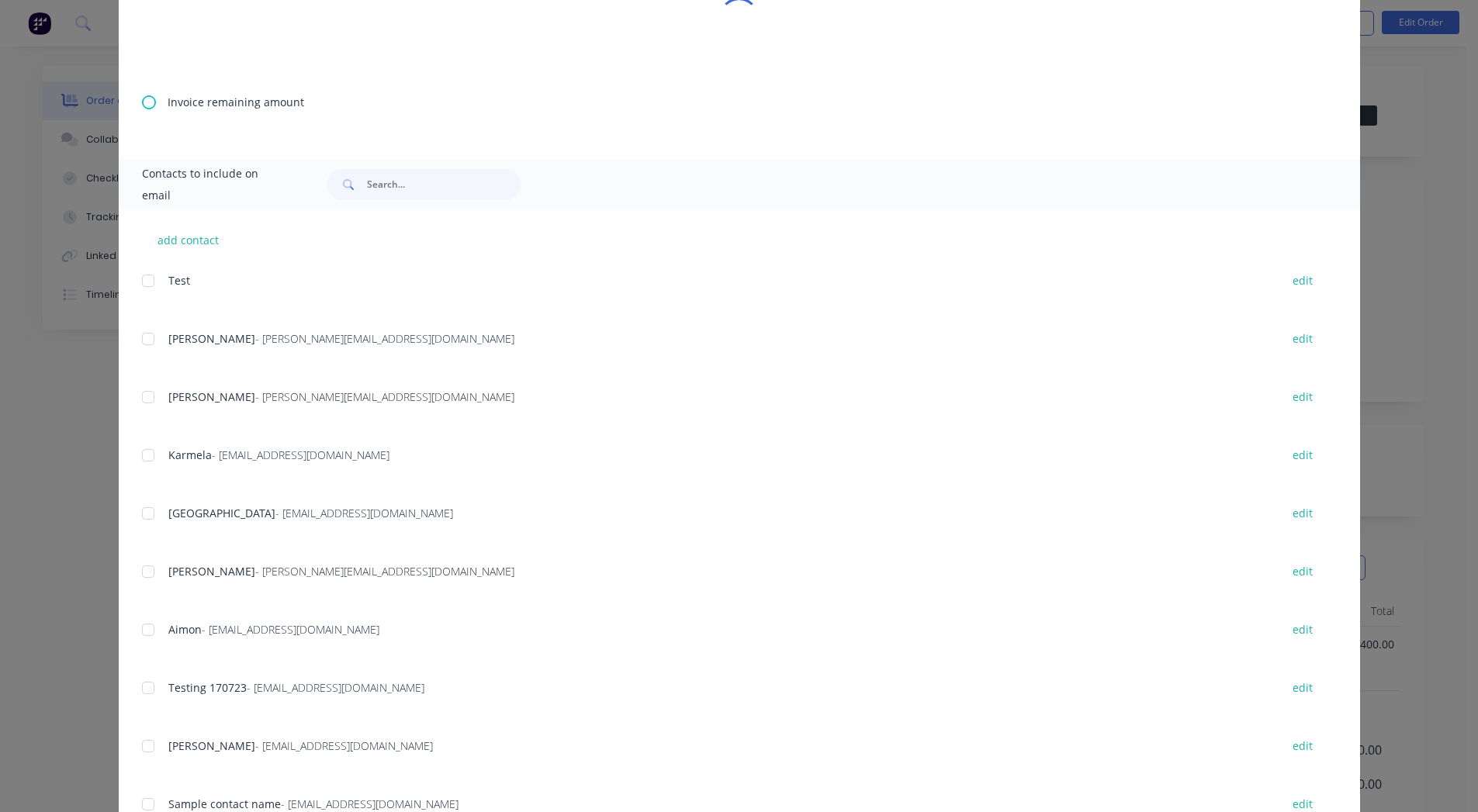
scroll to position [0, 0]
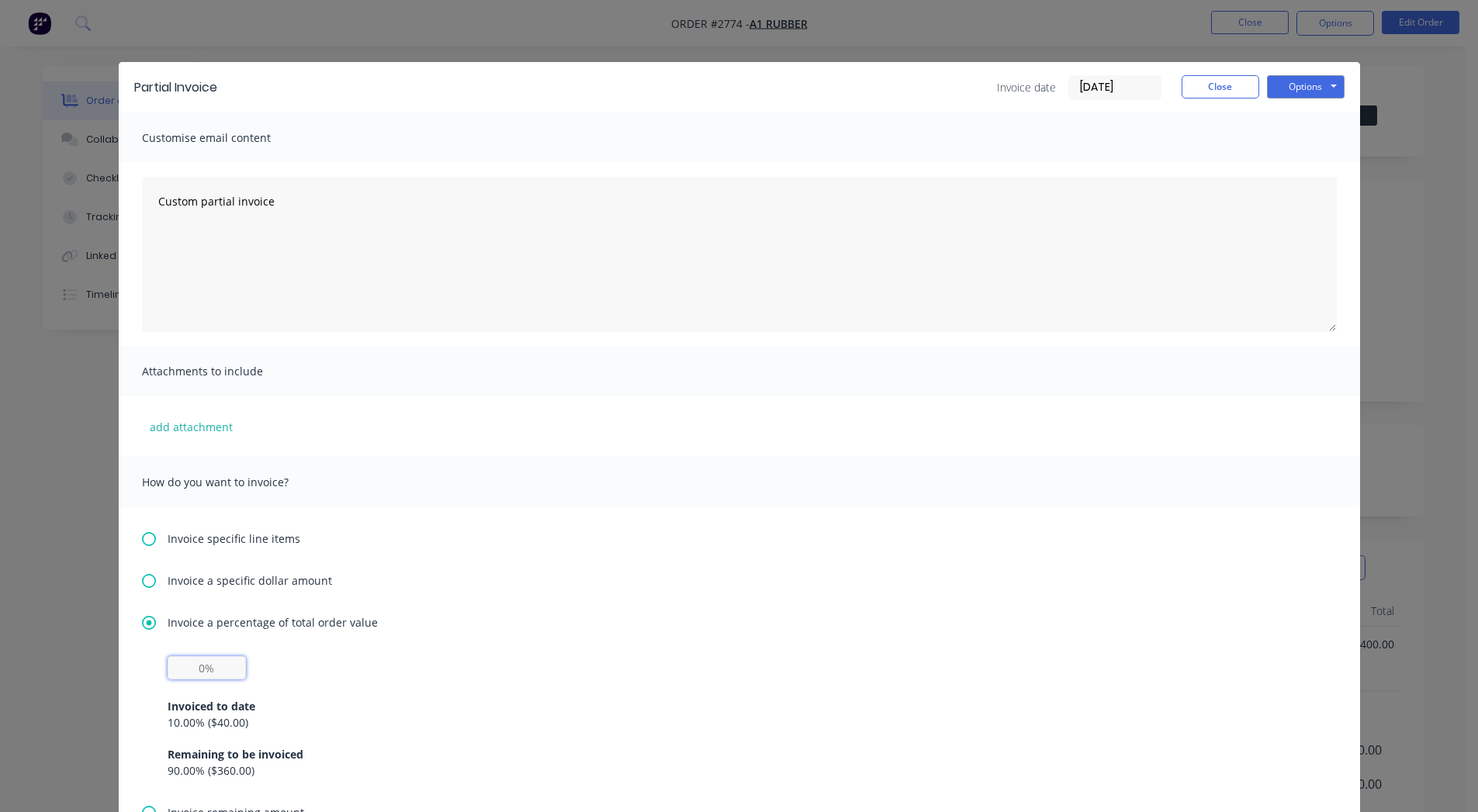
drag, startPoint x: 189, startPoint y: 672, endPoint x: 257, endPoint y: 671, distance: 68.0
click at [257, 671] on div "Invoiced to date 10.00 % ( $40.00 ) Remaining to be invoiced 90.00 % ( $360.00 )" at bounding box center [740, 717] width 1144 height 122
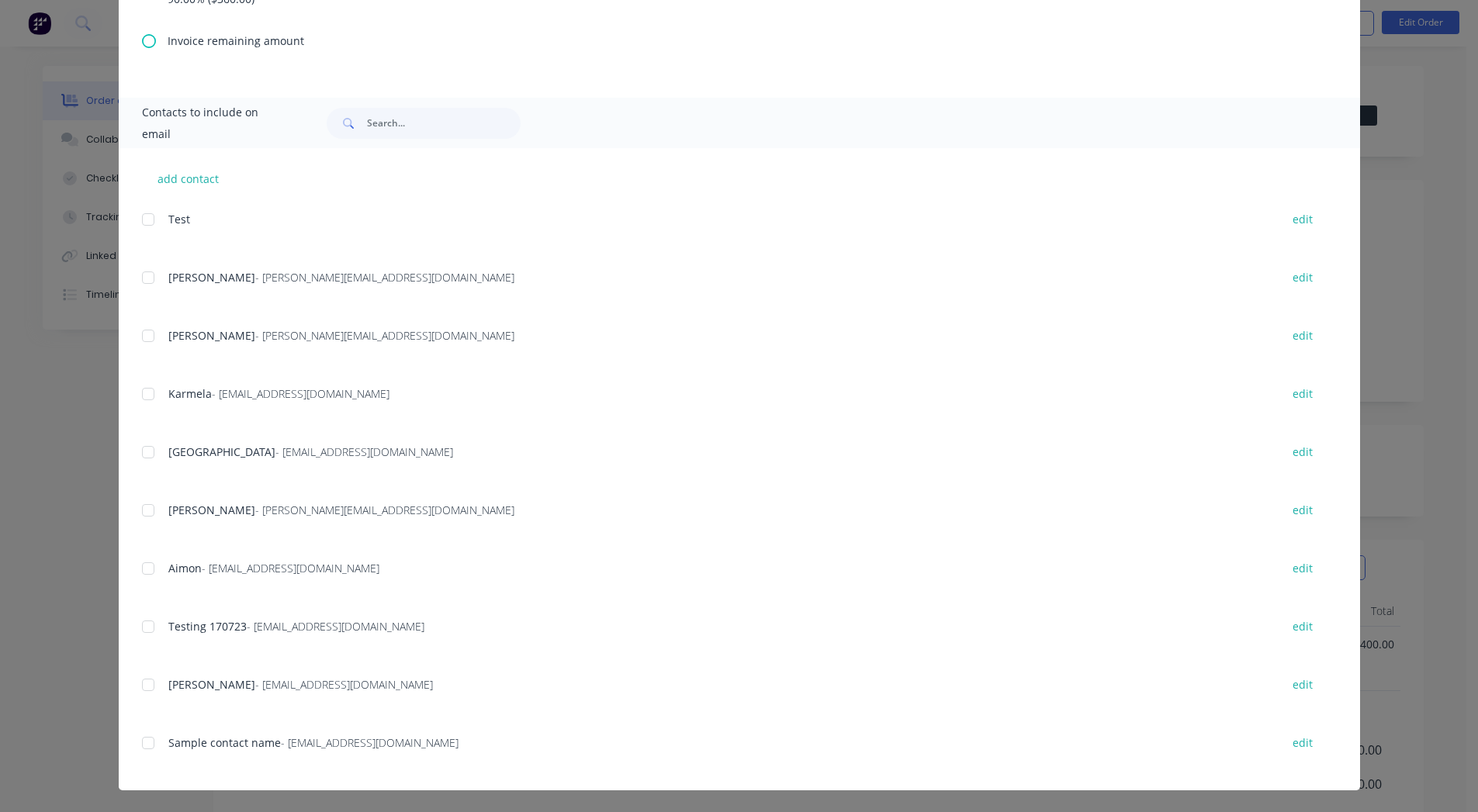
type input "15%"
click at [133, 389] on div "add contact Test edit [PERSON_NAME] - [PERSON_NAME][EMAIL_ADDRESS][DOMAIN_NAME]…" at bounding box center [739, 469] width 1241 height 642
click at [142, 392] on div at bounding box center [147, 394] width 31 height 31
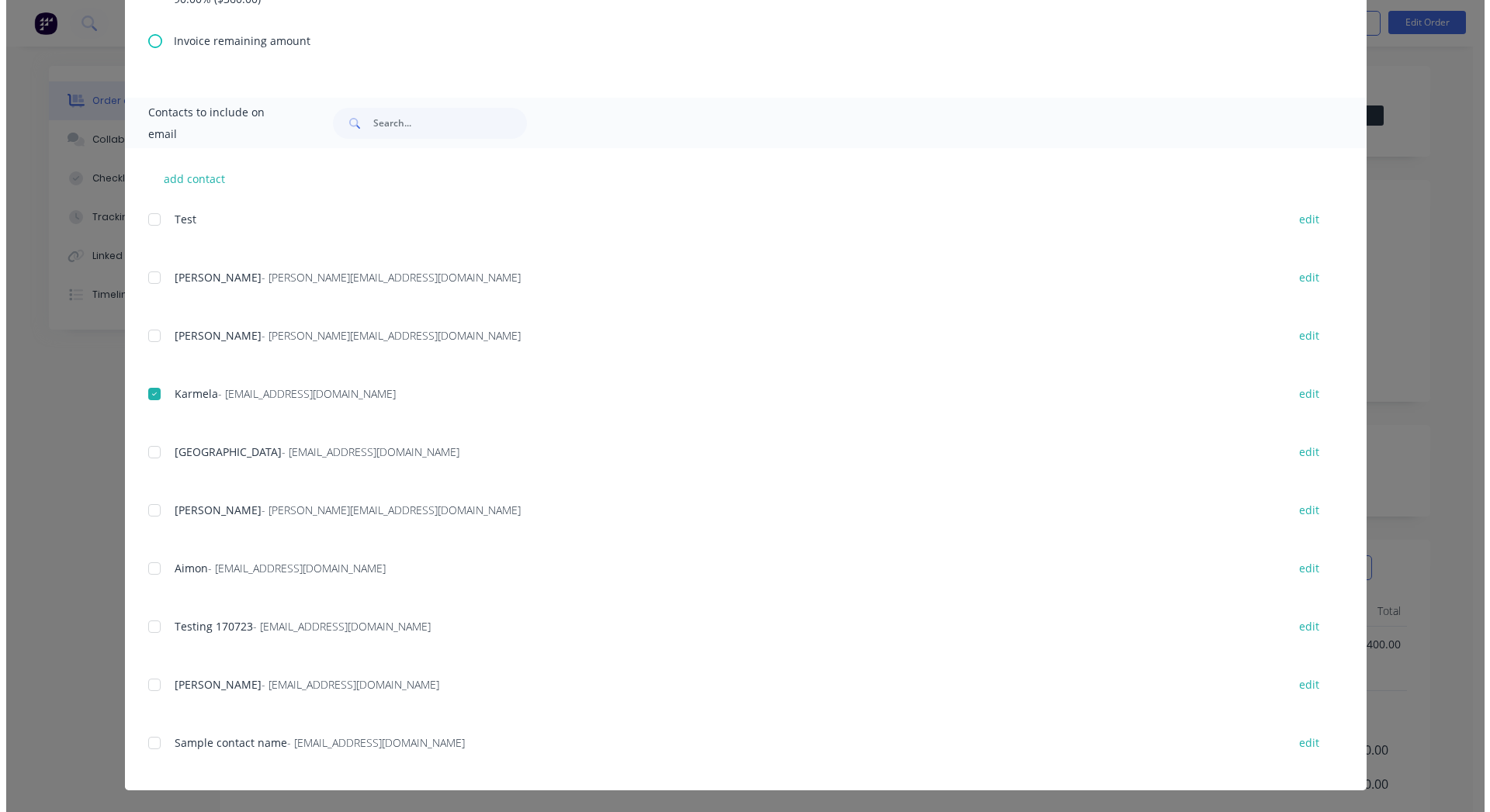
scroll to position [0, 0]
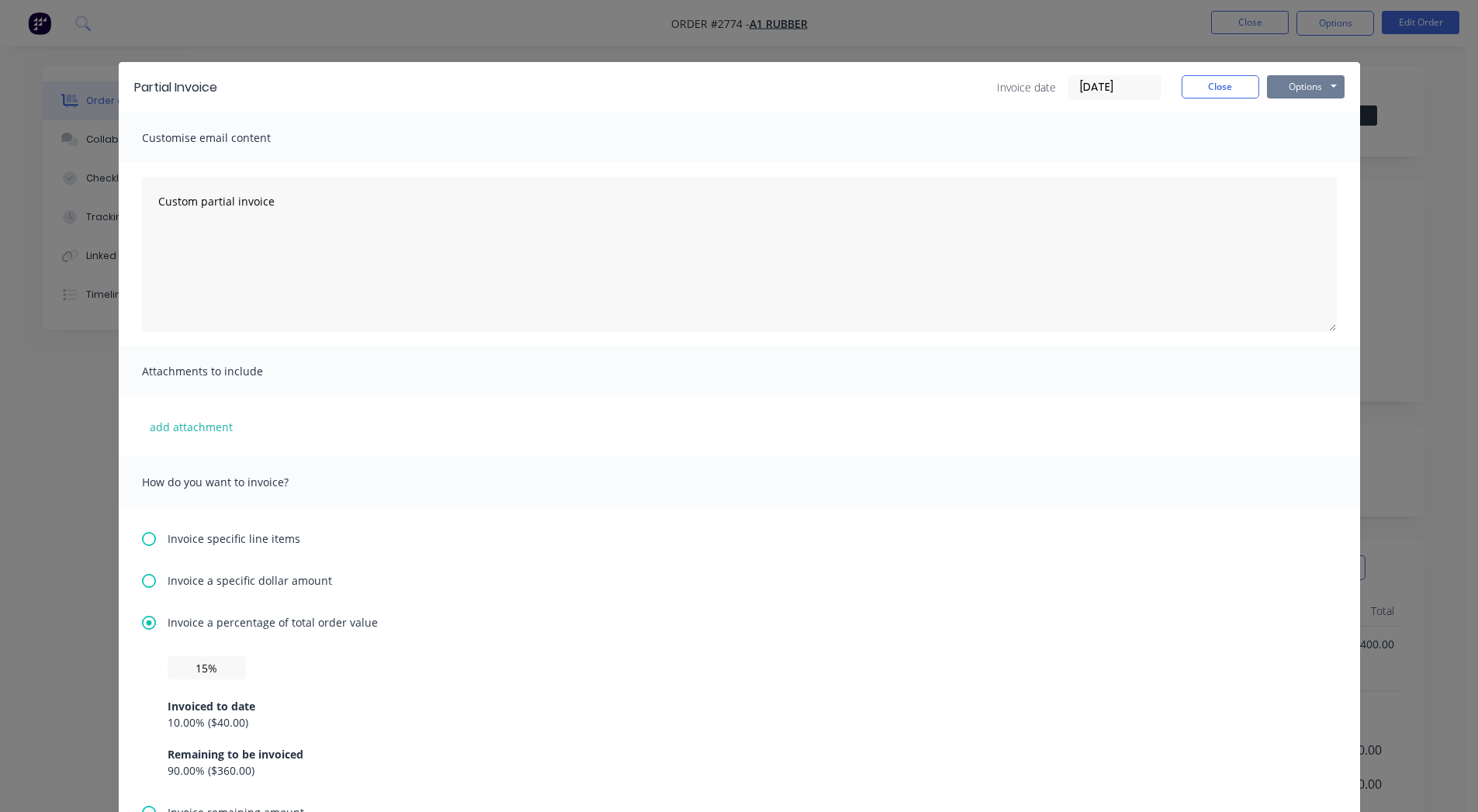
click at [1304, 83] on button "Options" at bounding box center [1306, 87] width 78 height 23
click at [1291, 162] on button "Email" at bounding box center [1316, 165] width 99 height 26
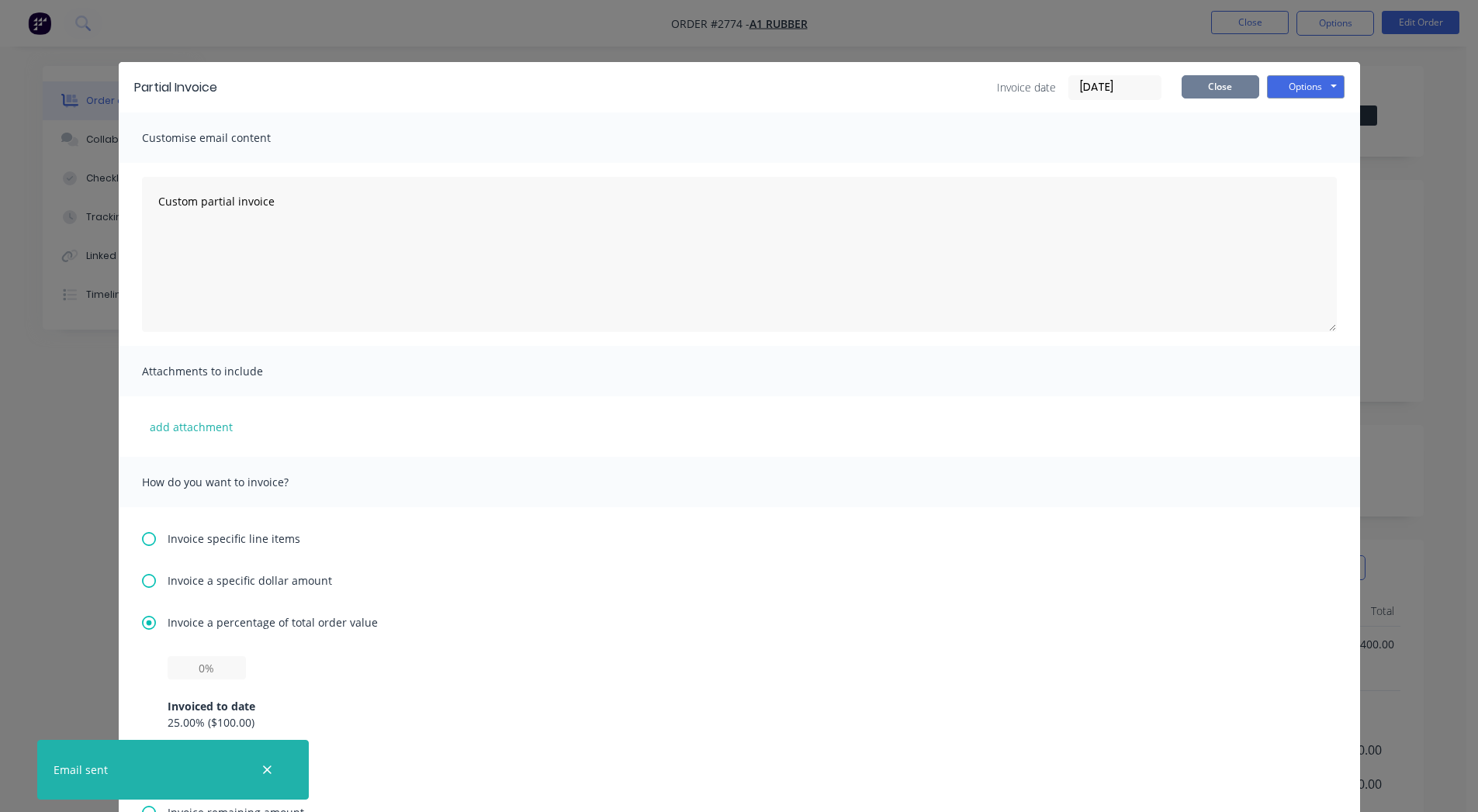
click at [1222, 89] on button "Close" at bounding box center [1221, 87] width 78 height 23
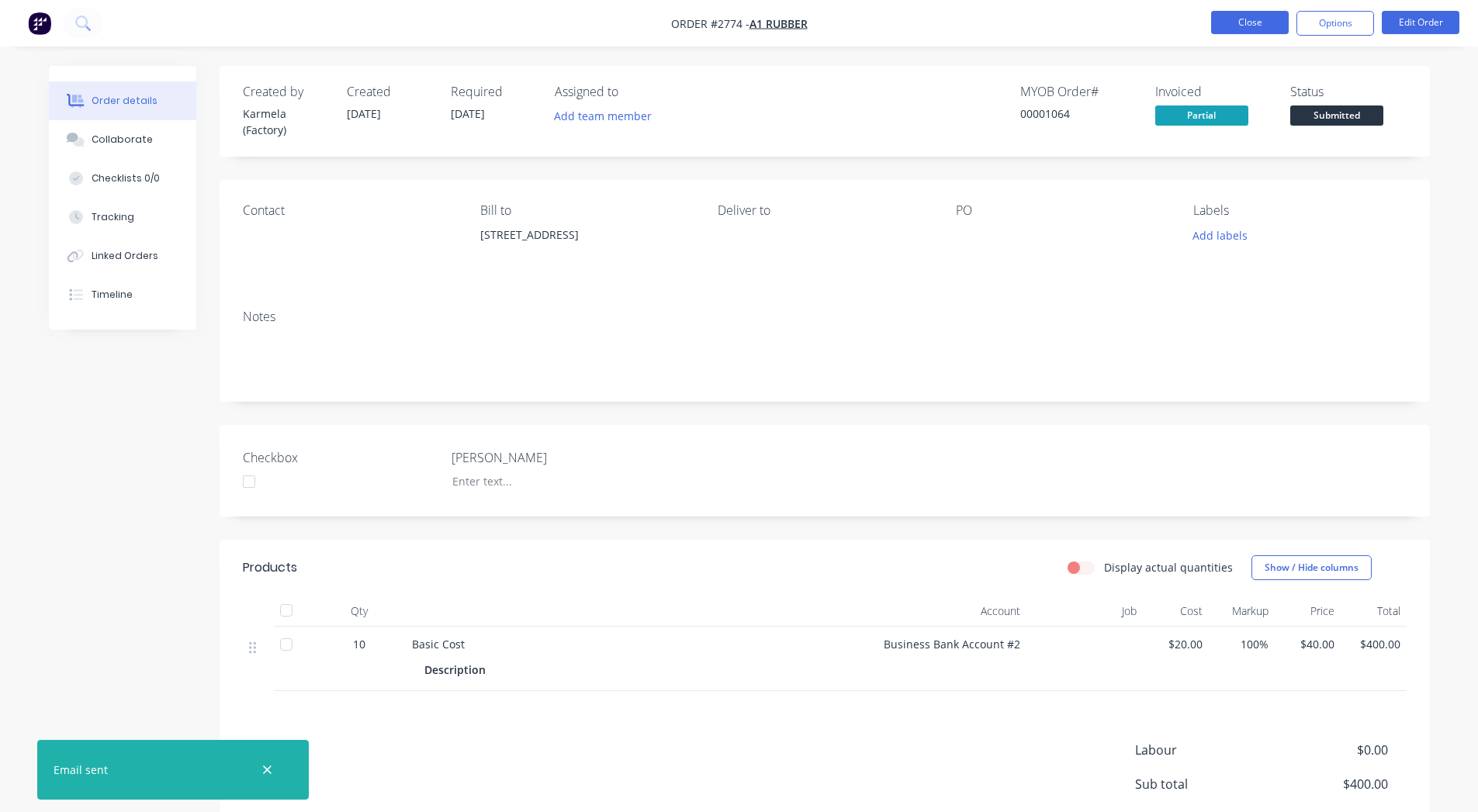
click at [1241, 17] on button "Close" at bounding box center [1250, 22] width 78 height 23
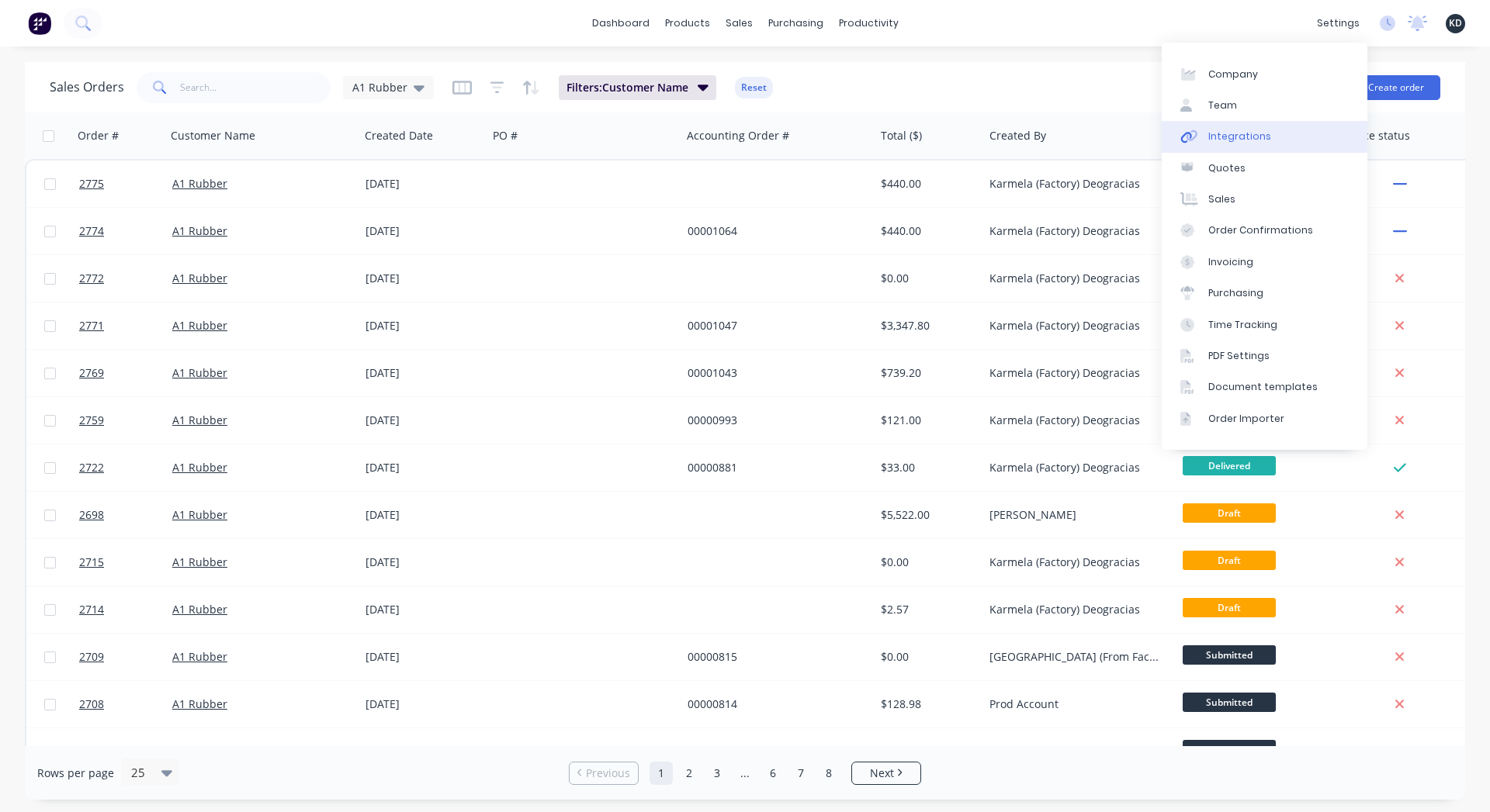
click at [1265, 130] on link "Integrations" at bounding box center [1265, 136] width 206 height 31
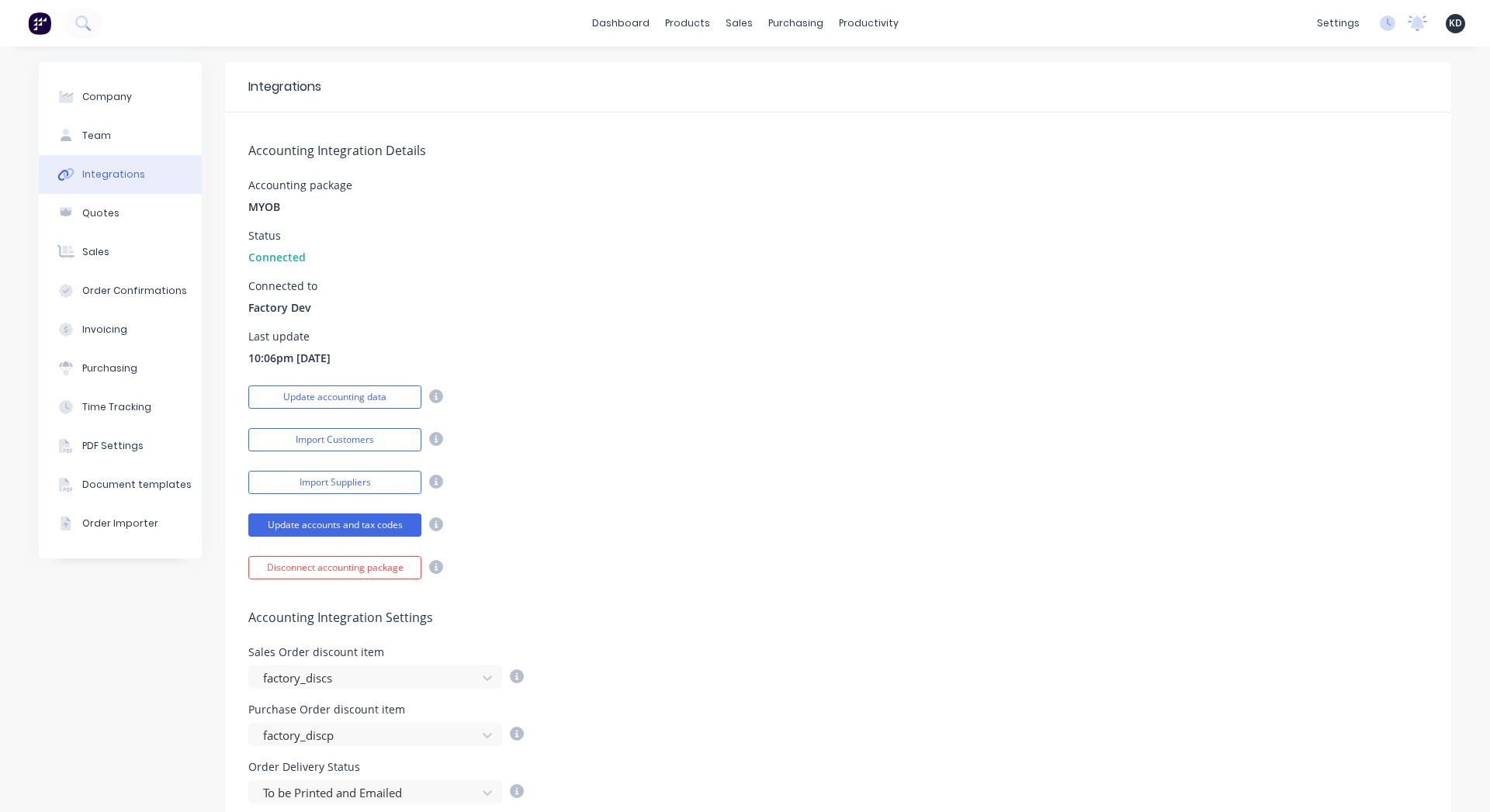
scroll to position [587, 0]
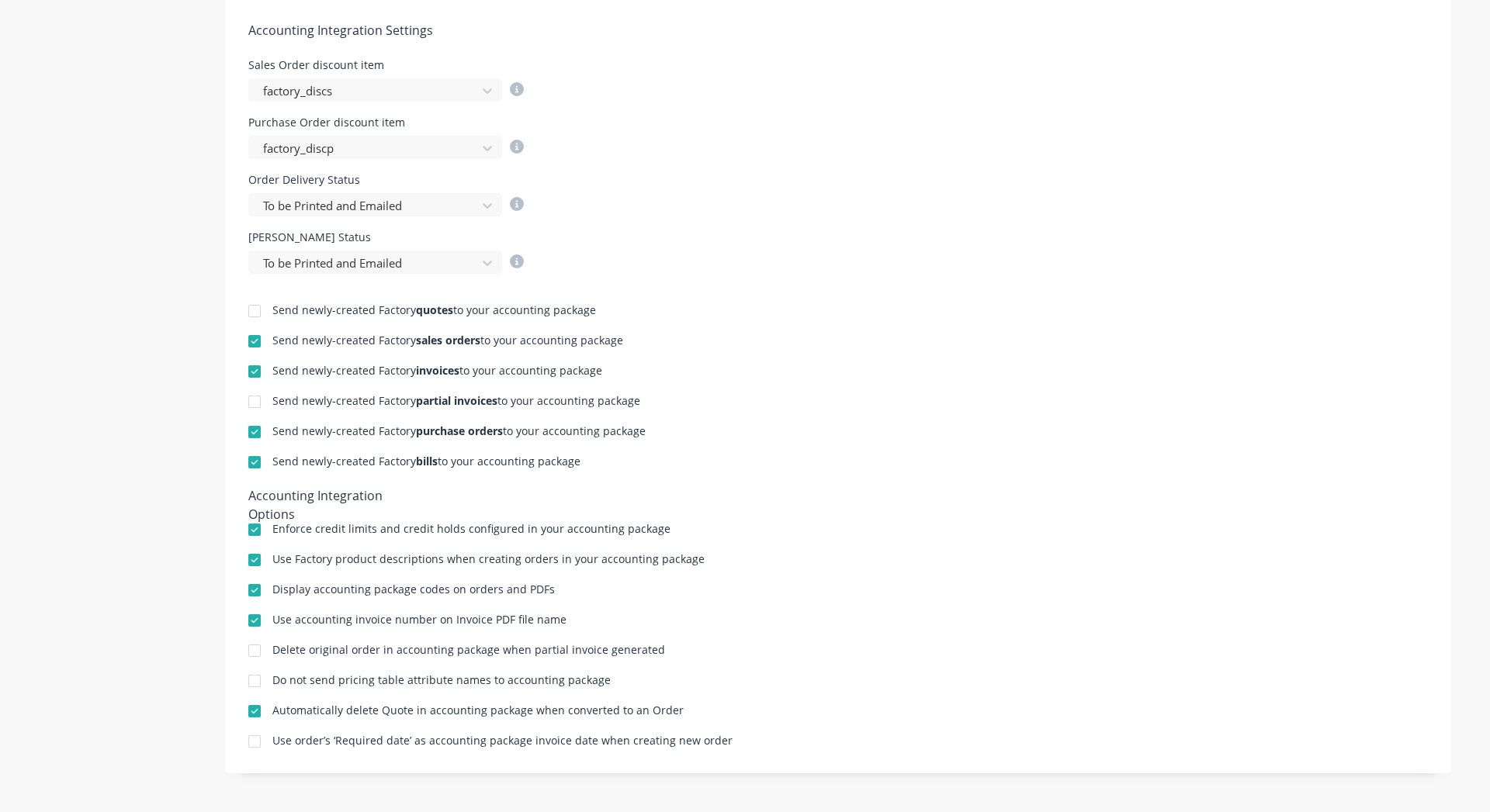
click at [250, 402] on div at bounding box center [254, 401] width 31 height 31
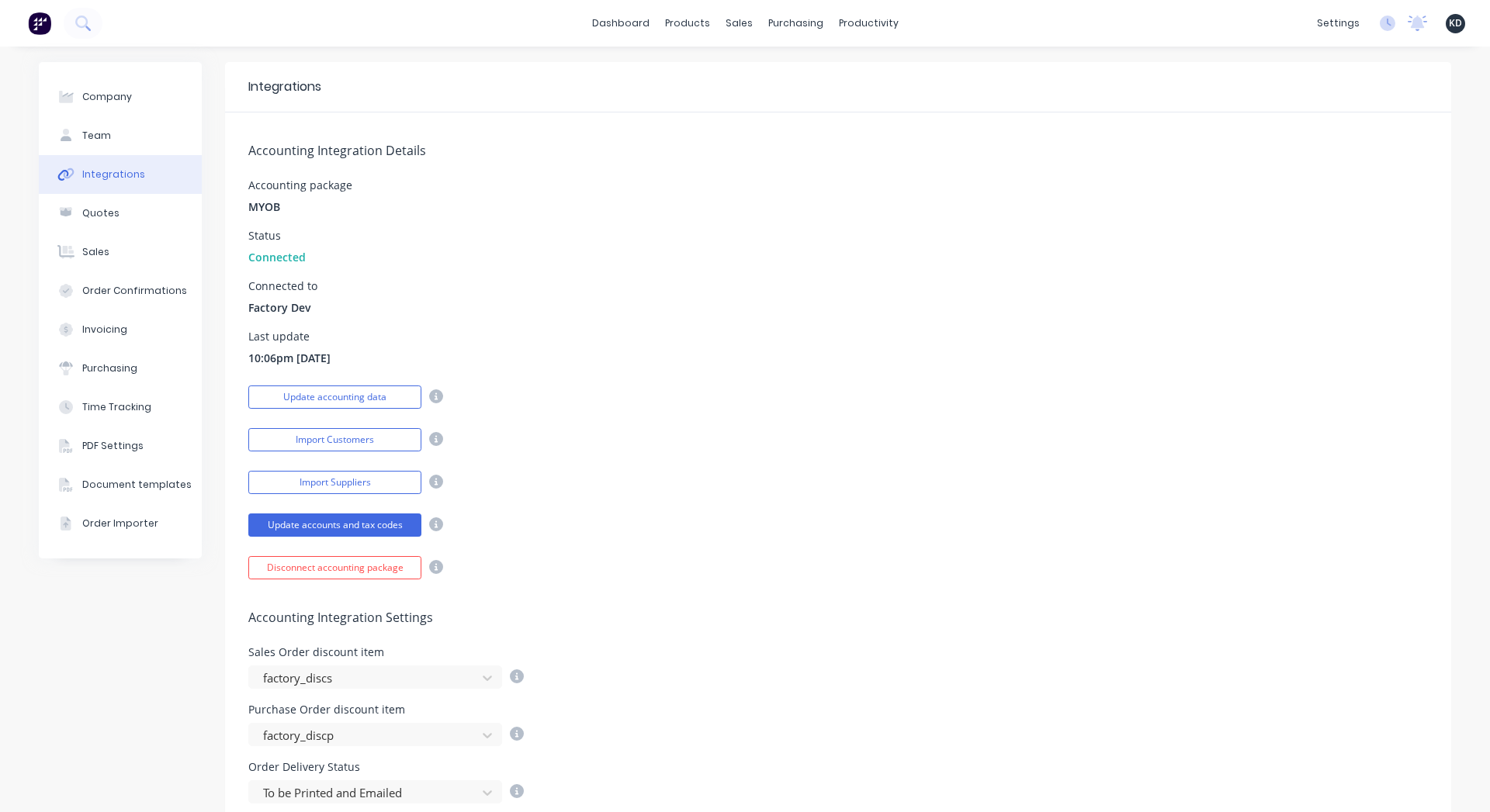
click at [47, 654] on div "Company Team Integrations Quotes Sales Order Confirmations Invoicing Purchasing…" at bounding box center [120, 723] width 163 height 1322
click at [768, 76] on div "Sales Orders" at bounding box center [790, 75] width 63 height 14
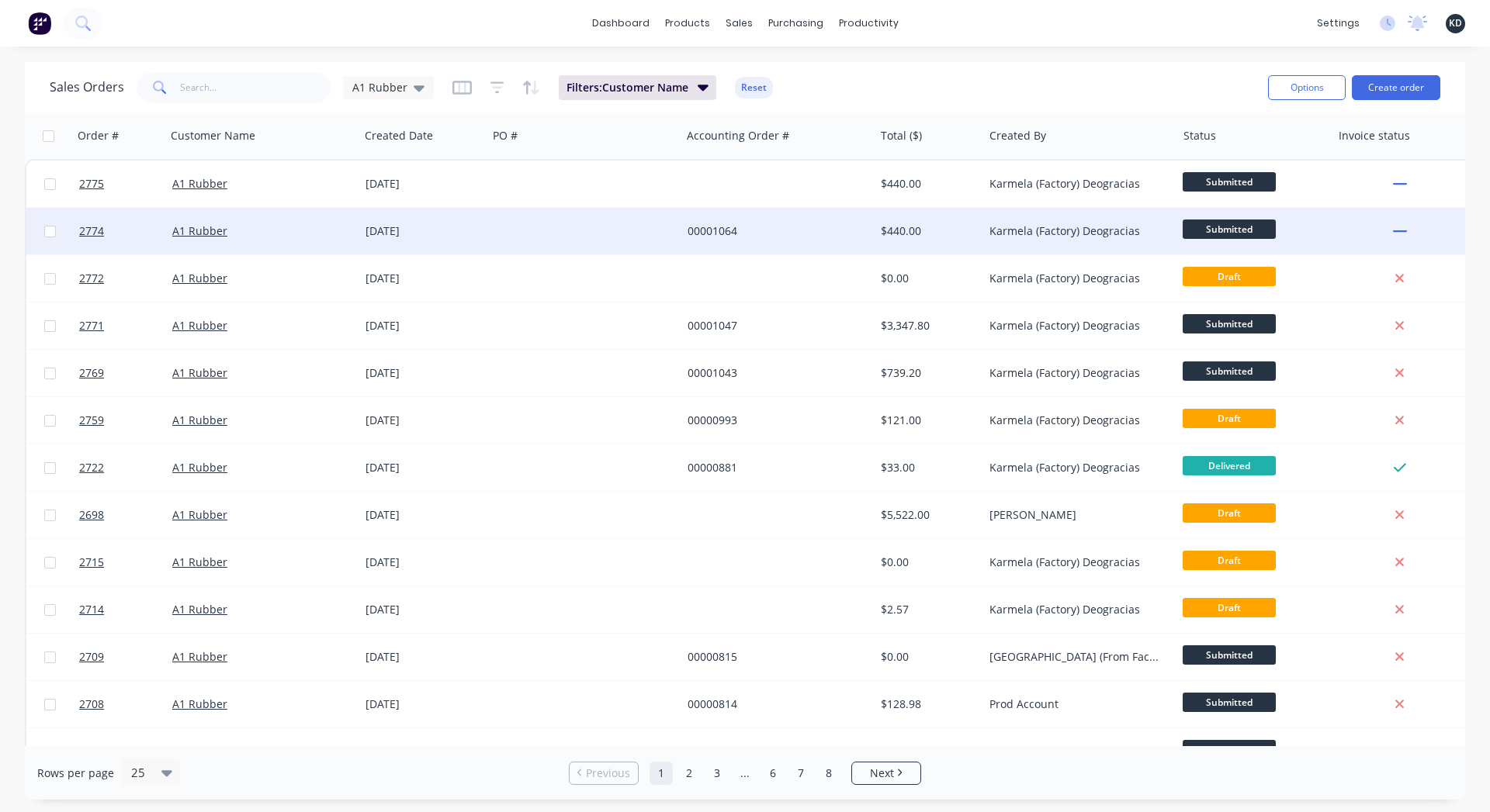
click at [754, 225] on div "00001064" at bounding box center [773, 230] width 173 height 15
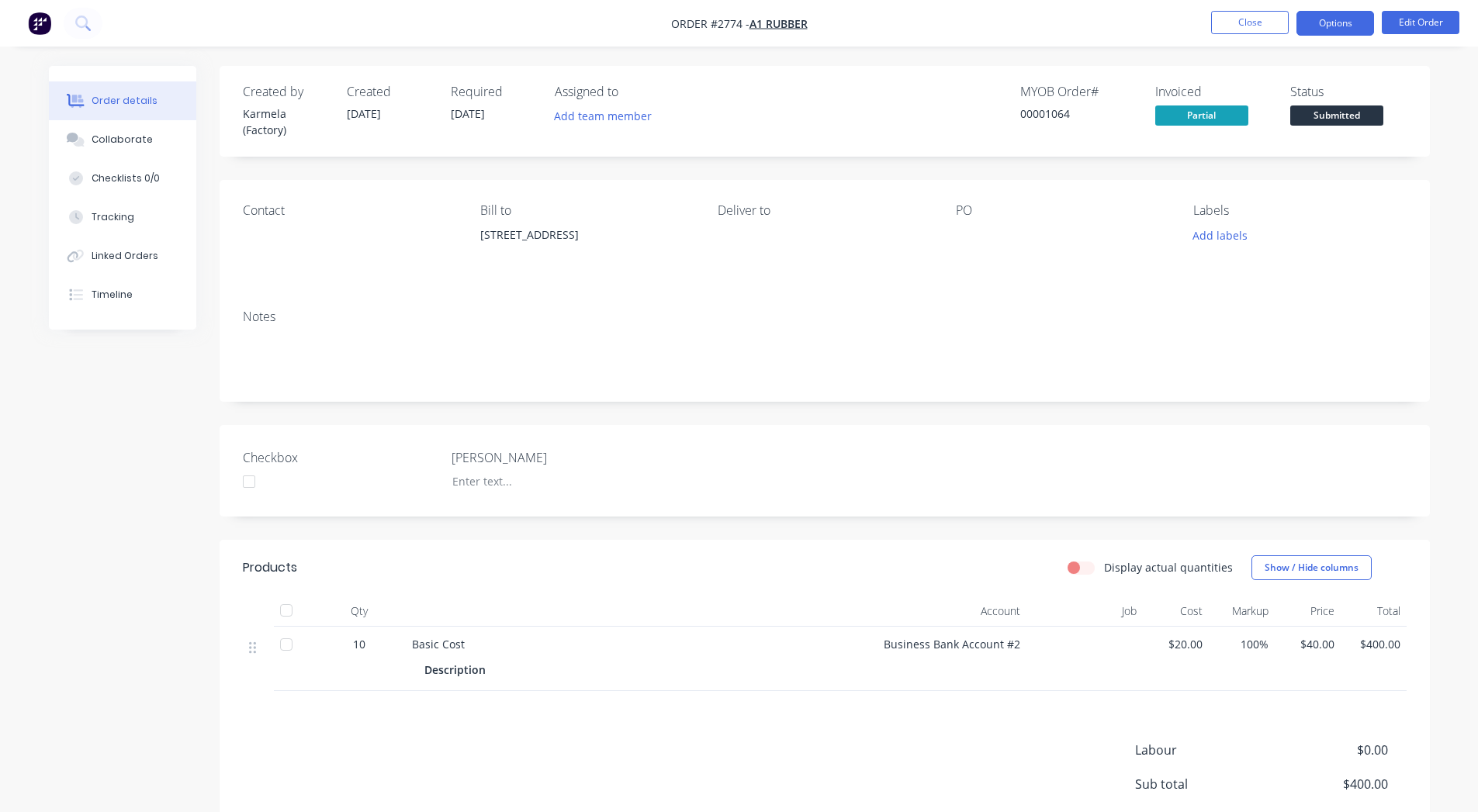
click at [1336, 26] on button "Options" at bounding box center [1335, 23] width 78 height 25
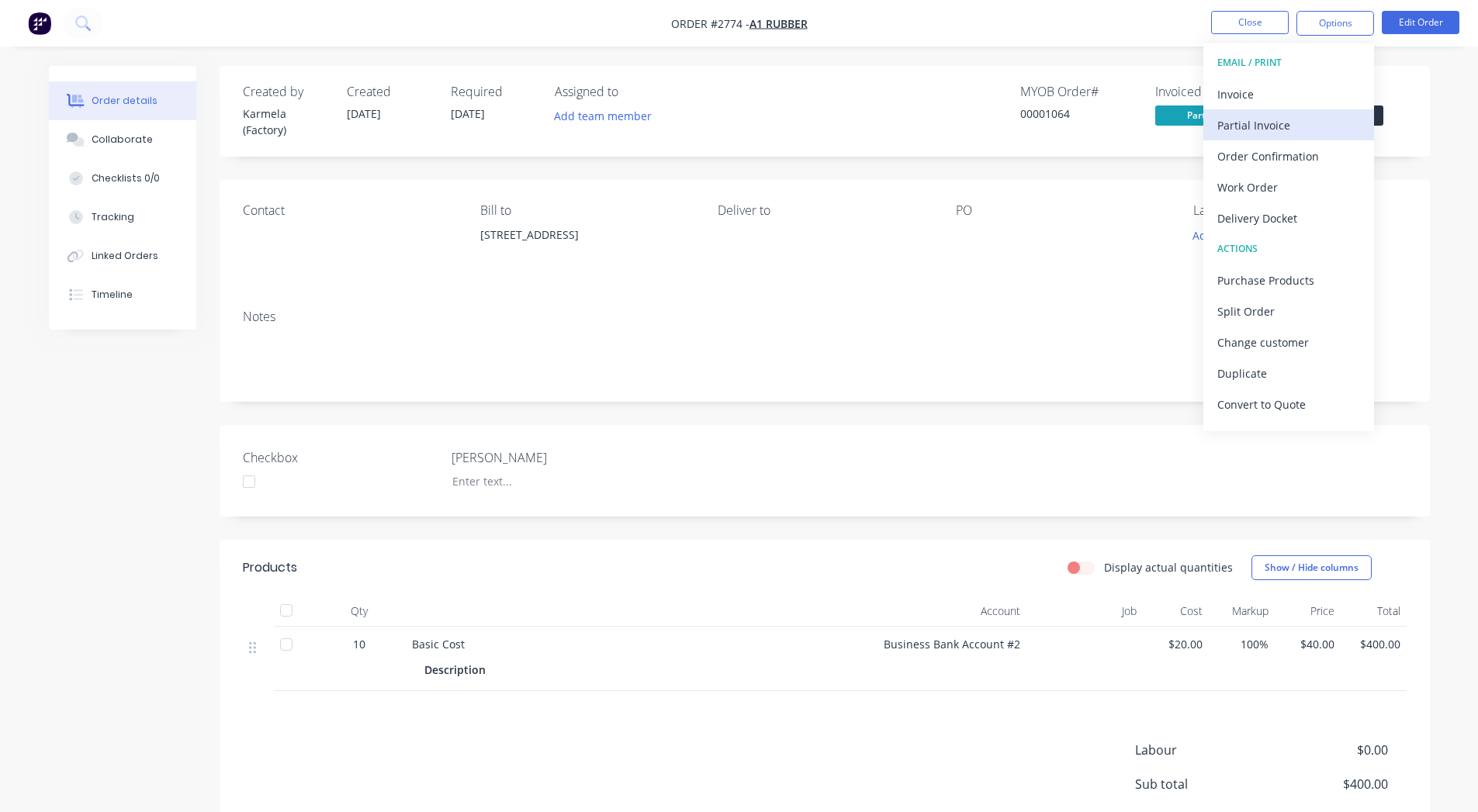
click at [1264, 121] on div "Partial Invoice" at bounding box center [1289, 125] width 143 height 22
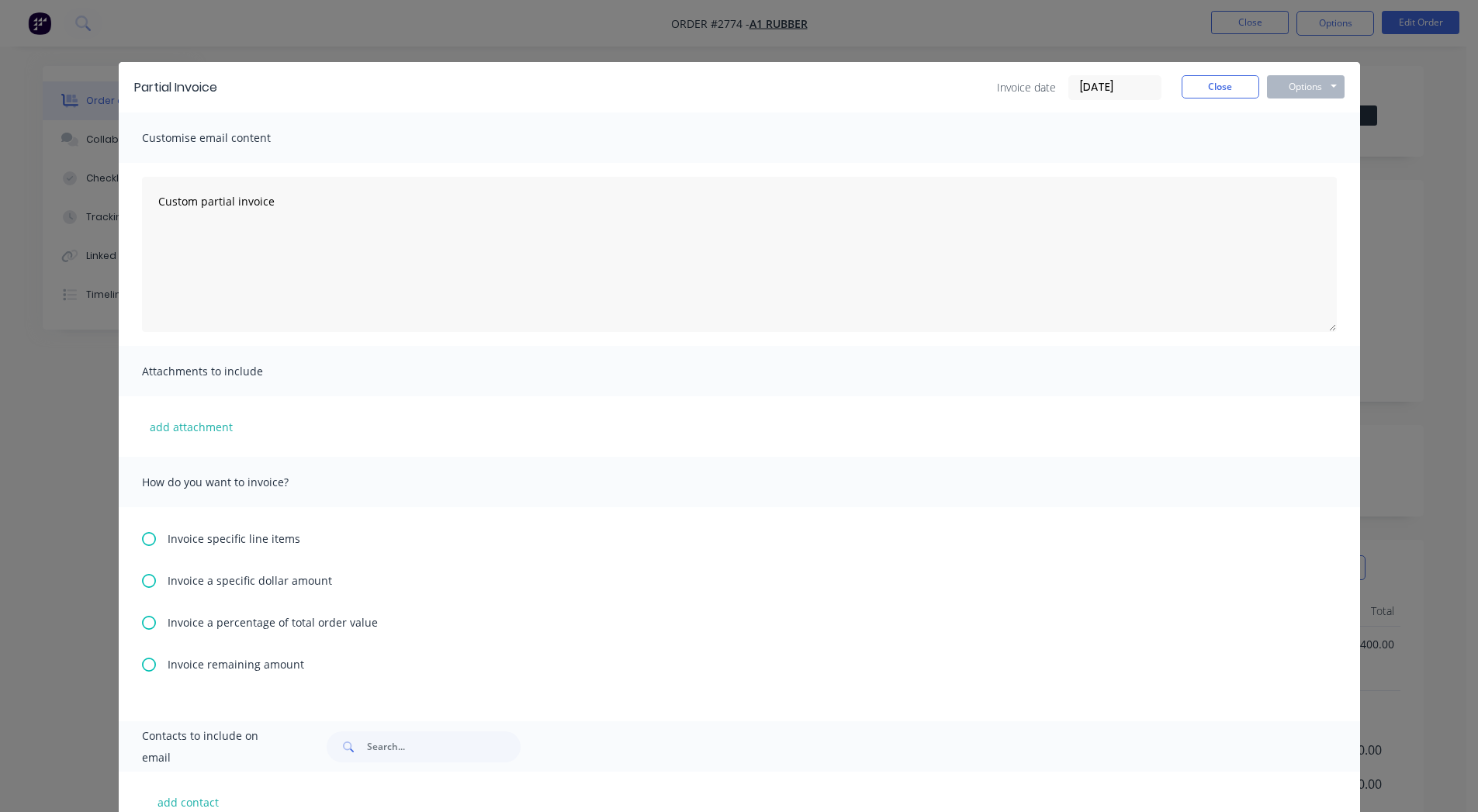
click at [258, 582] on span "Invoice a specific dollar amount" at bounding box center [250, 581] width 164 height 16
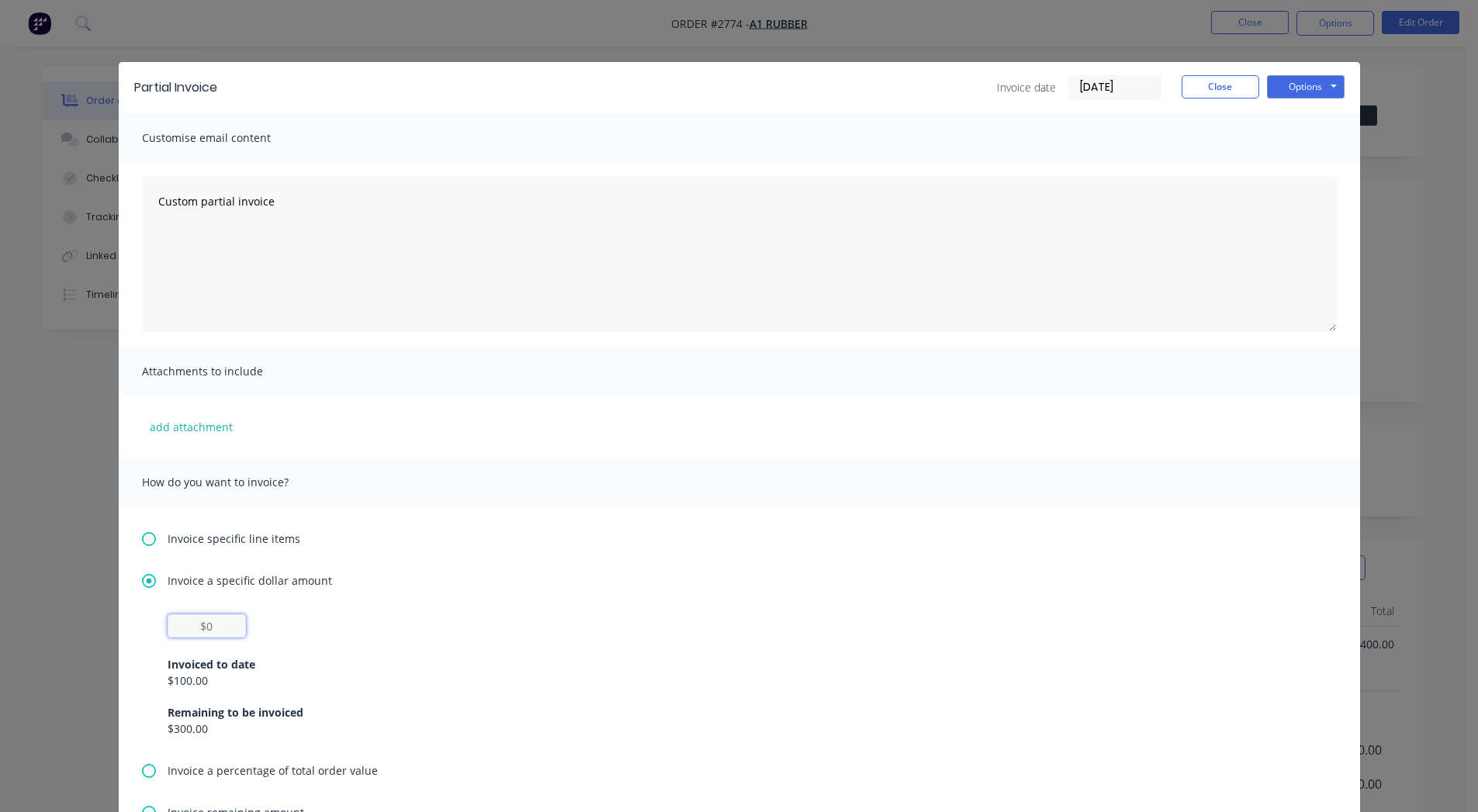
click at [206, 616] on input "text" at bounding box center [207, 626] width 79 height 23
type input "$60"
click at [1308, 88] on button "Options" at bounding box center [1306, 87] width 78 height 23
click at [1294, 120] on button "Preview" at bounding box center [1316, 114] width 99 height 26
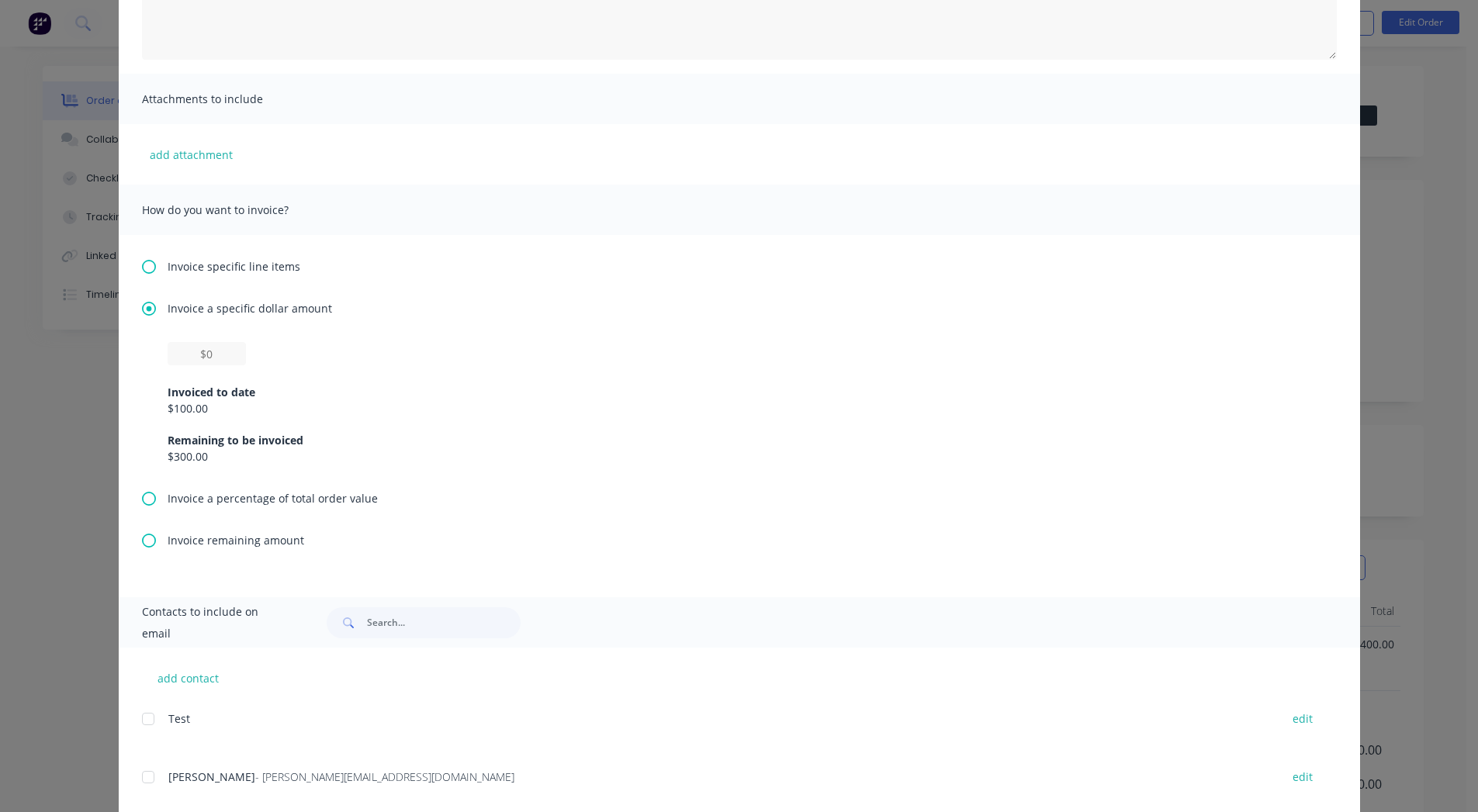
scroll to position [281, 0]
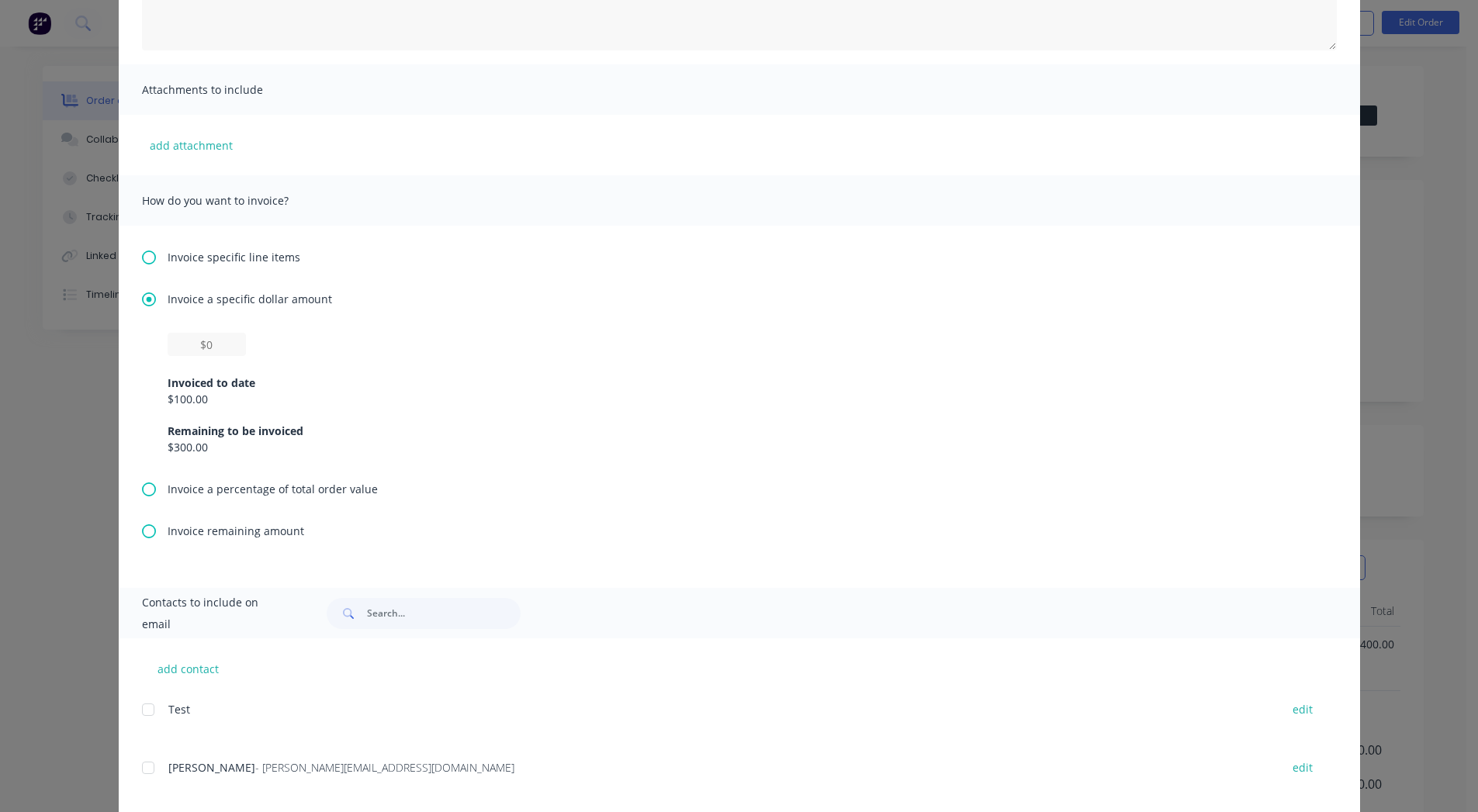
click at [256, 490] on span "Invoice a percentage of total order value" at bounding box center [273, 489] width 210 height 16
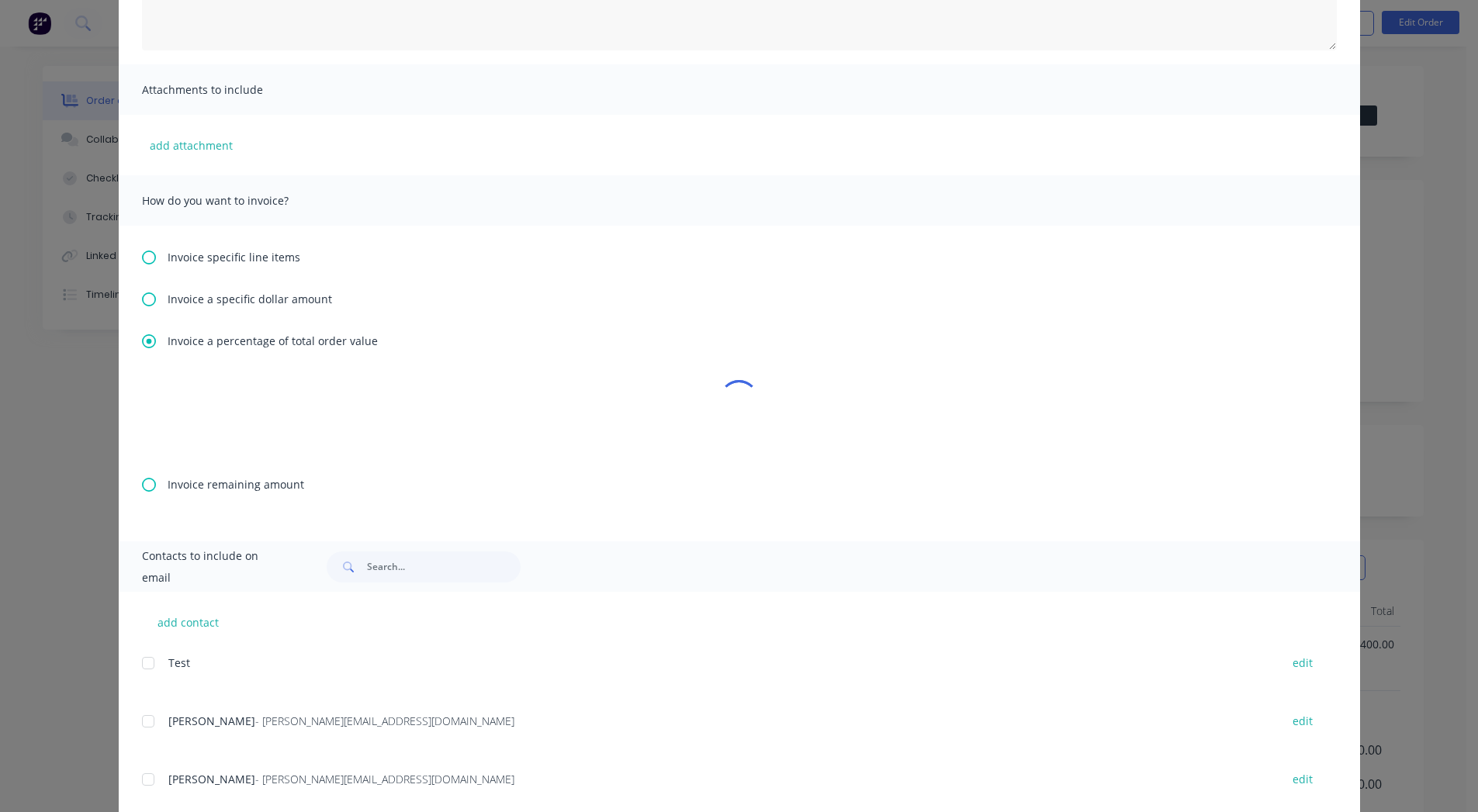
scroll to position [0, 0]
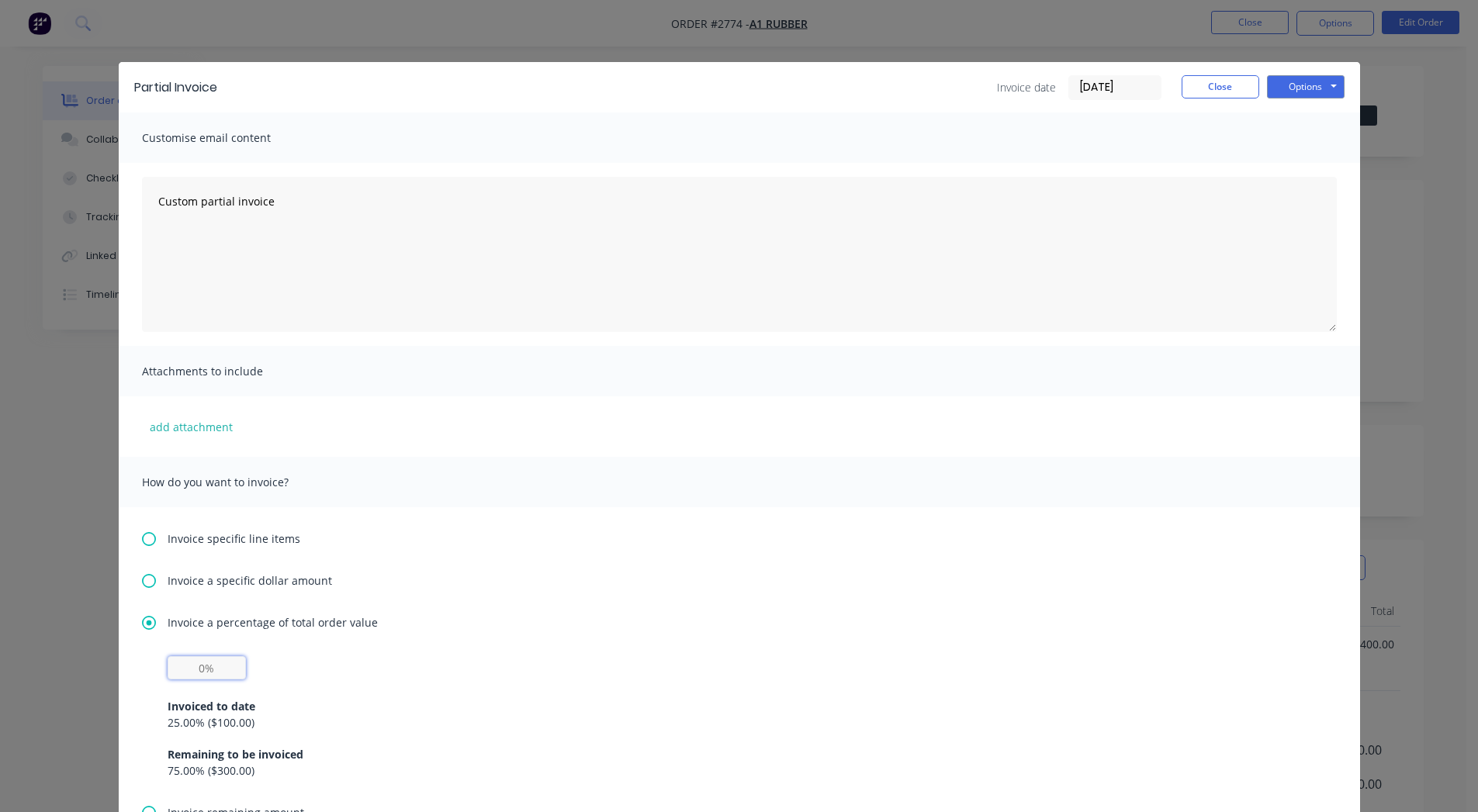
click at [186, 678] on input "text" at bounding box center [207, 668] width 79 height 23
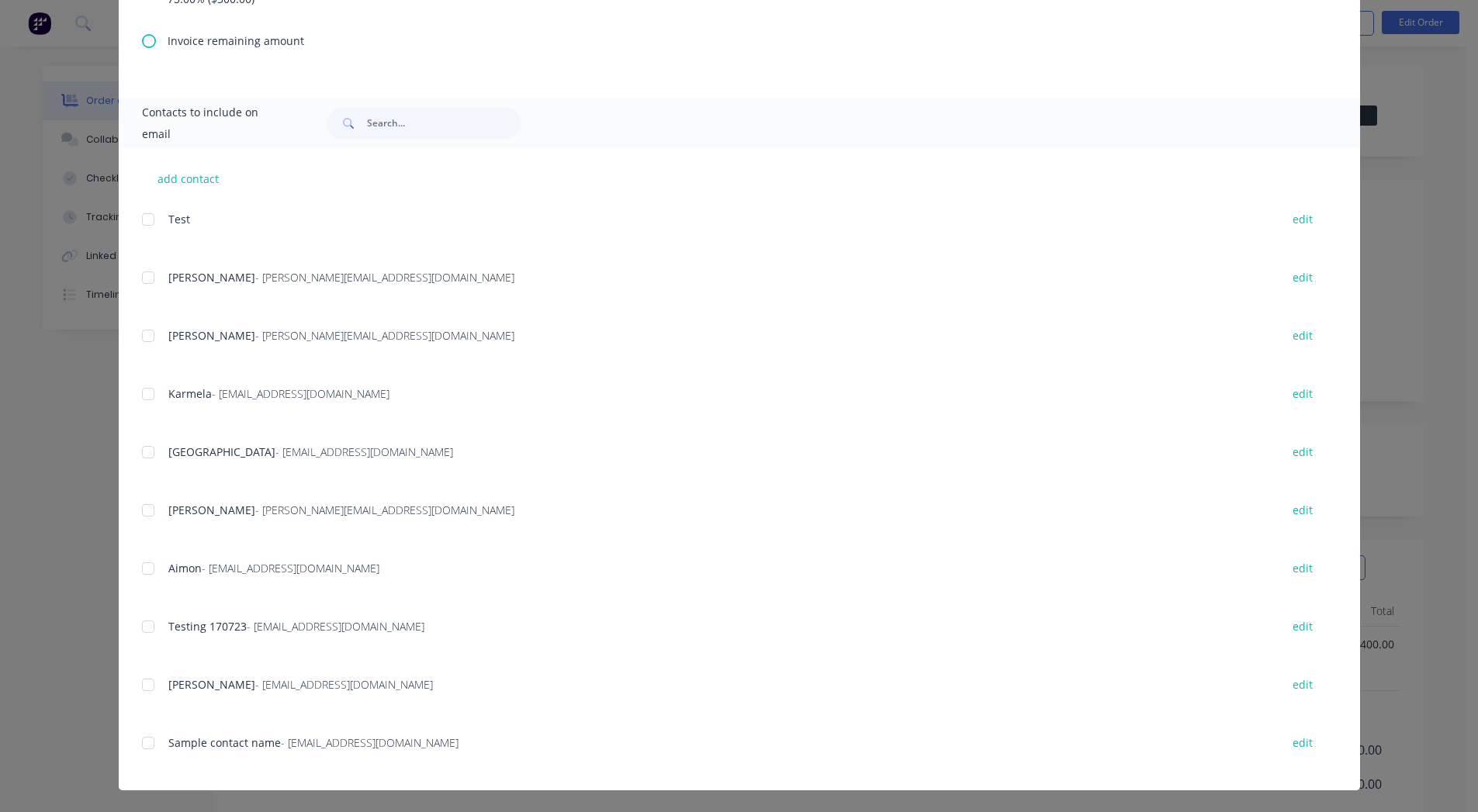
type input "20%"
click at [274, 399] on span "- [EMAIL_ADDRESS][DOMAIN_NAME]" at bounding box center [300, 393] width 178 height 14
click at [134, 393] on div "add contact Test edit [PERSON_NAME] - [PERSON_NAME][EMAIL_ADDRESS][DOMAIN_NAME]…" at bounding box center [739, 469] width 1241 height 642
click at [139, 393] on div at bounding box center [147, 394] width 31 height 31
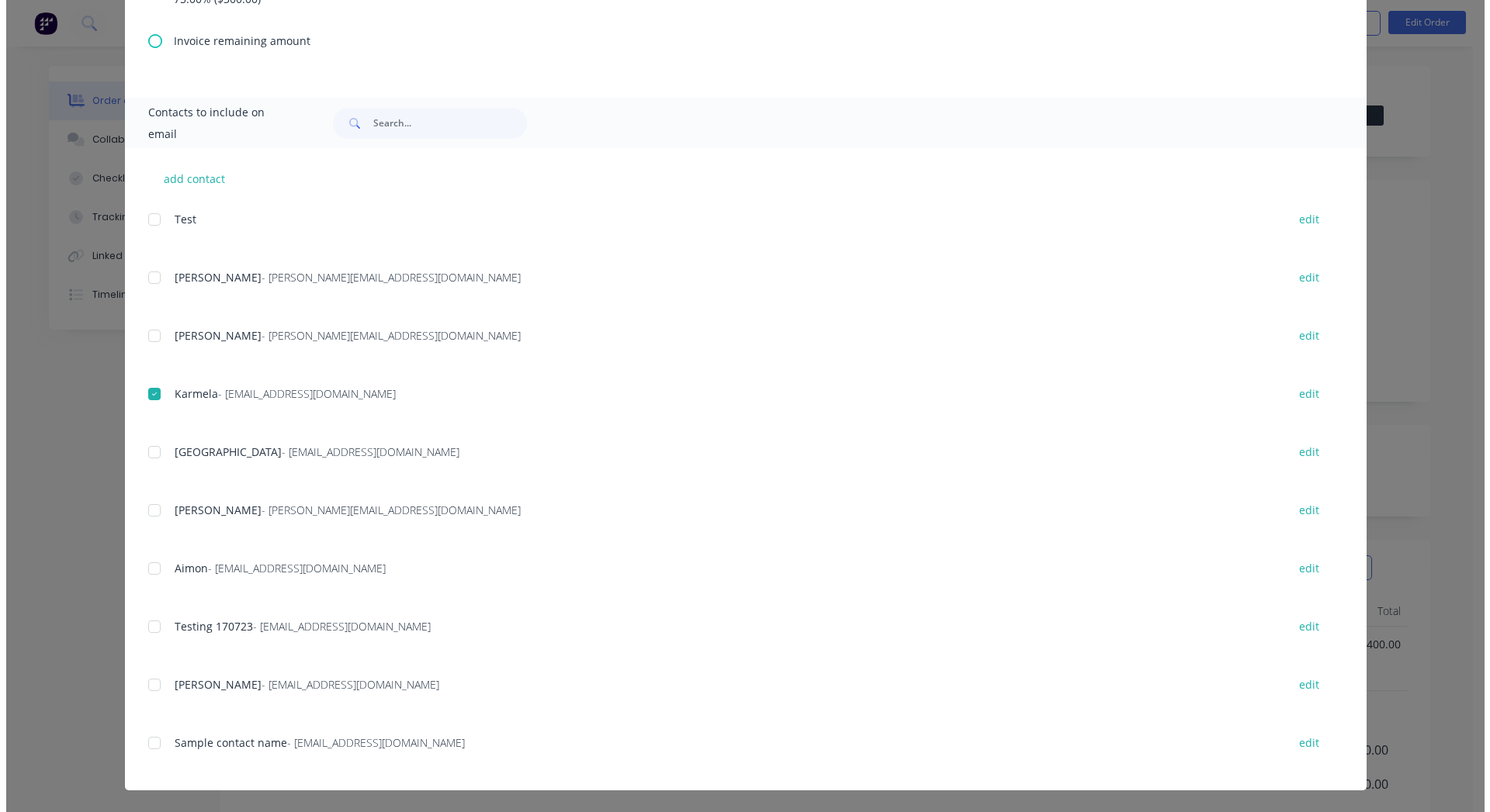
scroll to position [0, 0]
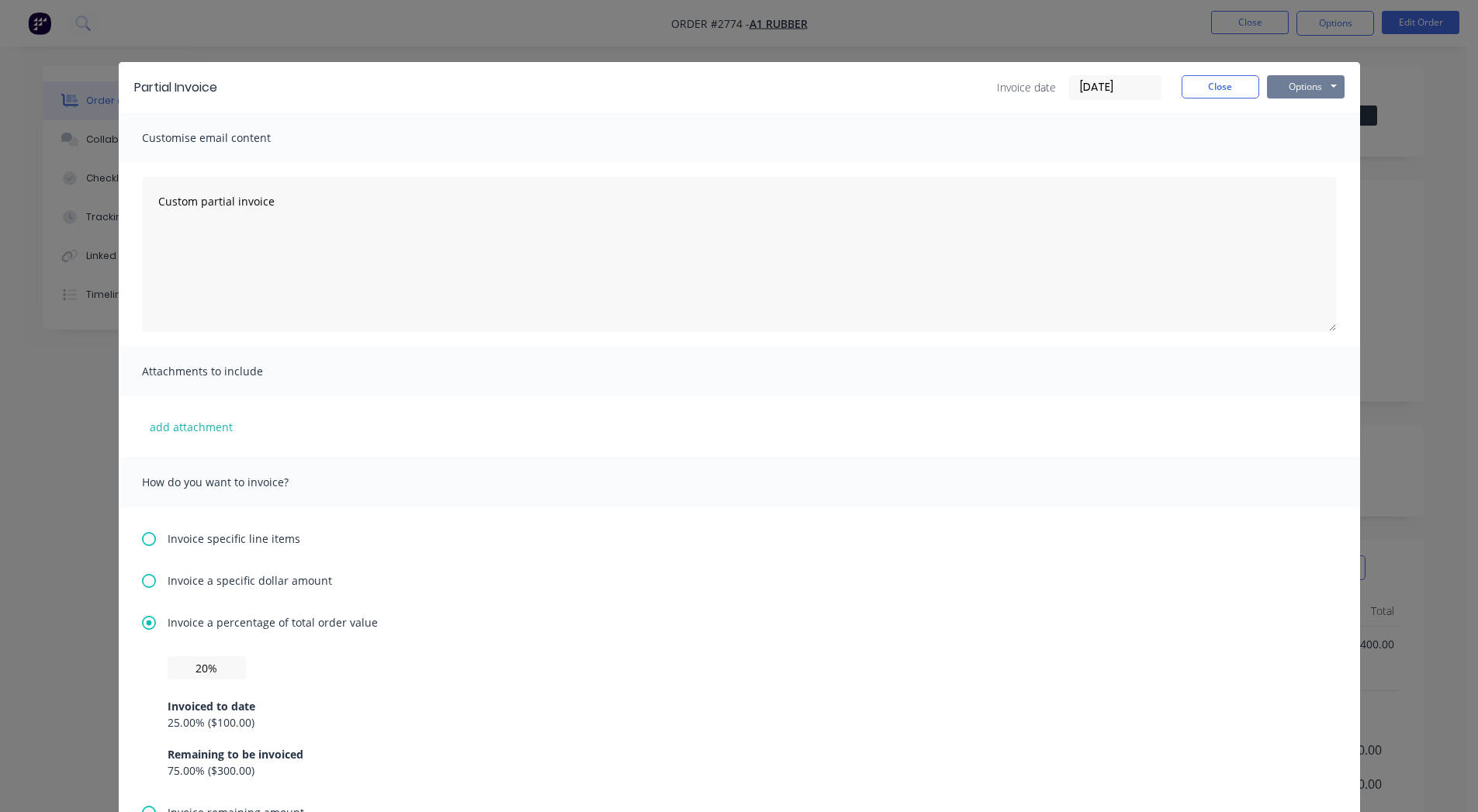
click at [1287, 92] on button "Options" at bounding box center [1306, 87] width 78 height 23
click at [1288, 170] on button "Email" at bounding box center [1316, 165] width 99 height 26
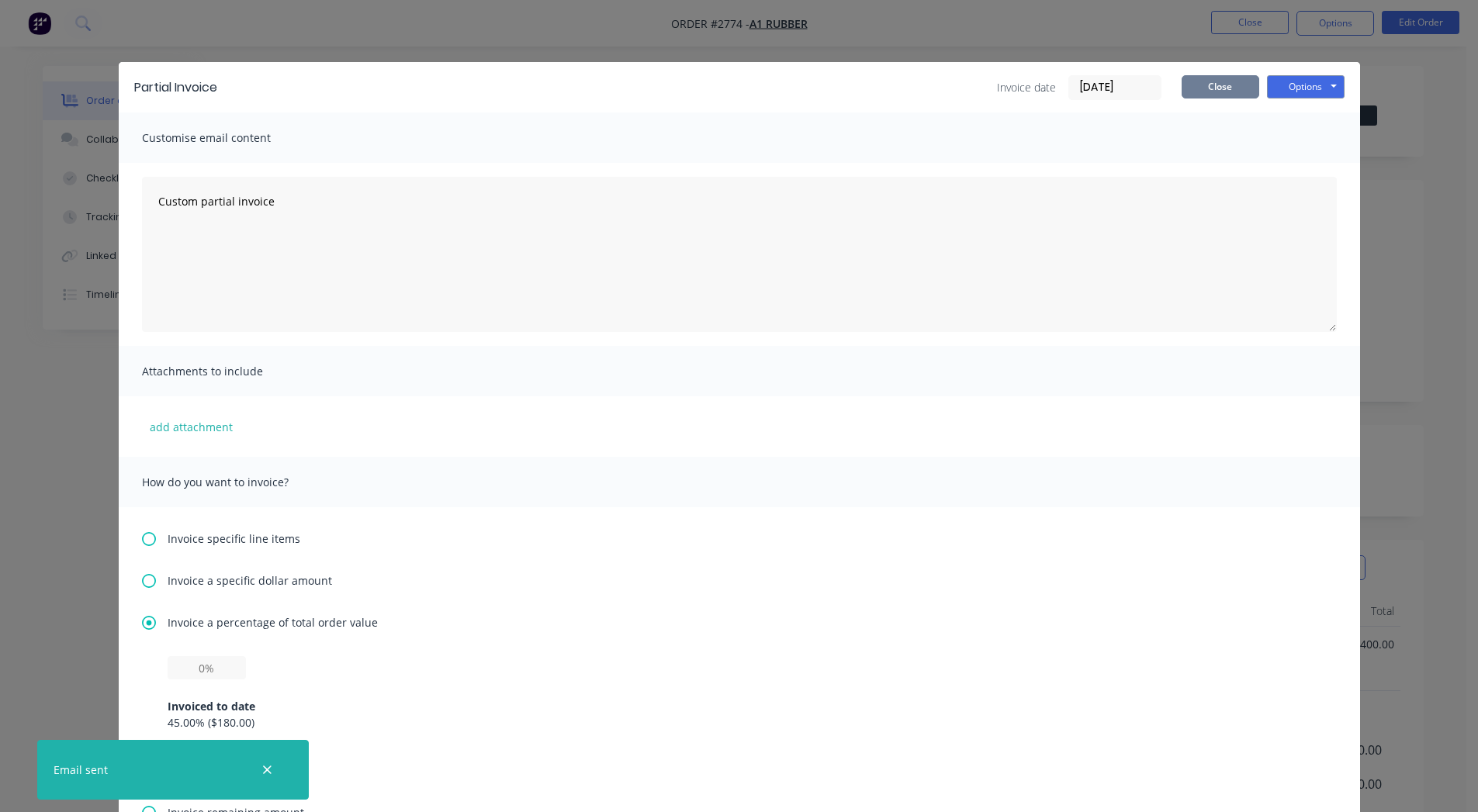
click at [1247, 92] on button "Close" at bounding box center [1221, 87] width 78 height 23
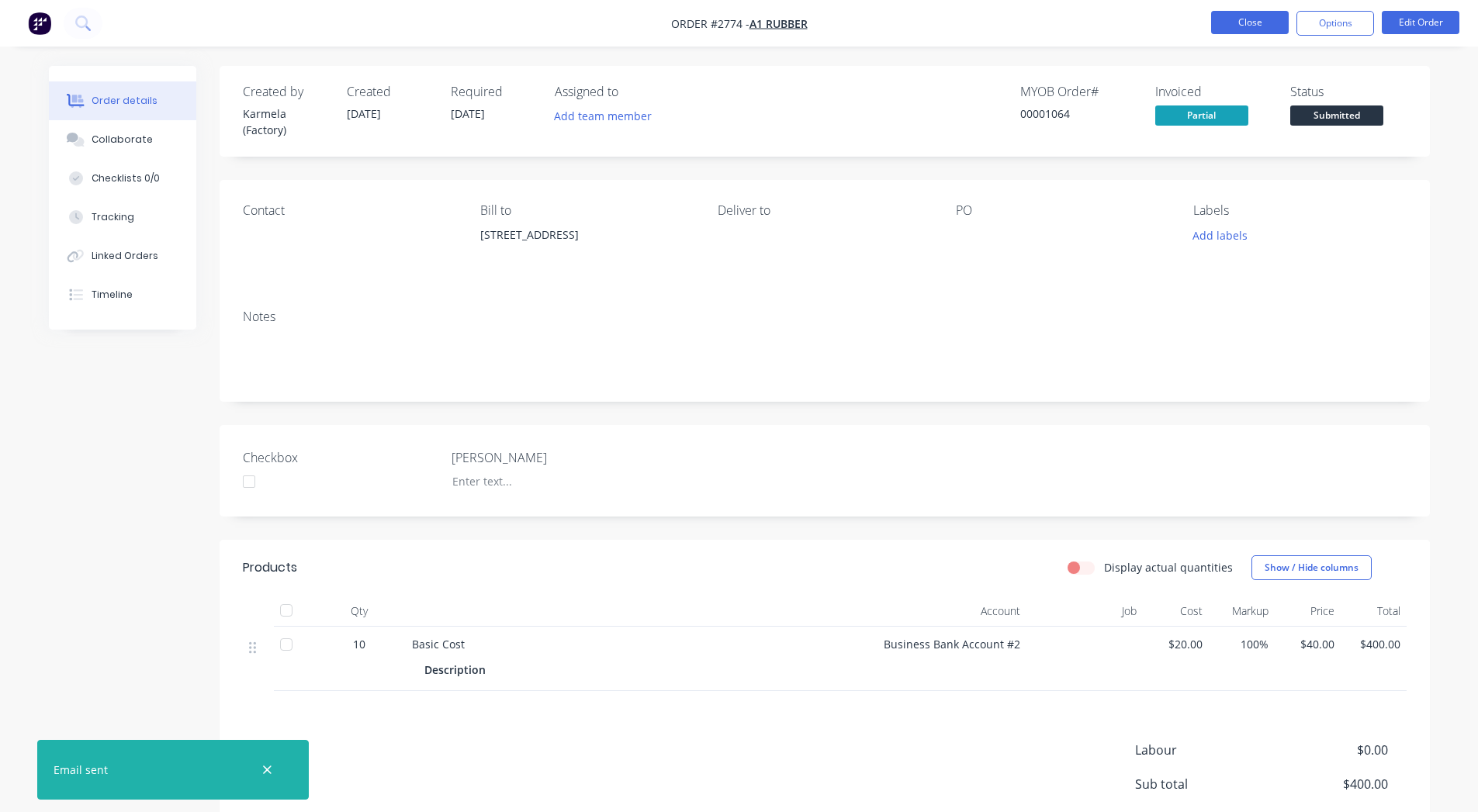
click at [1265, 21] on button "Close" at bounding box center [1250, 22] width 78 height 23
